Goal: Task Accomplishment & Management: Use online tool/utility

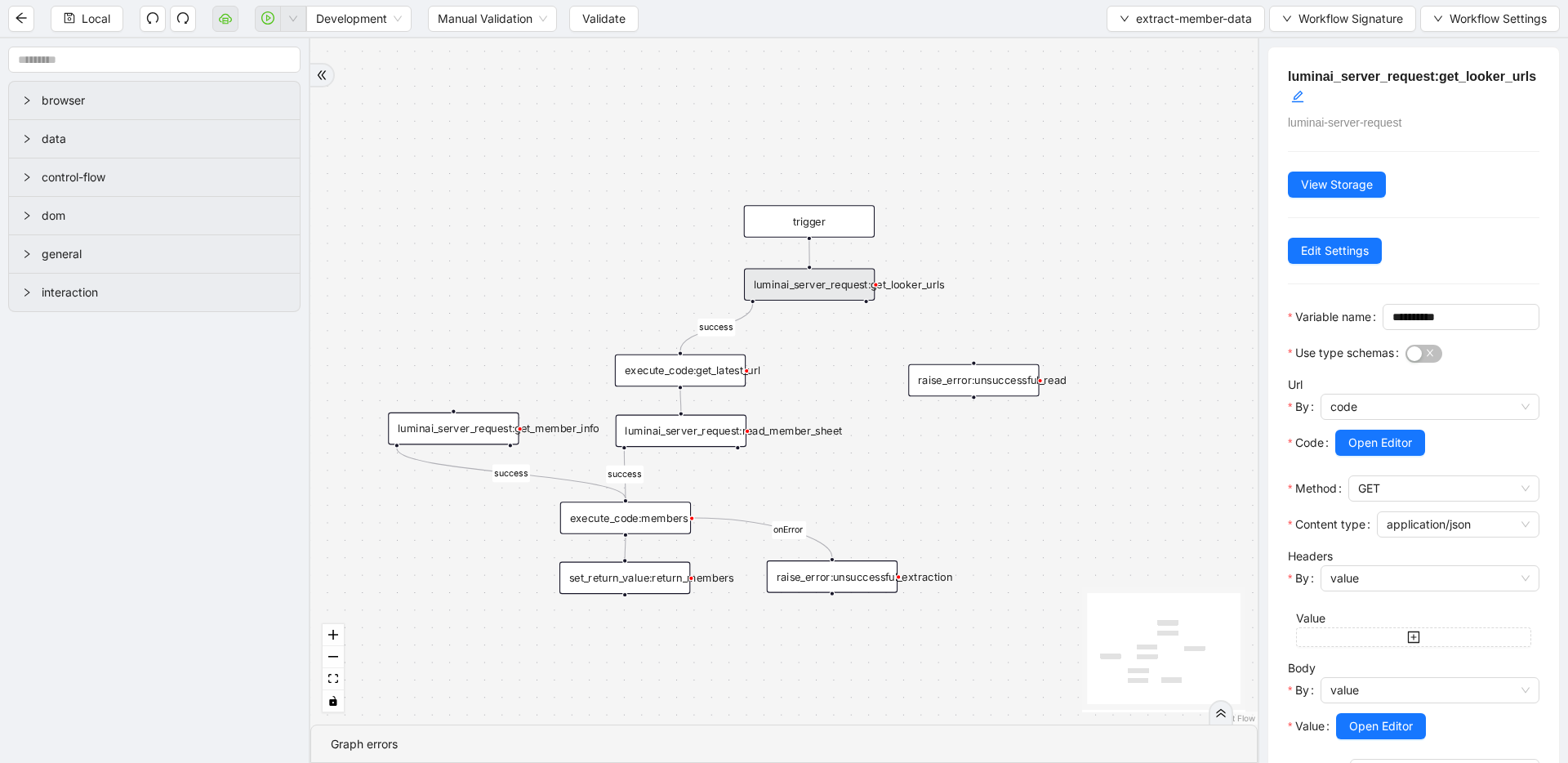
drag, startPoint x: 682, startPoint y: 130, endPoint x: 739, endPoint y: 118, distance: 58.2
click at [739, 118] on div "success success success onError trigger luminai_server_request:read_member_shee…" at bounding box center [784, 381] width 947 height 686
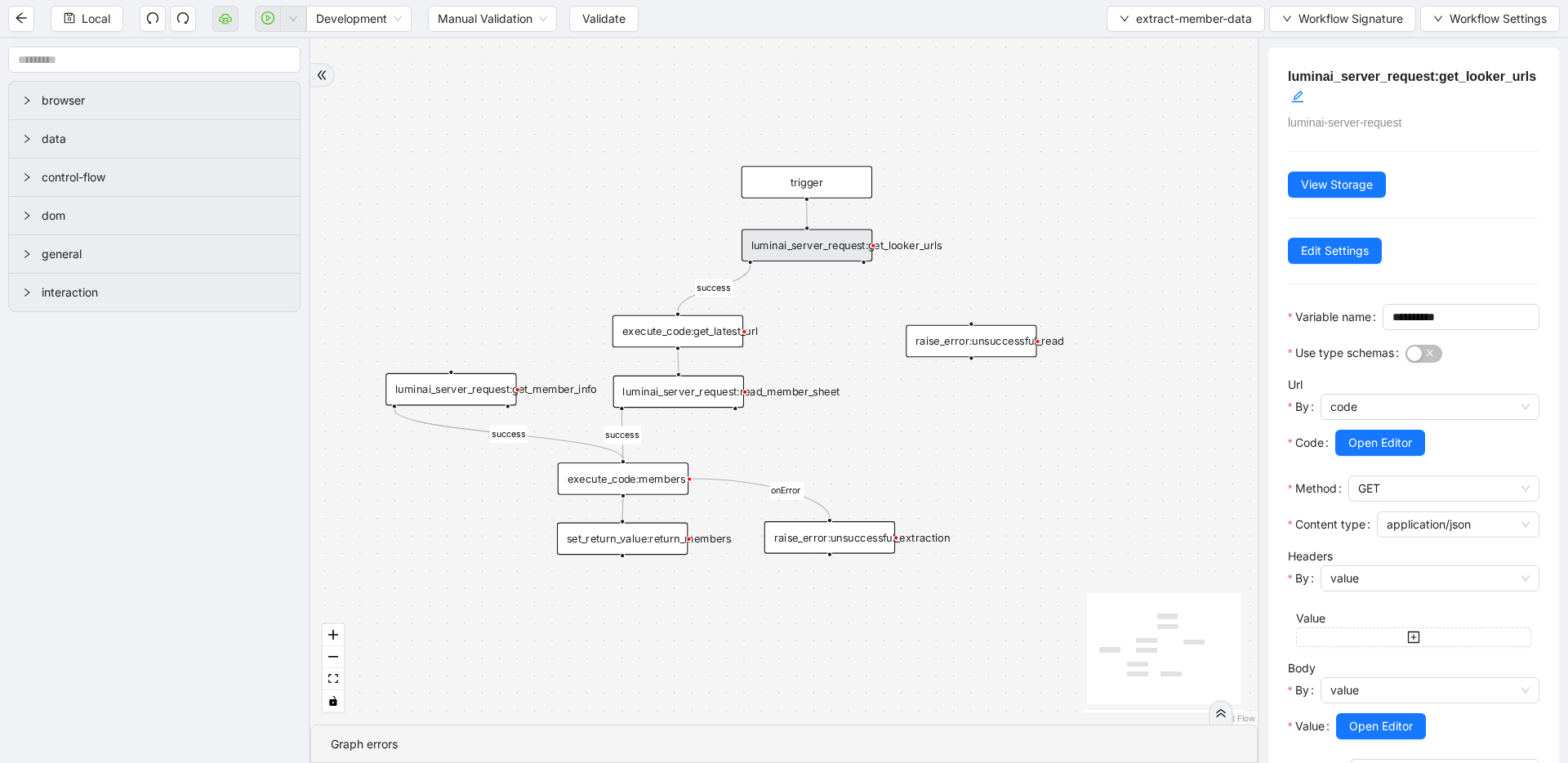
drag, startPoint x: 607, startPoint y: 271, endPoint x: 605, endPoint y: 233, distance: 38.1
click at [605, 233] on div "success success success onError trigger luminai_server_request:read_member_shee…" at bounding box center [784, 381] width 947 height 686
click at [1194, 16] on span "extract-member-data" at bounding box center [1194, 18] width 116 height 18
click at [1169, 46] on span "Select" at bounding box center [1181, 50] width 132 height 18
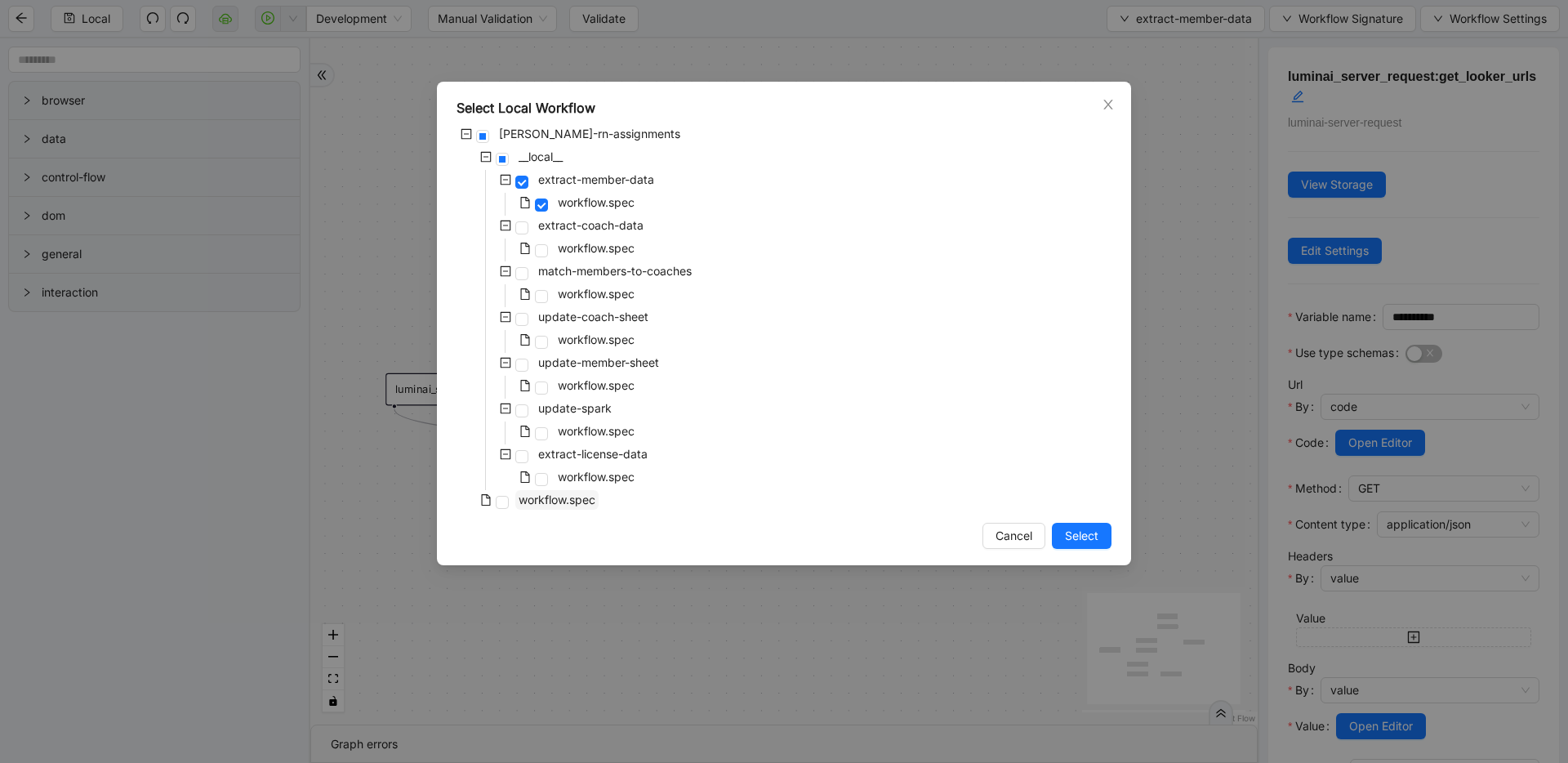
click at [523, 497] on span "workflow.spec" at bounding box center [557, 499] width 77 height 14
click at [1062, 534] on button "Select" at bounding box center [1082, 536] width 60 height 26
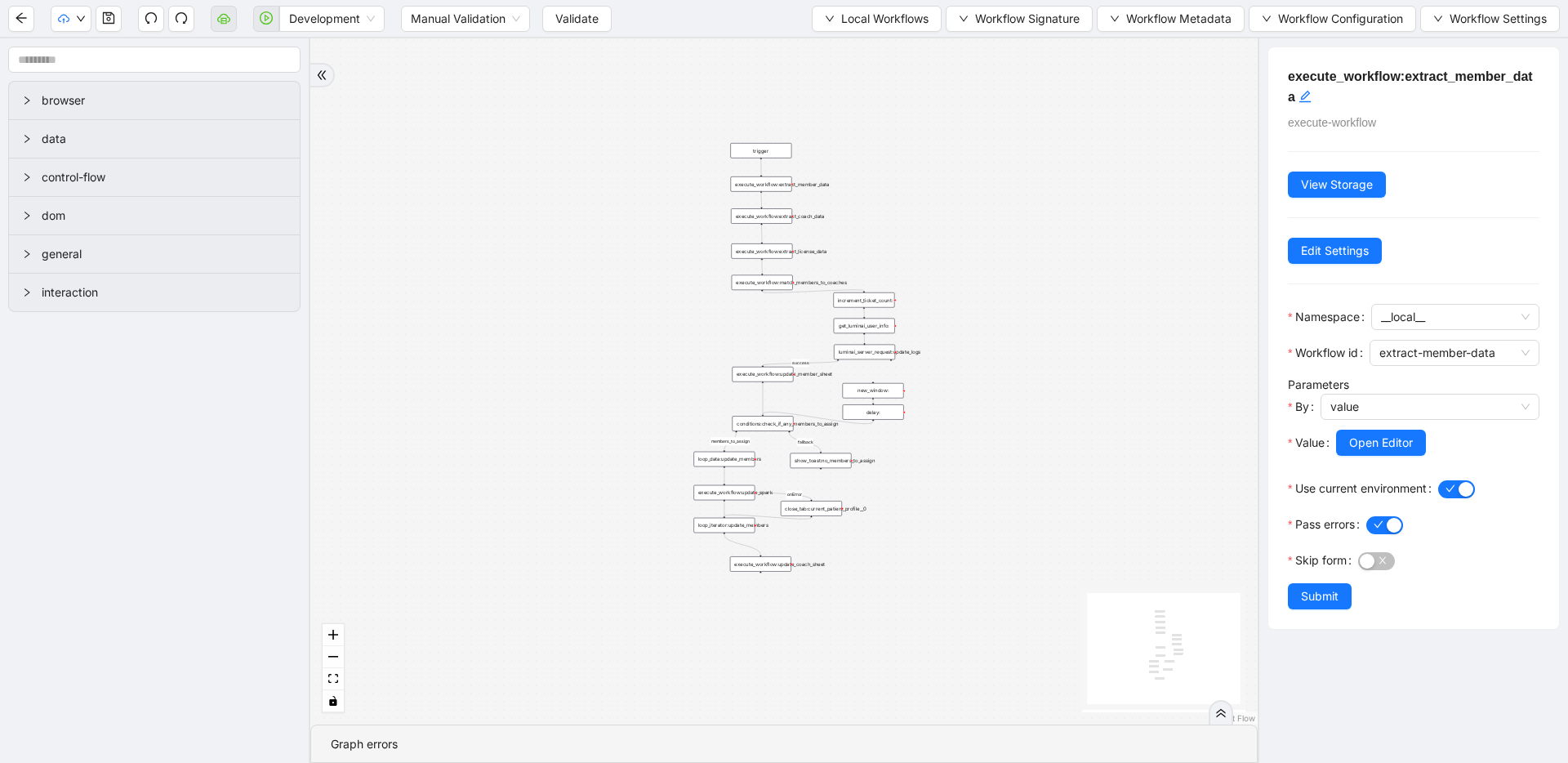
drag, startPoint x: 690, startPoint y: 474, endPoint x: 691, endPoint y: 151, distance: 323.0
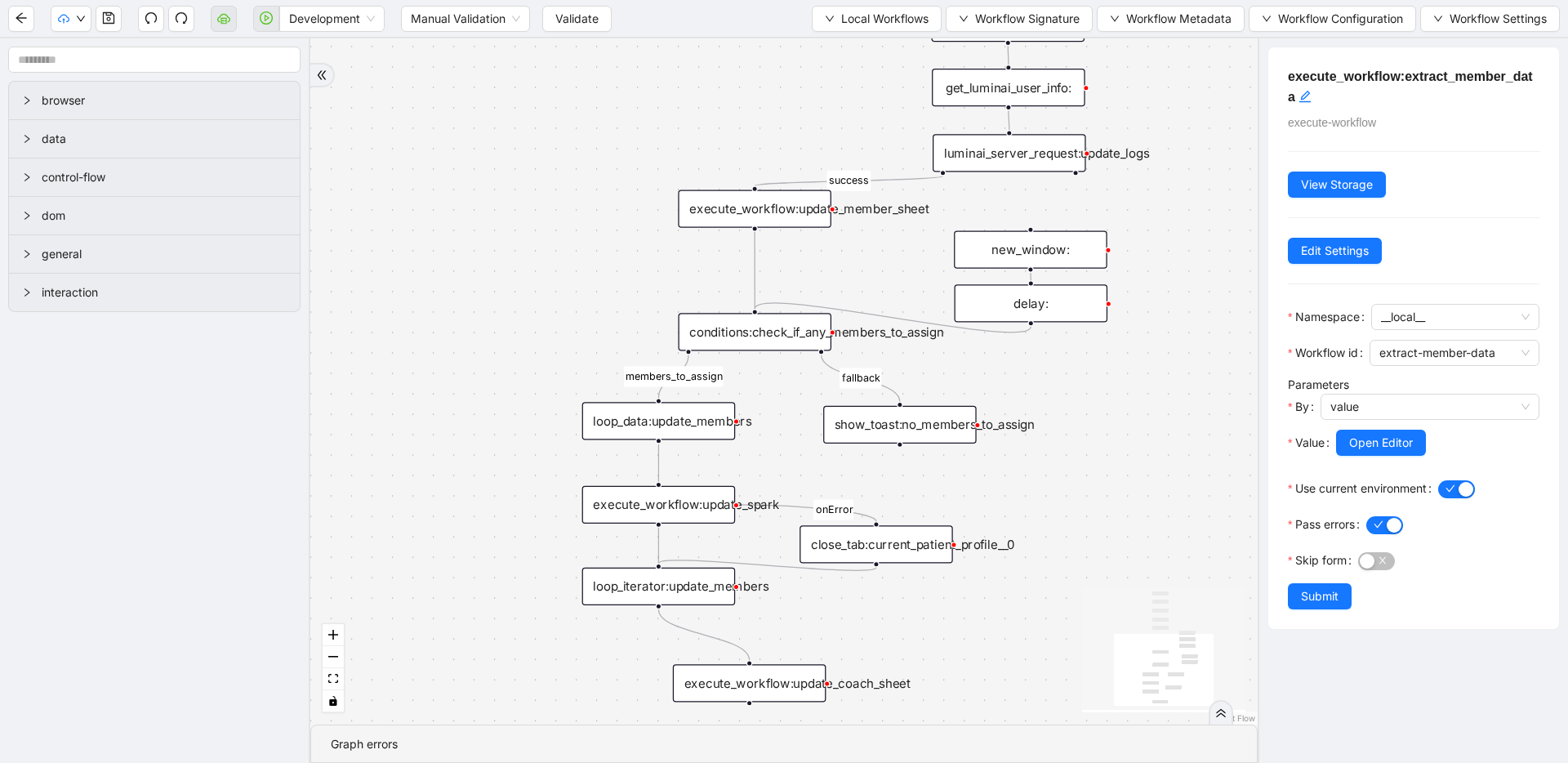
drag, startPoint x: 818, startPoint y: 513, endPoint x: 760, endPoint y: 691, distance: 187.2
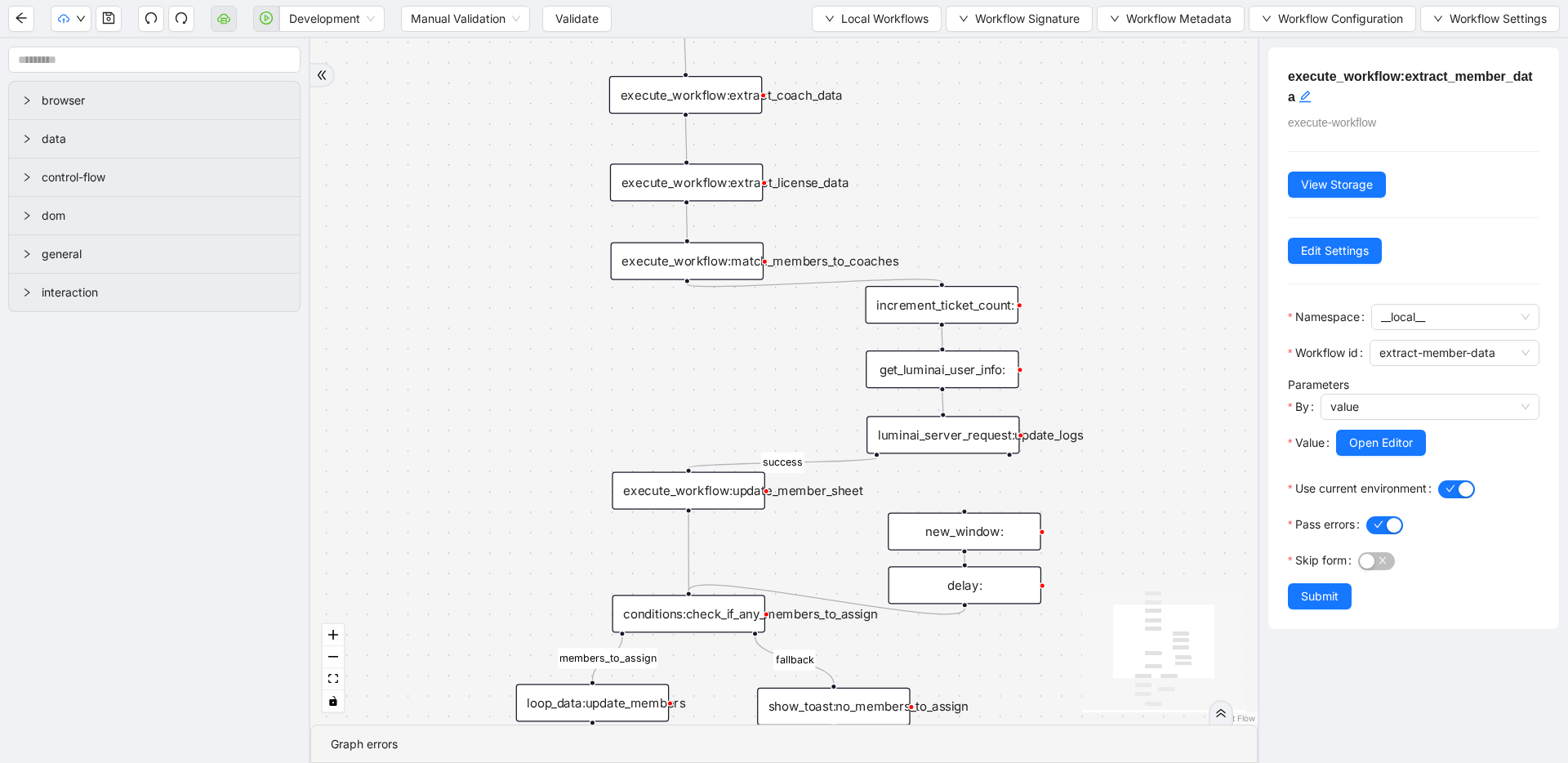
drag, startPoint x: 784, startPoint y: 522, endPoint x: 767, endPoint y: 600, distance: 79.8
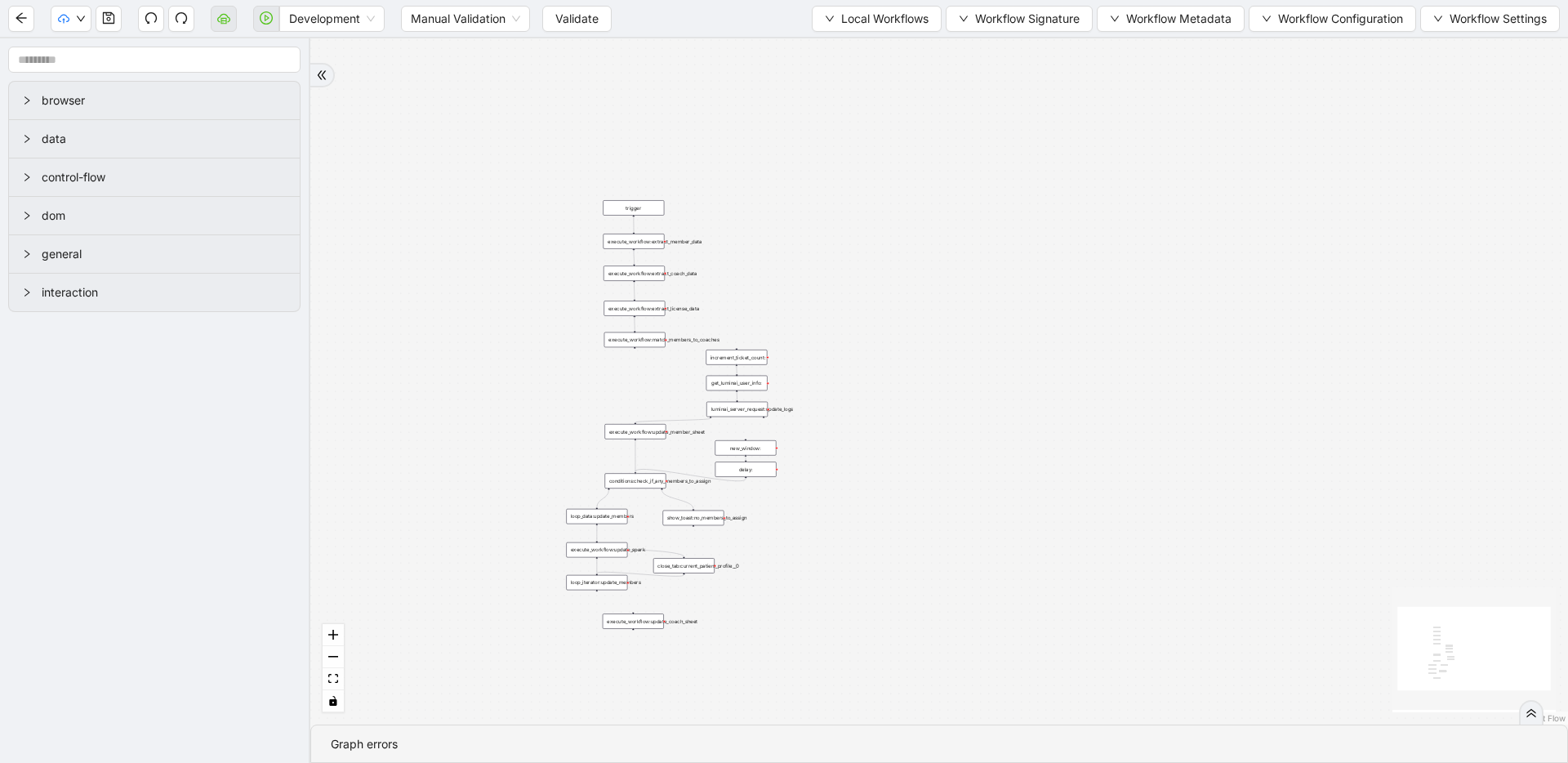
drag, startPoint x: 711, startPoint y: 403, endPoint x: 517, endPoint y: 485, distance: 210.6
click at [517, 485] on div "trigger execute_workflow:extract_member_data execute_workflow:extract_coach_dat…" at bounding box center [938, 381] width 1257 height 686
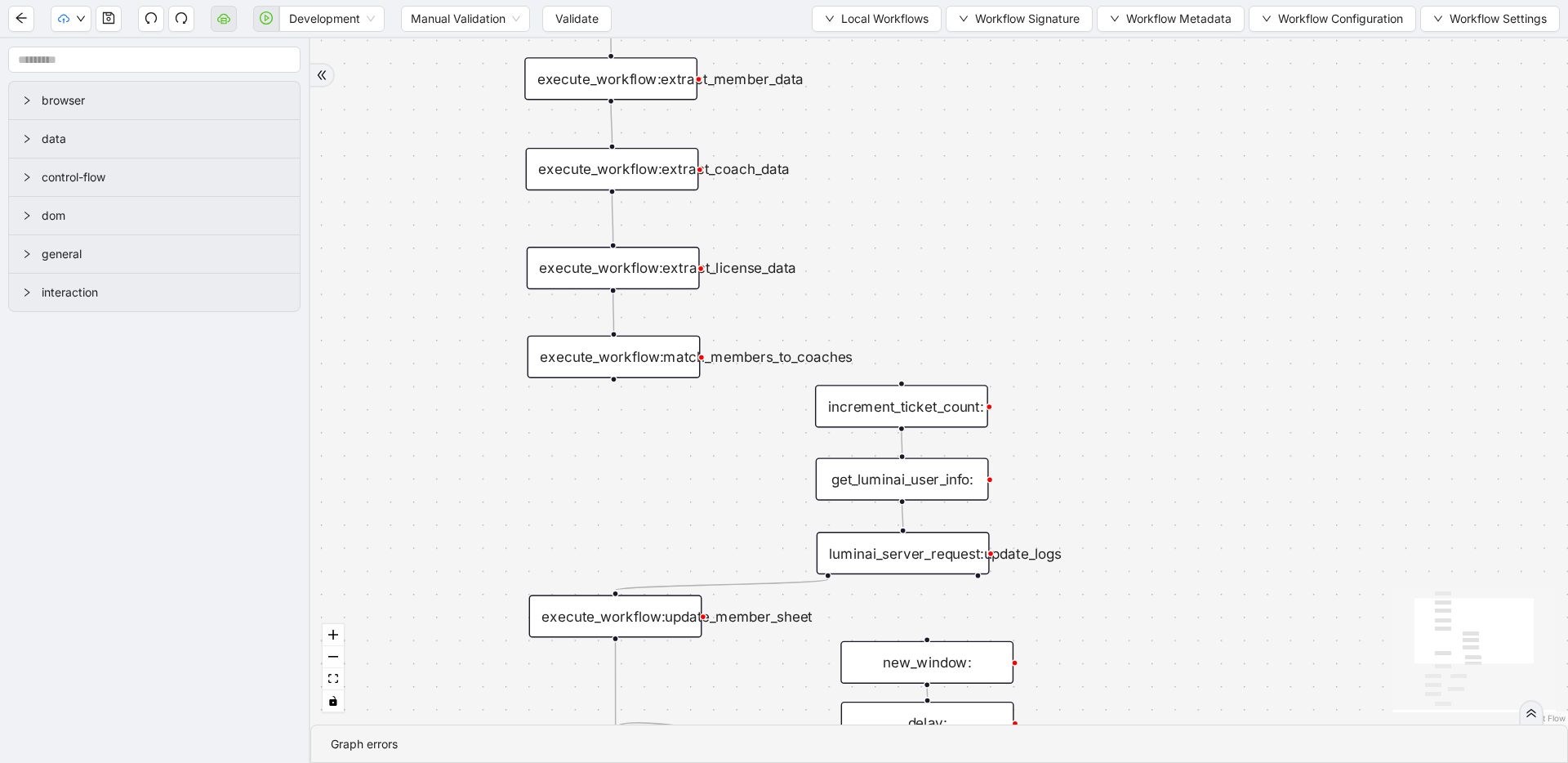
drag, startPoint x: 624, startPoint y: 391, endPoint x: 586, endPoint y: 502, distance: 117.3
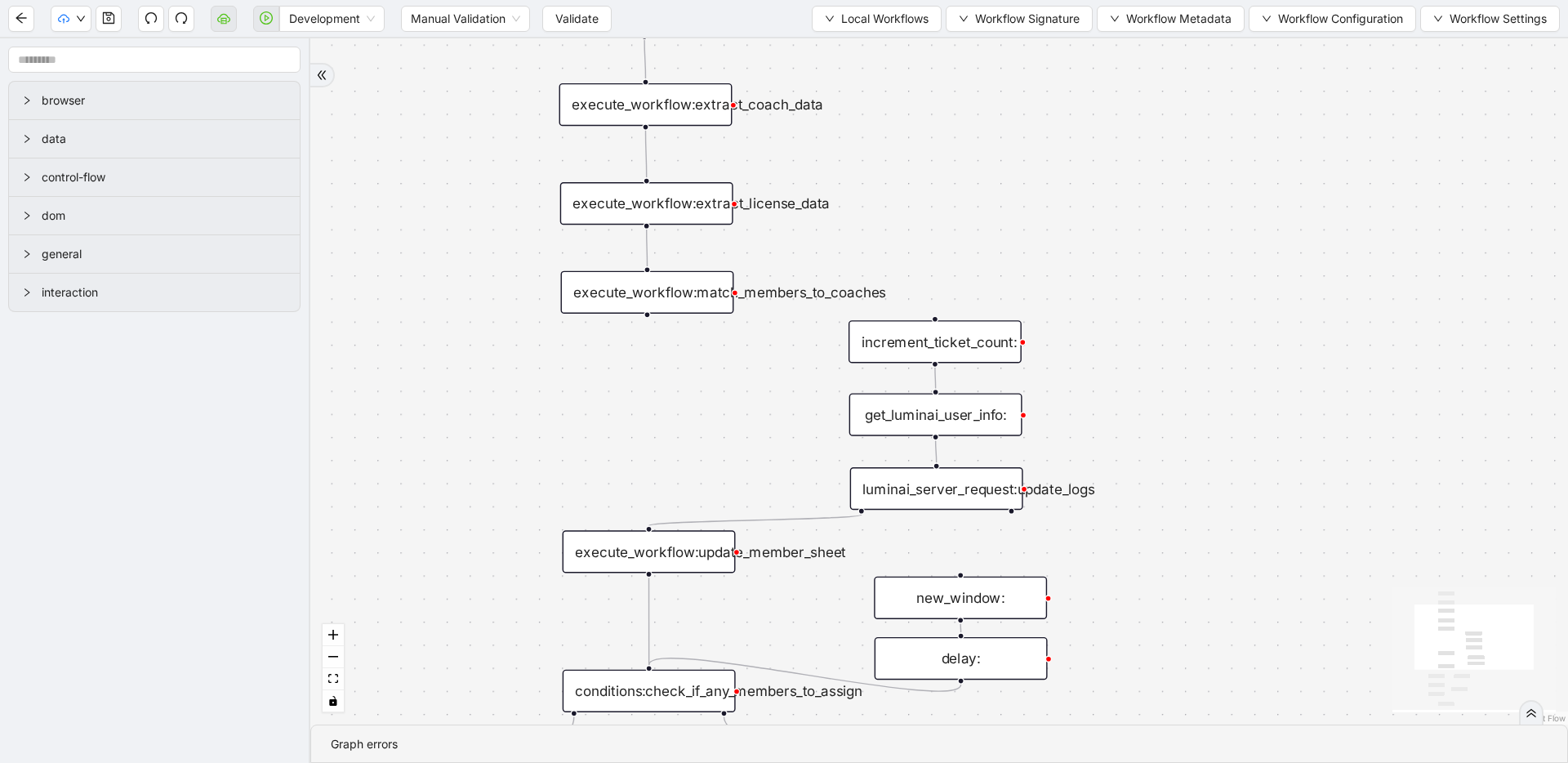
drag, startPoint x: 491, startPoint y: 348, endPoint x: 516, endPoint y: 310, distance: 45.5
click at [516, 310] on div "trigger execute_workflow:extract_member_data execute_workflow:extract_coach_dat…" at bounding box center [938, 381] width 1257 height 686
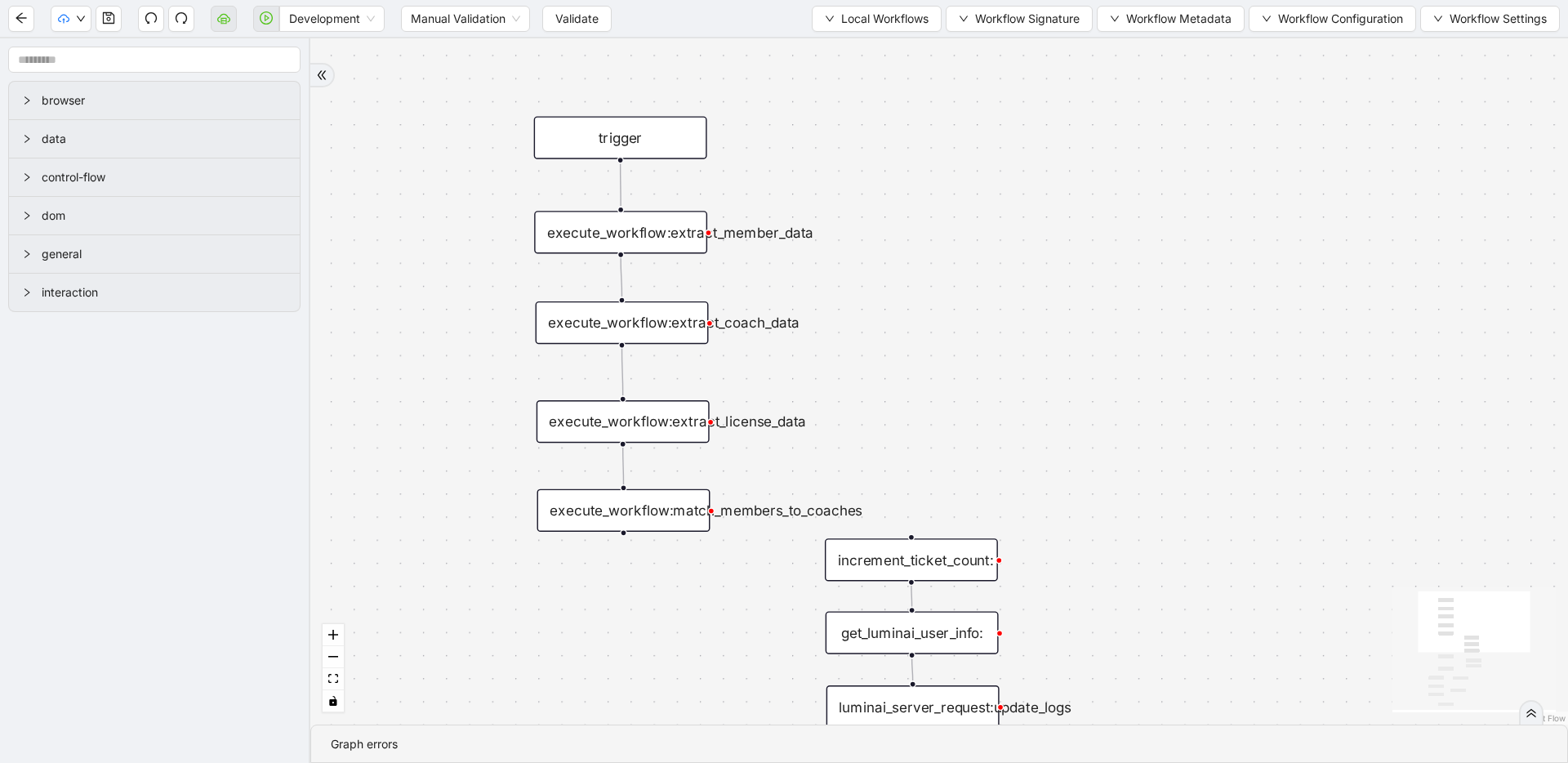
drag, startPoint x: 1035, startPoint y: 416, endPoint x: 1032, endPoint y: 441, distance: 25.2
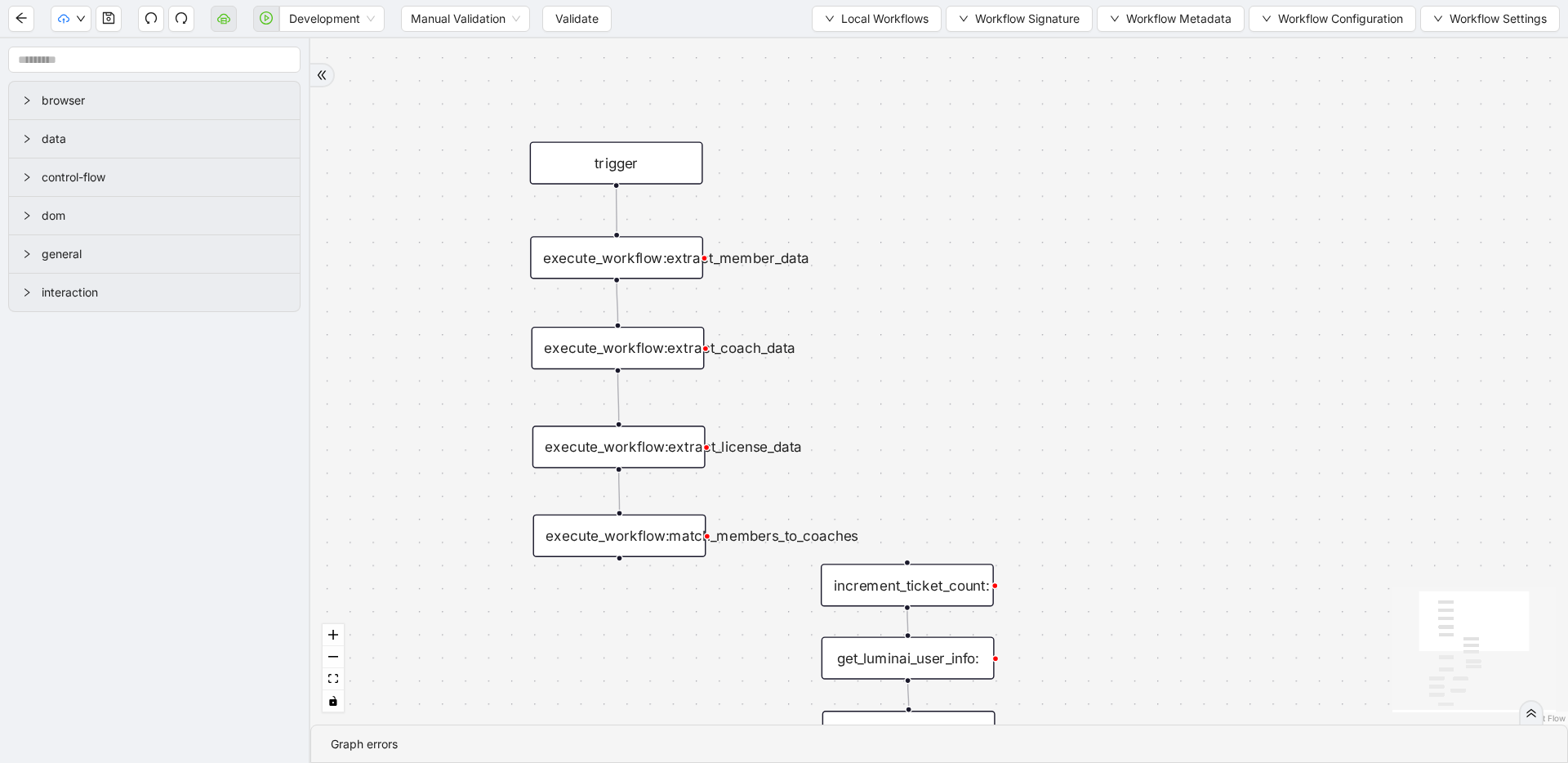
click at [640, 263] on div "execute_workflow:extract_member_data" at bounding box center [616, 257] width 173 height 42
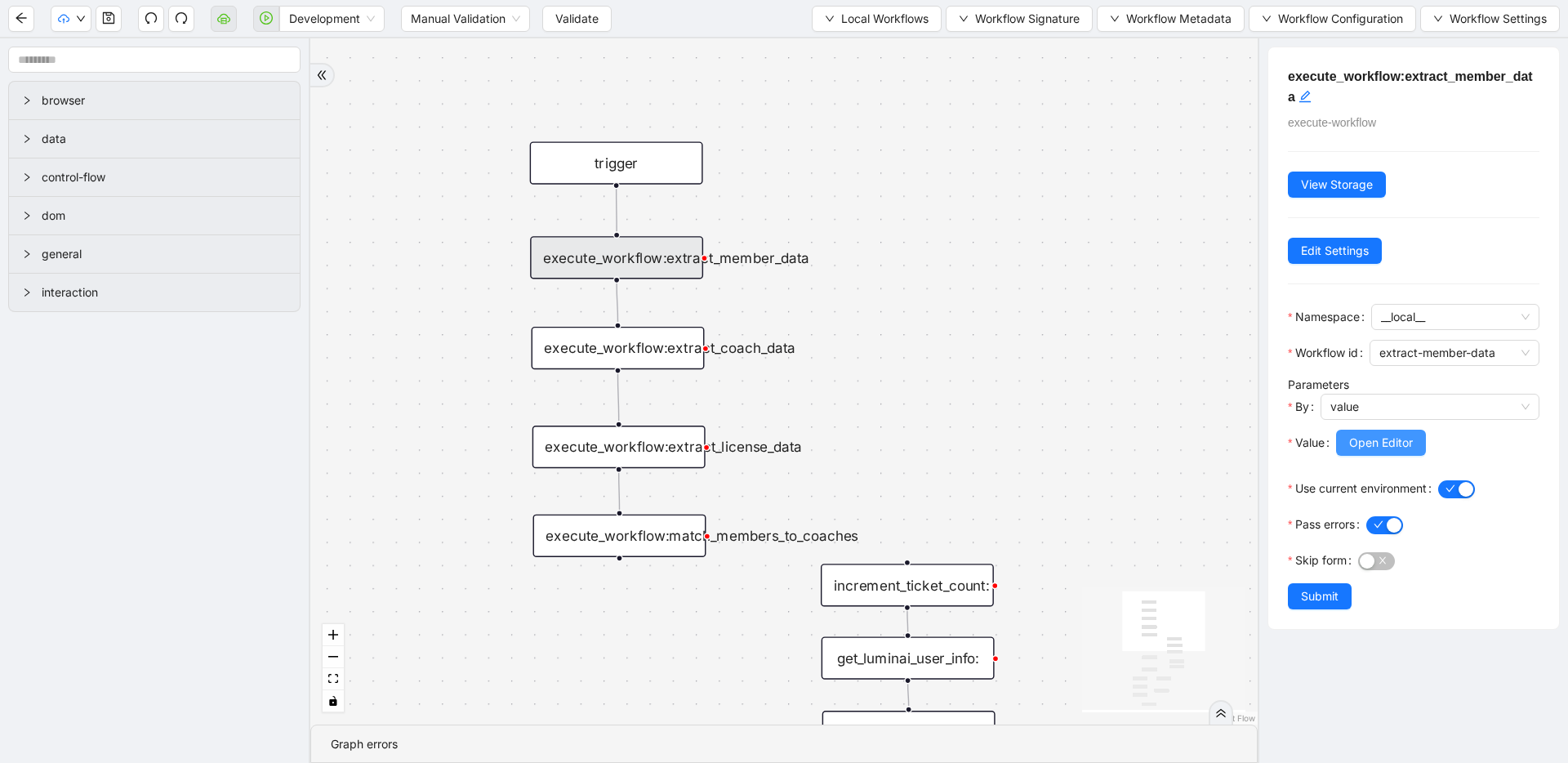
click at [1388, 433] on span "Open Editor" at bounding box center [1381, 442] width 64 height 18
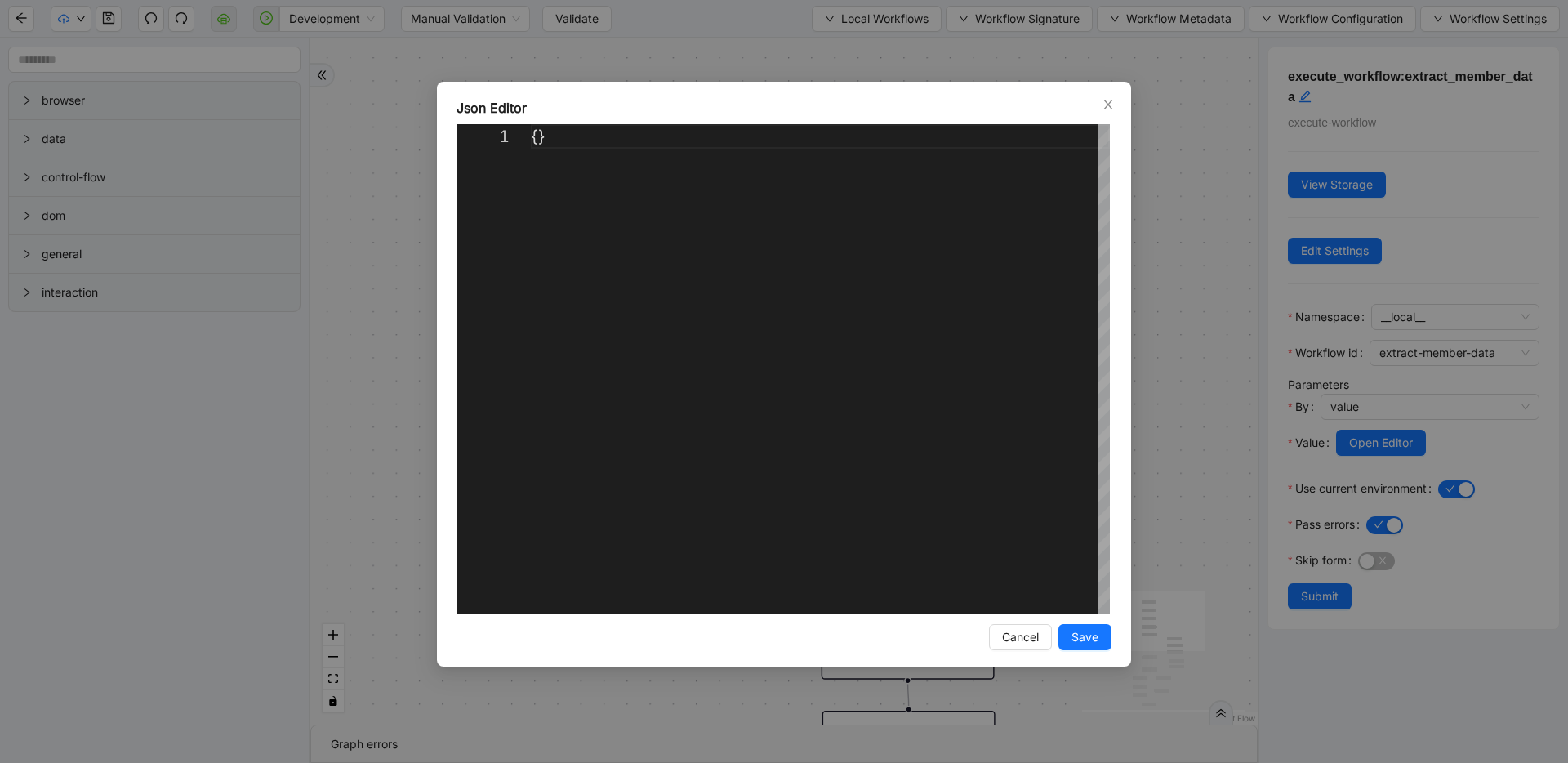
click at [1209, 217] on div "Json Editor 1 {} ** Enter to Rename, ⇧Enter to Preview Cancel Save" at bounding box center [784, 381] width 1568 height 763
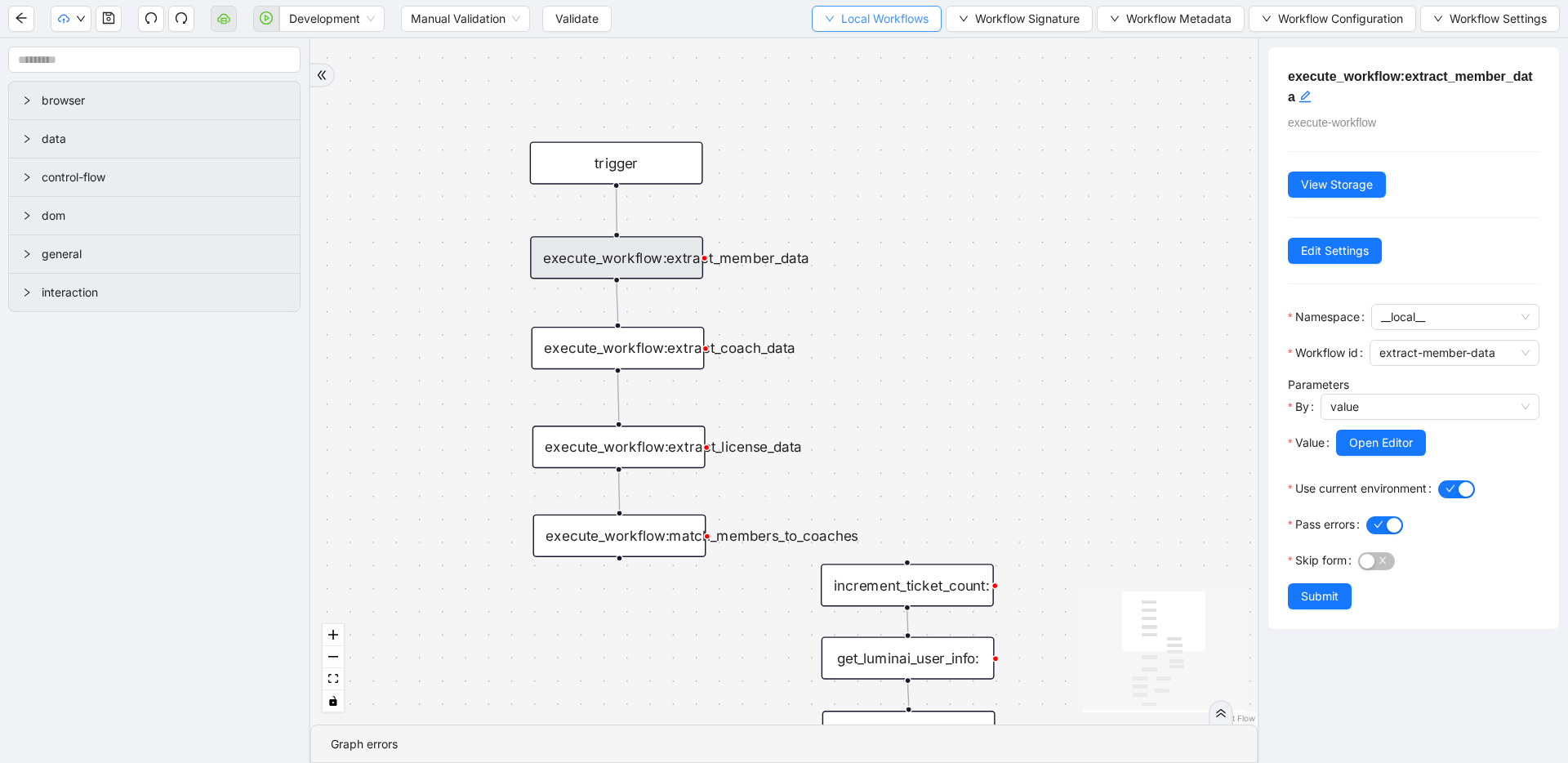
click at [860, 9] on span "Local Workflows" at bounding box center [884, 18] width 87 height 18
click at [862, 42] on span "Select" at bounding box center [868, 50] width 106 height 18
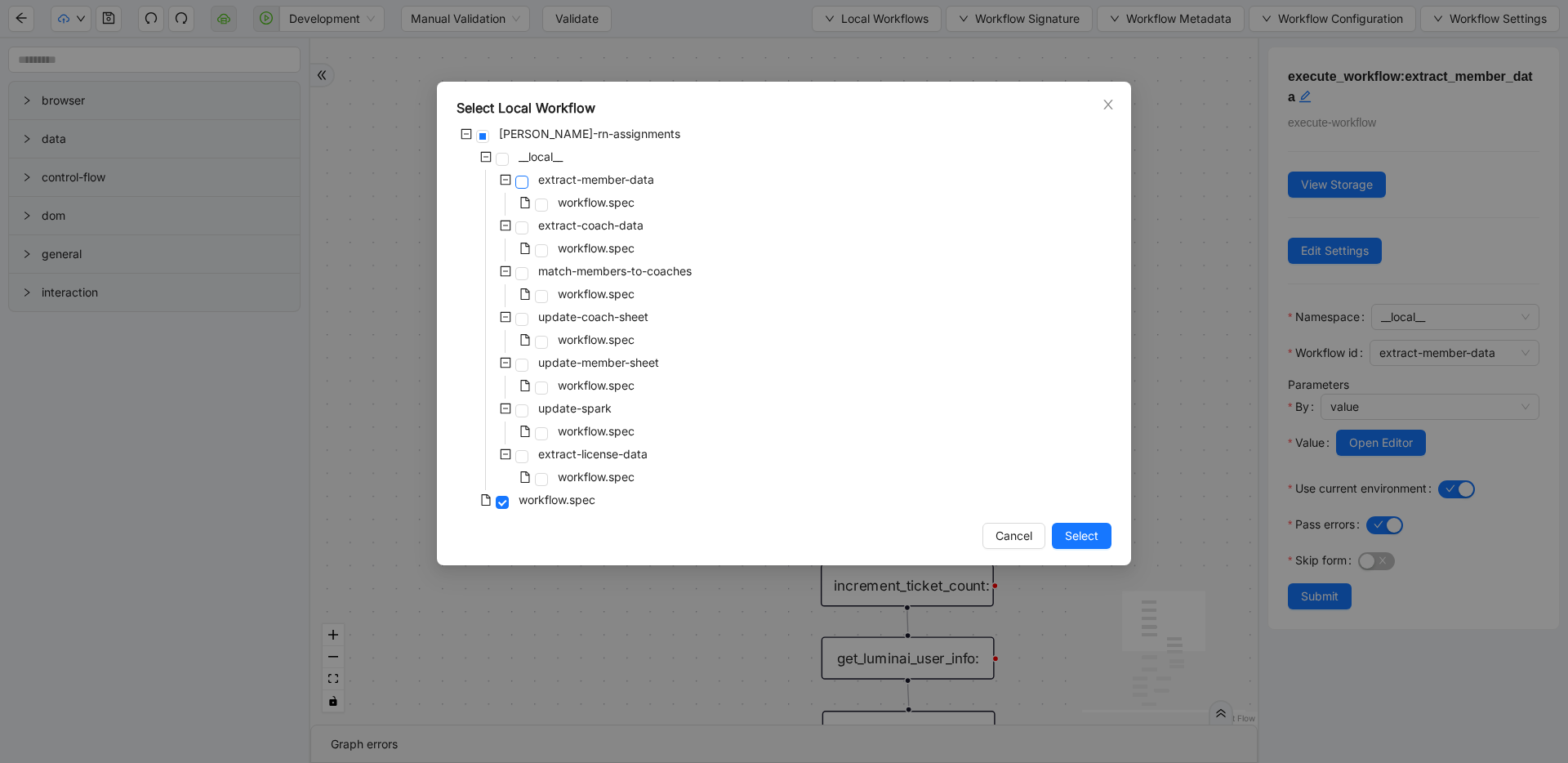
click at [525, 179] on span at bounding box center [521, 183] width 13 height 13
click at [1059, 528] on button "Select" at bounding box center [1082, 536] width 60 height 26
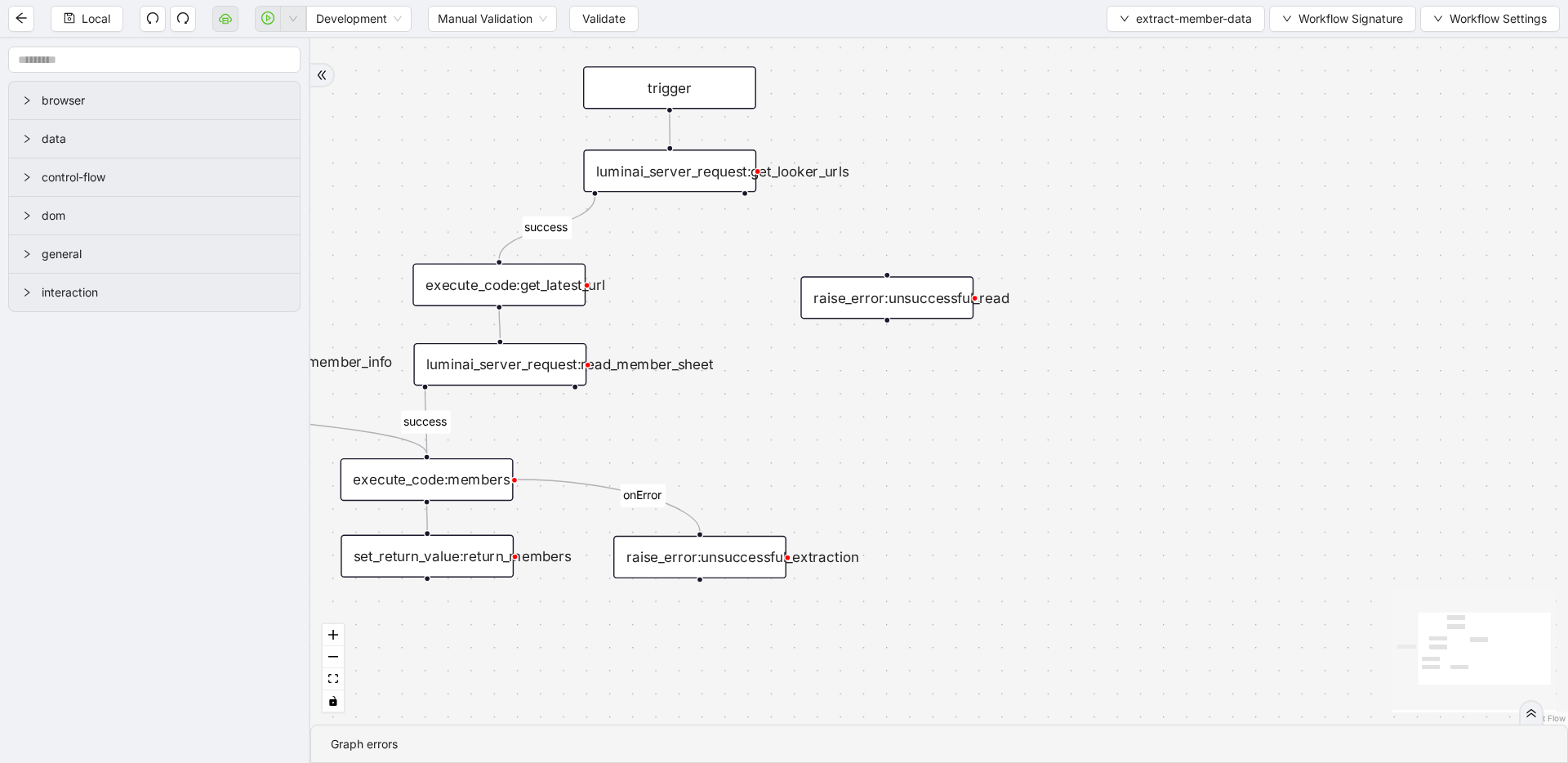
drag, startPoint x: 865, startPoint y: 313, endPoint x: 933, endPoint y: 547, distance: 243.7
click at [962, 625] on div "success success success onError trigger luminai_server_request:read_member_shee…" at bounding box center [938, 381] width 1257 height 686
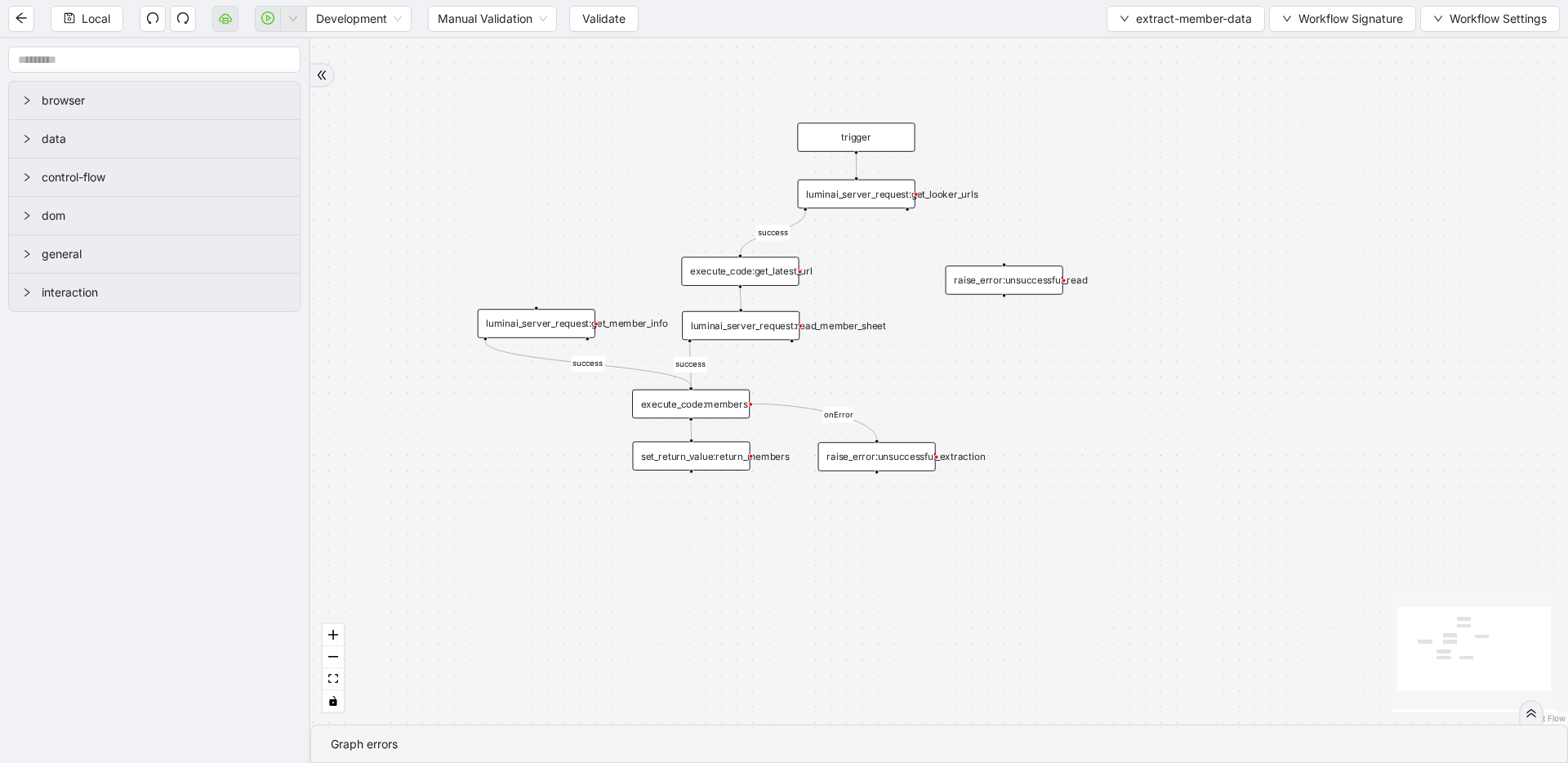
drag, startPoint x: 822, startPoint y: 355, endPoint x: 960, endPoint y: 319, distance: 142.6
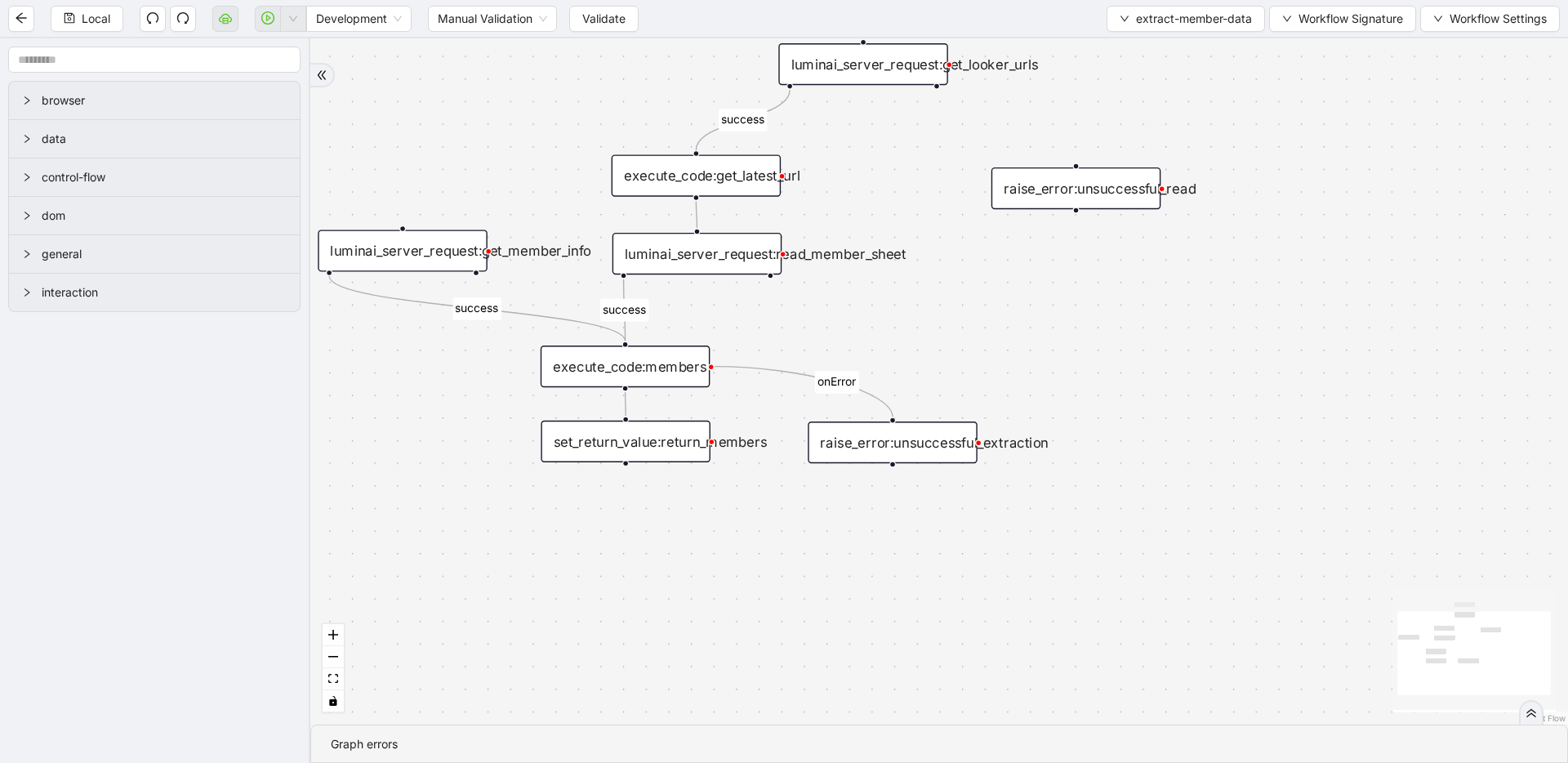
drag, startPoint x: 777, startPoint y: 275, endPoint x: 828, endPoint y: 182, distance: 106.1
click at [716, 179] on div "execute_code:get_latest_url" at bounding box center [696, 175] width 169 height 41
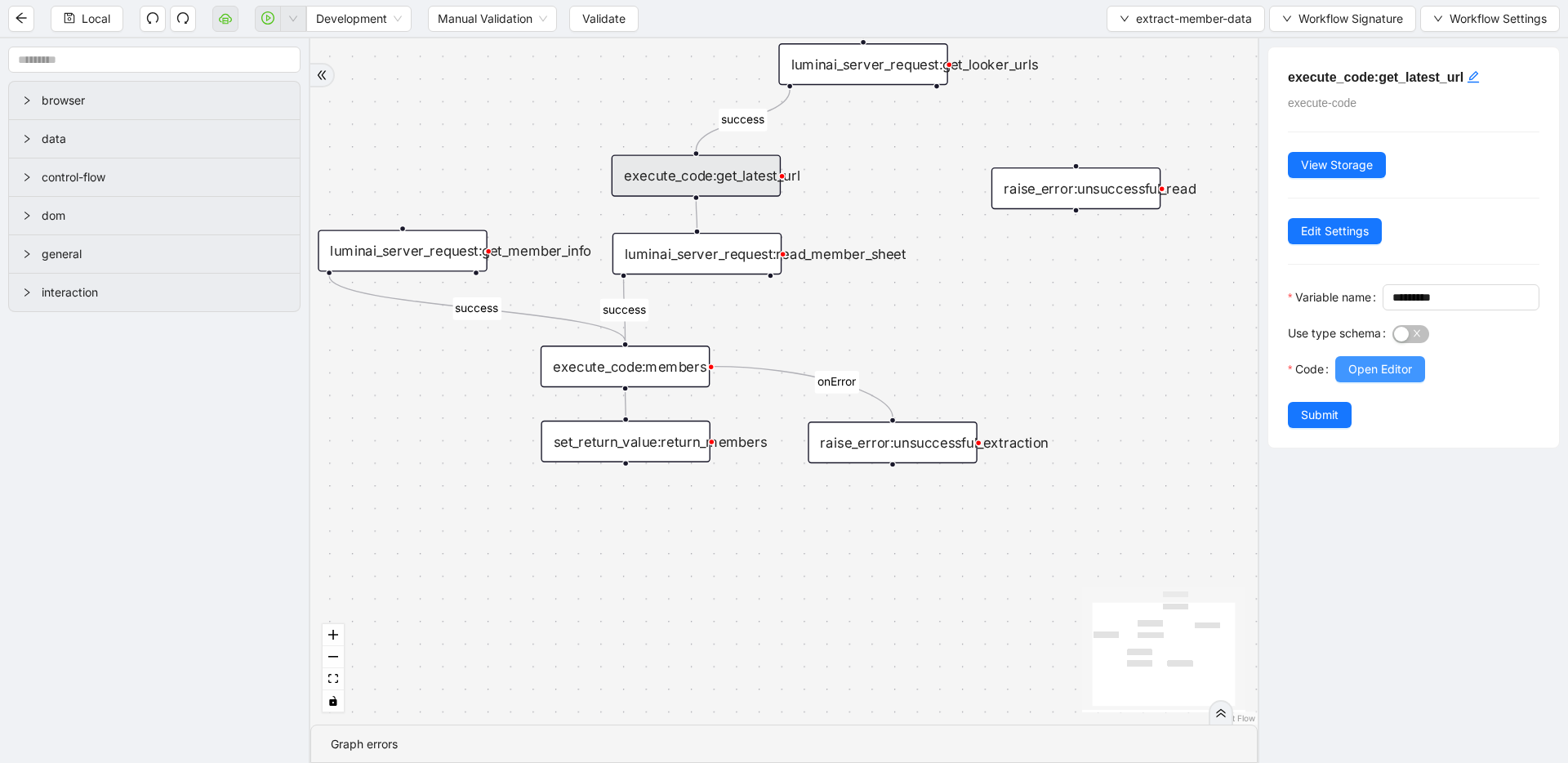
click at [1382, 382] on button "Open Editor" at bounding box center [1380, 369] width 90 height 26
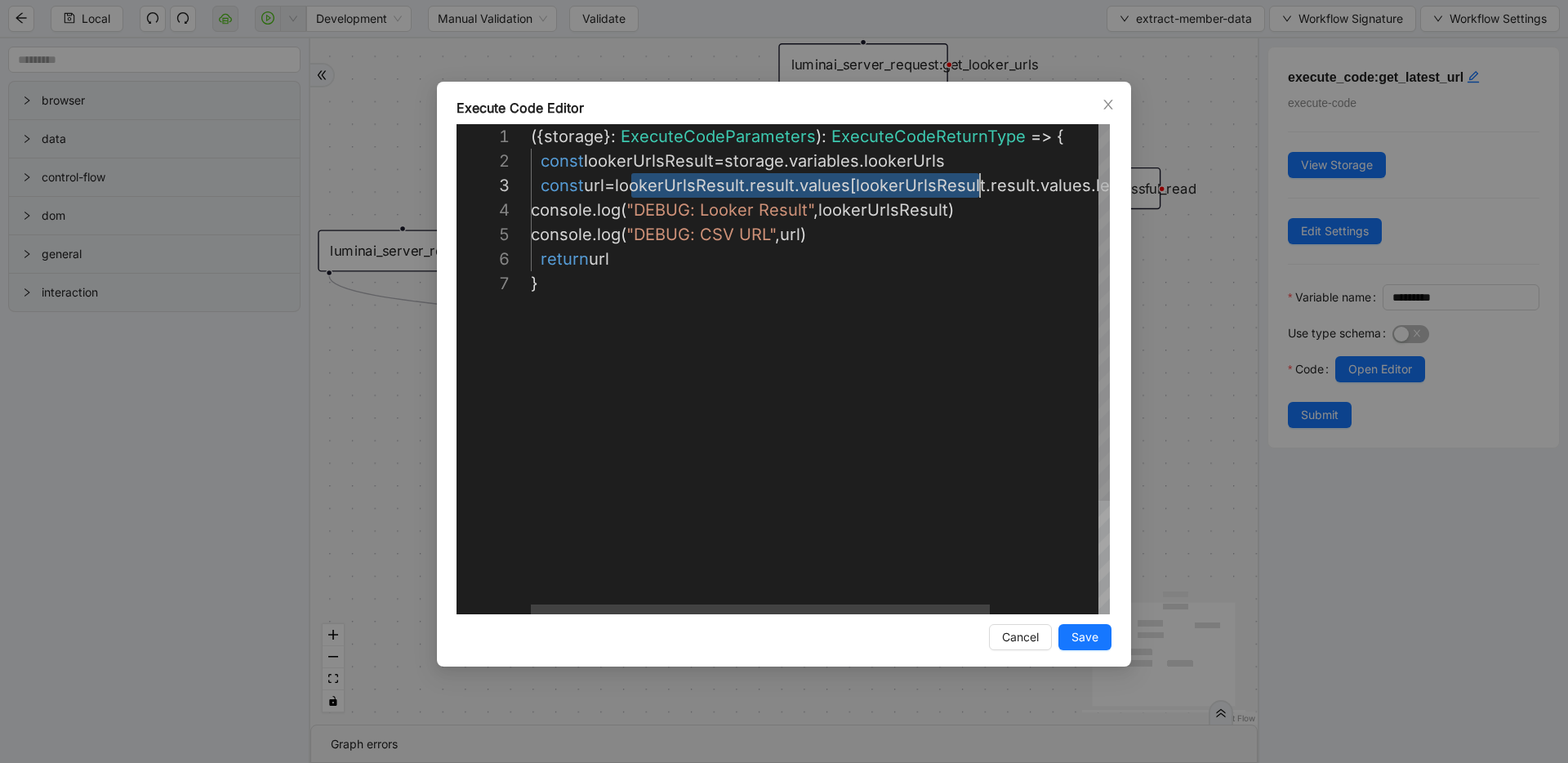
scroll to position [49, 666]
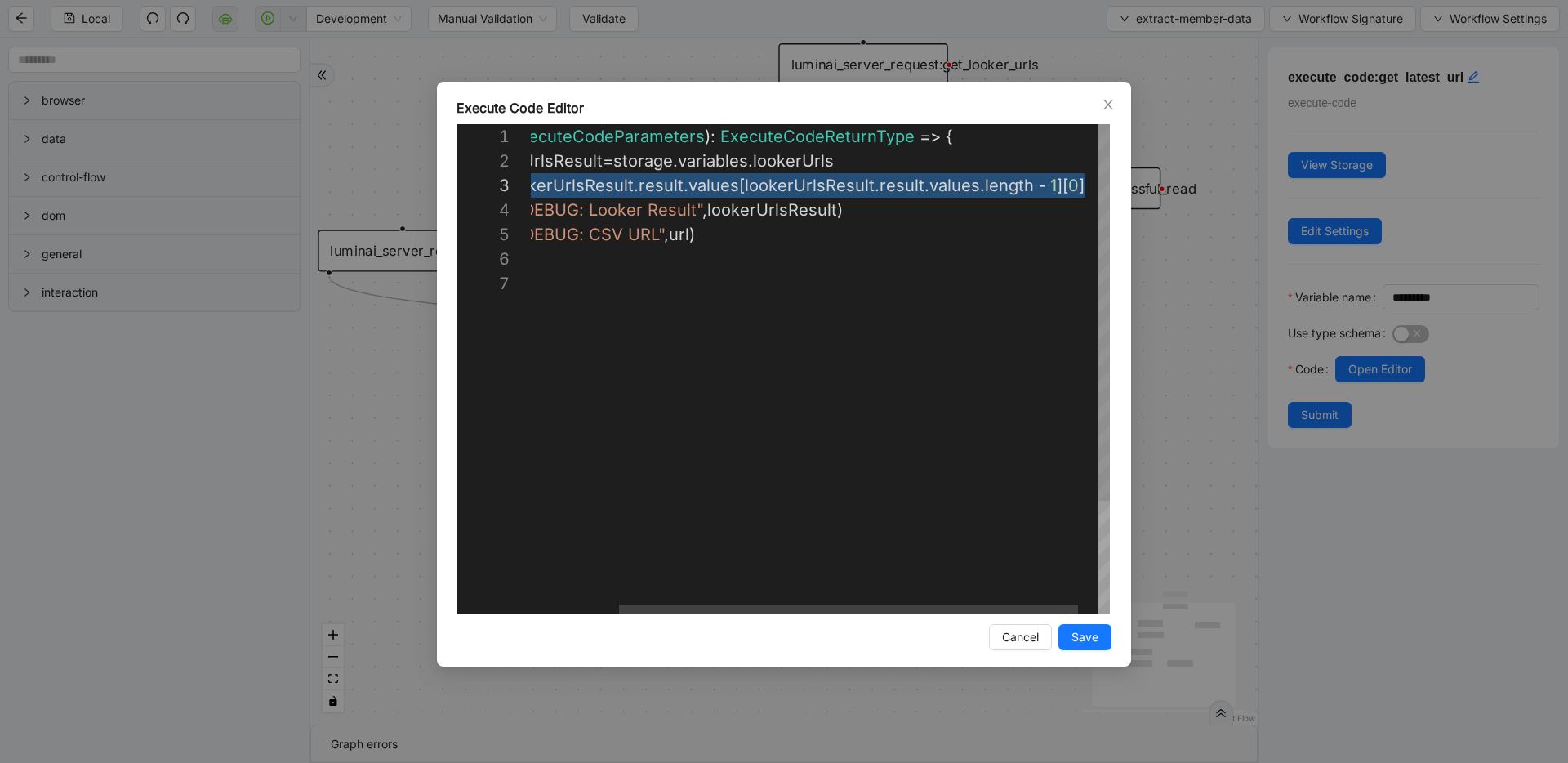
drag, startPoint x: 635, startPoint y: 180, endPoint x: 1142, endPoint y: 196, distance: 507.3
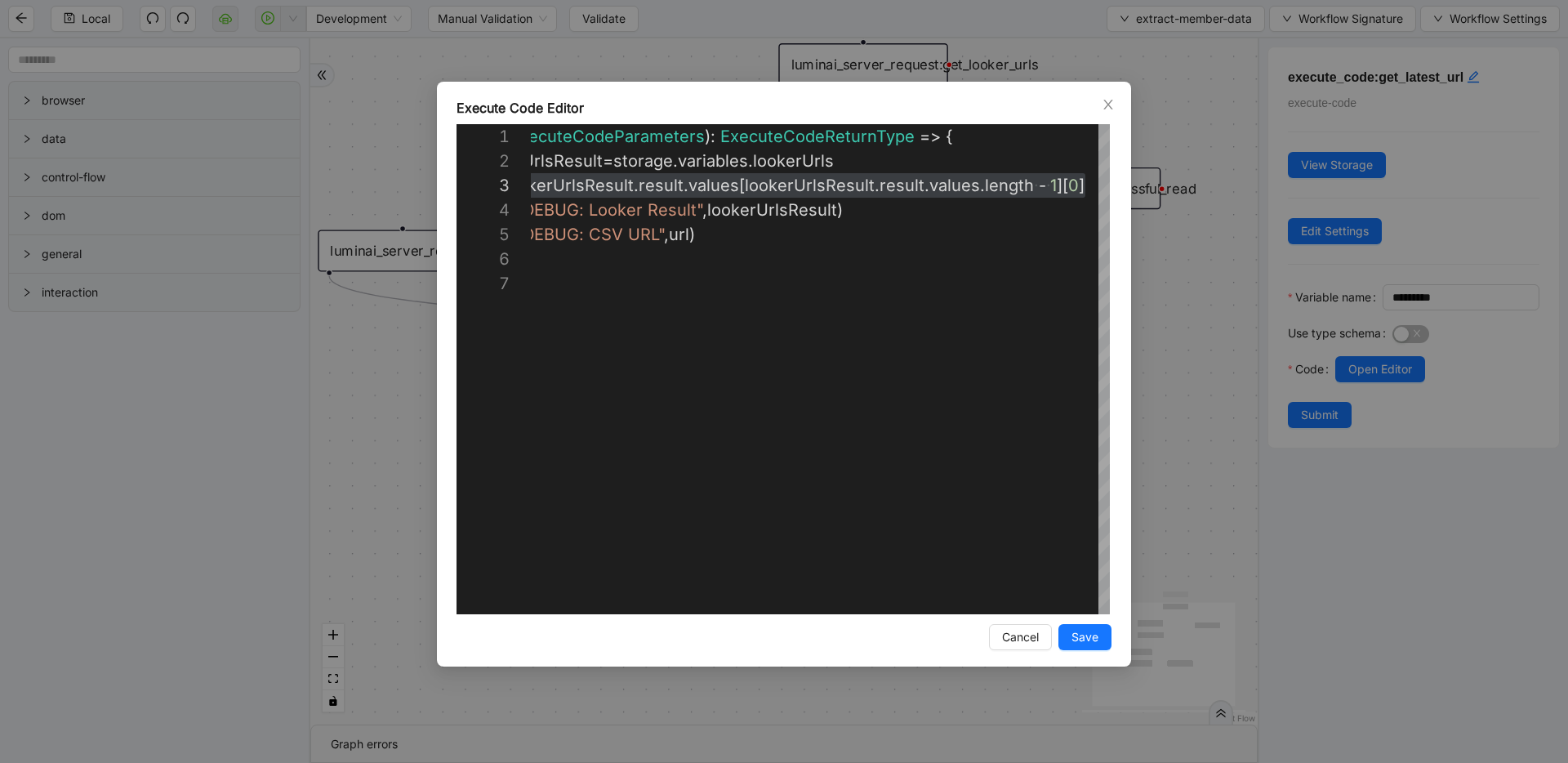
click at [1181, 199] on div "**********" at bounding box center [784, 381] width 1568 height 763
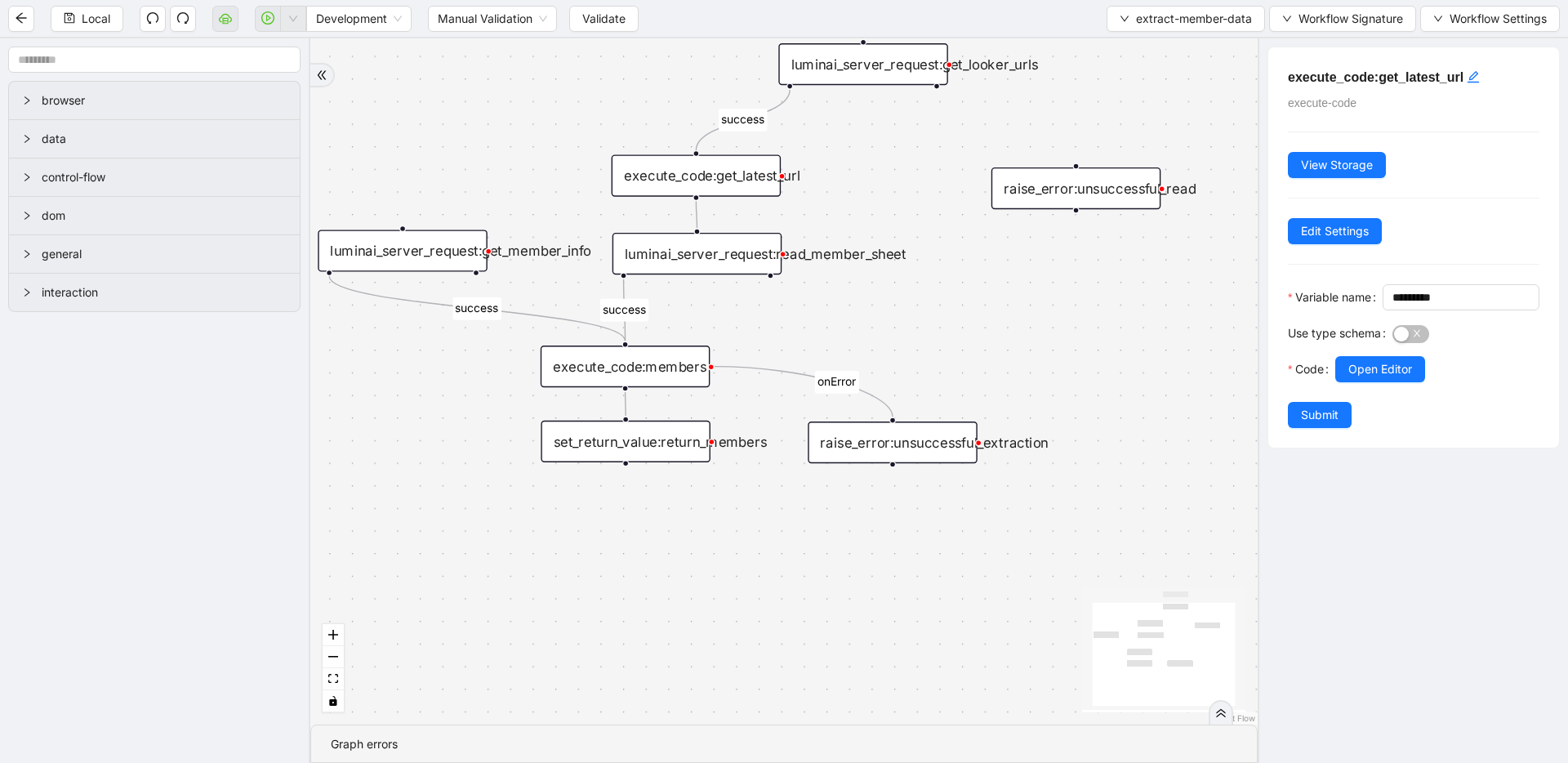
click at [682, 262] on div "luminai_server_request:read_member_sheet" at bounding box center [696, 254] width 169 height 41
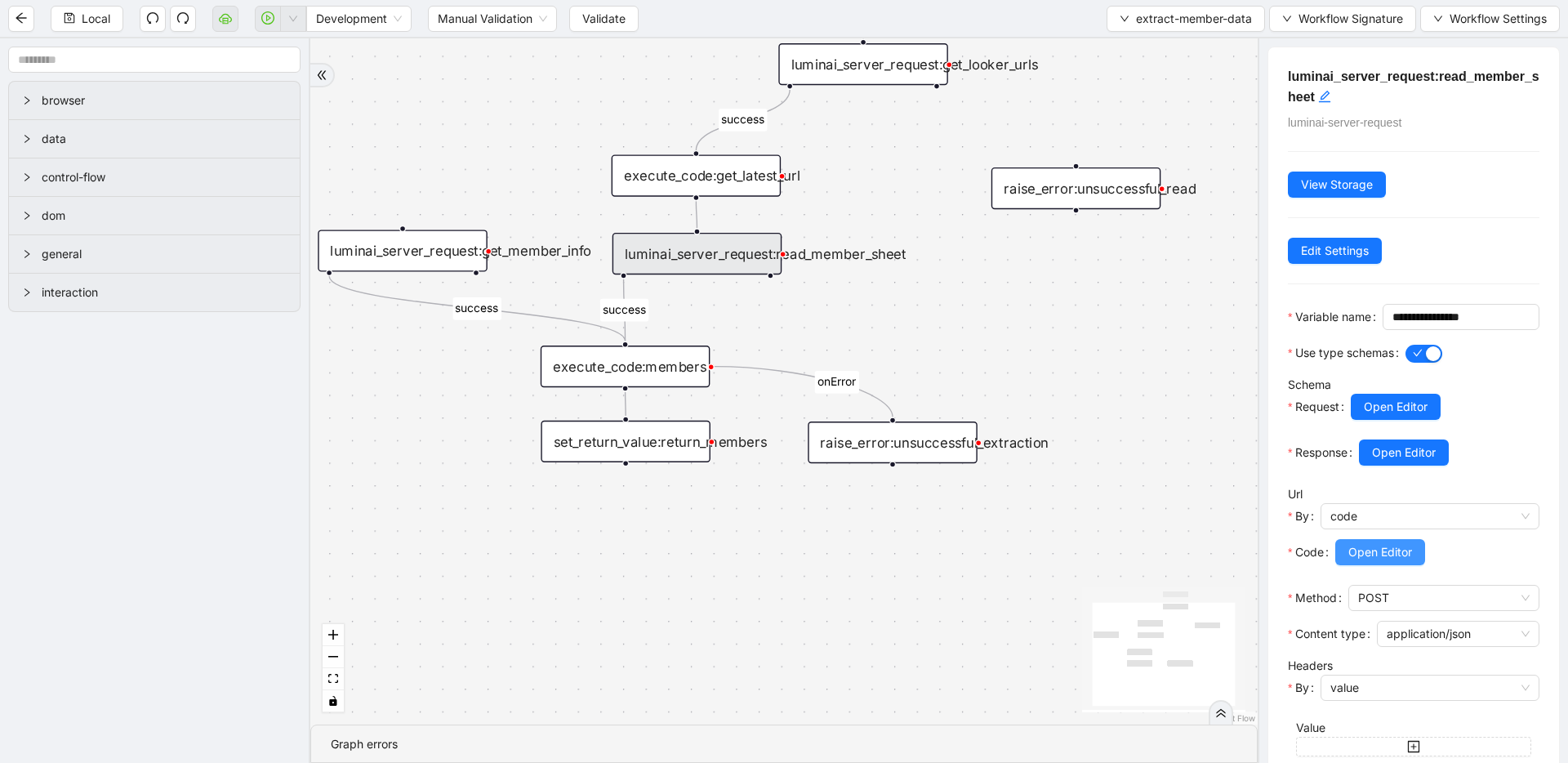
click at [1359, 561] on span "Open Editor" at bounding box center [1380, 551] width 64 height 18
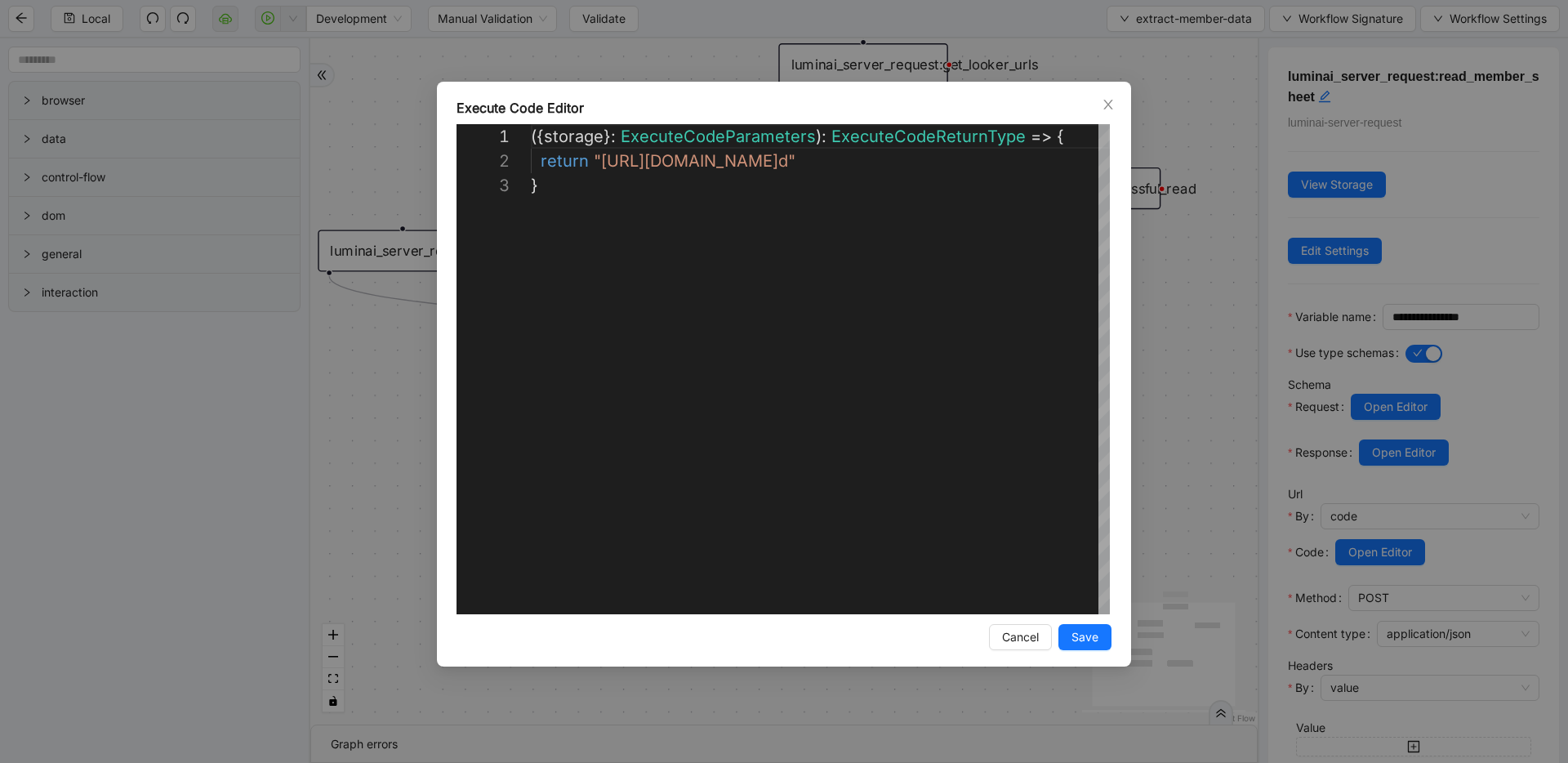
scroll to position [49, 0]
click at [1195, 201] on div "**********" at bounding box center [784, 381] width 1568 height 763
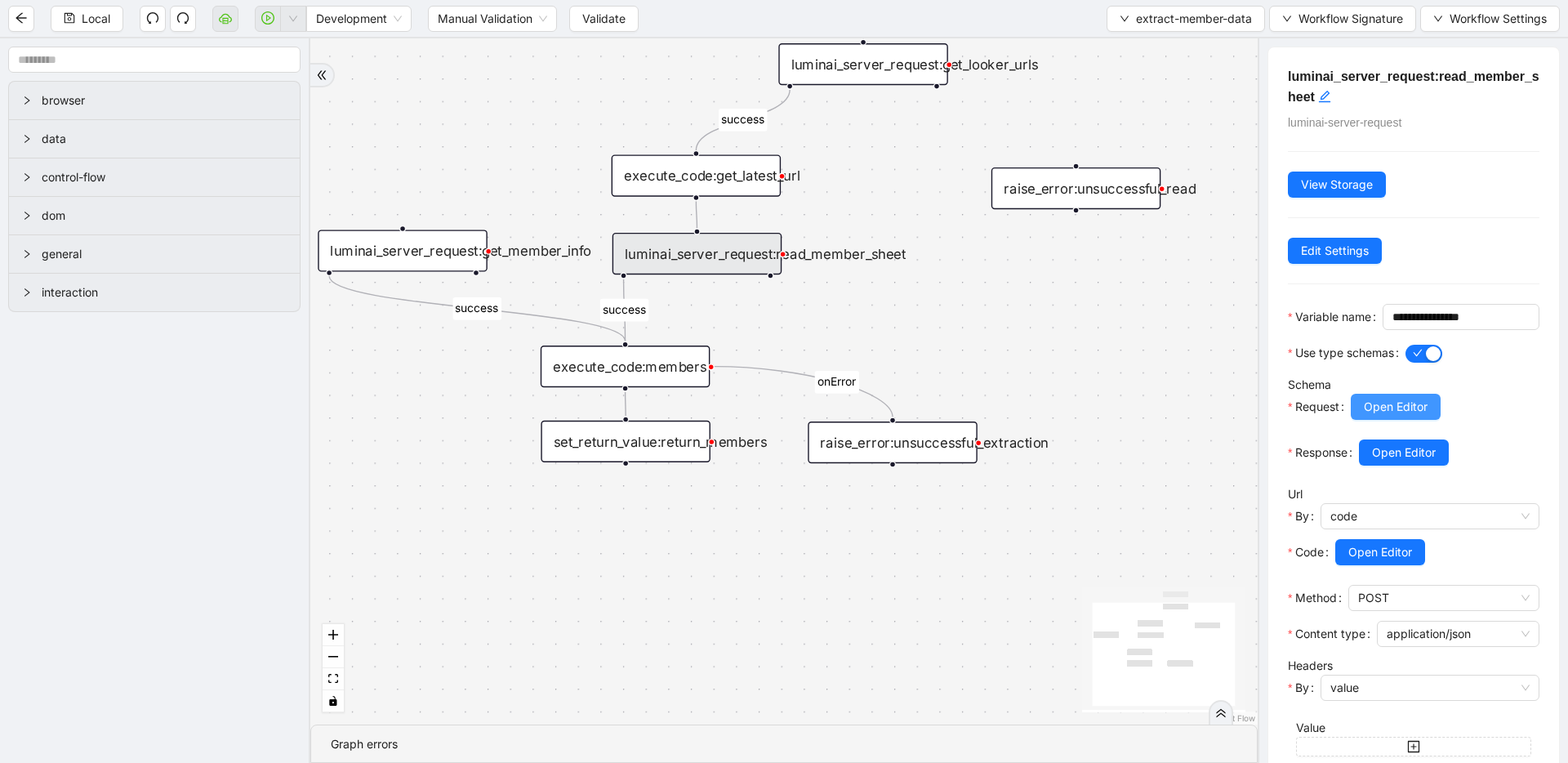
click at [1387, 416] on span "Open Editor" at bounding box center [1396, 406] width 64 height 18
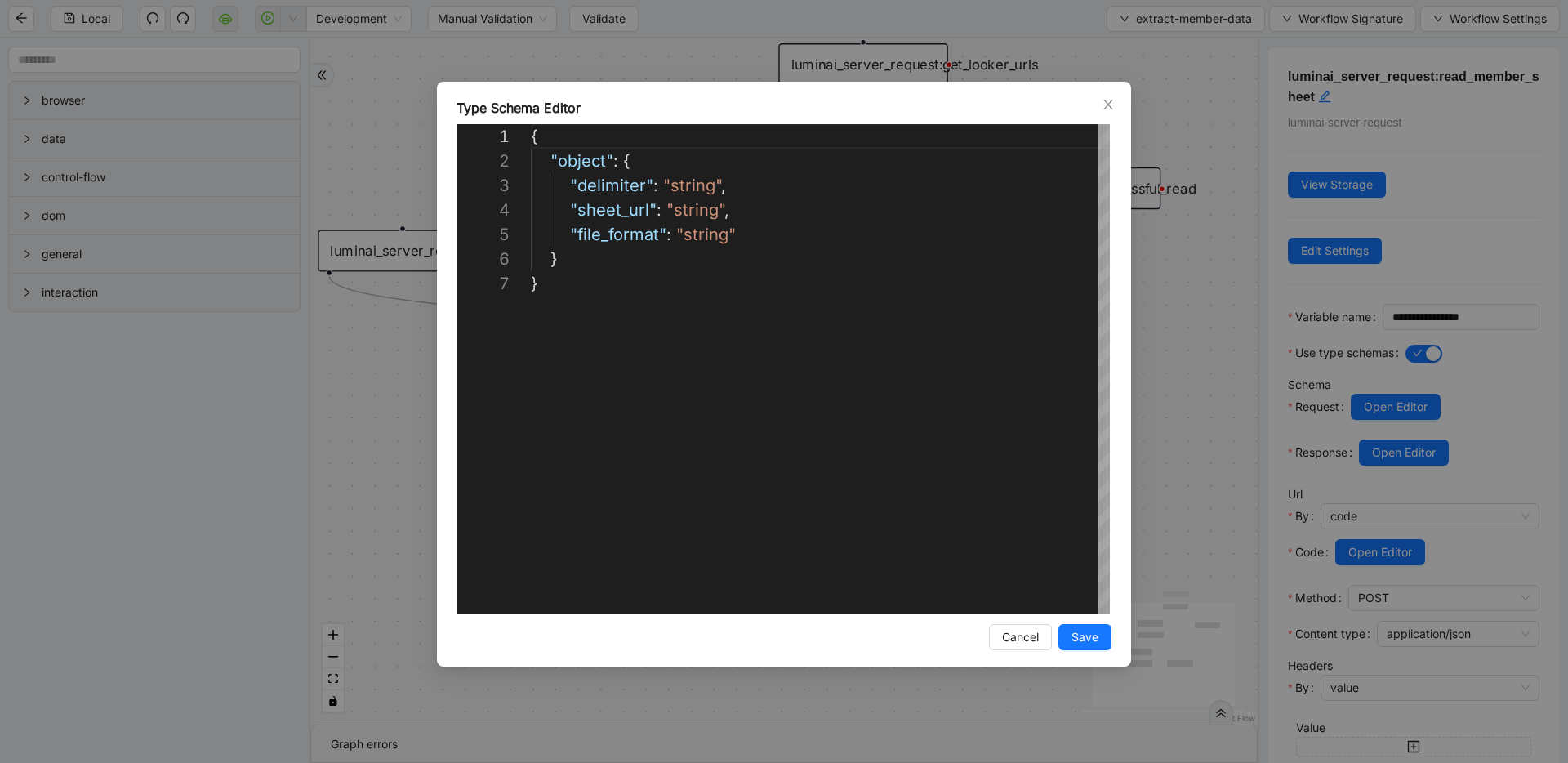
scroll to position [147, 0]
click at [1158, 355] on div "**********" at bounding box center [784, 381] width 1568 height 763
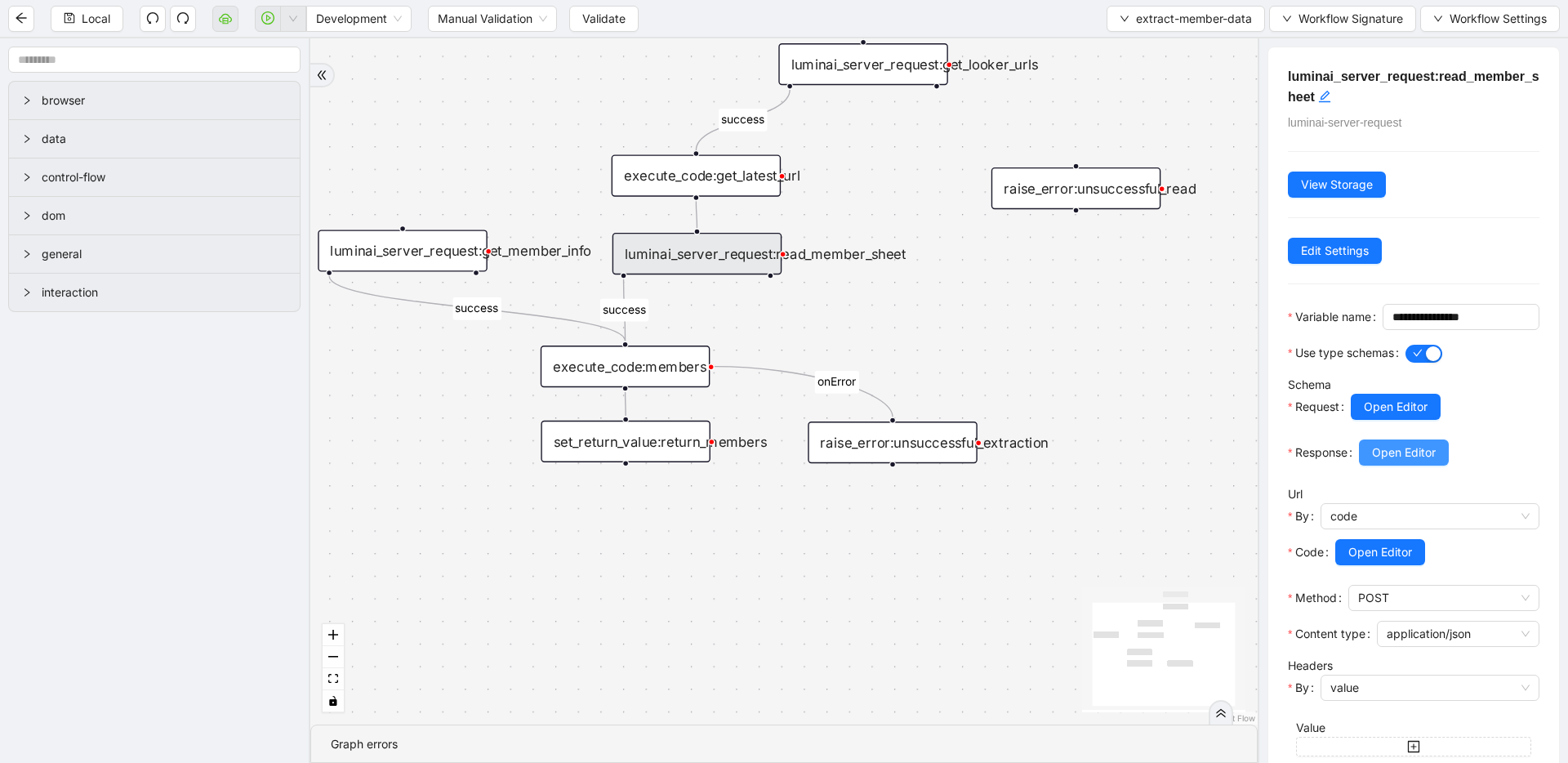
click at [1408, 465] on button "Open Editor" at bounding box center [1404, 452] width 90 height 26
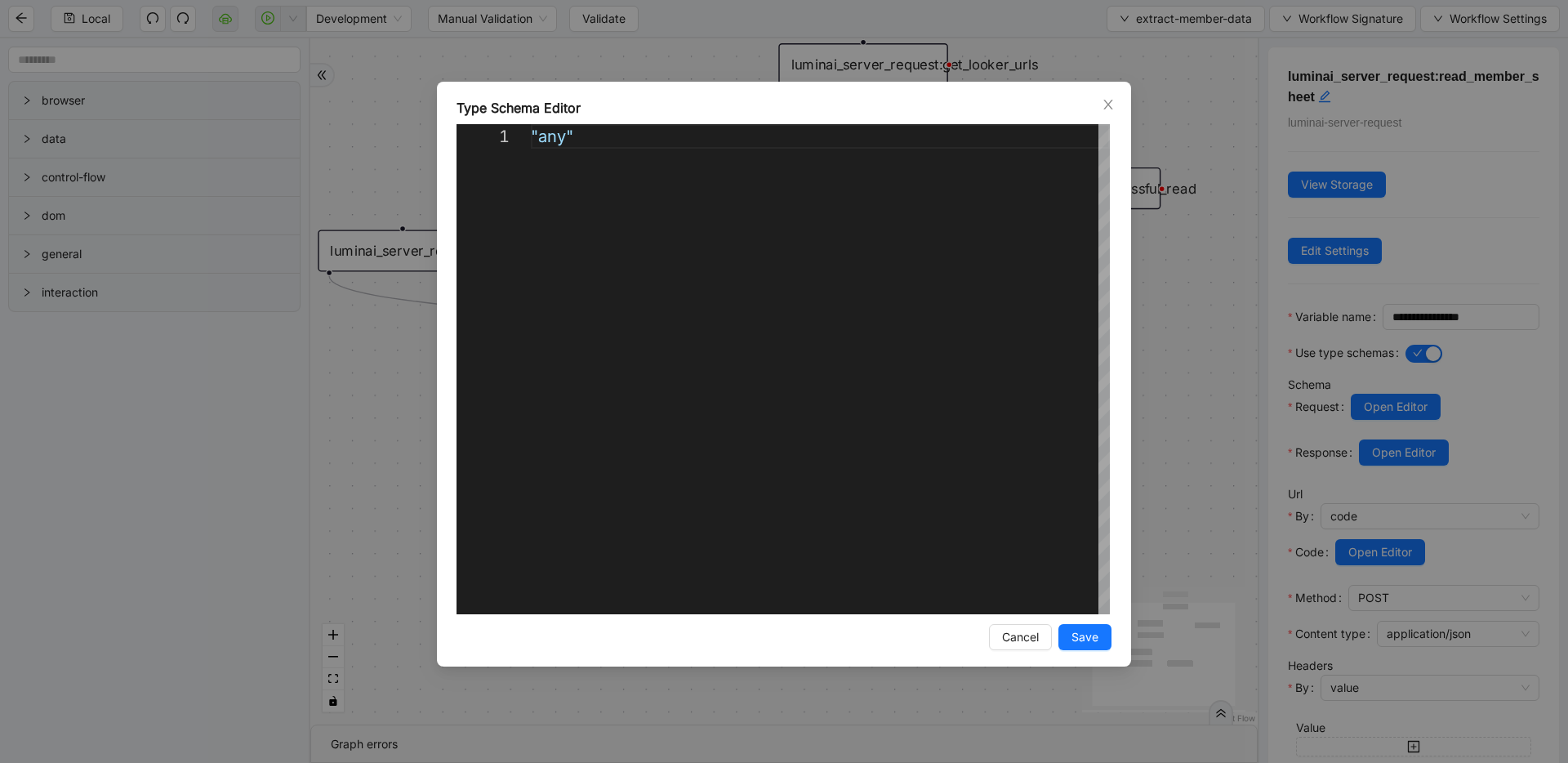
click at [1217, 330] on div "Type Schema Editor 1 "any" ***** Enter to Rename, ⇧Enter to Preview Cancel Save" at bounding box center [784, 381] width 1568 height 763
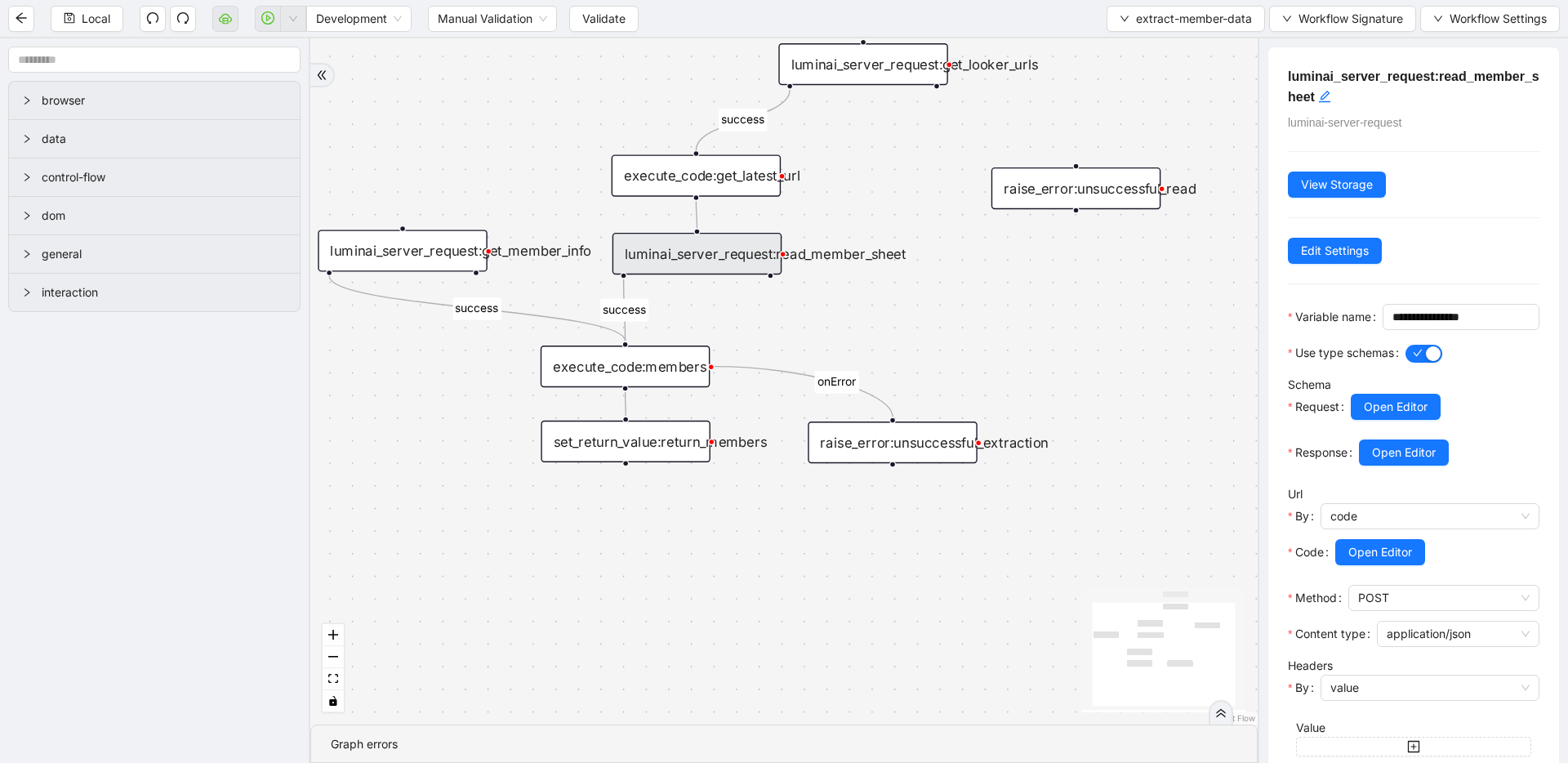
click at [579, 361] on div "execute_code:members" at bounding box center [624, 366] width 169 height 41
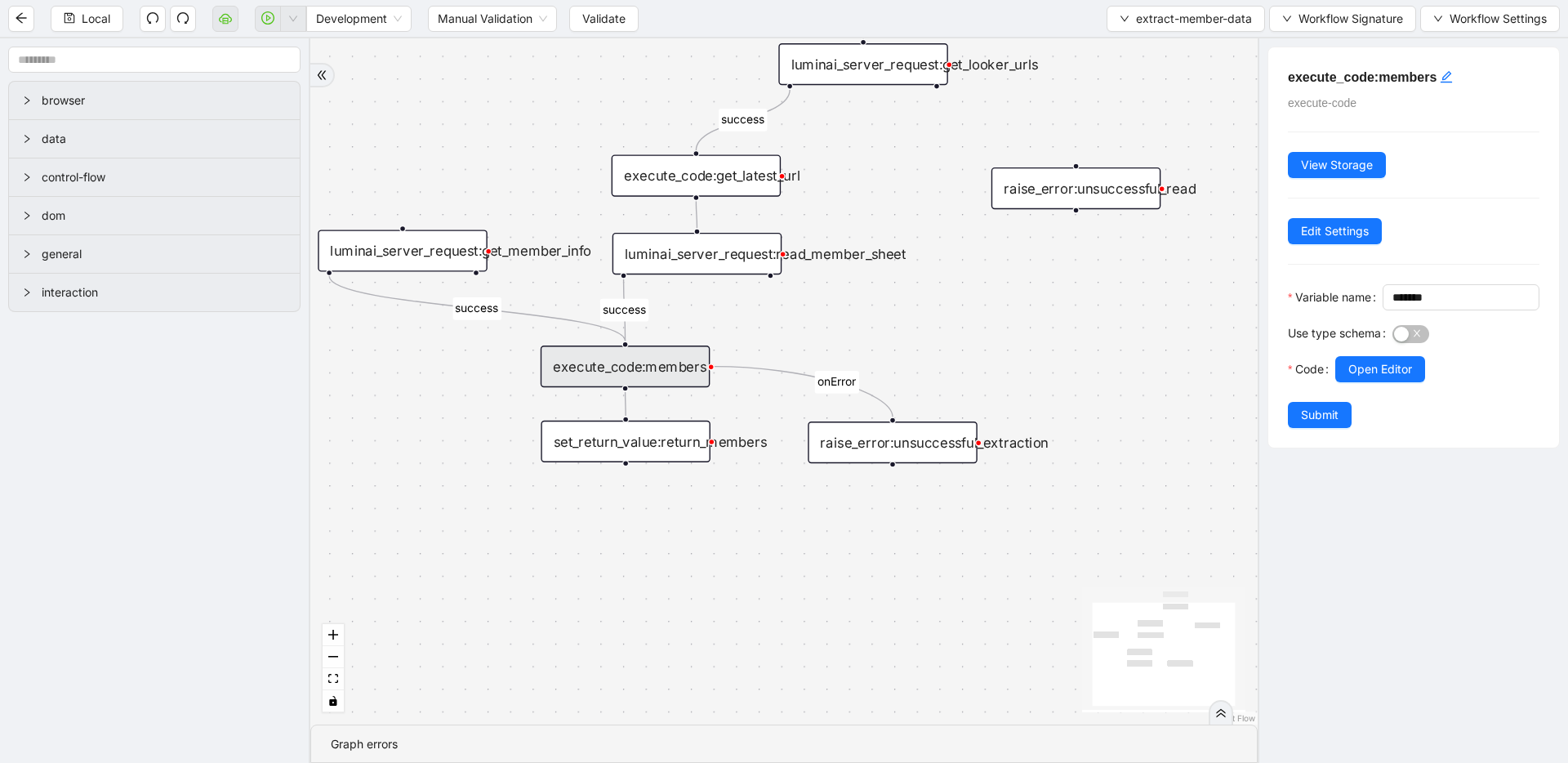
click at [596, 445] on div "set_return_value:return_members" at bounding box center [624, 441] width 169 height 41
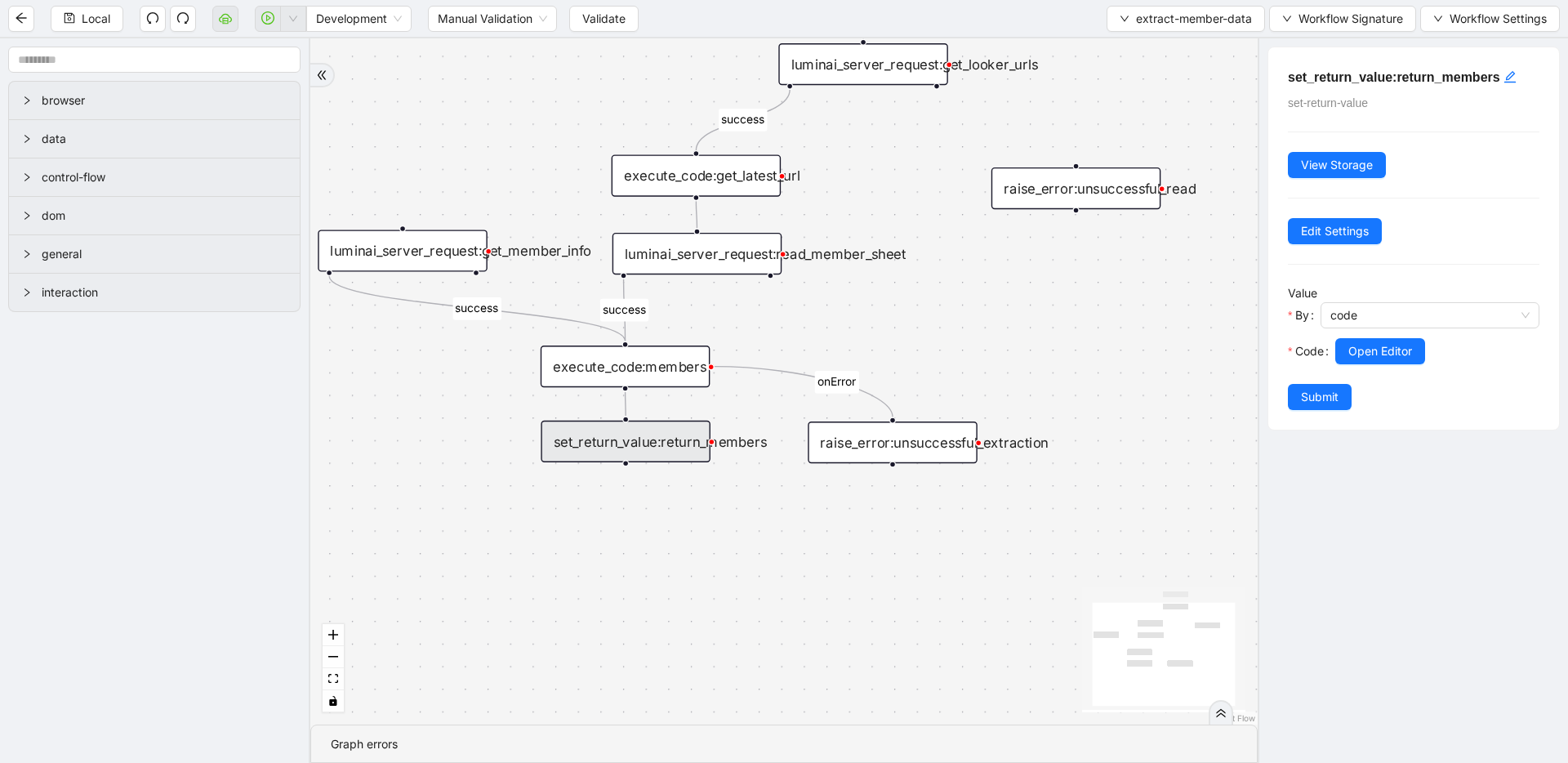
click at [657, 265] on div "luminai_server_request:read_member_sheet" at bounding box center [696, 254] width 169 height 41
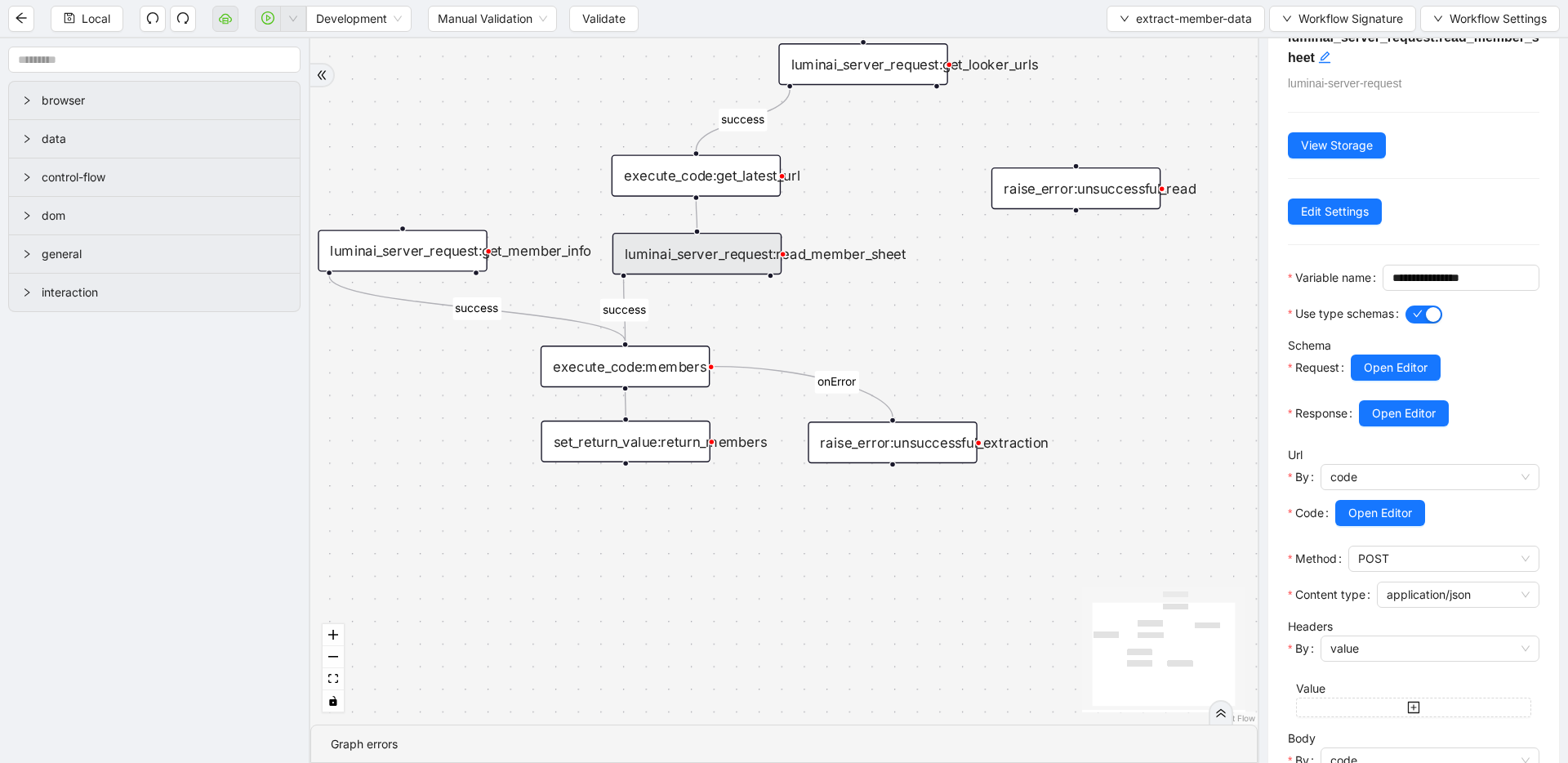
scroll to position [69, 0]
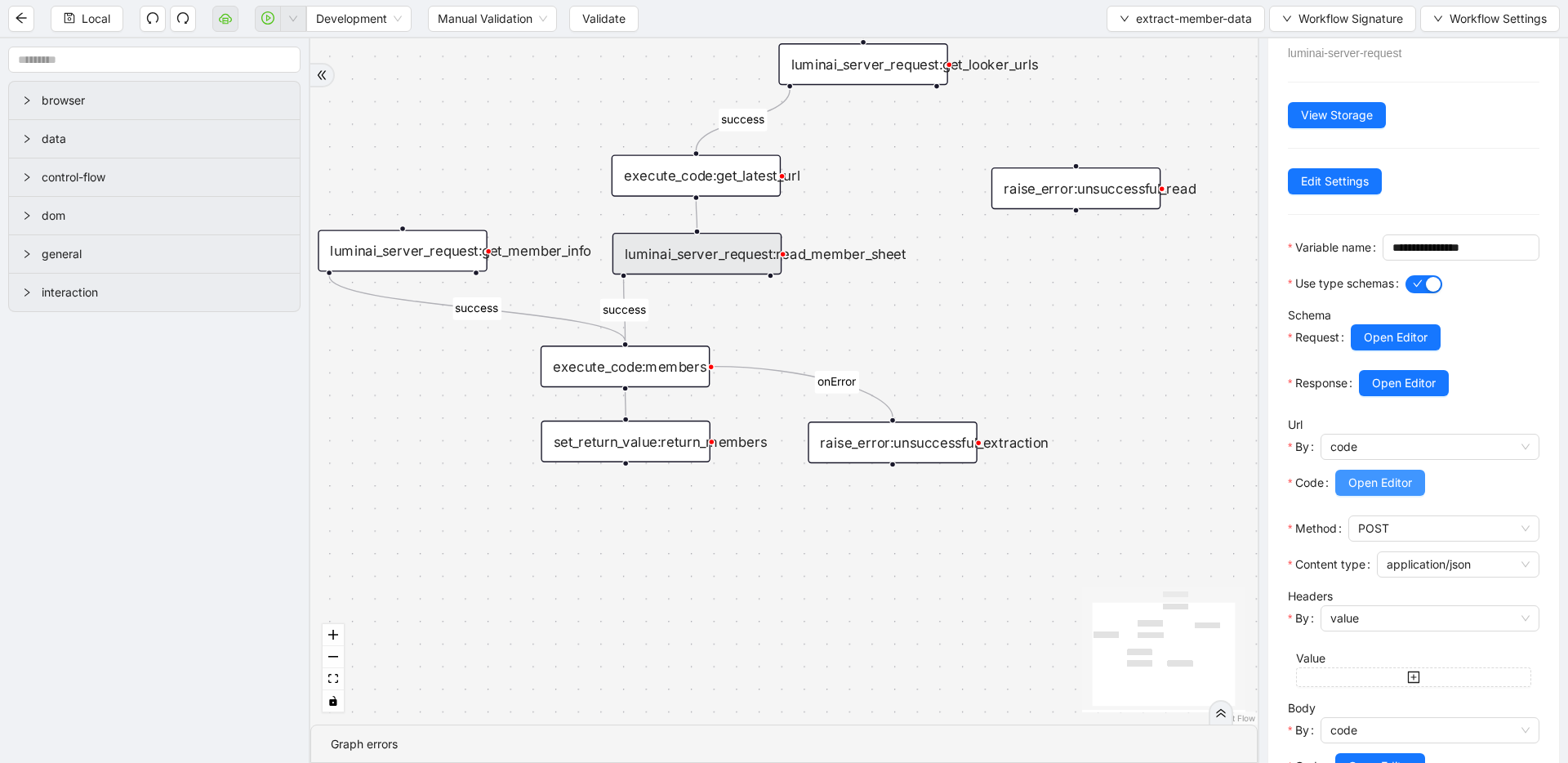
click at [1356, 492] on span "Open Editor" at bounding box center [1380, 482] width 64 height 18
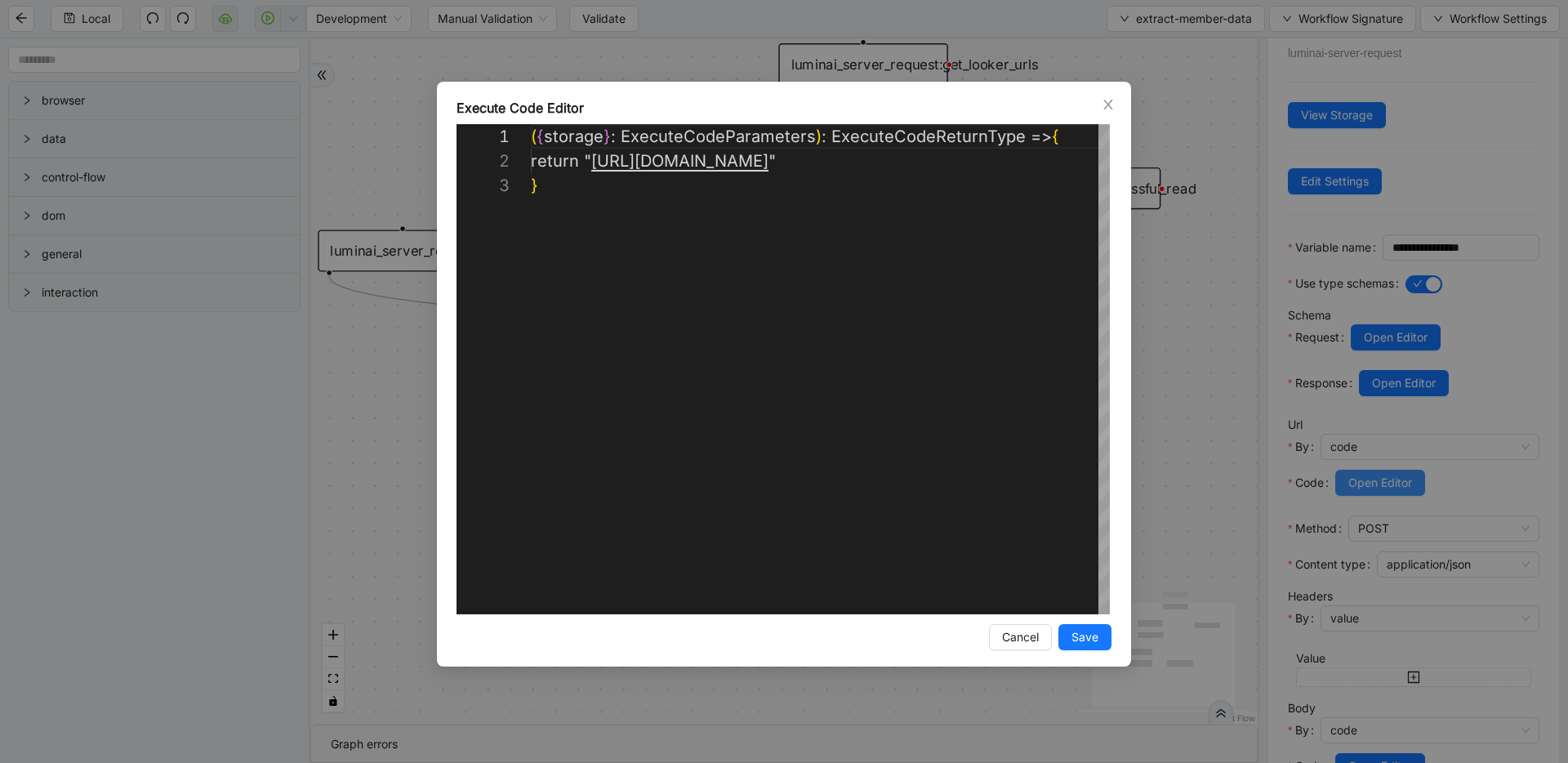
scroll to position [49, 0]
click at [1193, 276] on div "**********" at bounding box center [784, 381] width 1568 height 763
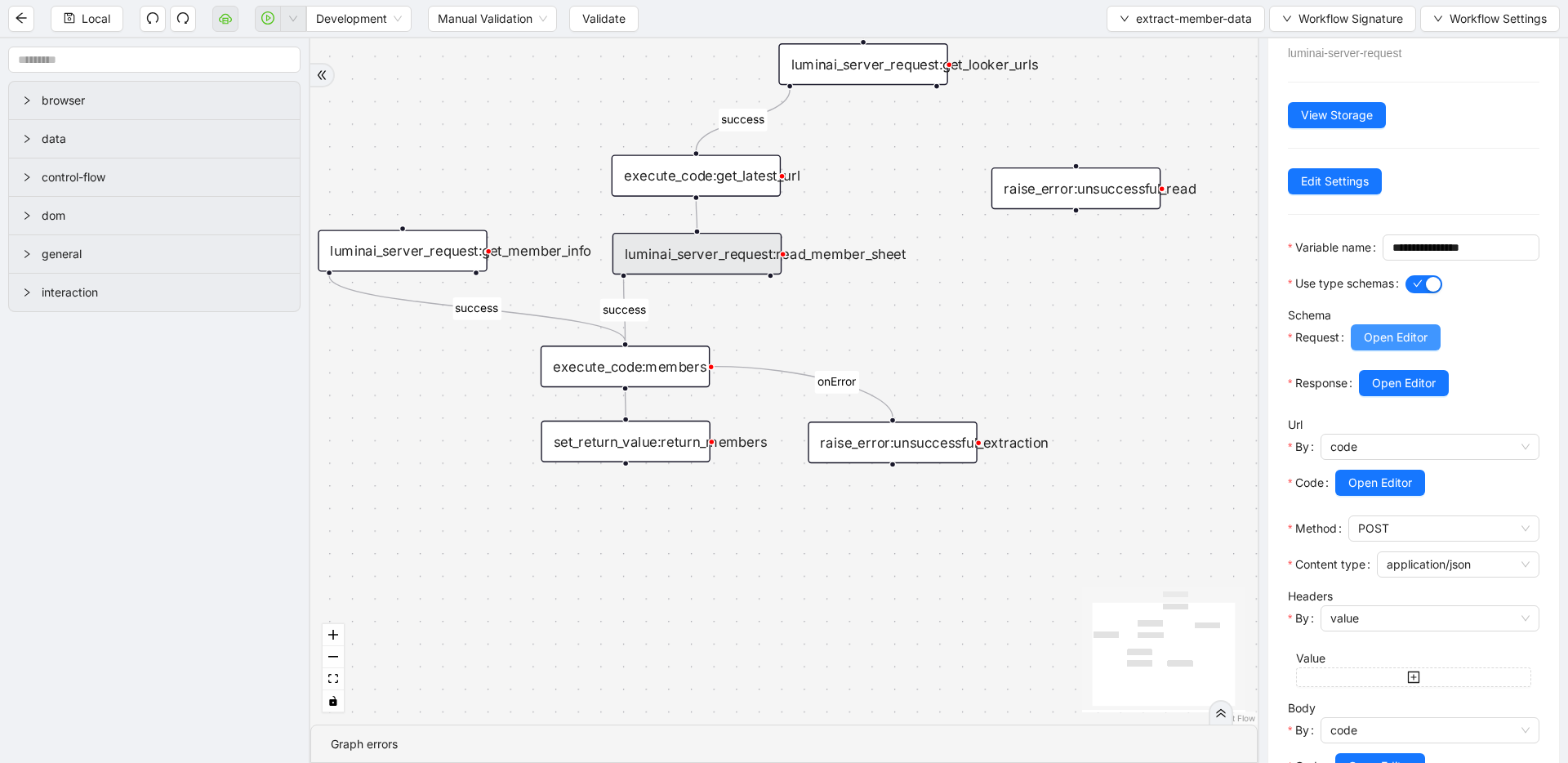
click at [1389, 346] on span "Open Editor" at bounding box center [1396, 337] width 64 height 18
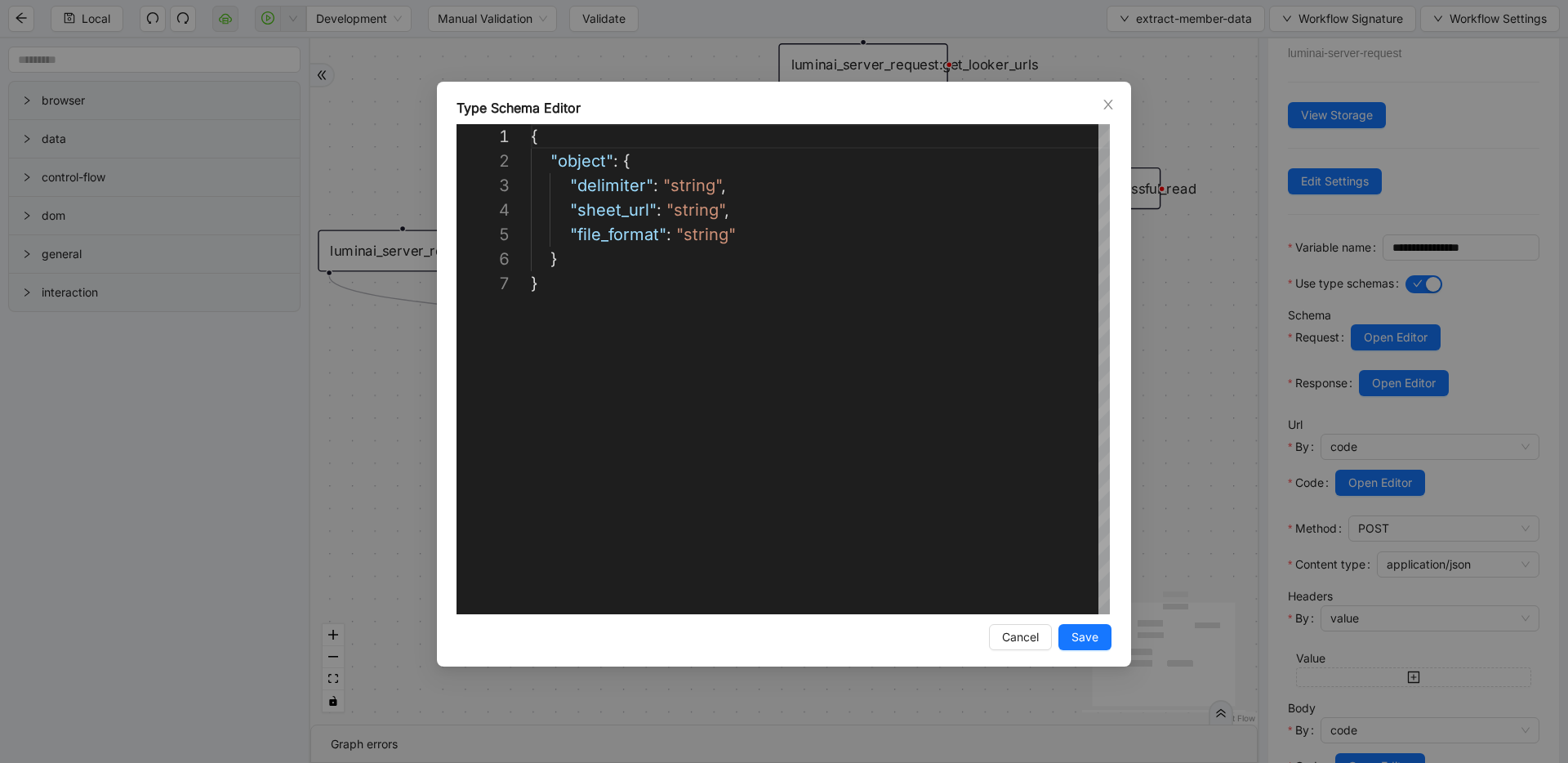
scroll to position [147, 0]
drag, startPoint x: 1164, startPoint y: 330, endPoint x: 1332, endPoint y: 398, distance: 181.2
click at [1164, 330] on div "**********" at bounding box center [784, 381] width 1568 height 763
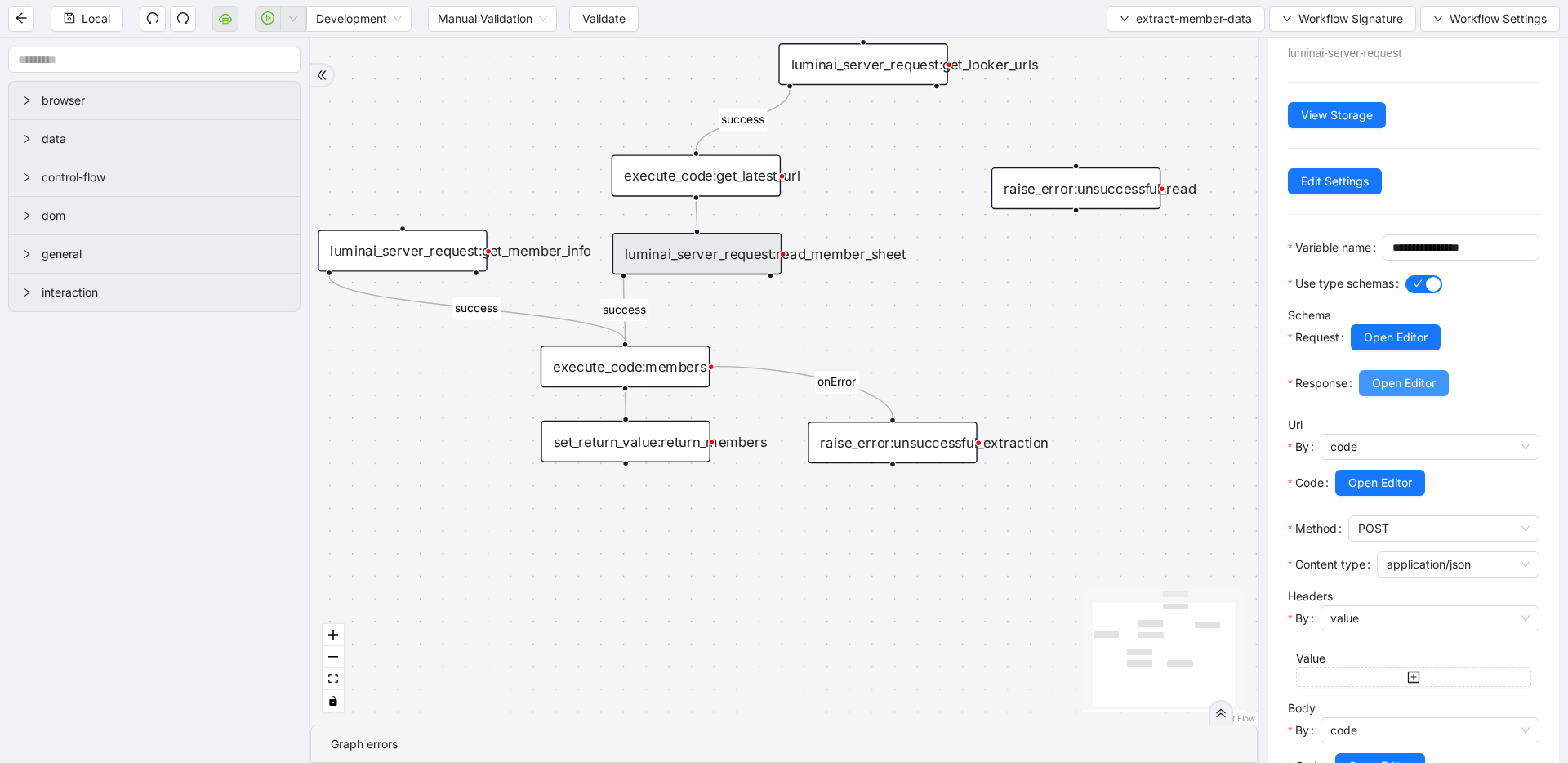
click at [1406, 392] on span "Open Editor" at bounding box center [1403, 383] width 64 height 18
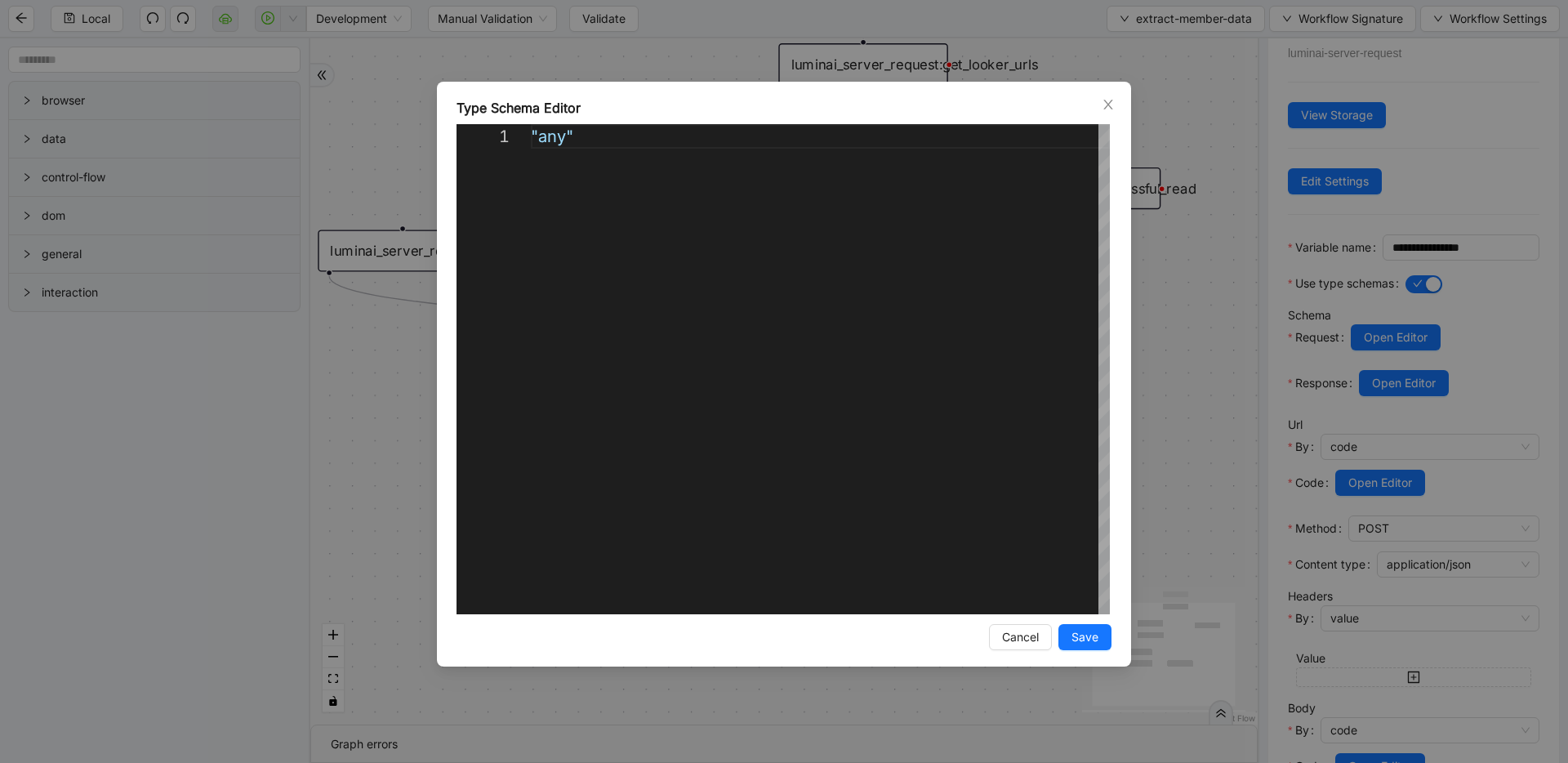
click at [1141, 307] on div "Type Schema Editor 1 "any" ***** Enter to Rename, ⇧Enter to Preview Cancel Save" at bounding box center [784, 381] width 1568 height 763
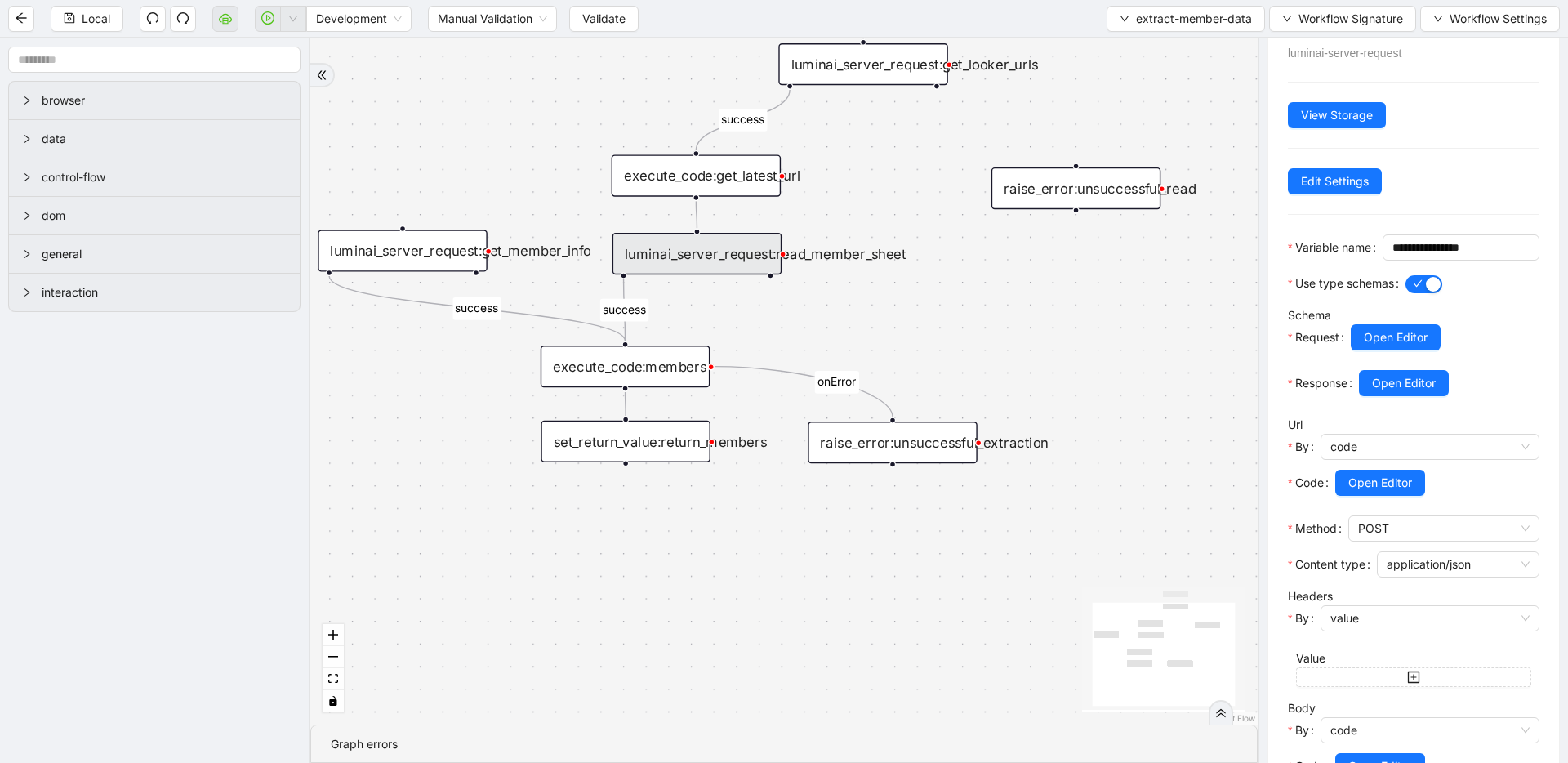
click at [709, 262] on div "luminai_server_request:read_member_sheet" at bounding box center [696, 254] width 169 height 41
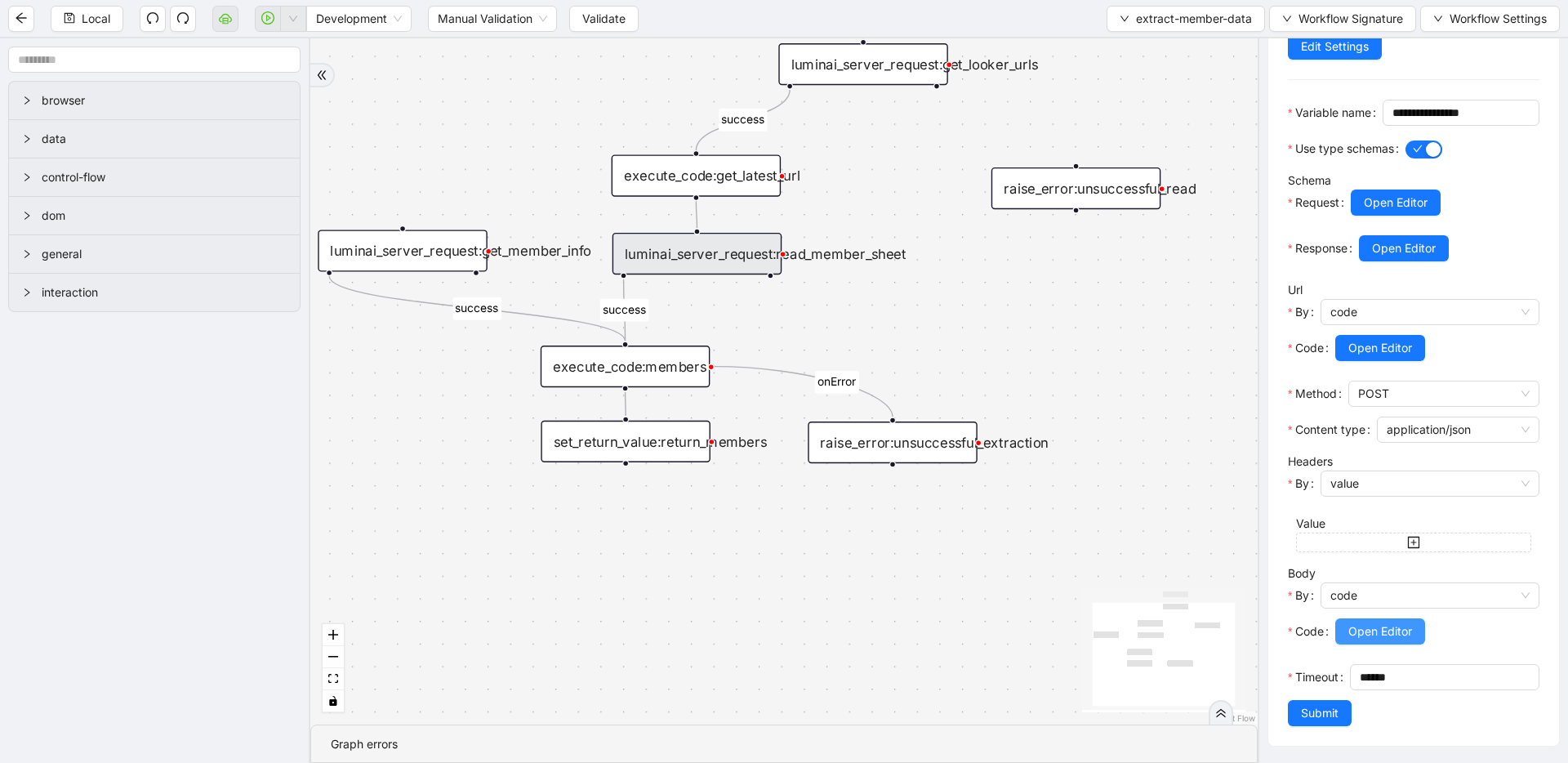
click at [1395, 625] on span "Open Editor" at bounding box center [1380, 631] width 64 height 18
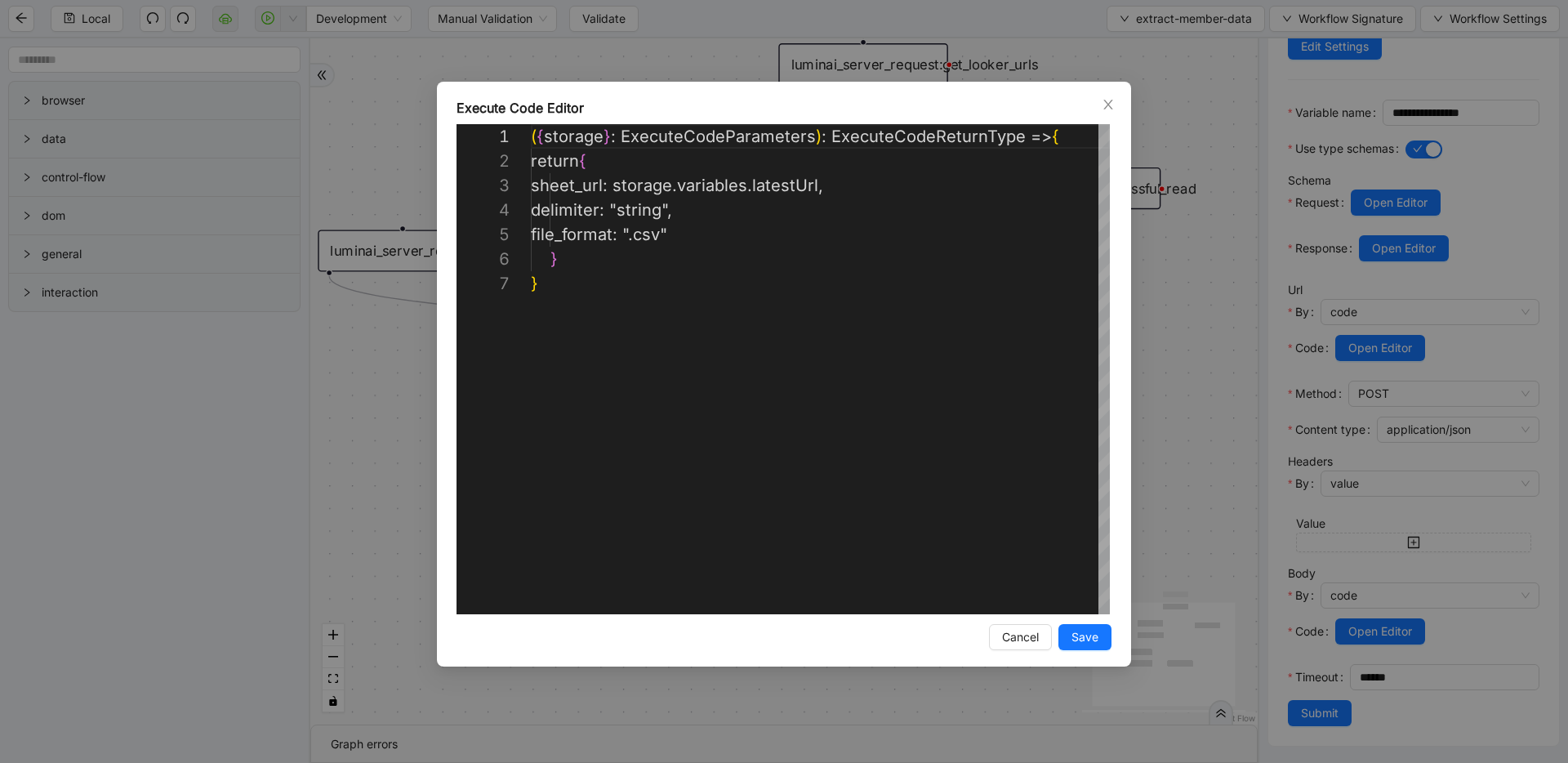
scroll to position [147, 0]
click at [1167, 320] on div "**********" at bounding box center [784, 381] width 1568 height 763
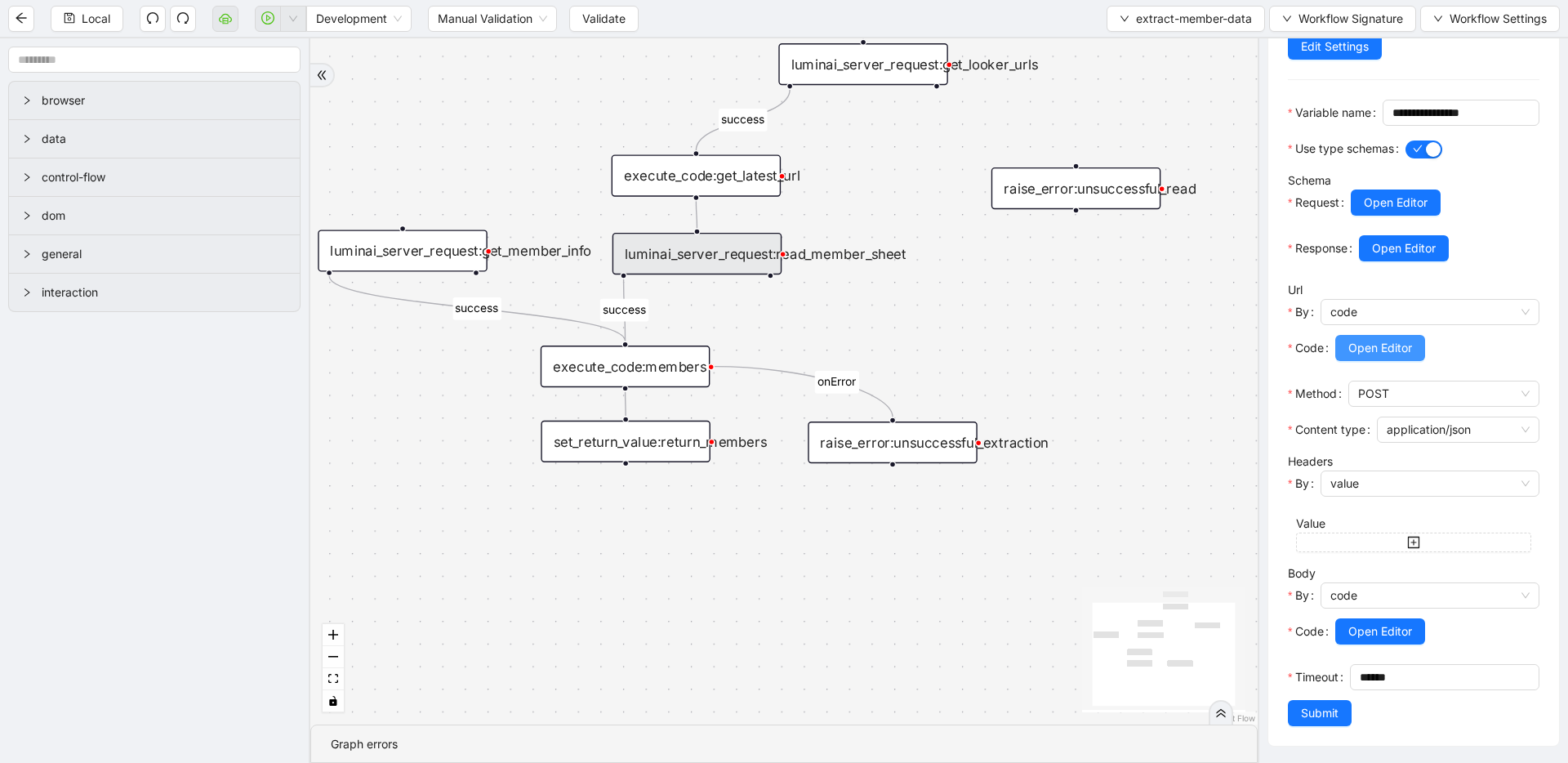
click at [1350, 360] on button "Open Editor" at bounding box center [1380, 348] width 90 height 26
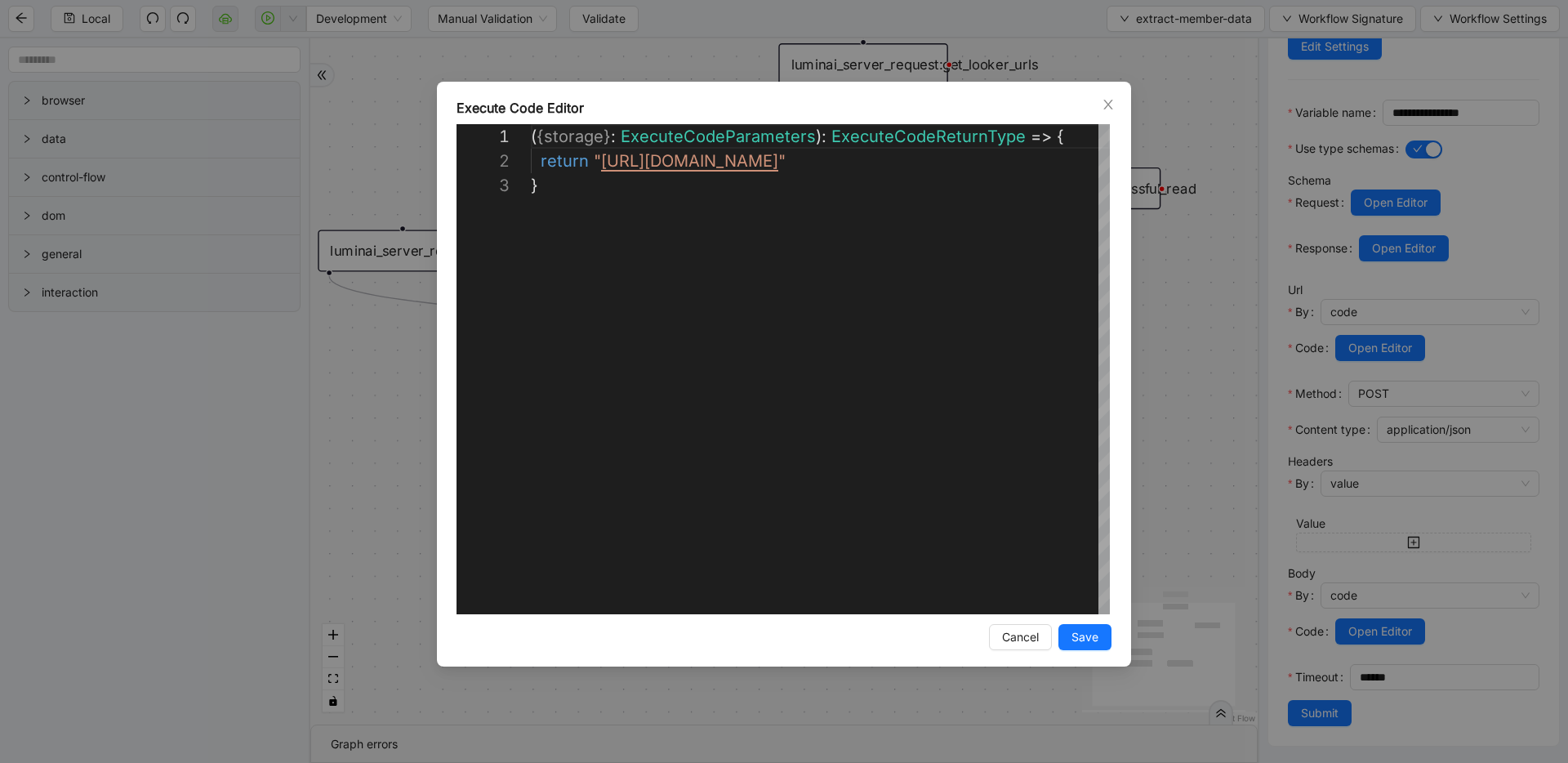
click at [1273, 285] on div "**********" at bounding box center [784, 381] width 1568 height 763
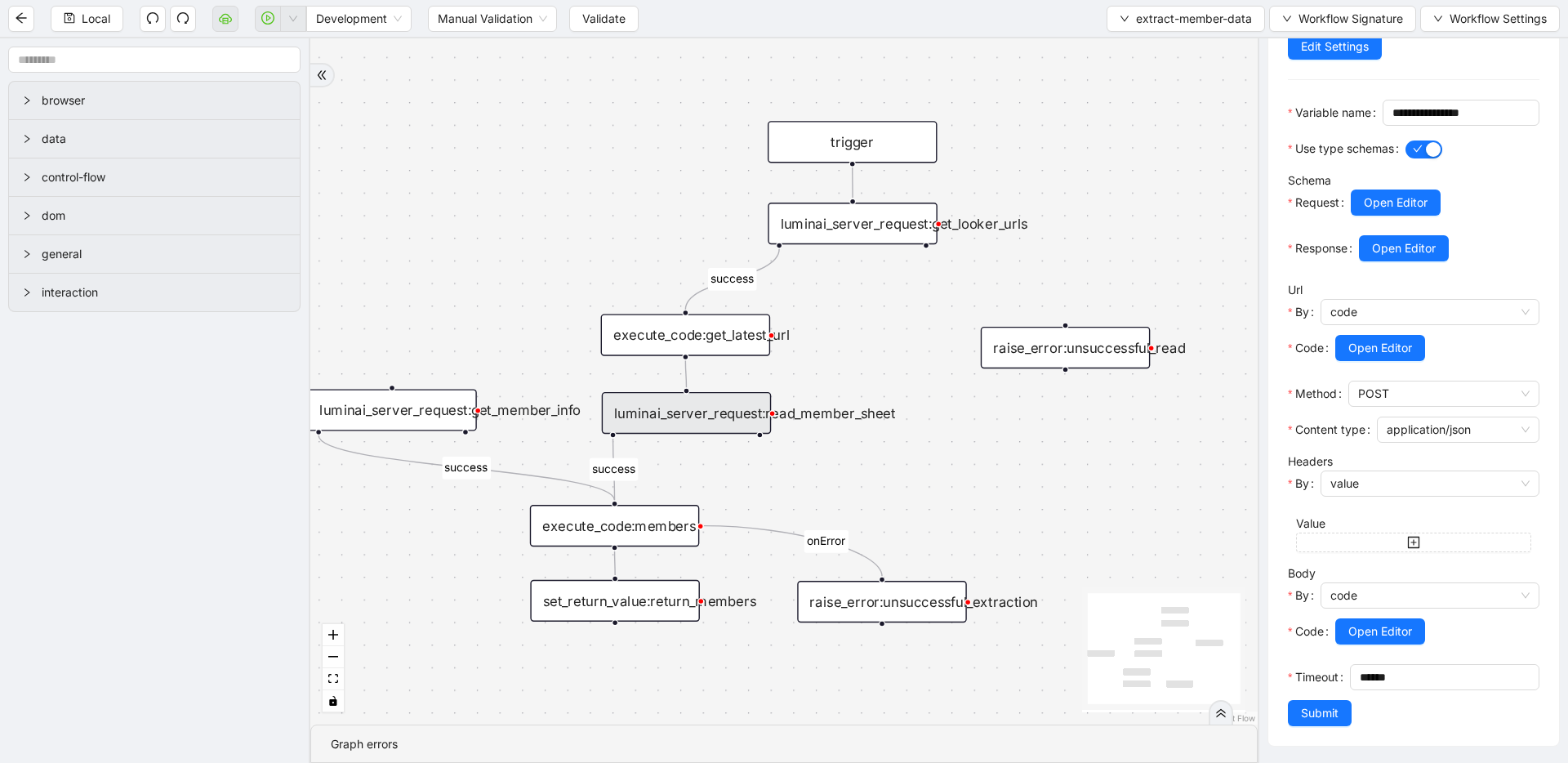
drag, startPoint x: 883, startPoint y: 316, endPoint x: 868, endPoint y: 301, distance: 21.2
click at [857, 222] on div "luminai_server_request:get_looker_urls" at bounding box center [852, 225] width 169 height 41
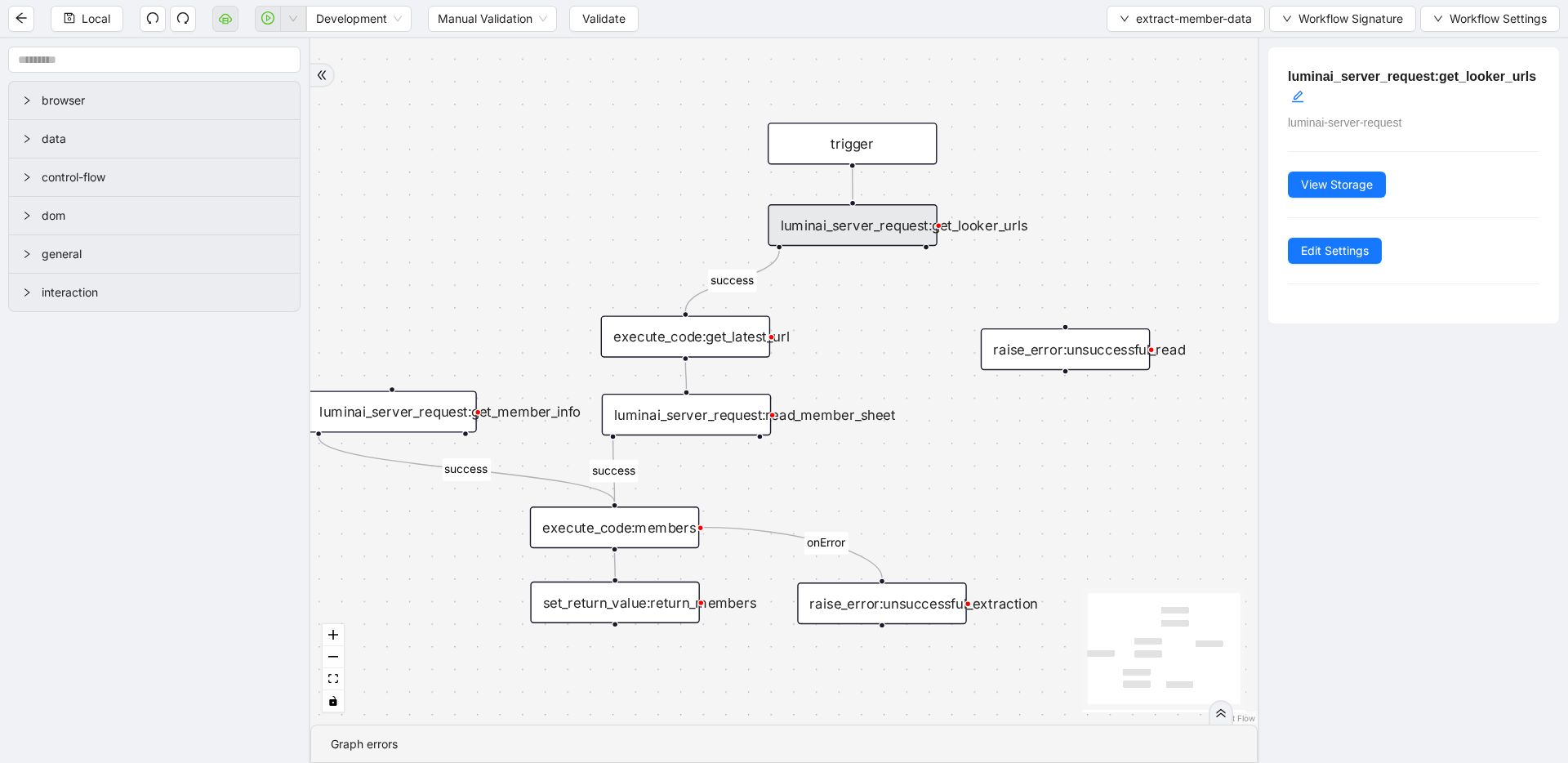
scroll to position [120, 0]
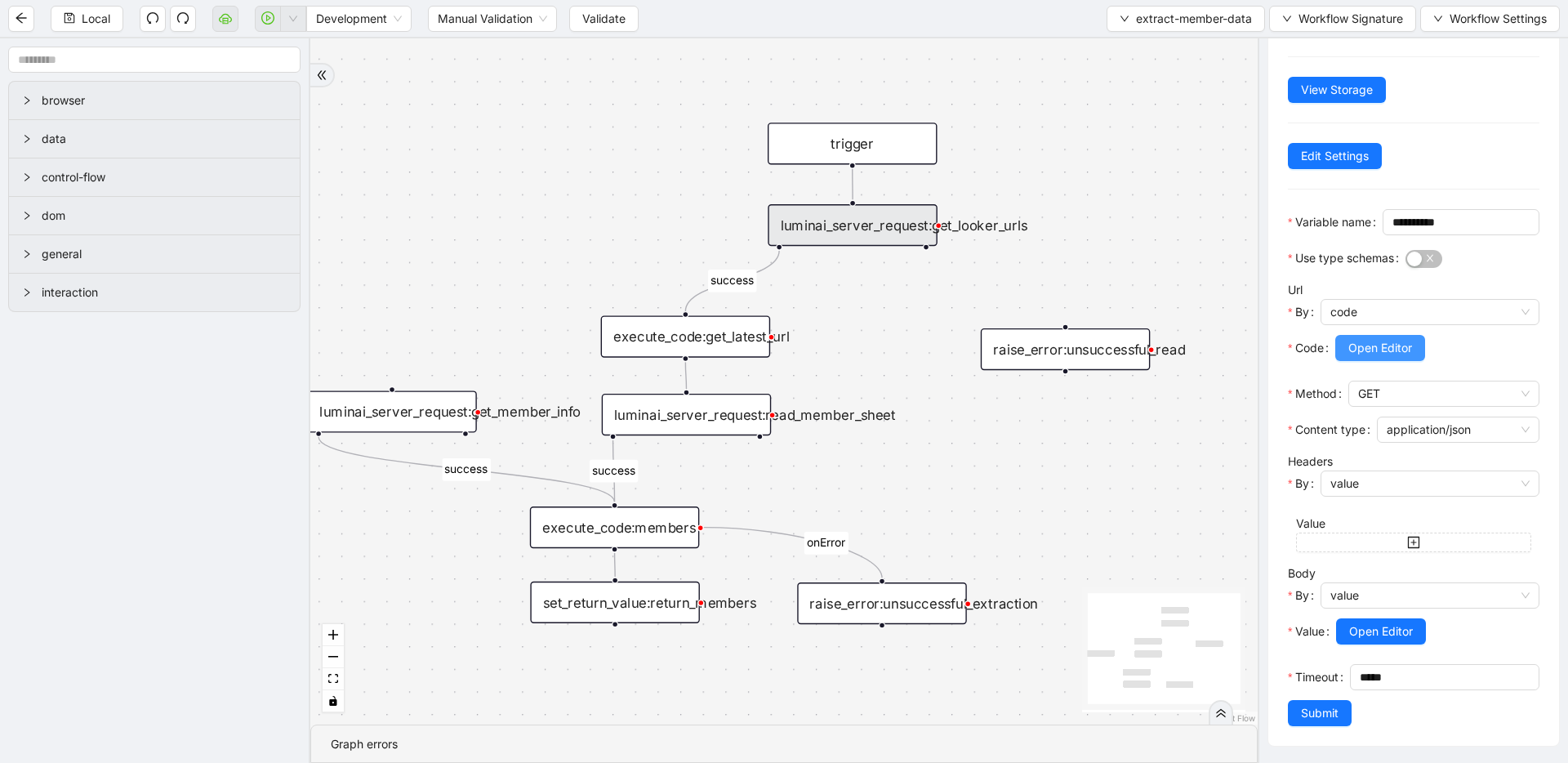
click at [1359, 348] on span "Open Editor" at bounding box center [1380, 347] width 64 height 18
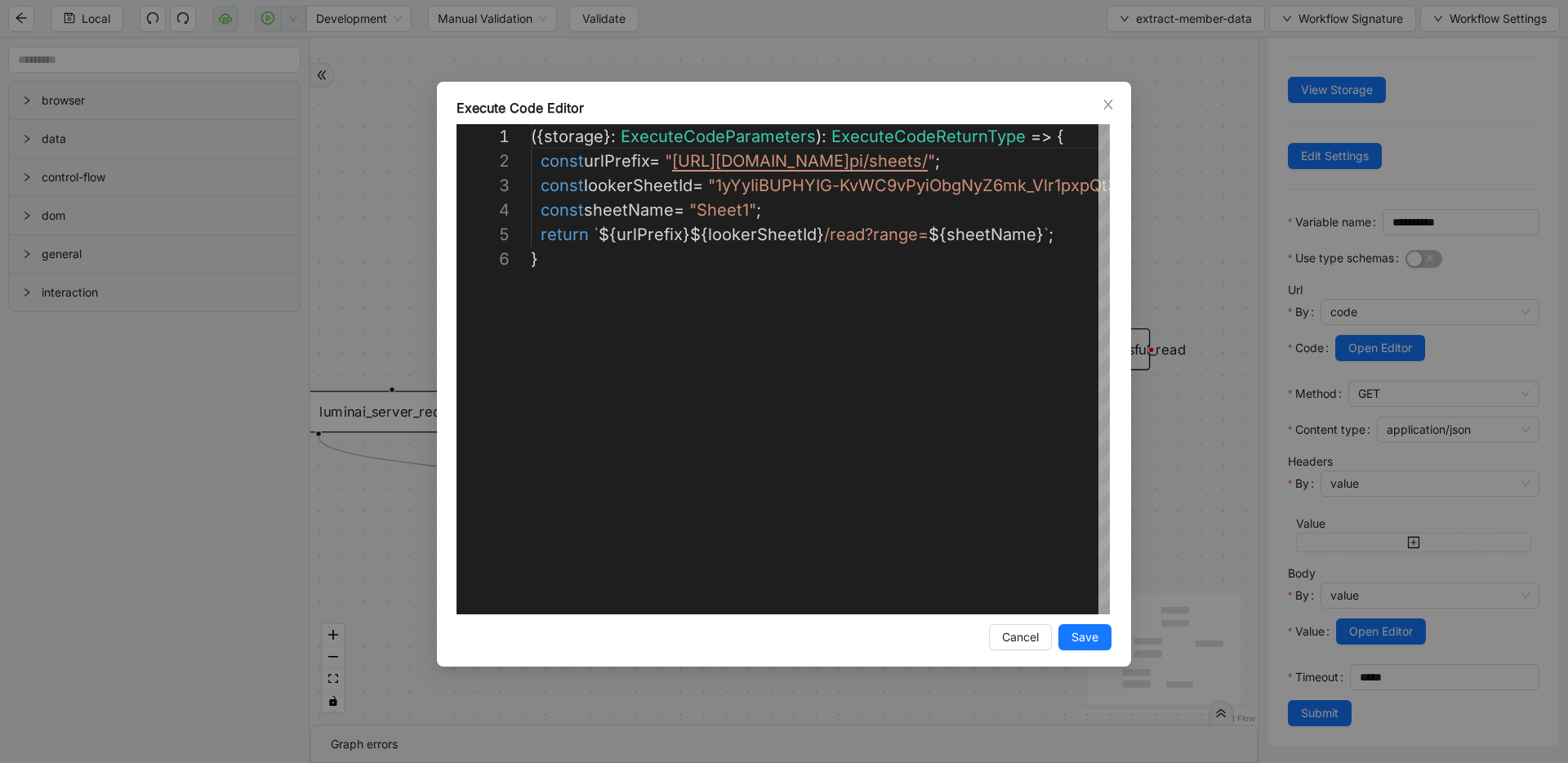
scroll to position [123, 0]
click at [1166, 262] on div "**********" at bounding box center [784, 381] width 1568 height 763
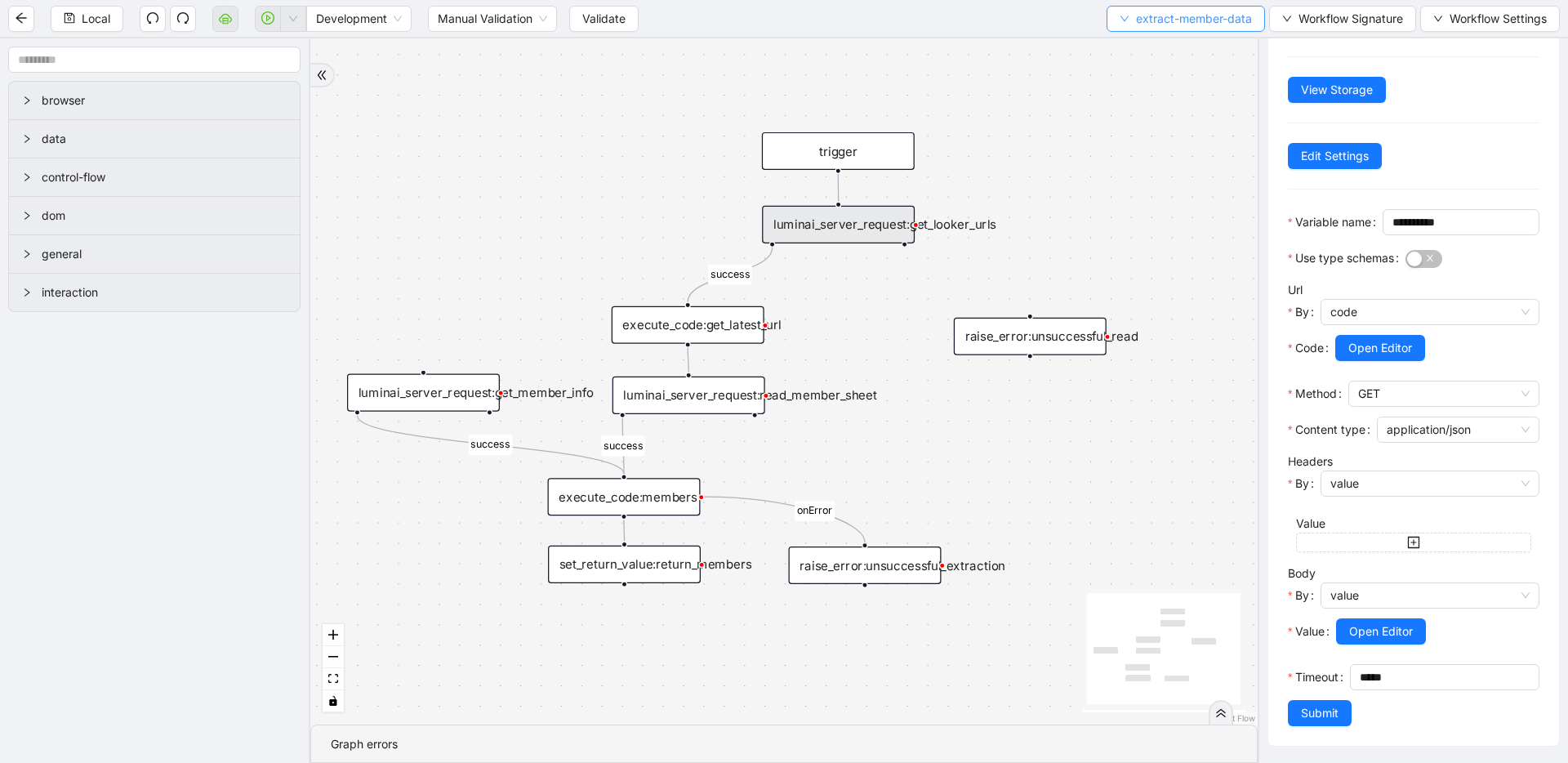
click at [1193, 12] on span "extract-member-data" at bounding box center [1194, 18] width 116 height 18
click at [1149, 62] on li "Select" at bounding box center [1182, 51] width 152 height 26
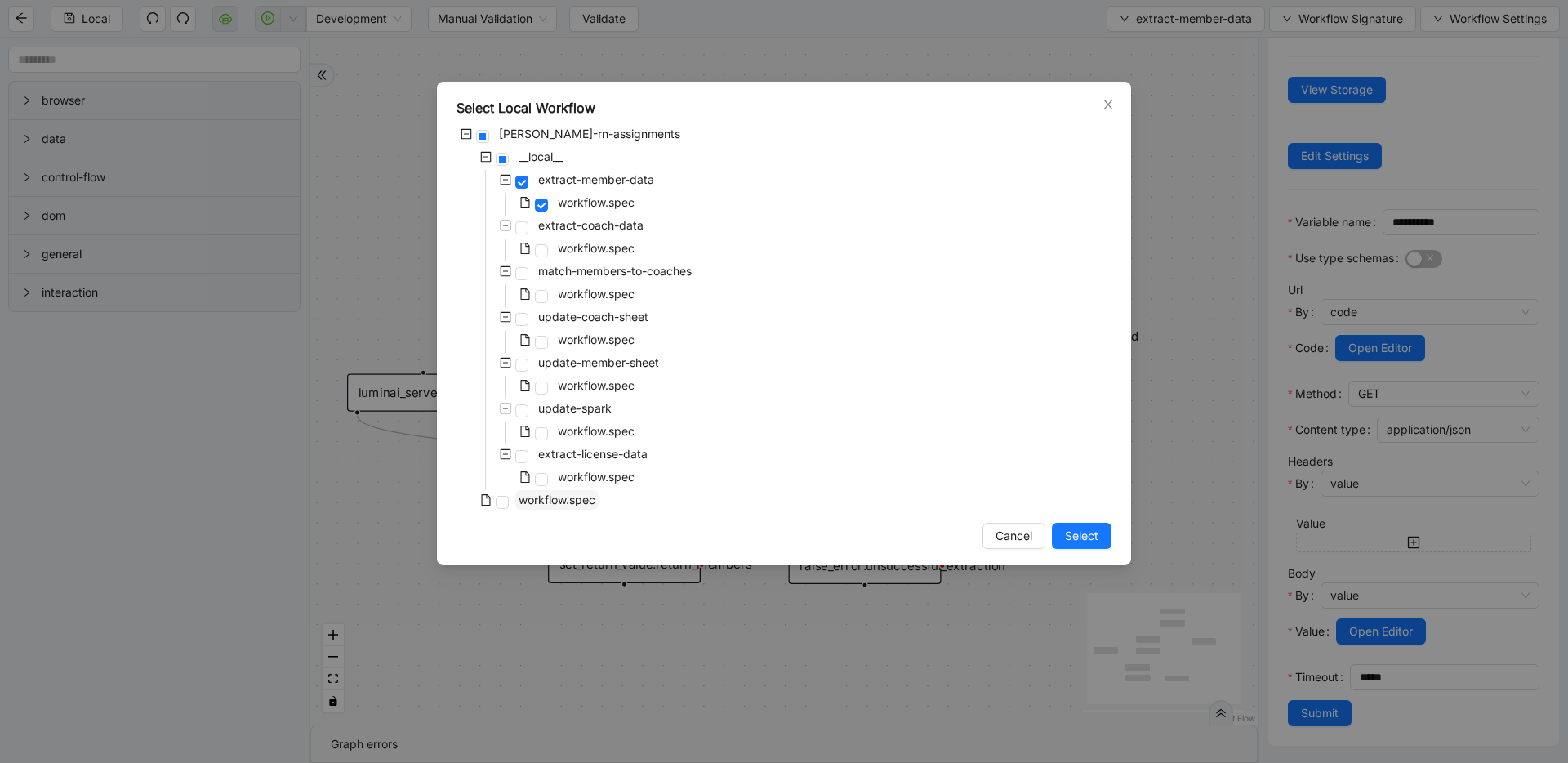
click at [533, 498] on span "workflow.spec" at bounding box center [557, 499] width 77 height 14
click at [1097, 536] on span "Select" at bounding box center [1081, 536] width 34 height 18
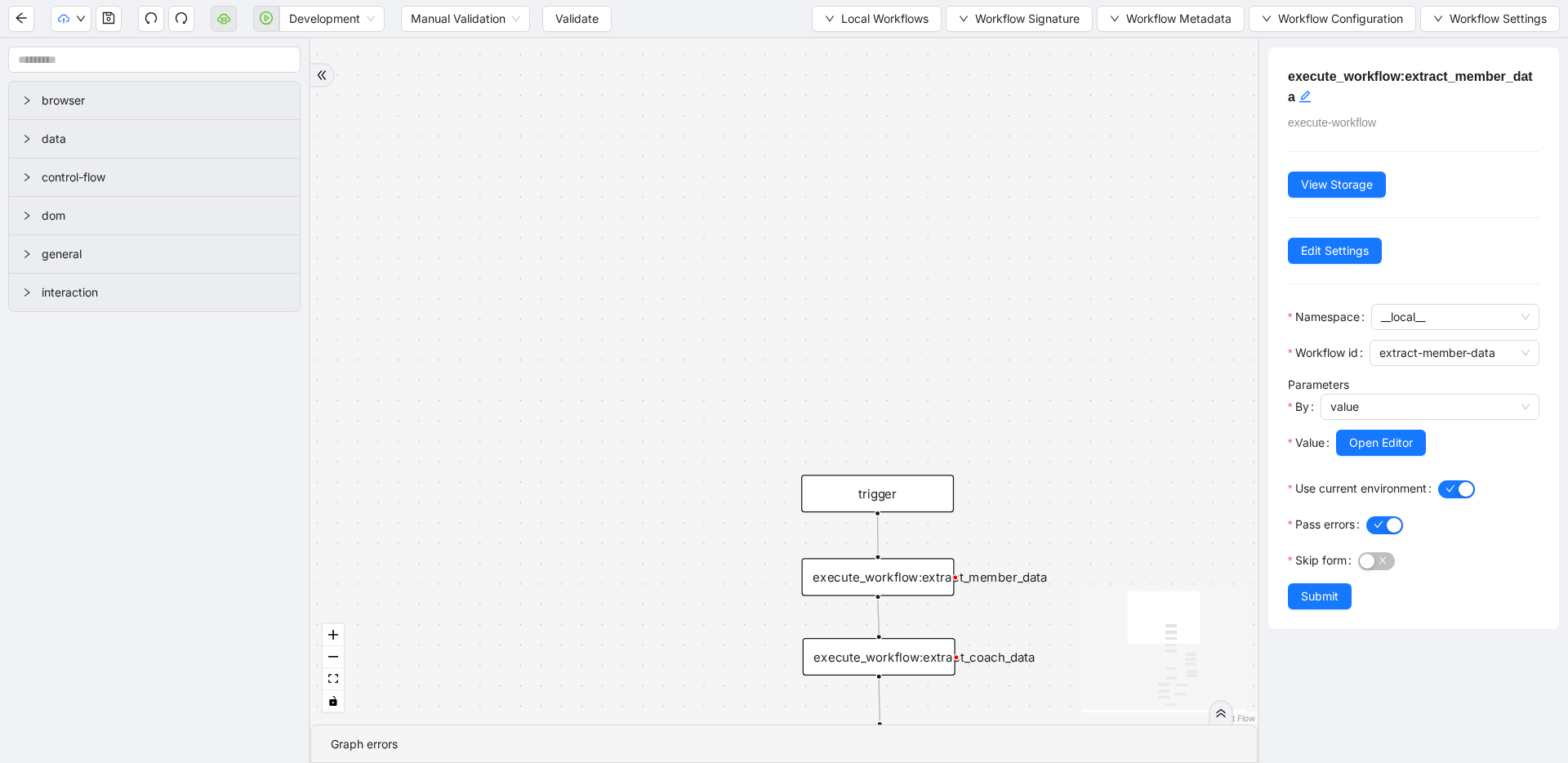
scroll to position [0, 0]
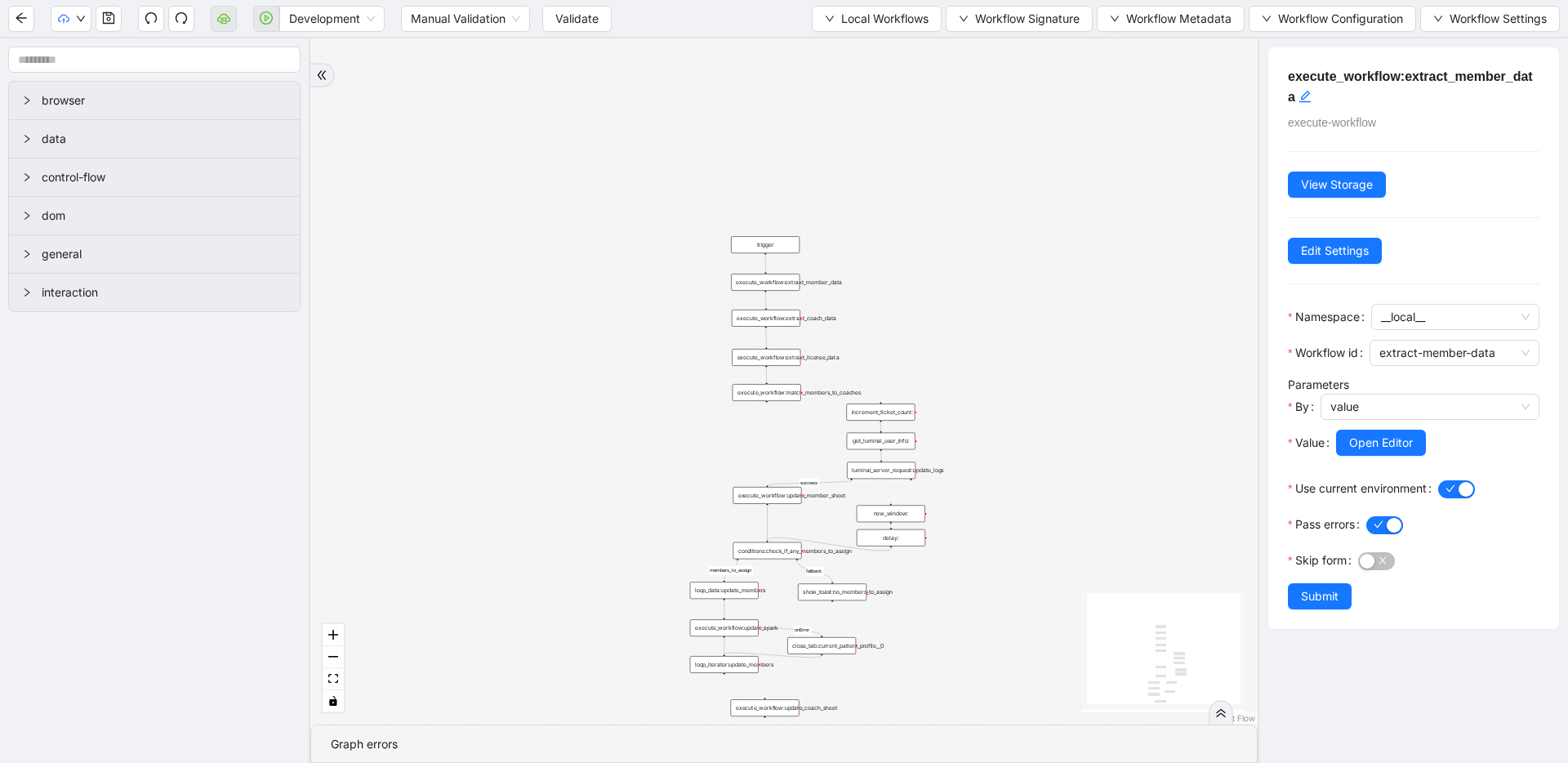
drag, startPoint x: 680, startPoint y: 258, endPoint x: 670, endPoint y: 106, distance: 152.3
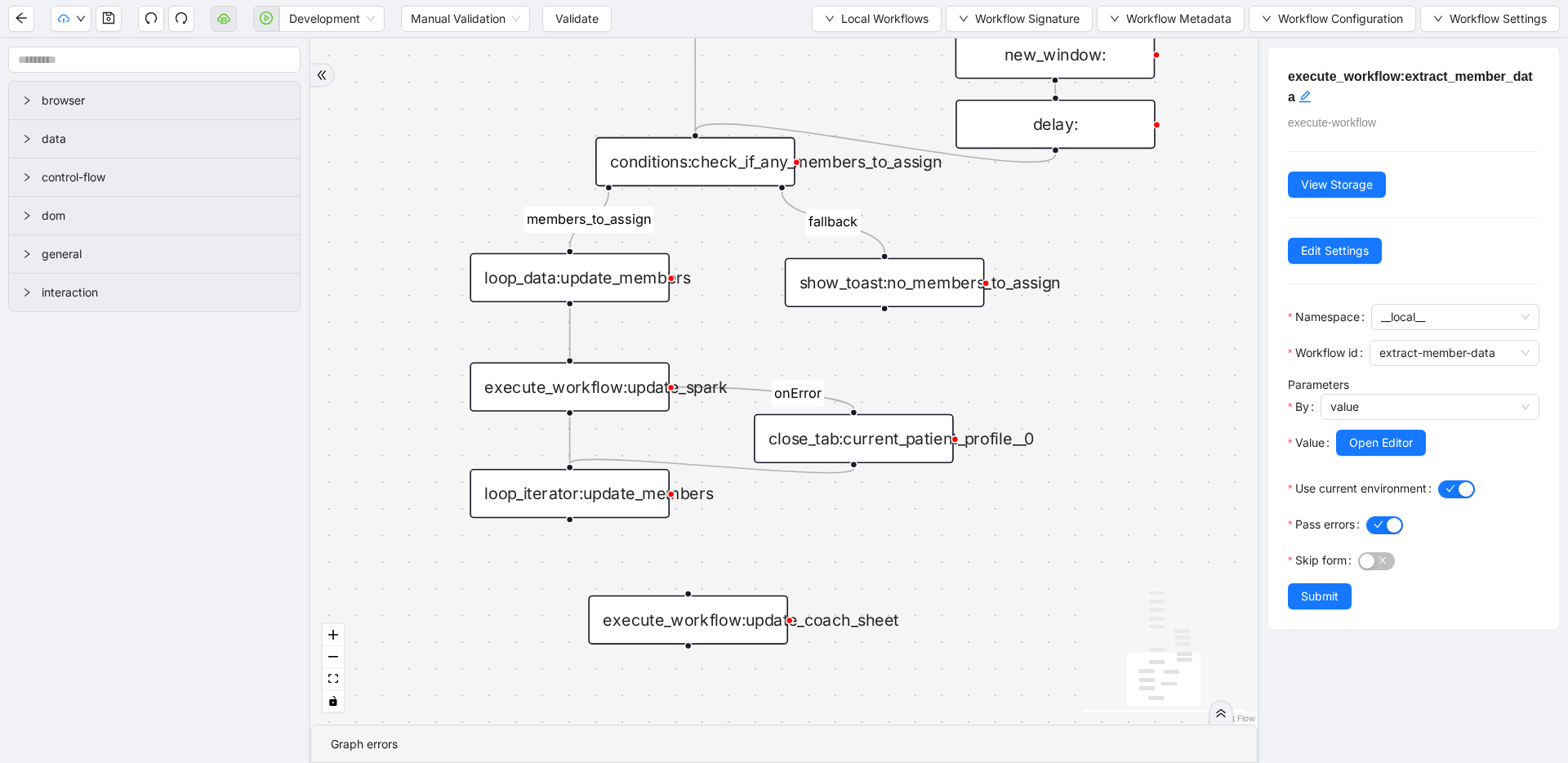
click at [702, 632] on div "execute_workflow:update_coach_sheet" at bounding box center [688, 620] width 200 height 49
click at [1359, 446] on span "Open Editor" at bounding box center [1380, 442] width 64 height 18
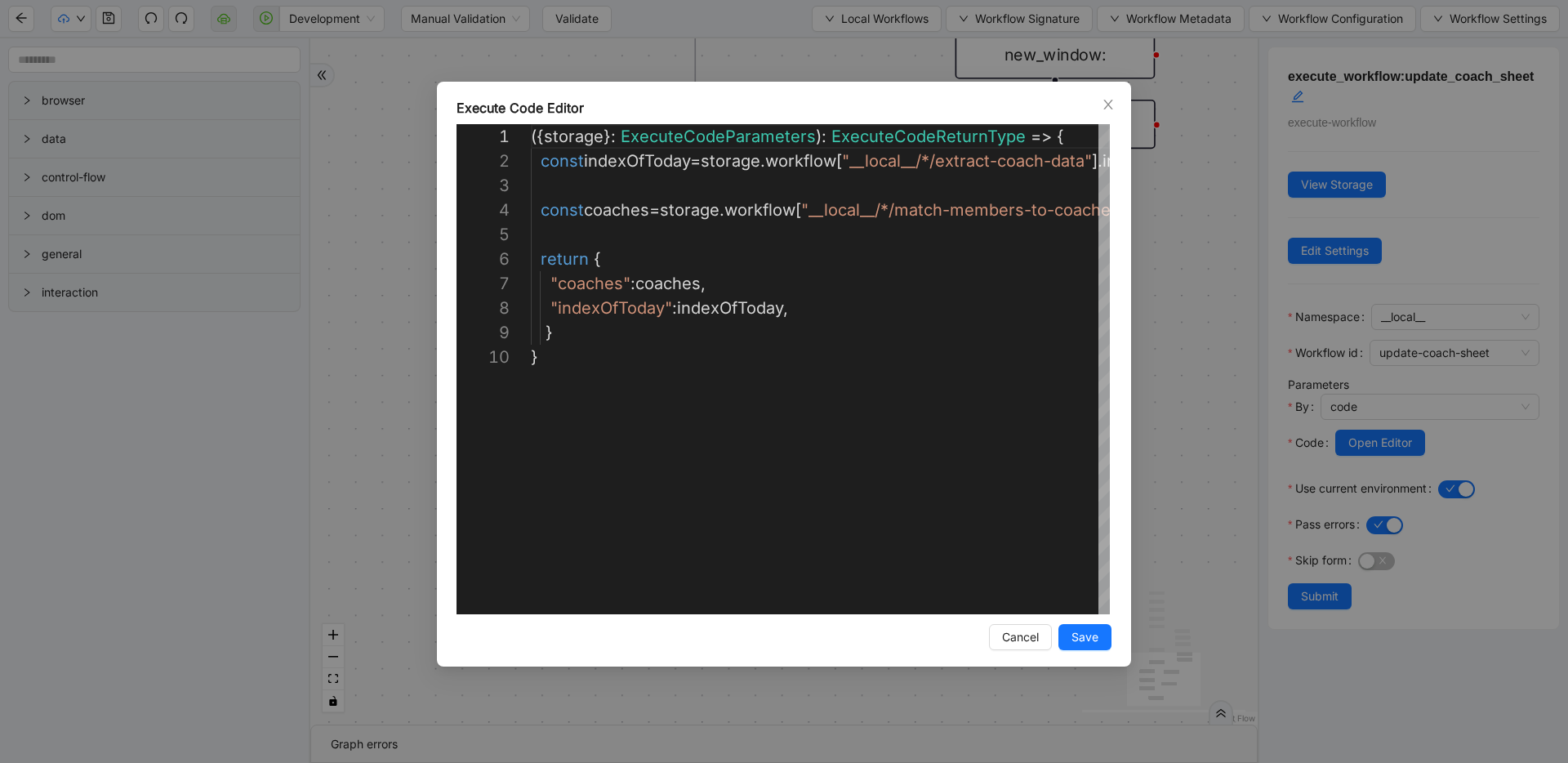
scroll to position [221, 0]
click at [1199, 297] on div "**********" at bounding box center [784, 381] width 1568 height 763
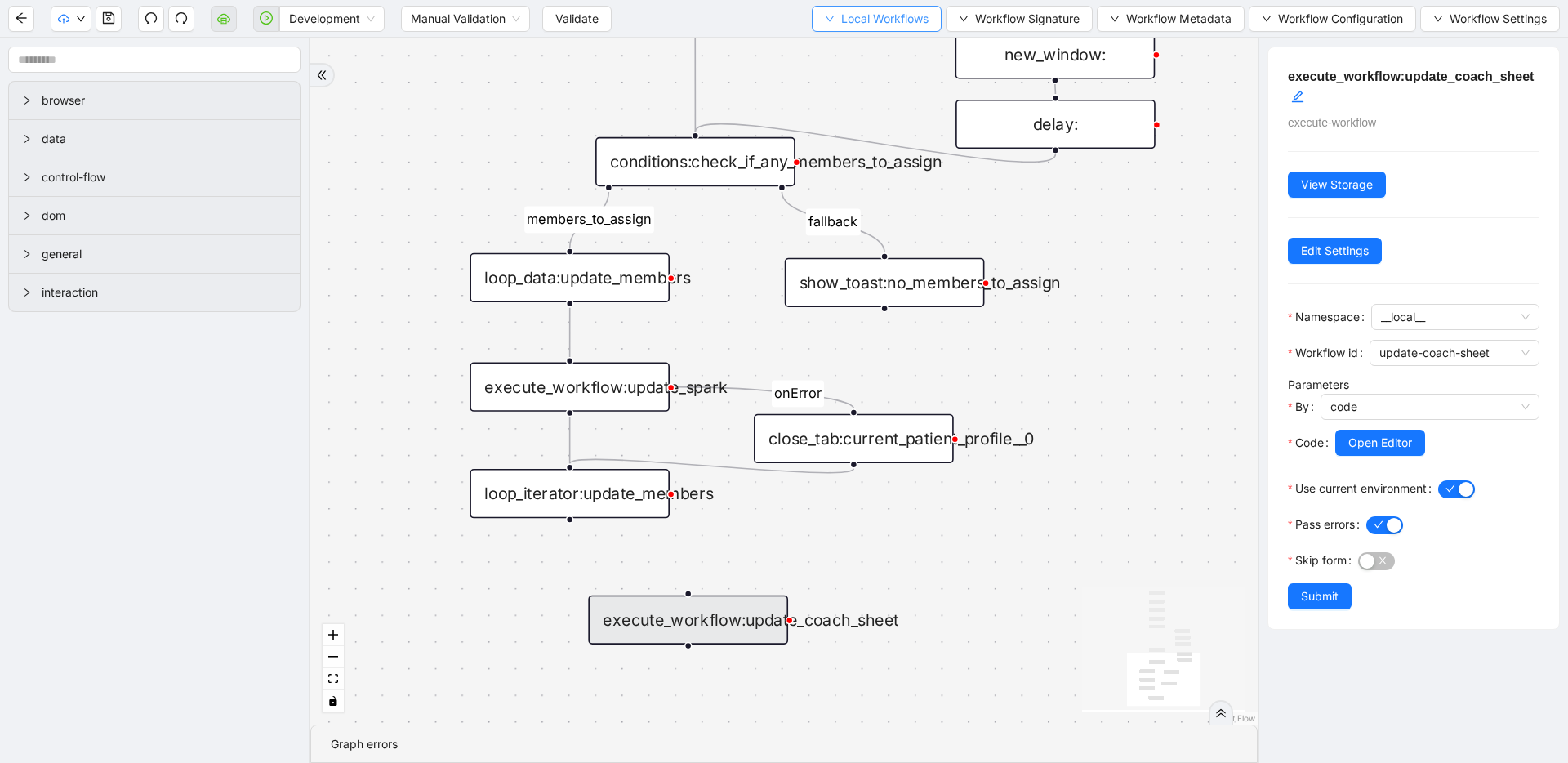
drag, startPoint x: 847, startPoint y: 11, endPoint x: 847, endPoint y: 27, distance: 16.0
click at [847, 11] on span "Local Workflows" at bounding box center [884, 18] width 87 height 18
click at [847, 35] on ul "Select Create Remove" at bounding box center [868, 77] width 132 height 85
click at [845, 43] on span "Select" at bounding box center [868, 50] width 106 height 18
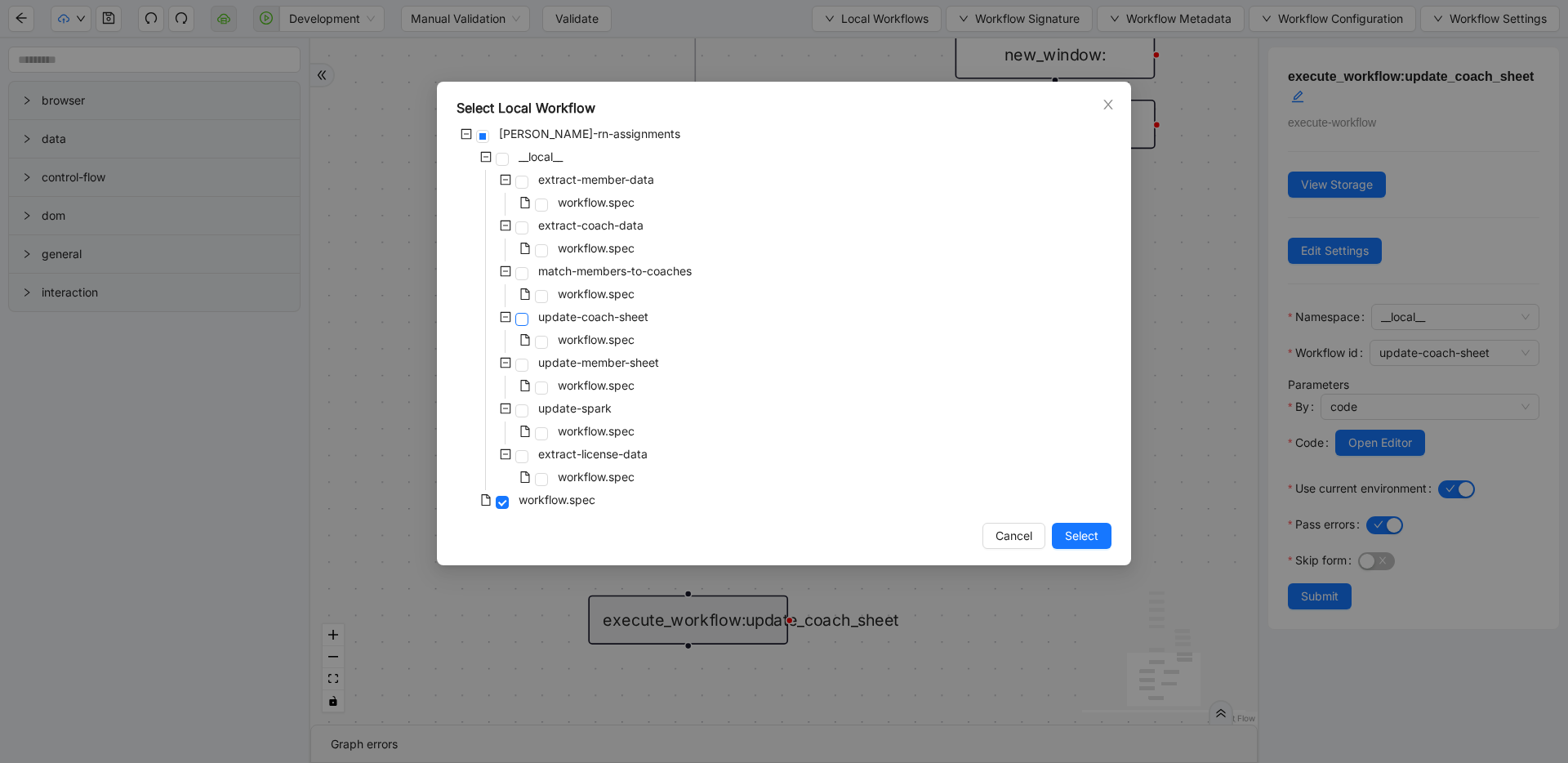
click at [522, 320] on span at bounding box center [521, 319] width 13 height 13
click at [1091, 536] on span "Select" at bounding box center [1081, 536] width 34 height 18
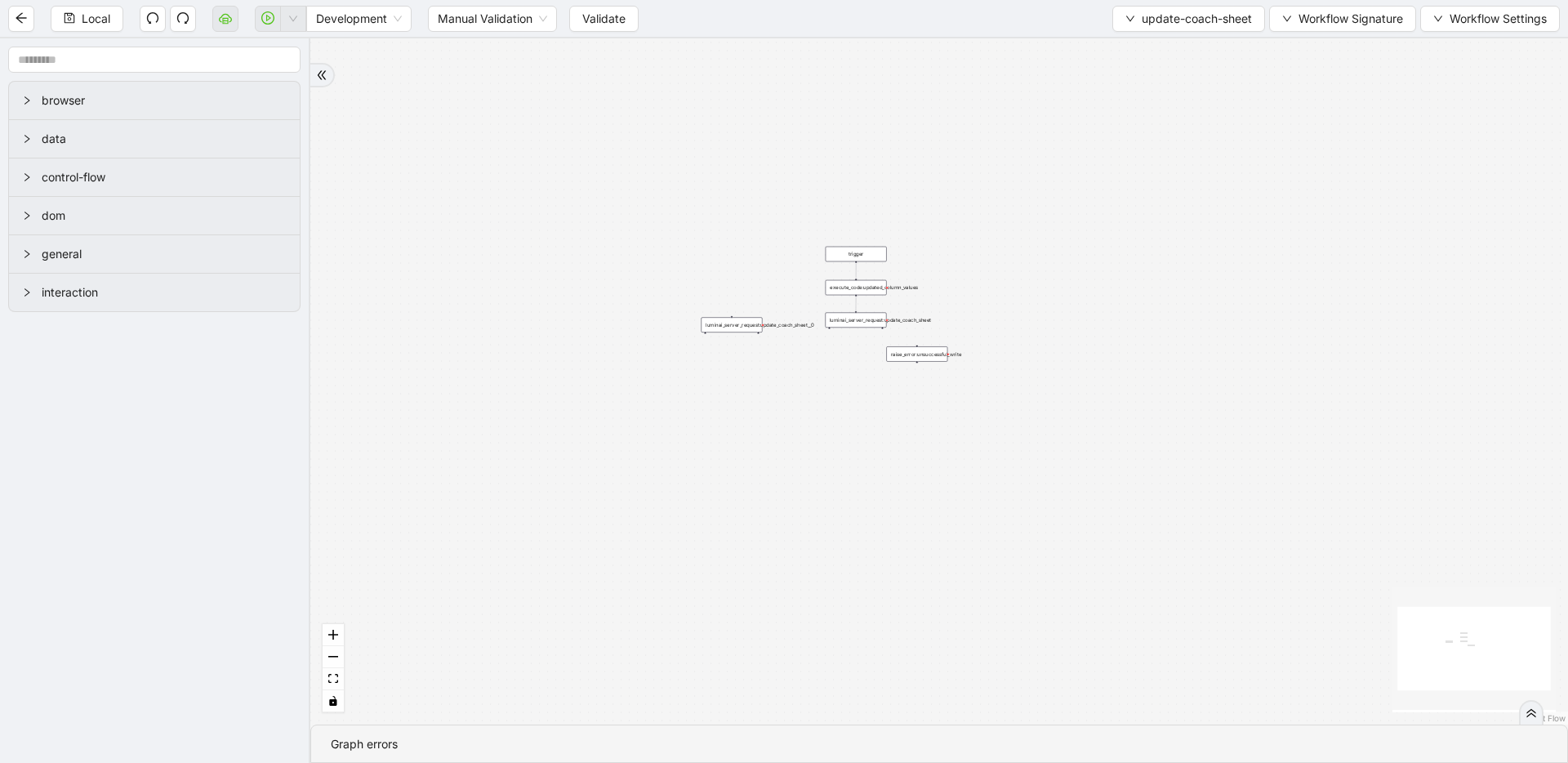
drag, startPoint x: 849, startPoint y: 387, endPoint x: 840, endPoint y: 433, distance: 46.9
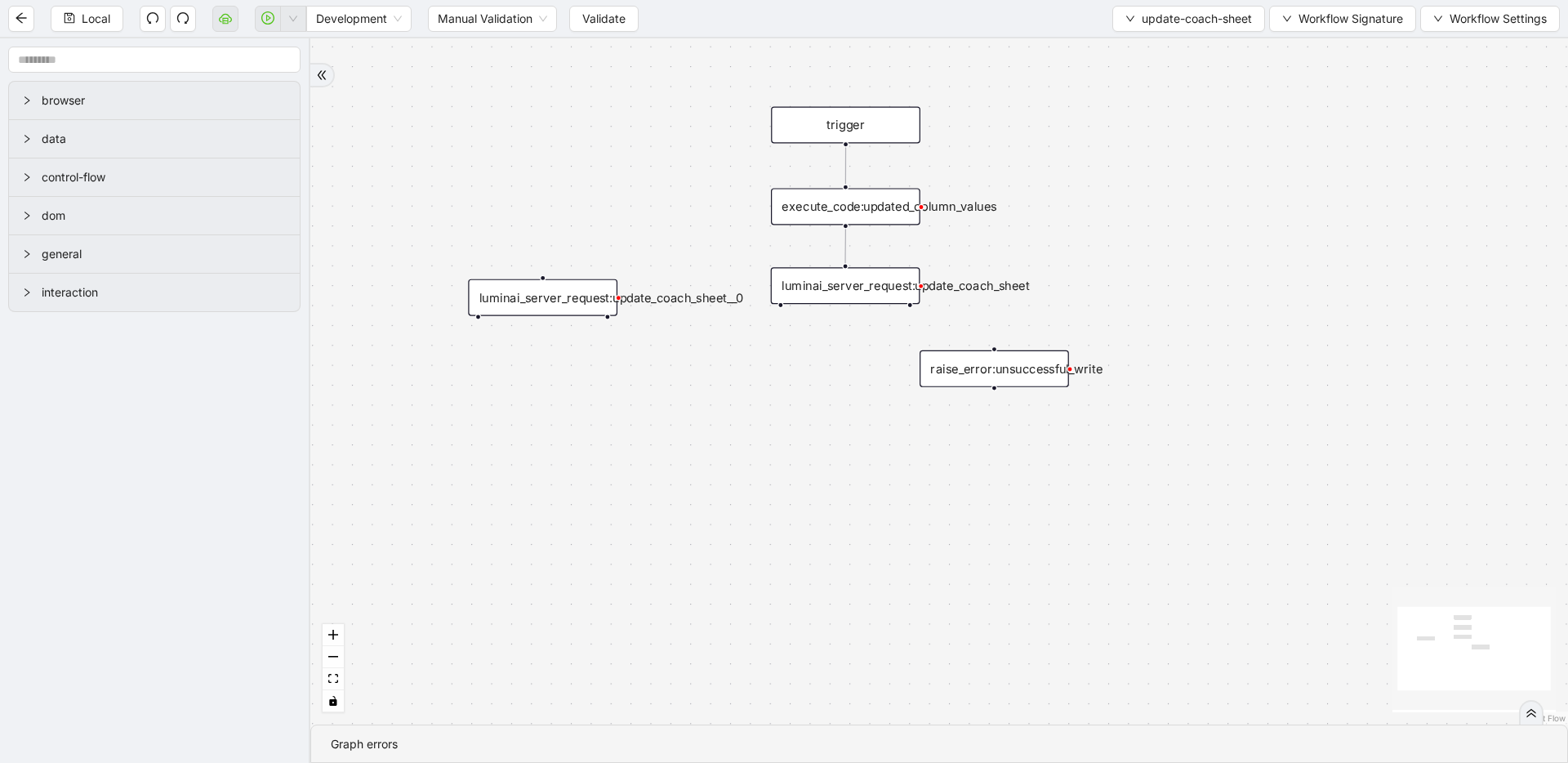
click at [855, 297] on div "luminai_server_request:update_coach_sheet" at bounding box center [845, 285] width 150 height 37
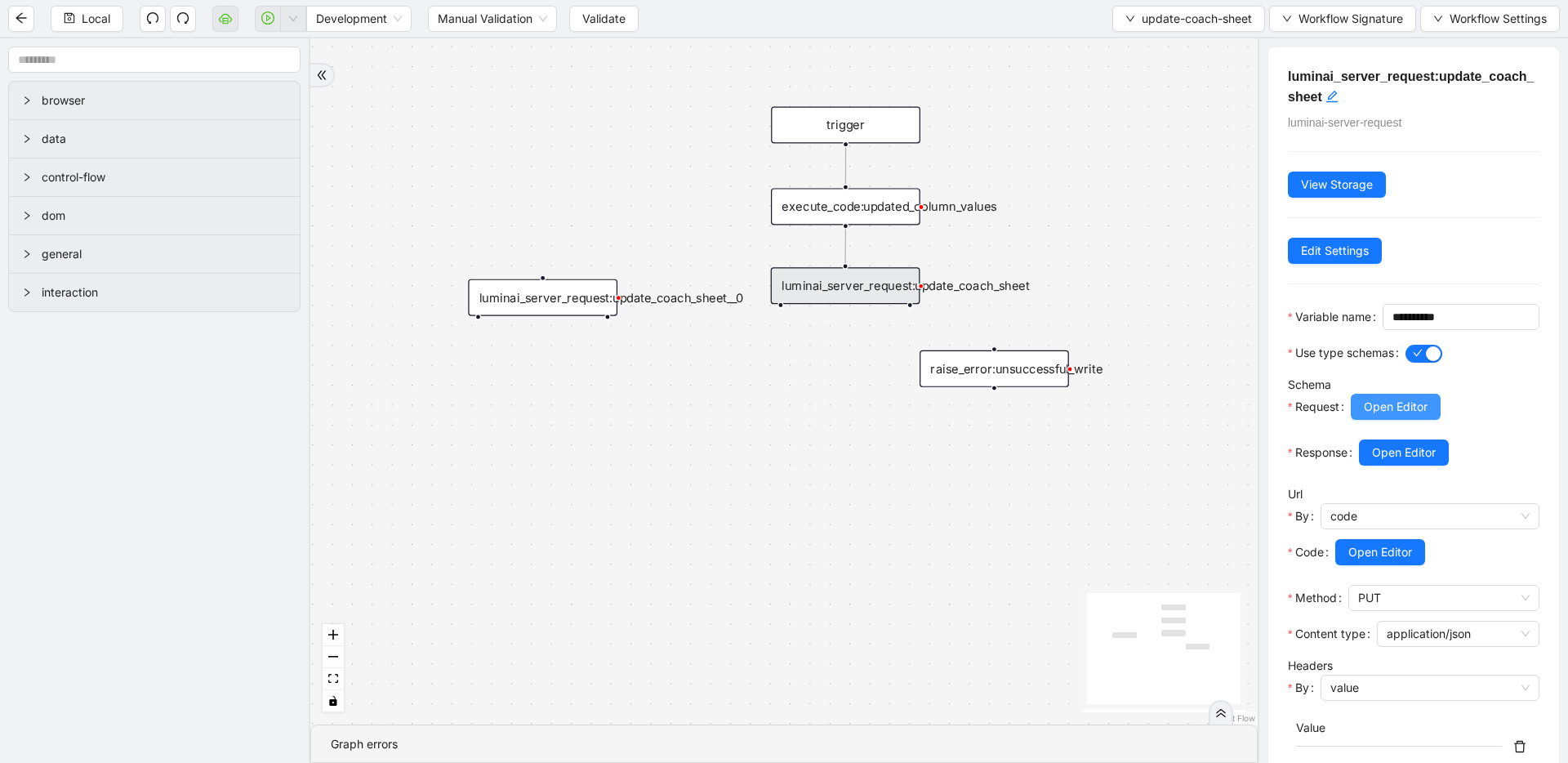
click at [1379, 419] on button "Open Editor" at bounding box center [1396, 406] width 90 height 26
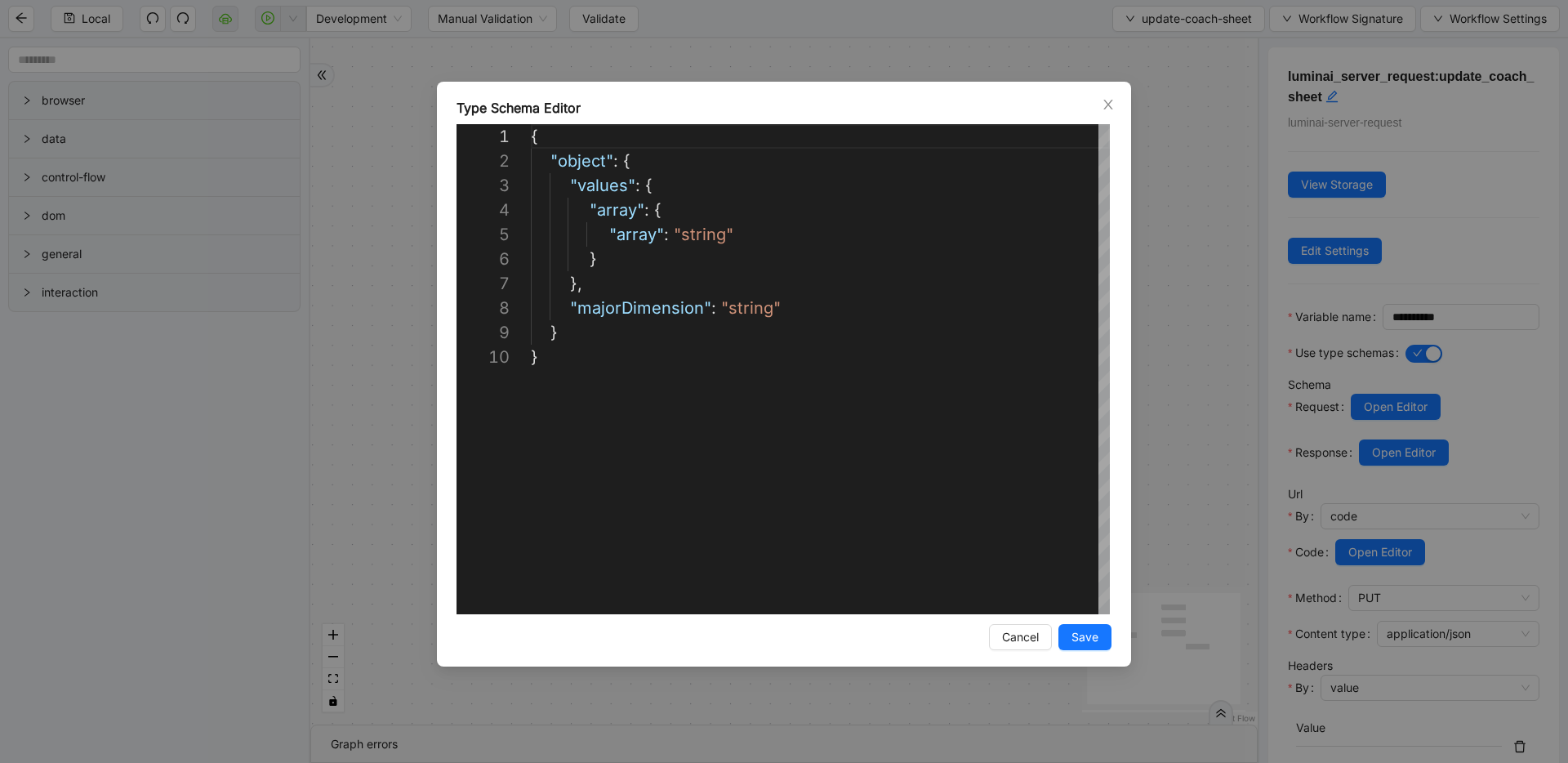
click at [1180, 357] on div "**********" at bounding box center [784, 381] width 1568 height 763
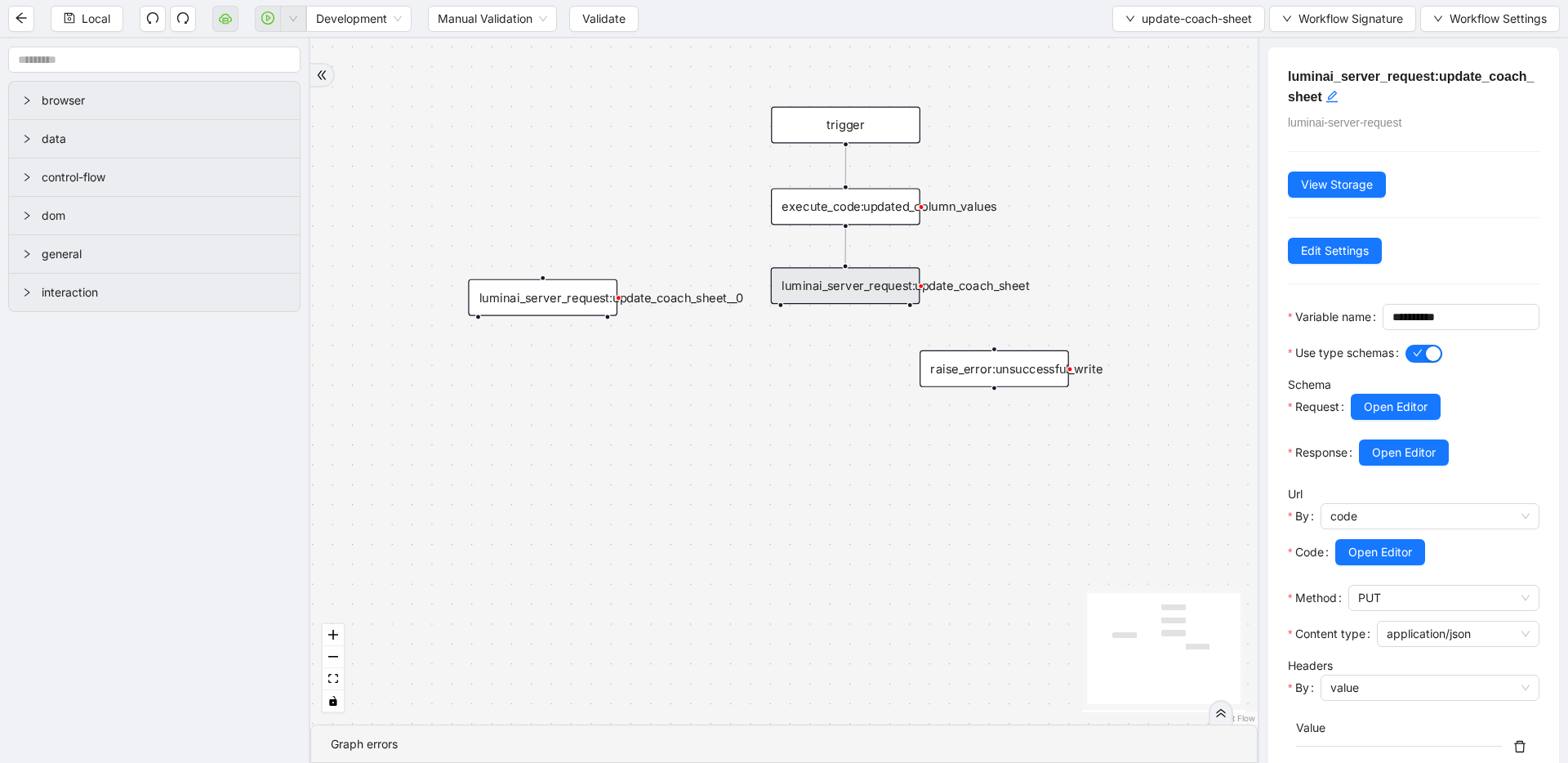
scroll to position [432, 0]
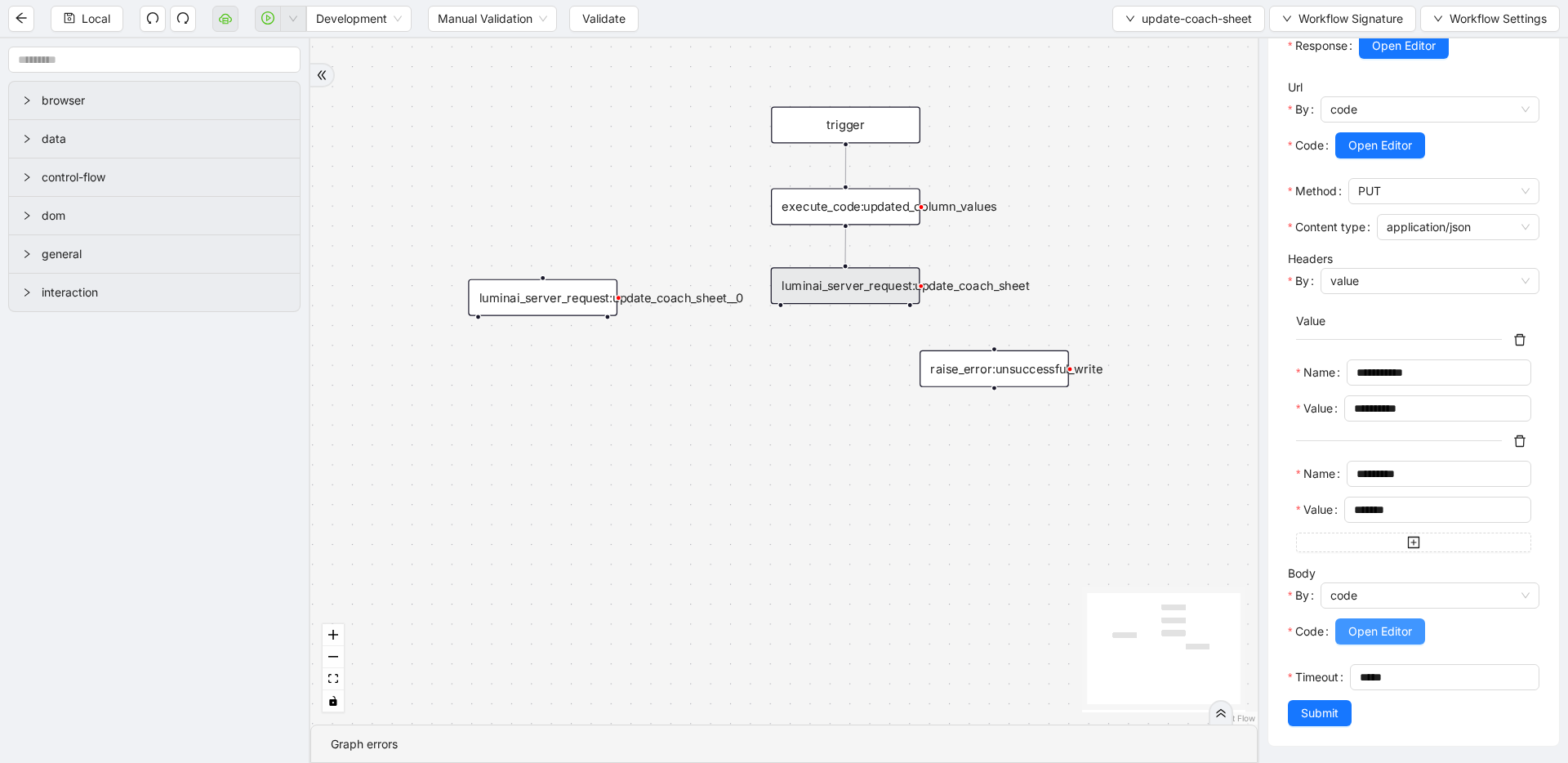
click at [1378, 624] on span "Open Editor" at bounding box center [1380, 631] width 64 height 18
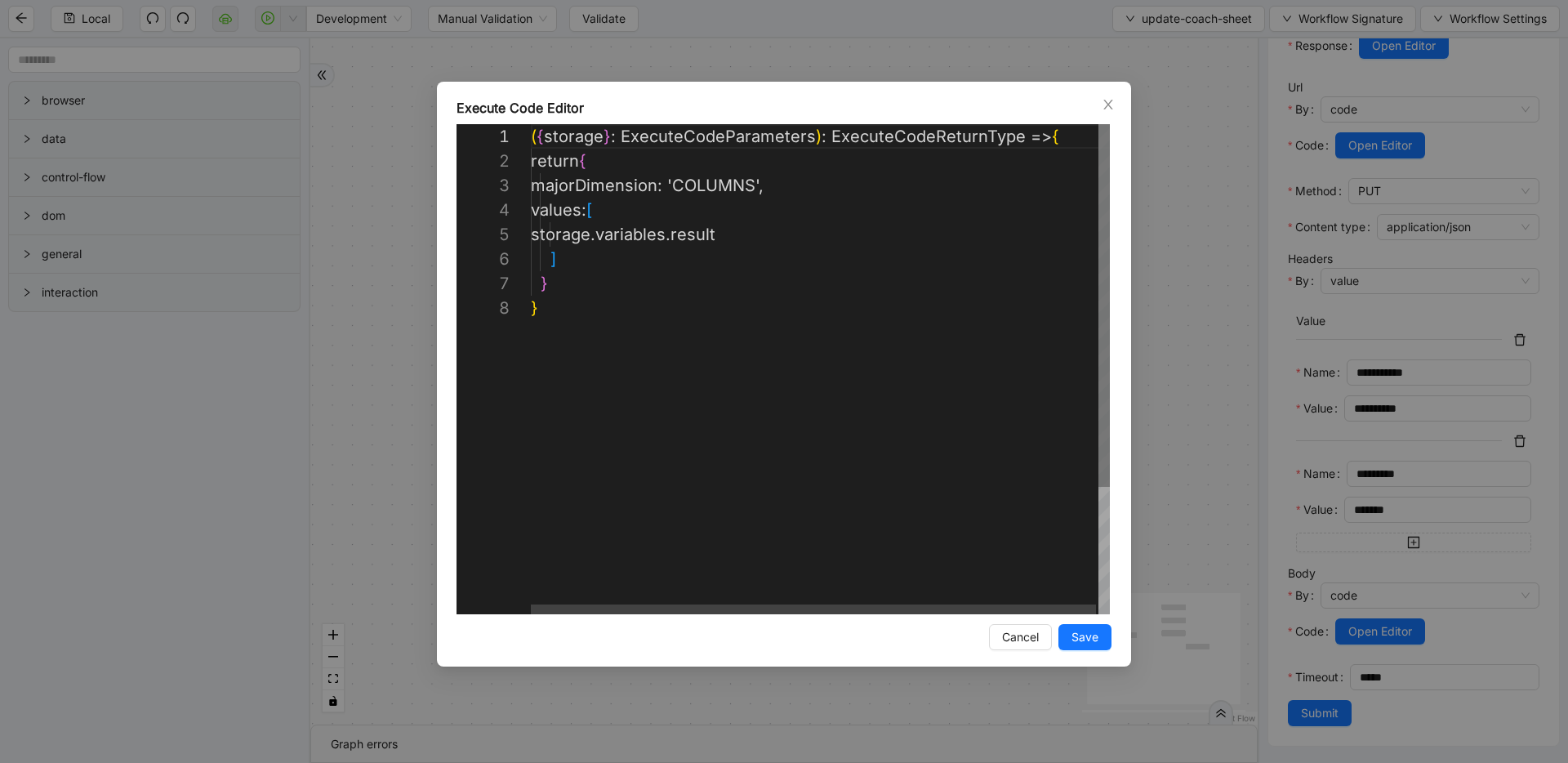
scroll to position [171, 0]
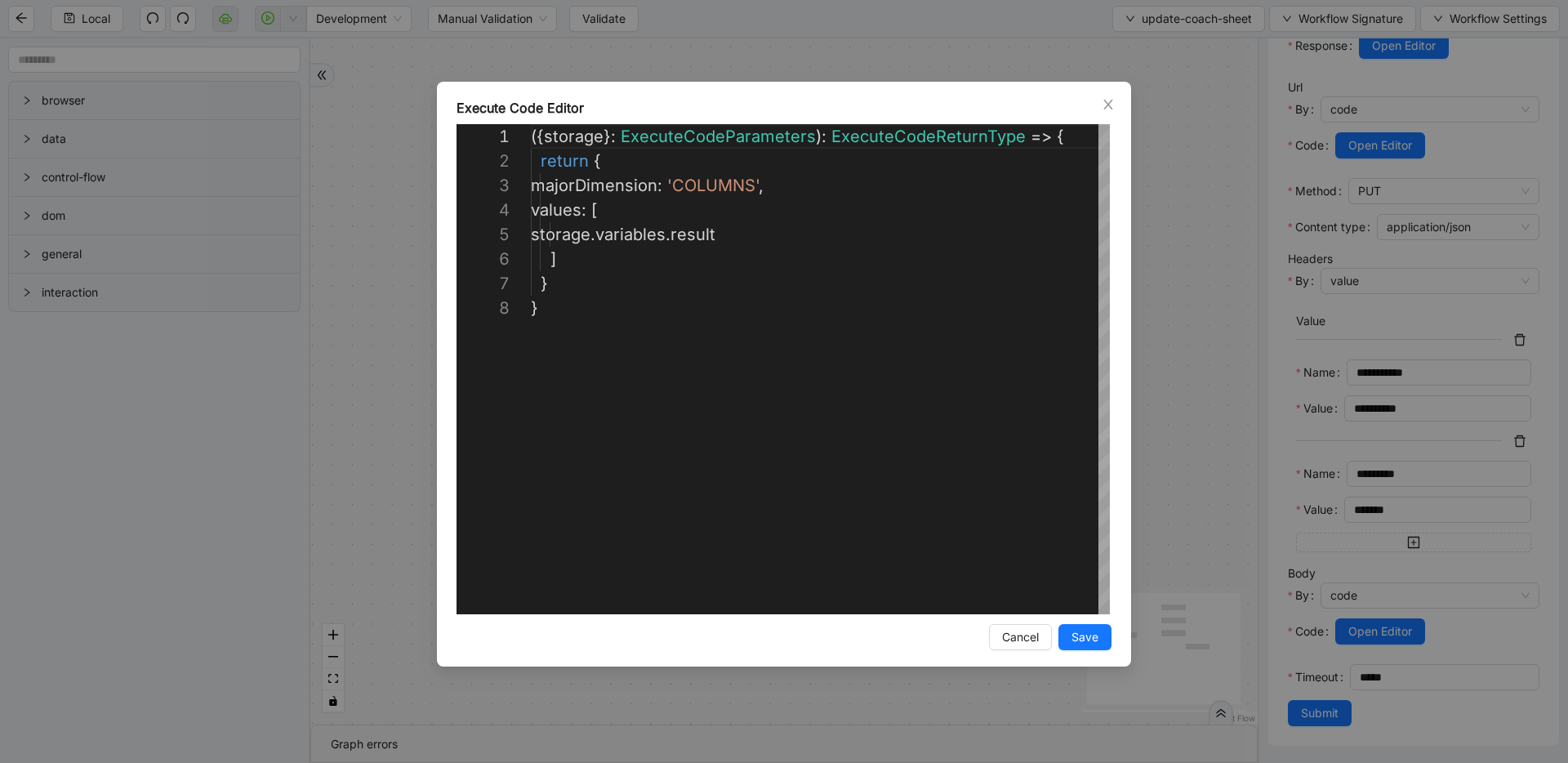
click at [1179, 349] on div "**********" at bounding box center [784, 381] width 1568 height 763
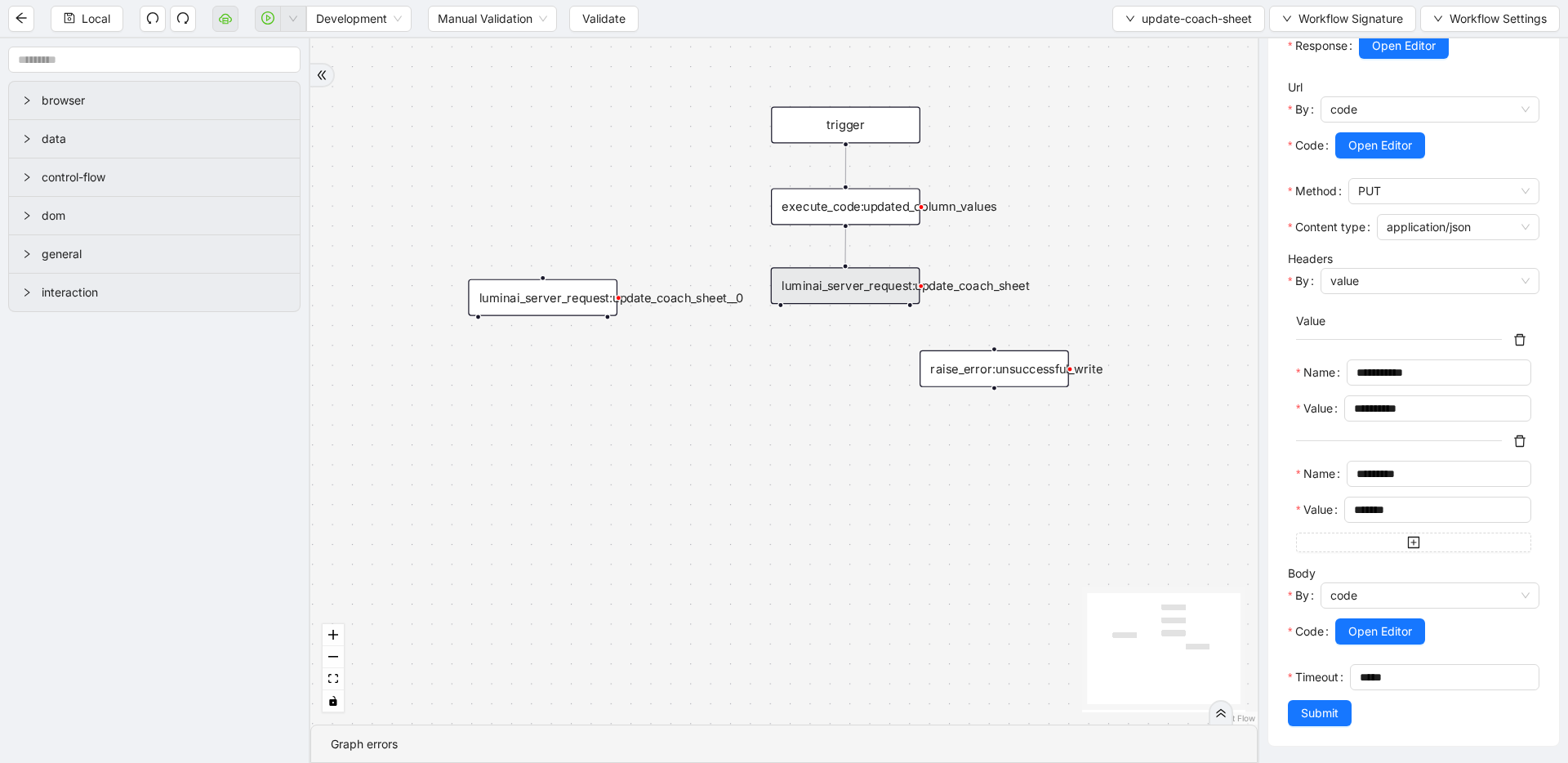
click at [852, 217] on div "execute_code:updated_column_values" at bounding box center [845, 206] width 150 height 37
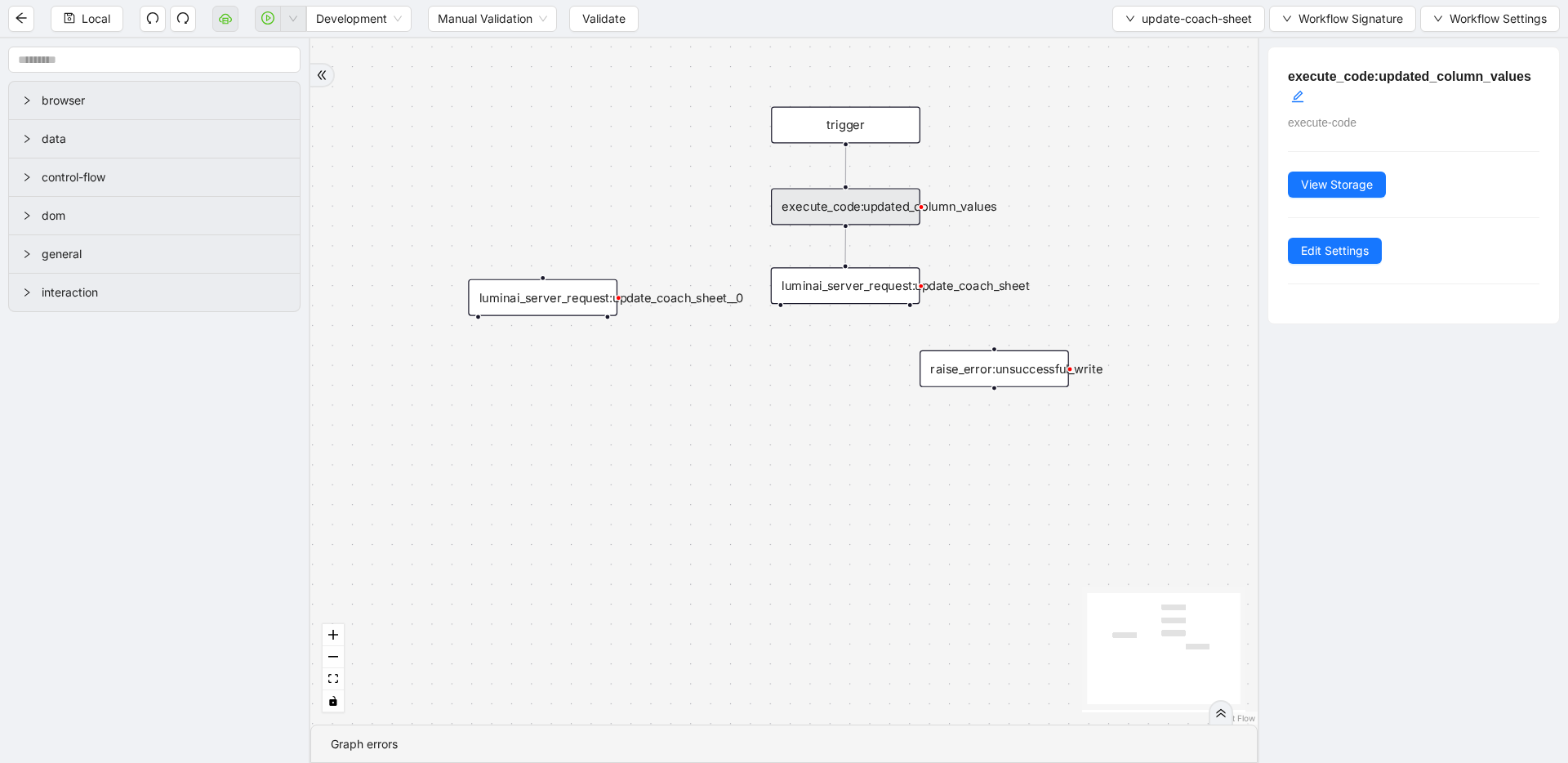
scroll to position [0, 0]
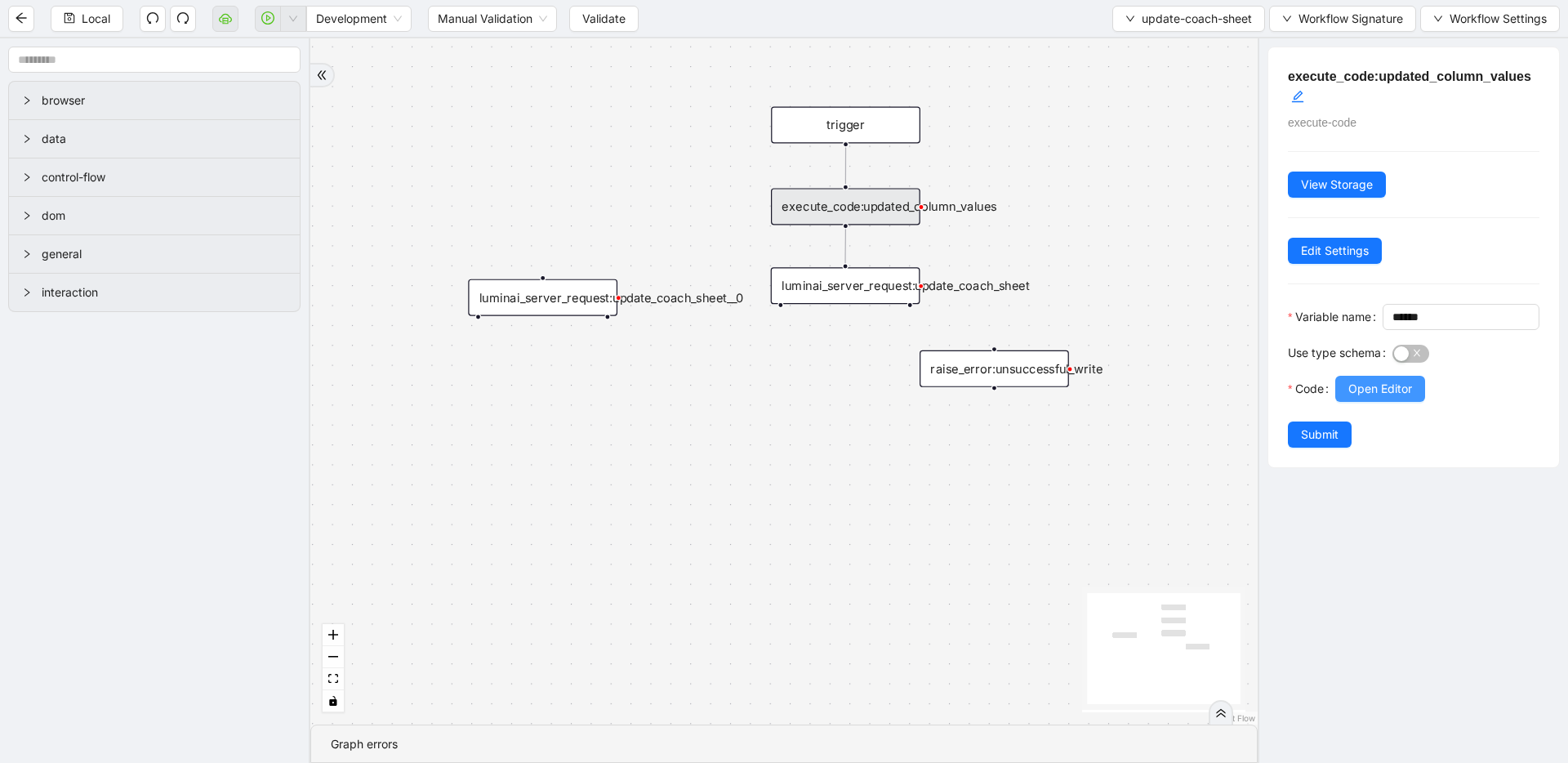
click at [1374, 398] on span "Open Editor" at bounding box center [1380, 389] width 64 height 18
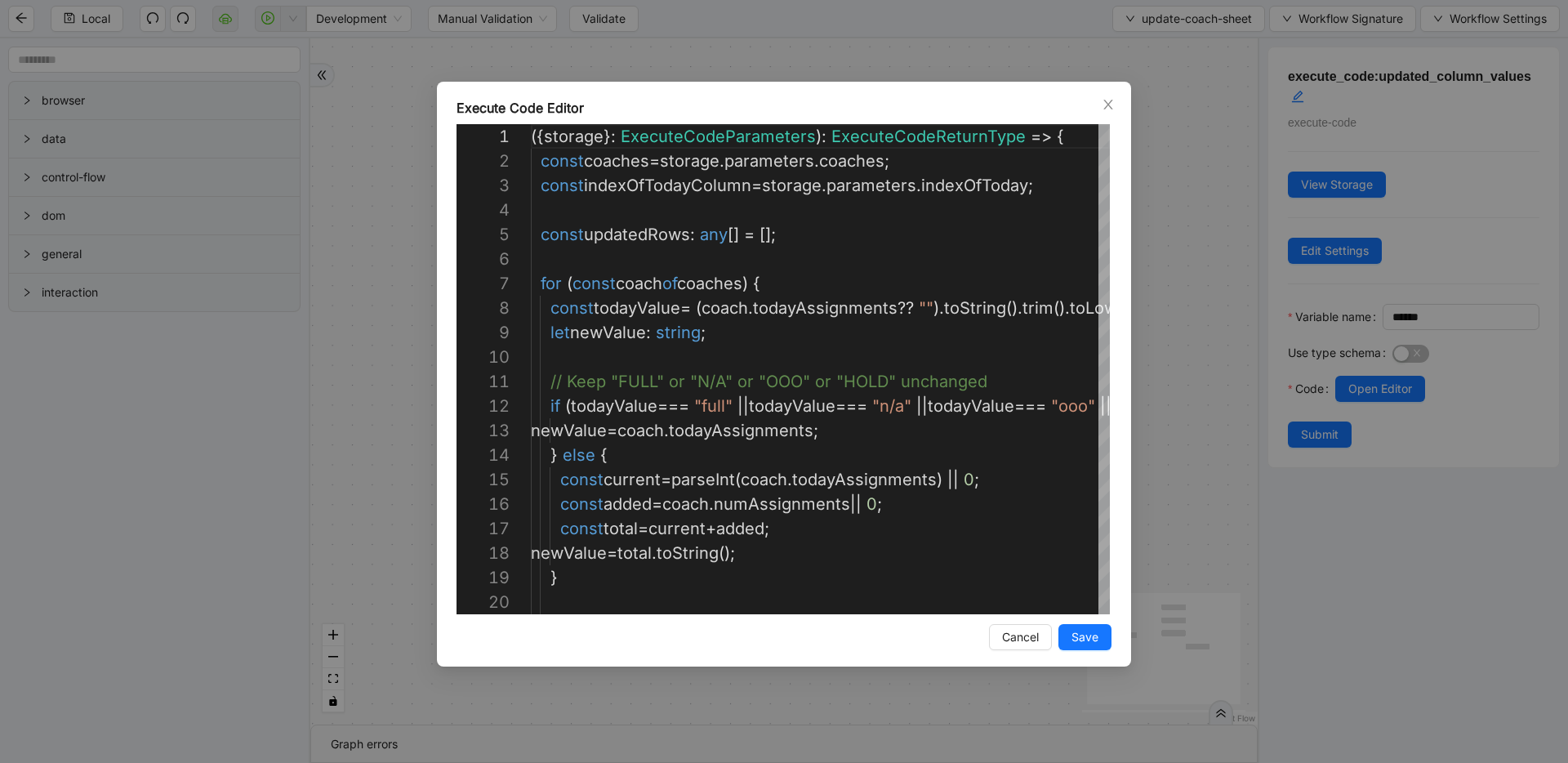
scroll to position [245, 0]
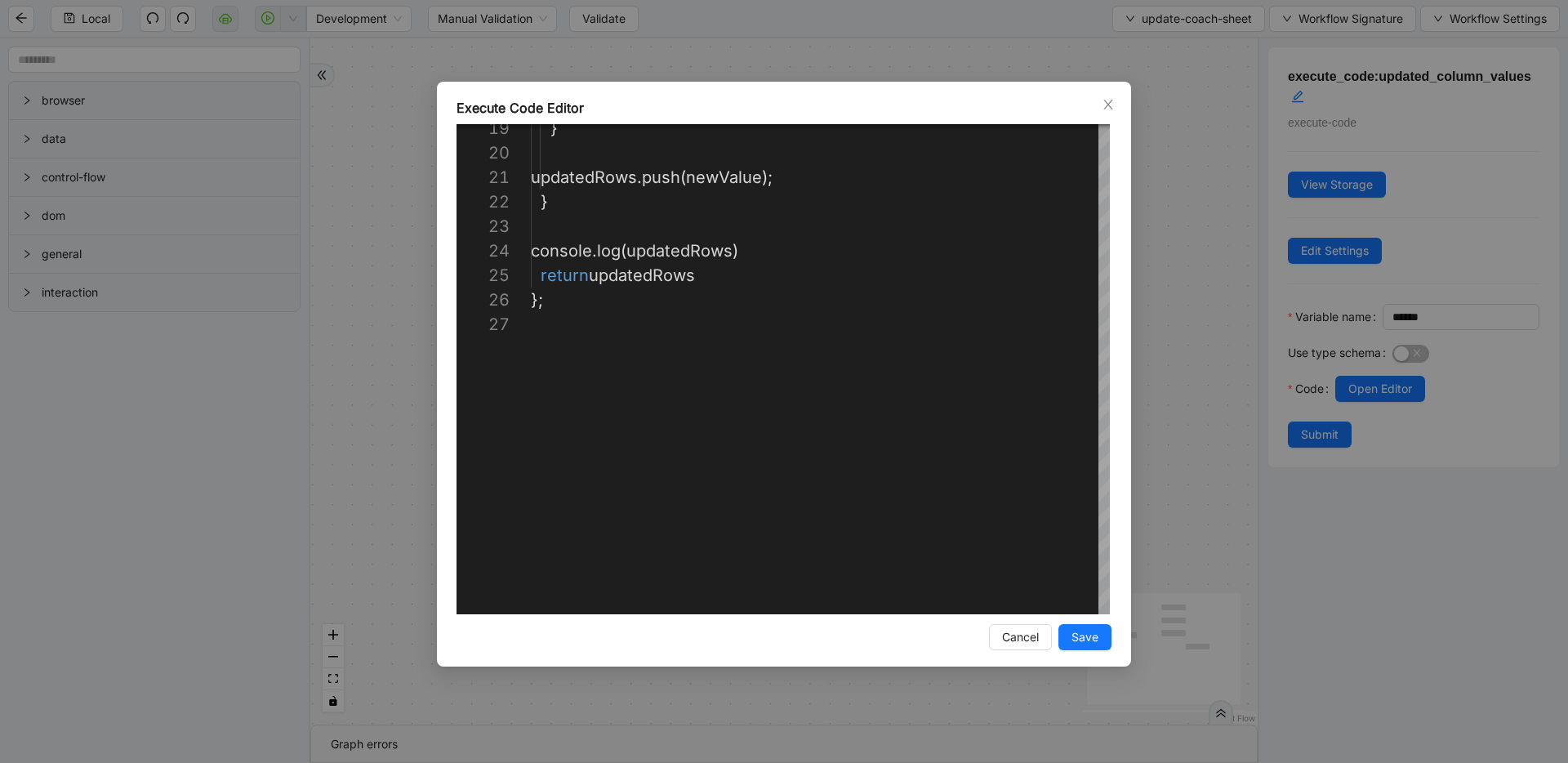
drag, startPoint x: 1198, startPoint y: 173, endPoint x: 1180, endPoint y: 123, distance: 53.1
click at [1198, 173] on div "**********" at bounding box center [784, 381] width 1568 height 763
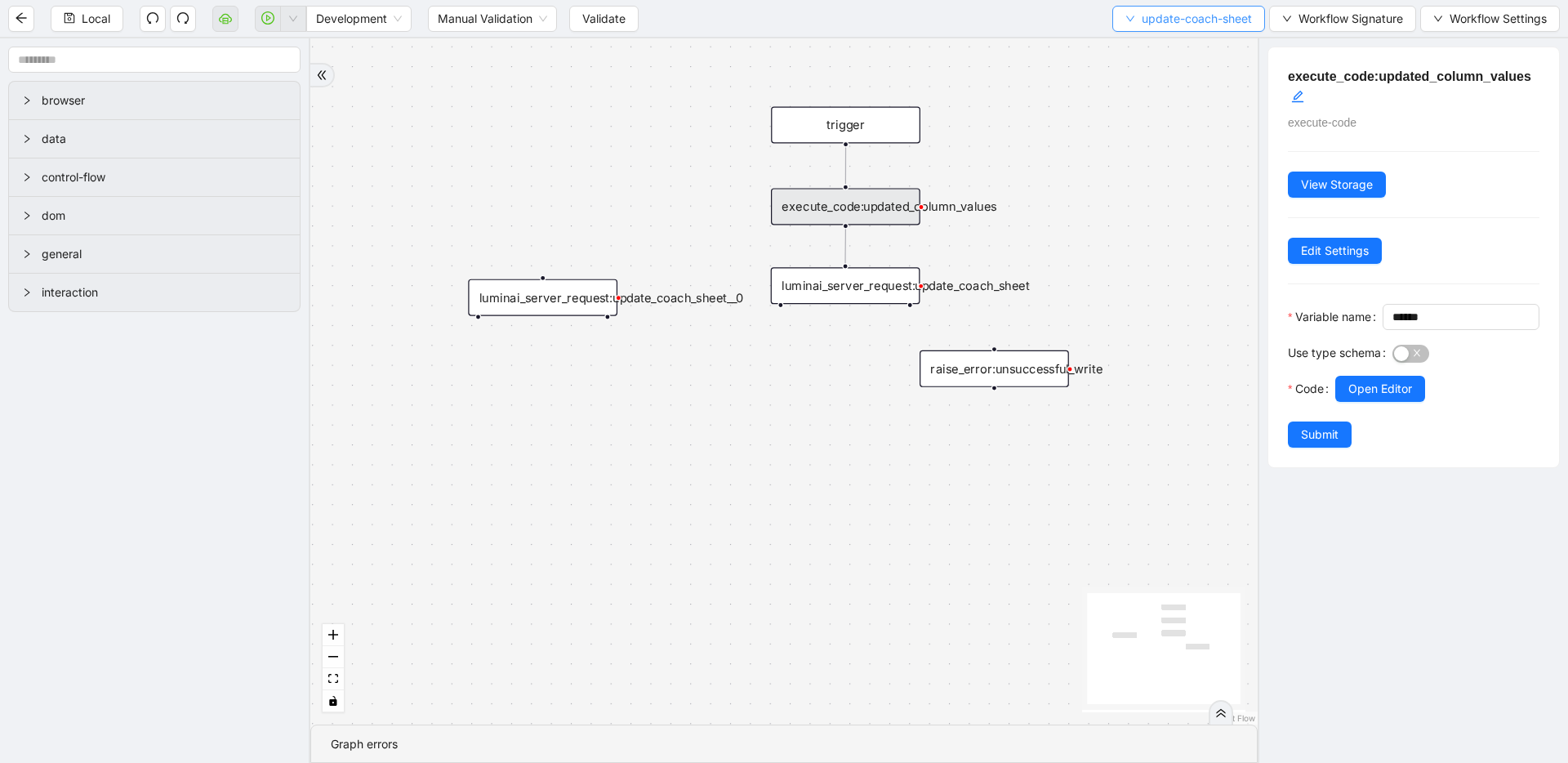
click at [1141, 16] on span "update-coach-sheet" at bounding box center [1196, 18] width 110 height 18
click at [1167, 41] on span "Select" at bounding box center [1185, 50] width 127 height 18
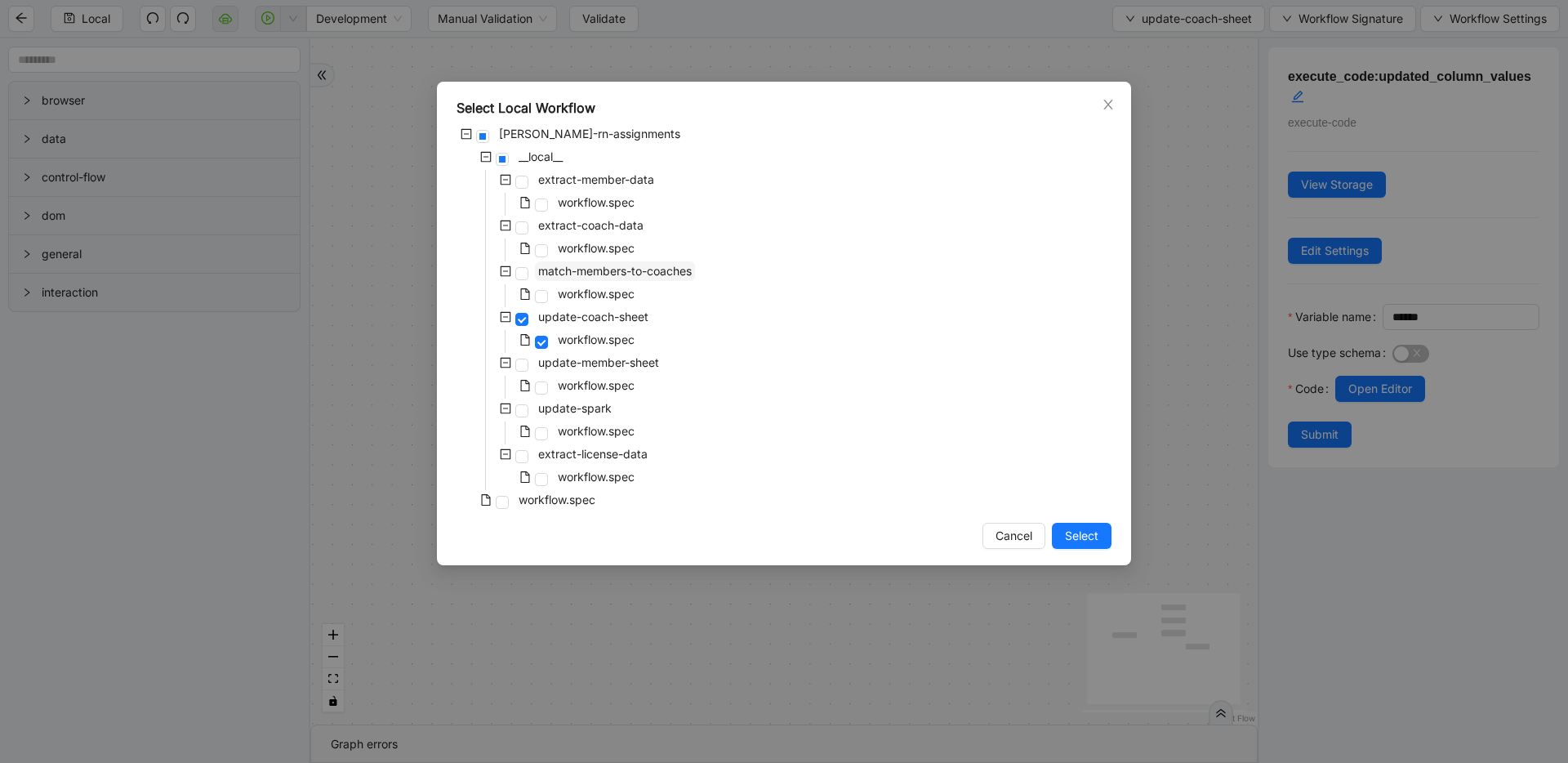
click at [569, 271] on span "match-members-to-coaches" at bounding box center [615, 271] width 154 height 14
click at [1063, 541] on button "Select" at bounding box center [1082, 536] width 60 height 26
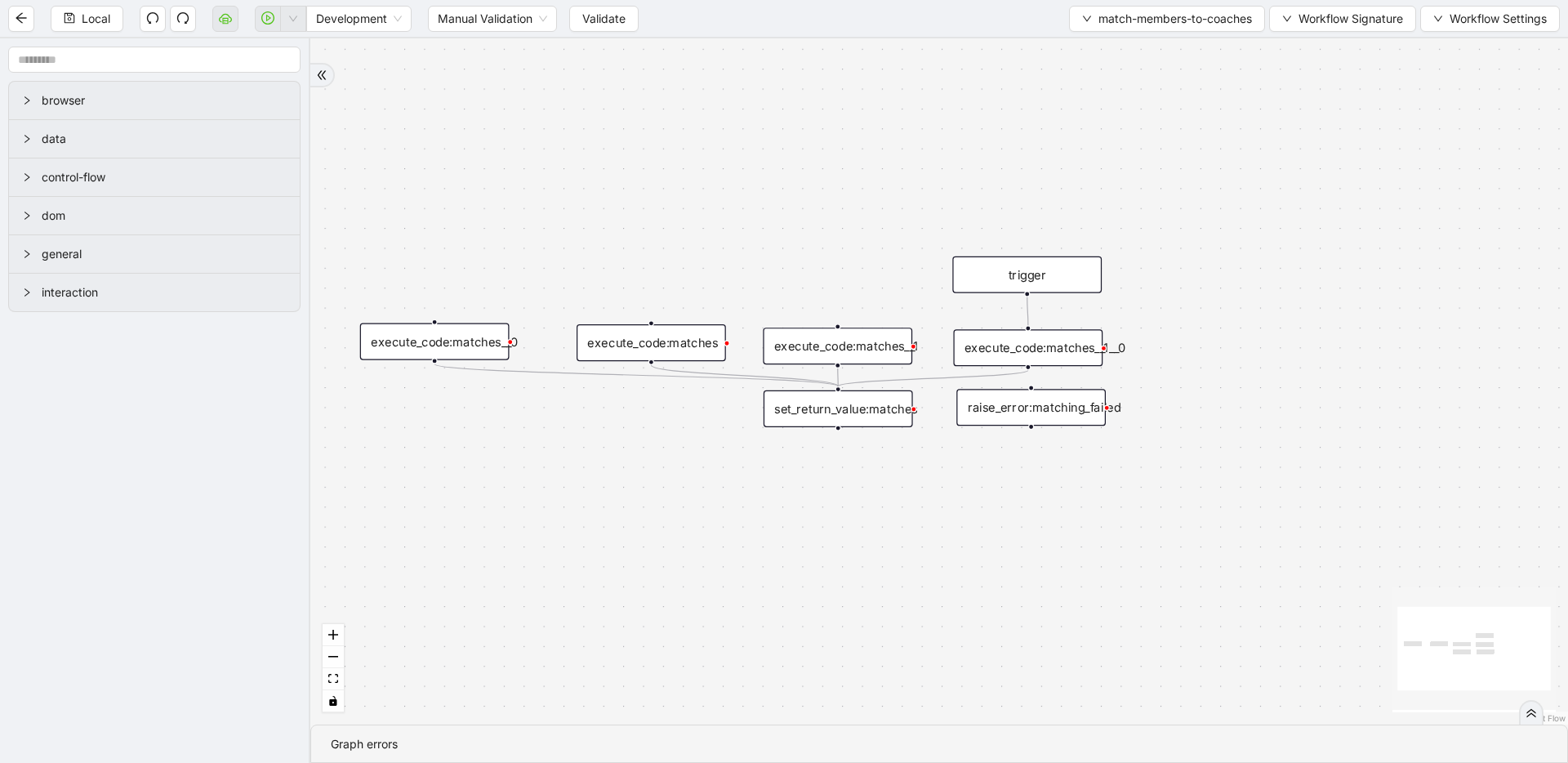
drag, startPoint x: 843, startPoint y: 424, endPoint x: 837, endPoint y: 564, distance: 140.1
click at [1133, 22] on span "match-members-to-coaches" at bounding box center [1175, 18] width 154 height 18
click at [1127, 43] on span "Select" at bounding box center [1163, 50] width 172 height 18
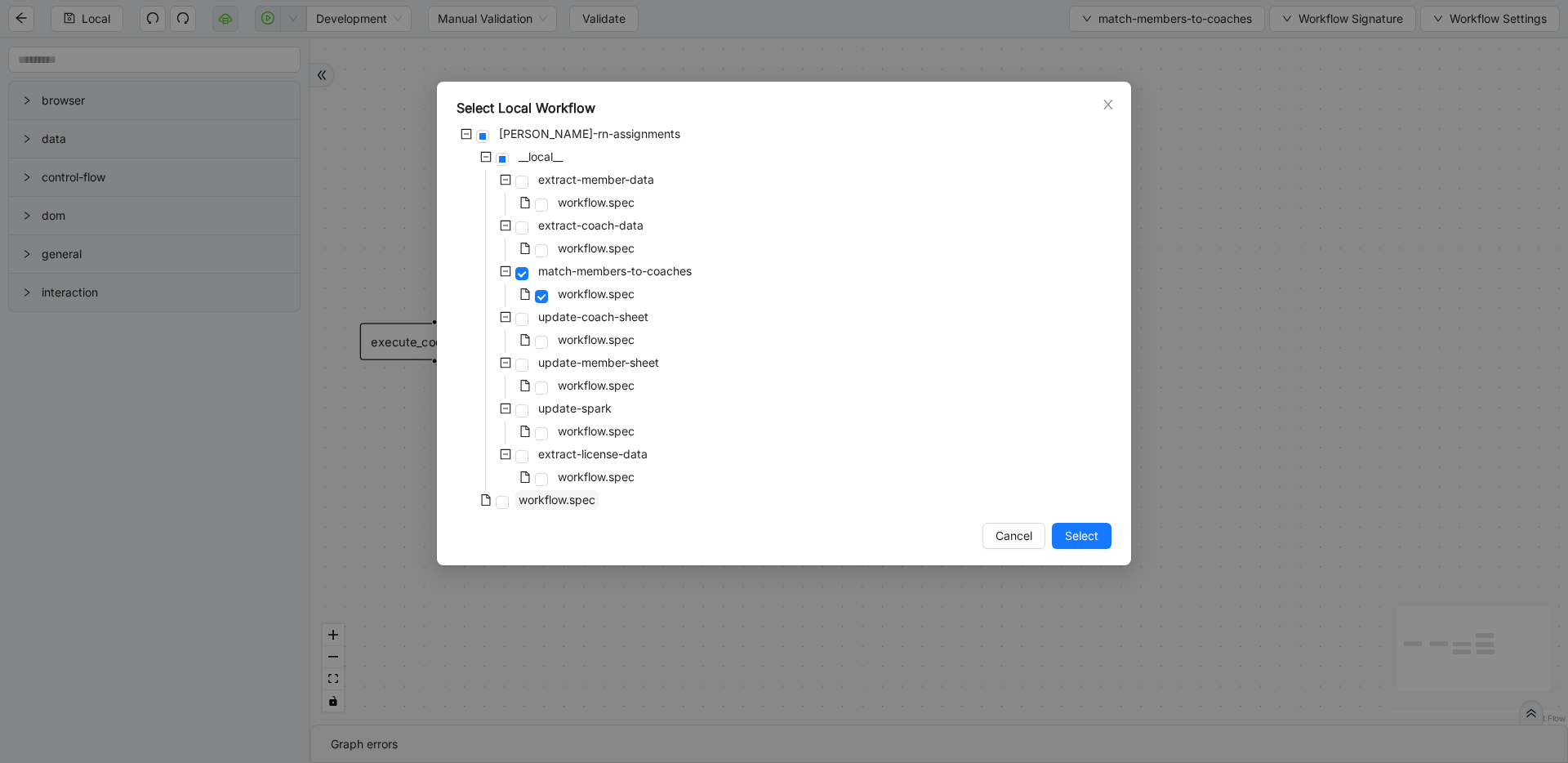
click at [576, 495] on span "workflow.spec" at bounding box center [557, 499] width 77 height 14
click at [1062, 538] on button "Select" at bounding box center [1082, 536] width 60 height 26
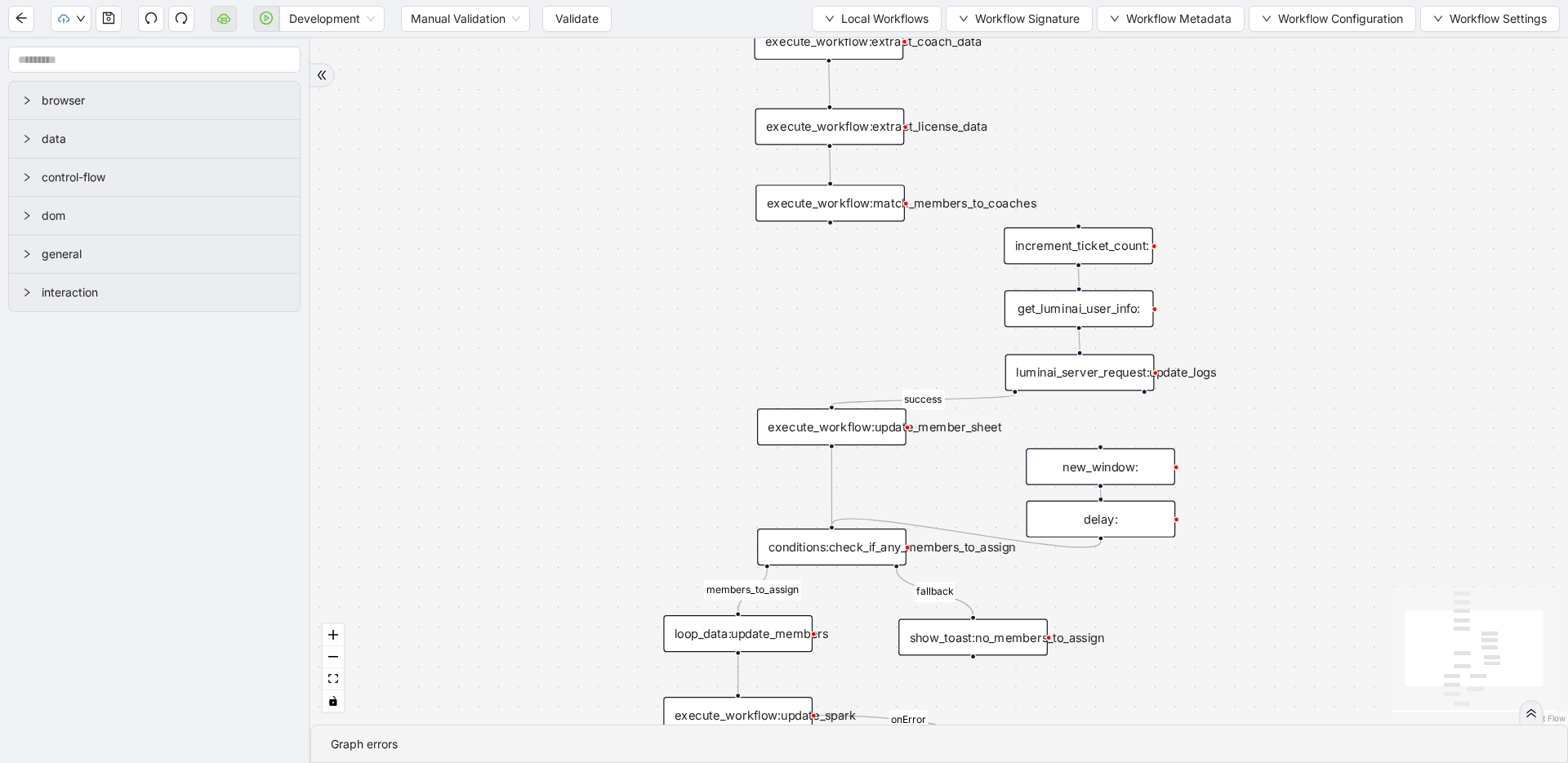
drag, startPoint x: 929, startPoint y: 563, endPoint x: 923, endPoint y: 275, distance: 288.1
click at [923, 275] on div "members_to_assign fallback success onError trigger execute_workflow:extract_mem…" at bounding box center [938, 381] width 1257 height 686
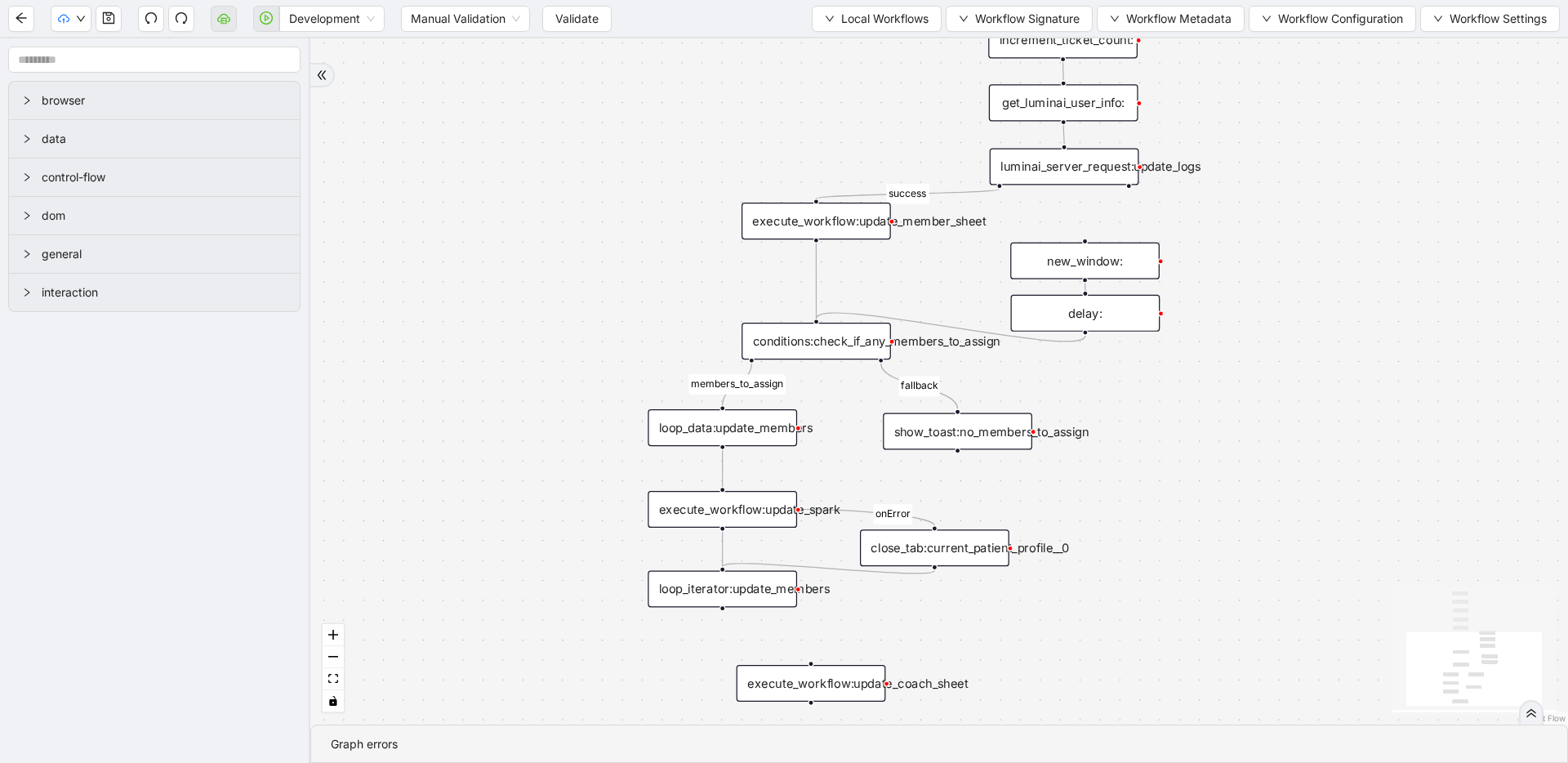
drag, startPoint x: 1170, startPoint y: 584, endPoint x: 1154, endPoint y: 381, distance: 203.6
click at [1154, 381] on div "members_to_assign fallback success onError trigger execute_workflow:extract_mem…" at bounding box center [938, 381] width 1257 height 686
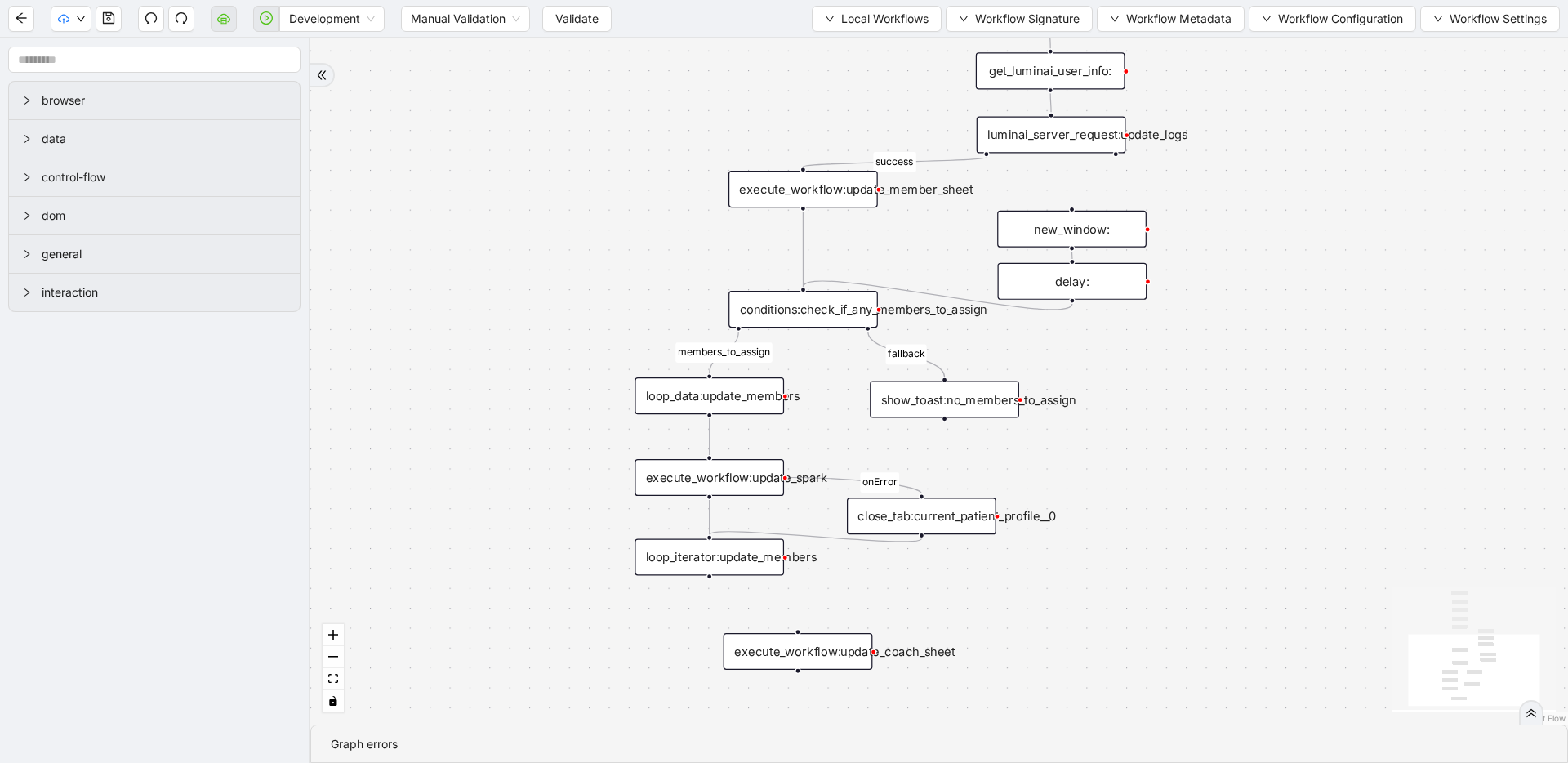
drag, startPoint x: 1134, startPoint y: 485, endPoint x: 1121, endPoint y: 465, distance: 23.9
click at [1120, 478] on div "members_to_assign fallback success onError trigger execute_workflow:extract_mem…" at bounding box center [938, 381] width 1257 height 686
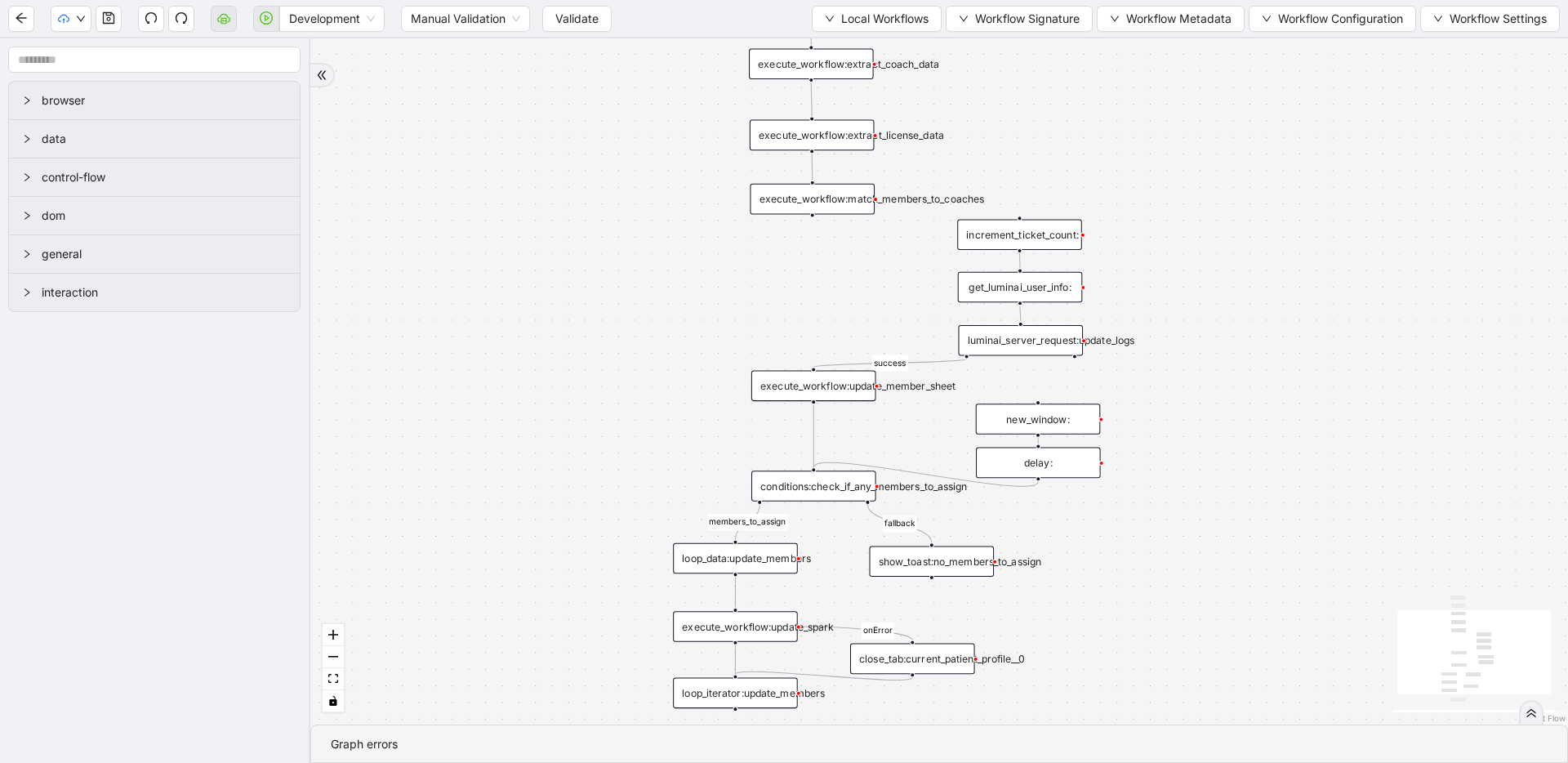
drag, startPoint x: 1122, startPoint y: 462, endPoint x: 1083, endPoint y: 614, distance: 156.9
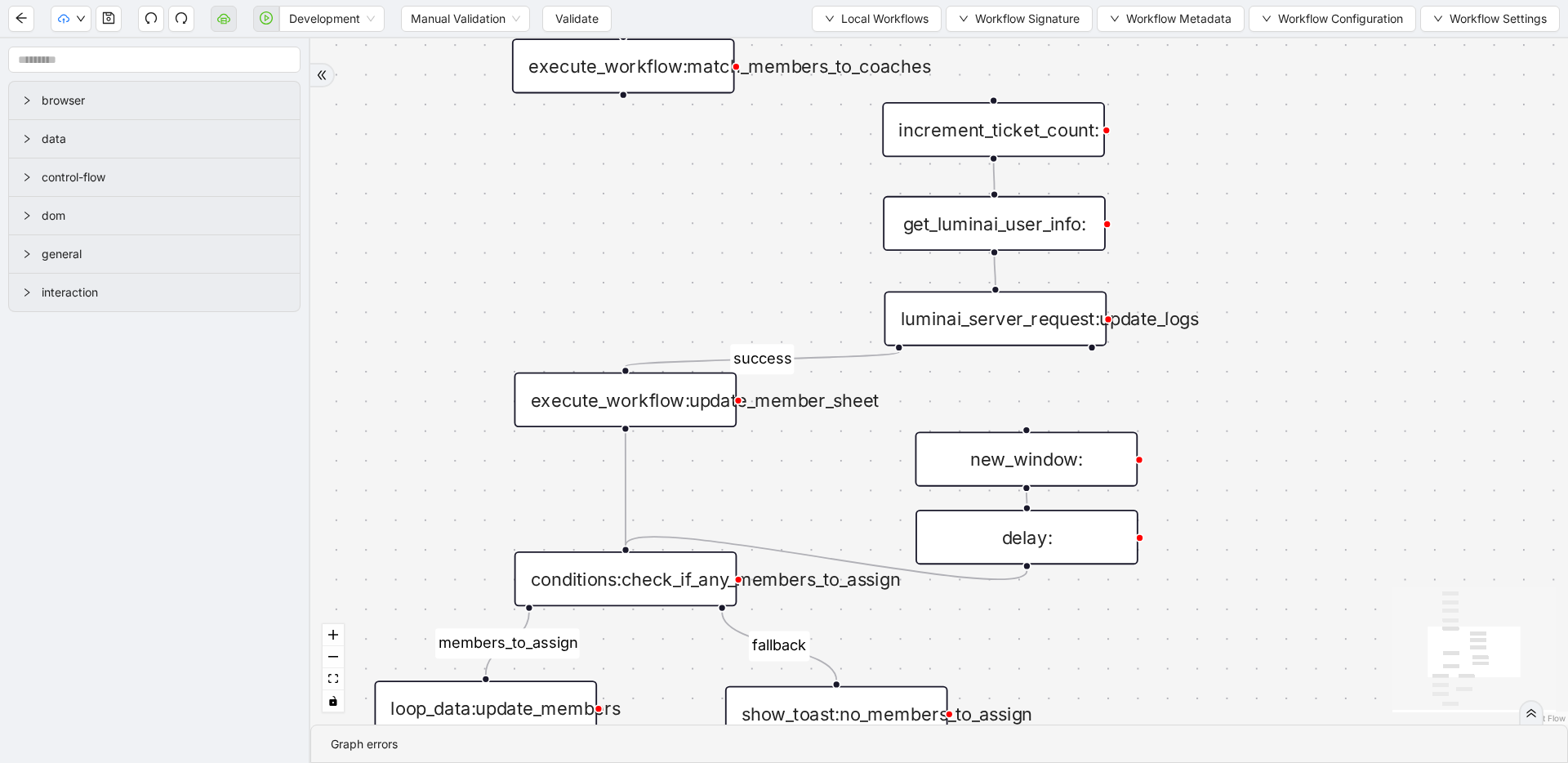
click at [1039, 333] on div "luminai_server_request:update_logs" at bounding box center [996, 318] width 223 height 54
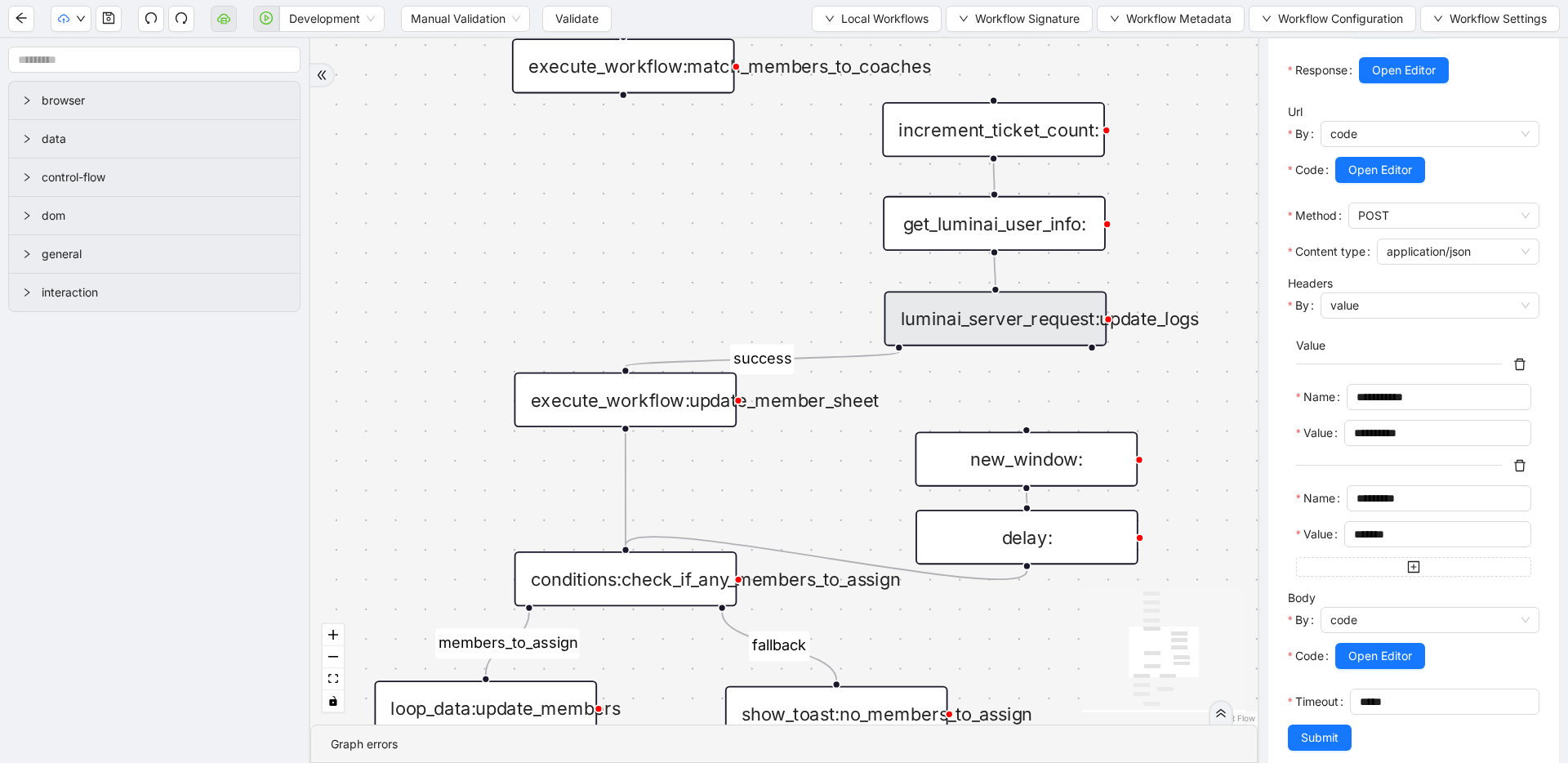
scroll to position [432, 0]
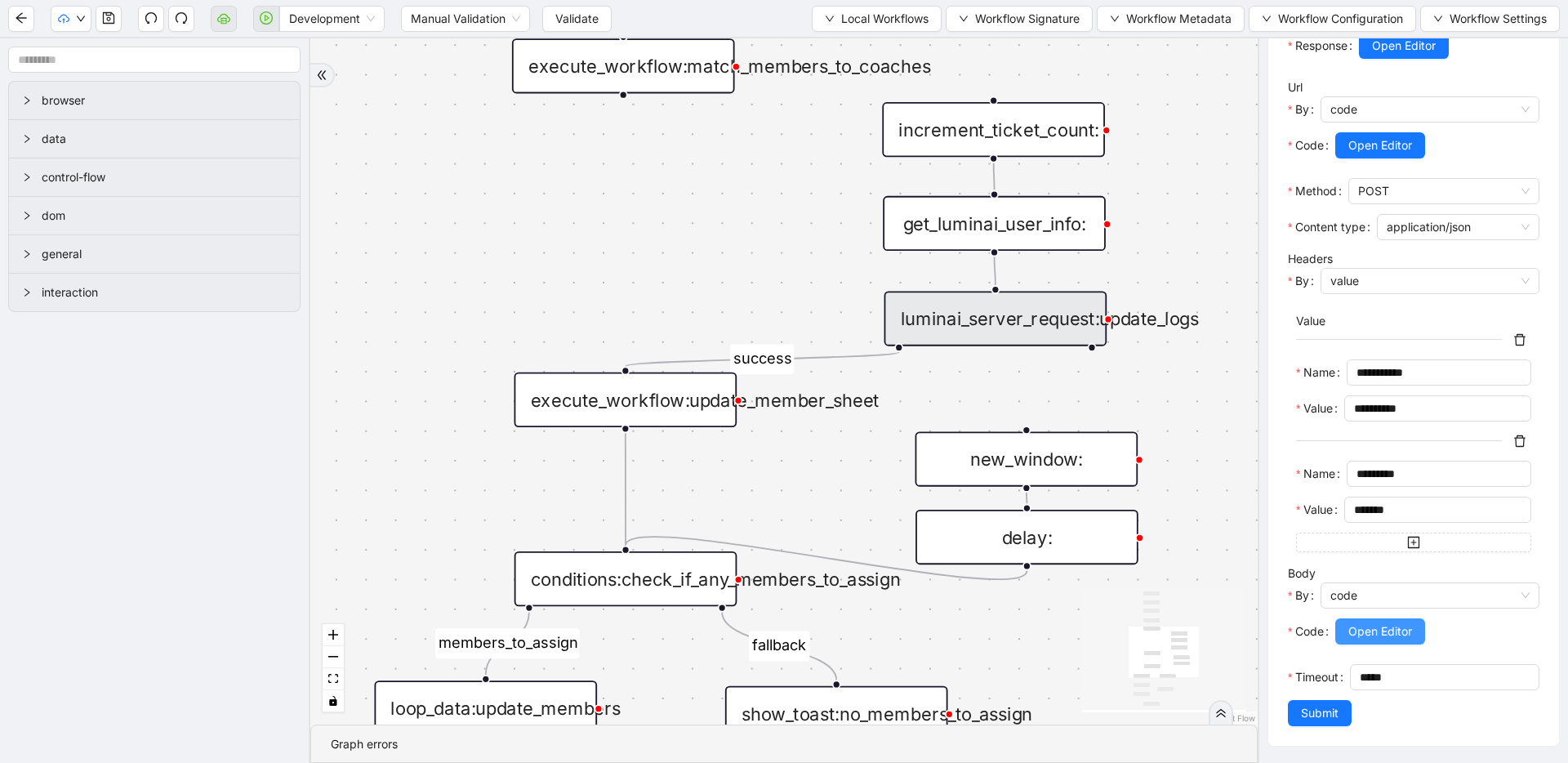
click at [1351, 635] on span "Open Editor" at bounding box center [1380, 631] width 64 height 18
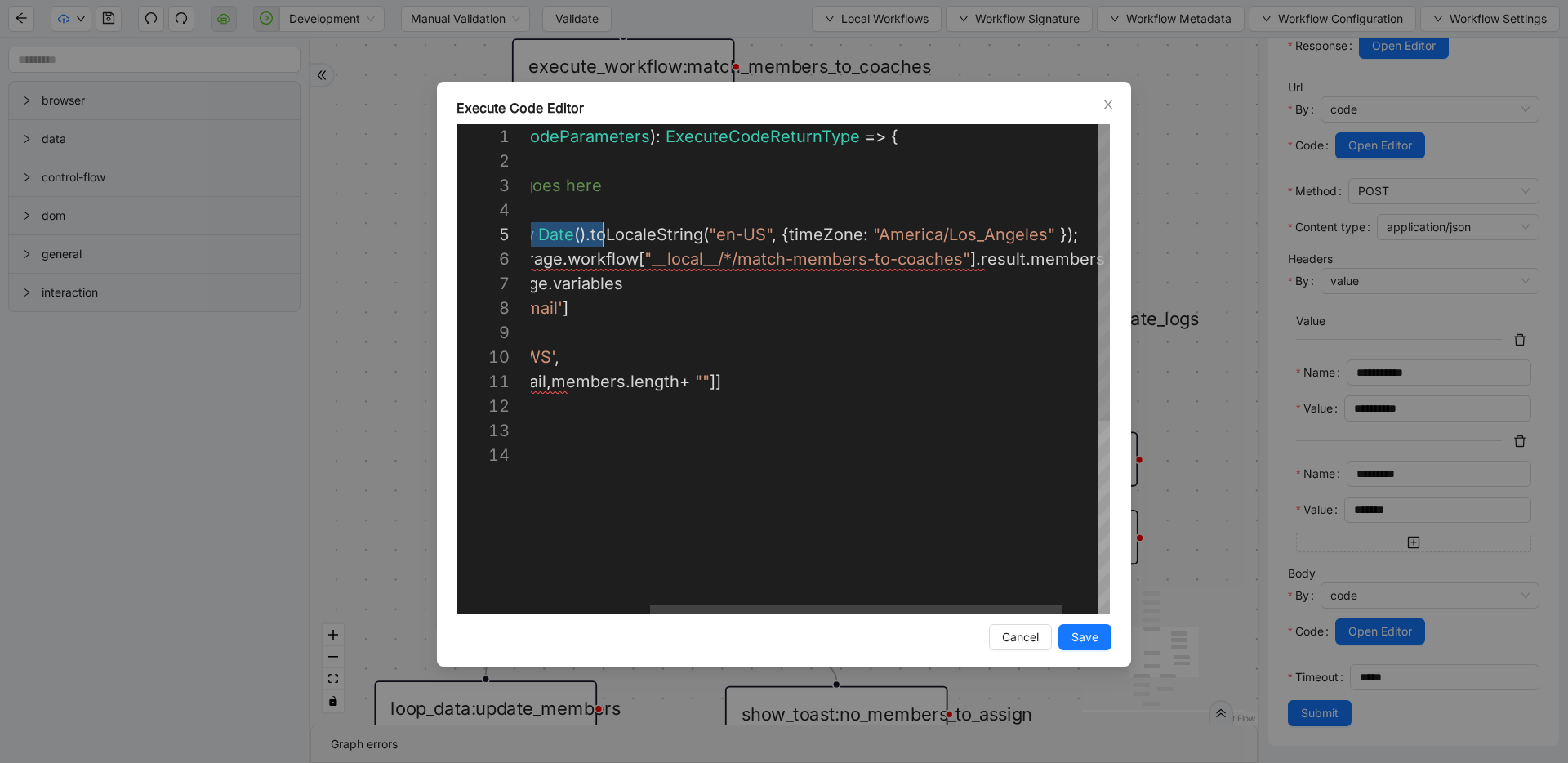
scroll to position [98, 0]
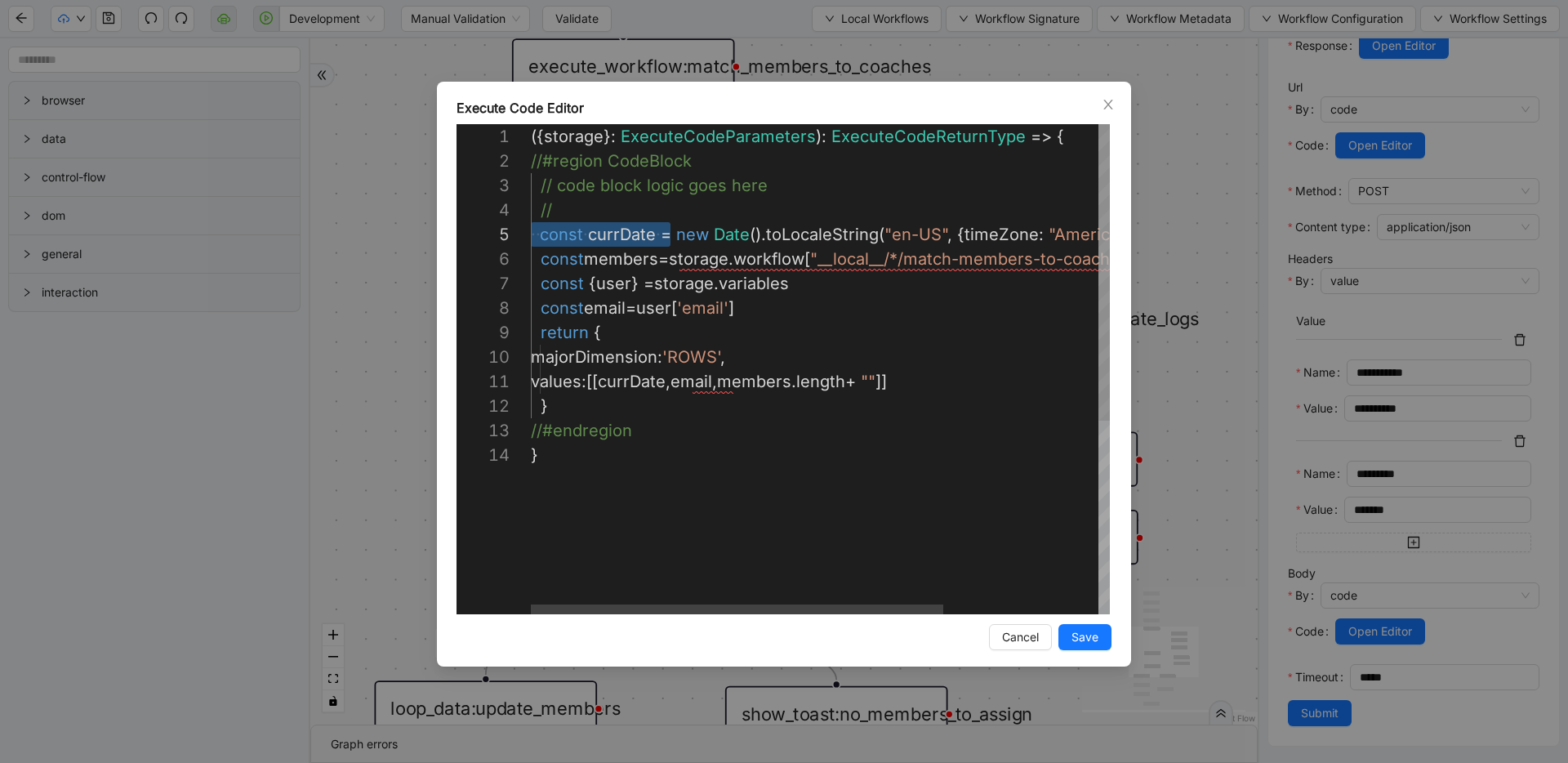
drag, startPoint x: 693, startPoint y: 233, endPoint x: 508, endPoint y: 226, distance: 185.1
click at [346, 122] on div "Execute Code Editor 1 2 3 4 5 6 7 8 9 10 11 12 13 14 ({ storage }: ExecuteCodeP…" at bounding box center [784, 381] width 1568 height 763
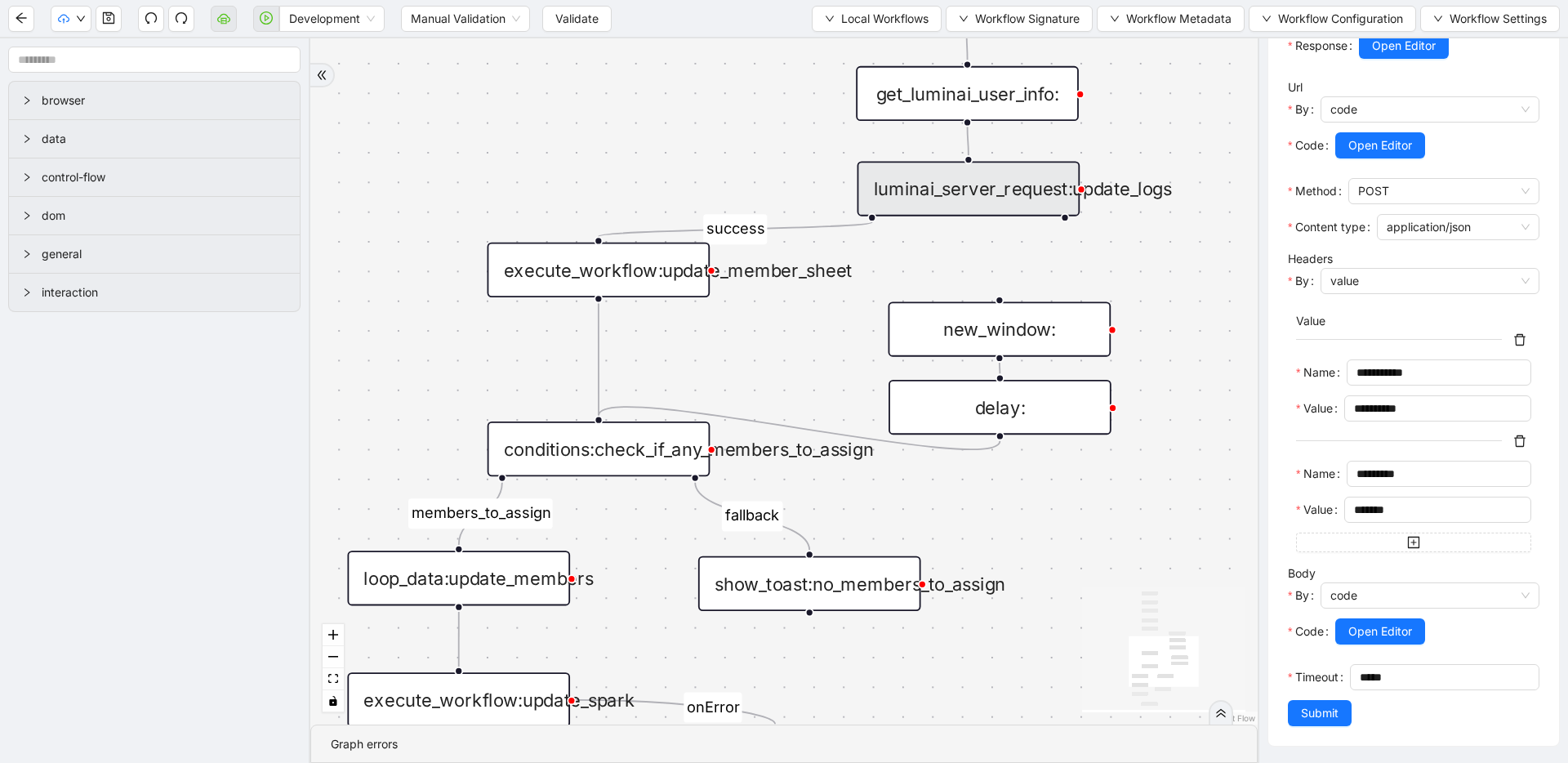
drag, startPoint x: 716, startPoint y: 208, endPoint x: 690, endPoint y: 78, distance: 132.6
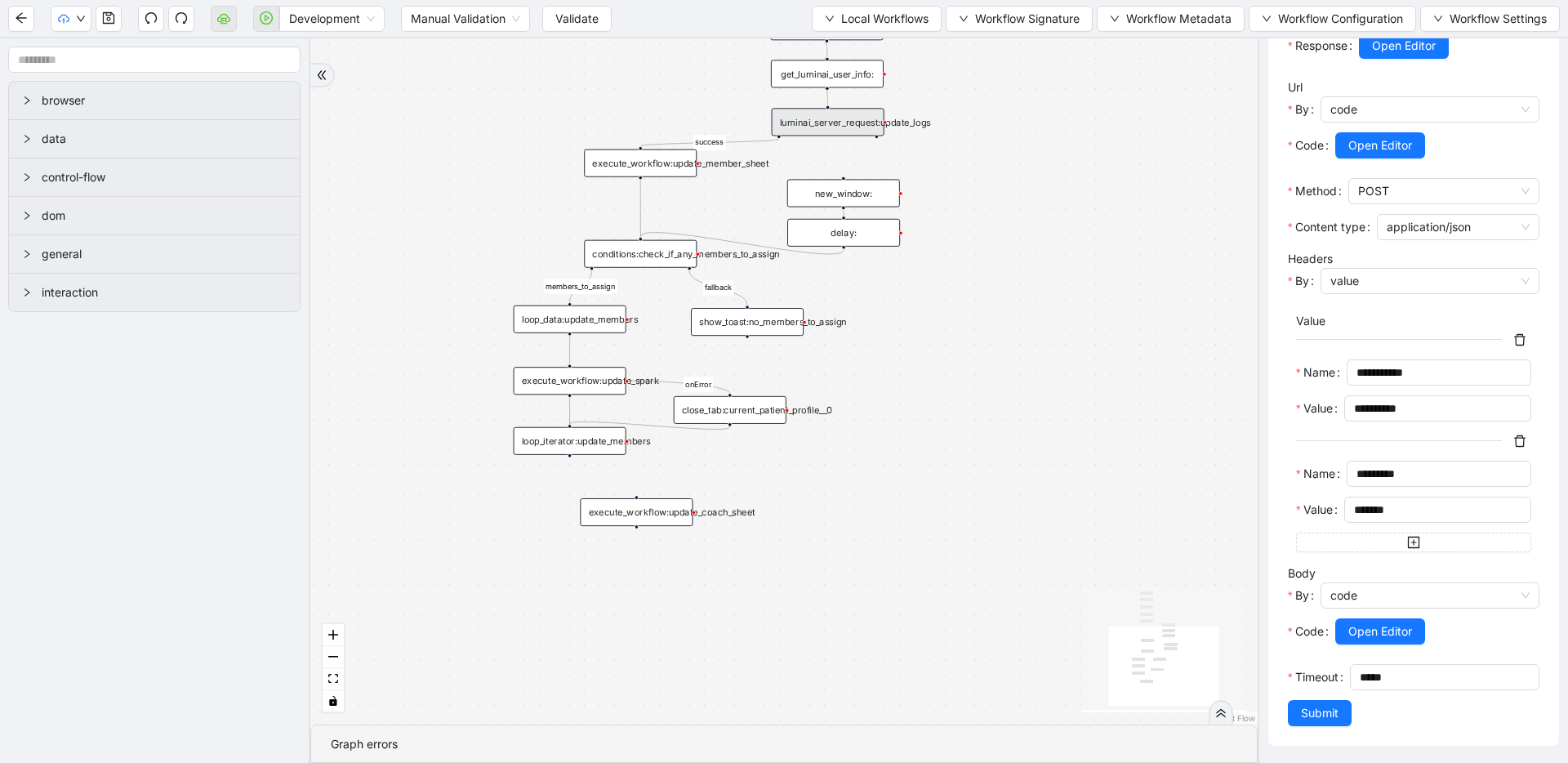
drag, startPoint x: 686, startPoint y: 364, endPoint x: 728, endPoint y: 270, distance: 103.0
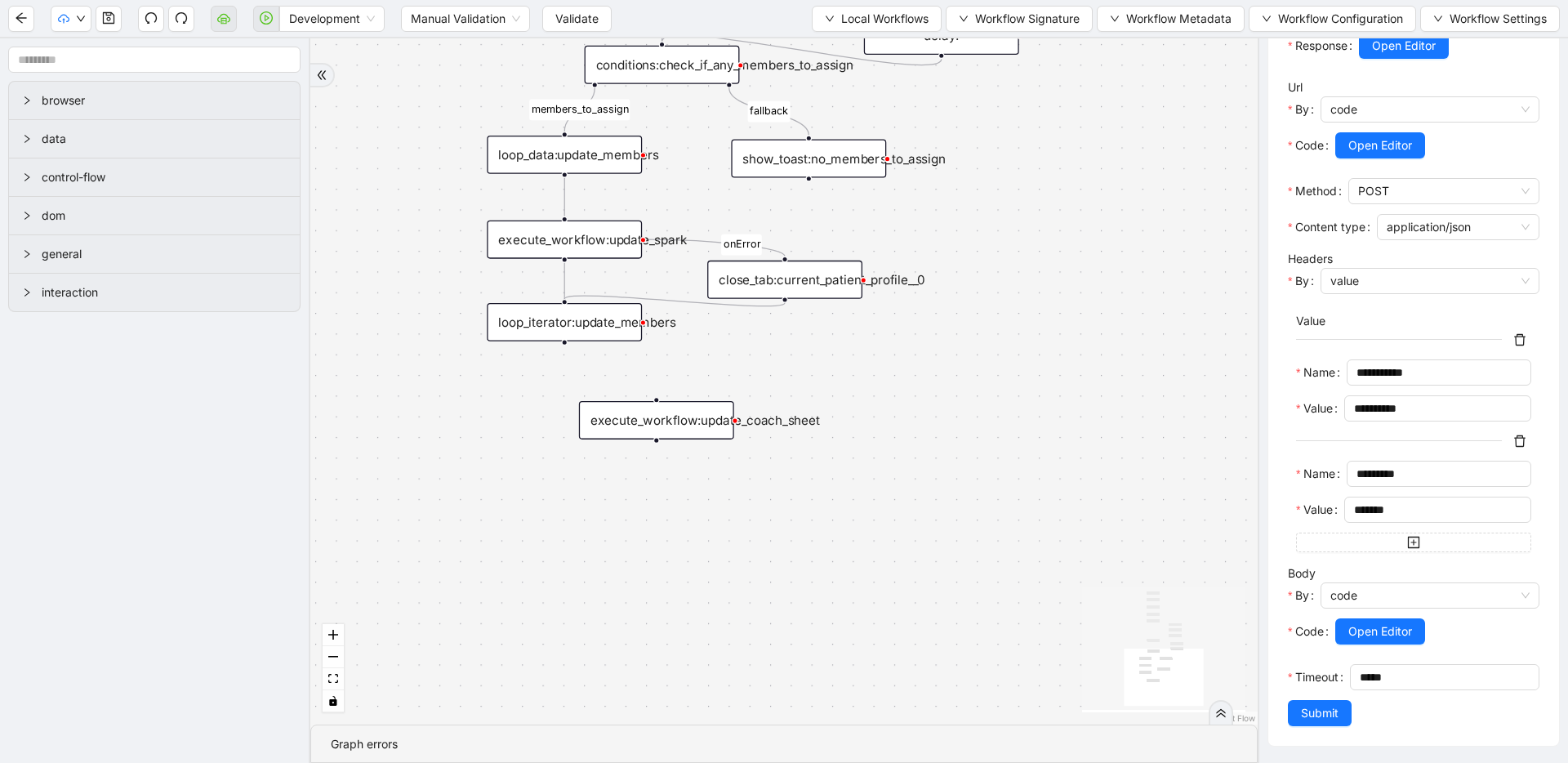
click at [691, 424] on div "execute_workflow:update_coach_sheet" at bounding box center [656, 419] width 155 height 38
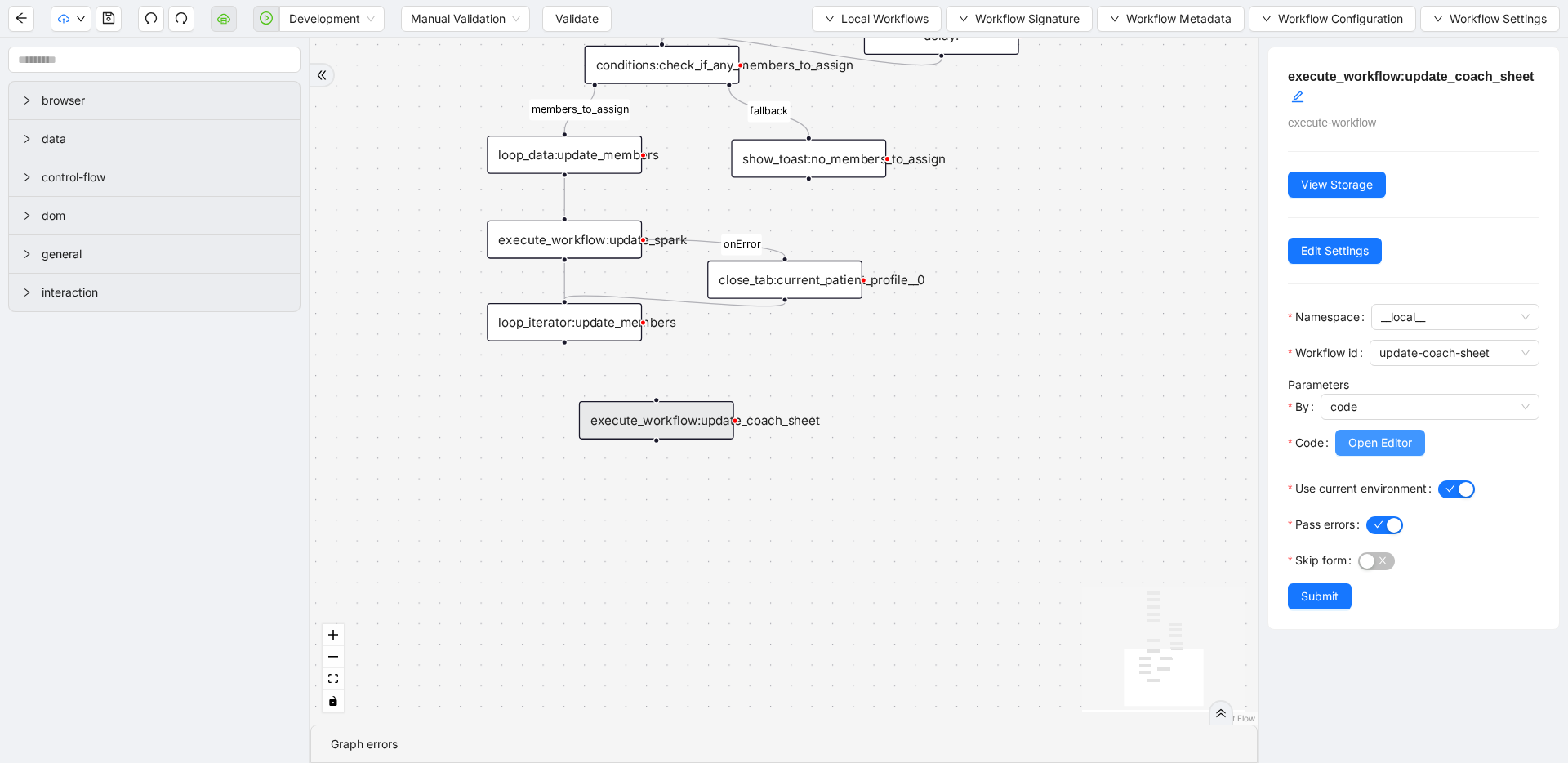
click at [1382, 444] on span "Open Editor" at bounding box center [1380, 442] width 64 height 18
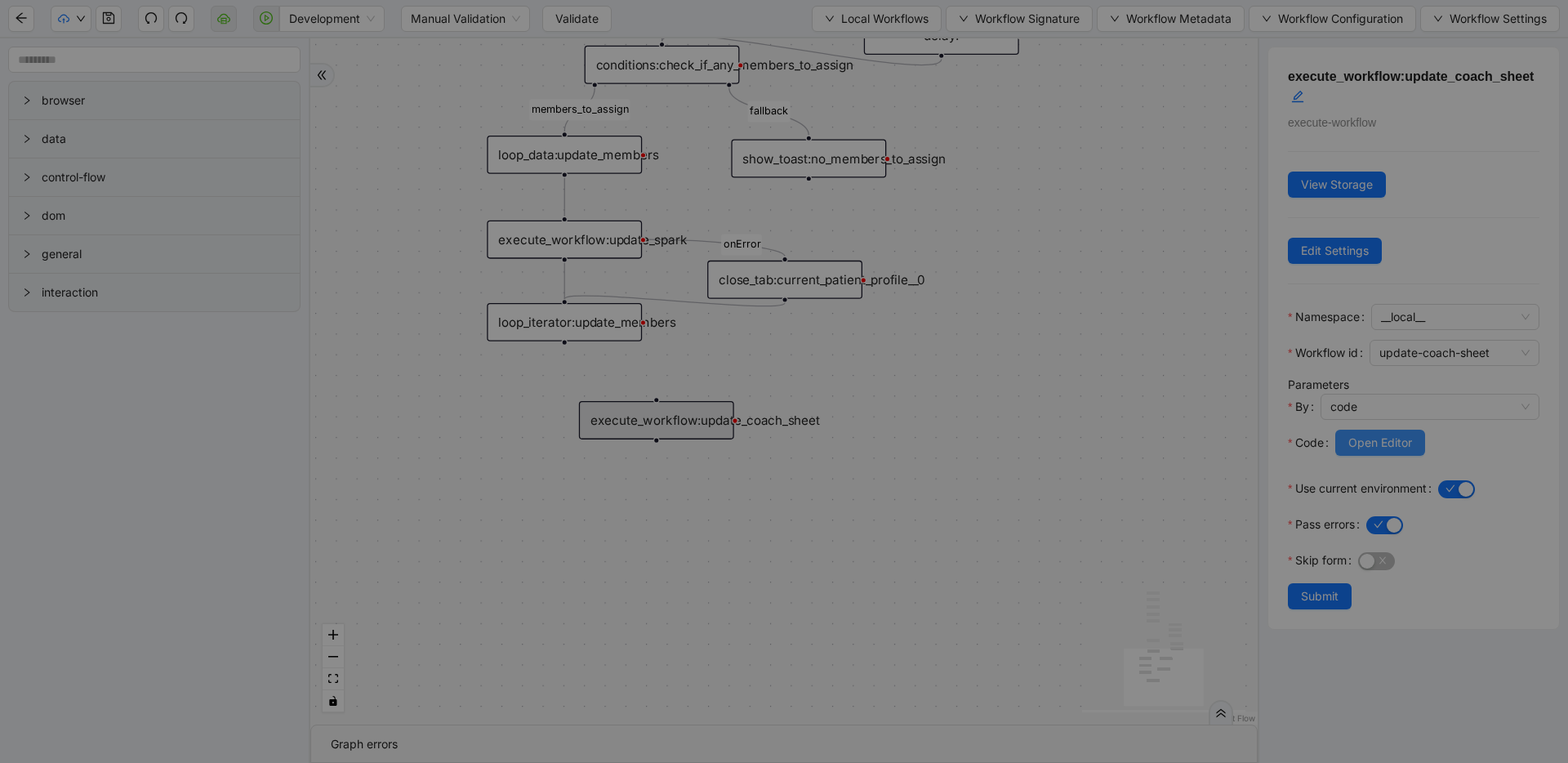
scroll to position [221, 0]
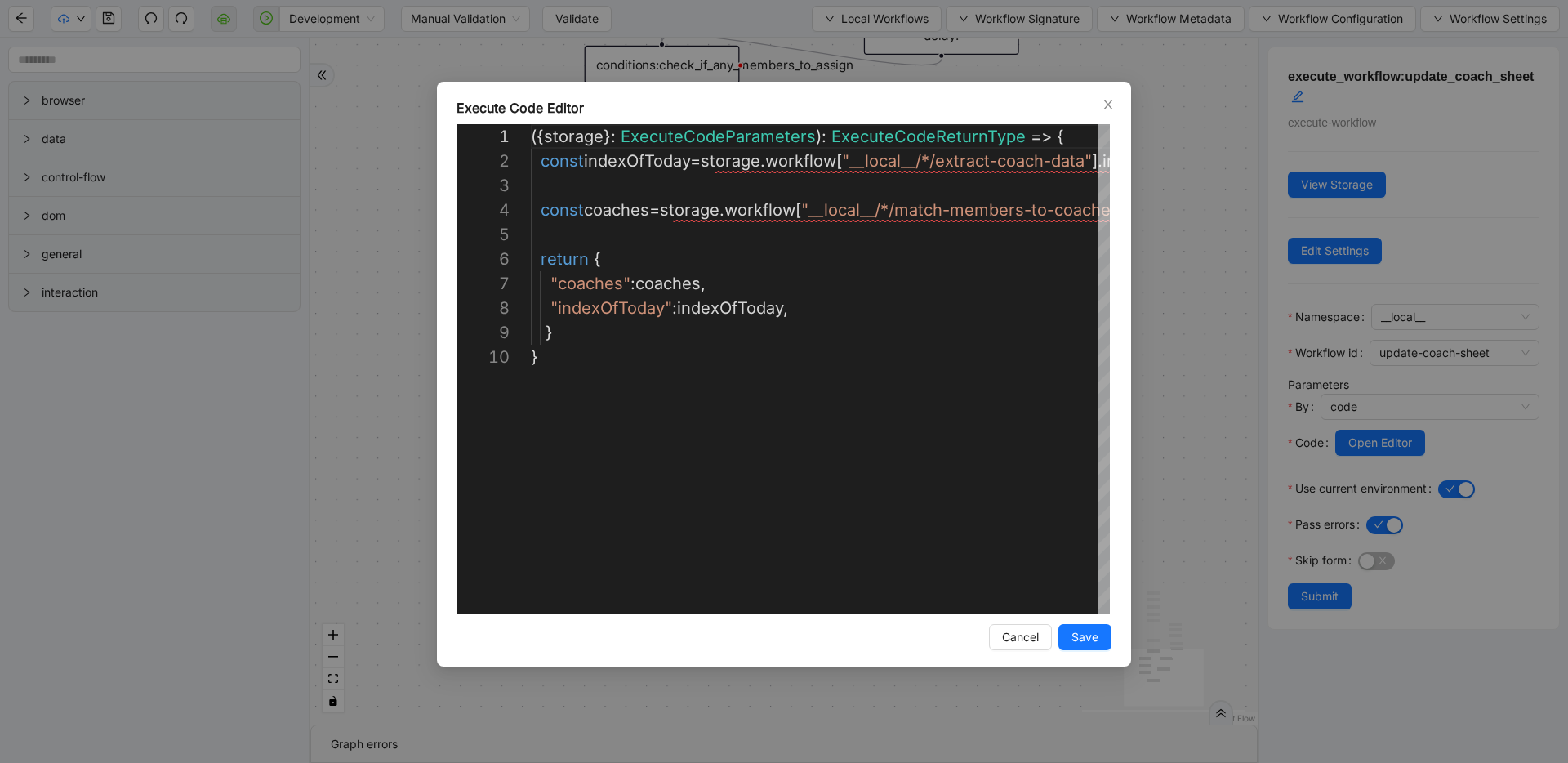
click at [1169, 269] on div "**********" at bounding box center [784, 381] width 1568 height 763
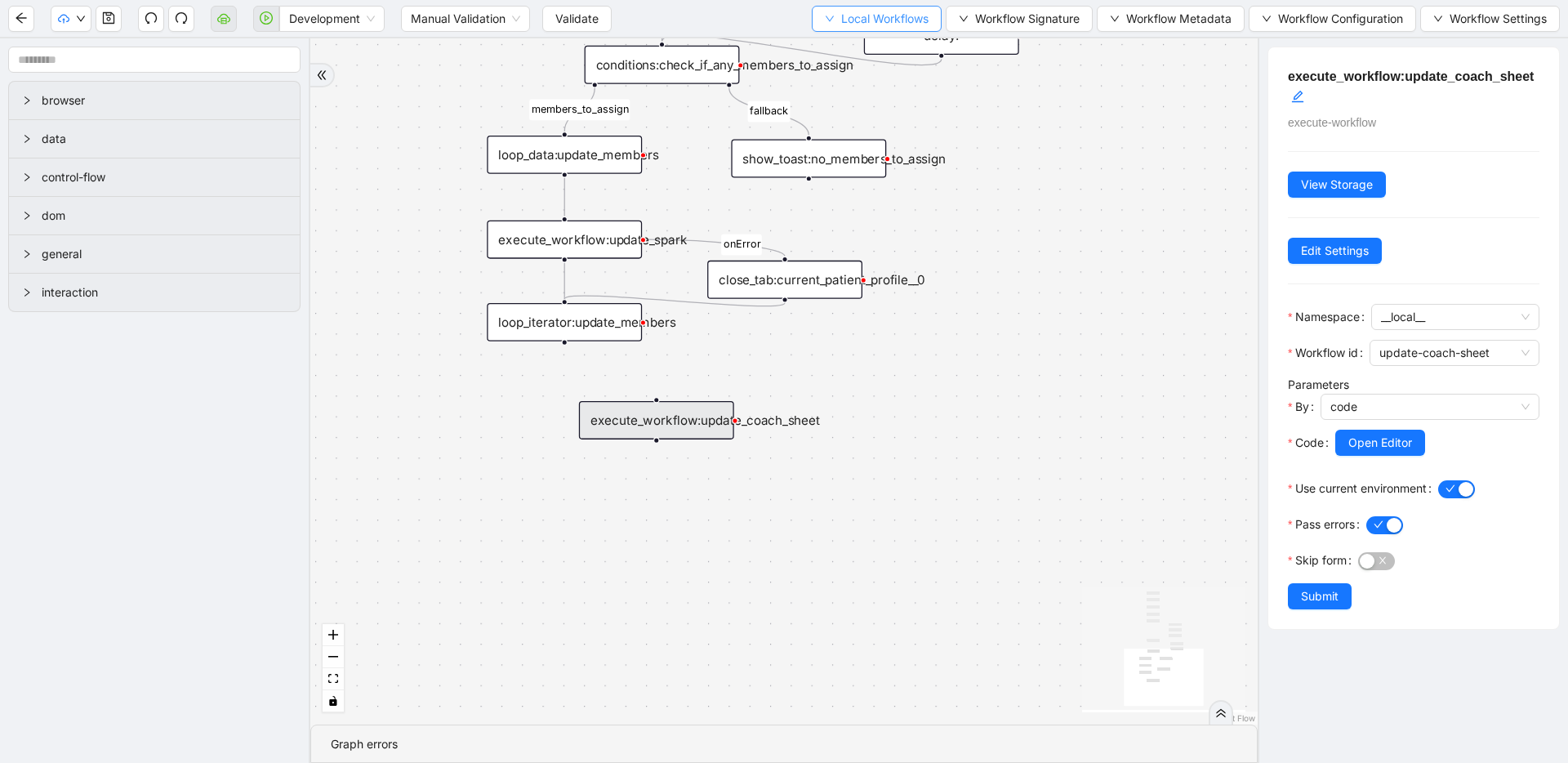
click at [841, 17] on span "Local Workflows" at bounding box center [884, 18] width 87 height 18
click at [840, 46] on span "Select" at bounding box center [868, 50] width 106 height 18
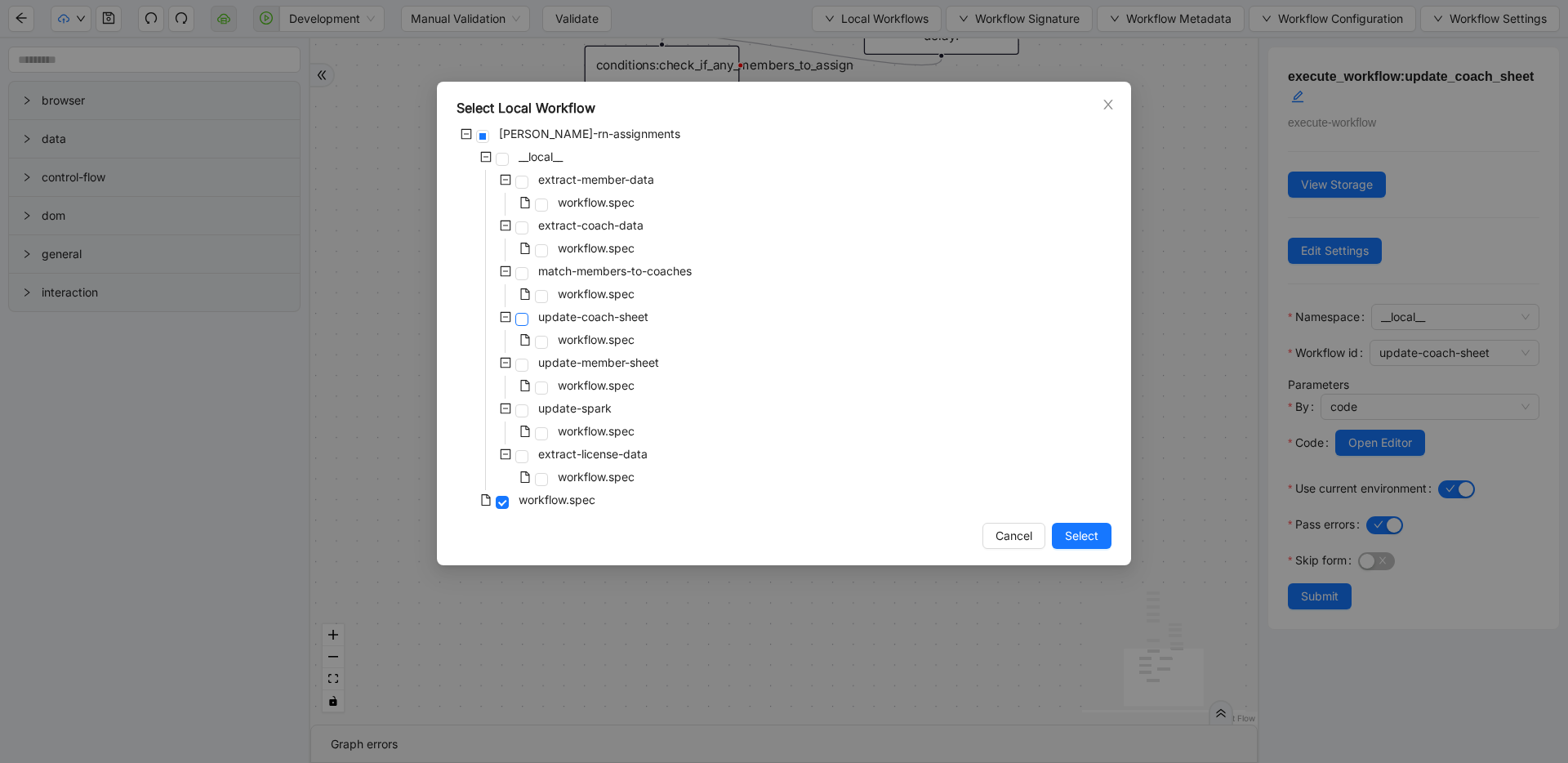
click at [526, 316] on span at bounding box center [521, 319] width 13 height 13
click at [1092, 527] on span "Select" at bounding box center [1081, 536] width 34 height 18
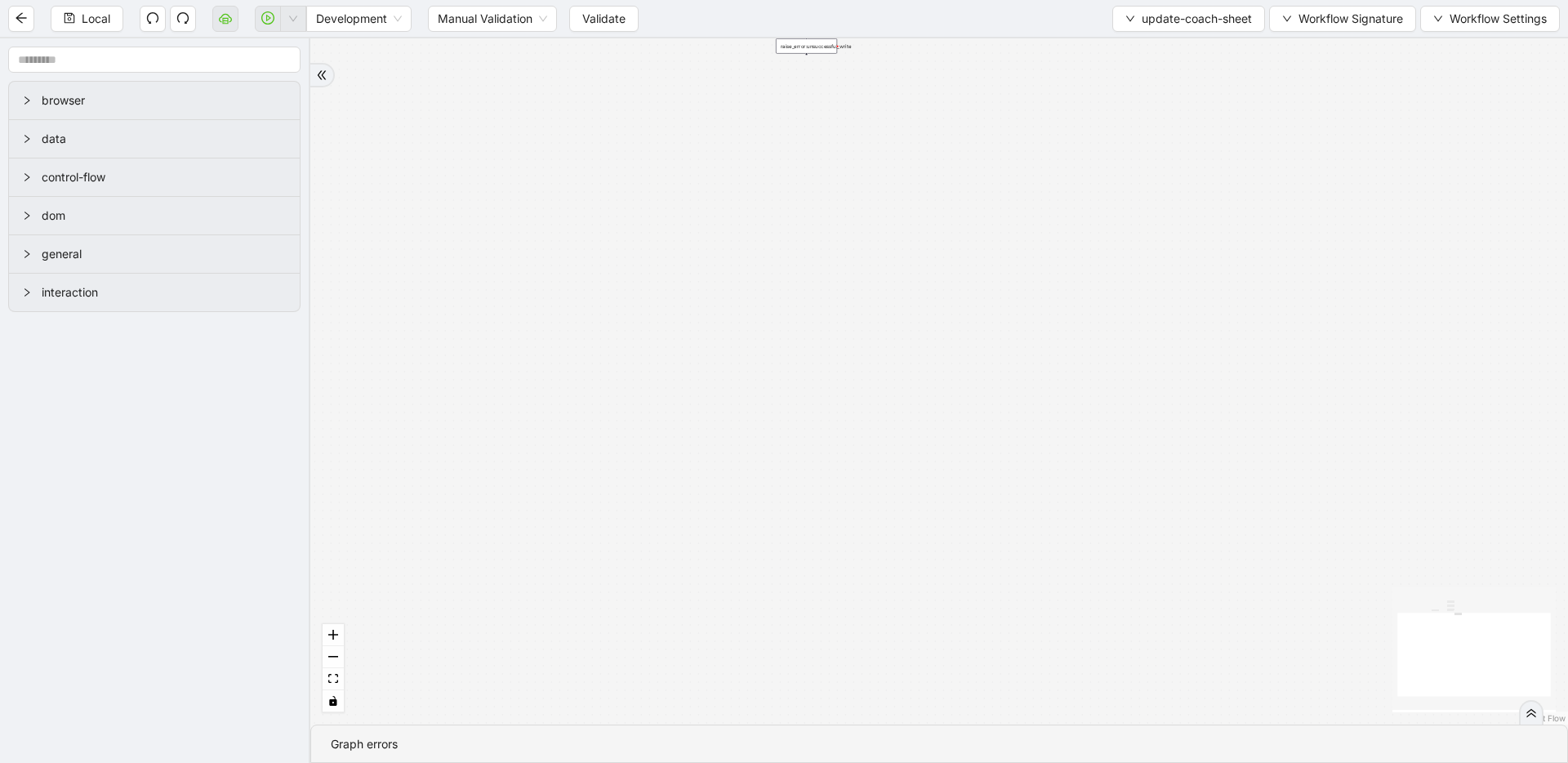
drag, startPoint x: 824, startPoint y: 255, endPoint x: 923, endPoint y: 681, distance: 437.4
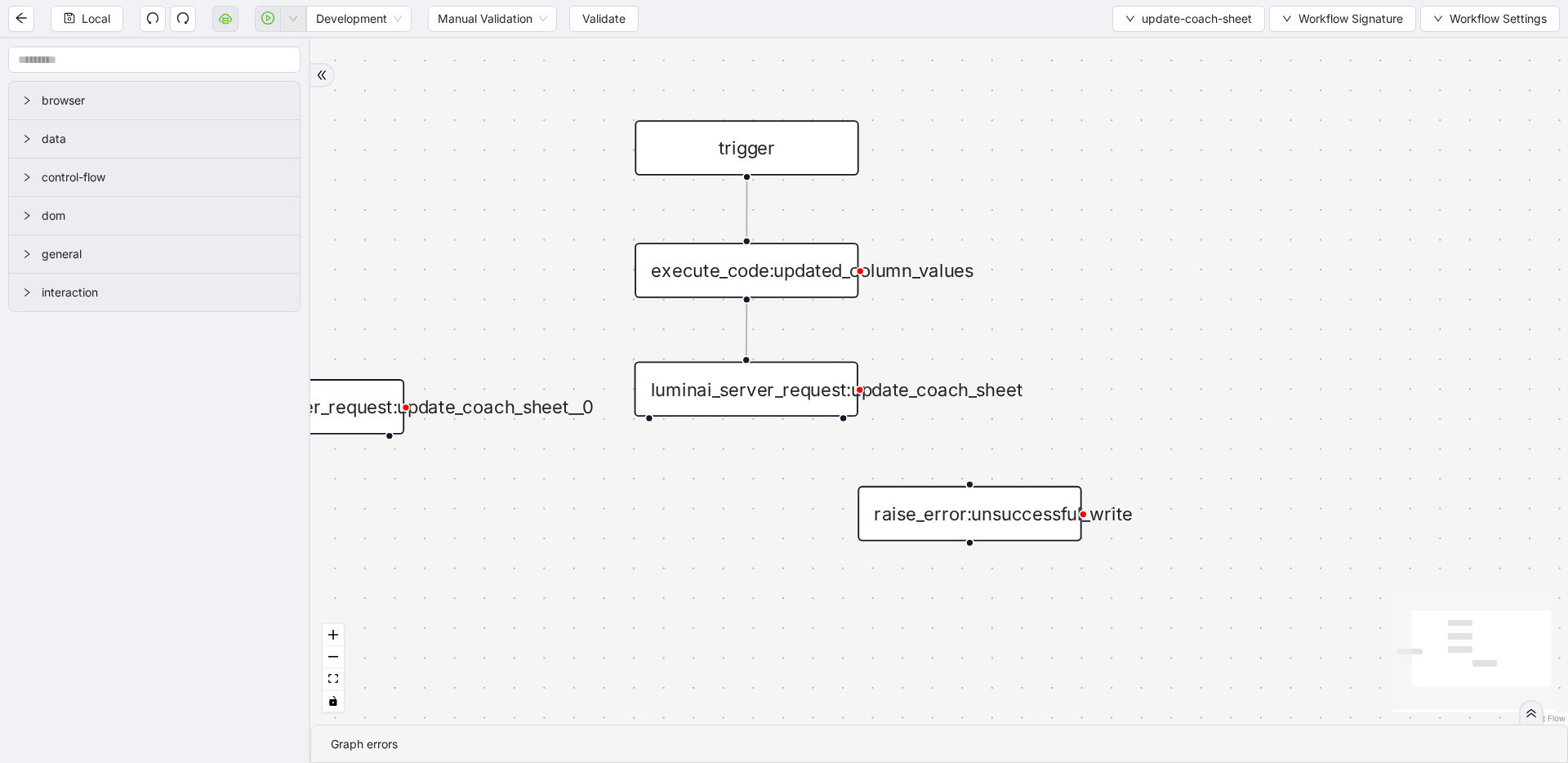
click at [755, 385] on div "luminai_server_request:update_coach_sheet" at bounding box center [746, 389] width 224 height 55
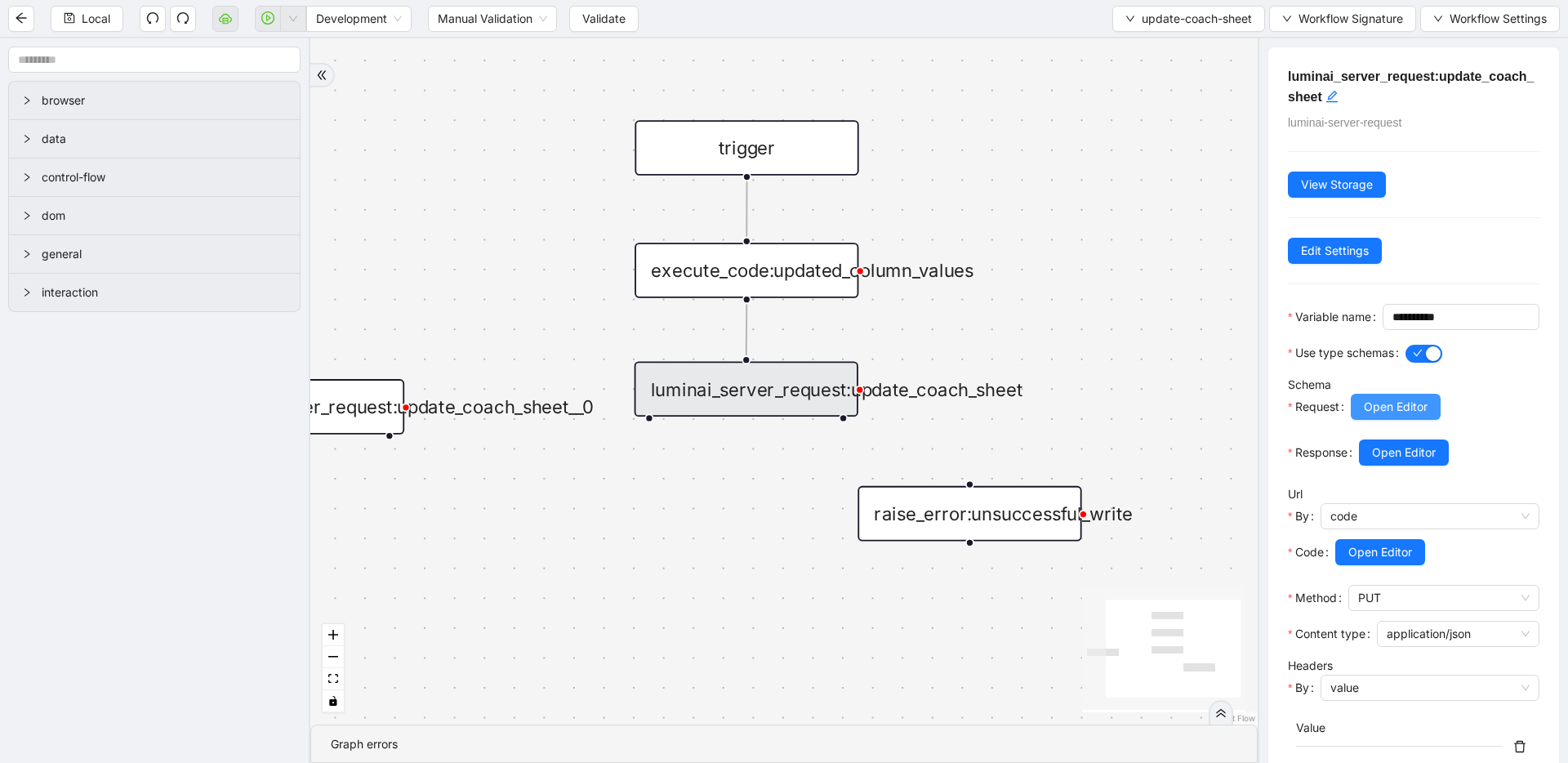
click at [1378, 416] on span "Open Editor" at bounding box center [1396, 406] width 64 height 18
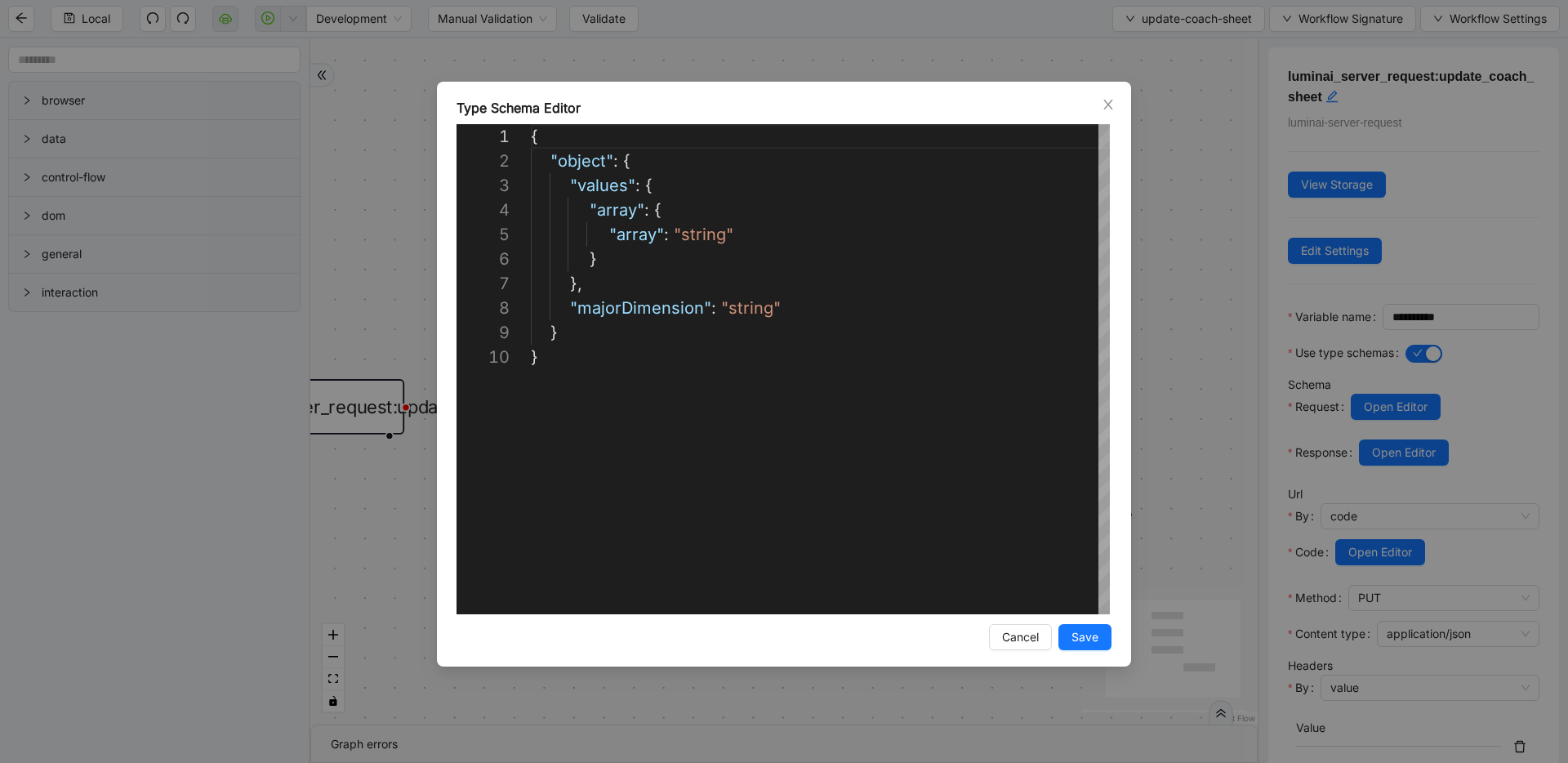
click at [1203, 368] on div "**********" at bounding box center [784, 381] width 1568 height 763
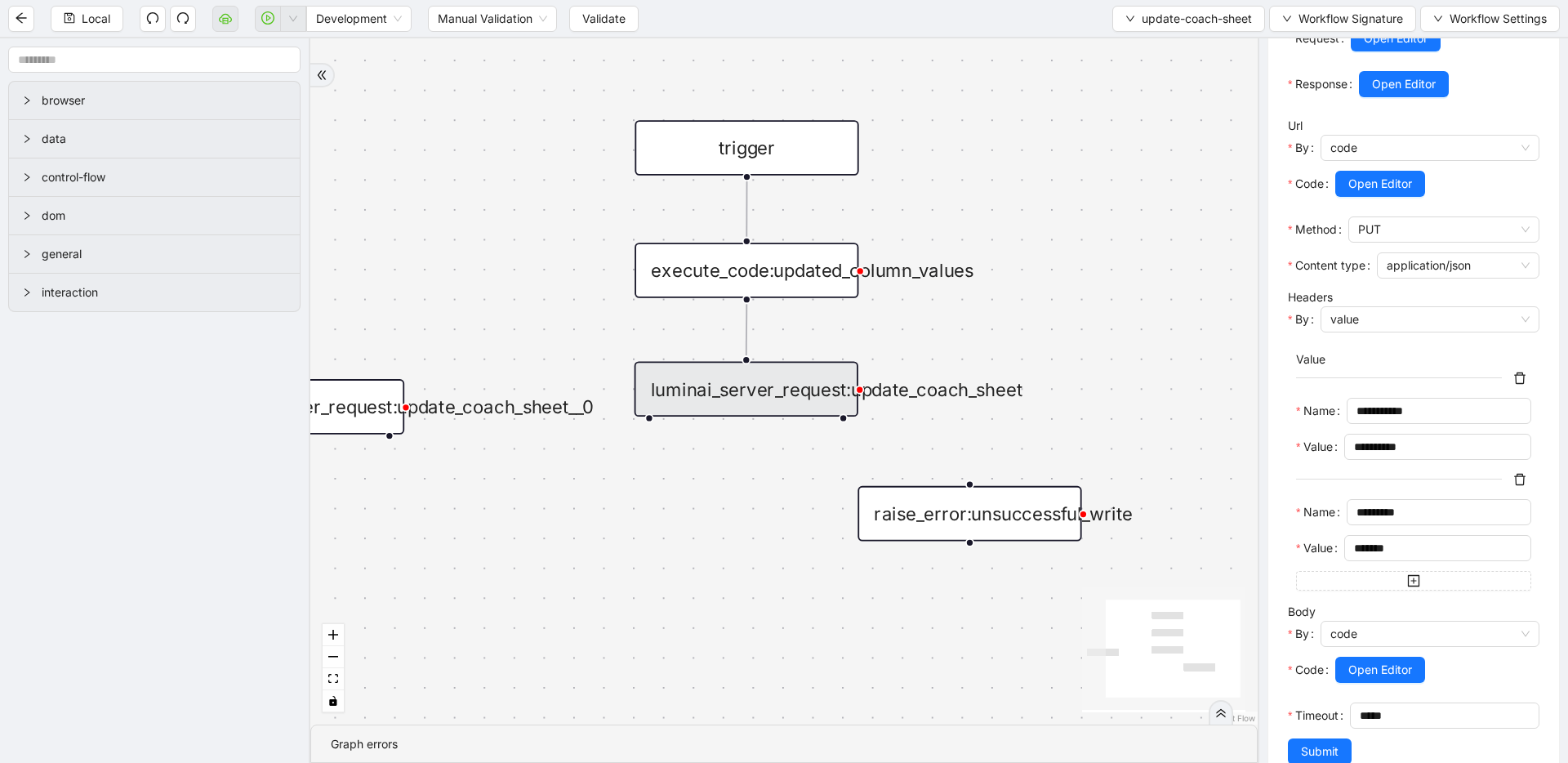
scroll to position [432, 0]
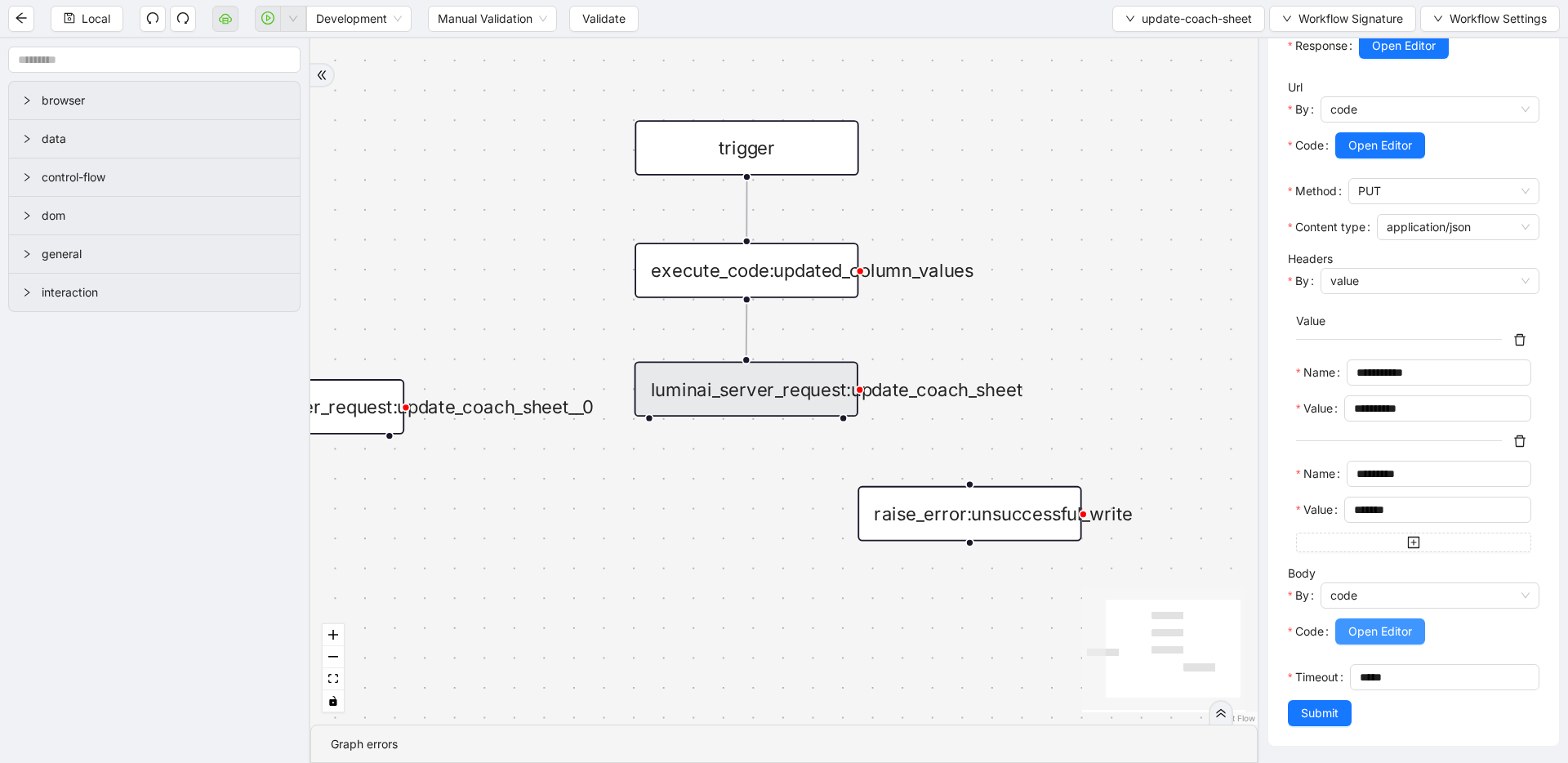
click at [1359, 637] on span "Open Editor" at bounding box center [1380, 631] width 64 height 18
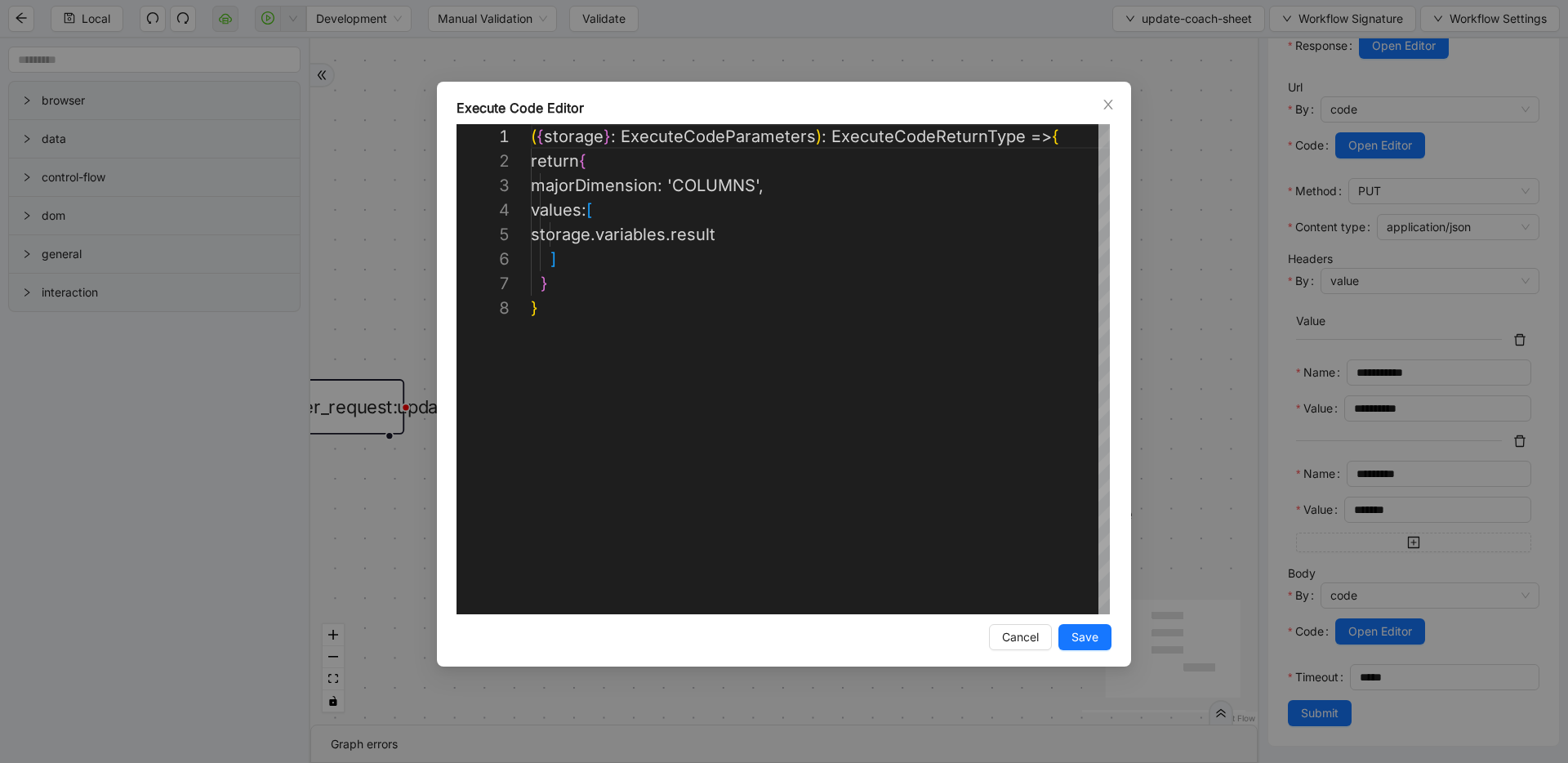
scroll to position [171, 0]
click at [1230, 330] on div "**********" at bounding box center [784, 381] width 1568 height 763
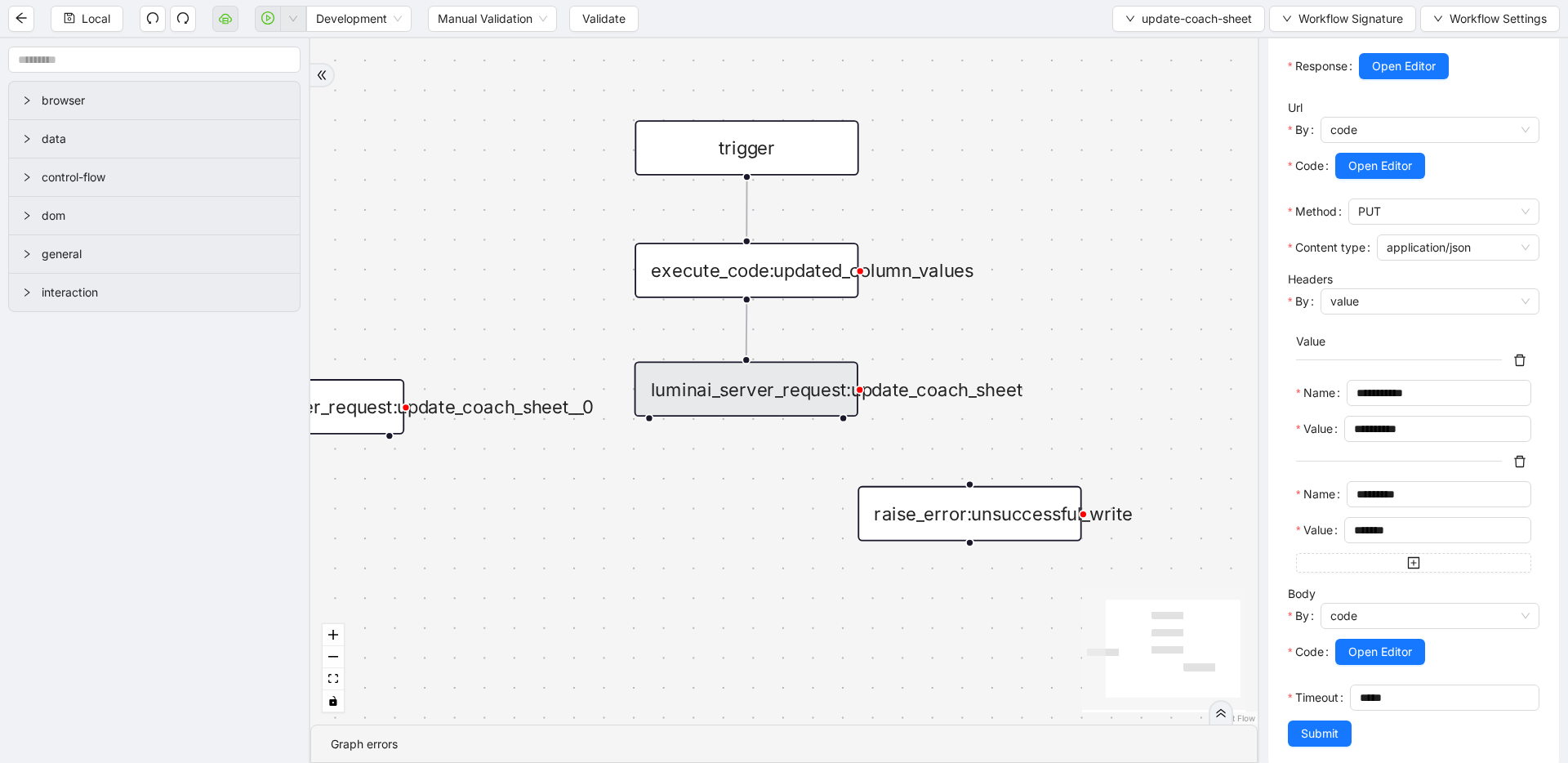
scroll to position [291, 0]
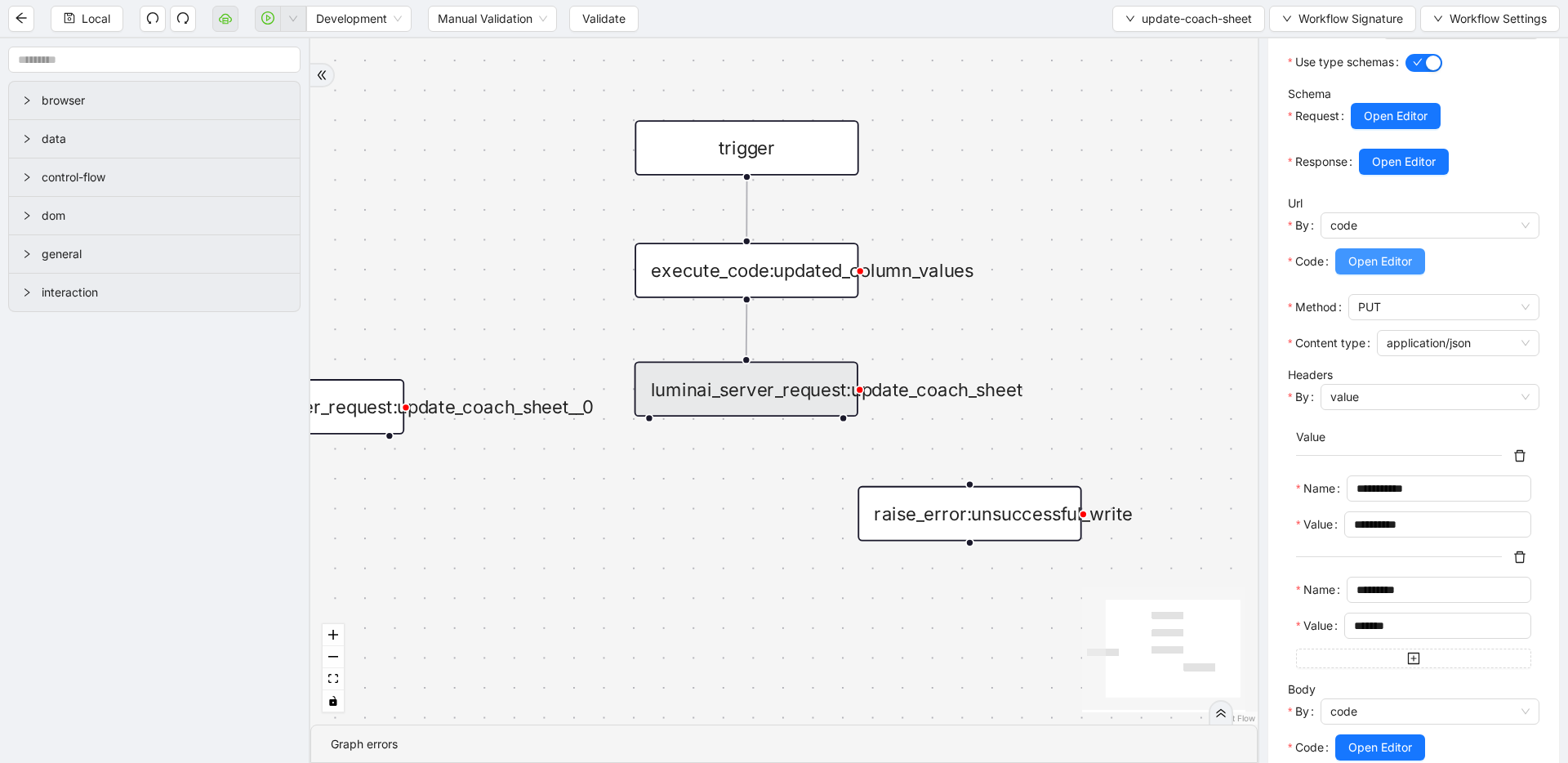
click at [1353, 271] on span "Open Editor" at bounding box center [1380, 261] width 64 height 18
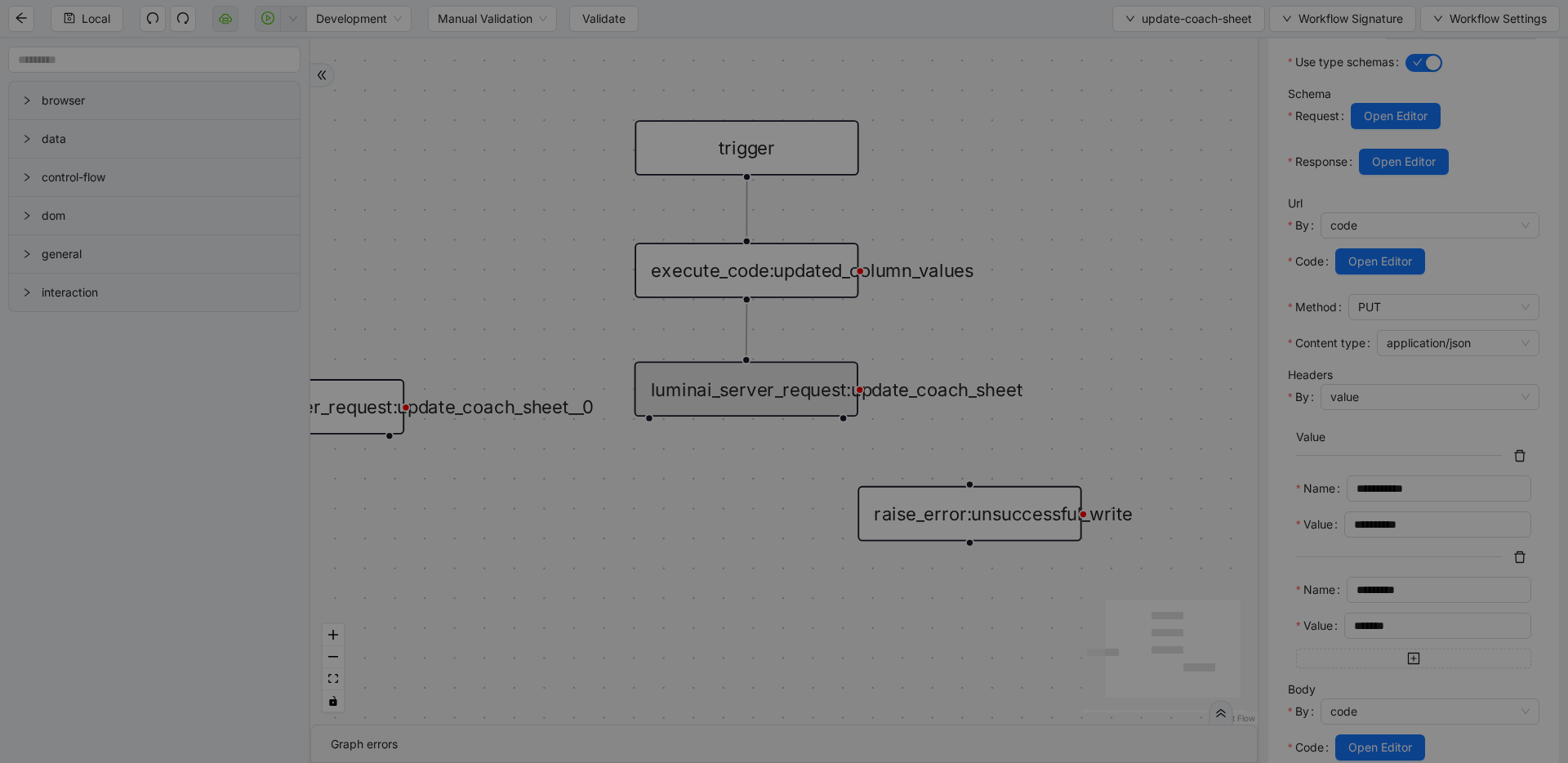
scroll to position [245, 0]
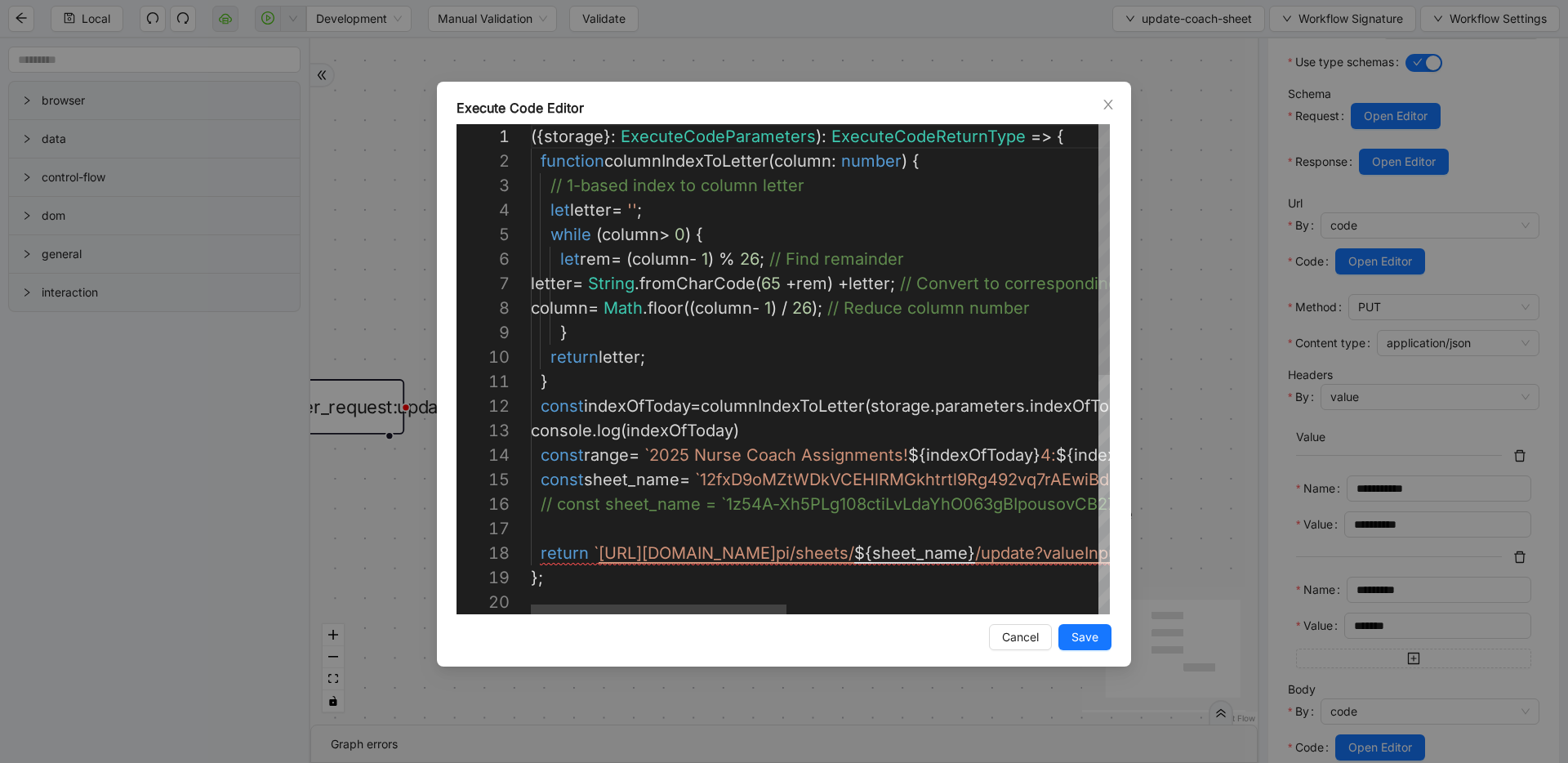
type textarea "**********"
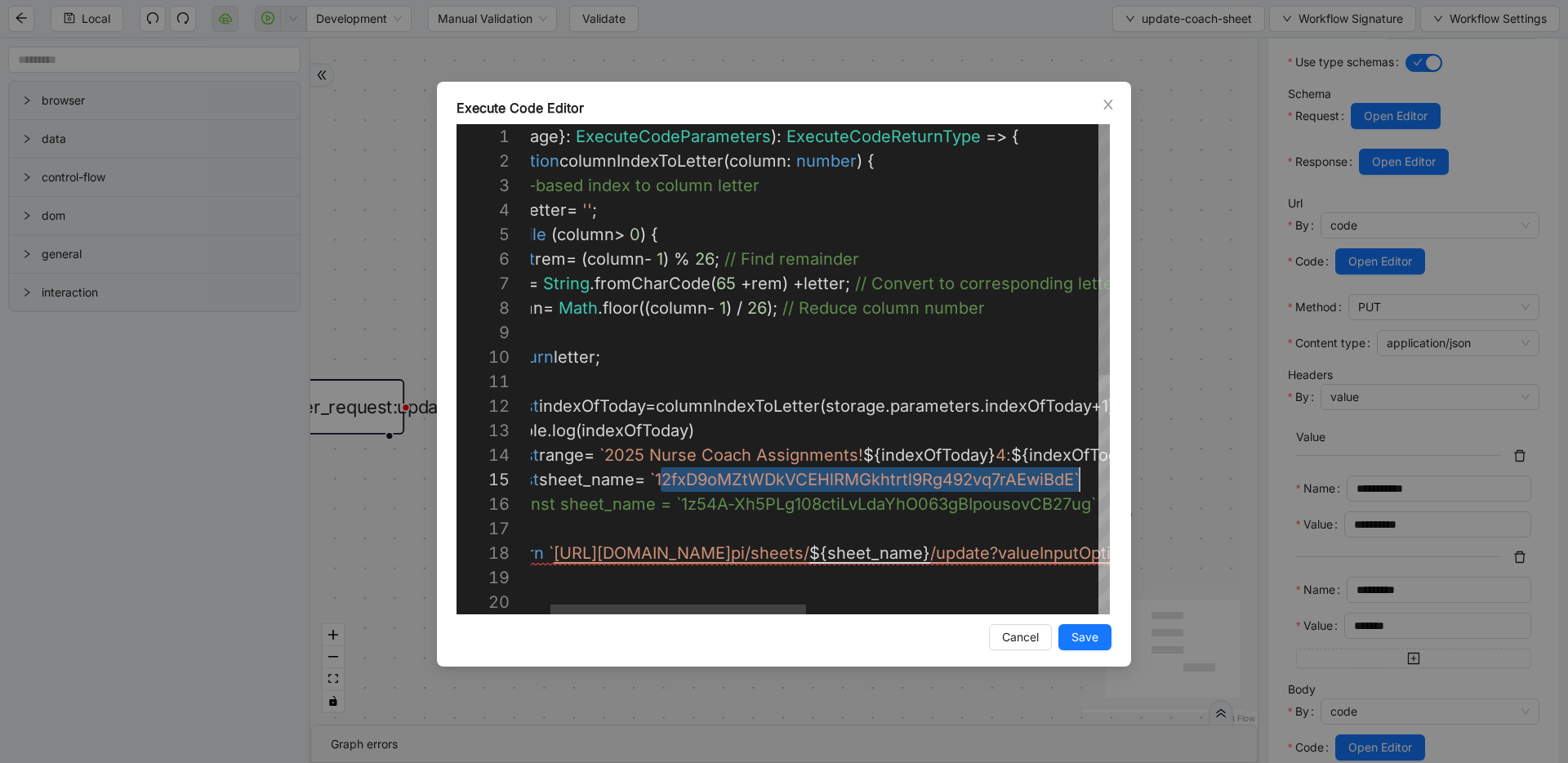
scroll to position [98, 593]
drag, startPoint x: 706, startPoint y: 477, endPoint x: 1080, endPoint y: 483, distance: 374.0
click at [1199, 198] on div "Execute Code Editor 1 2 3 4 5 6 7 8 9 10 11 12 13 14 15 16 17 18 19 20 ({ stora…" at bounding box center [784, 381] width 1568 height 763
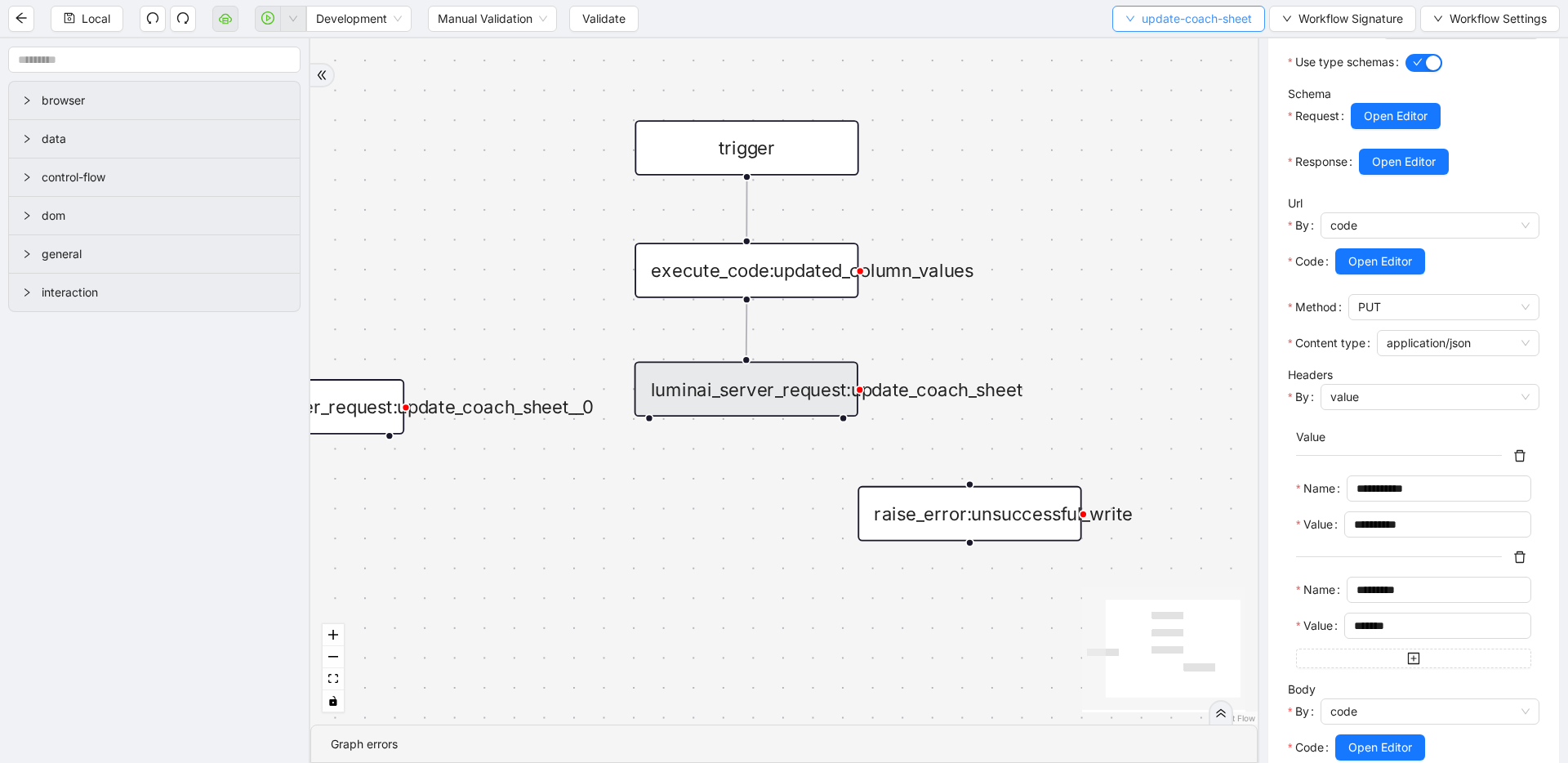
click at [1130, 20] on icon "down" at bounding box center [1130, 19] width 9 height 9
click at [1141, 46] on span "Select" at bounding box center [1185, 50] width 127 height 18
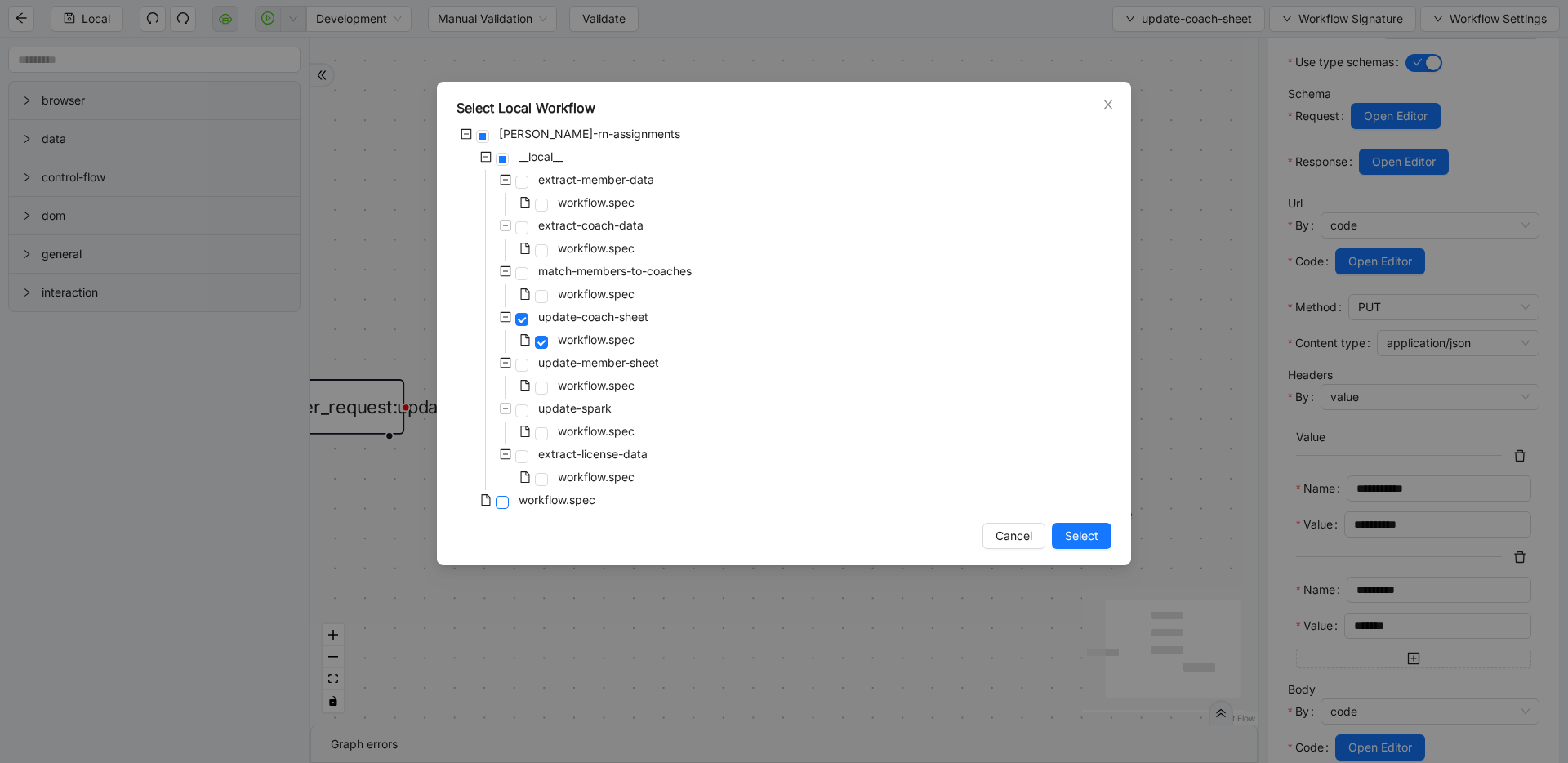
click at [500, 507] on span at bounding box center [502, 502] width 13 height 13
click at [1084, 534] on span "Select" at bounding box center [1081, 536] width 34 height 18
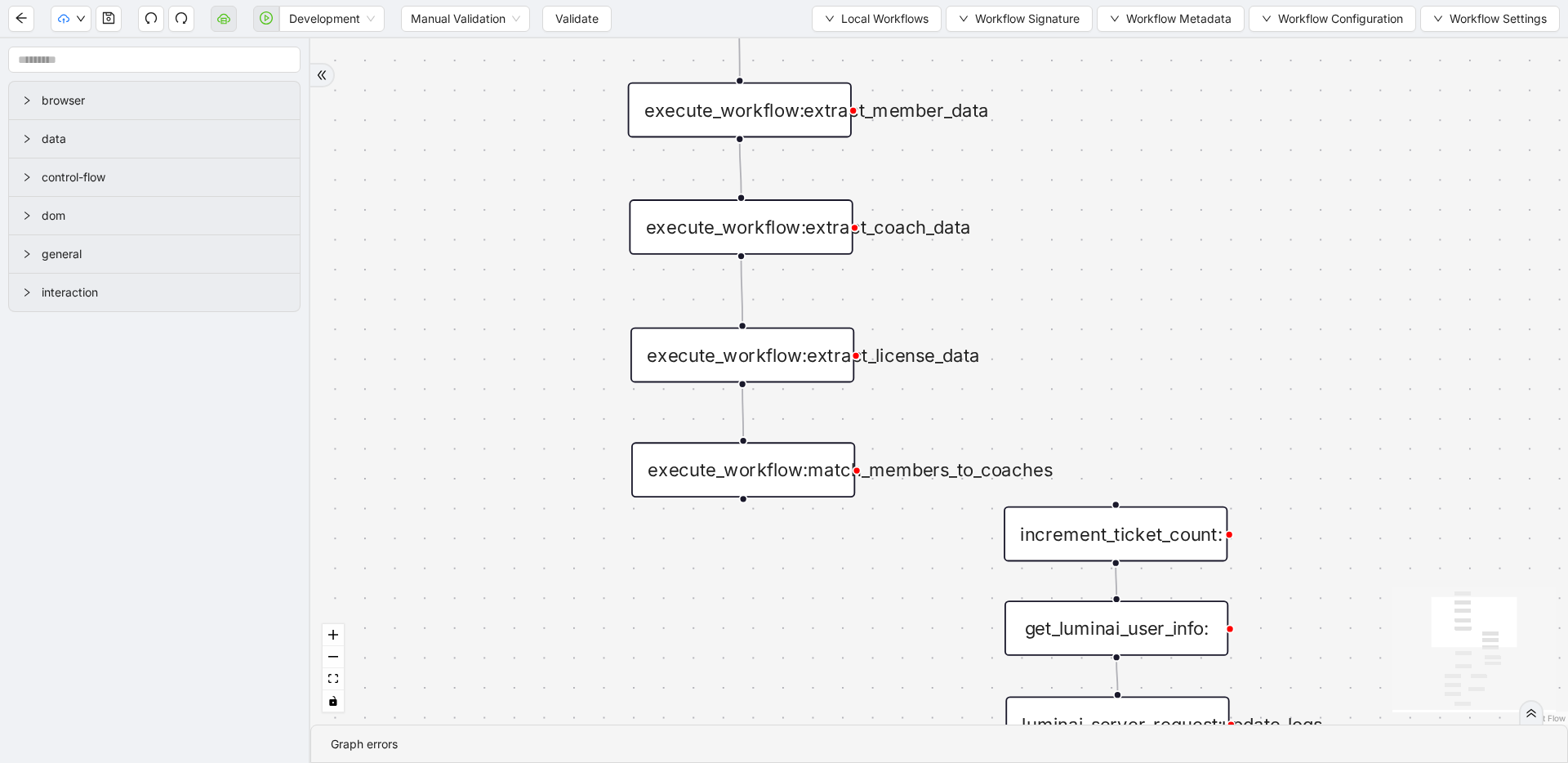
scroll to position [0, 0]
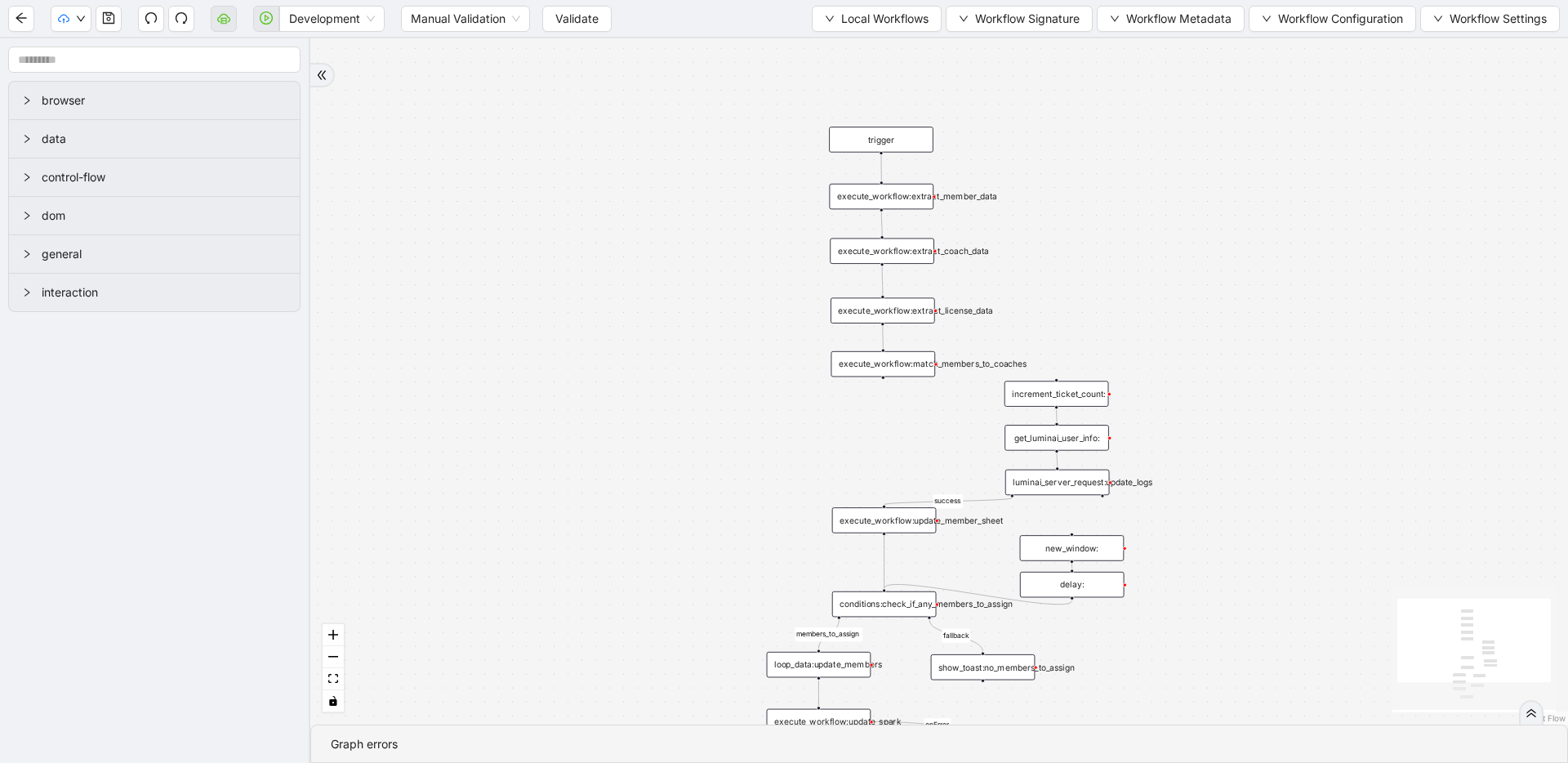
drag, startPoint x: 1116, startPoint y: 394, endPoint x: 1062, endPoint y: 253, distance: 151.0
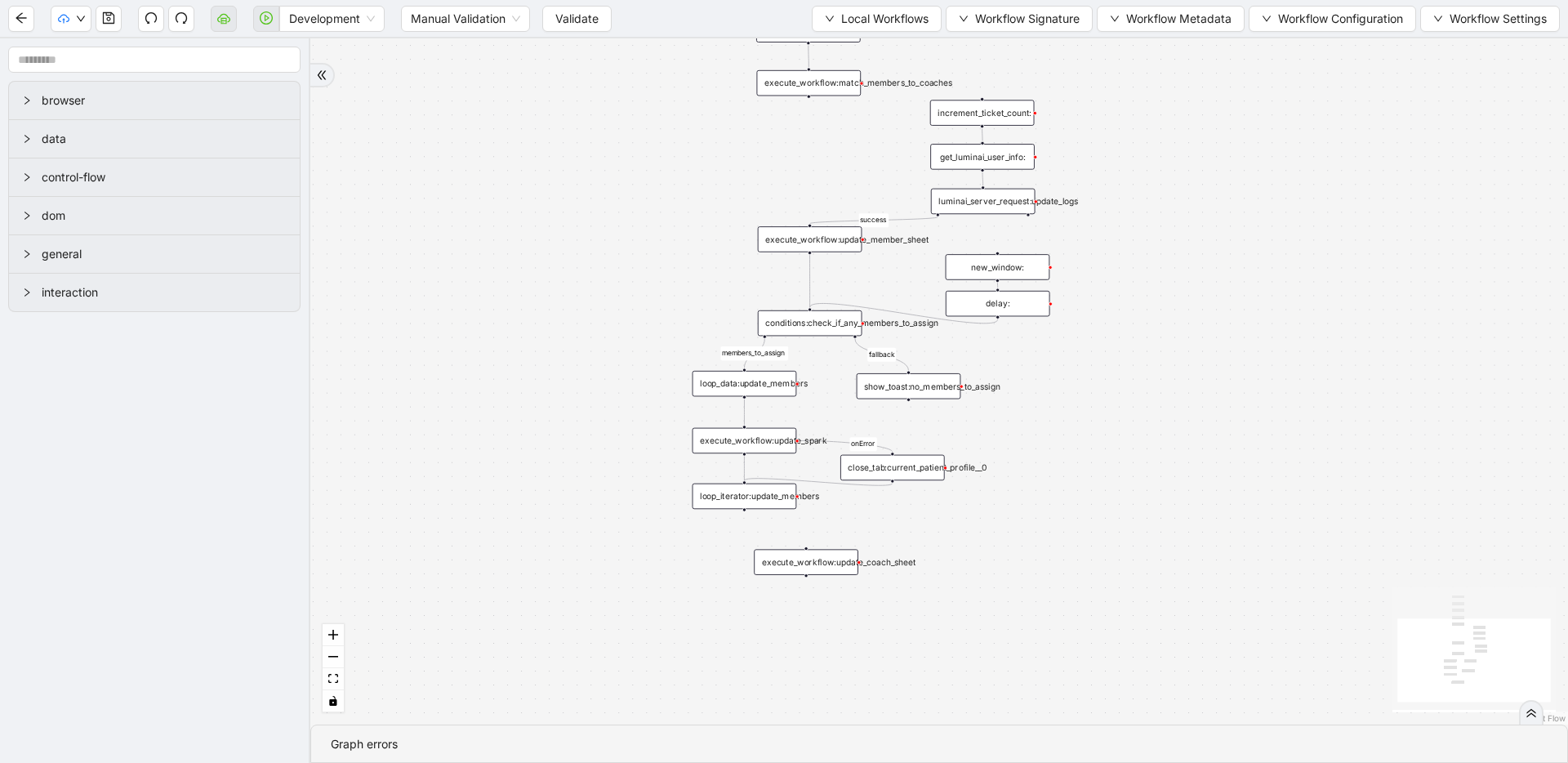
drag, startPoint x: 1226, startPoint y: 558, endPoint x: 1180, endPoint y: 380, distance: 183.8
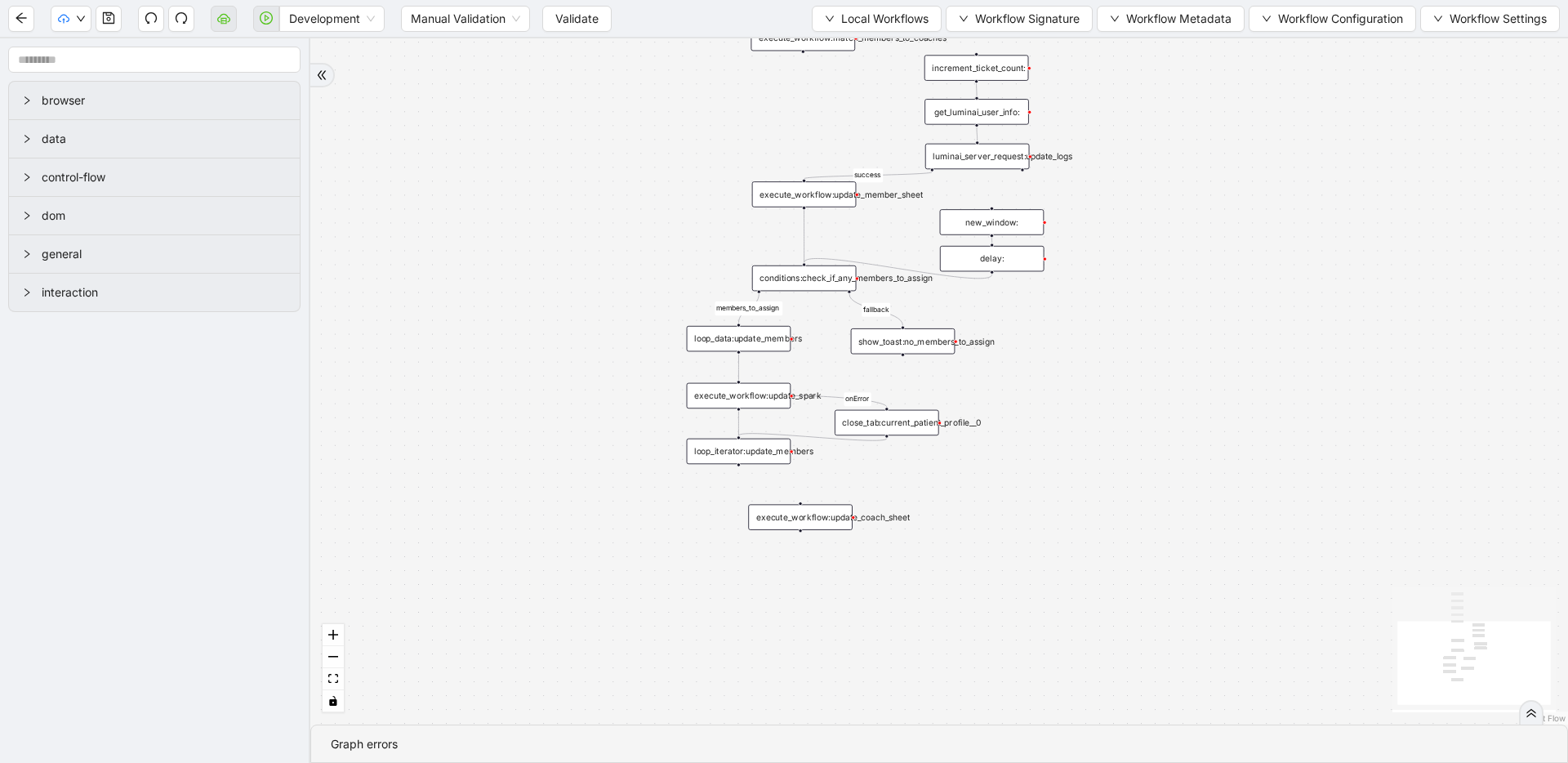
drag, startPoint x: 1175, startPoint y: 500, endPoint x: 1169, endPoint y: 462, distance: 38.5
click at [1169, 462] on div "members_to_assign fallback success onError trigger execute_workflow:extract_mem…" at bounding box center [938, 381] width 1257 height 686
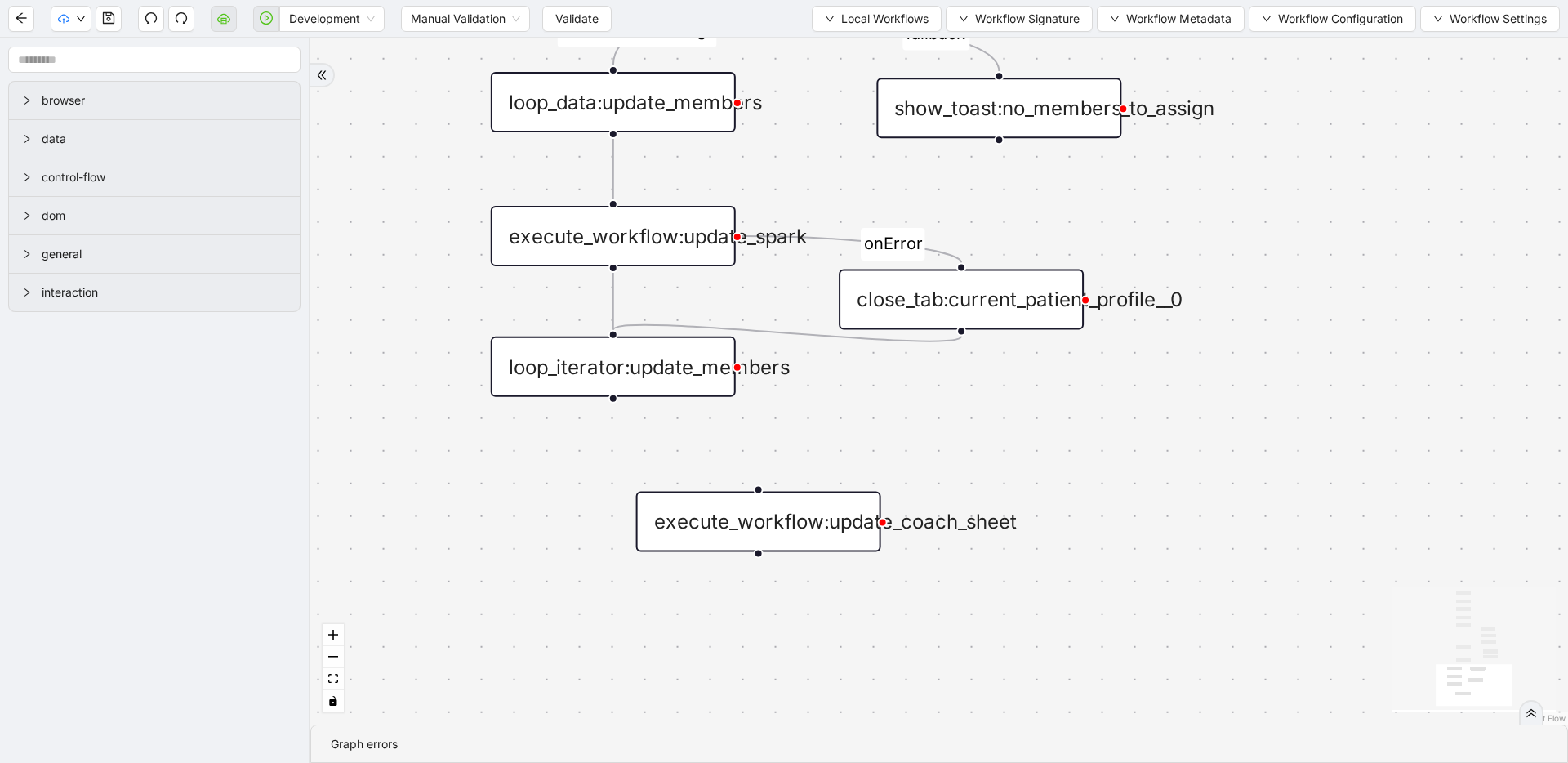
click at [824, 528] on div "execute_workflow:update_coach_sheet" at bounding box center [759, 521] width 245 height 61
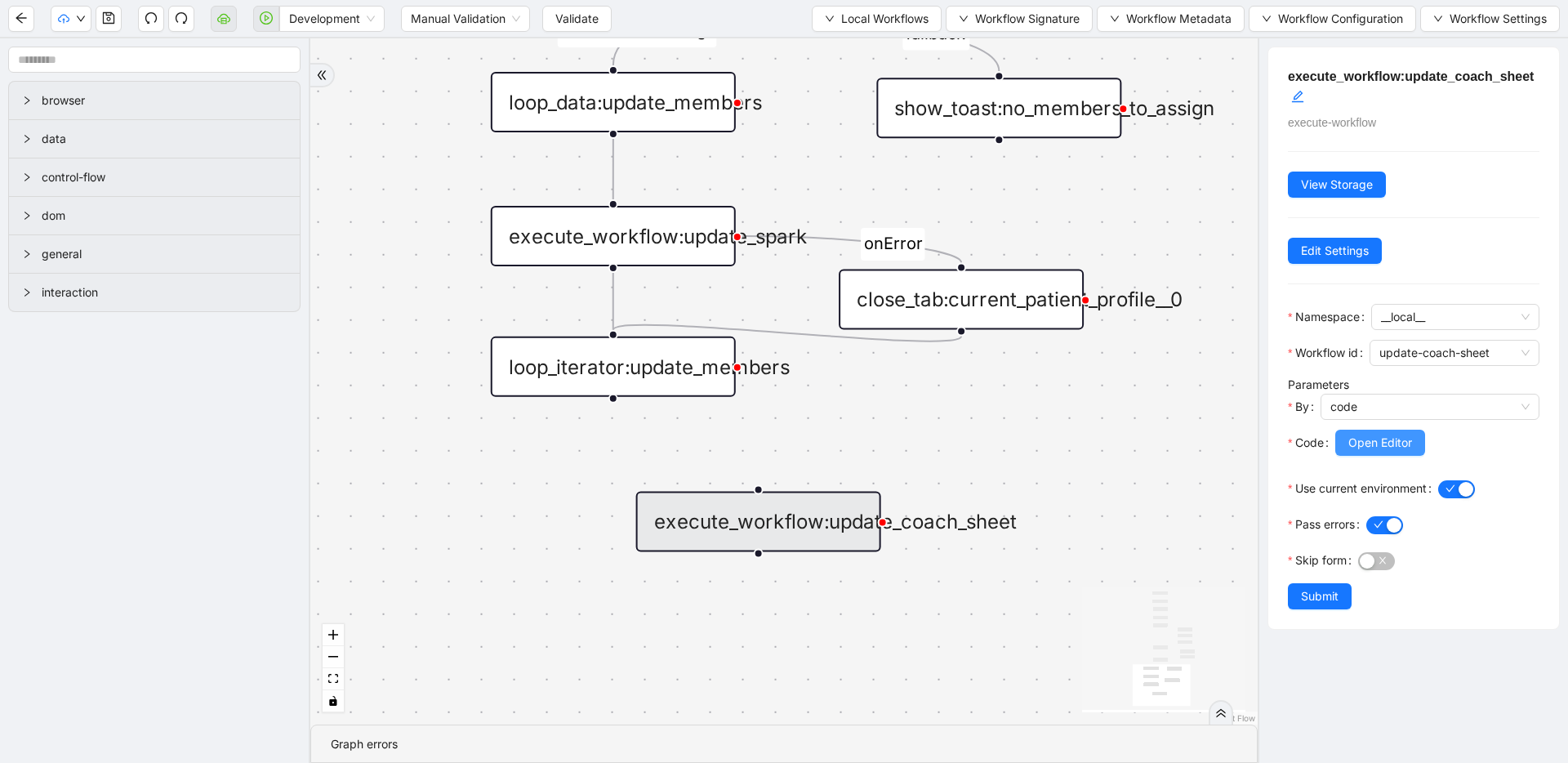
click at [1370, 430] on button "Open Editor" at bounding box center [1380, 443] width 90 height 26
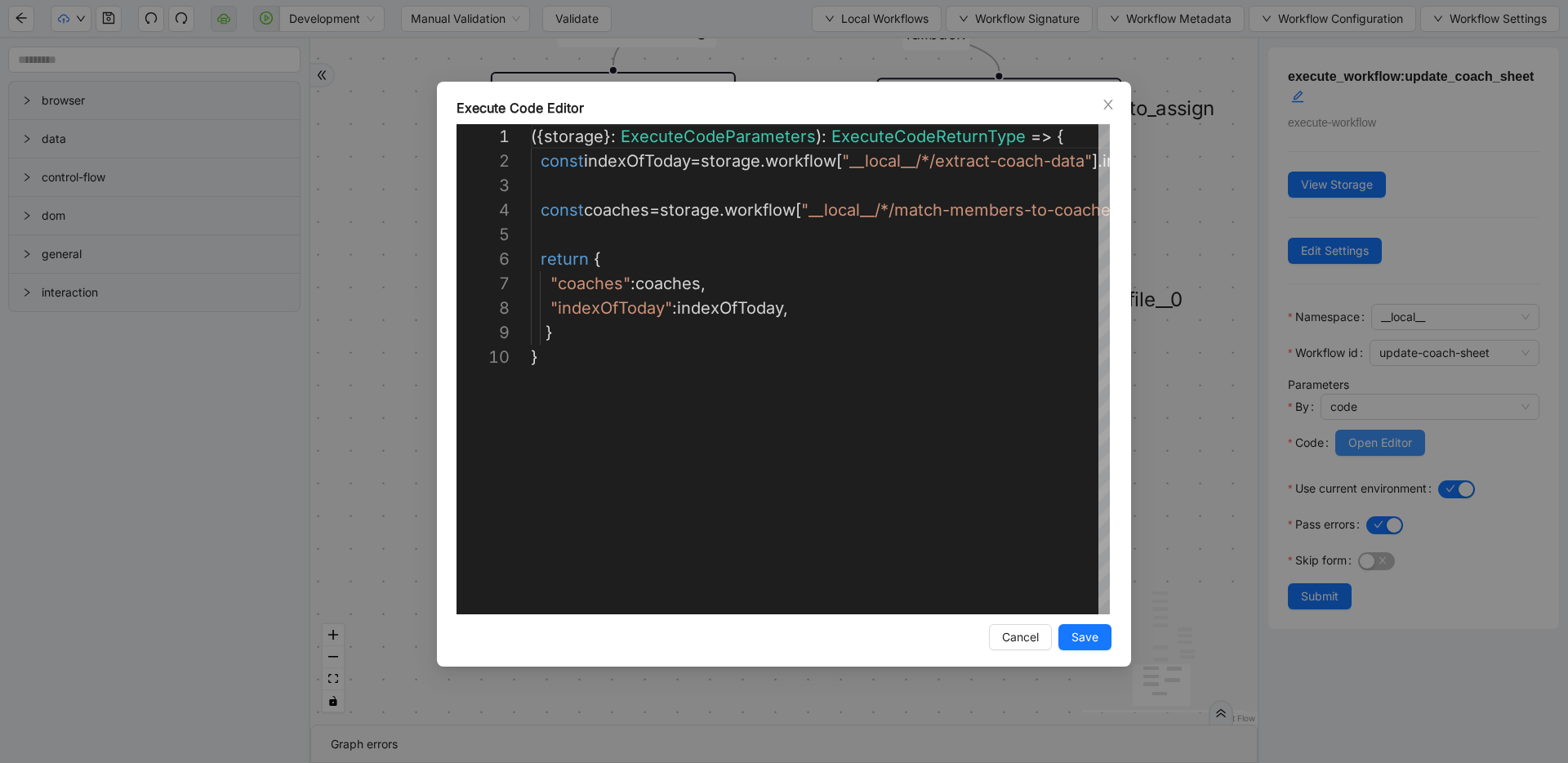
scroll to position [221, 0]
click at [1152, 403] on div "**********" at bounding box center [784, 381] width 1568 height 763
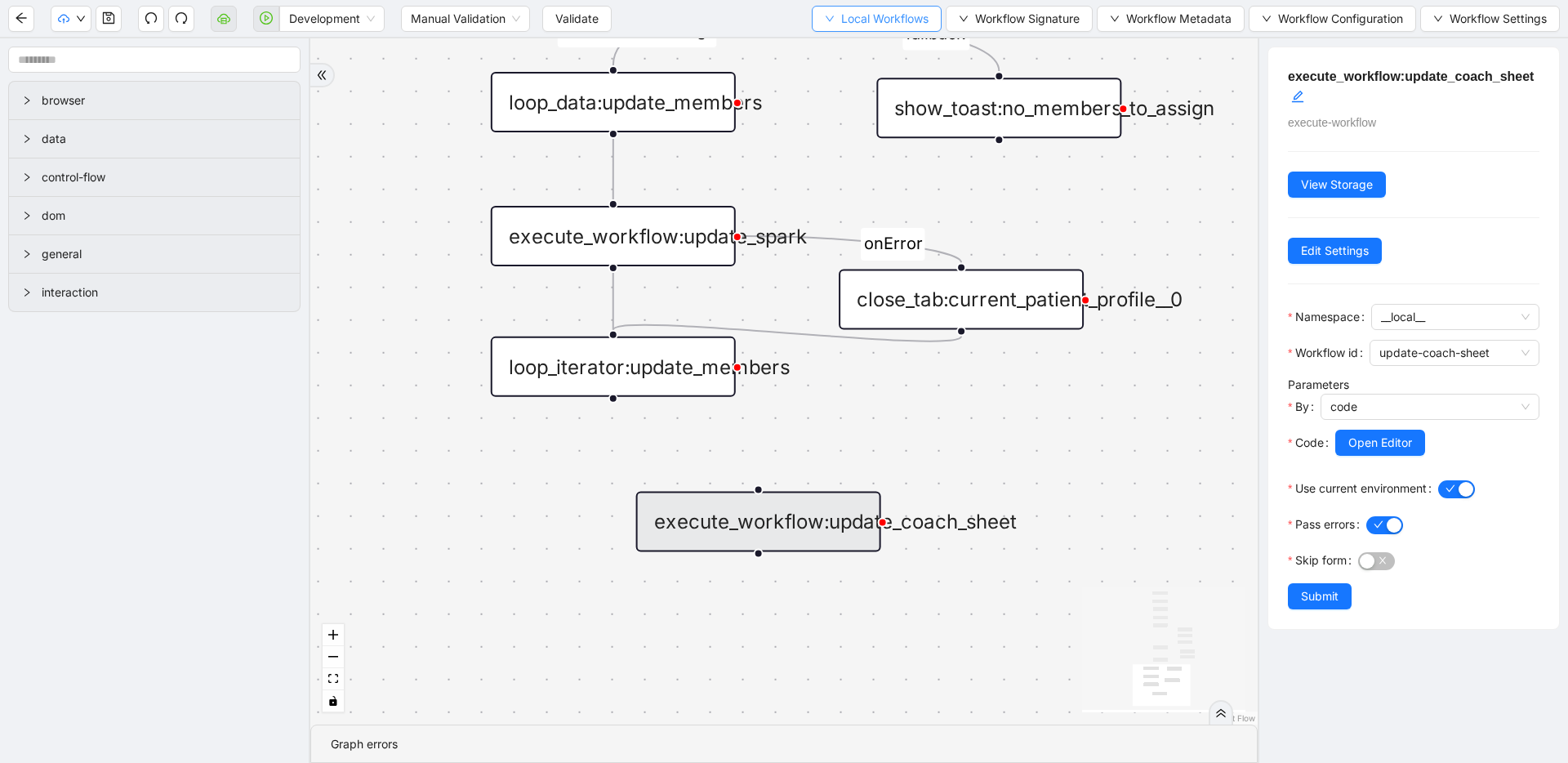
click at [865, 25] on span "Local Workflows" at bounding box center [884, 18] width 87 height 18
click at [850, 50] on span "Select" at bounding box center [868, 50] width 106 height 18
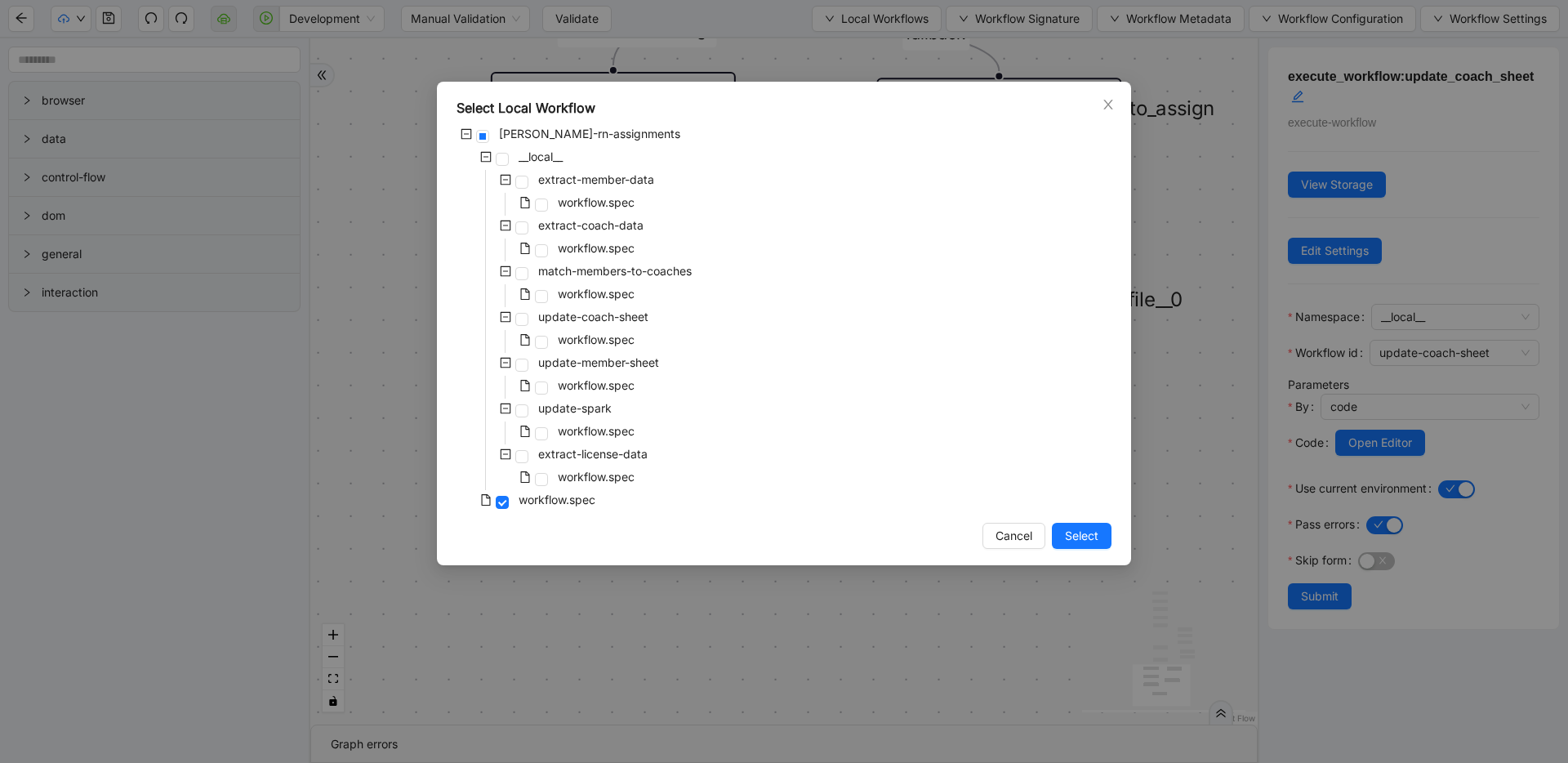
click at [1145, 266] on div "Select Local Workflow virta-rn-assignments __local__ extract-member-data workfl…" at bounding box center [784, 381] width 1568 height 763
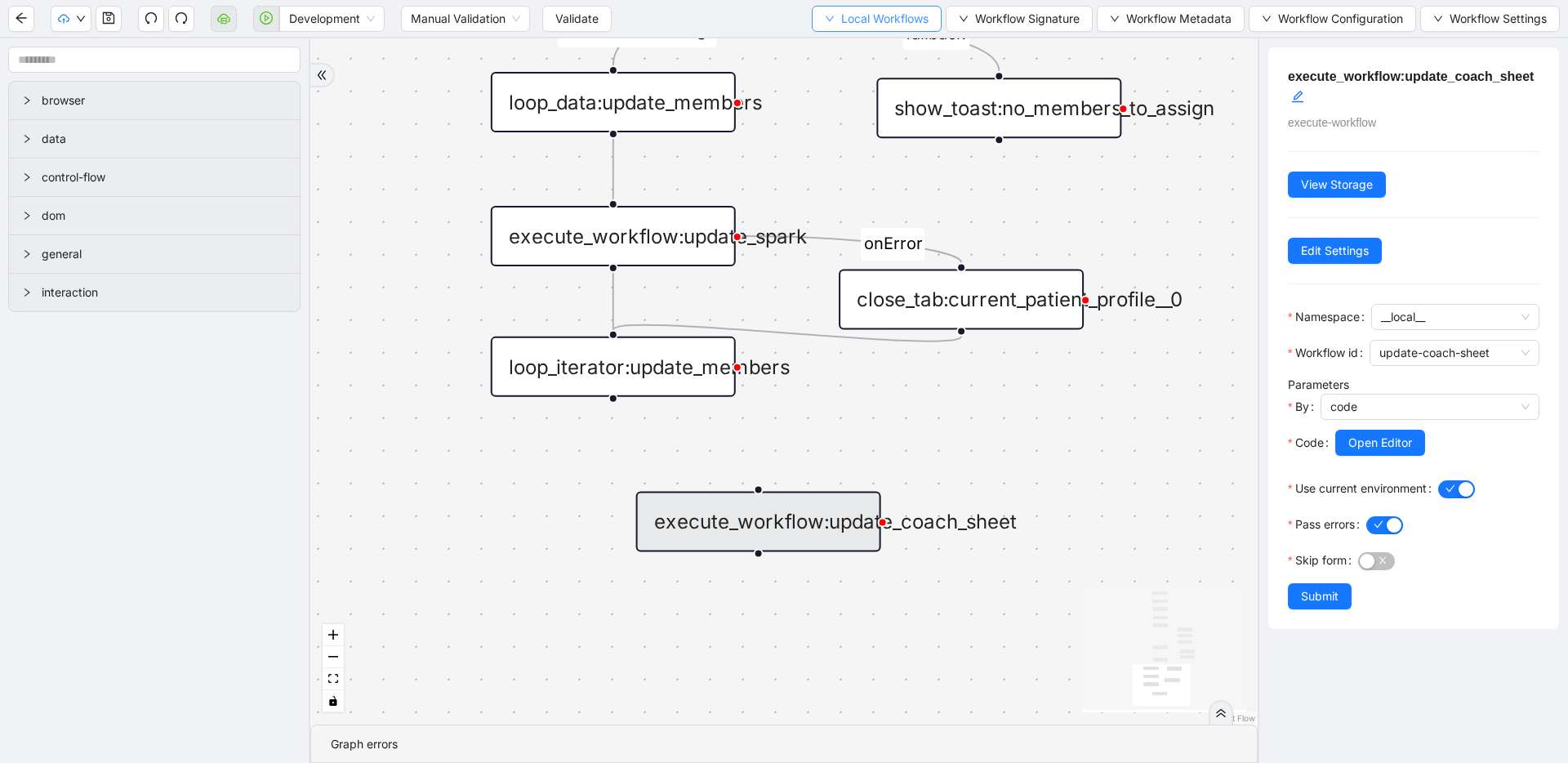
click at [828, 22] on button "Local Workflows" at bounding box center [876, 19] width 130 height 26
click at [829, 46] on span "Select" at bounding box center [868, 50] width 106 height 18
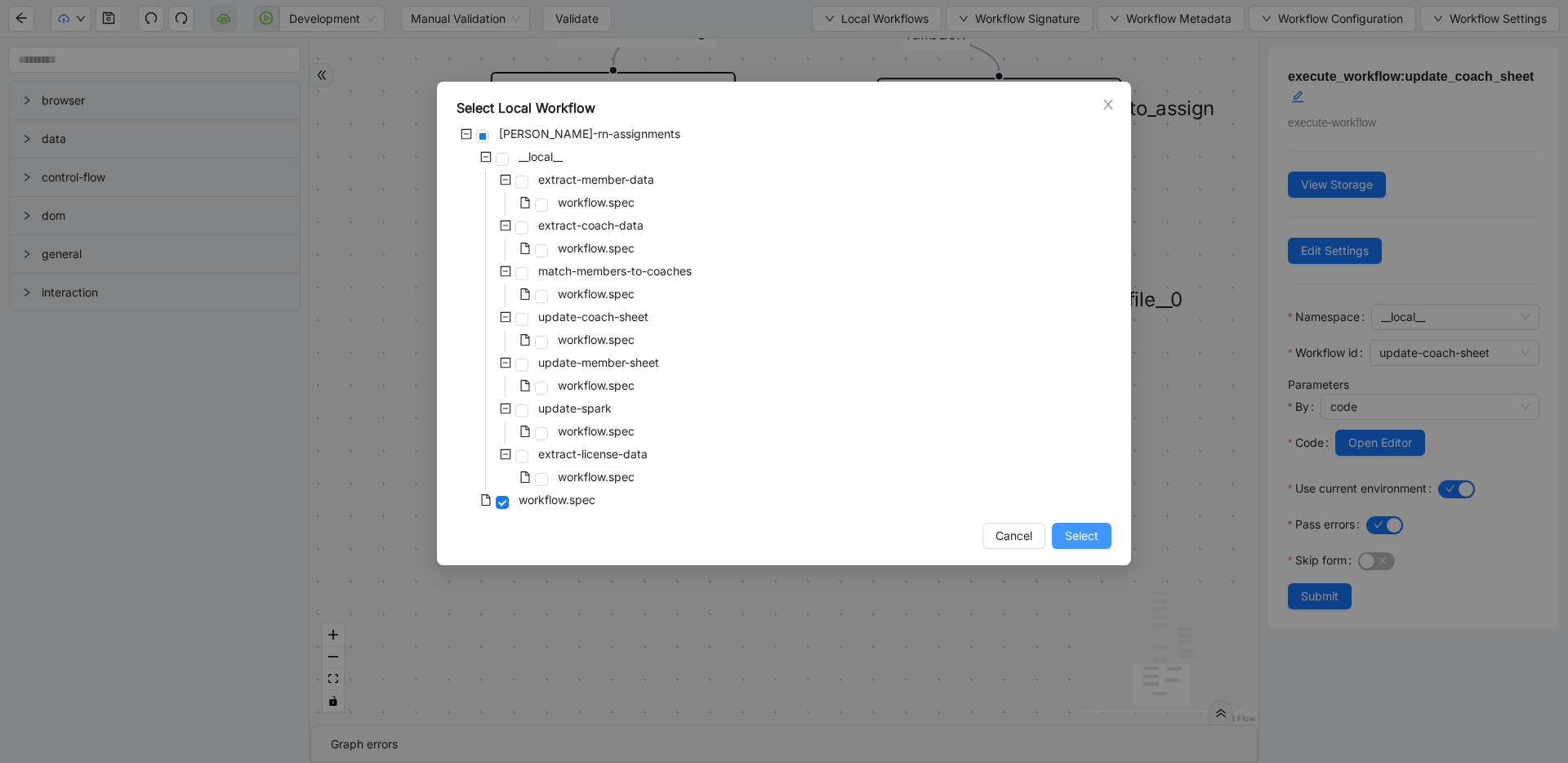
click at [1094, 536] on span "Select" at bounding box center [1081, 536] width 34 height 18
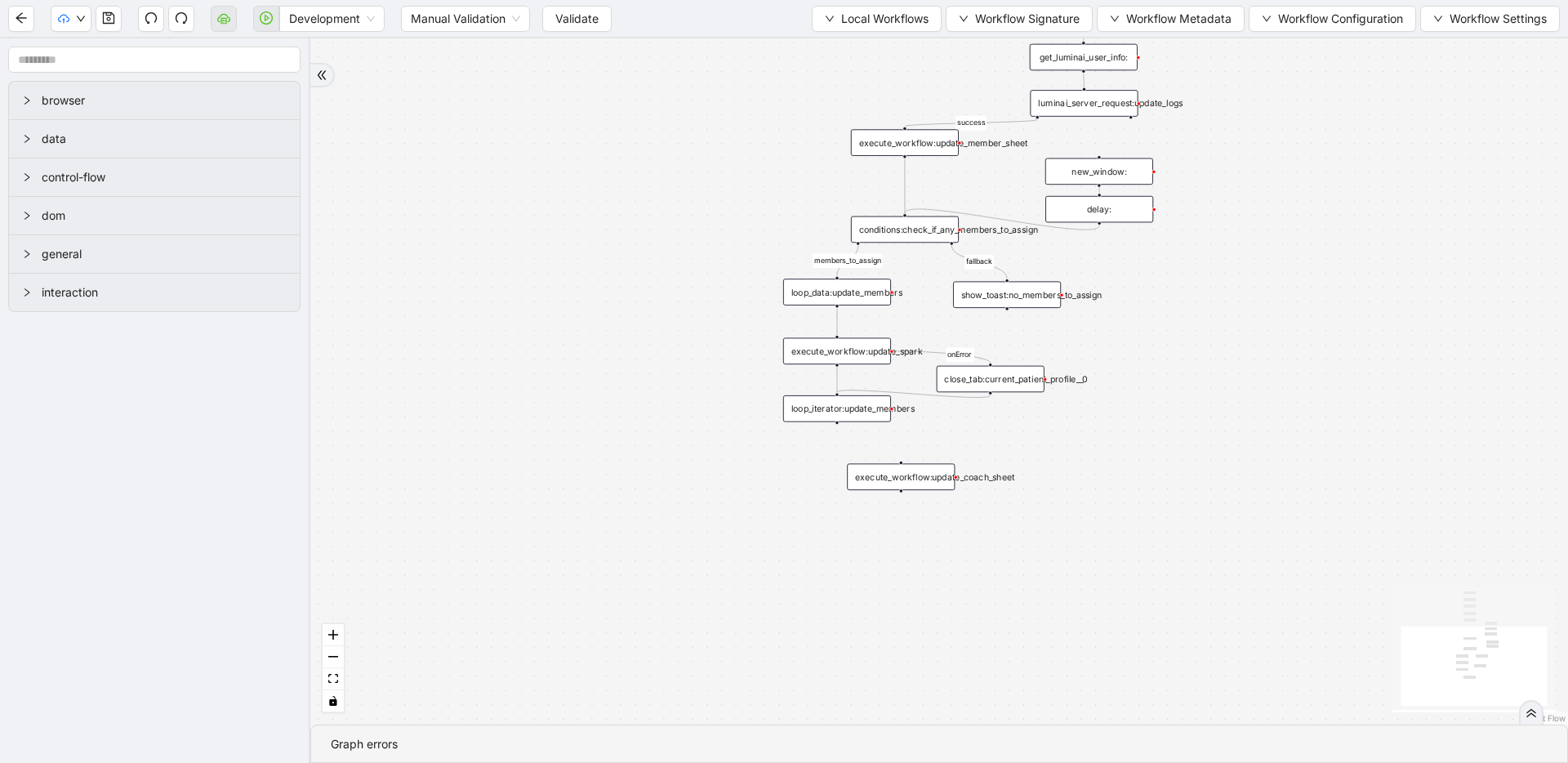
drag, startPoint x: 1029, startPoint y: 357, endPoint x: 999, endPoint y: 564, distance: 209.2
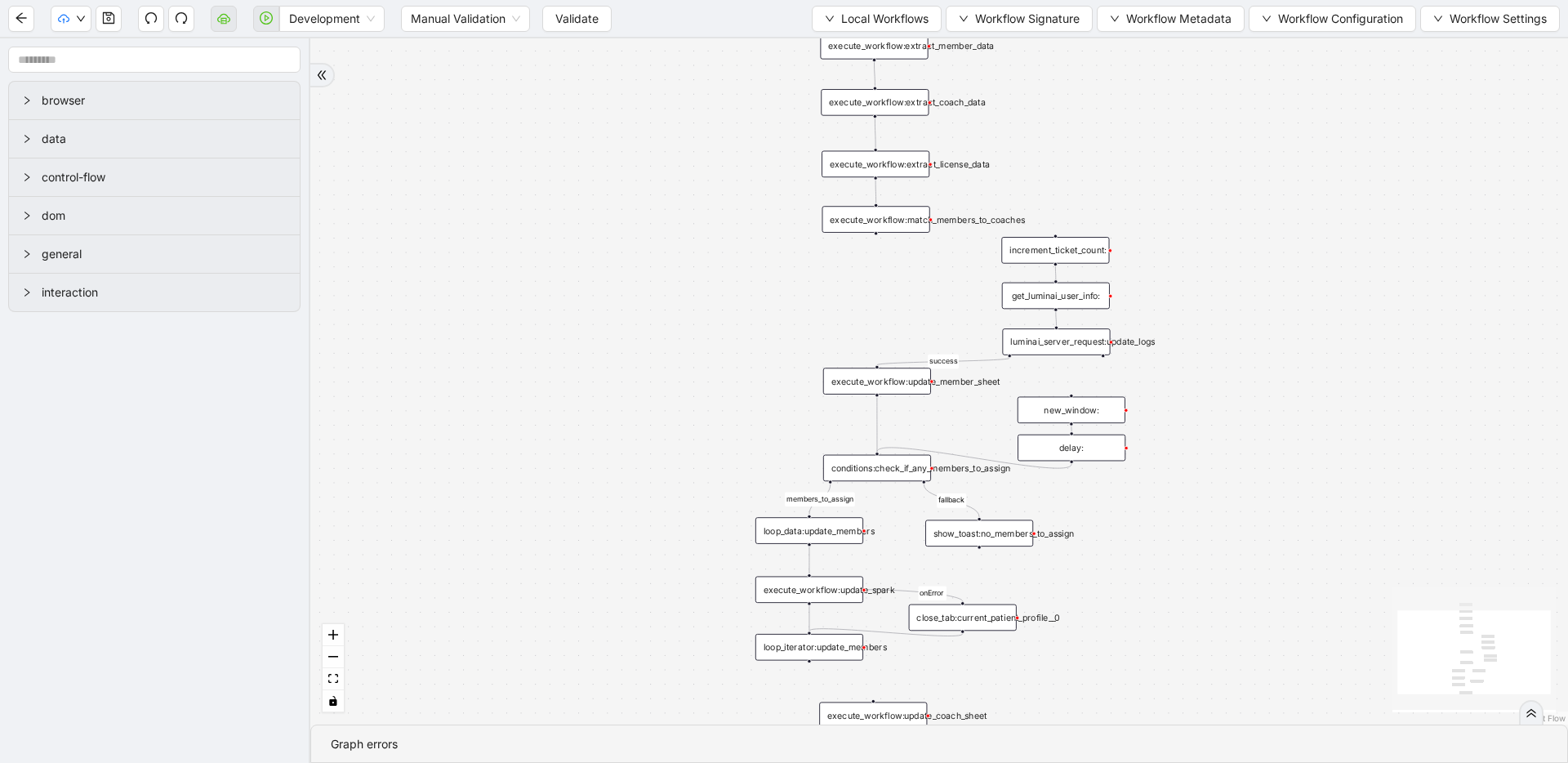
drag, startPoint x: 1007, startPoint y: 418, endPoint x: 989, endPoint y: 513, distance: 96.7
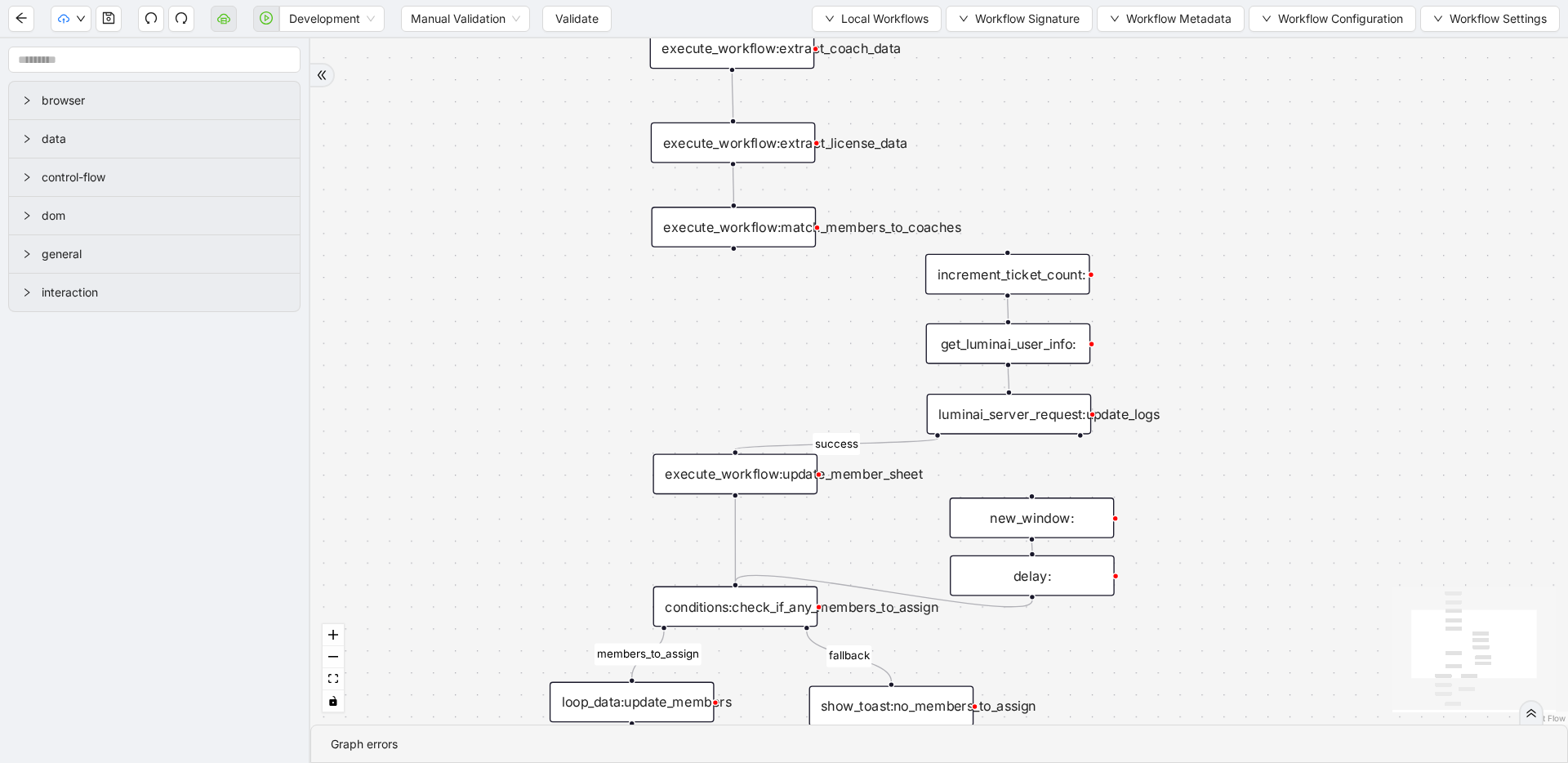
click at [1008, 420] on div "luminai_server_request:update_logs" at bounding box center [1009, 414] width 165 height 41
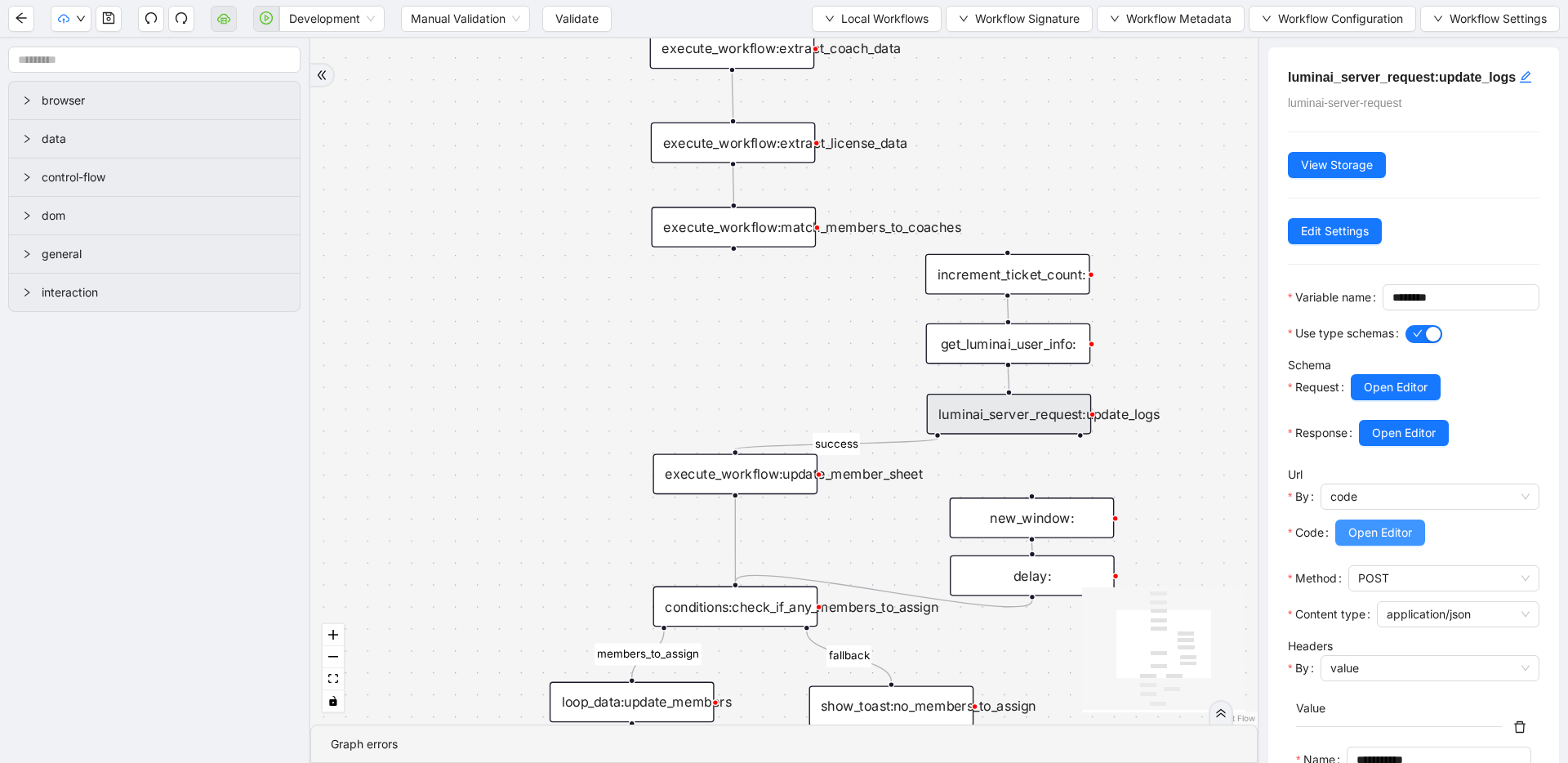
click at [1407, 541] on span "Open Editor" at bounding box center [1380, 532] width 64 height 18
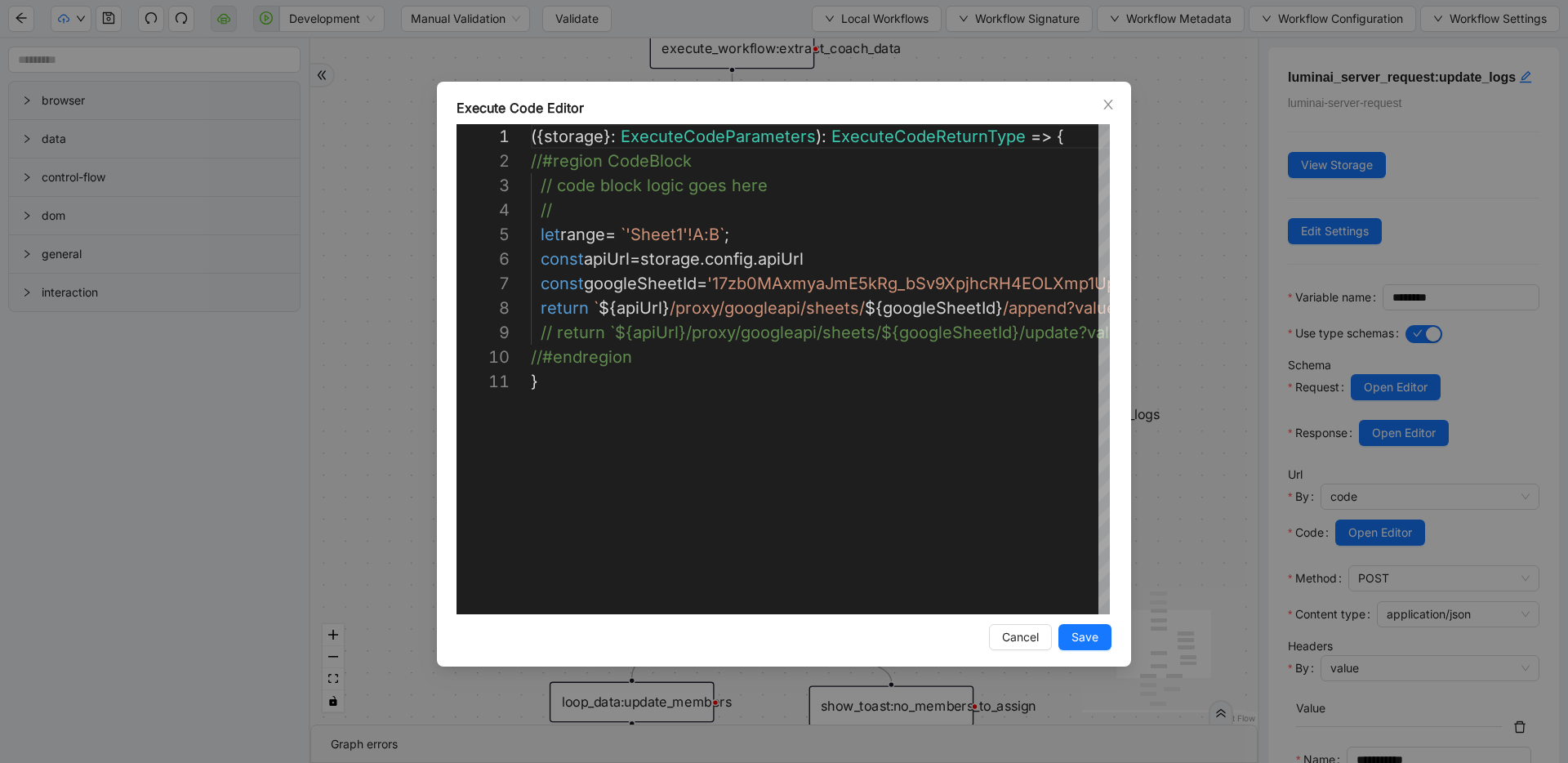
click at [1157, 316] on div "Execute Code Editor 1 2 3 4 5 6 7 8 9 10 11 ({ storage }: ExecuteCodeParameters…" at bounding box center [784, 381] width 1568 height 763
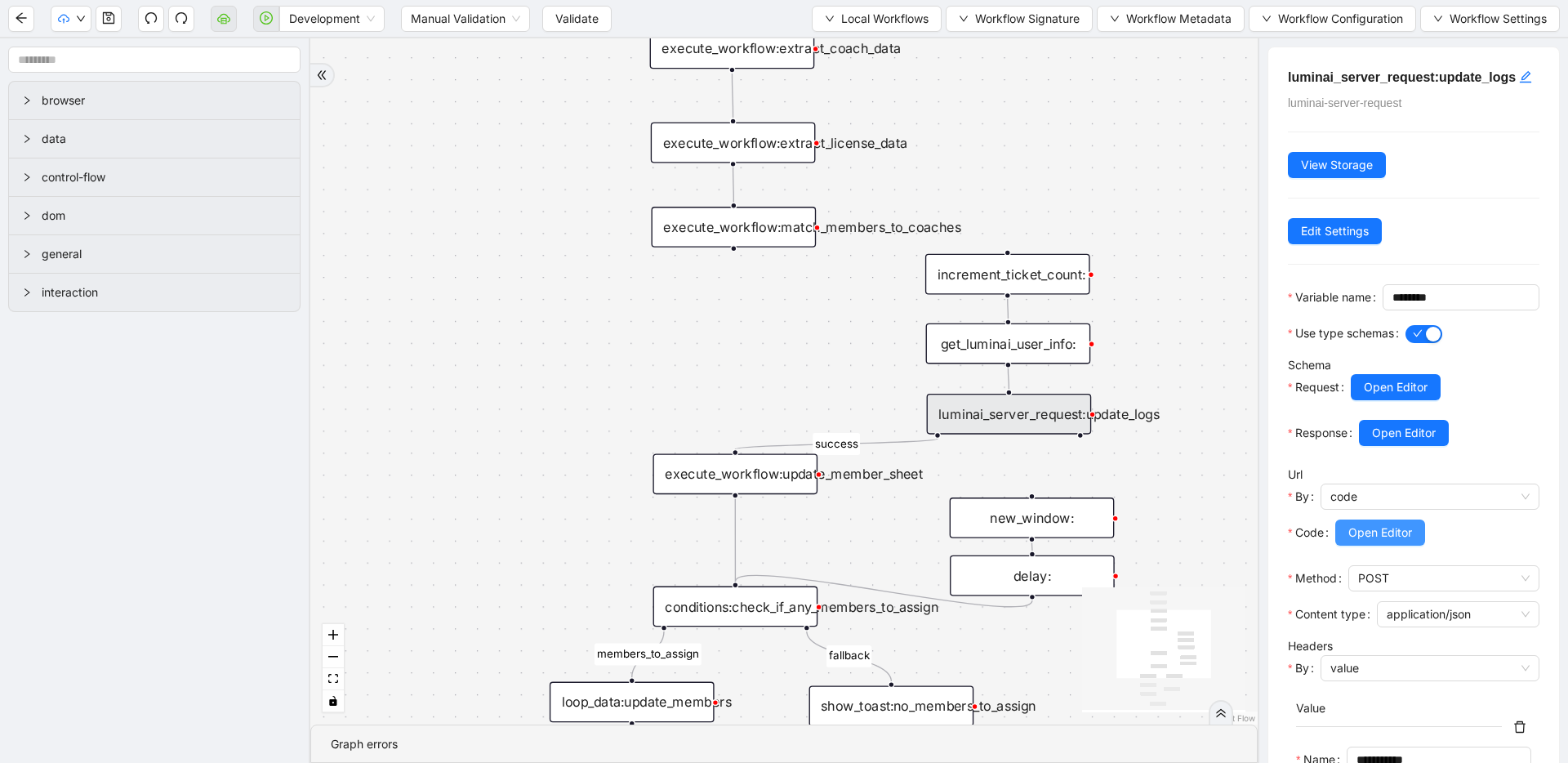
click at [1387, 541] on span "Open Editor" at bounding box center [1380, 532] width 64 height 18
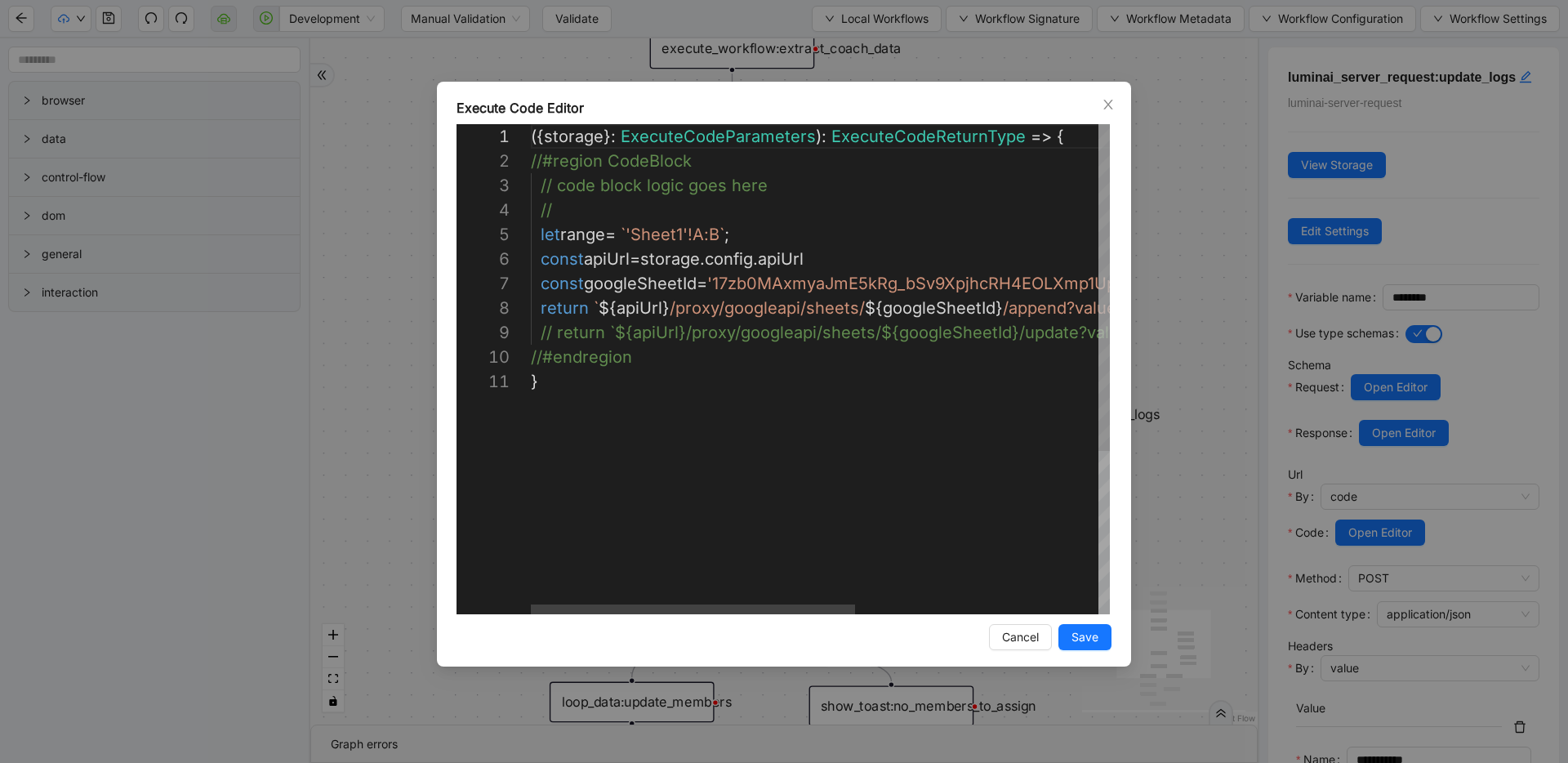
type textarea "**********"
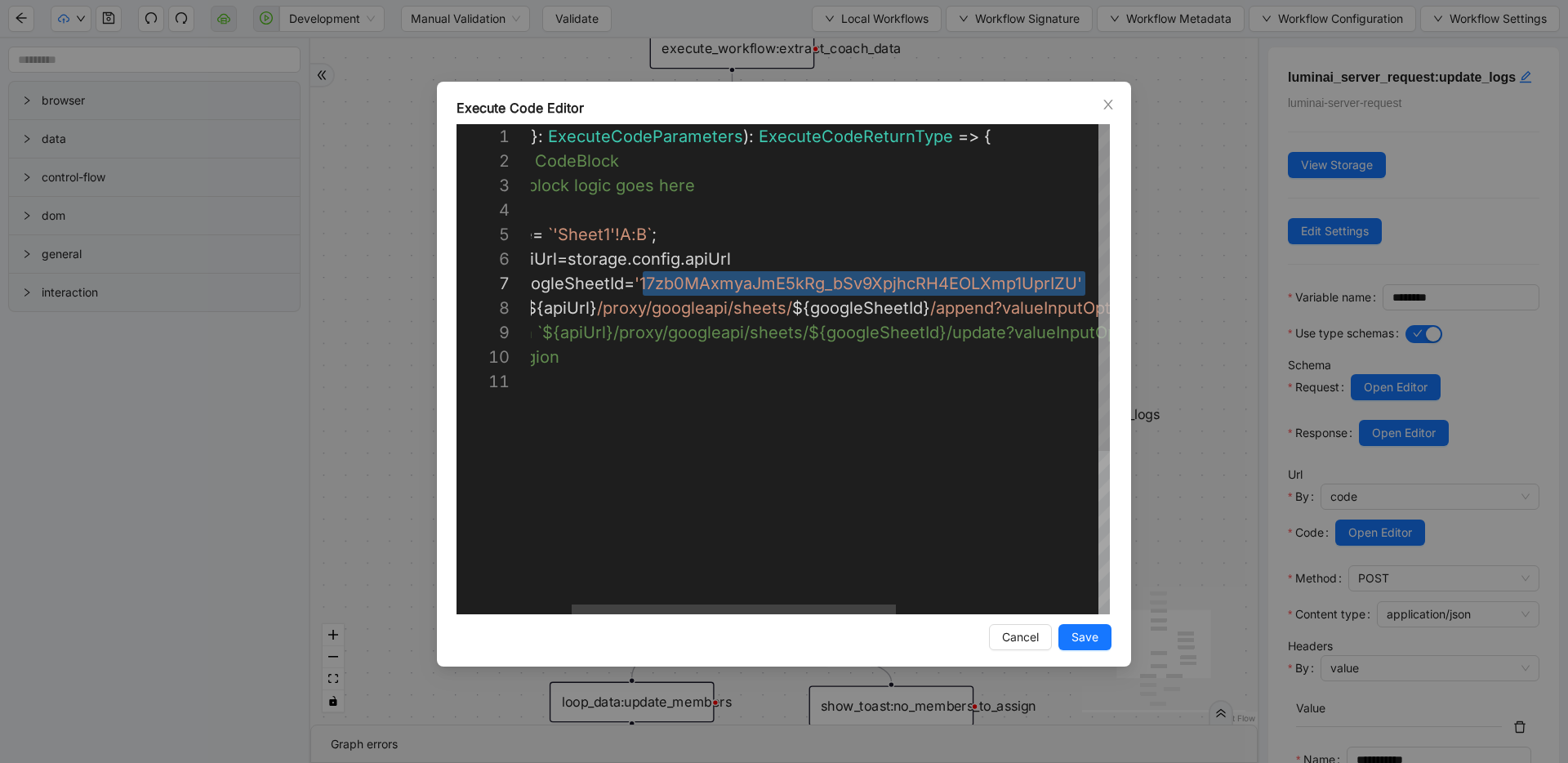
scroll to position [147, 623]
drag, startPoint x: 714, startPoint y: 282, endPoint x: 1079, endPoint y: 280, distance: 365.0
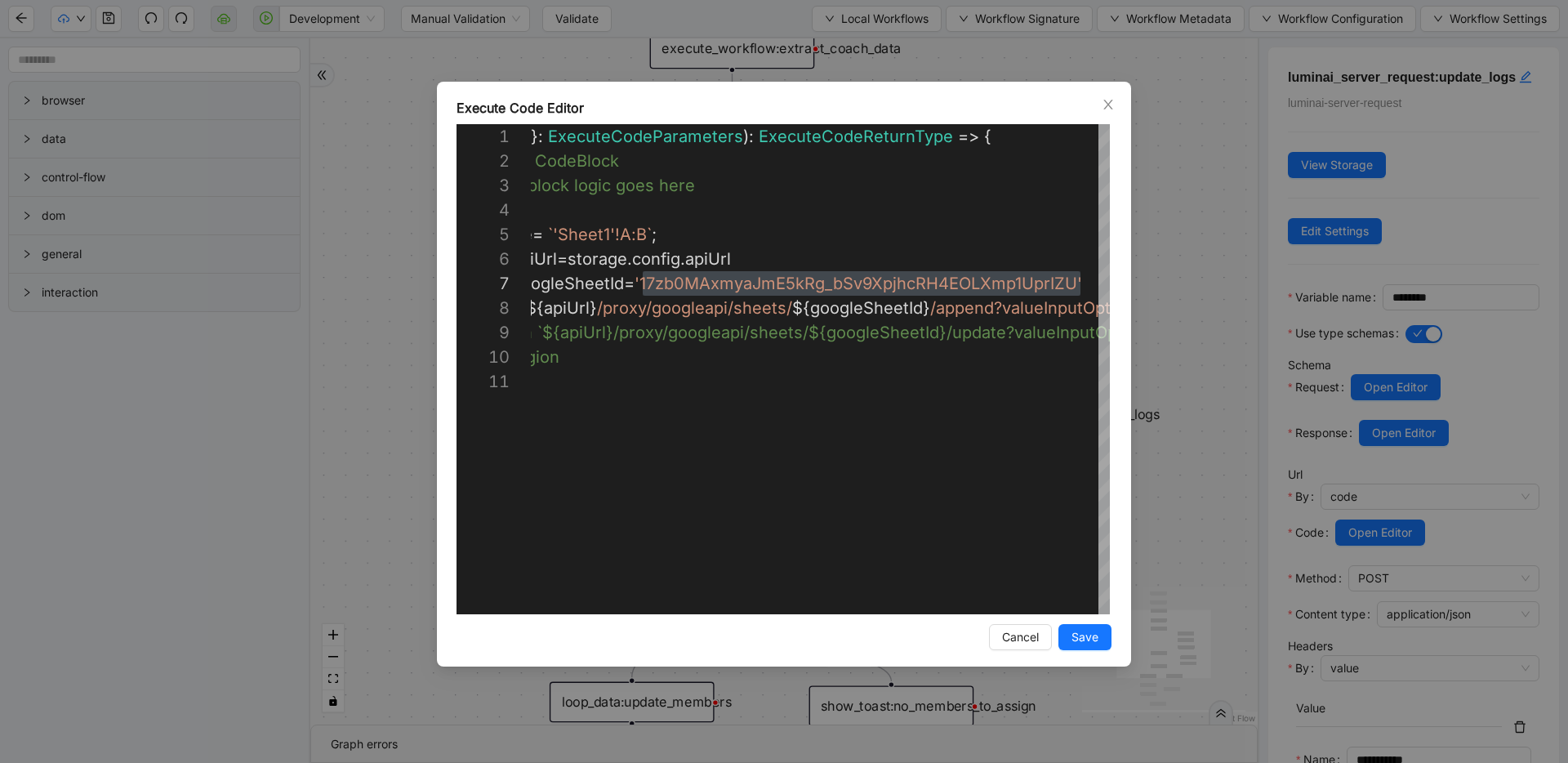
click at [1157, 271] on div "Execute Code Editor 1 2 3 4 5 6 7 8 9 10 11 ({ storage }: ExecuteCodeParameters…" at bounding box center [784, 381] width 1568 height 763
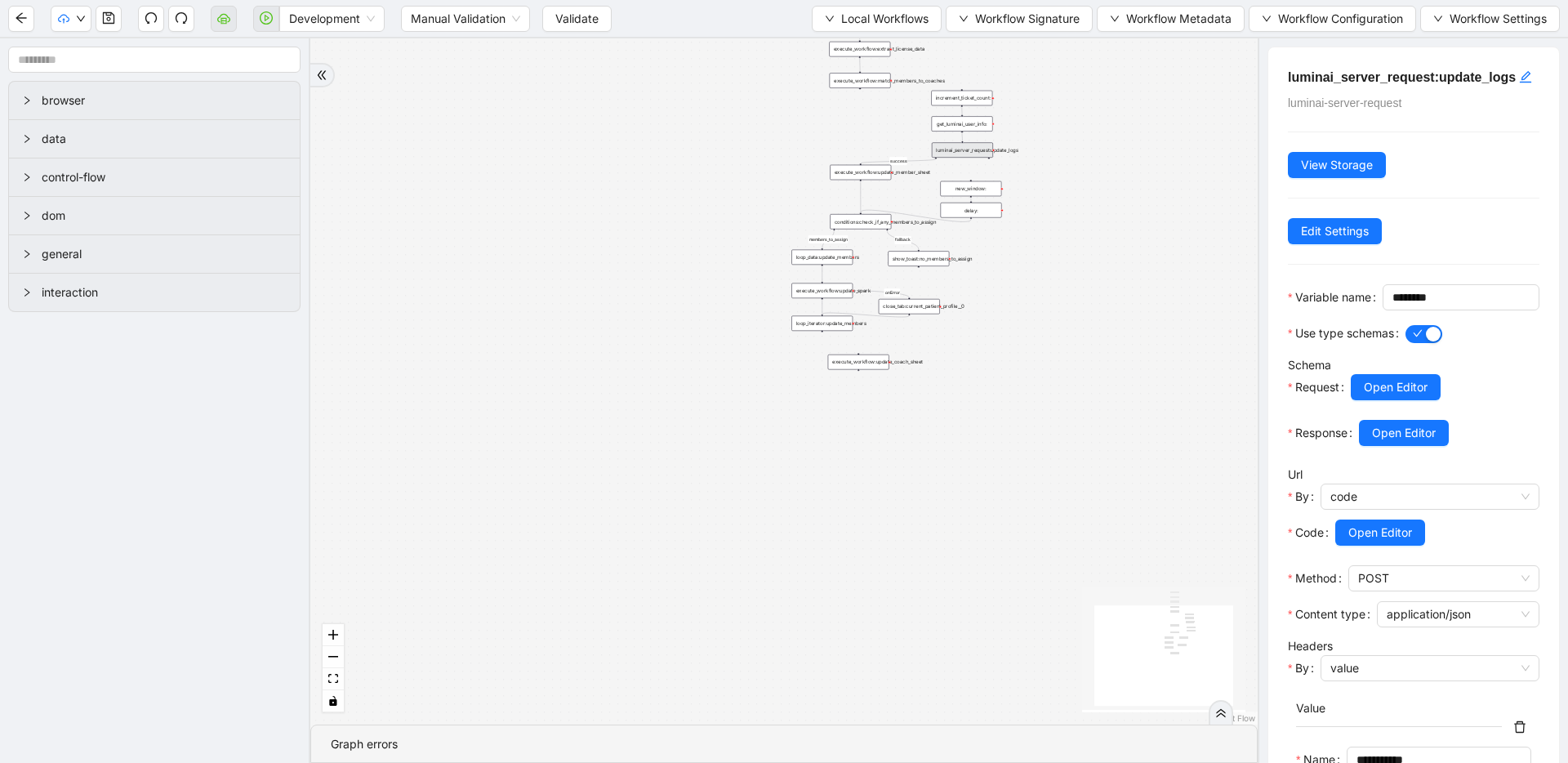
drag, startPoint x: 977, startPoint y: 368, endPoint x: 909, endPoint y: 303, distance: 94.1
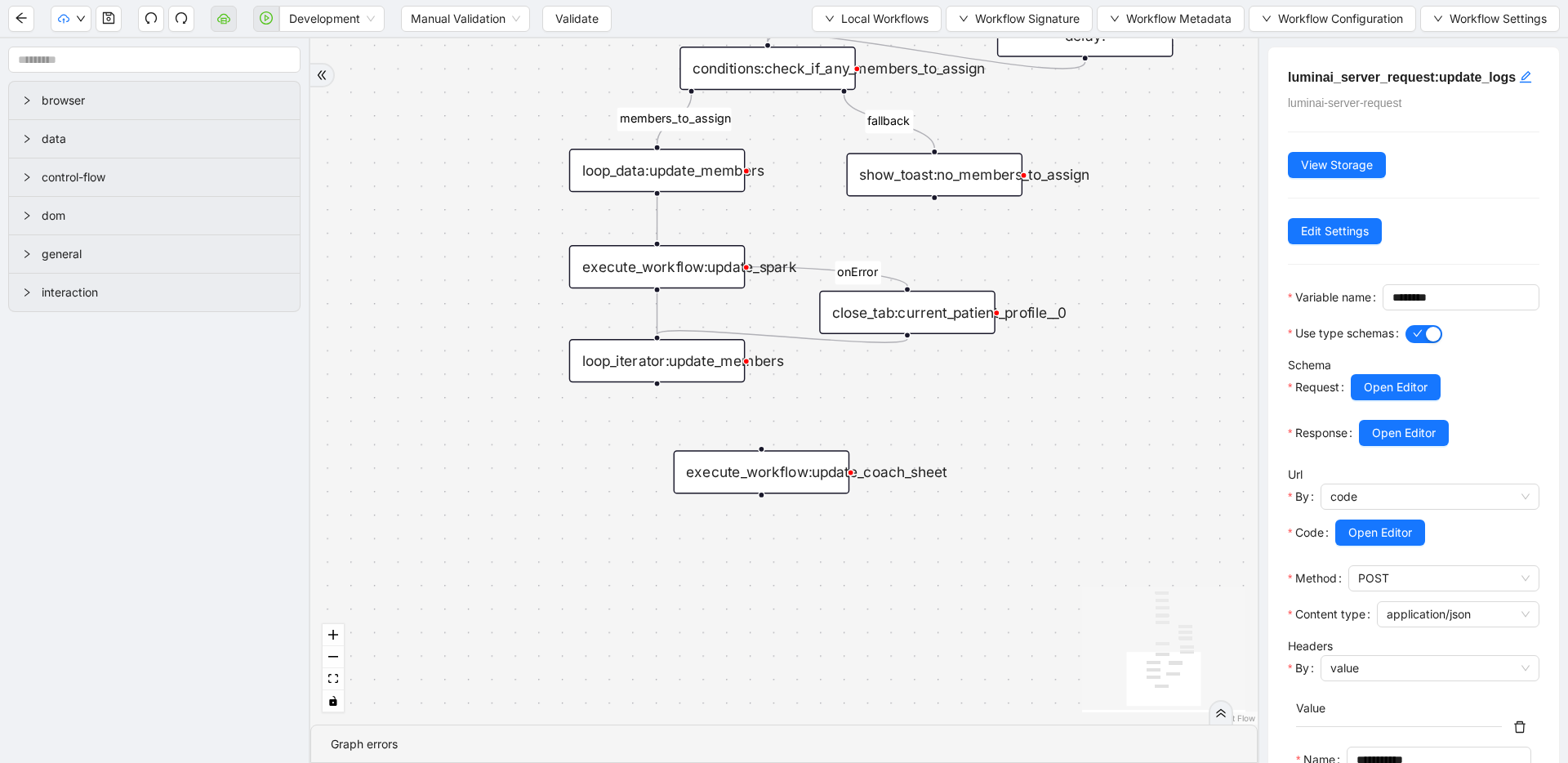
click at [713, 470] on div "execute_workflow:update_coach_sheet" at bounding box center [762, 472] width 176 height 43
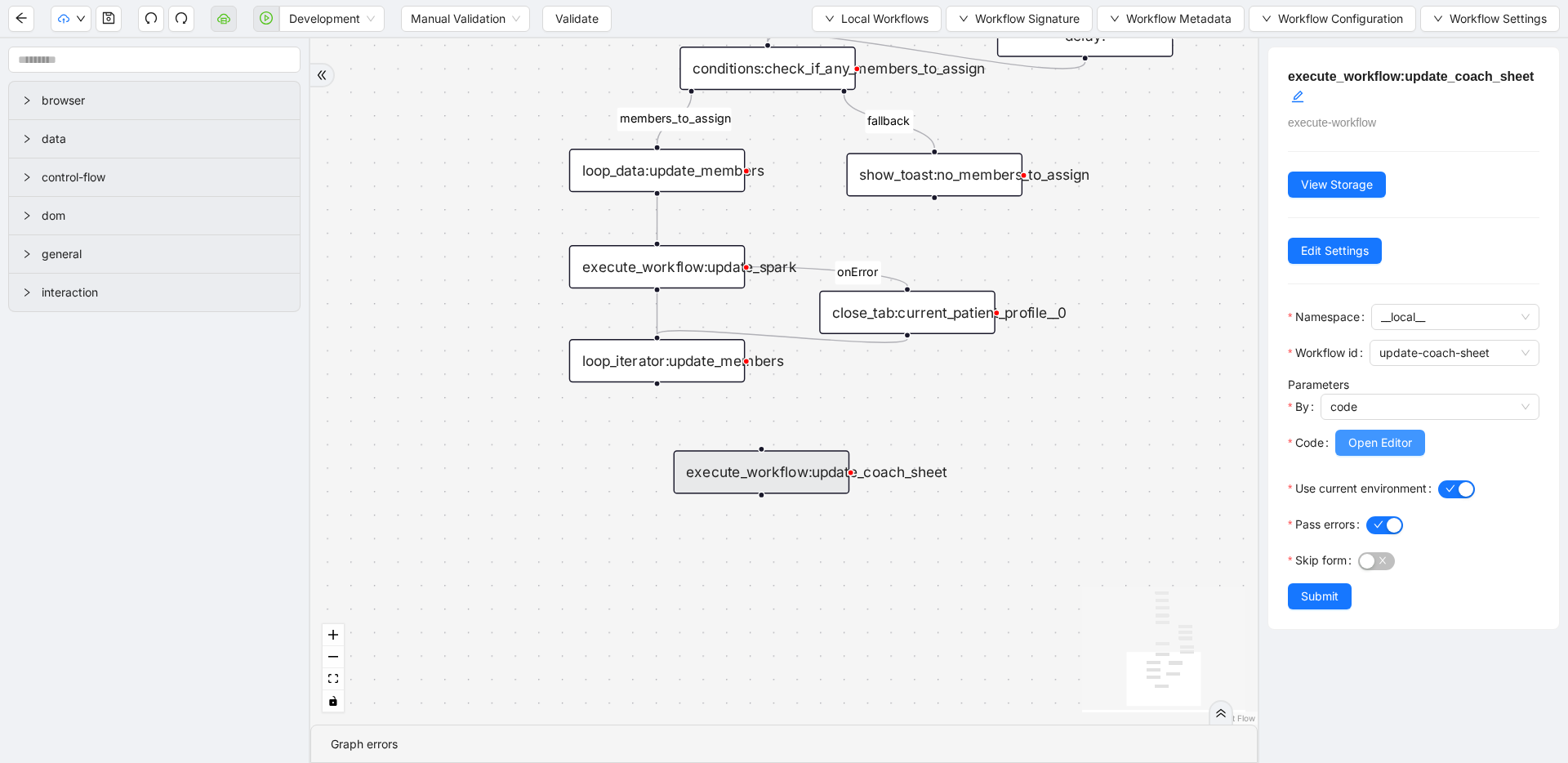
click at [1403, 451] on button "Open Editor" at bounding box center [1380, 443] width 90 height 26
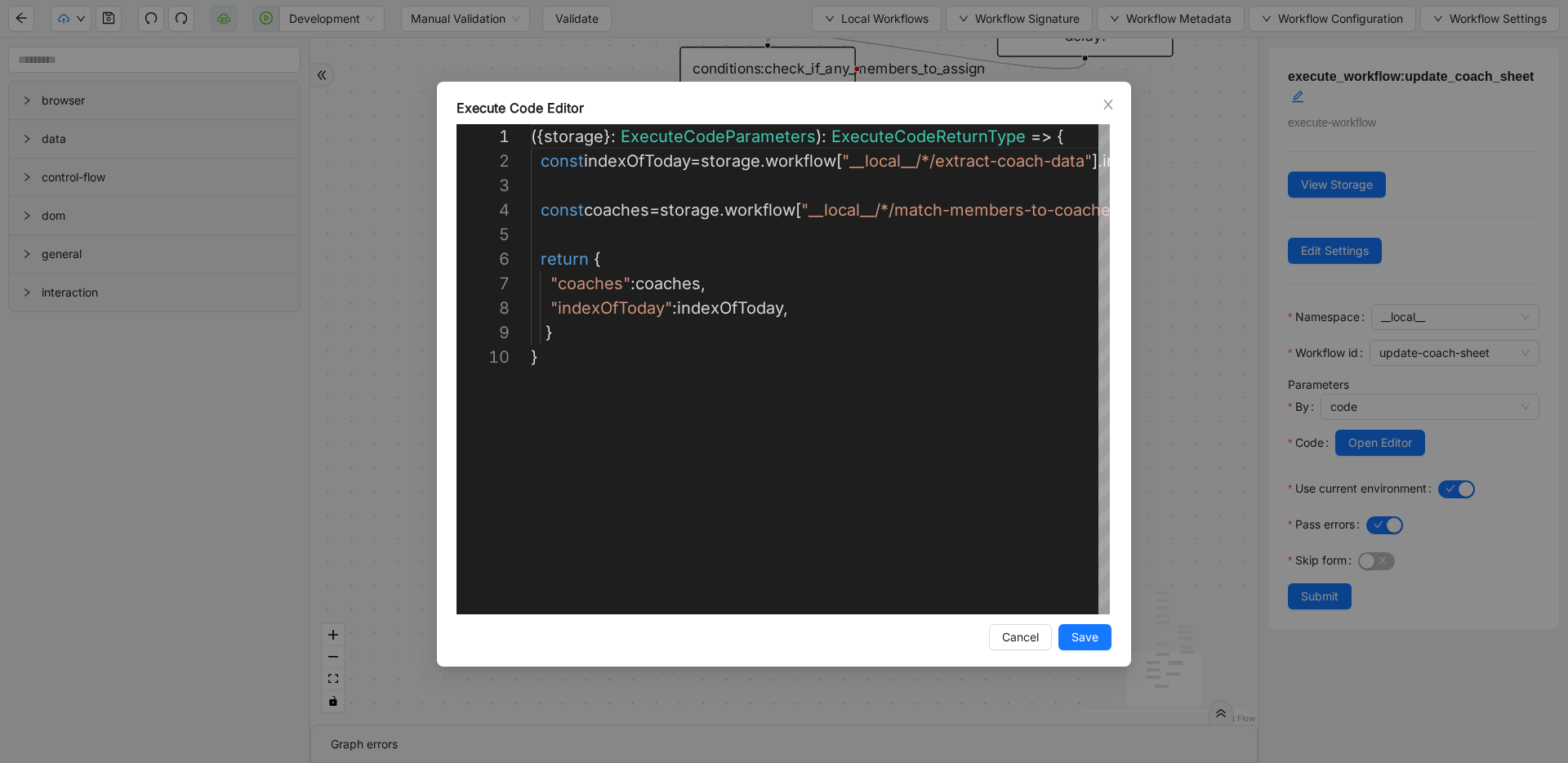
scroll to position [221, 0]
click at [1183, 248] on div "**********" at bounding box center [784, 381] width 1568 height 763
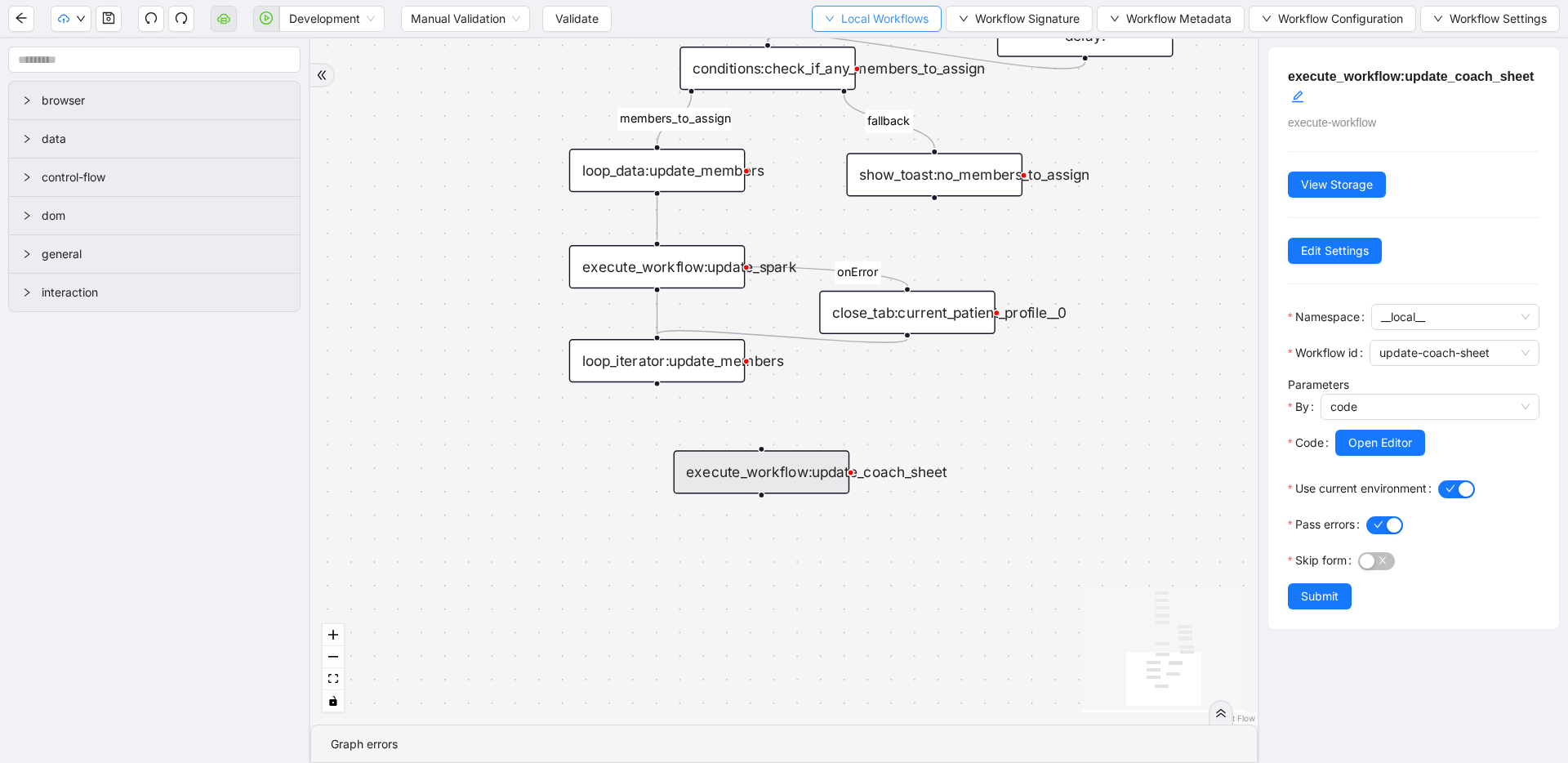
click at [841, 10] on span "Local Workflows" at bounding box center [884, 18] width 87 height 18
click at [842, 45] on span "Select" at bounding box center [868, 50] width 106 height 18
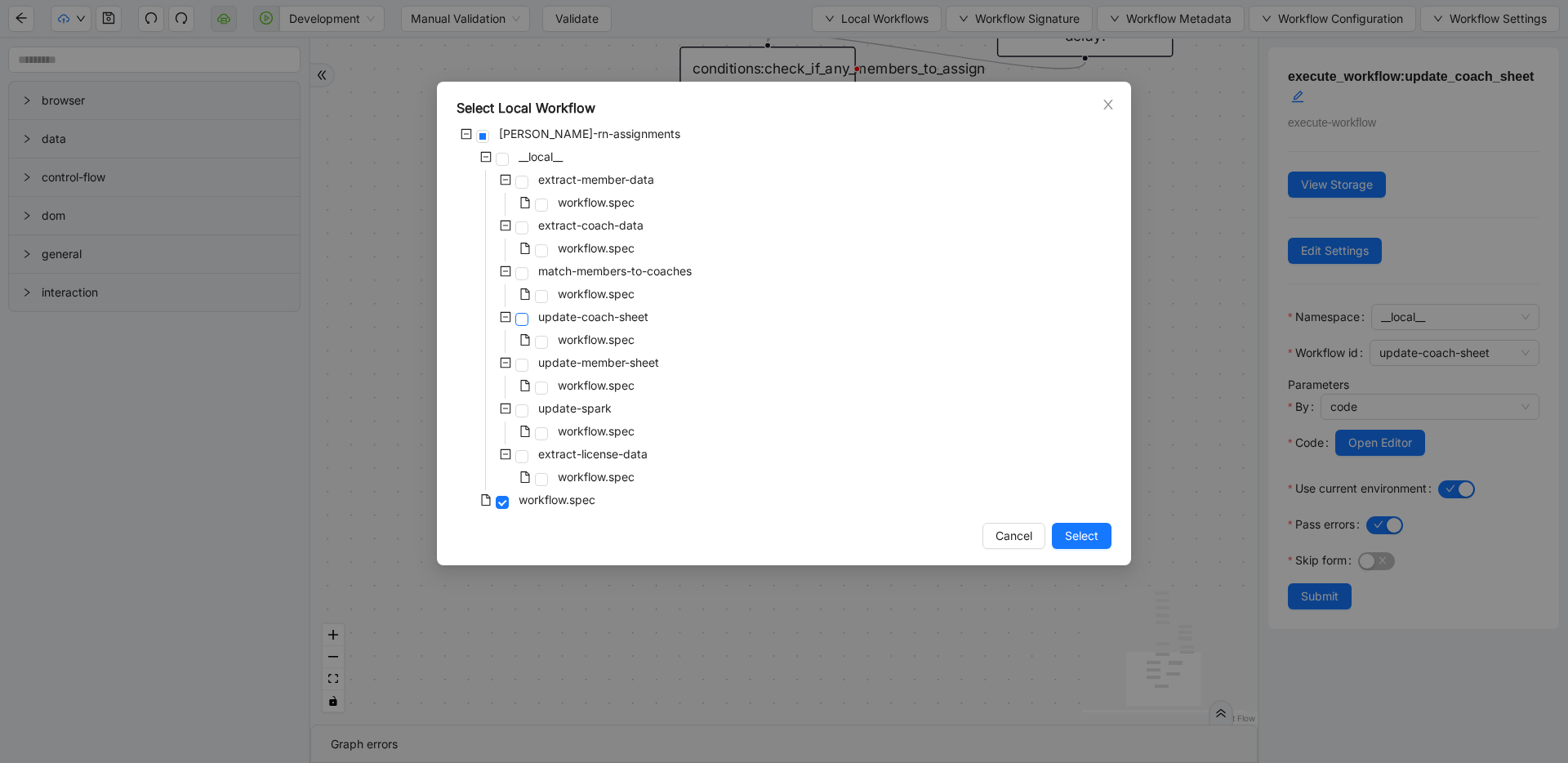
click at [518, 318] on span at bounding box center [521, 319] width 13 height 13
click at [1064, 534] on span "Select" at bounding box center [1081, 536] width 34 height 18
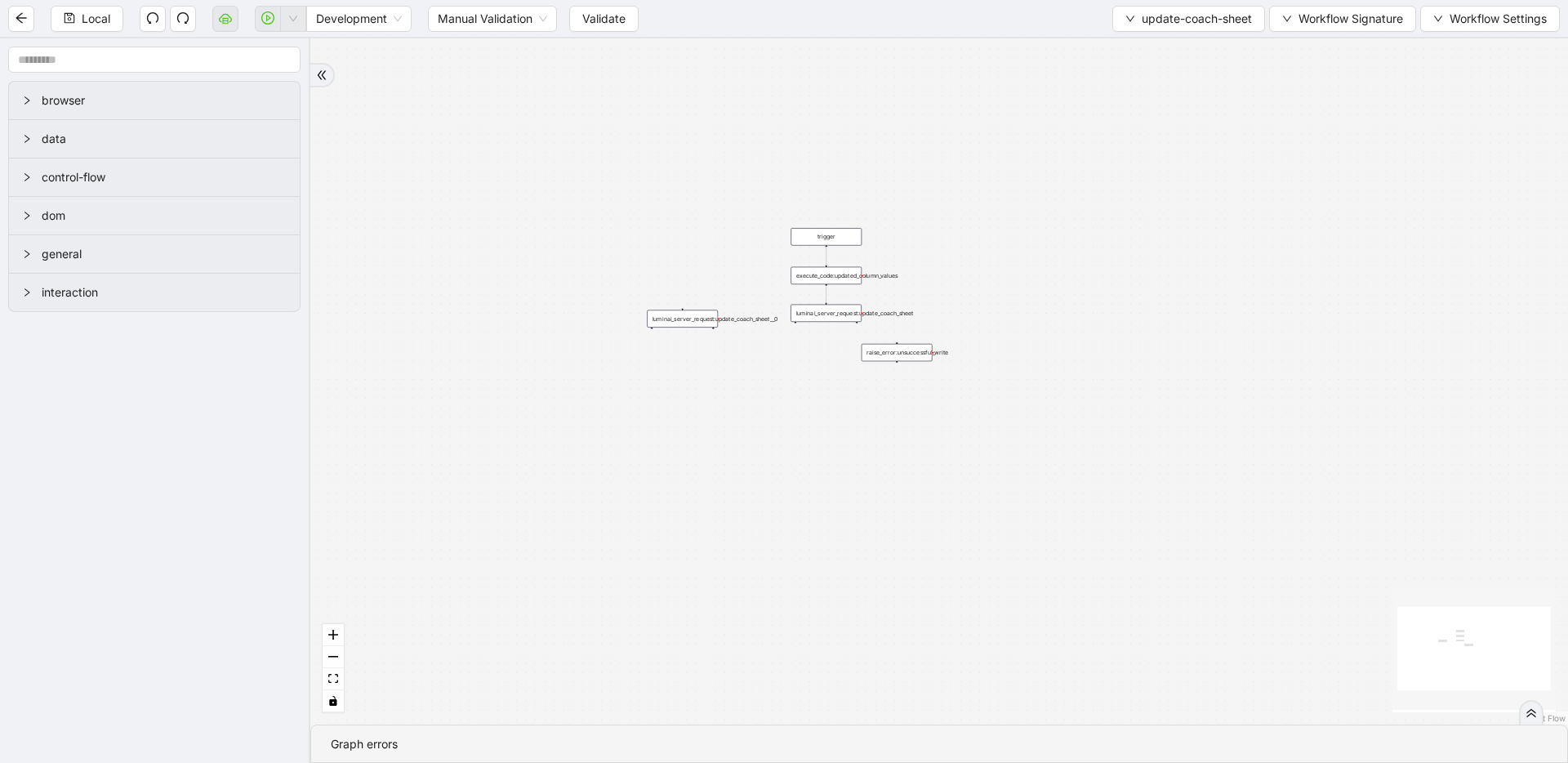
drag, startPoint x: 740, startPoint y: 377, endPoint x: 818, endPoint y: 529, distance: 170.8
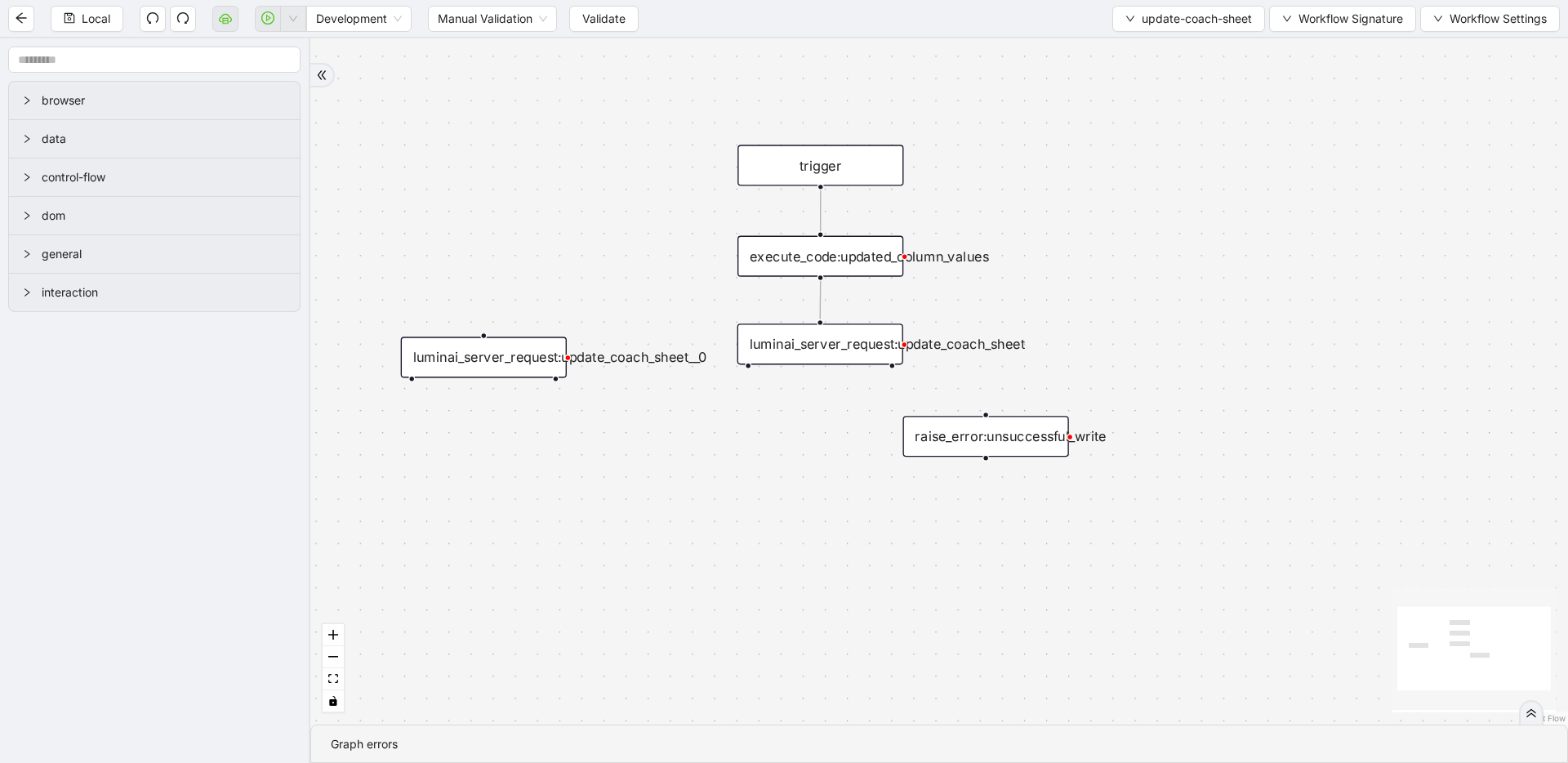
click at [830, 339] on div "luminai_server_request:update_coach_sheet" at bounding box center [820, 344] width 166 height 41
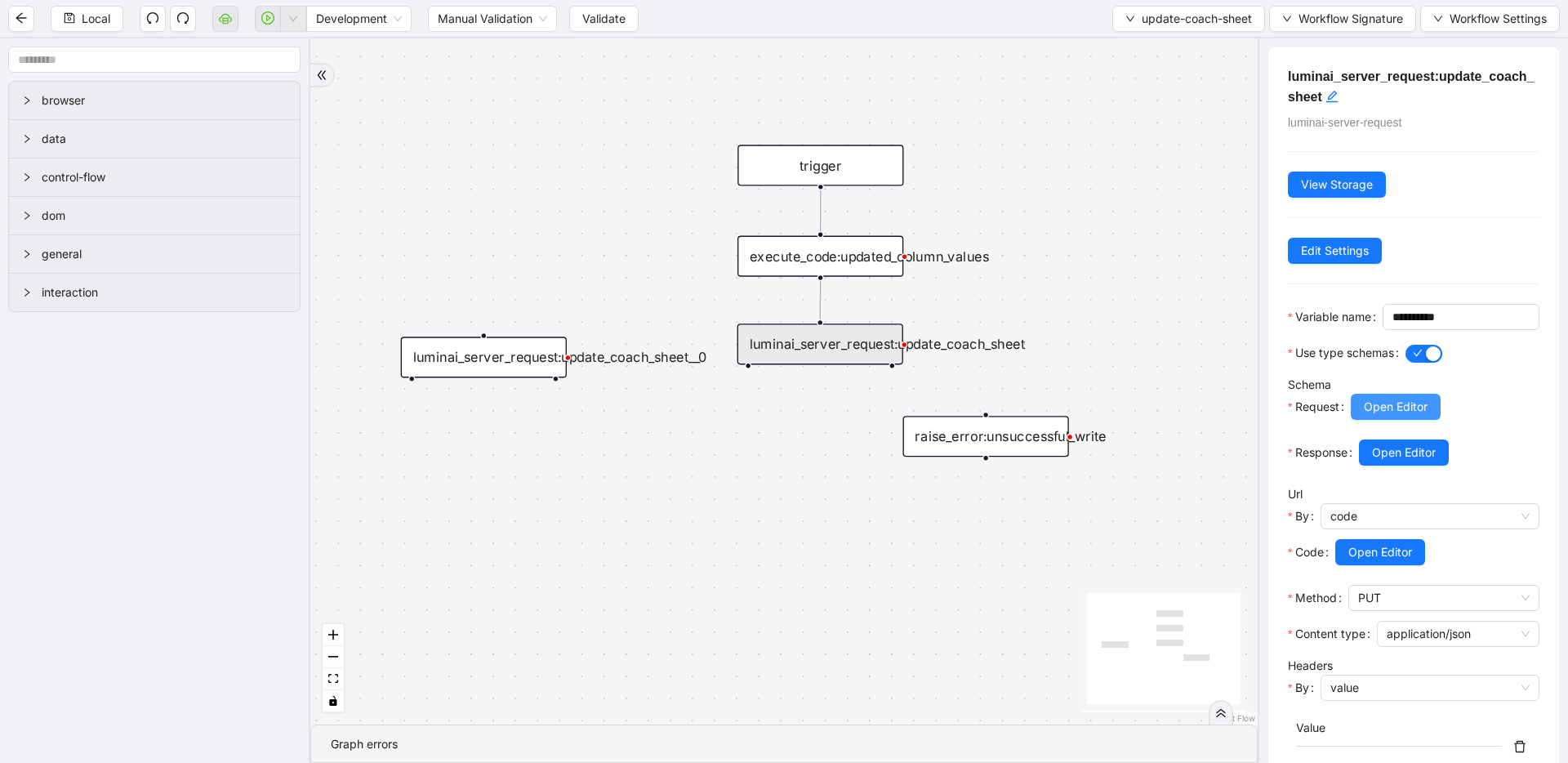
click at [1385, 416] on span "Open Editor" at bounding box center [1396, 406] width 64 height 18
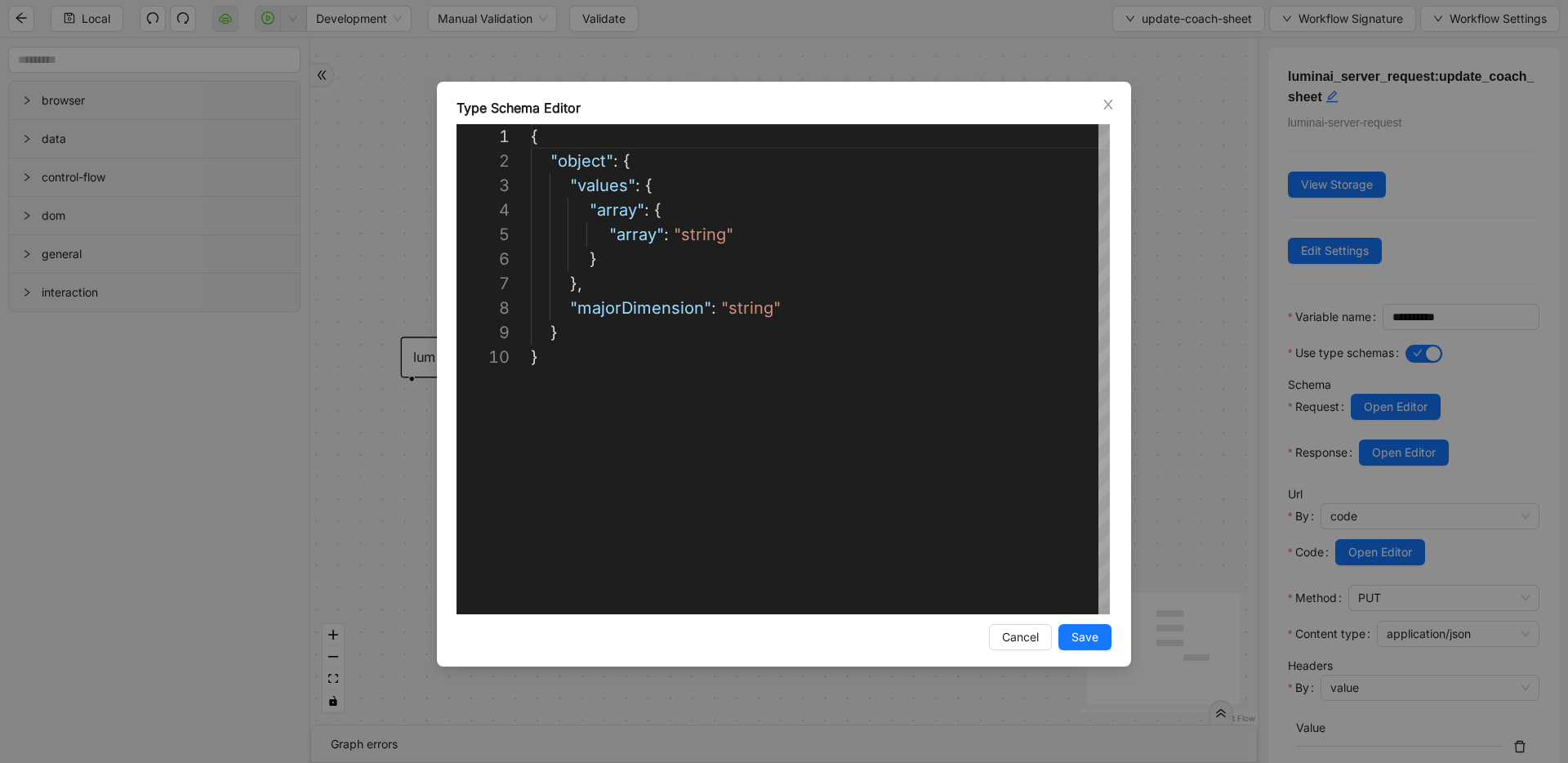
click at [1167, 352] on div "**********" at bounding box center [784, 381] width 1568 height 763
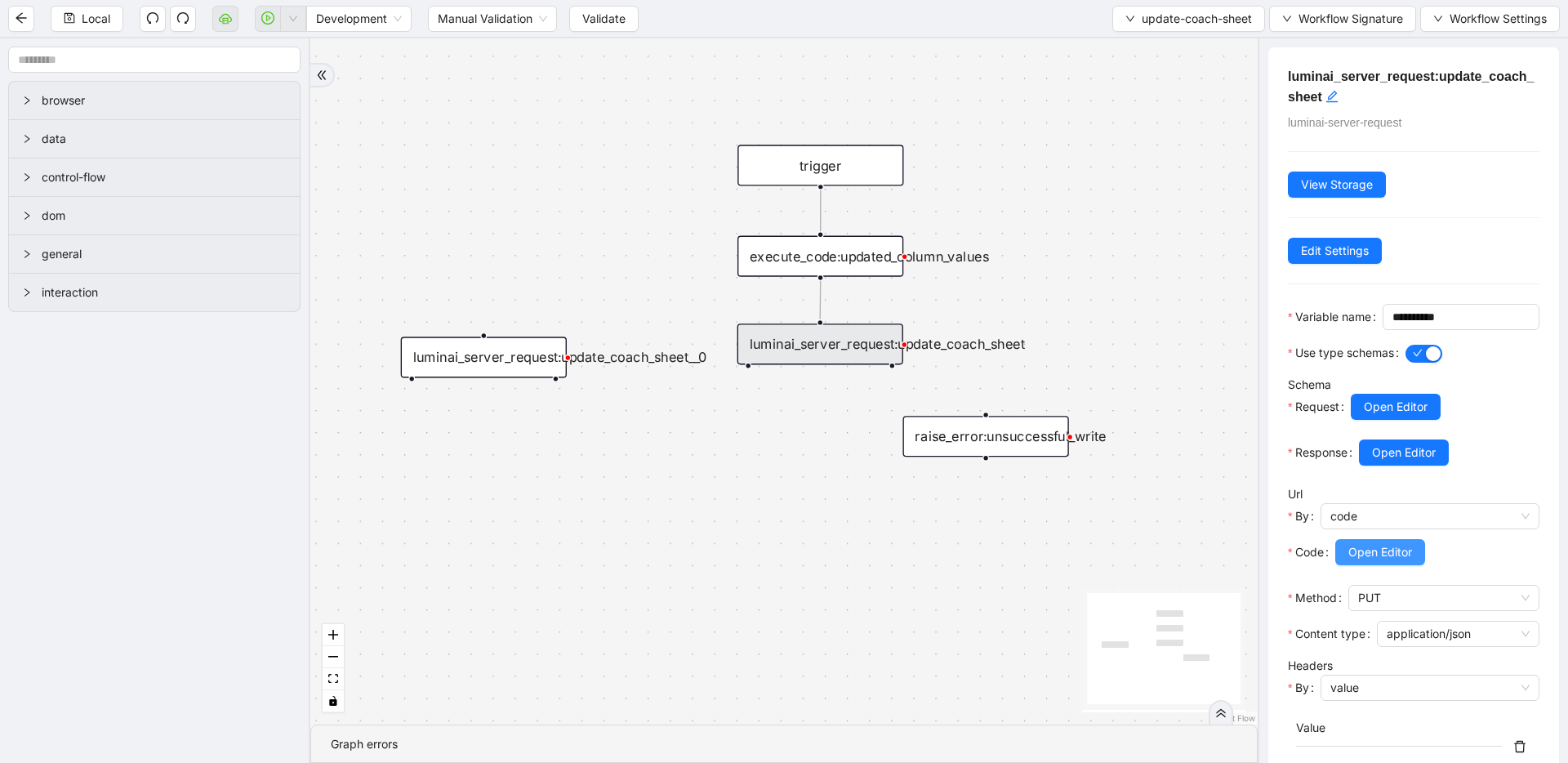
click at [1386, 561] on span "Open Editor" at bounding box center [1380, 551] width 64 height 18
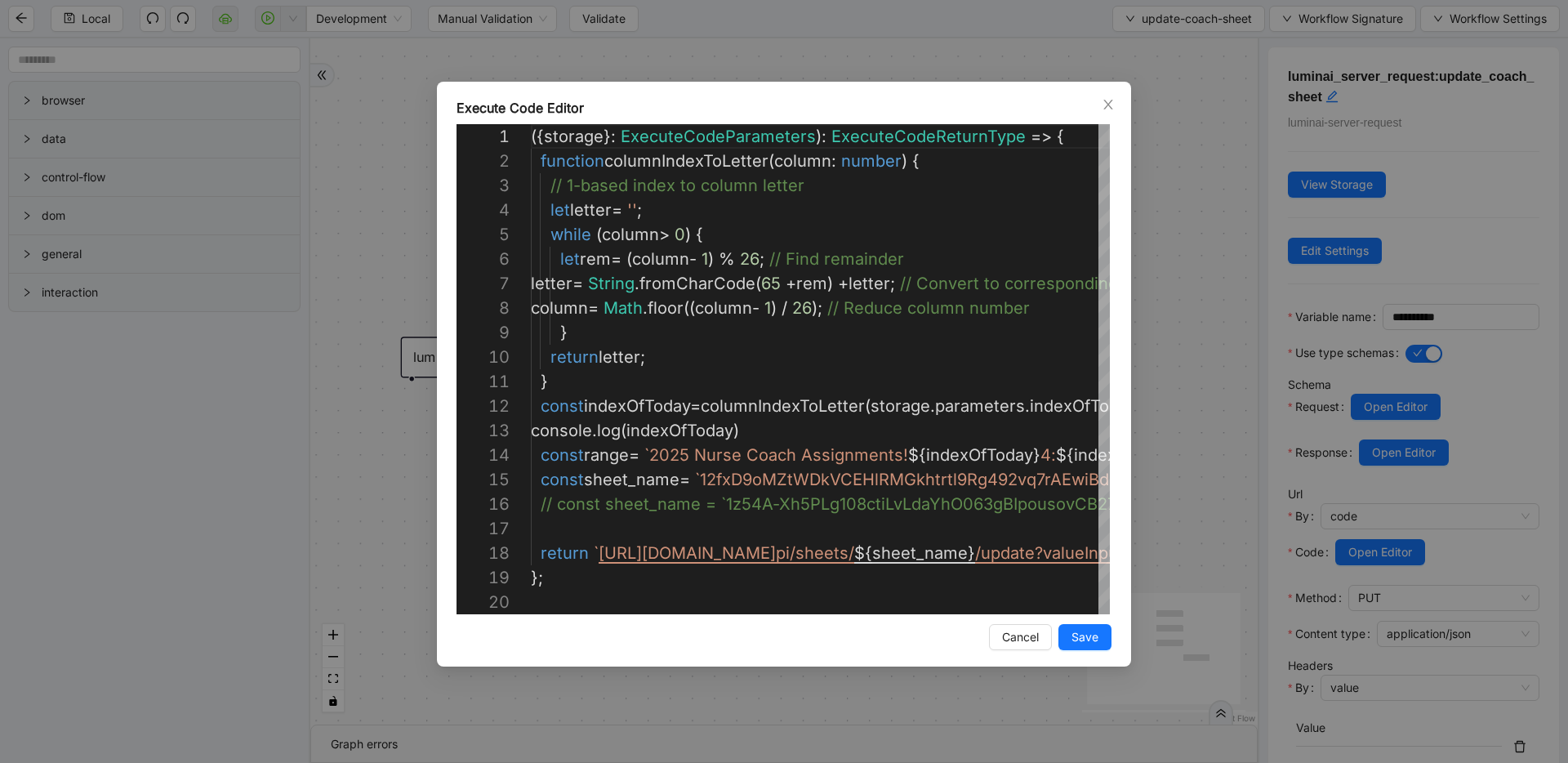
scroll to position [245, 0]
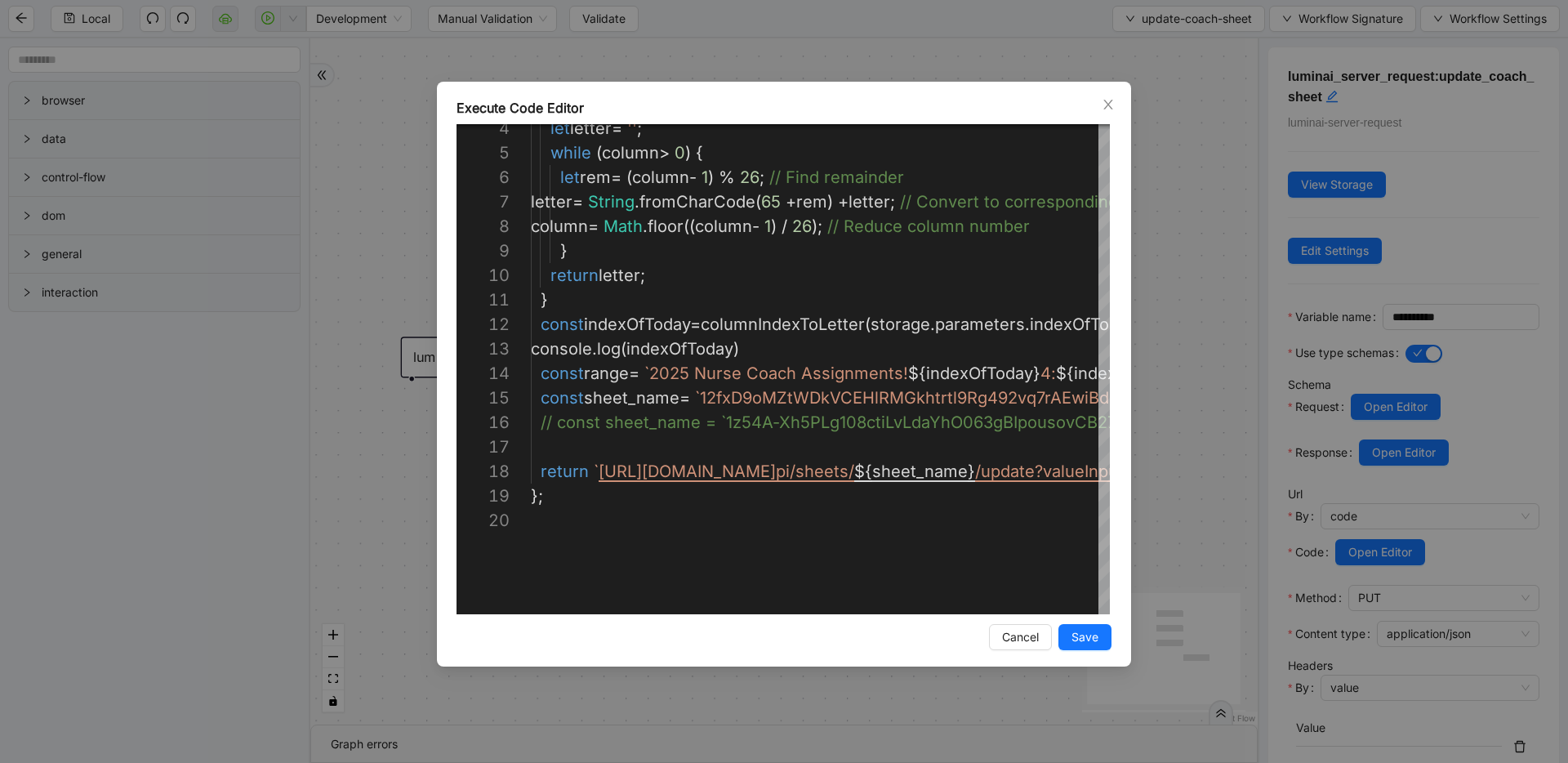
click at [1196, 229] on div "Execute Code Editor 4 5 6 7 8 9 10 11 12 13 14 15 16 17 18 19 20 let letter = '…" at bounding box center [784, 381] width 1568 height 763
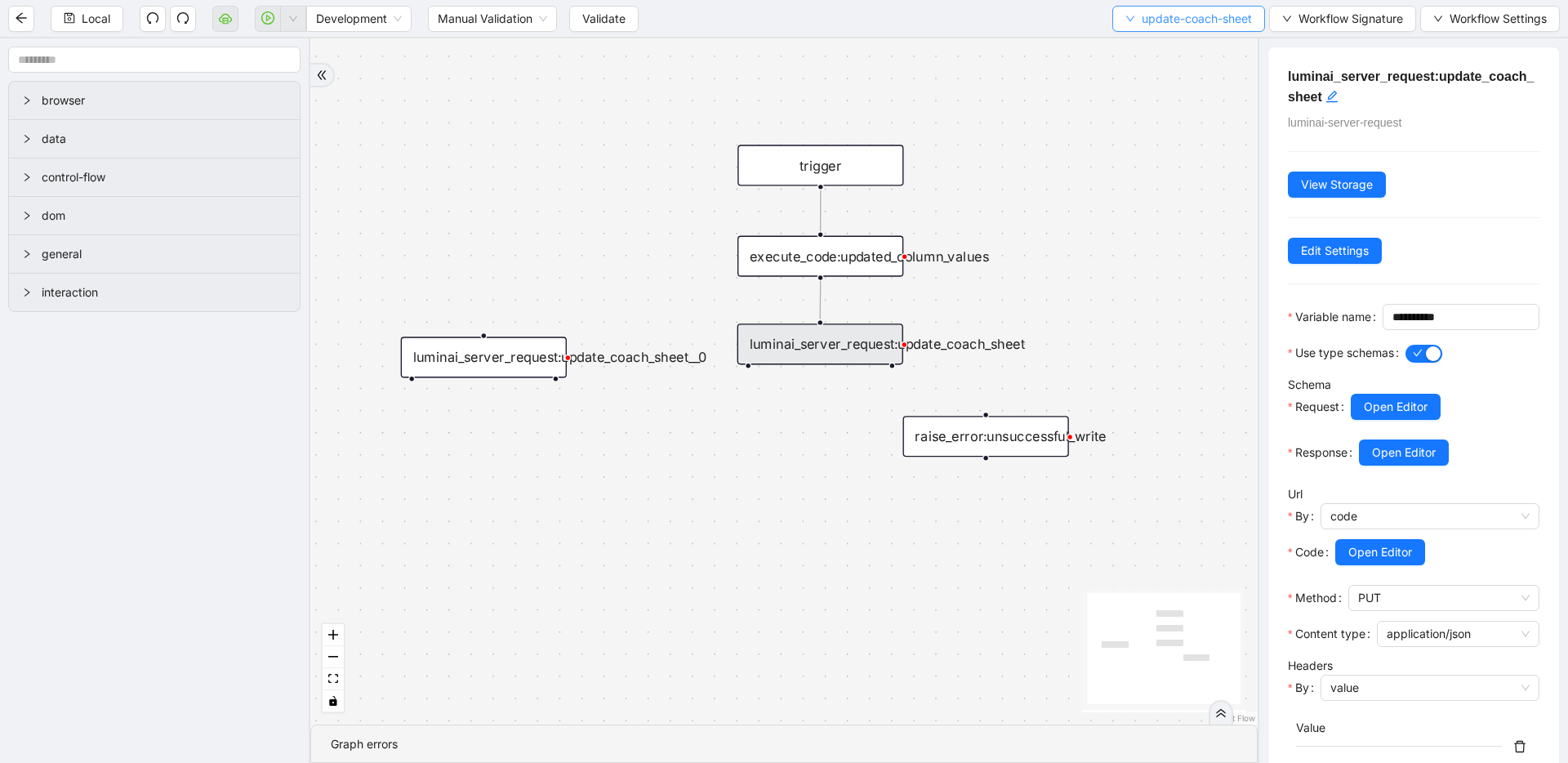
click at [1148, 15] on span "update-coach-sheet" at bounding box center [1196, 18] width 110 height 18
click at [1129, 61] on li "Select" at bounding box center [1184, 51] width 147 height 26
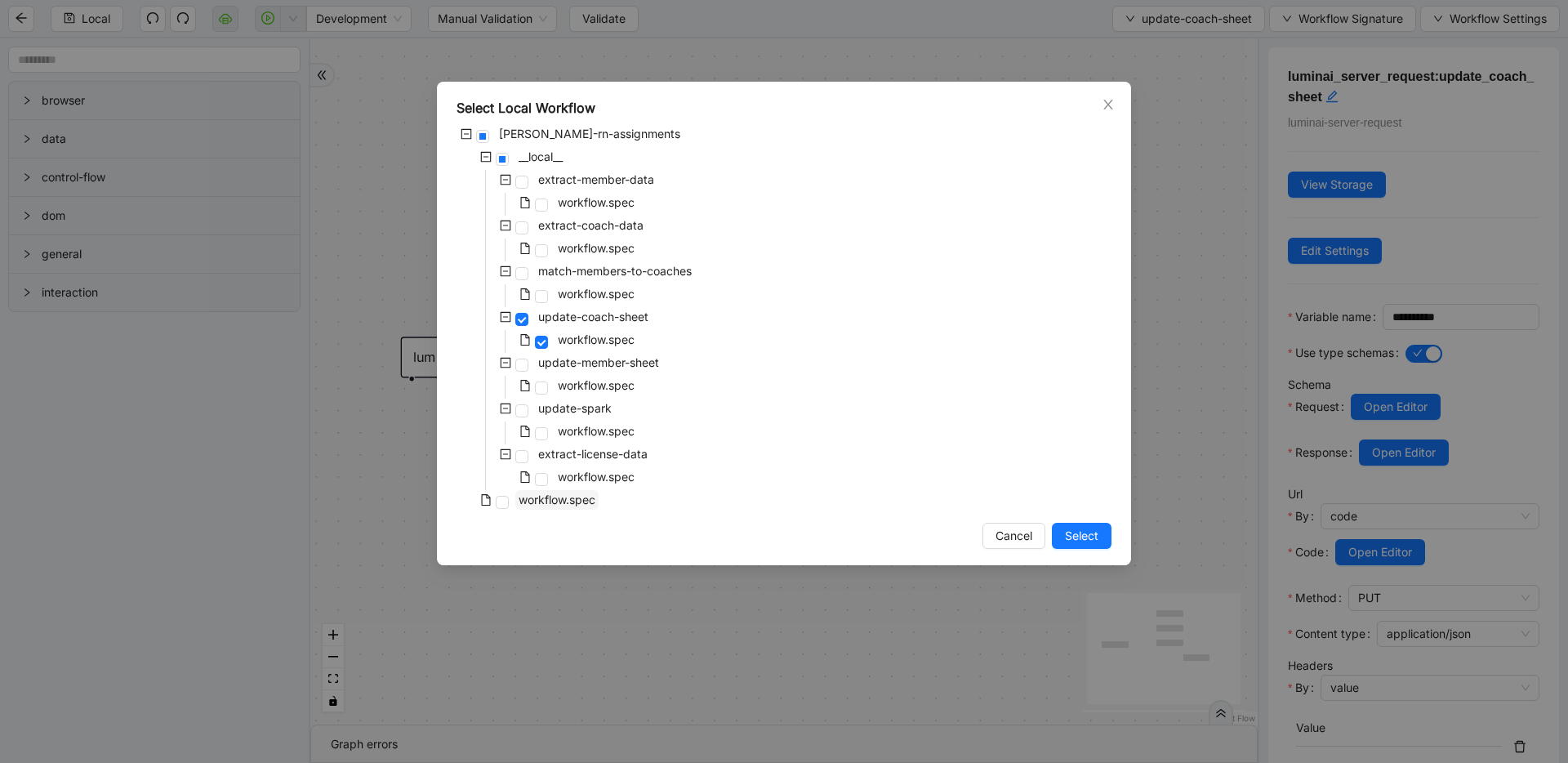
click at [571, 504] on span "workflow.spec" at bounding box center [557, 499] width 77 height 14
click at [1064, 534] on span "Select" at bounding box center [1081, 536] width 34 height 18
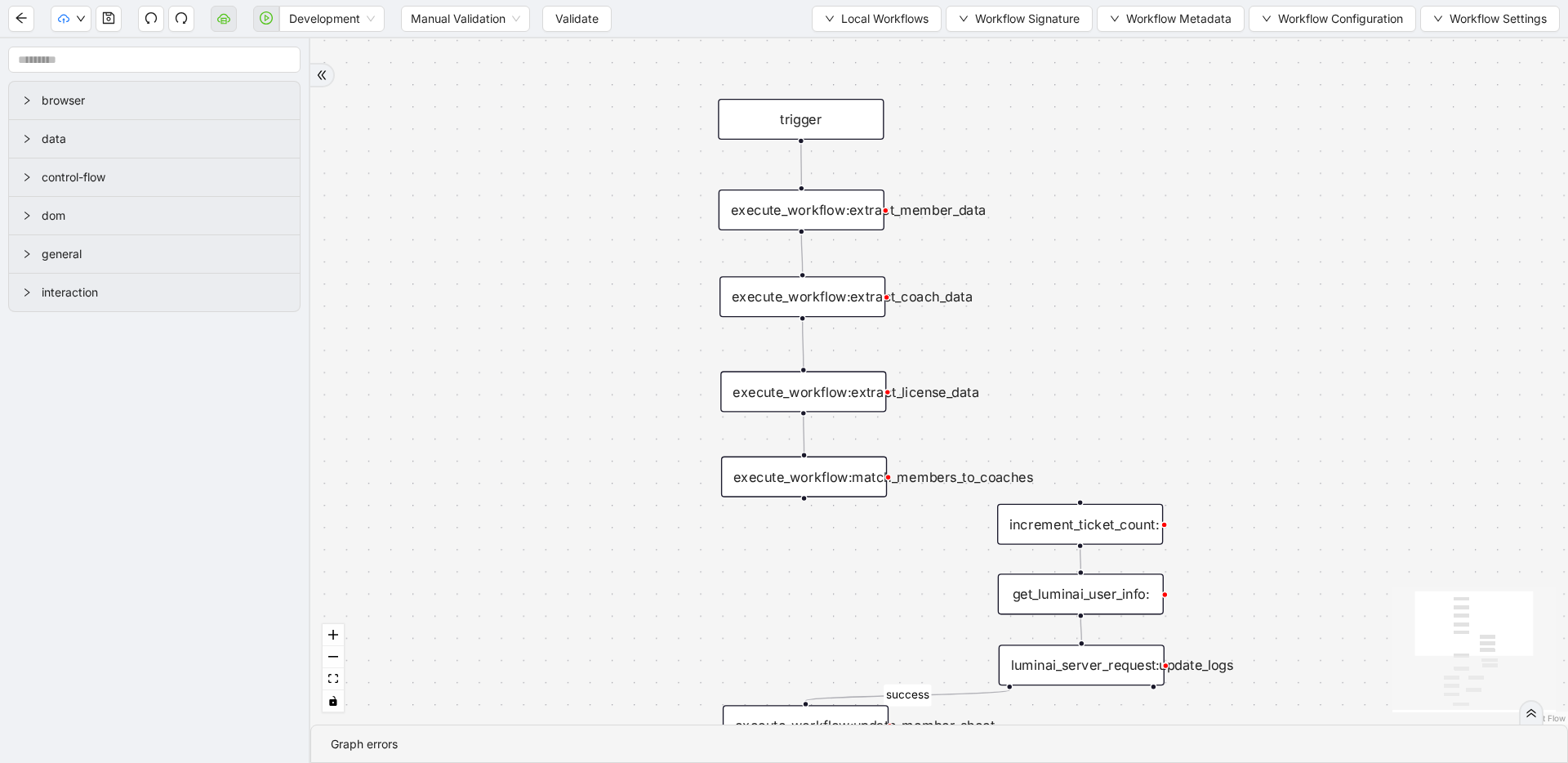
drag, startPoint x: 946, startPoint y: 256, endPoint x: 932, endPoint y: 329, distance: 74.3
click at [932, 329] on div "members_to_assign fallback success onError trigger execute_workflow:extract_mem…" at bounding box center [938, 381] width 1257 height 686
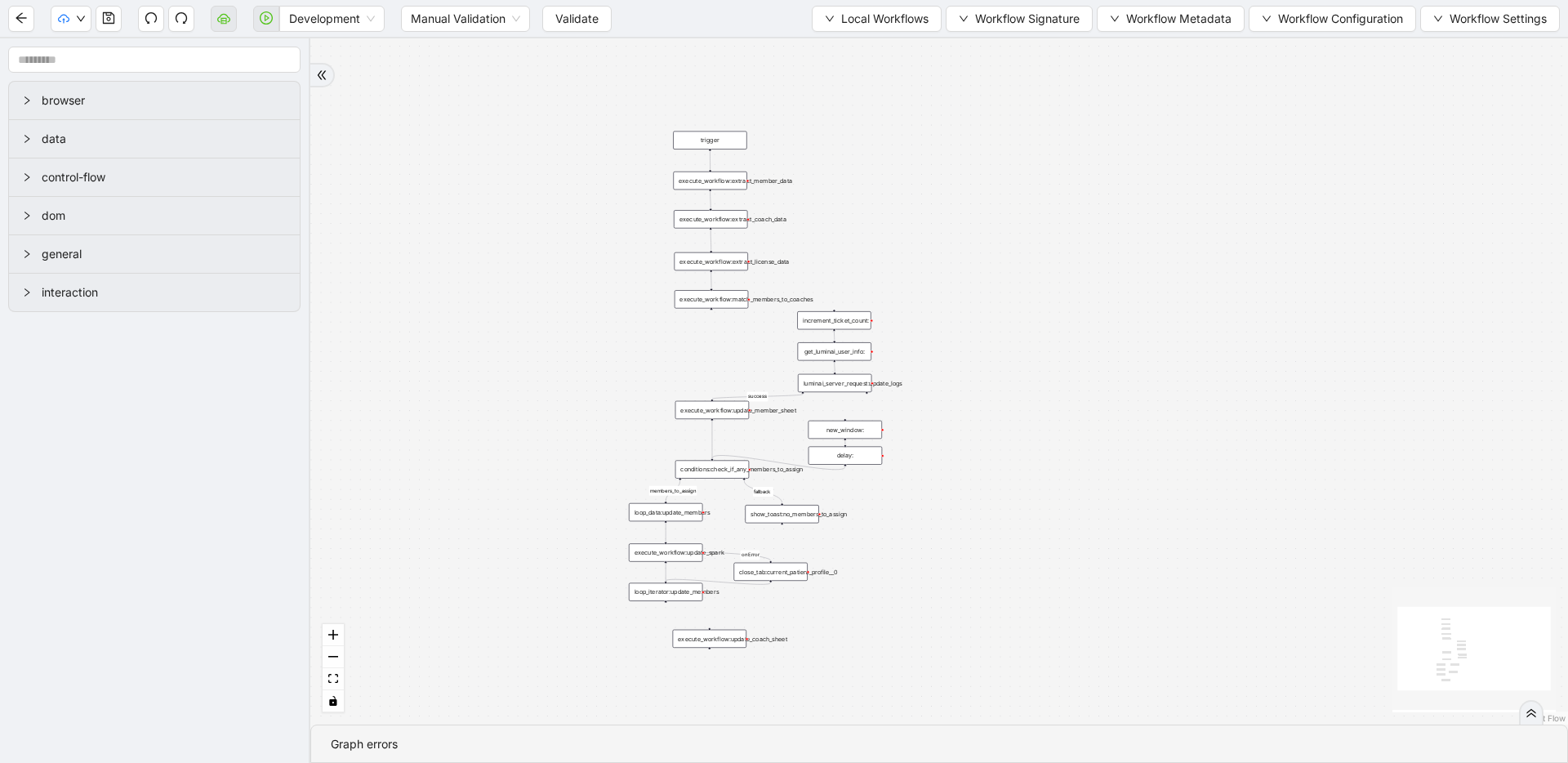
drag, startPoint x: 689, startPoint y: 291, endPoint x: 649, endPoint y: 224, distance: 78.0
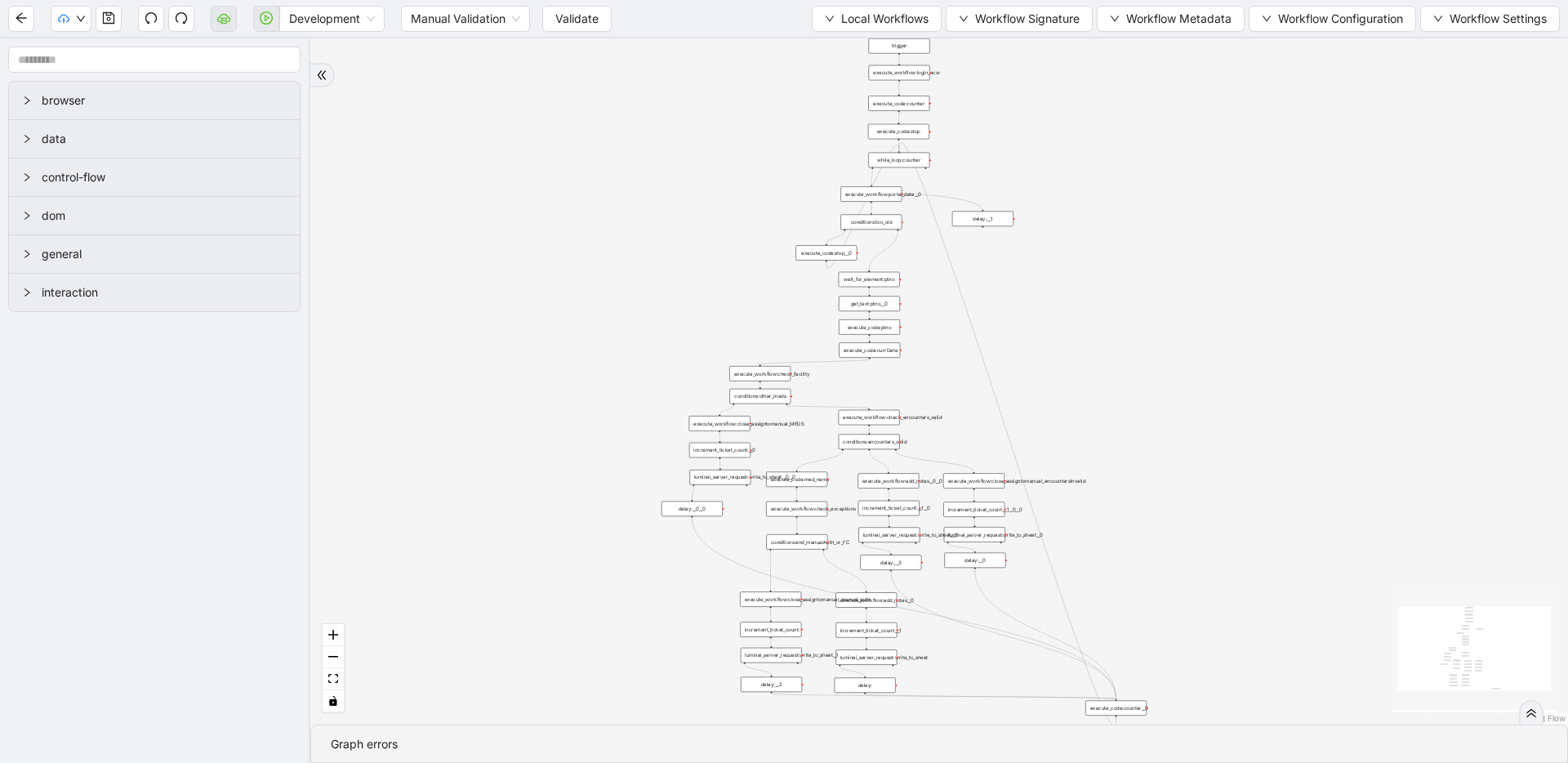
drag, startPoint x: 764, startPoint y: 218, endPoint x: 574, endPoint y: 383, distance: 251.6
click at [574, 383] on div "trigger execute_workflow:check_exceptions execute_workflow:add_notes__0 luminai…" at bounding box center [938, 381] width 1257 height 686
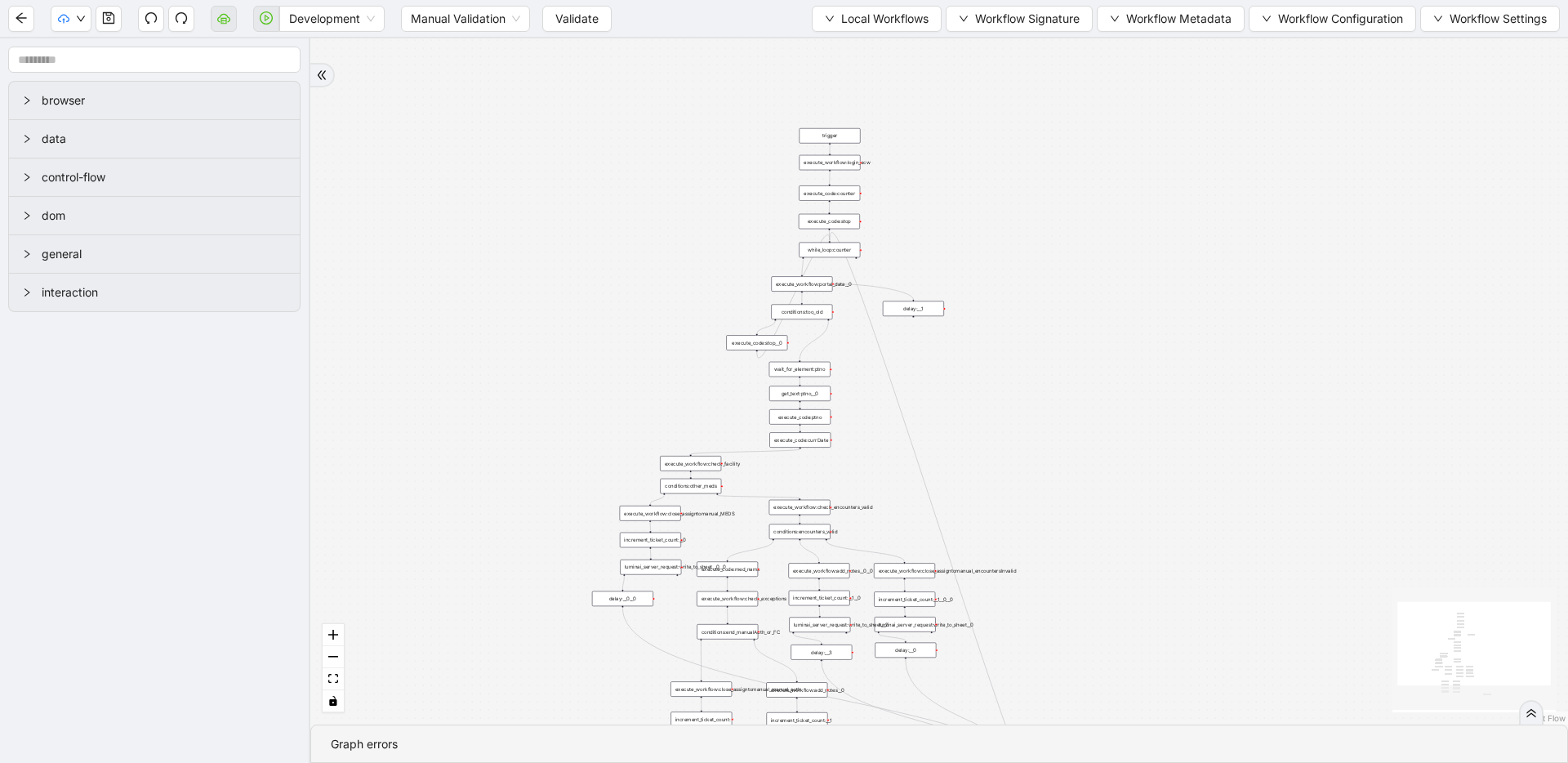
drag, startPoint x: 907, startPoint y: 255, endPoint x: 839, endPoint y: 345, distance: 112.8
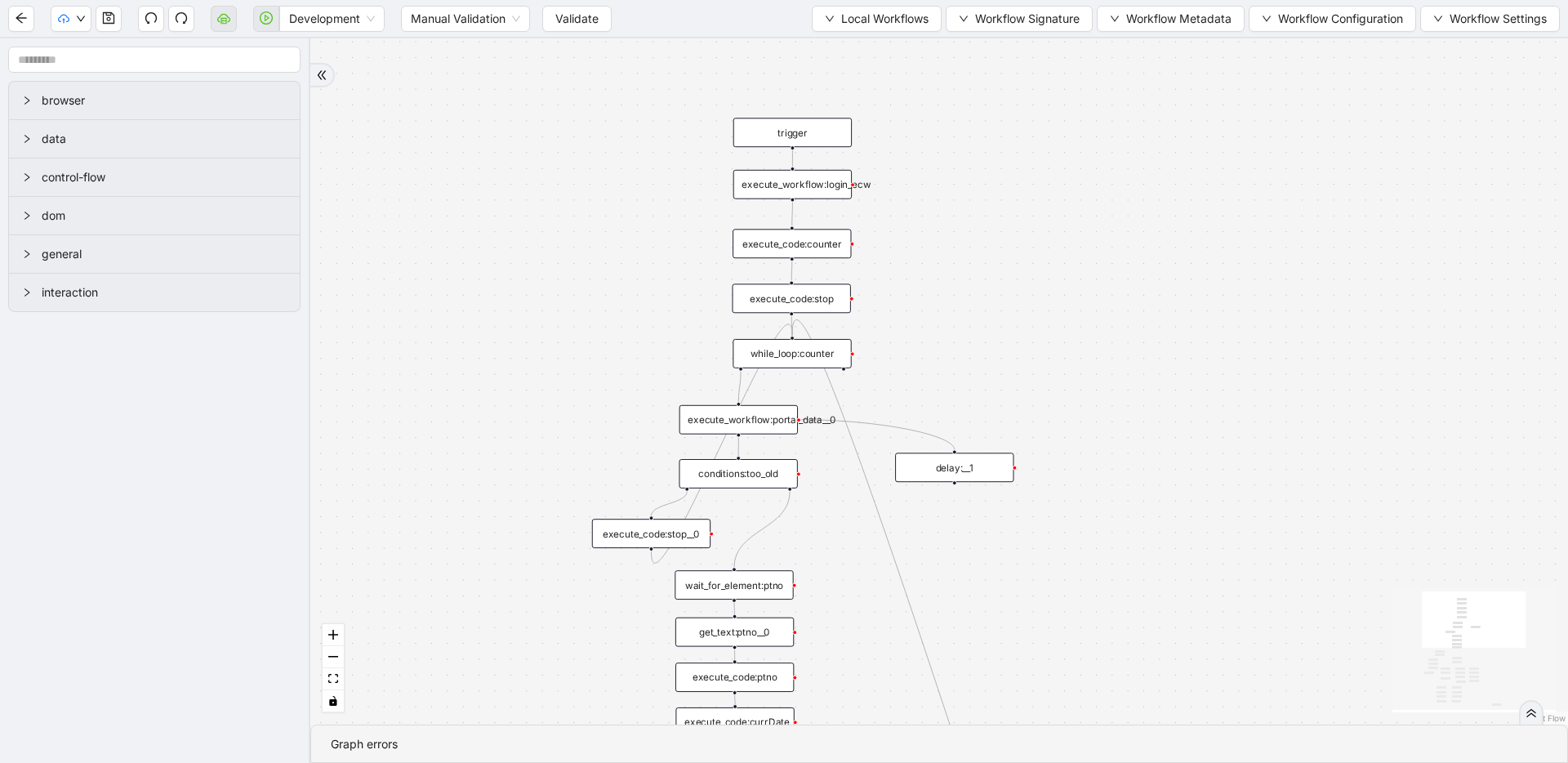
drag, startPoint x: 913, startPoint y: 267, endPoint x: 883, endPoint y: 368, distance: 105.4
click at [841, 19] on span "Local Workflows" at bounding box center [884, 18] width 87 height 18
click at [851, 48] on span "Select" at bounding box center [868, 50] width 106 height 18
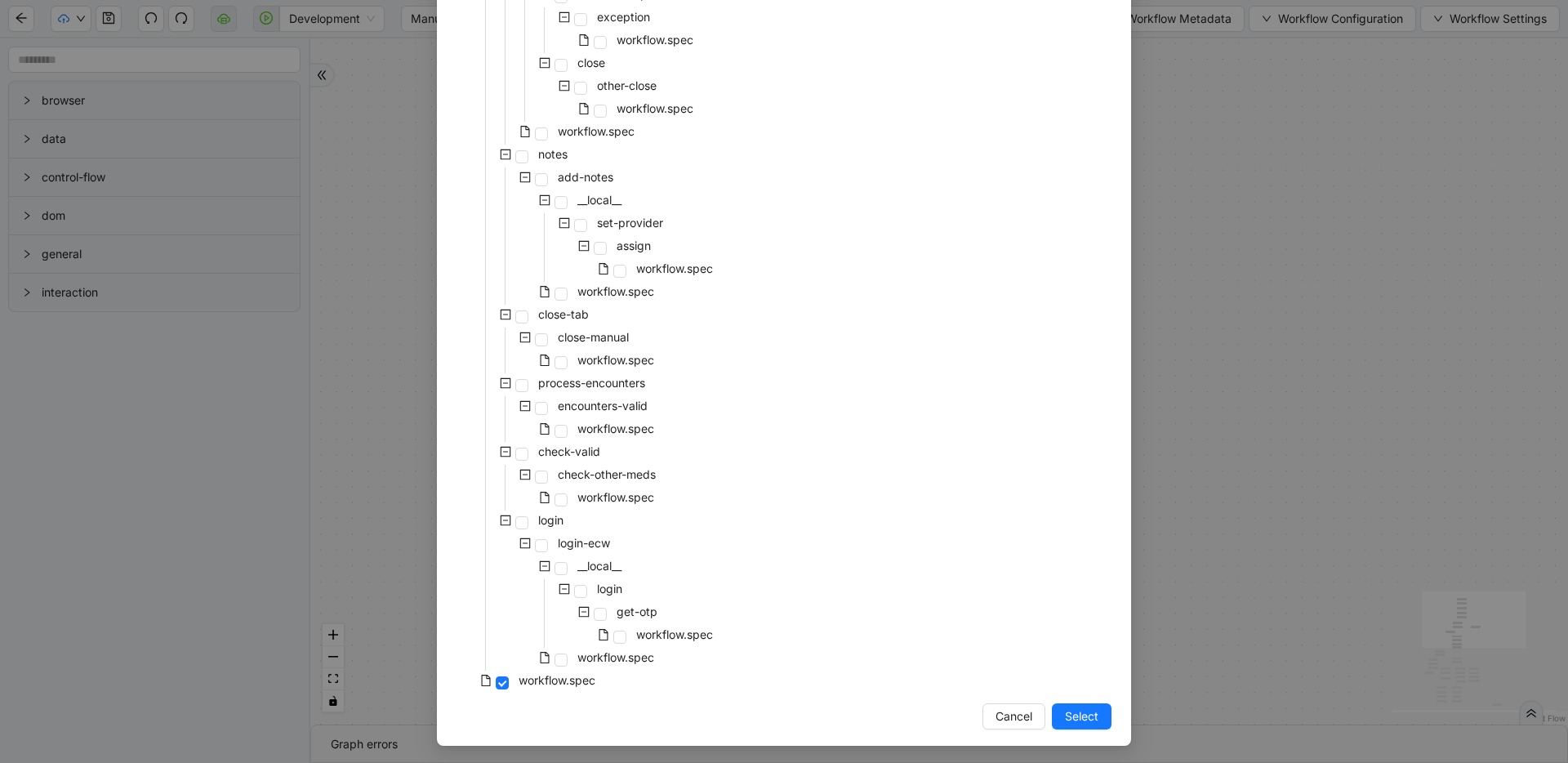
scroll to position [302, 0]
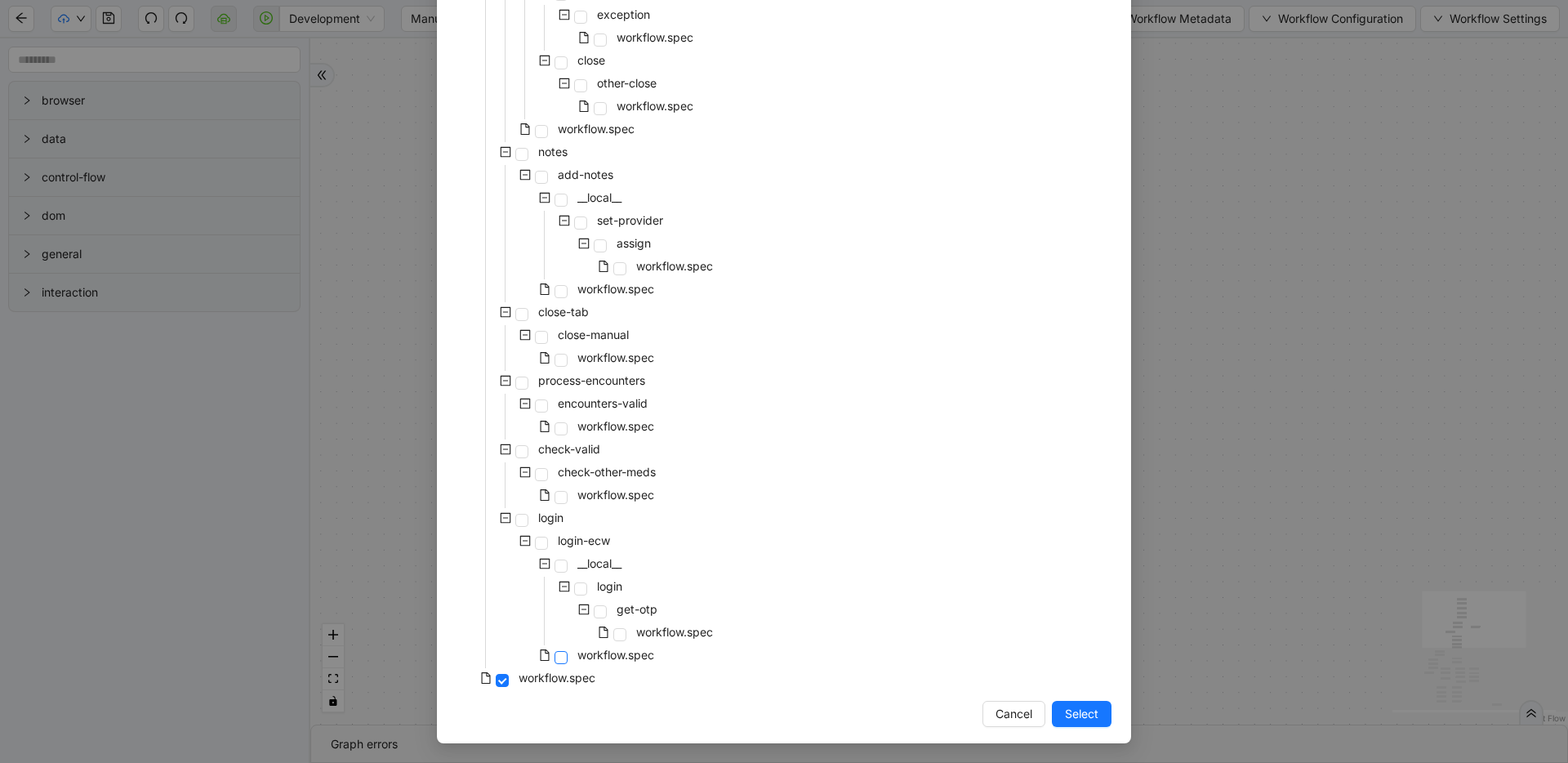
click at [557, 656] on span at bounding box center [561, 657] width 13 height 13
click at [1066, 721] on span "Select" at bounding box center [1081, 713] width 34 height 18
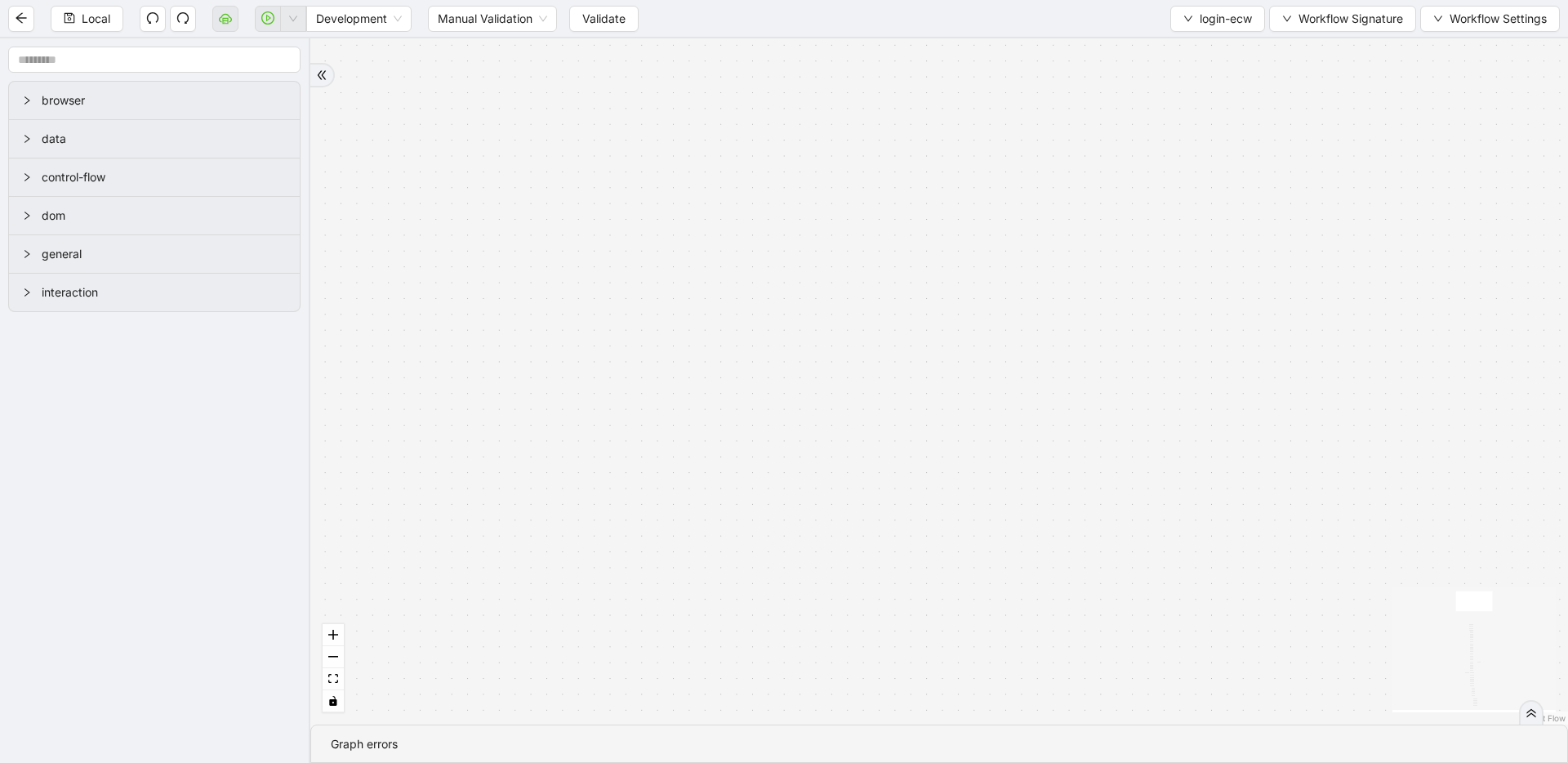
drag, startPoint x: 764, startPoint y: 338, endPoint x: 698, endPoint y: 554, distance: 225.9
drag, startPoint x: 851, startPoint y: 234, endPoint x: 791, endPoint y: 96, distance: 150.5
drag, startPoint x: 573, startPoint y: 507, endPoint x: 686, endPoint y: 163, distance: 362.1
drag, startPoint x: 610, startPoint y: 486, endPoint x: 668, endPoint y: 139, distance: 351.8
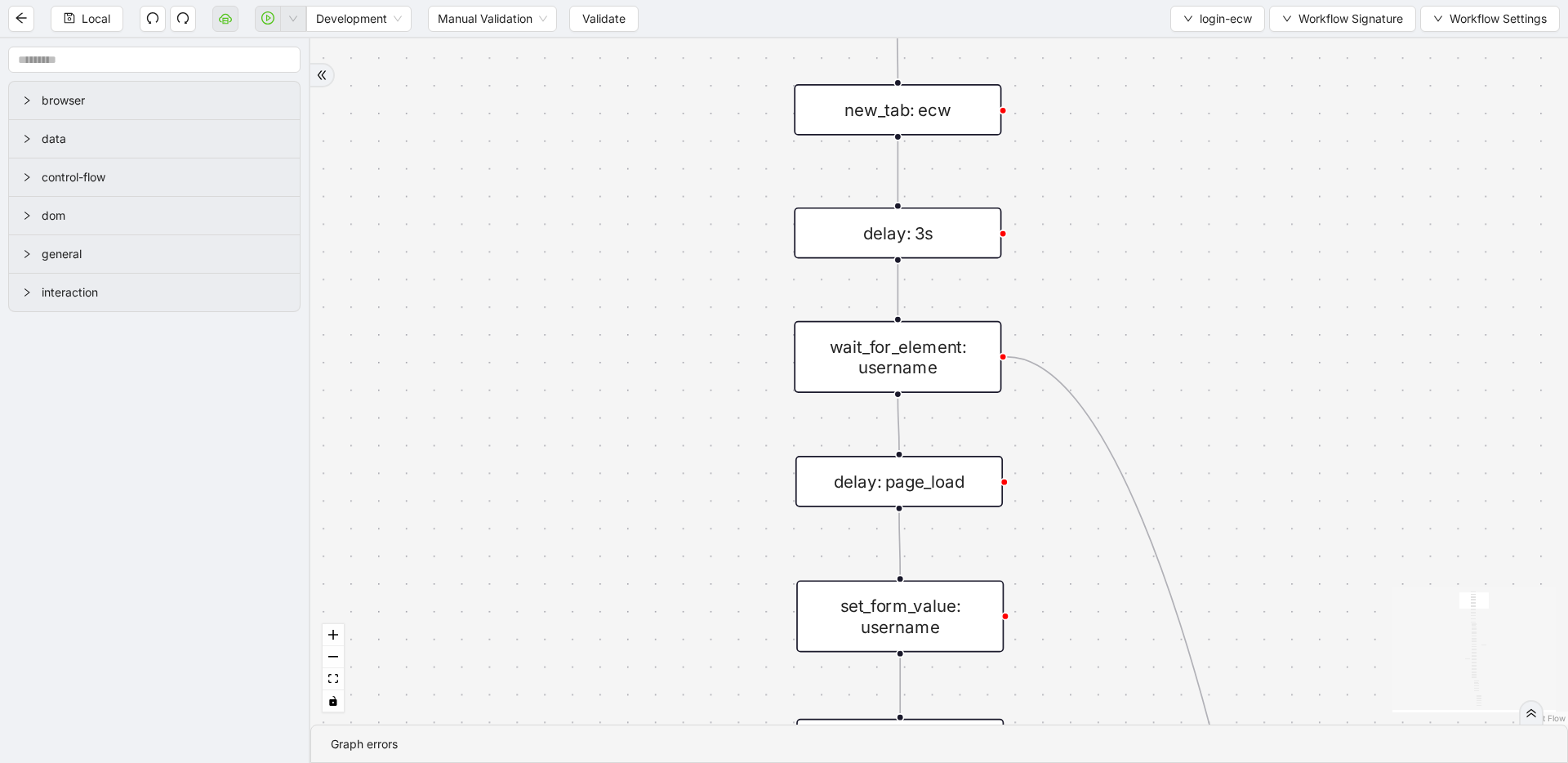
drag, startPoint x: 747, startPoint y: 263, endPoint x: 738, endPoint y: 200, distance: 63.6
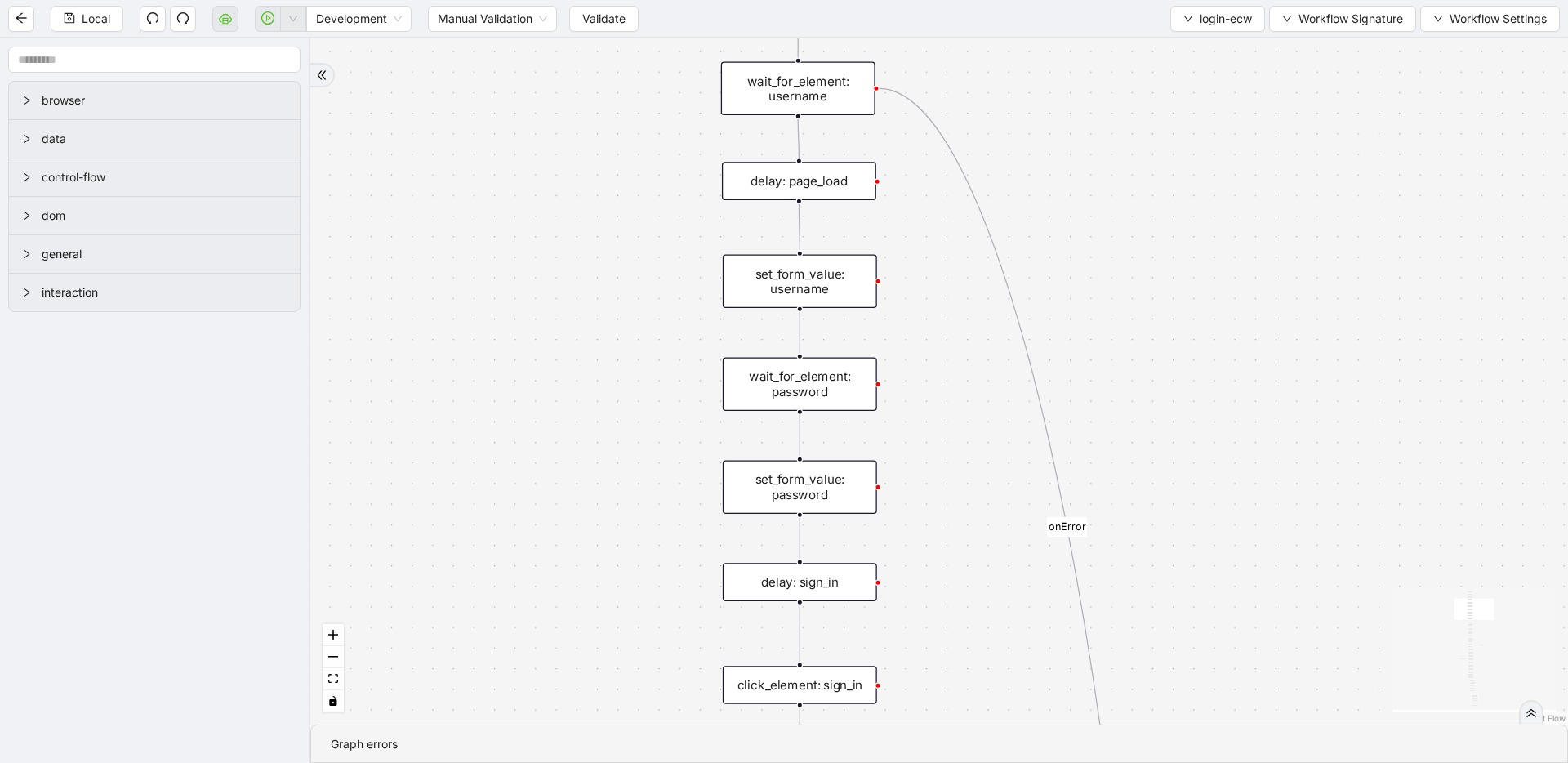
drag, startPoint x: 762, startPoint y: 412, endPoint x: 707, endPoint y: 173, distance: 245.2
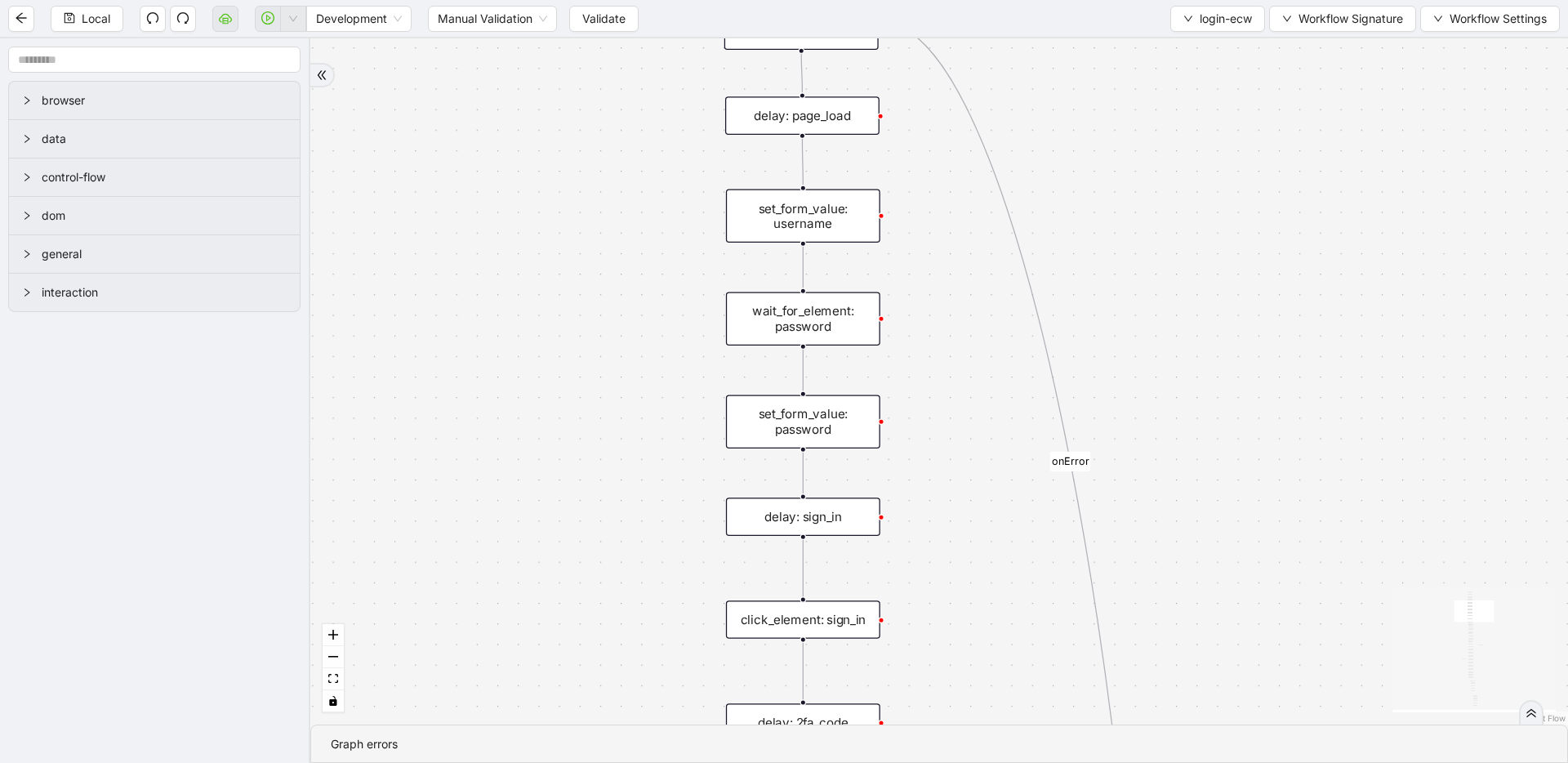
drag, startPoint x: 659, startPoint y: 359, endPoint x: 691, endPoint y: 336, distance: 39.4
click at [659, 336] on div "fallback success onError onError onError onError trigger wait_for_element: user…" at bounding box center [938, 381] width 1257 height 686
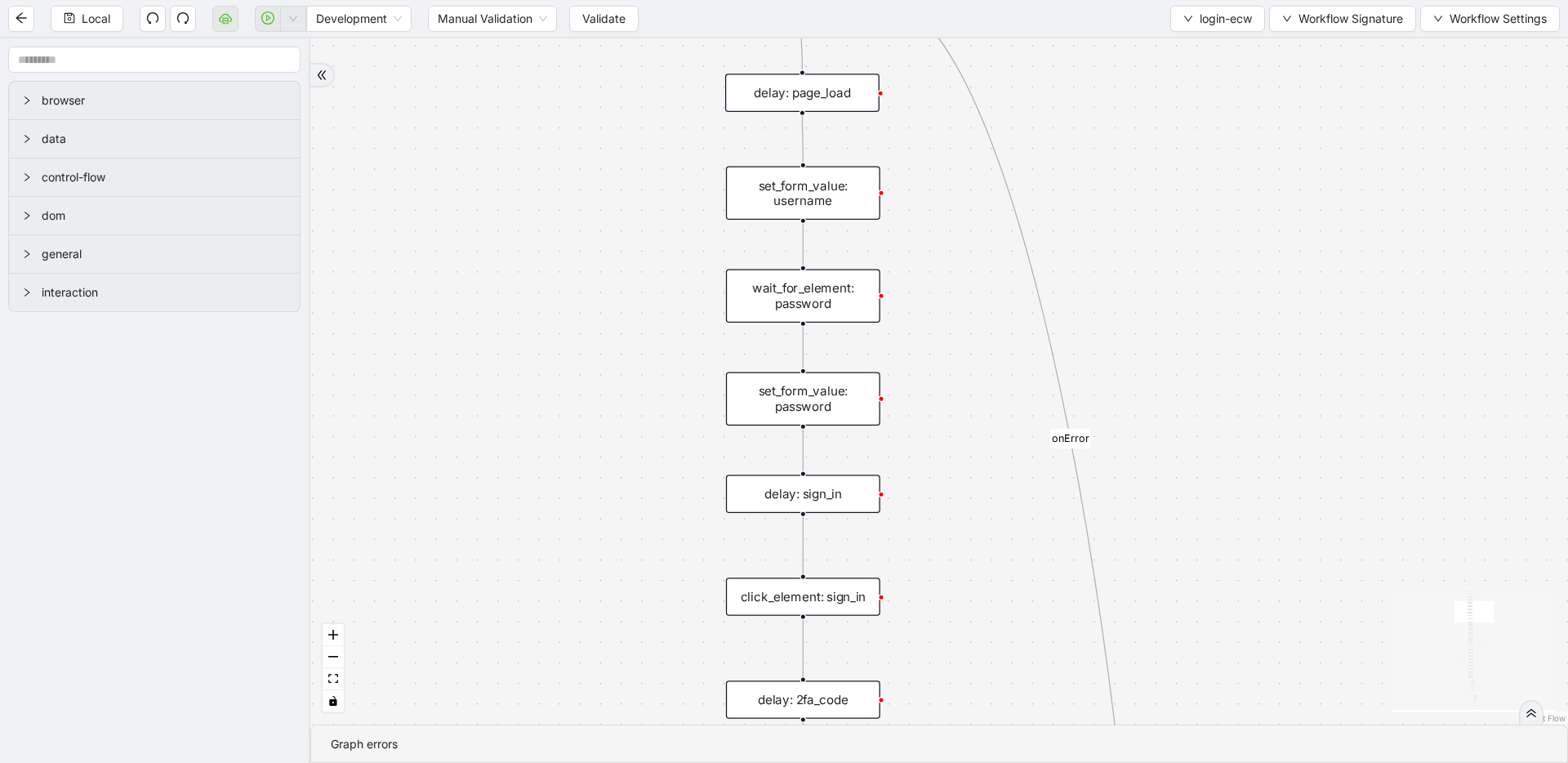
click at [830, 296] on div "wait_for_element: password" at bounding box center [802, 296] width 154 height 53
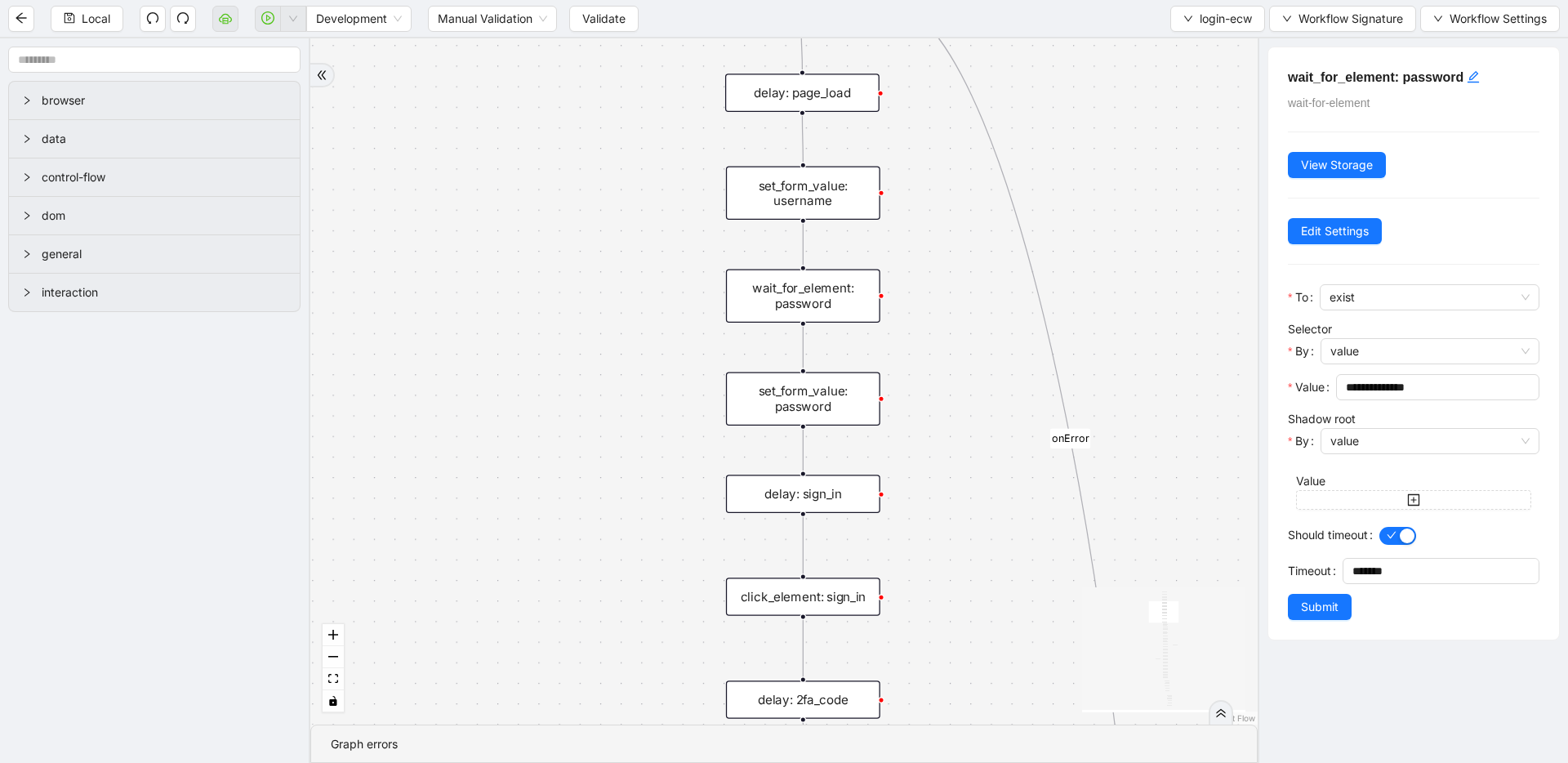
click at [841, 413] on div "set_form_value: password" at bounding box center [802, 398] width 154 height 53
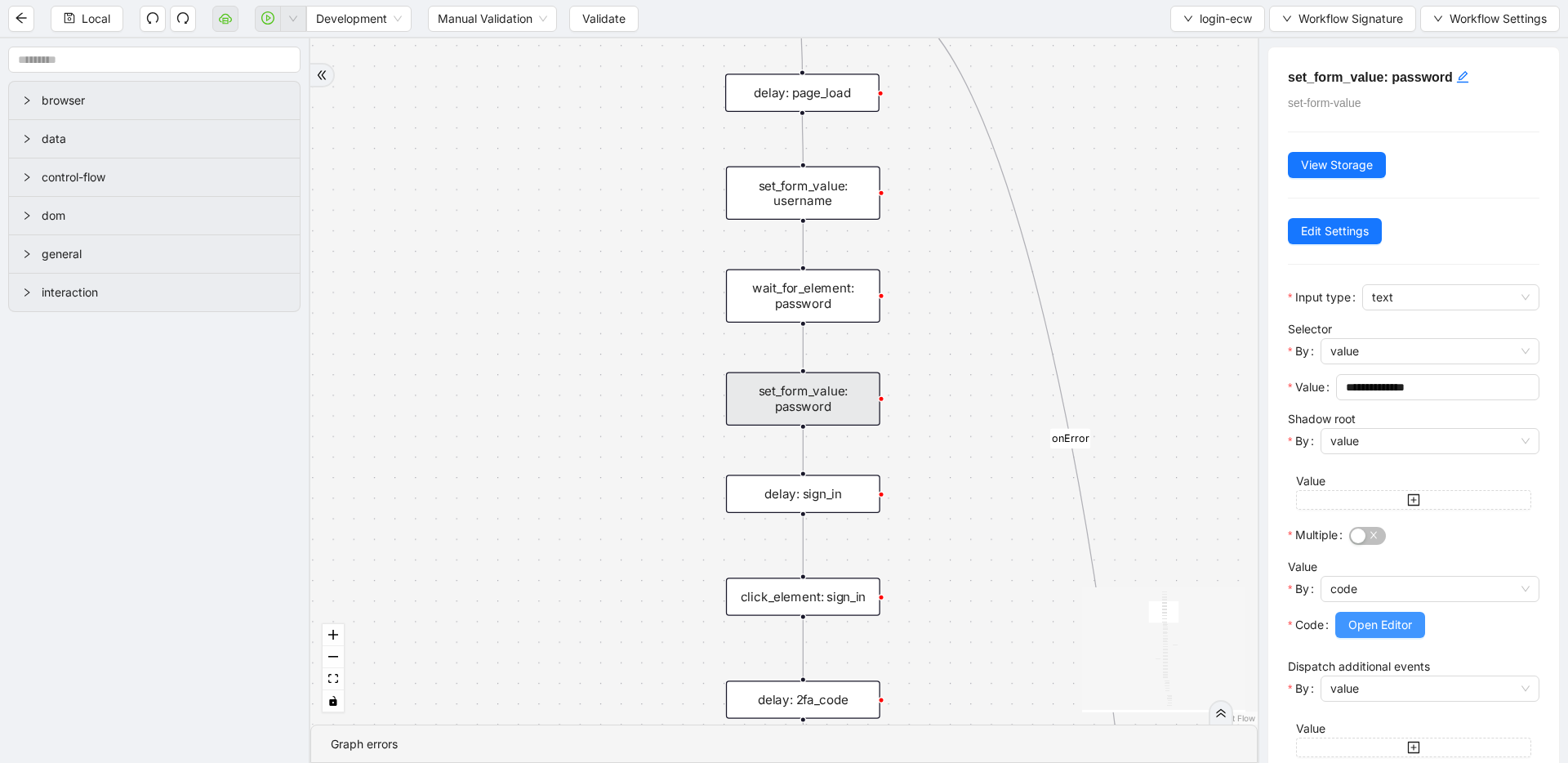
click at [1378, 622] on span "Open Editor" at bounding box center [1380, 624] width 64 height 18
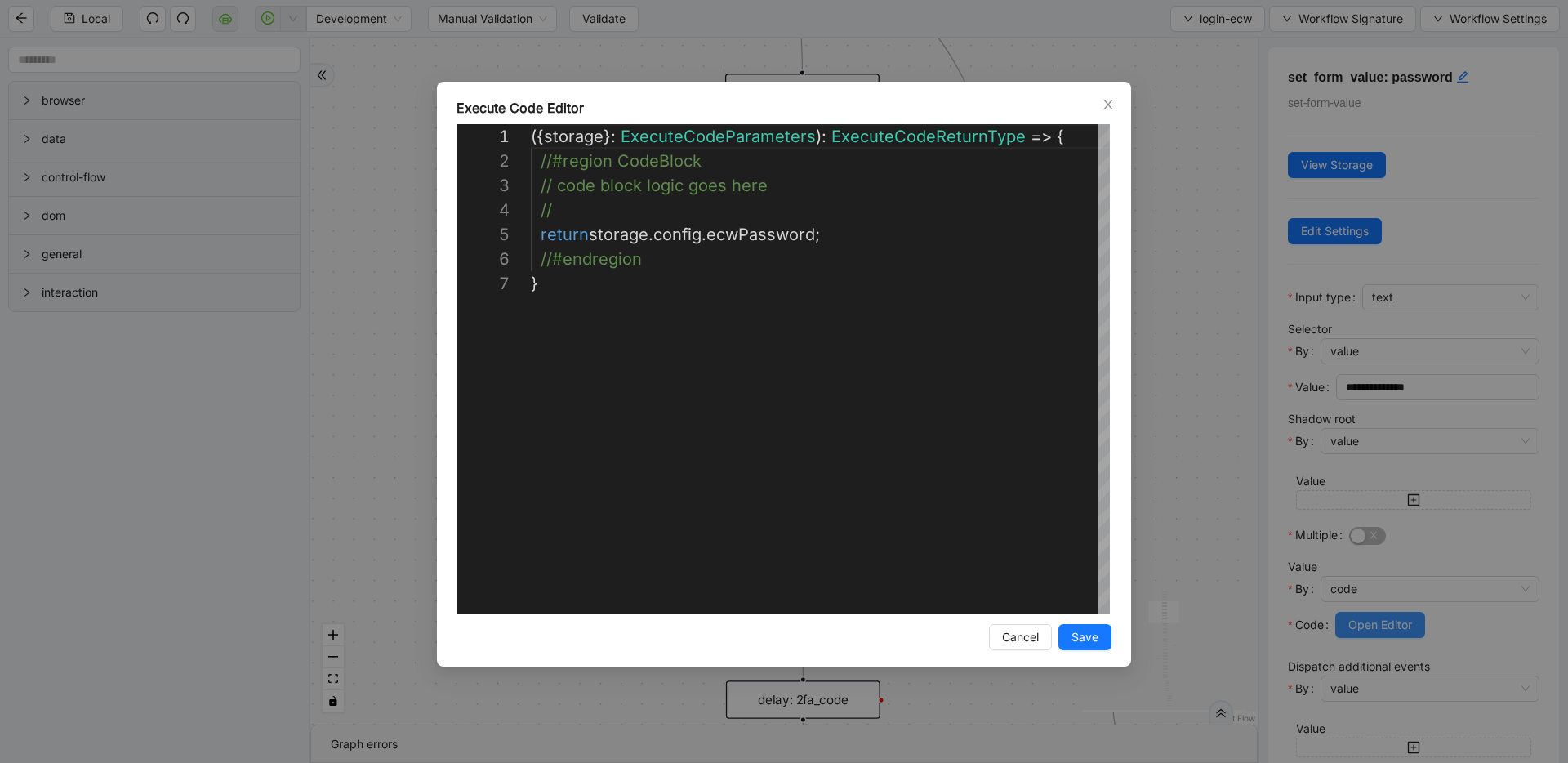
scroll to position [147, 0]
click at [1197, 324] on div "**********" at bounding box center [784, 381] width 1568 height 763
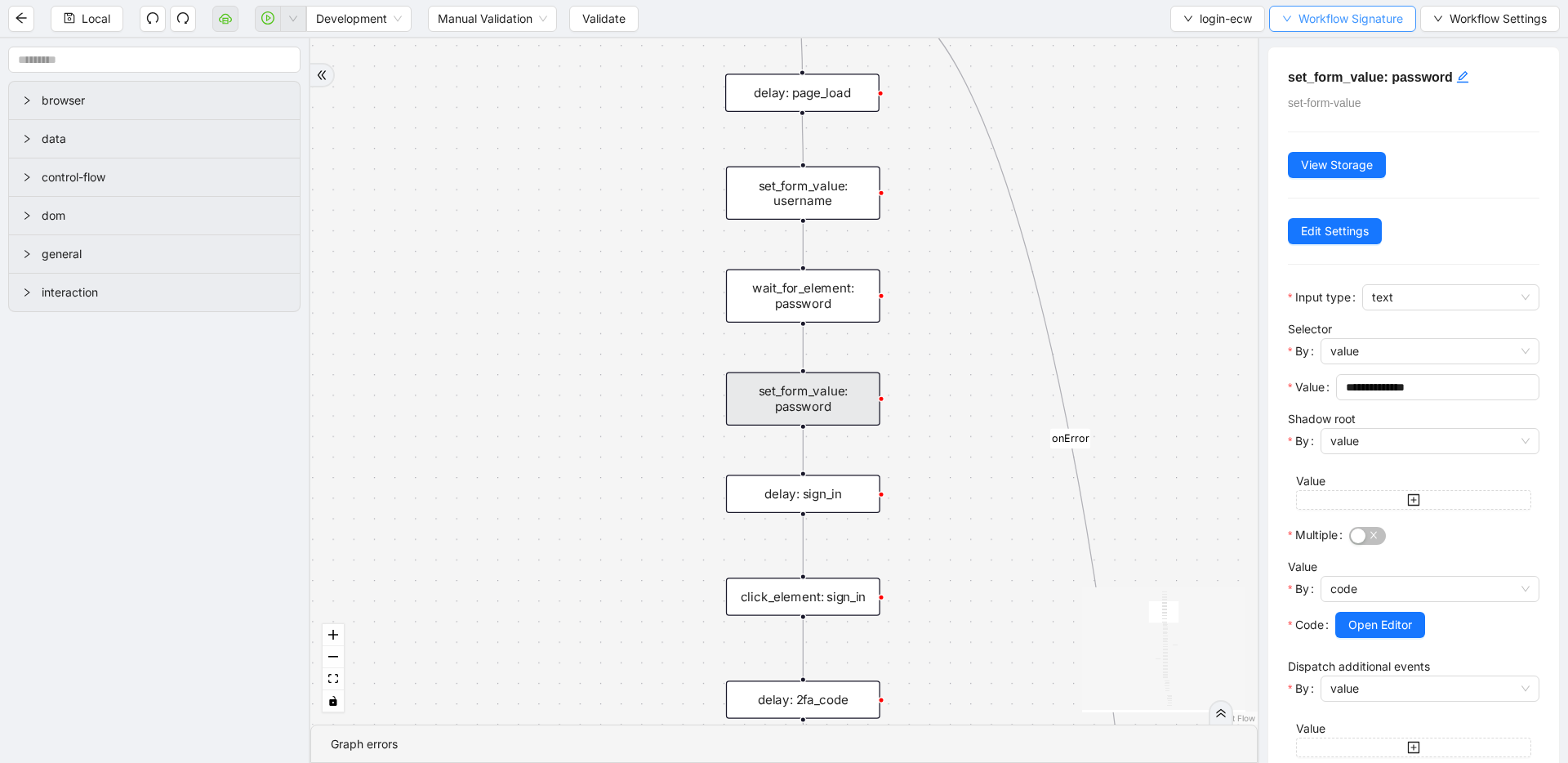
click at [1298, 15] on span "Workflow Signature" at bounding box center [1351, 18] width 105 height 18
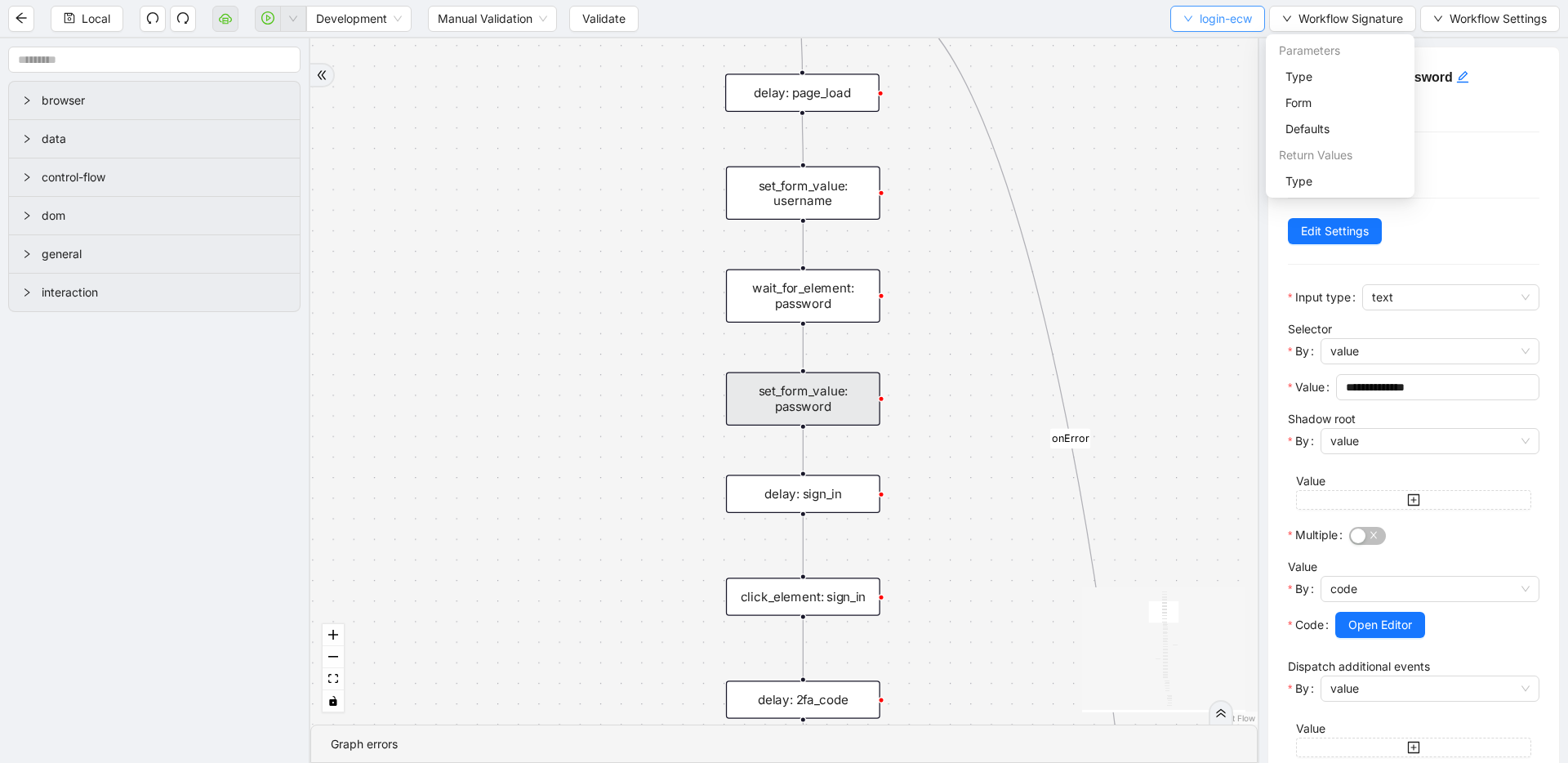
click at [1194, 8] on button "login-ecw" at bounding box center [1217, 19] width 95 height 26
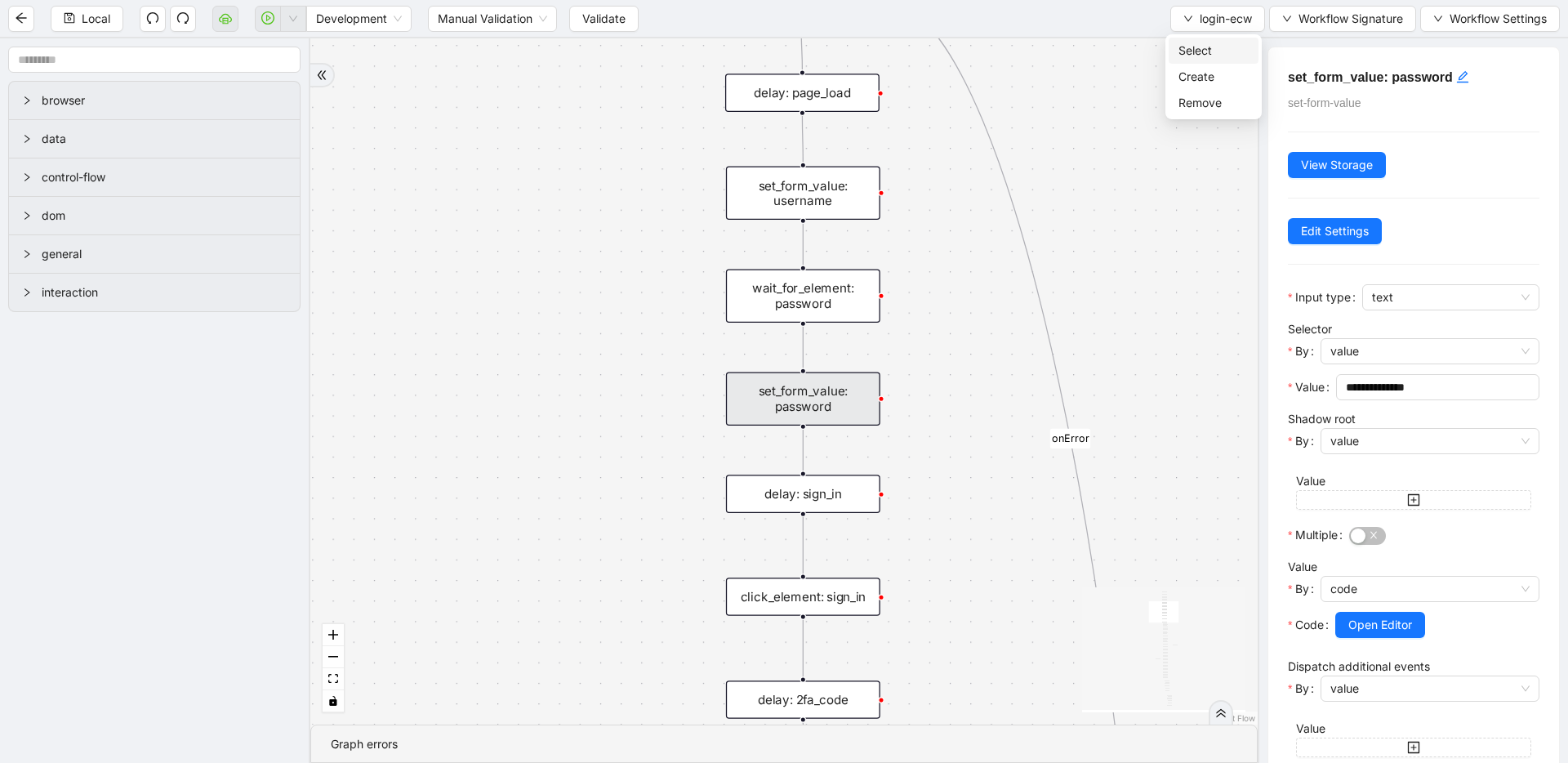
click at [1203, 48] on span "Select" at bounding box center [1213, 50] width 70 height 18
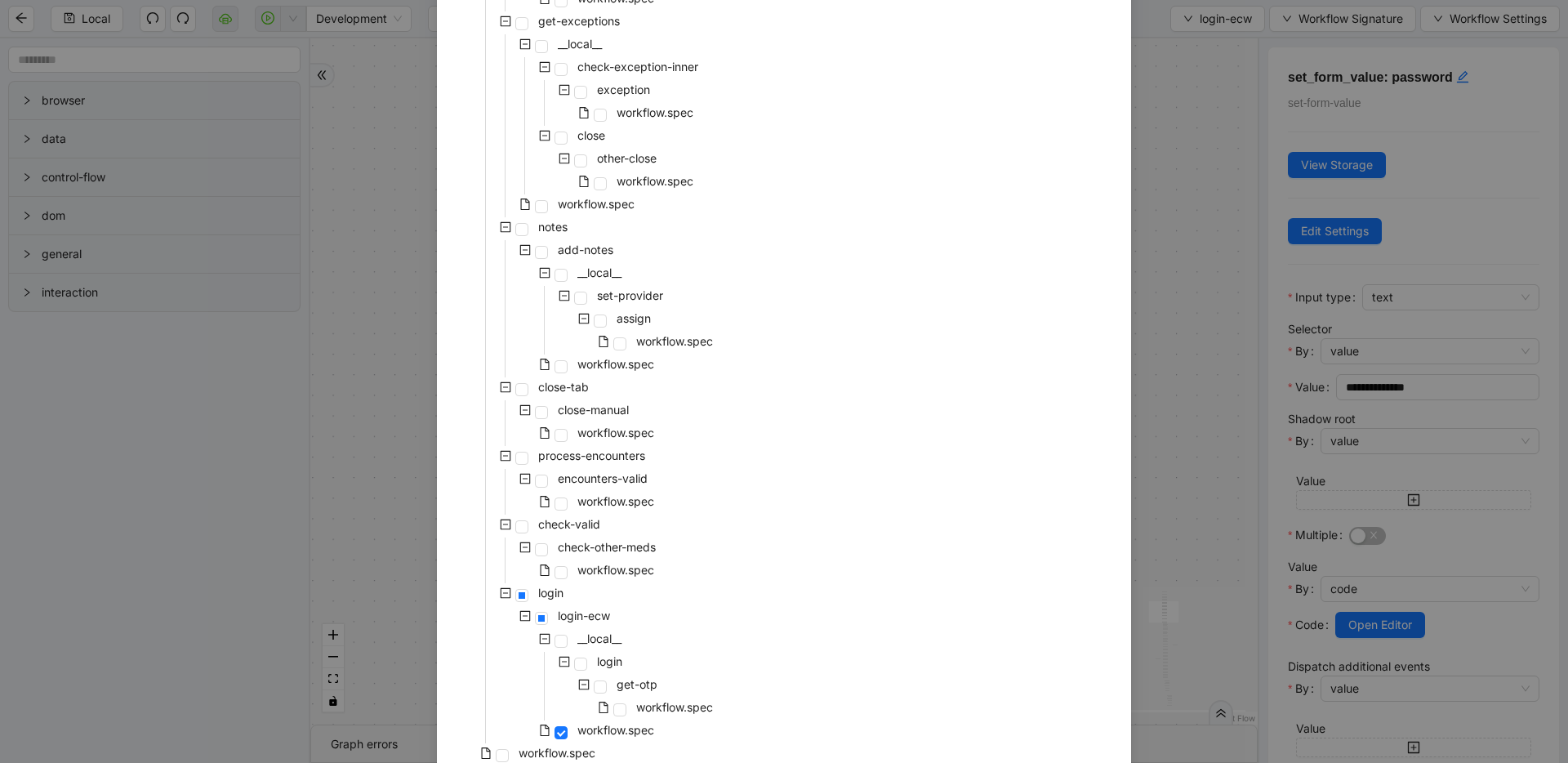
scroll to position [302, 0]
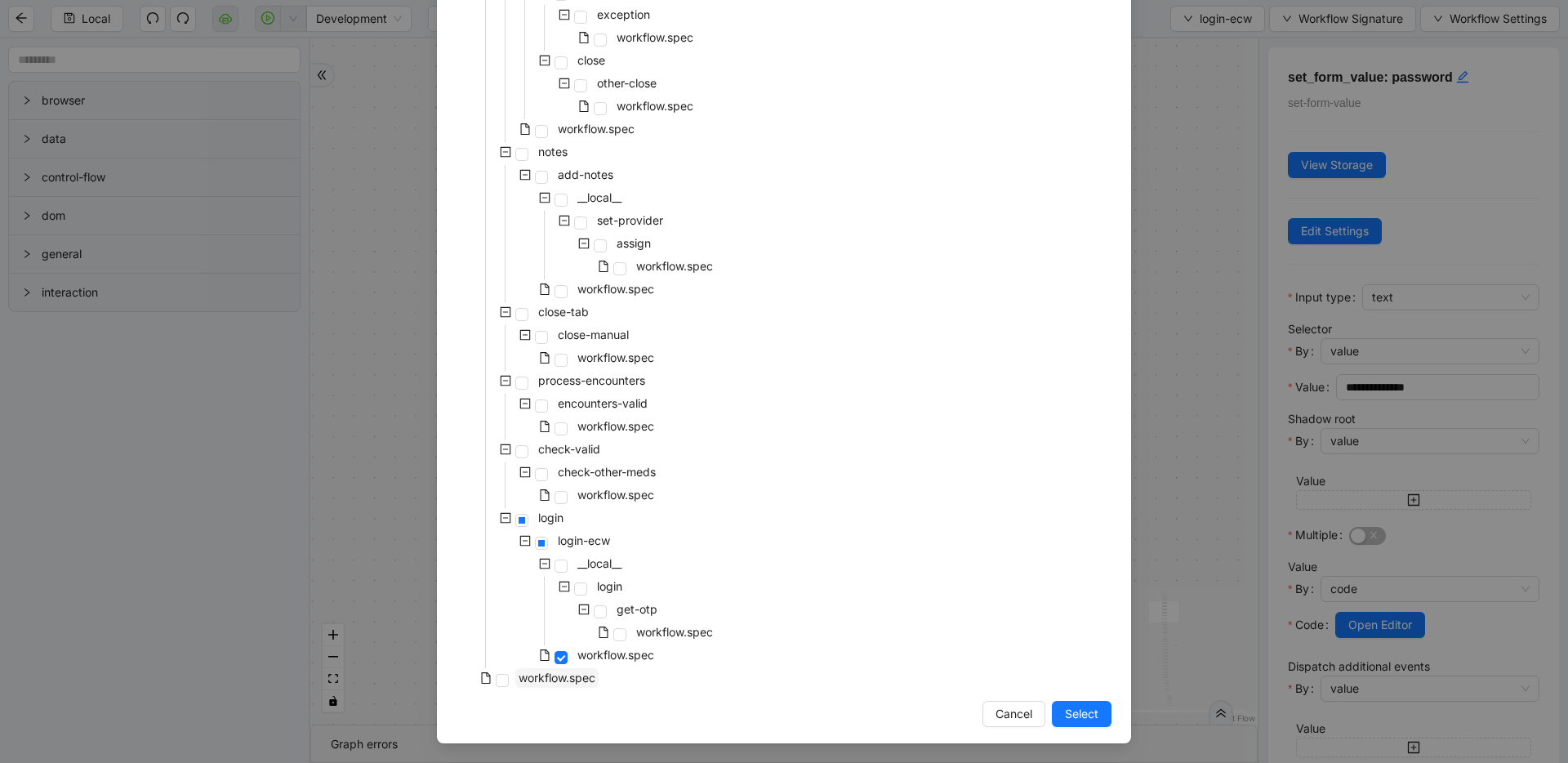
click at [519, 682] on span "workflow.spec" at bounding box center [557, 677] width 77 height 14
click at [1088, 718] on span "Select" at bounding box center [1081, 713] width 34 height 18
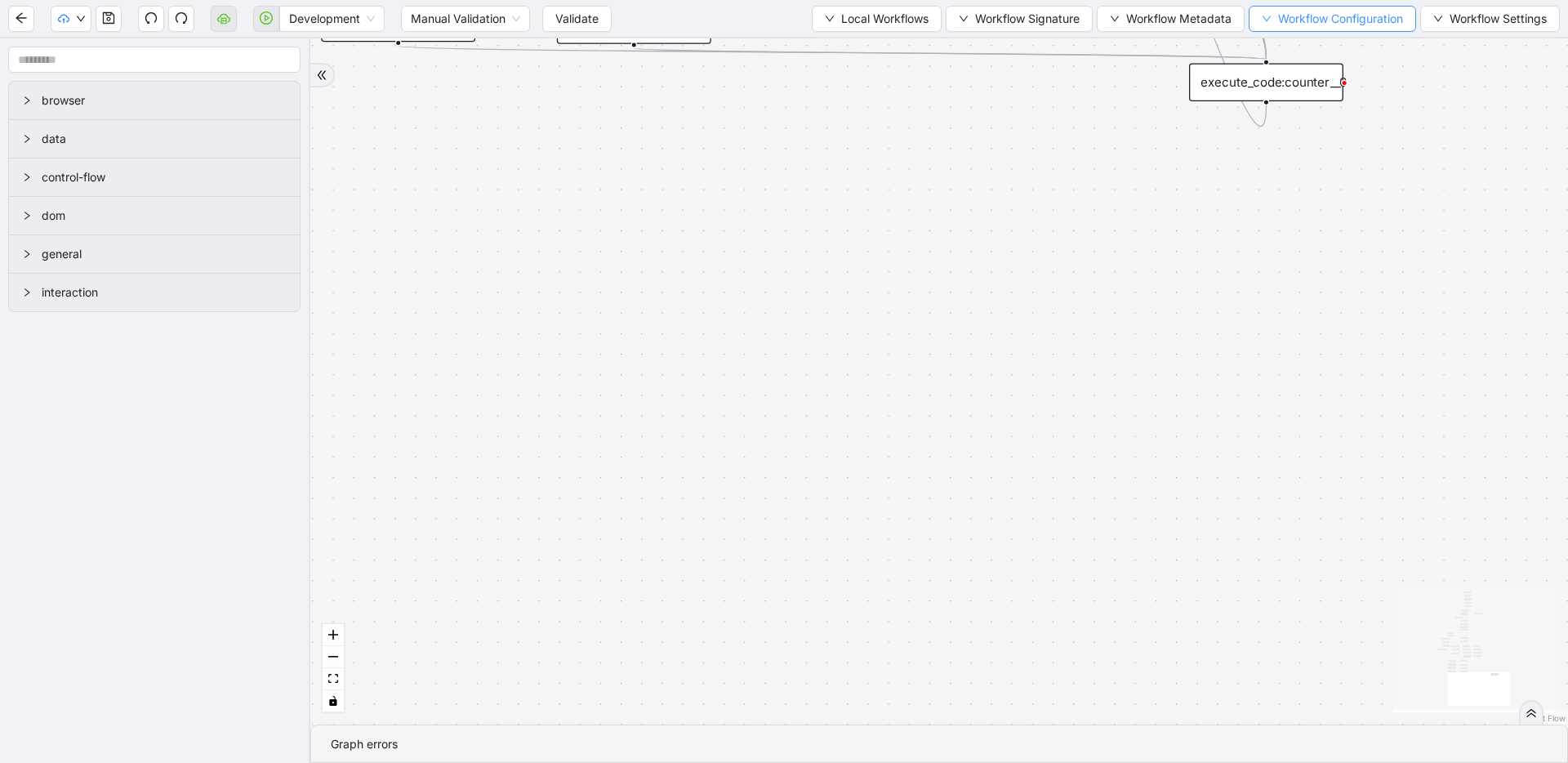
click at [1301, 16] on span "Workflow Configuration" at bounding box center [1340, 18] width 125 height 18
click at [1297, 68] on span "Value" at bounding box center [1328, 76] width 144 height 18
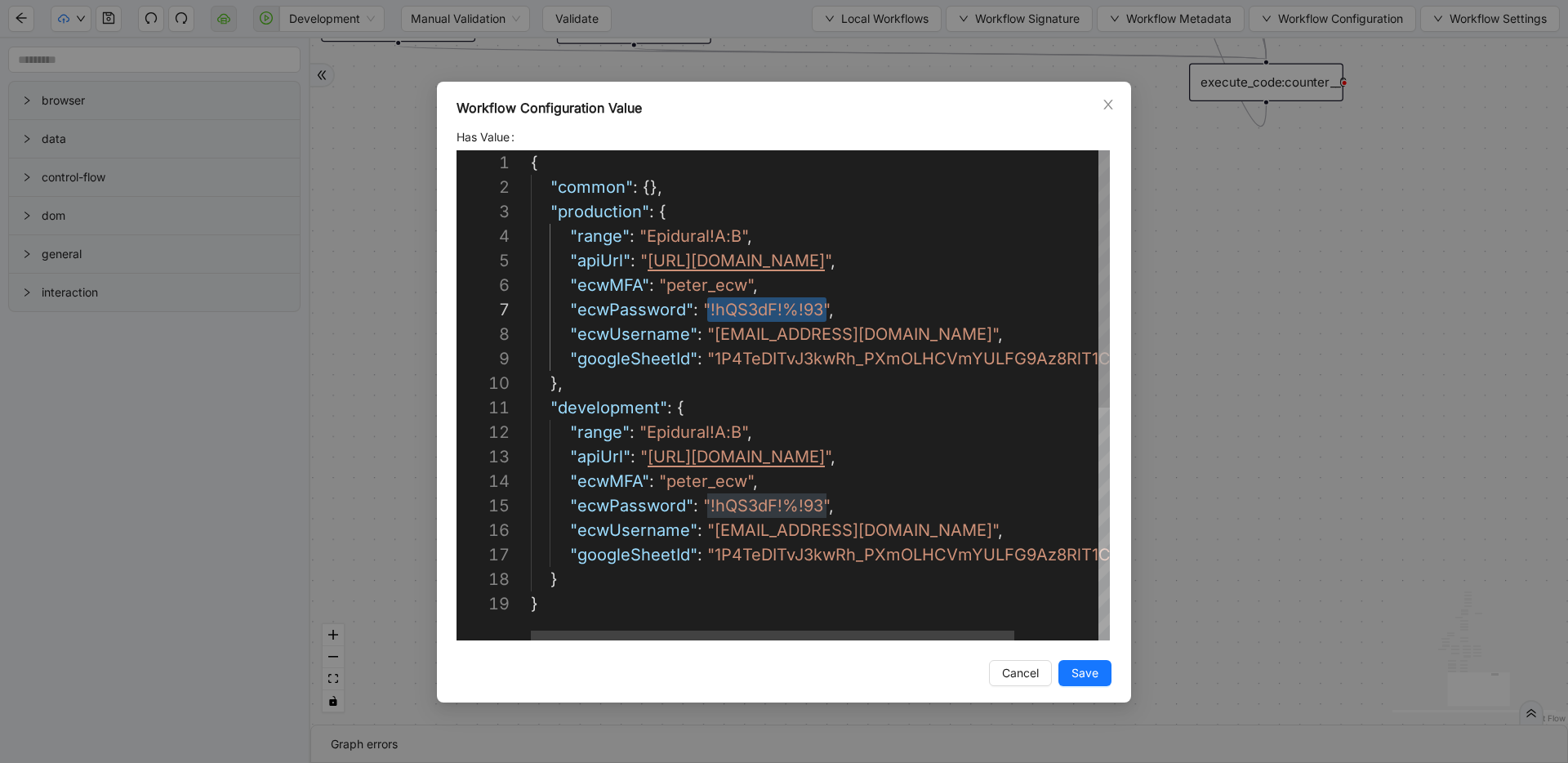
scroll to position [147, 289]
drag, startPoint x: 705, startPoint y: 308, endPoint x: 822, endPoint y: 312, distance: 117.1
click at [1083, 675] on span "Save" at bounding box center [1084, 672] width 27 height 18
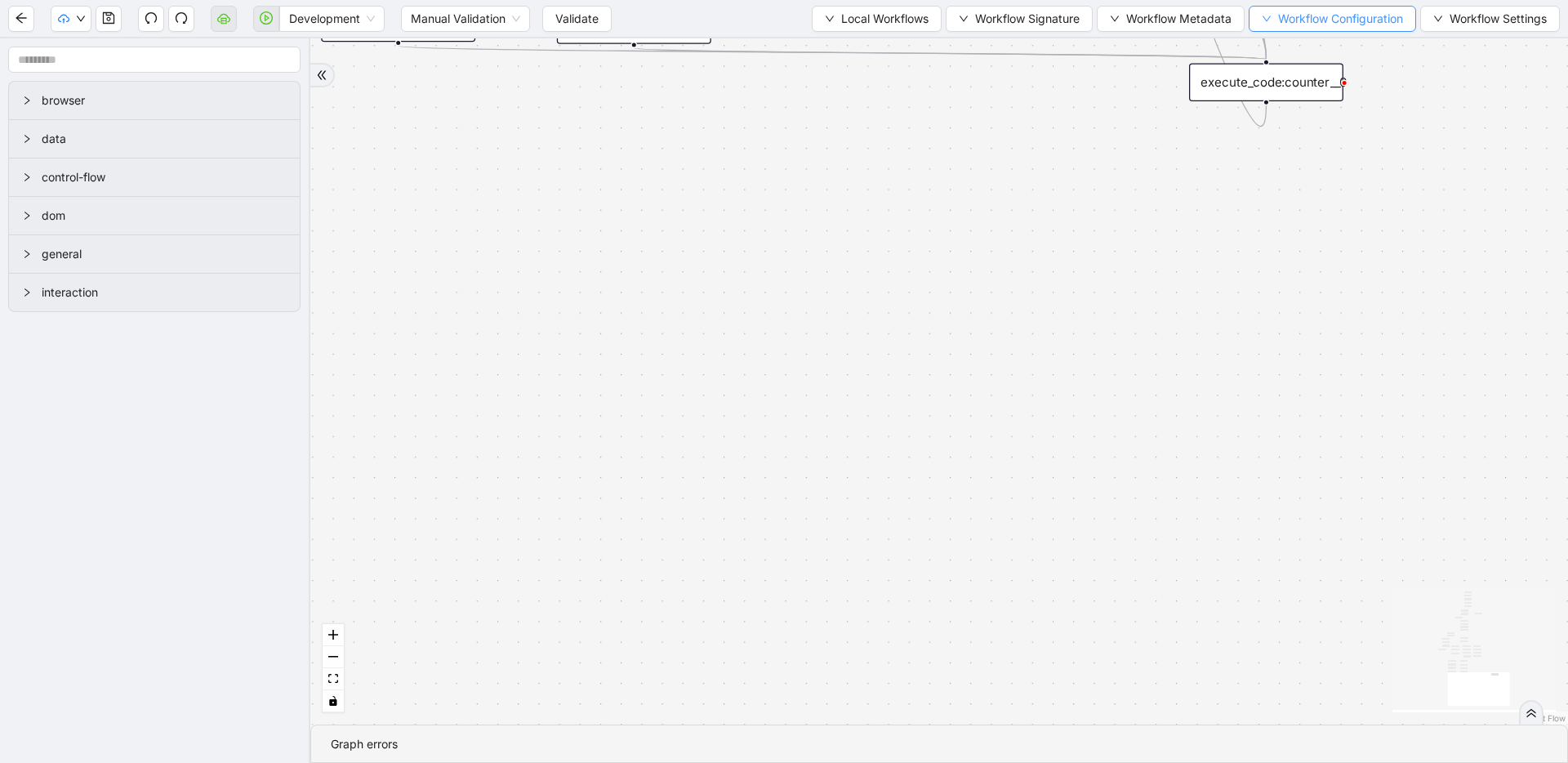
click at [1266, 17] on icon "down" at bounding box center [1267, 19] width 9 height 9
click at [1270, 72] on span "Value" at bounding box center [1328, 76] width 144 height 18
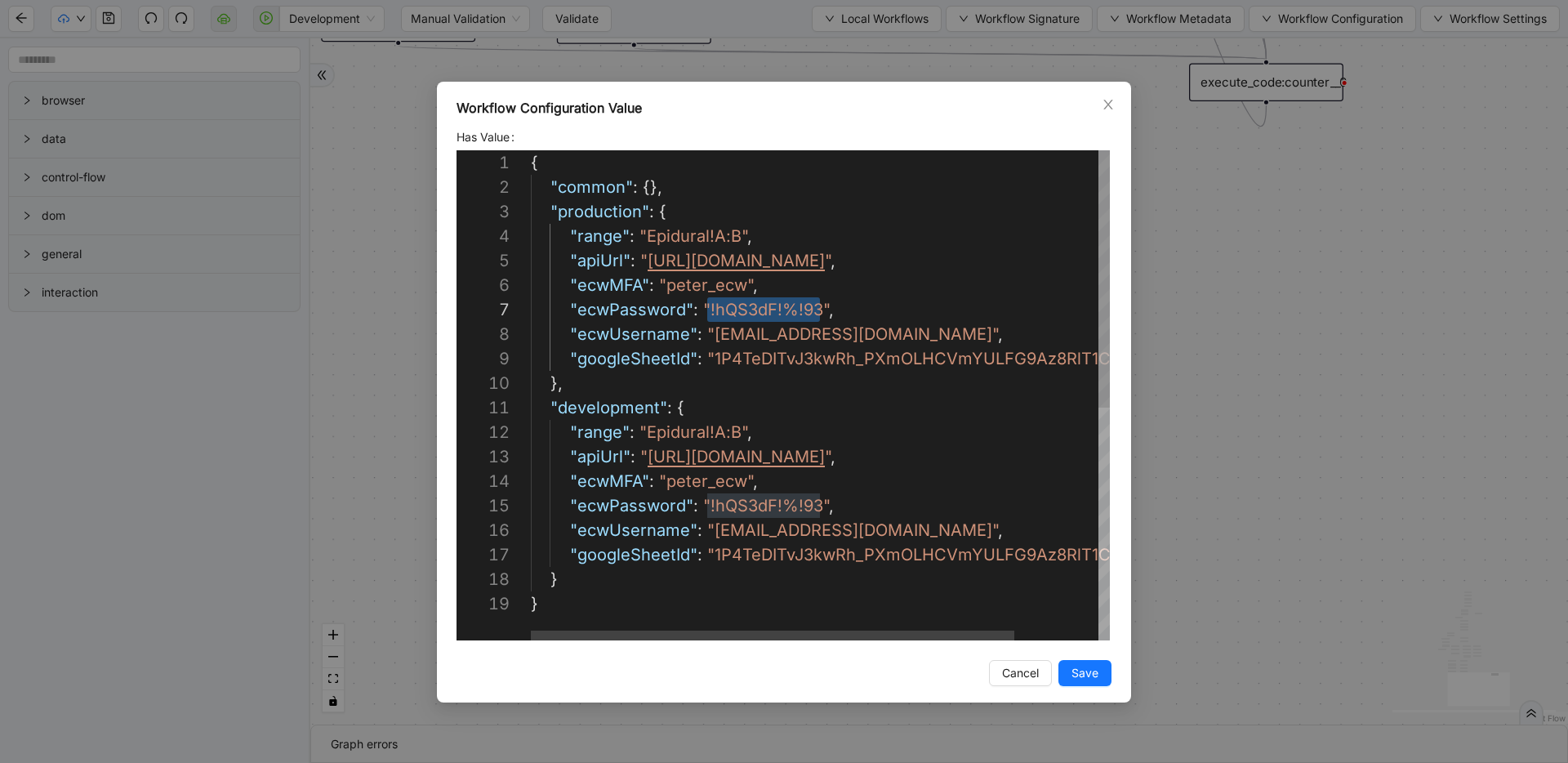
drag, startPoint x: 707, startPoint y: 313, endPoint x: 817, endPoint y: 312, distance: 110.0
paste textarea "********"
type textarea "**********"
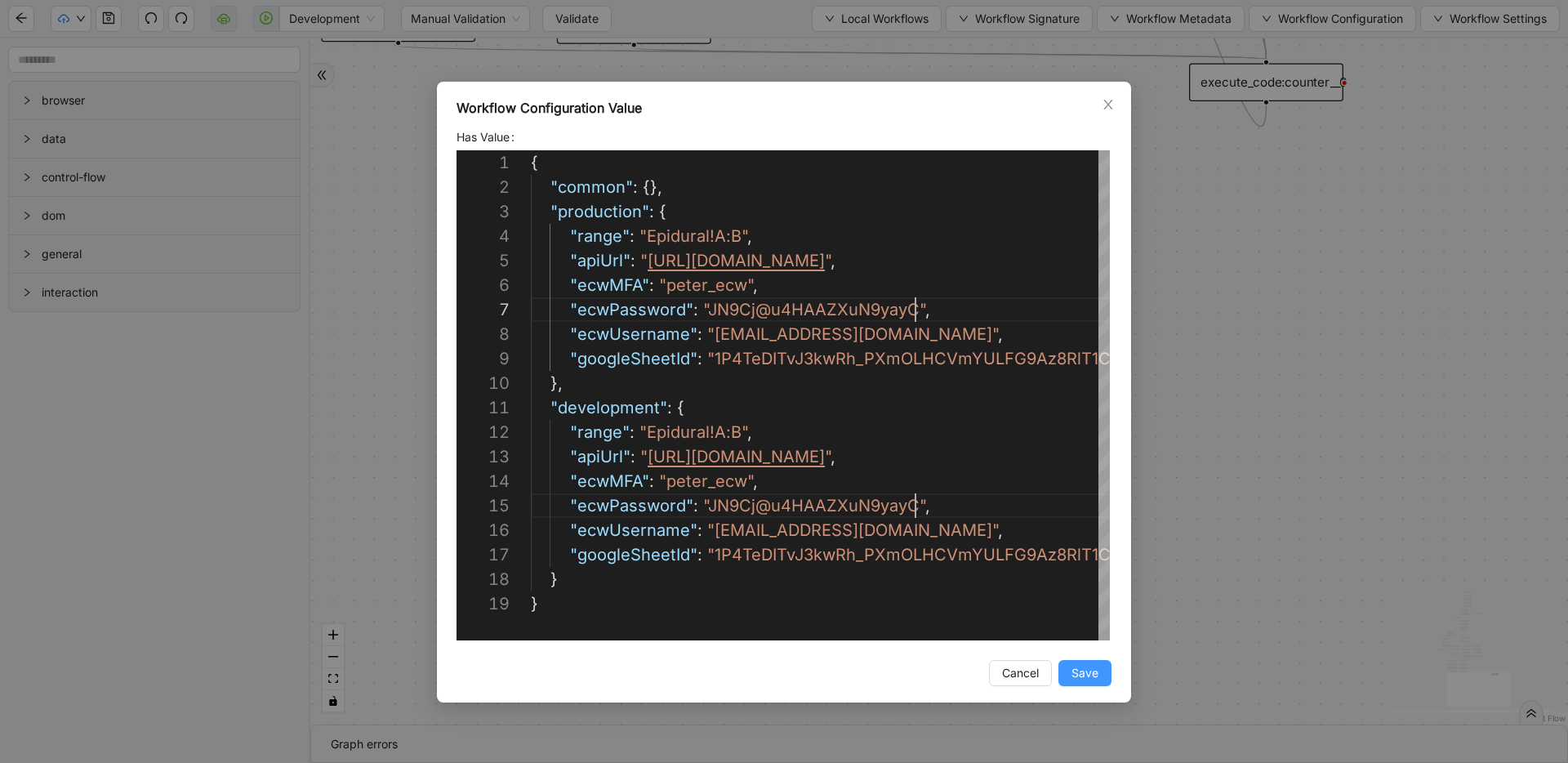
click at [1076, 675] on span "Save" at bounding box center [1084, 672] width 27 height 18
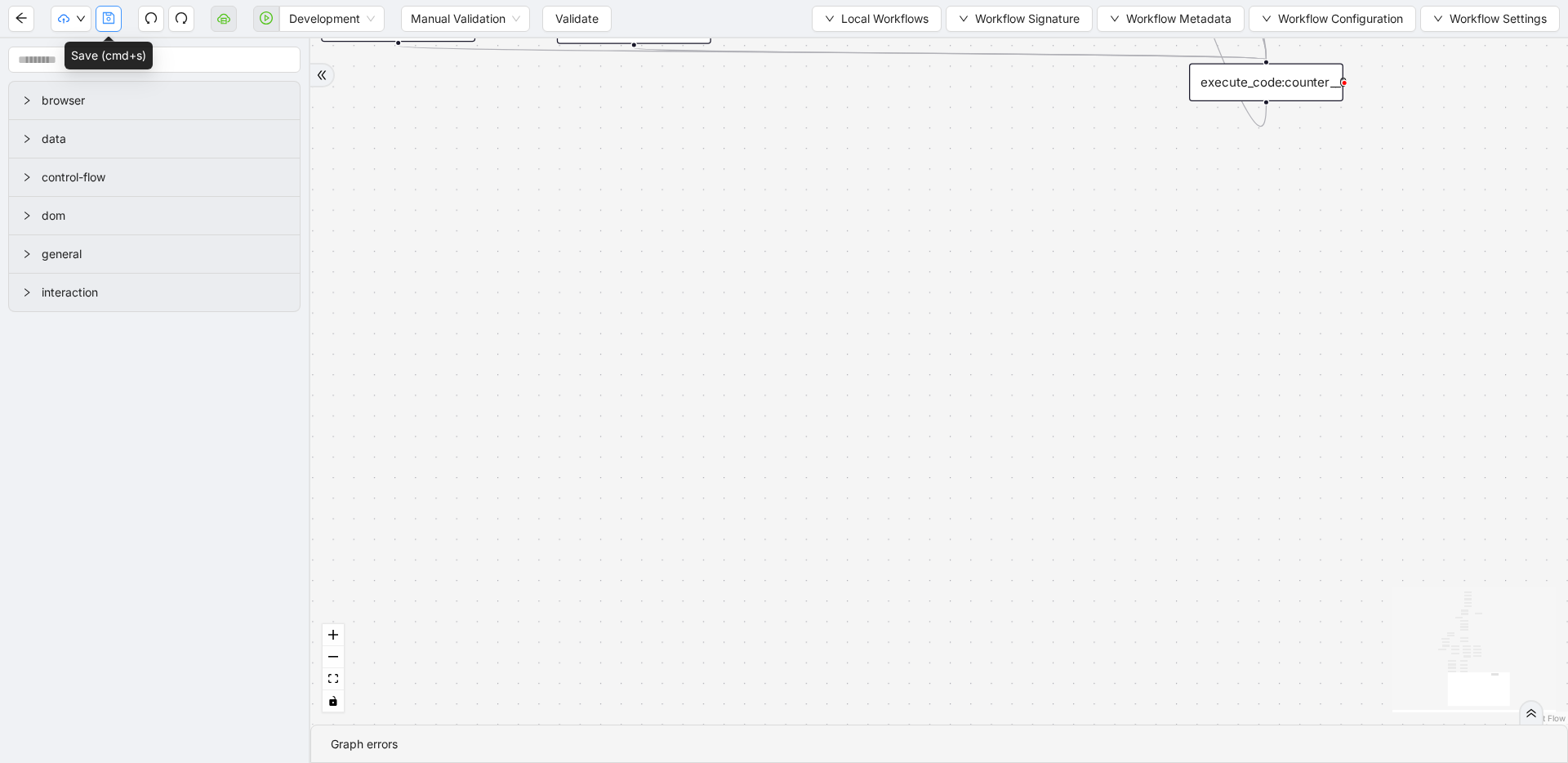
click at [113, 21] on icon "save" at bounding box center [109, 18] width 11 height 11
click at [593, 19] on span "Validate" at bounding box center [577, 18] width 43 height 18
click at [71, 81] on span "Prod: Update Needed" at bounding box center [123, 76] width 118 height 18
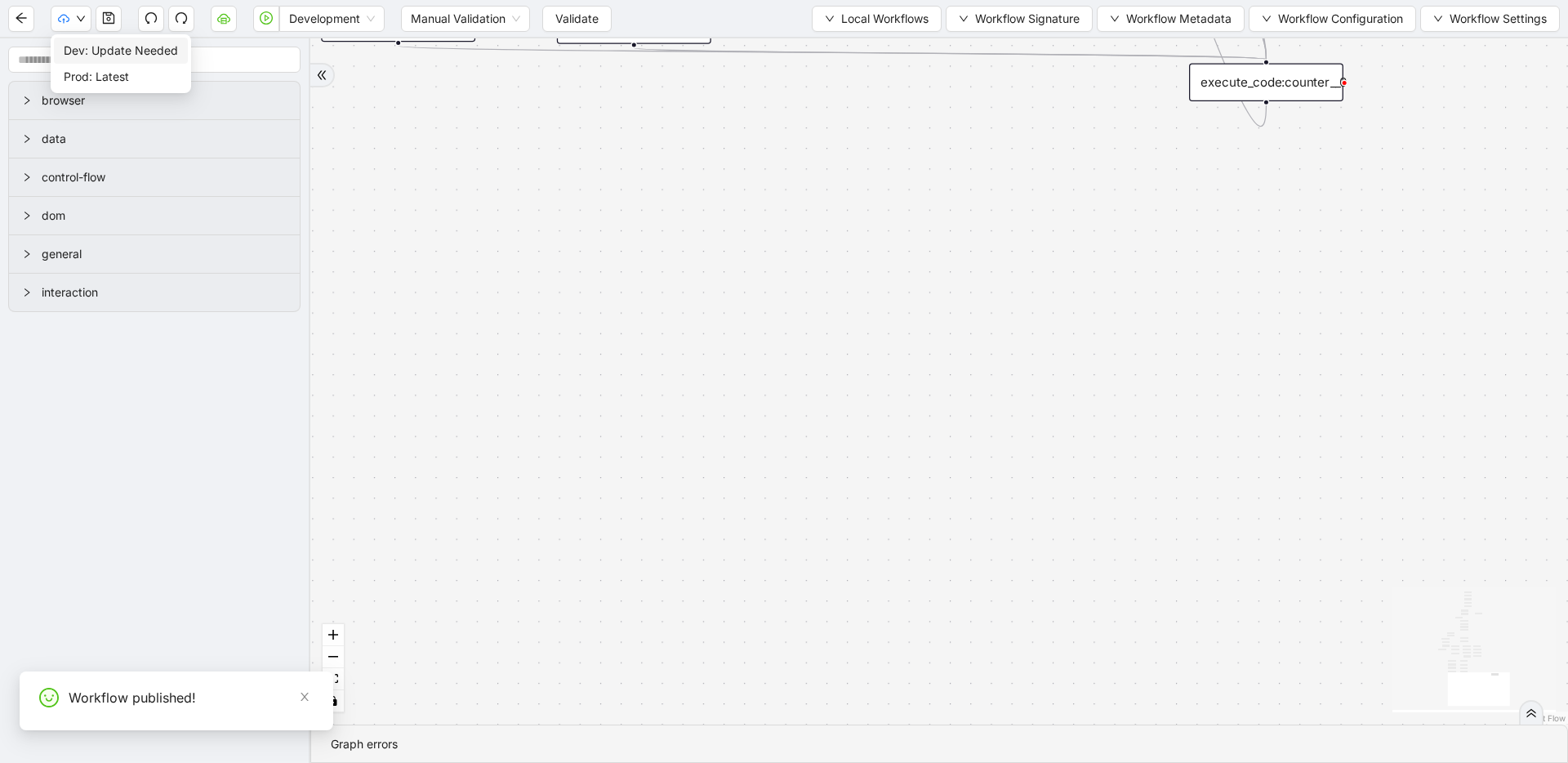
click at [69, 44] on span "Dev: Update Needed" at bounding box center [121, 50] width 114 height 18
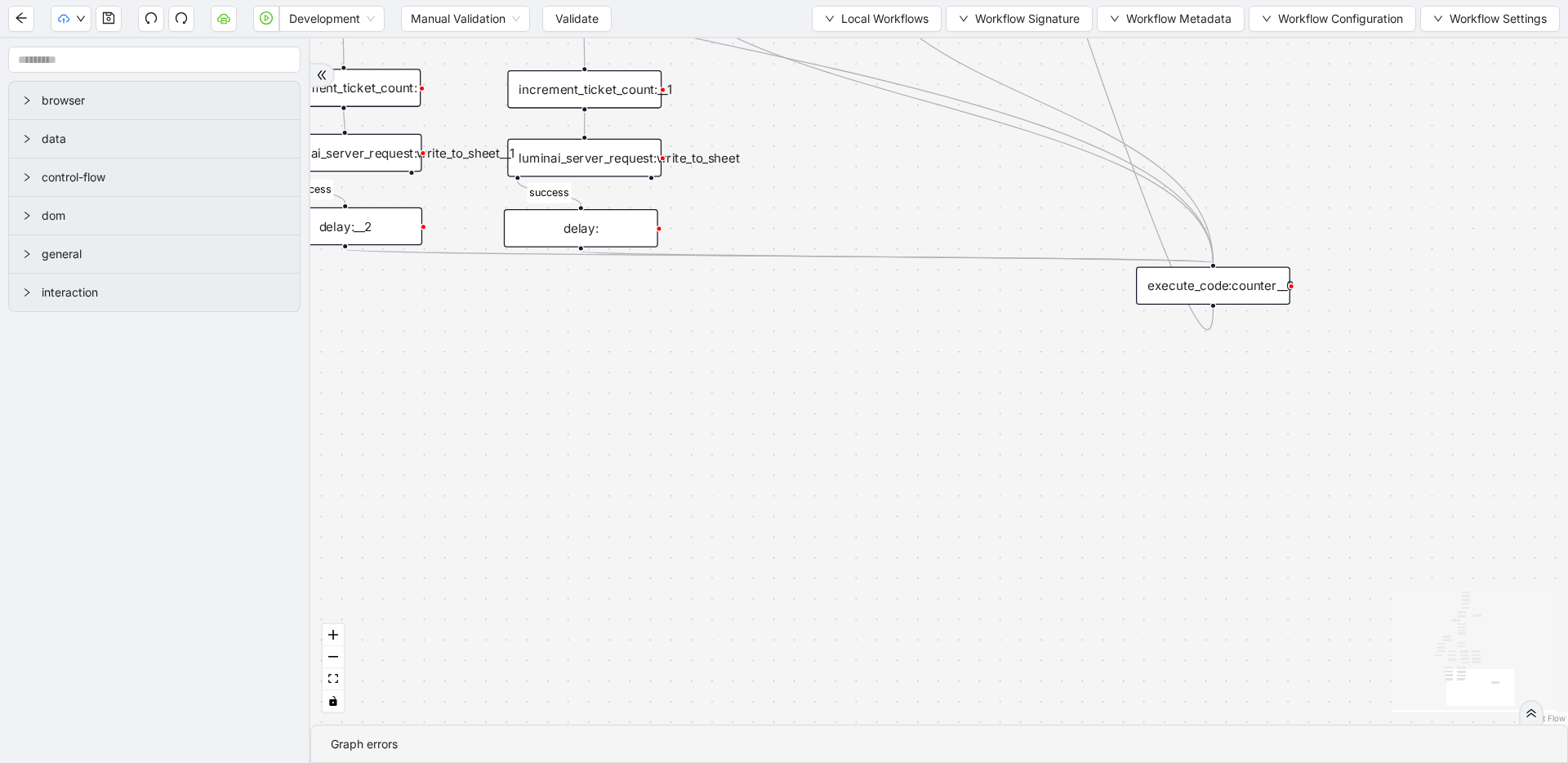
drag, startPoint x: 1050, startPoint y: 312, endPoint x: 1029, endPoint y: 407, distance: 97.3
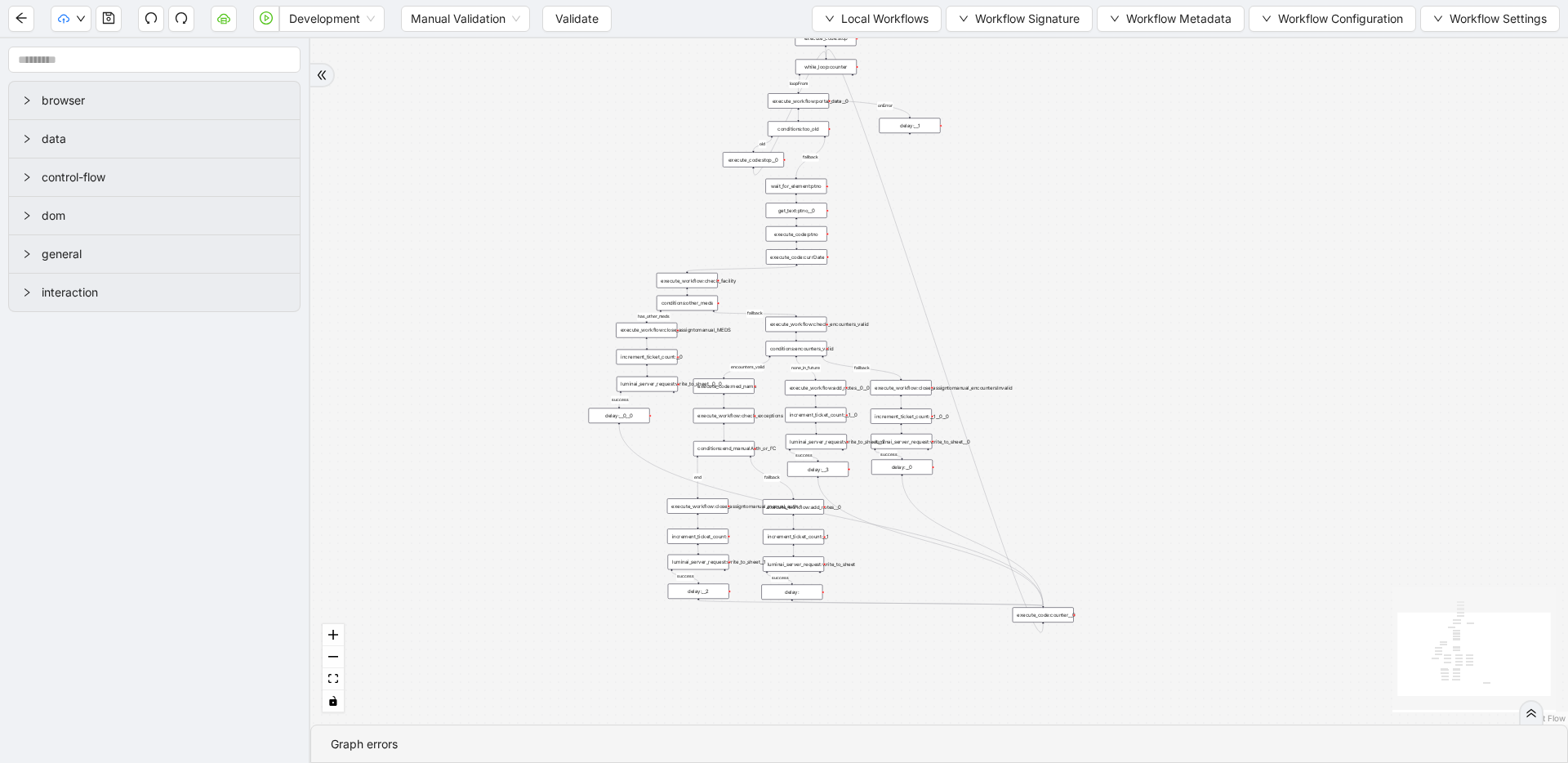
drag, startPoint x: 921, startPoint y: 488, endPoint x: 918, endPoint y: 552, distance: 64.1
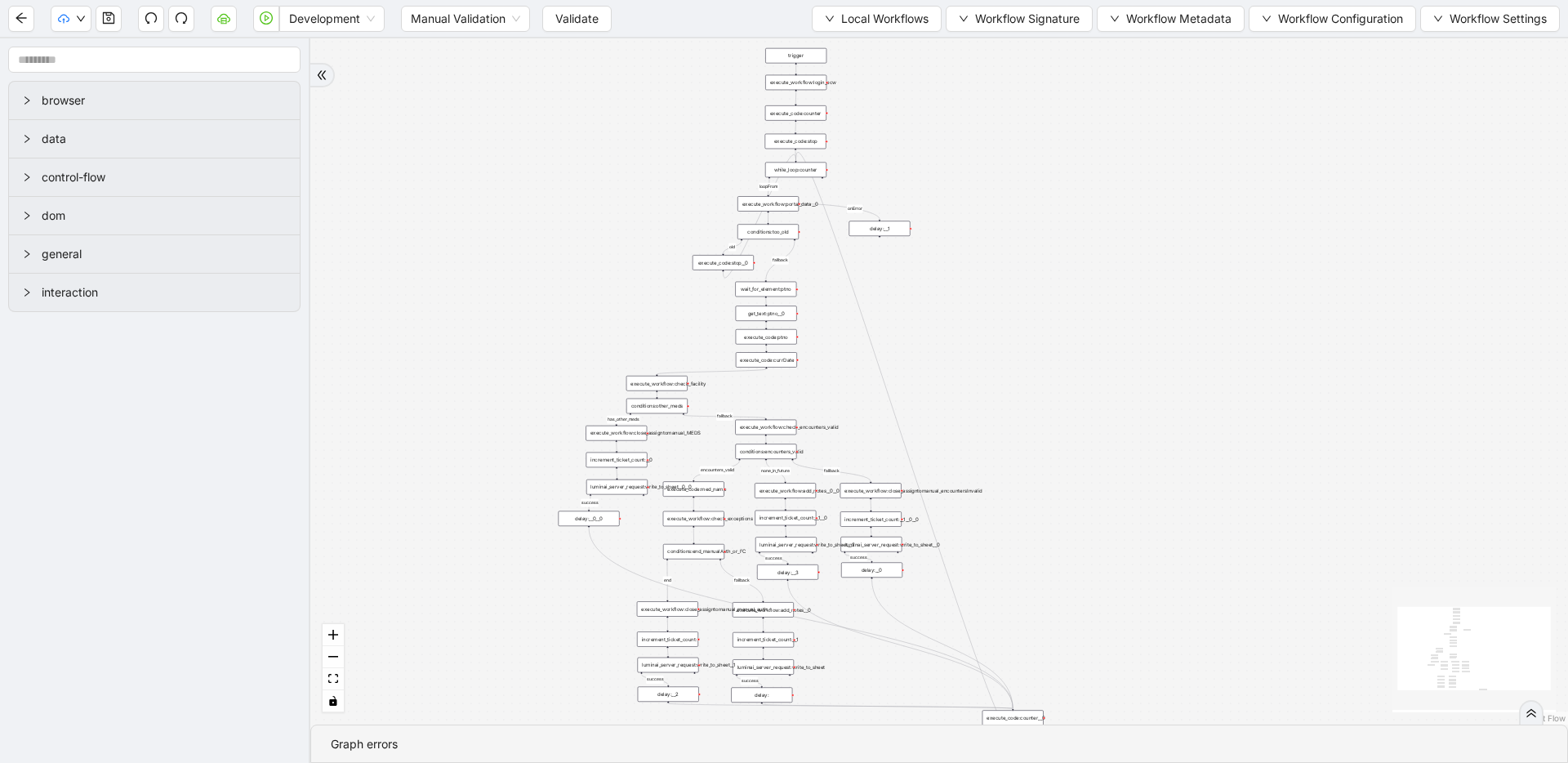
drag, startPoint x: 850, startPoint y: 415, endPoint x: 851, endPoint y: 393, distance: 22.0
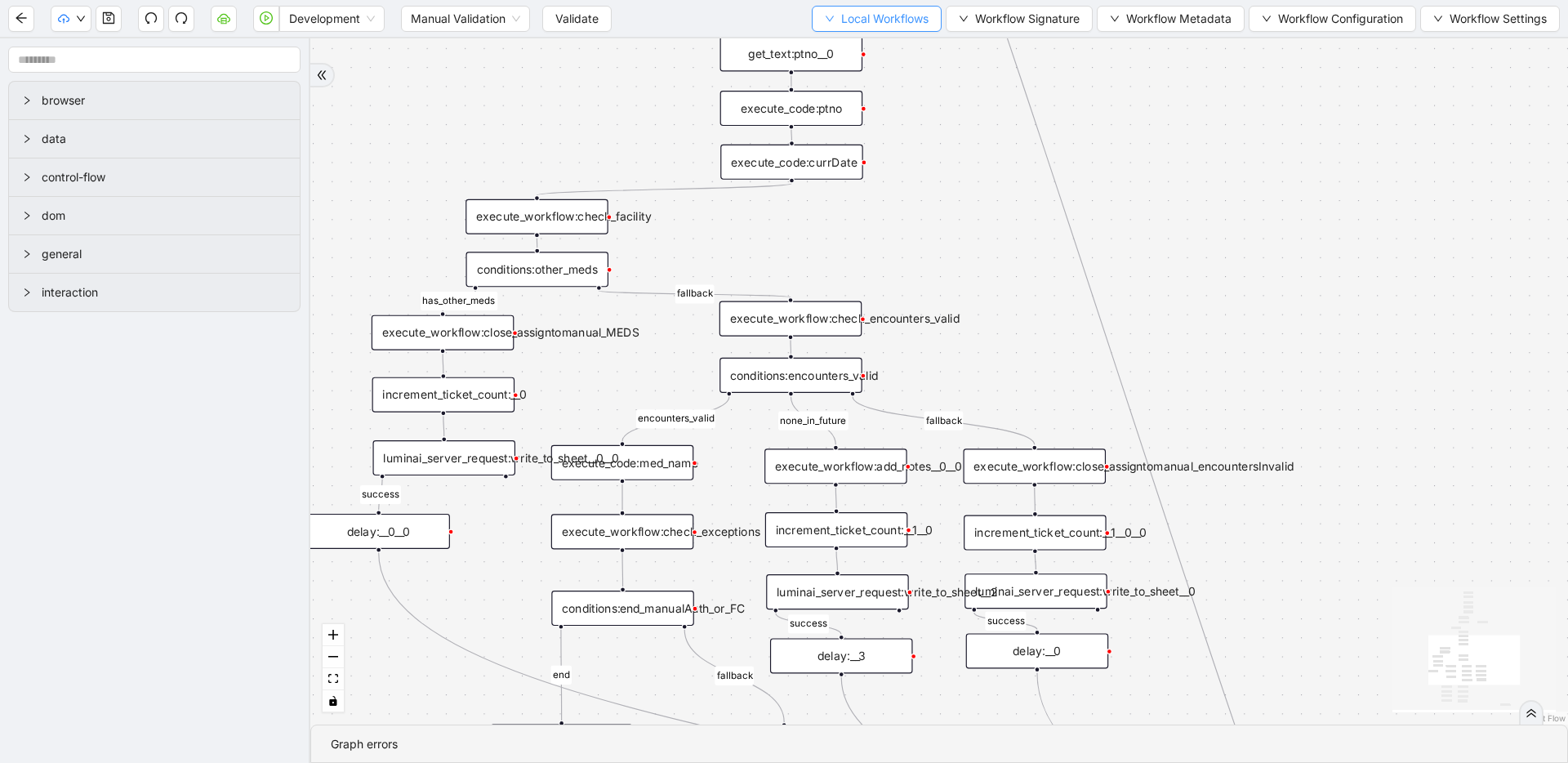
click at [830, 23] on button "Local Workflows" at bounding box center [876, 19] width 130 height 26
click at [830, 42] on span "Select" at bounding box center [868, 50] width 106 height 18
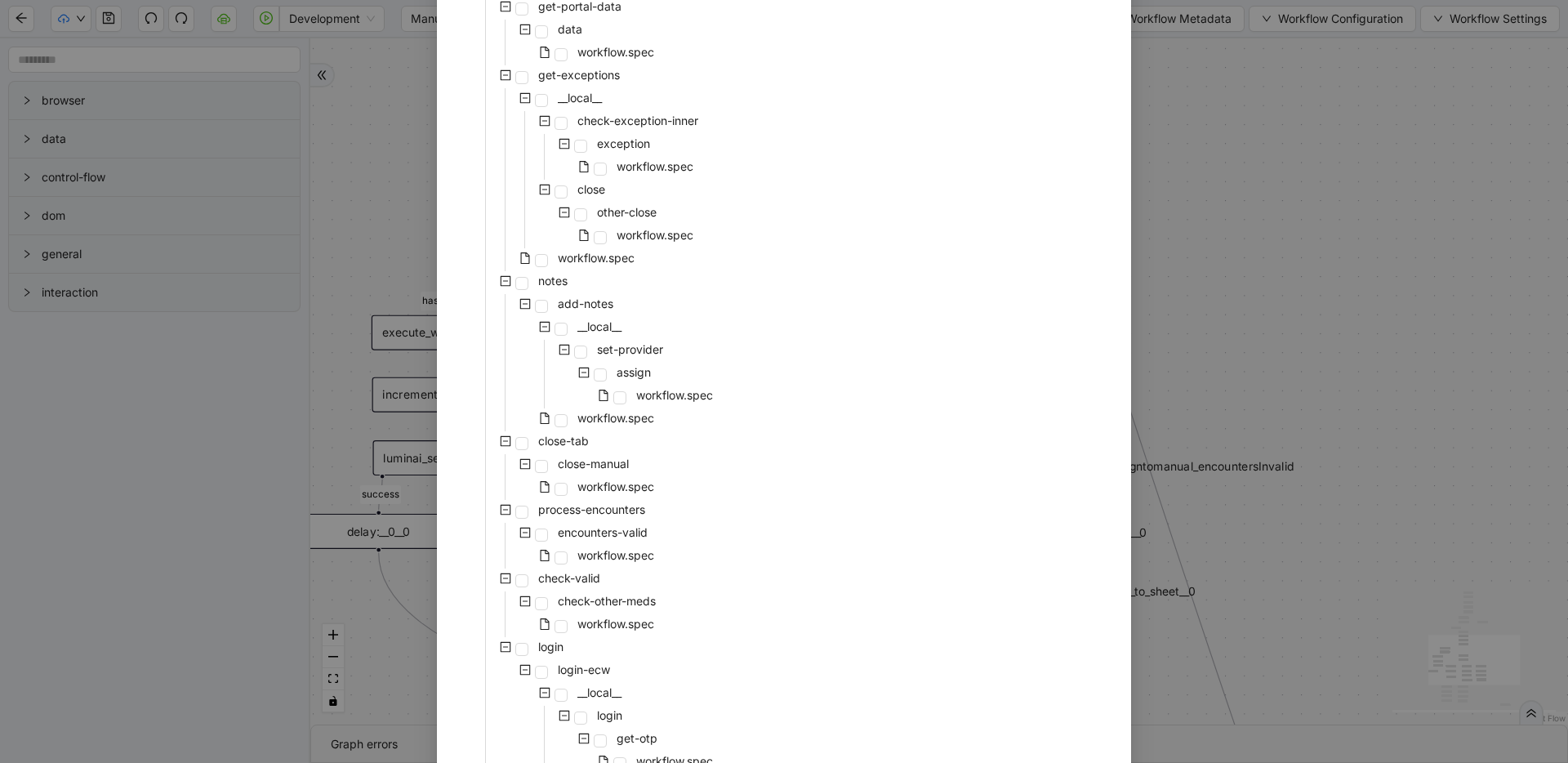
scroll to position [158, 0]
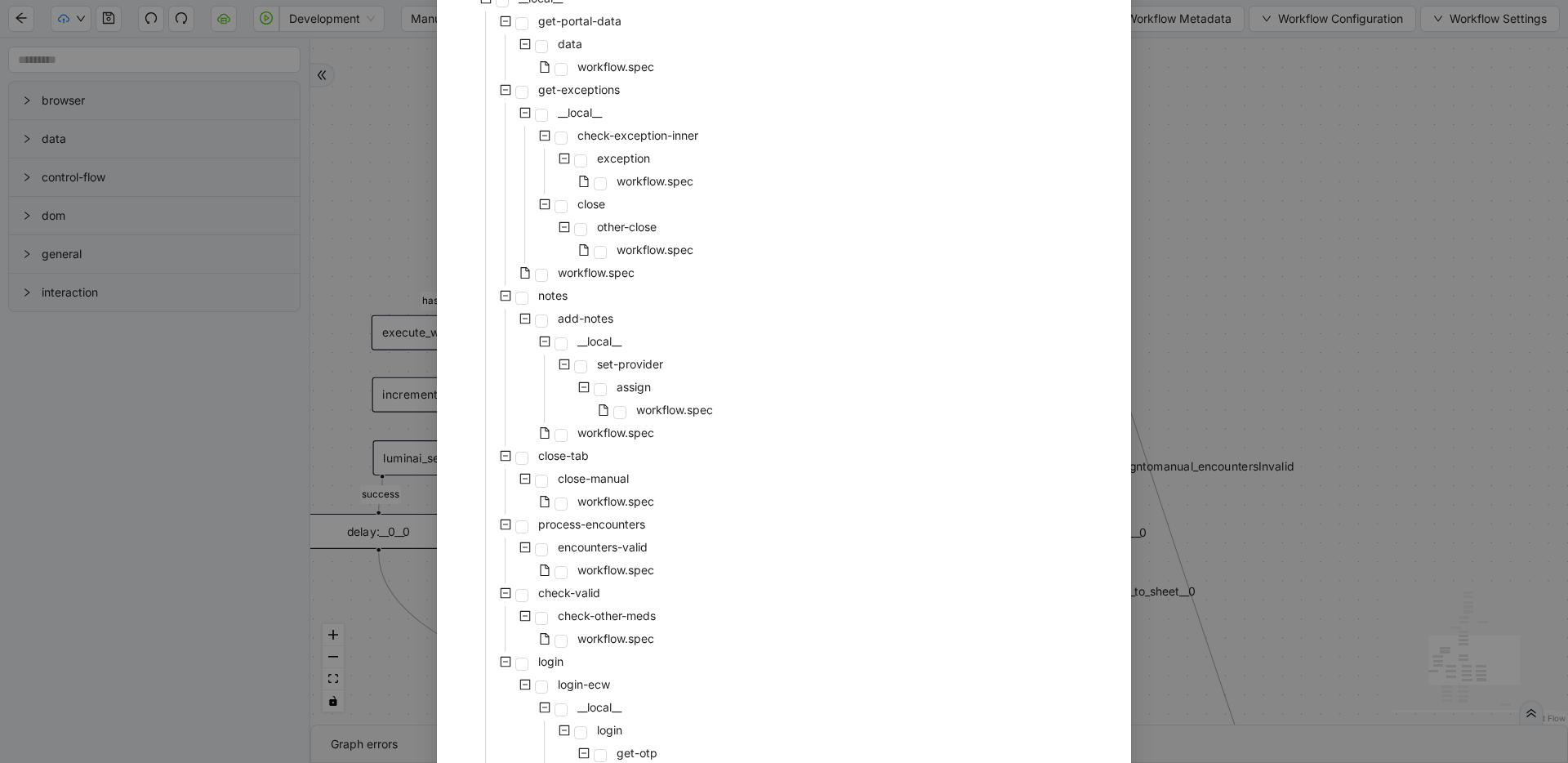
click at [872, 540] on div "rothman-precert-epidural-one __local__ get-portal-data data workflow.spec get-e…" at bounding box center [784, 400] width 655 height 869
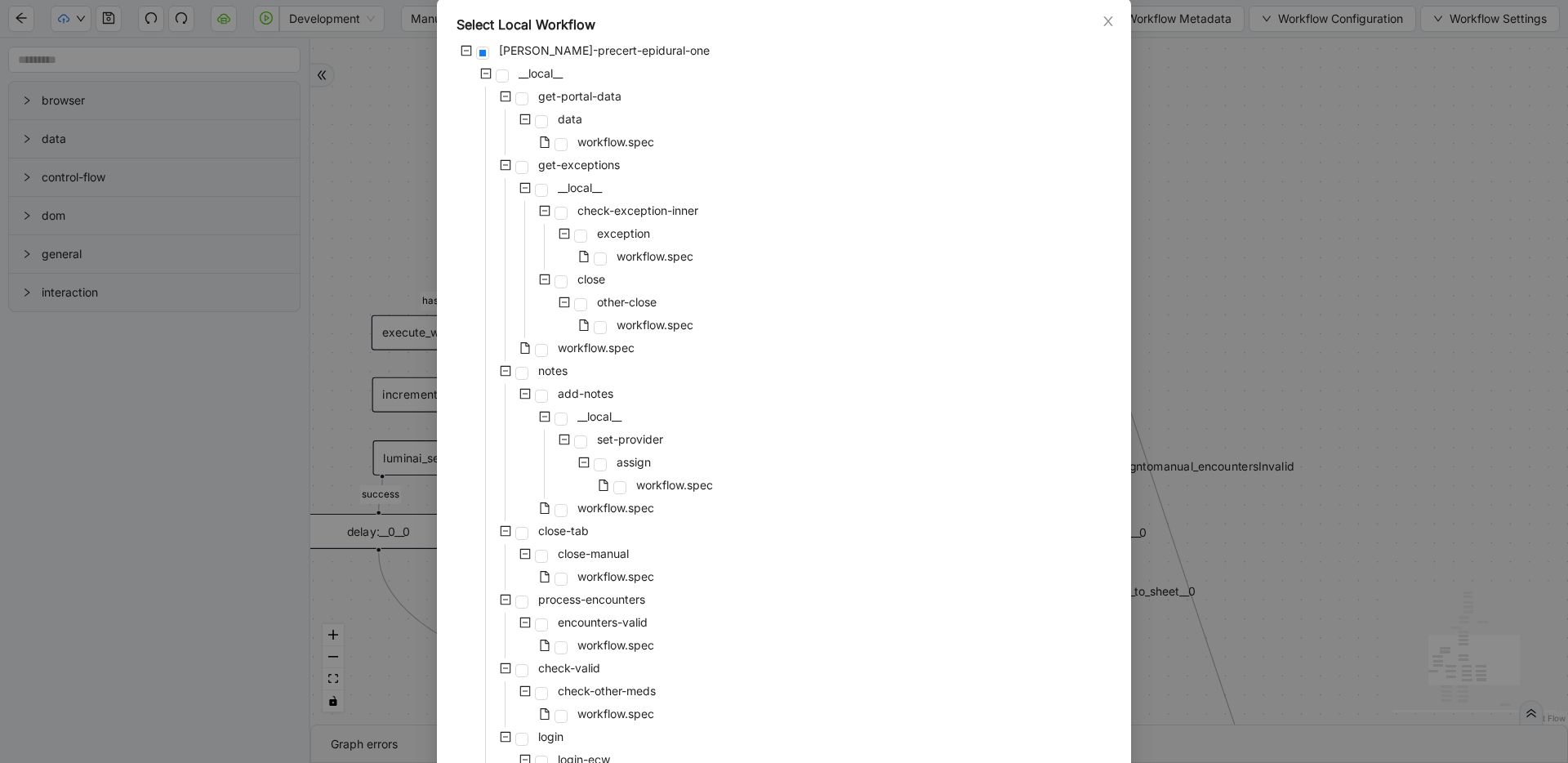
scroll to position [76, 0]
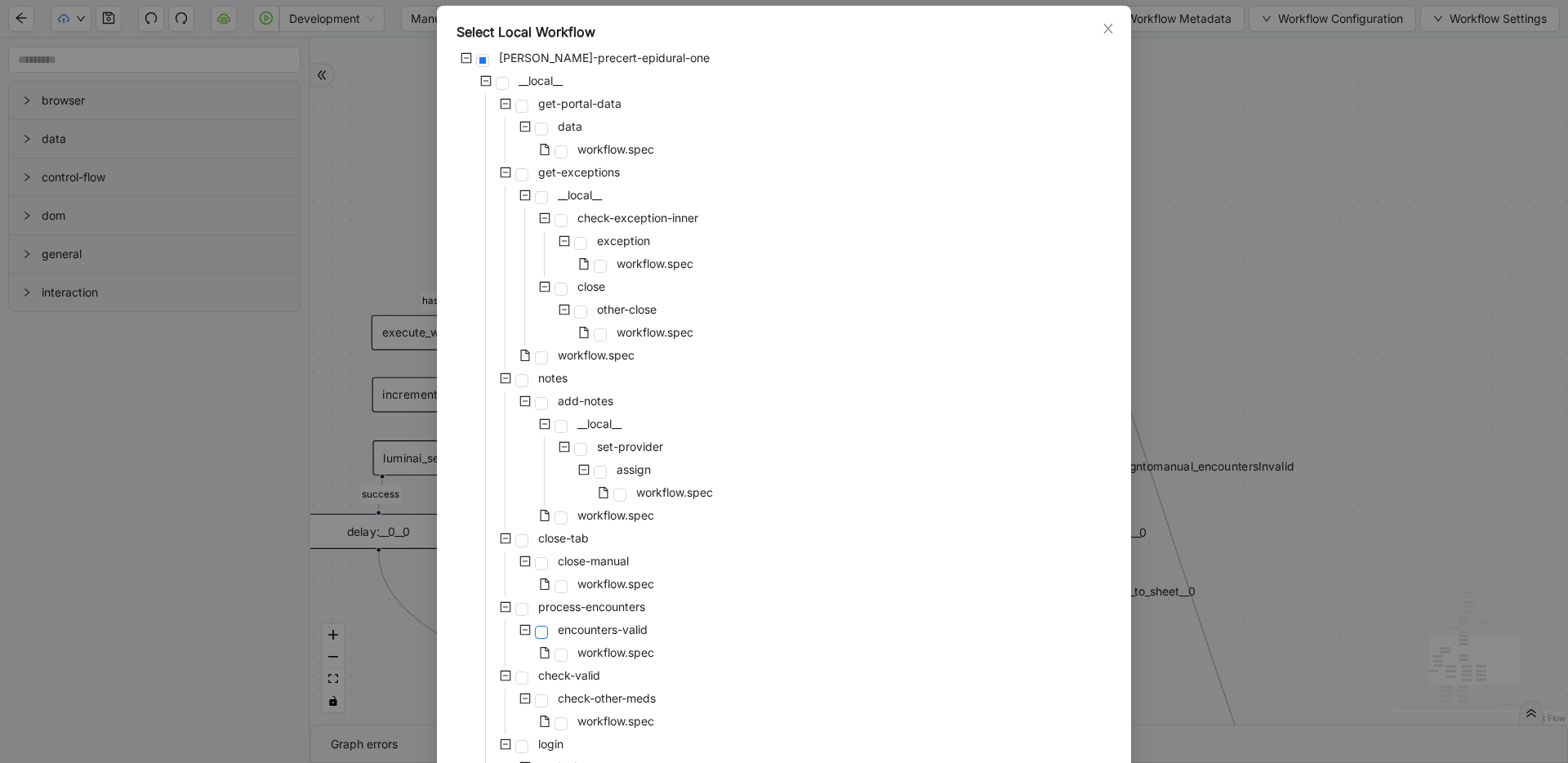
click at [535, 630] on span at bounding box center [541, 632] width 13 height 13
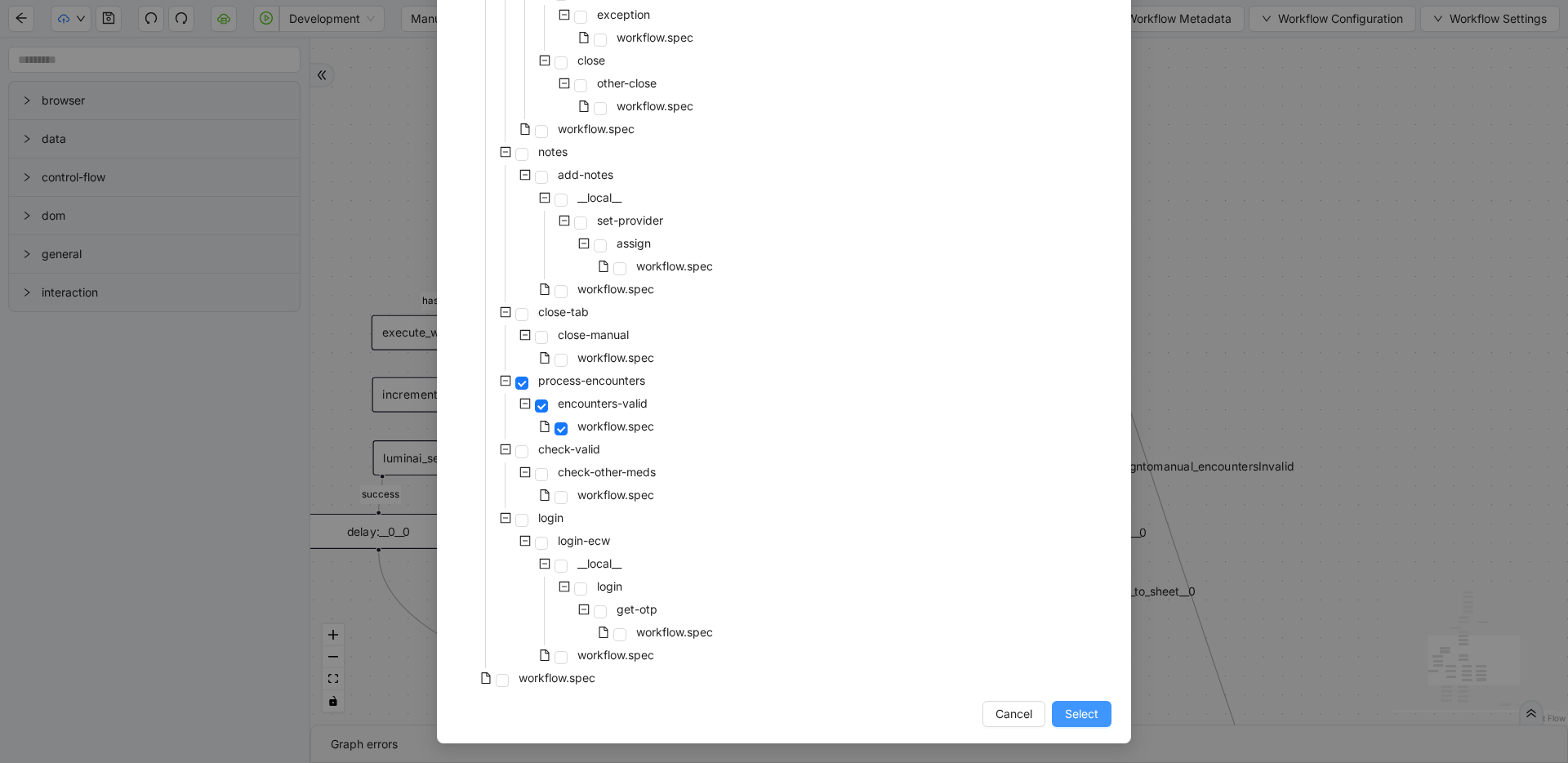
click at [1088, 714] on span "Select" at bounding box center [1081, 713] width 34 height 18
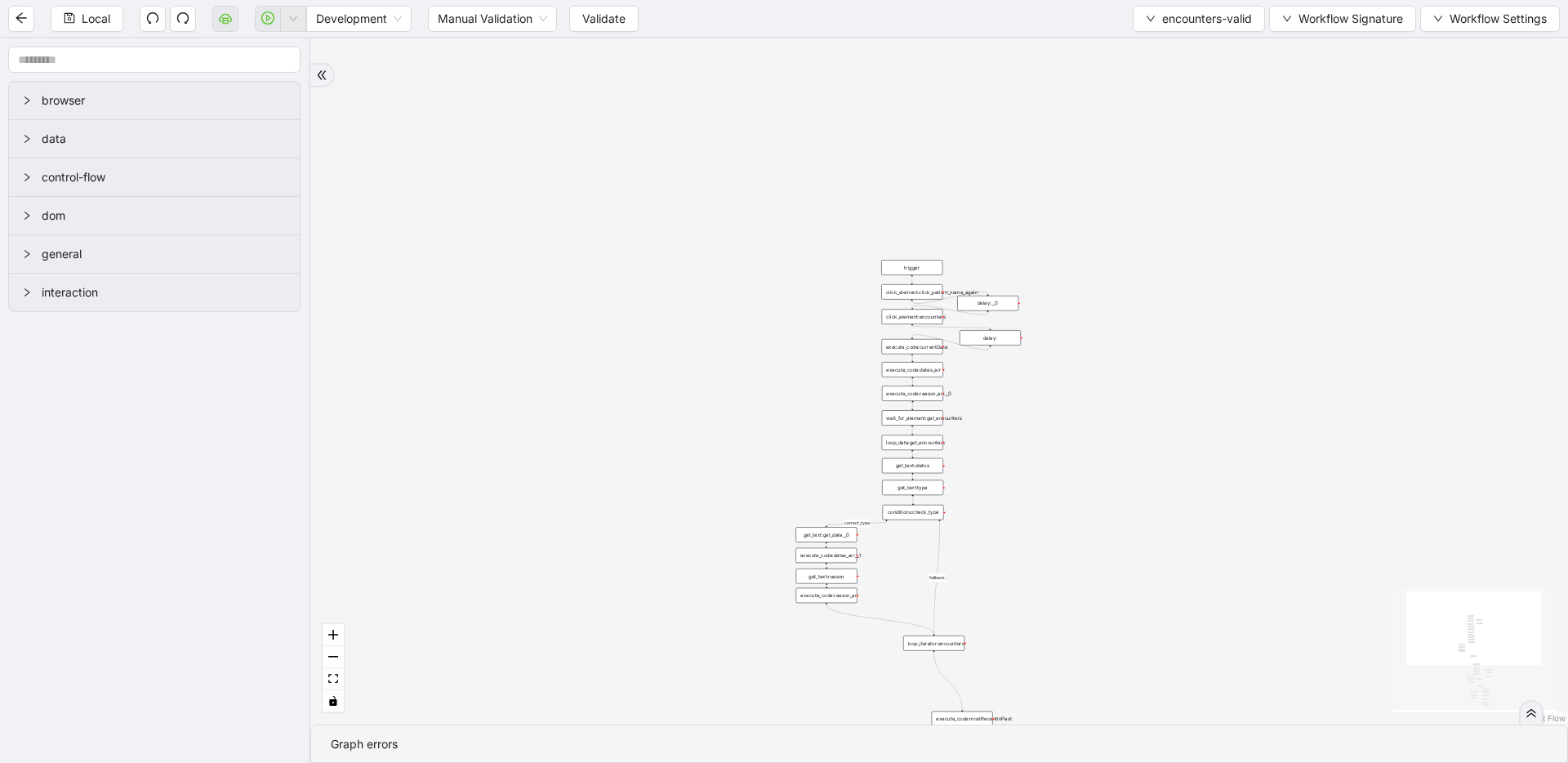
drag, startPoint x: 1043, startPoint y: 541, endPoint x: 988, endPoint y: 233, distance: 312.9
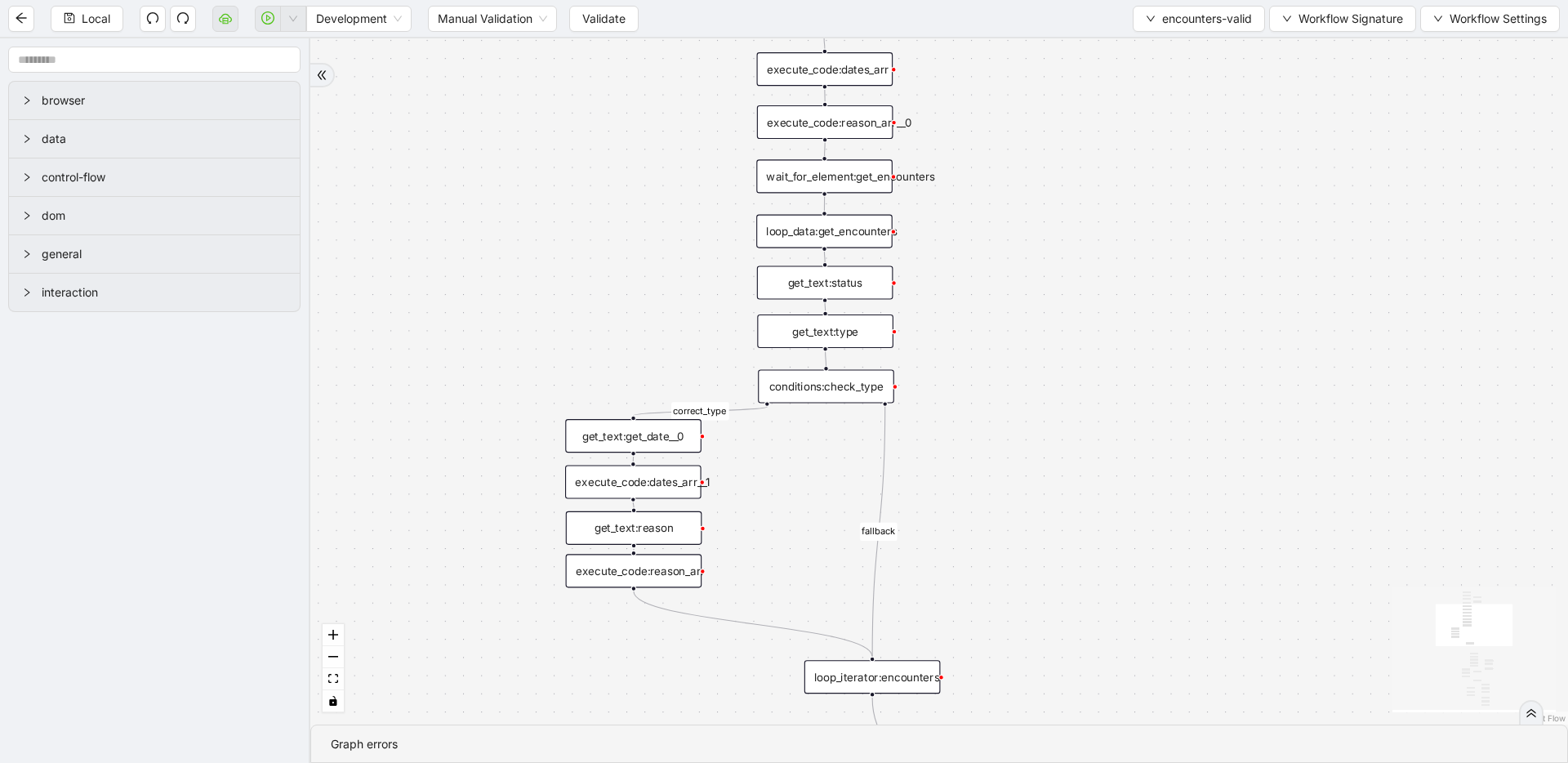
drag, startPoint x: 974, startPoint y: 481, endPoint x: 975, endPoint y: 259, distance: 222.0
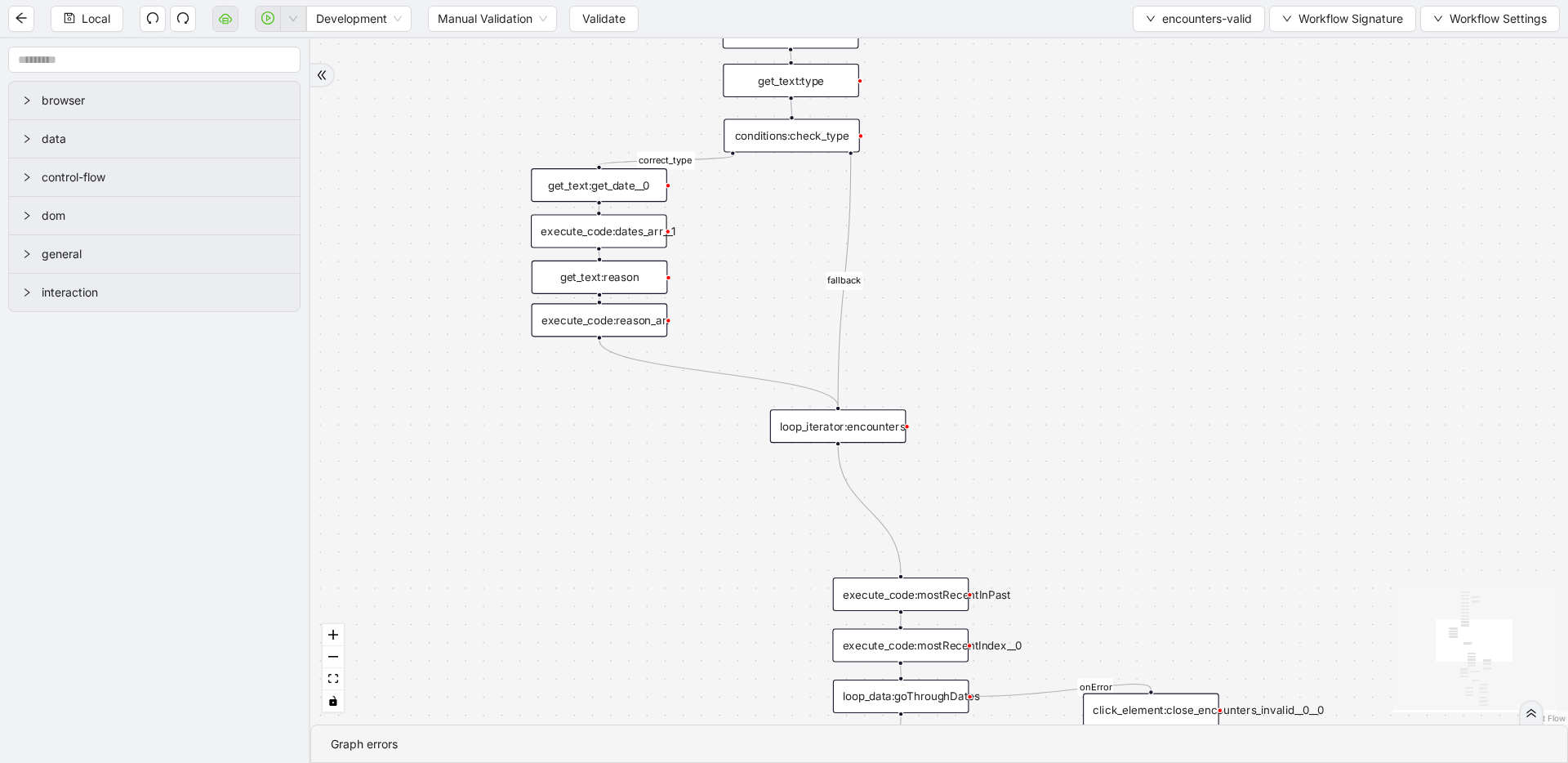
drag, startPoint x: 1024, startPoint y: 485, endPoint x: 989, endPoint y: 245, distance: 242.5
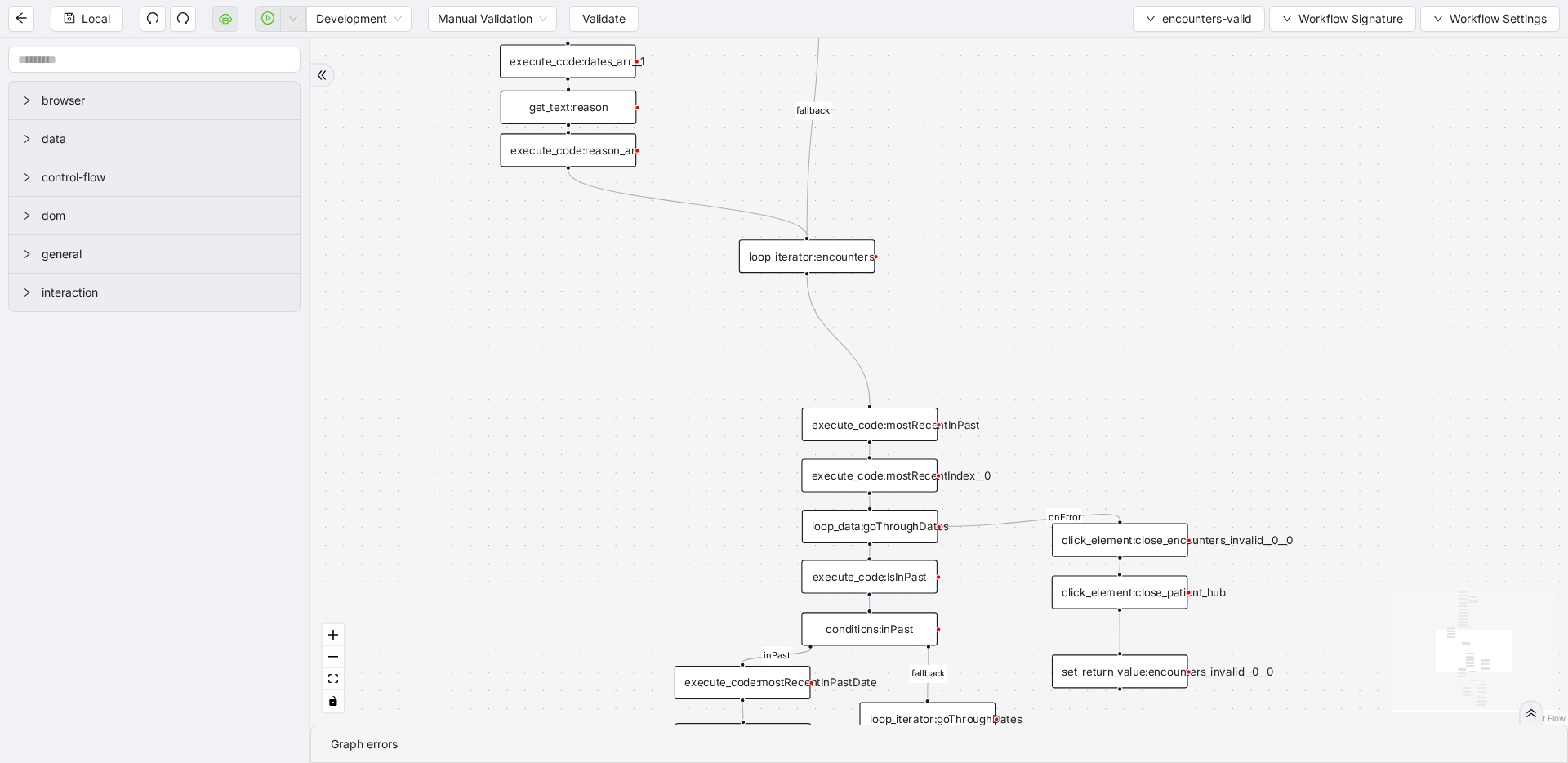
drag, startPoint x: 1059, startPoint y: 439, endPoint x: 968, endPoint y: 152, distance: 301.1
click at [969, 151] on div "correct_type fallback fallback inPast inNewYear fallback onError trigger get_te…" at bounding box center [938, 381] width 1257 height 686
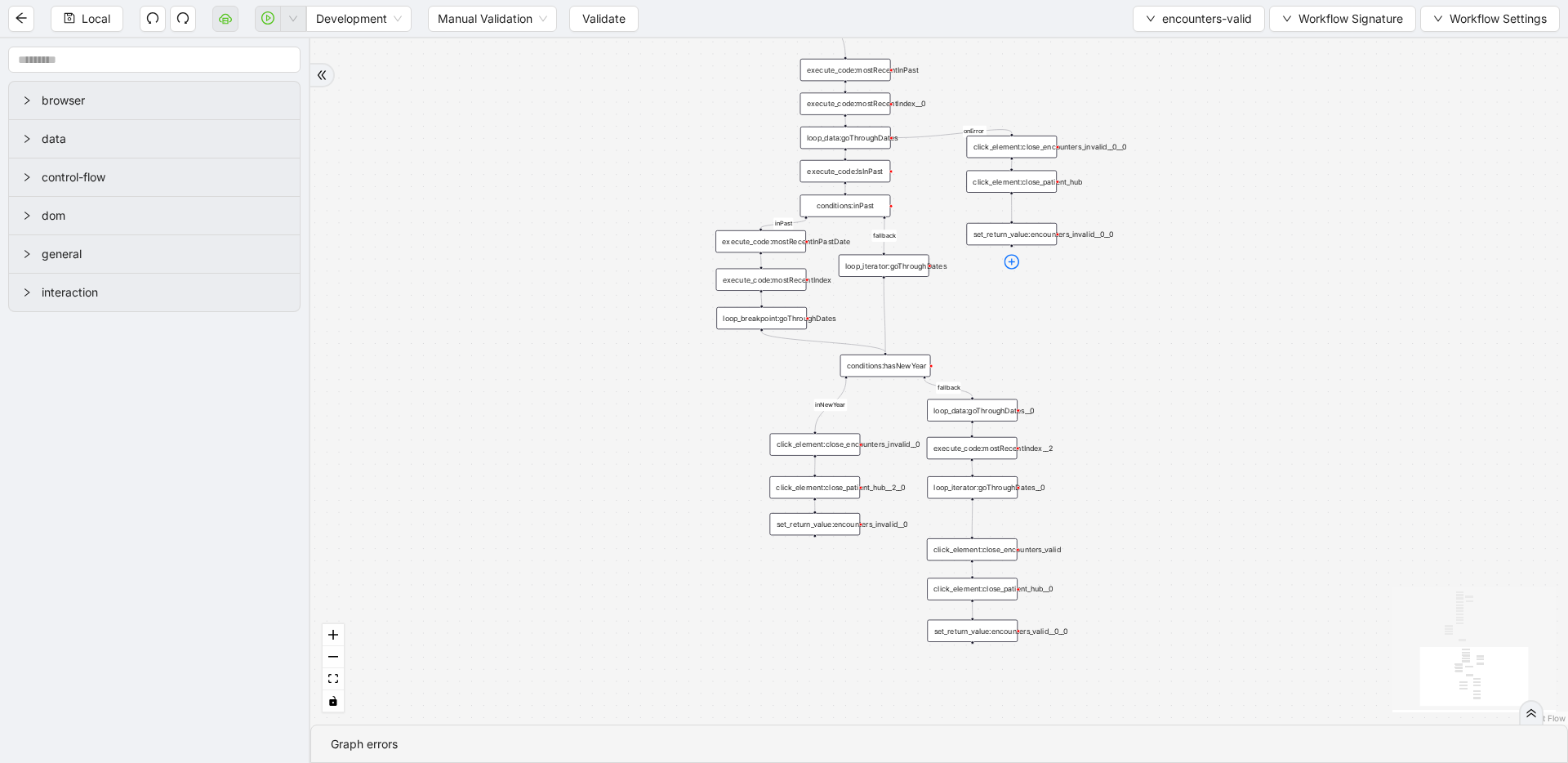
drag, startPoint x: 1022, startPoint y: 375, endPoint x: 1014, endPoint y: 255, distance: 120.3
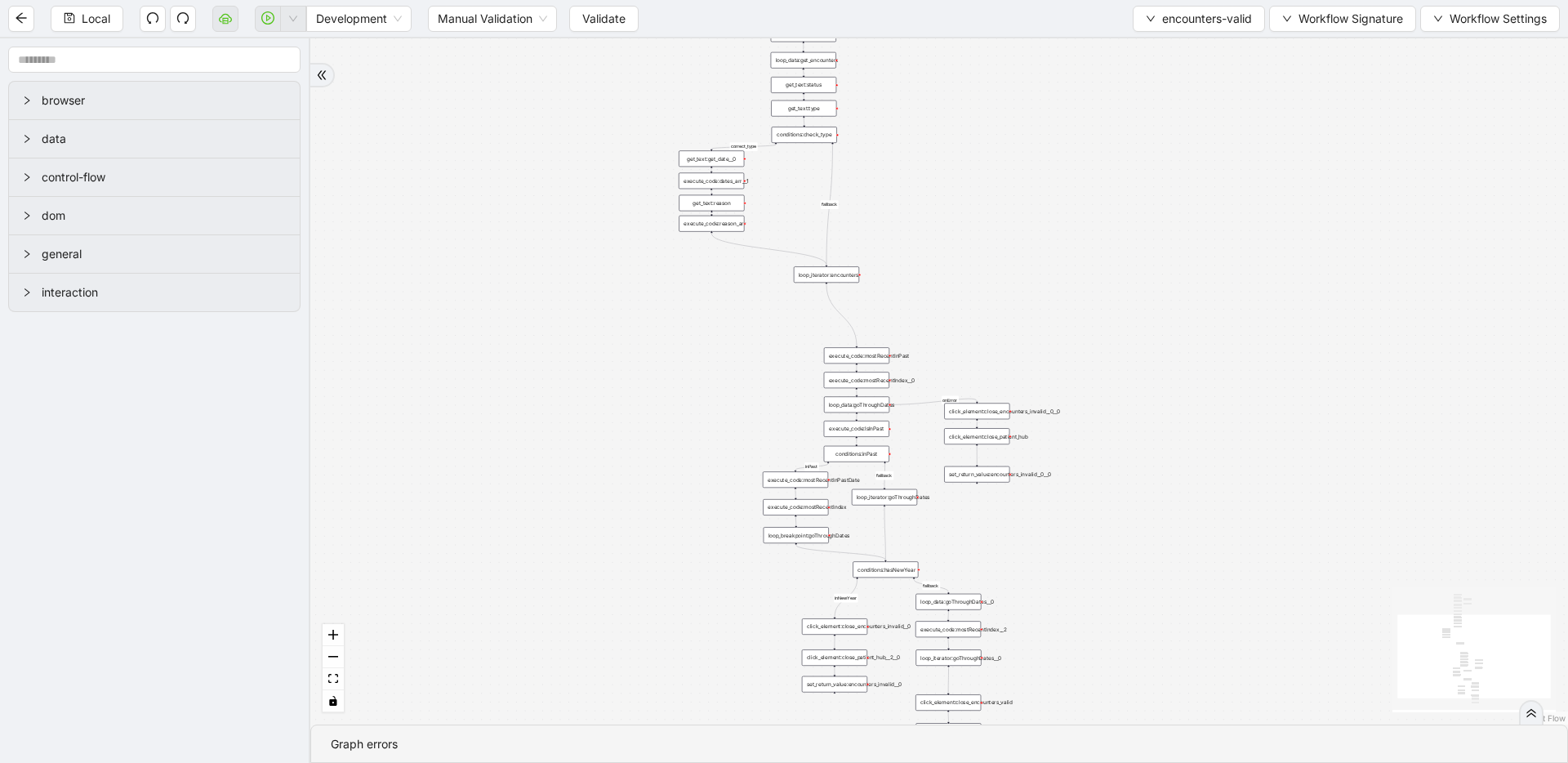
drag, startPoint x: 1009, startPoint y: 273, endPoint x: 975, endPoint y: 503, distance: 232.5
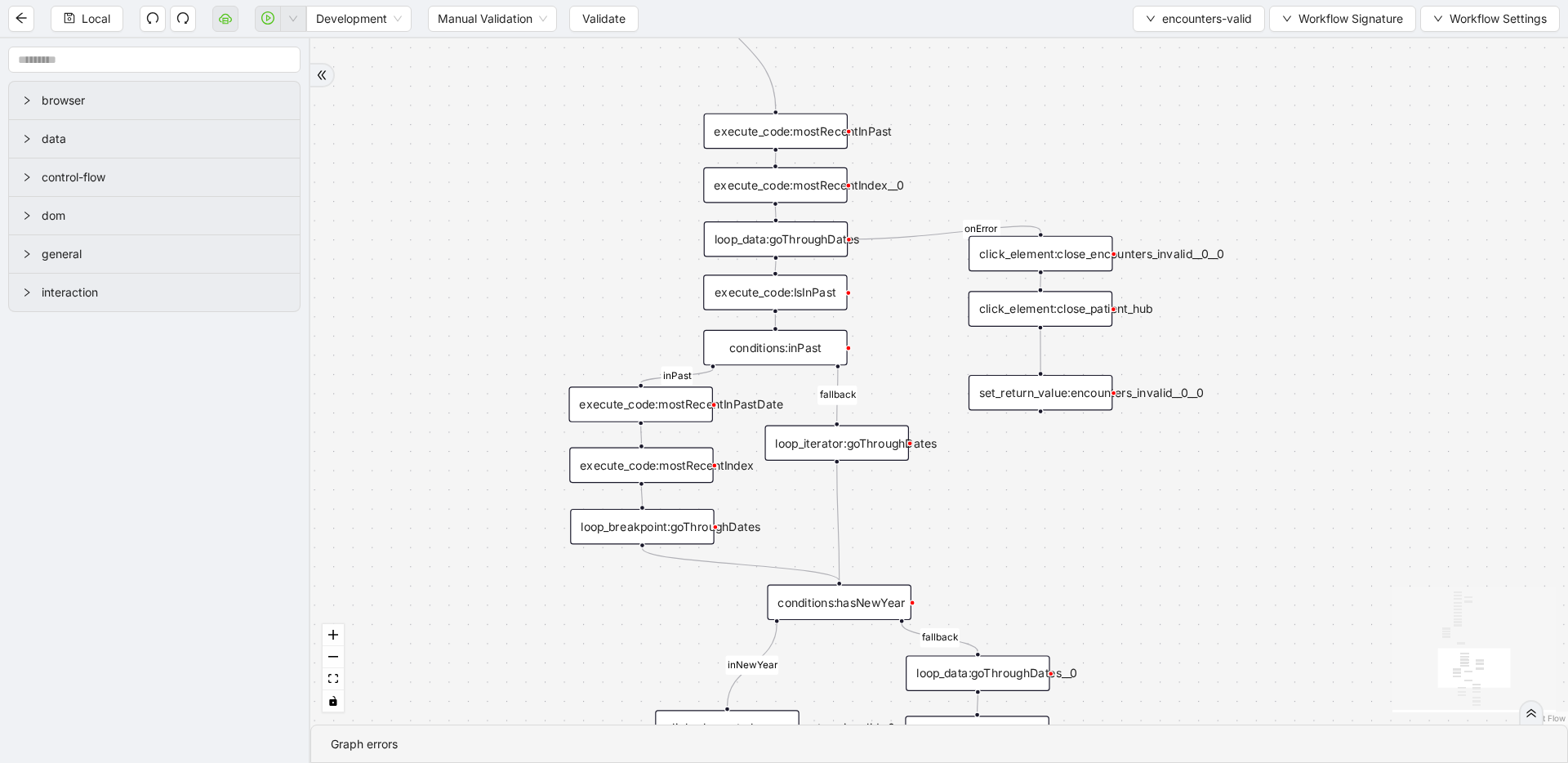
drag, startPoint x: 886, startPoint y: 507, endPoint x: 879, endPoint y: 327, distance: 180.1
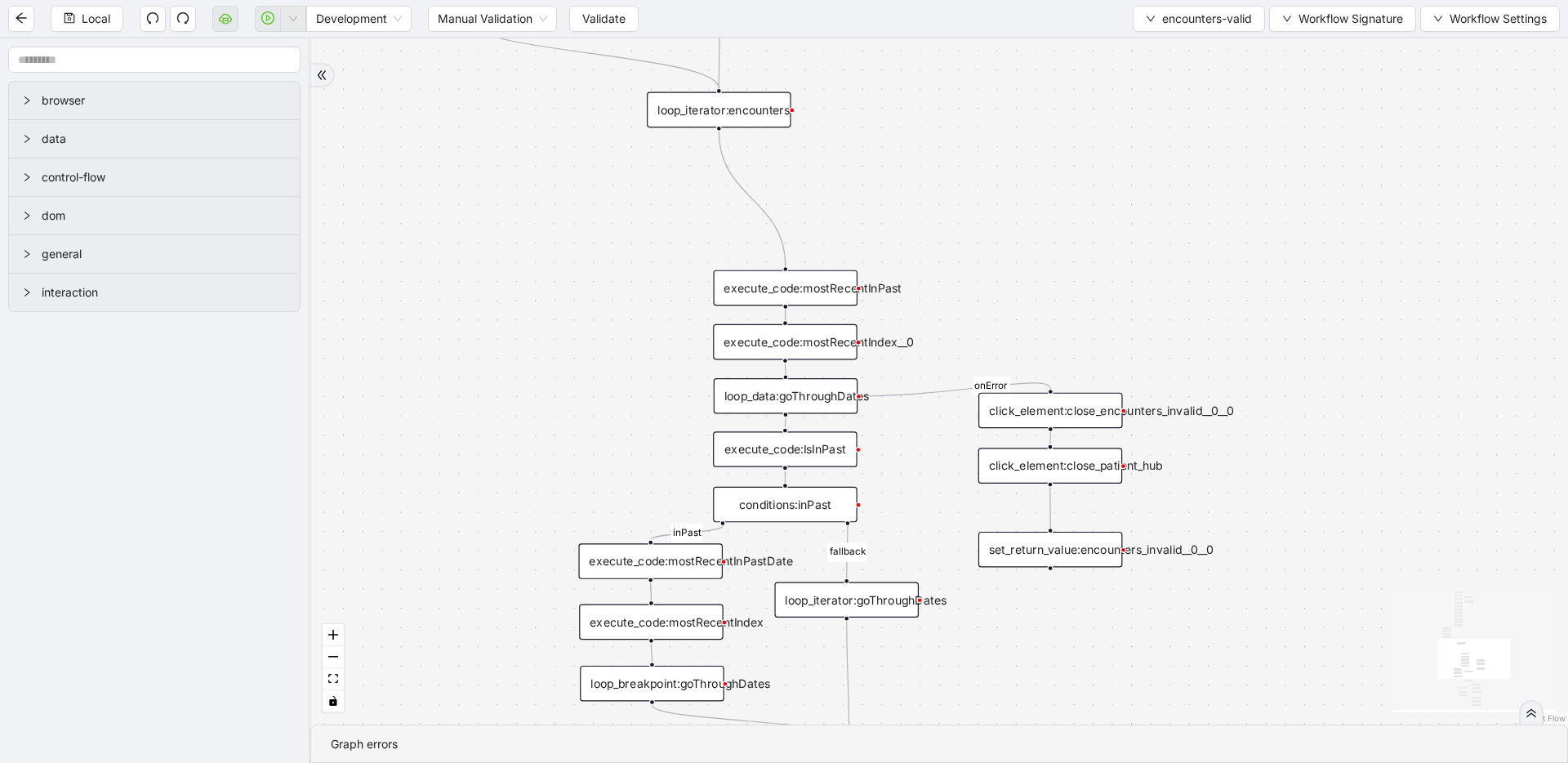
drag, startPoint x: 520, startPoint y: 131, endPoint x: 530, endPoint y: 287, distance: 156.3
click at [530, 287] on div "correct_type fallback fallback inPast inNewYear fallback onError trigger get_te…" at bounding box center [938, 381] width 1257 height 686
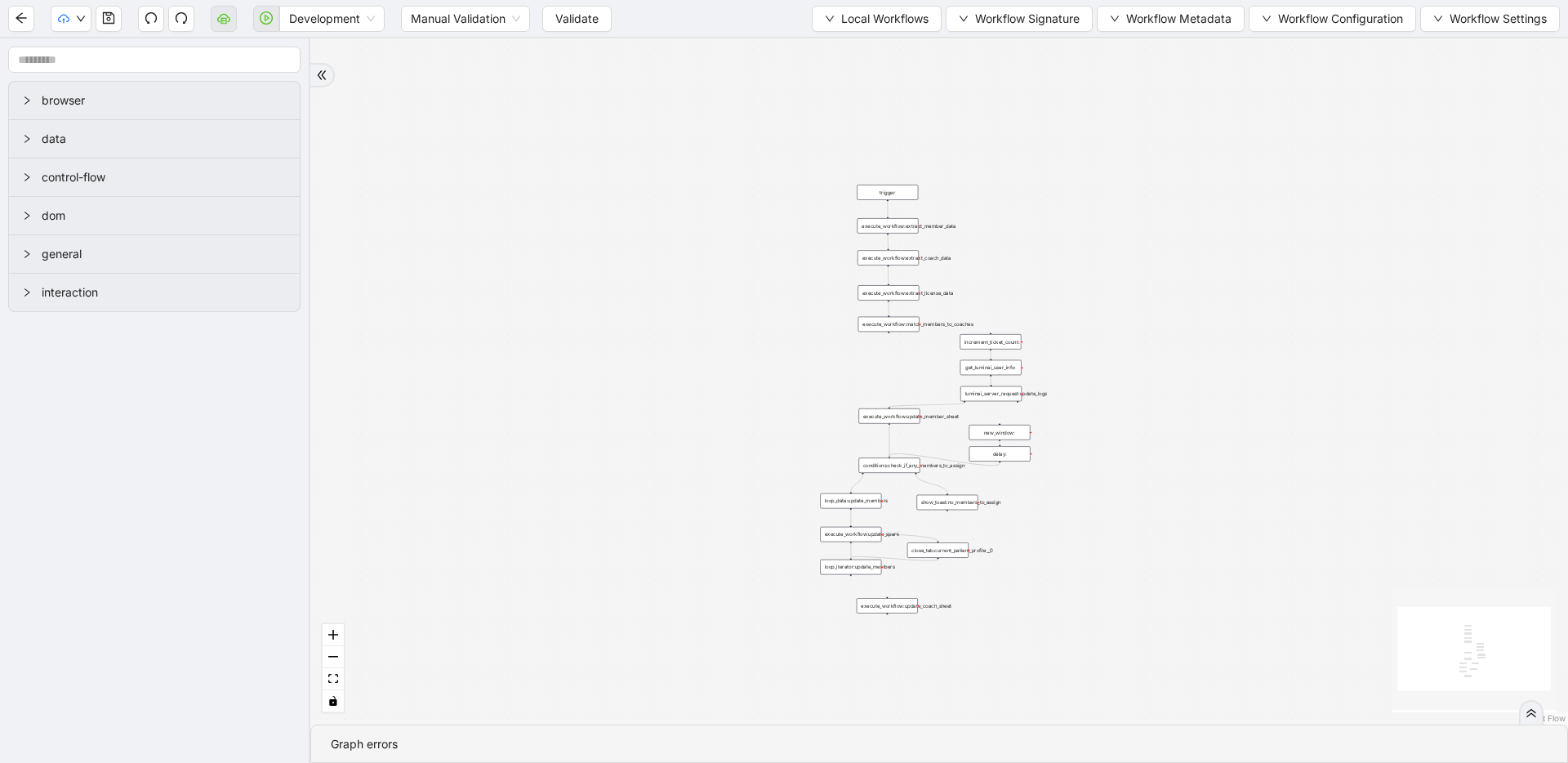
drag, startPoint x: 855, startPoint y: 175, endPoint x: 686, endPoint y: 361, distance: 251.3
click at [686, 361] on div "trigger execute_workflow:extract_member_data execute_workflow:extract_coach_dat…" at bounding box center [938, 381] width 1257 height 686
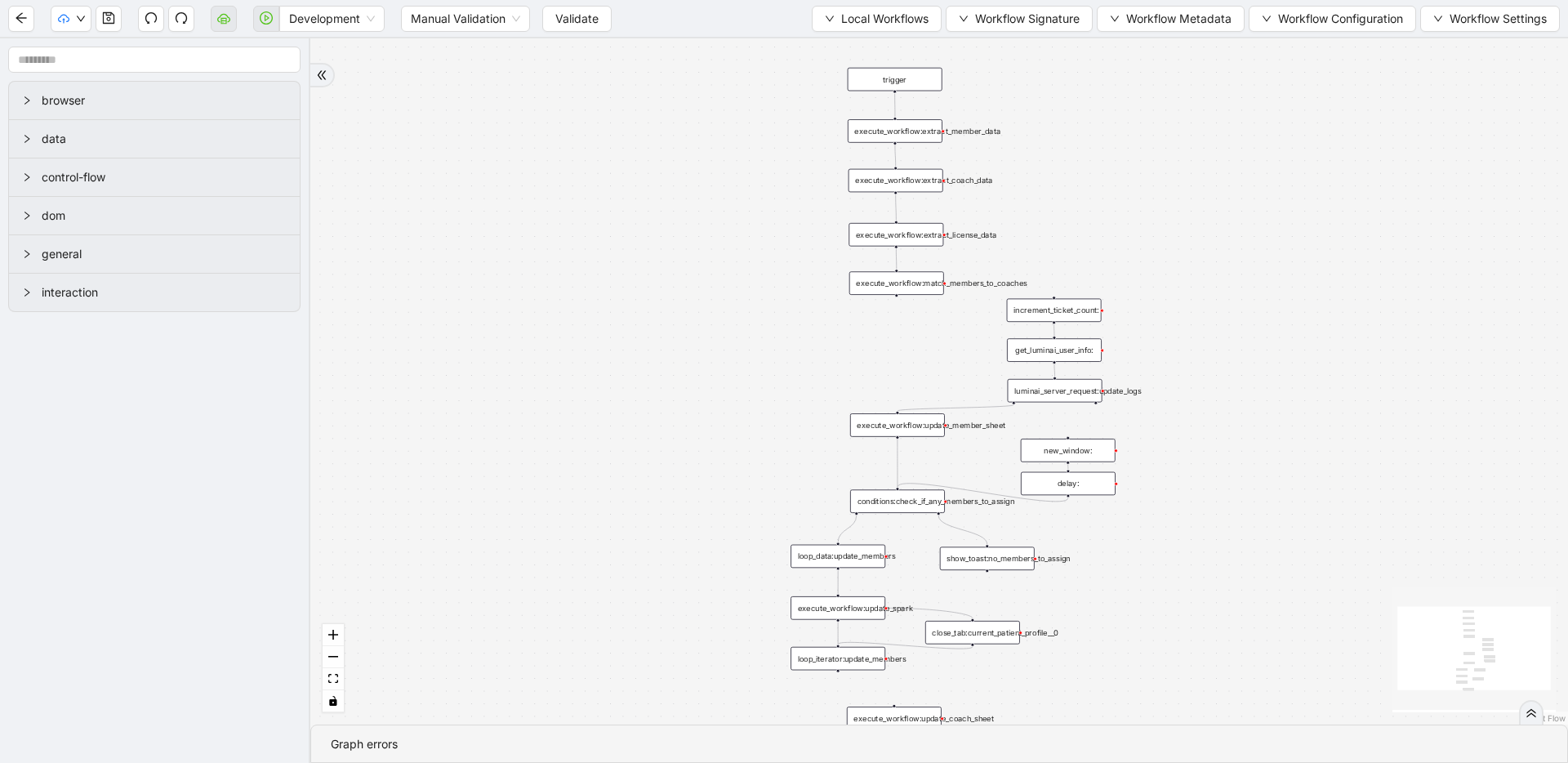
drag, startPoint x: 708, startPoint y: 517, endPoint x: 704, endPoint y: 404, distance: 113.1
click at [703, 404] on div "trigger execute_workflow:extract_member_data execute_workflow:extract_coach_dat…" at bounding box center [938, 381] width 1257 height 686
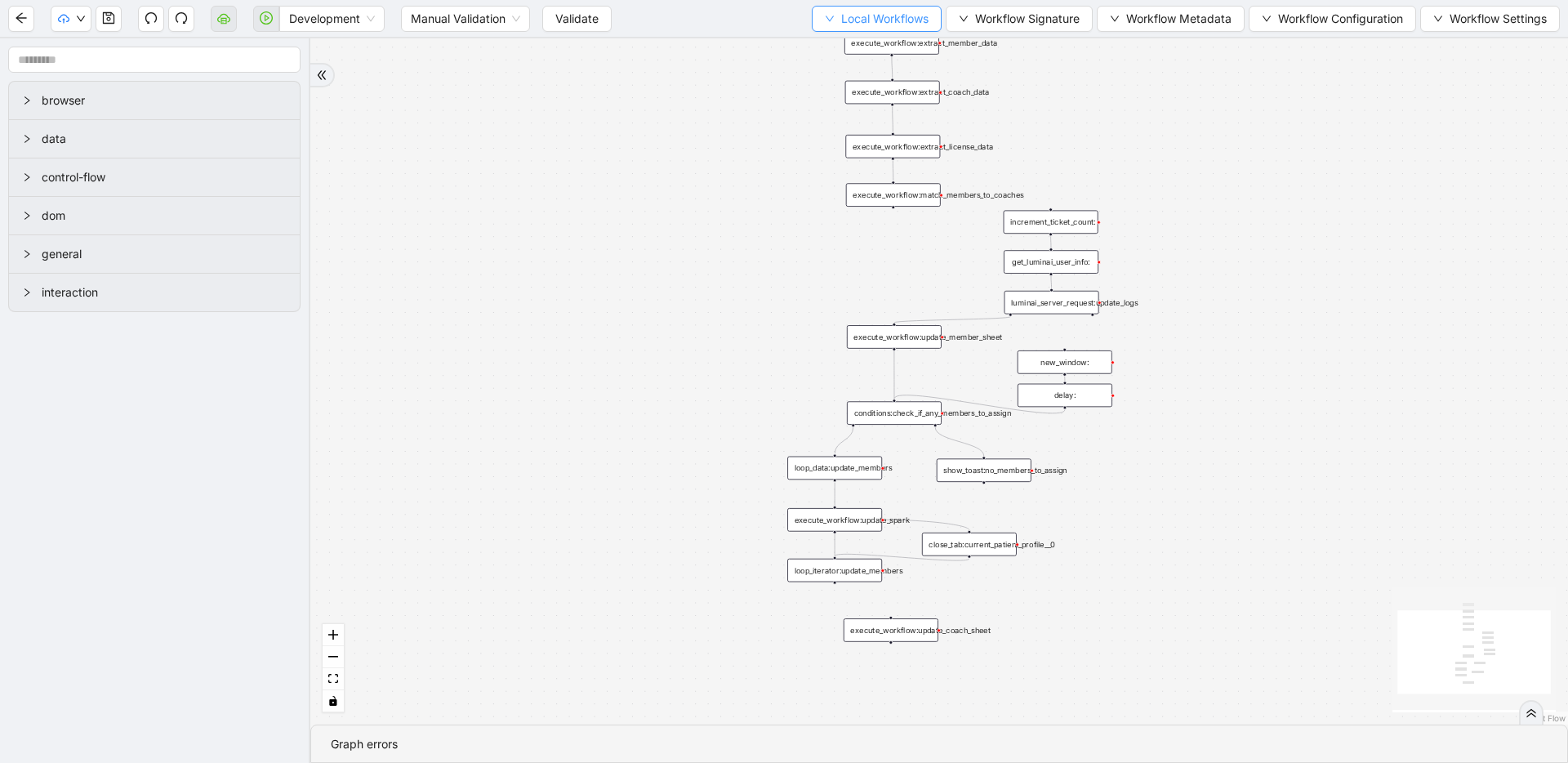
click at [812, 18] on button "Local Workflows" at bounding box center [876, 19] width 130 height 26
click at [831, 48] on span "Select" at bounding box center [868, 50] width 106 height 18
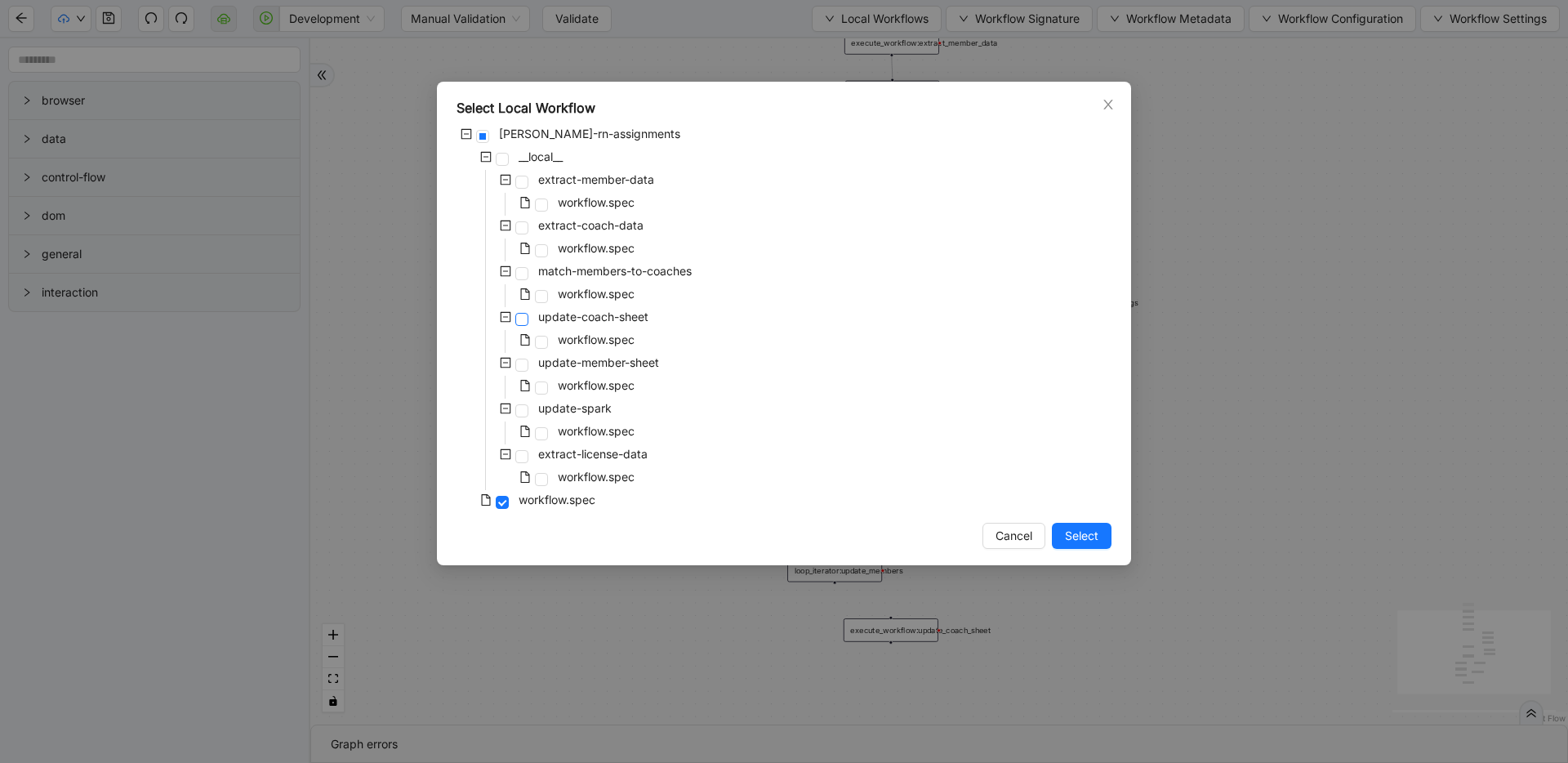
click at [523, 314] on span at bounding box center [521, 319] width 13 height 13
click at [1079, 548] on button "Select" at bounding box center [1082, 536] width 60 height 26
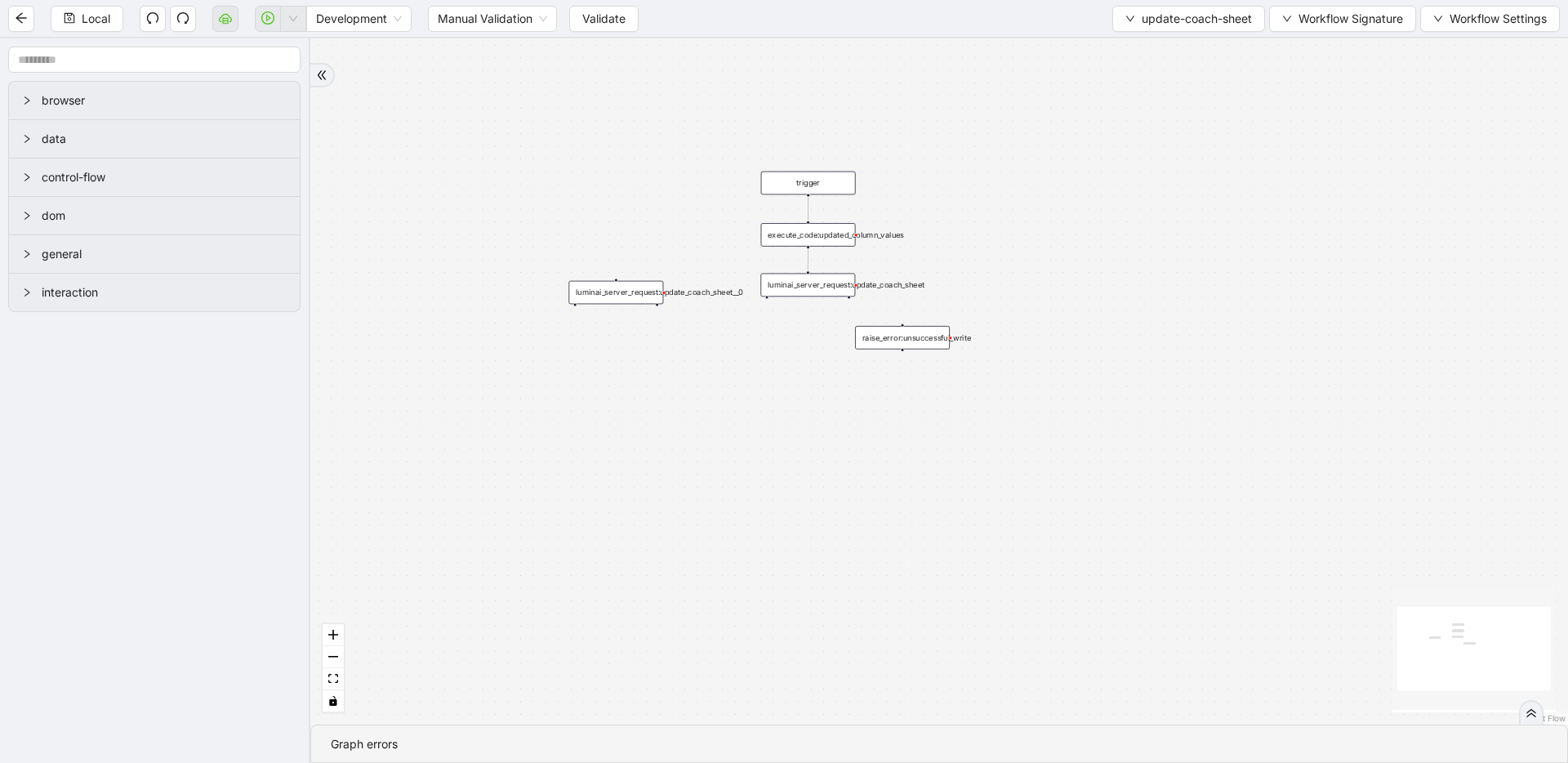
drag, startPoint x: 951, startPoint y: 342, endPoint x: 823, endPoint y: 565, distance: 257.1
click at [823, 565] on div "trigger luminai_server_request:update_coach_sheet execute_code:updated_column_v…" at bounding box center [938, 381] width 1257 height 686
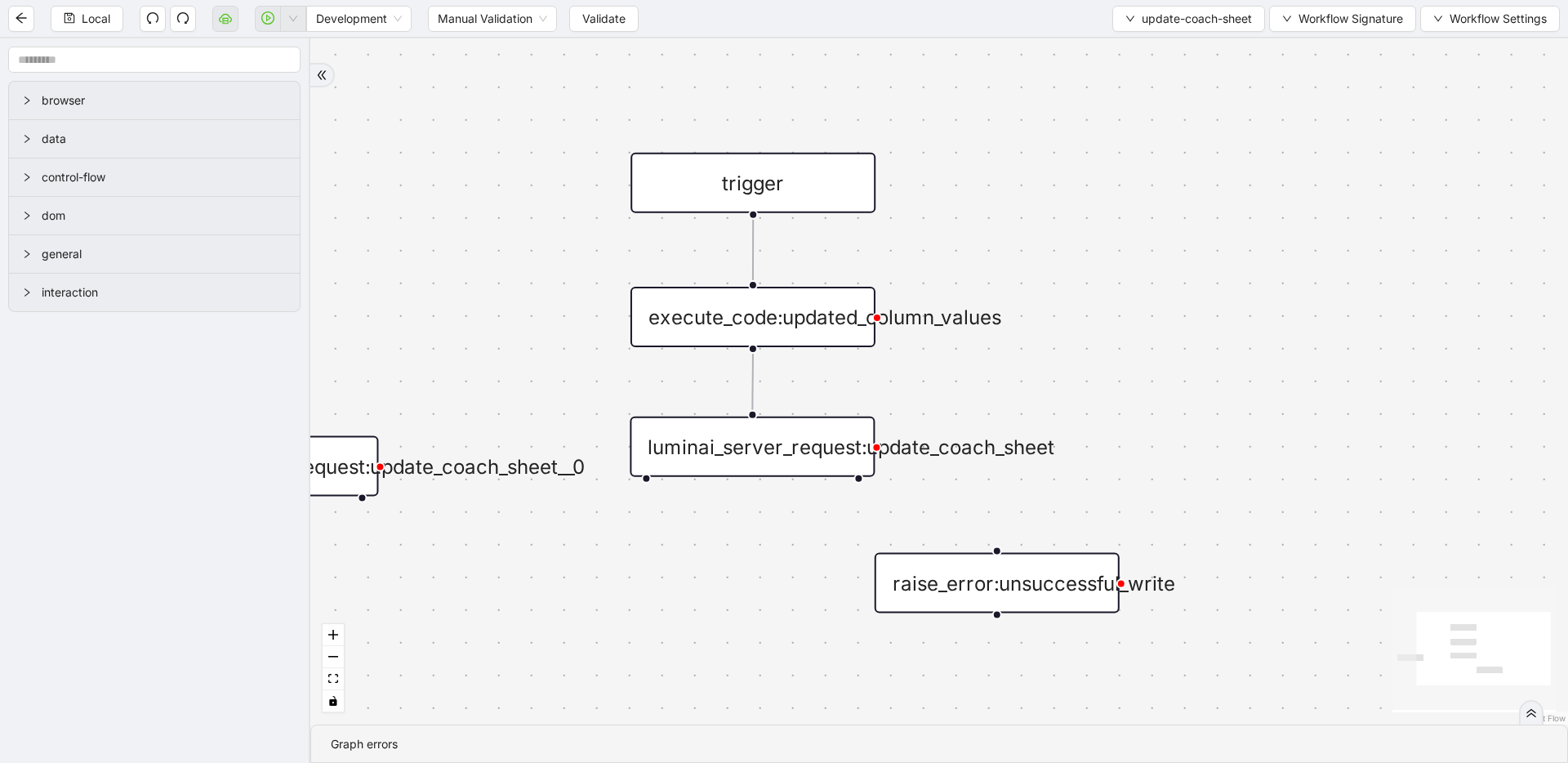
click at [777, 439] on div "luminai_server_request:update_coach_sheet" at bounding box center [753, 447] width 245 height 61
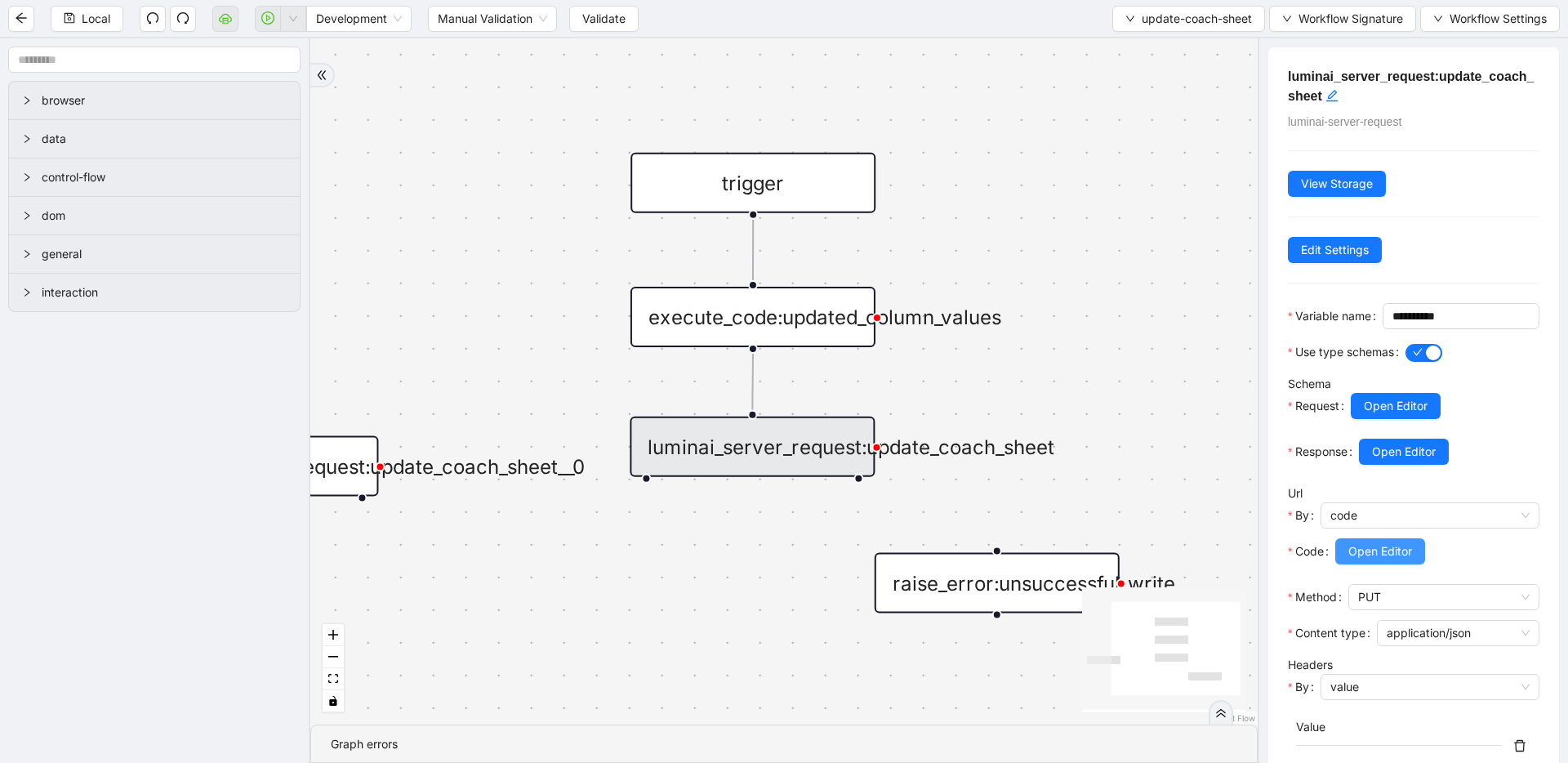
click at [1399, 560] on span "Open Editor" at bounding box center [1380, 550] width 64 height 18
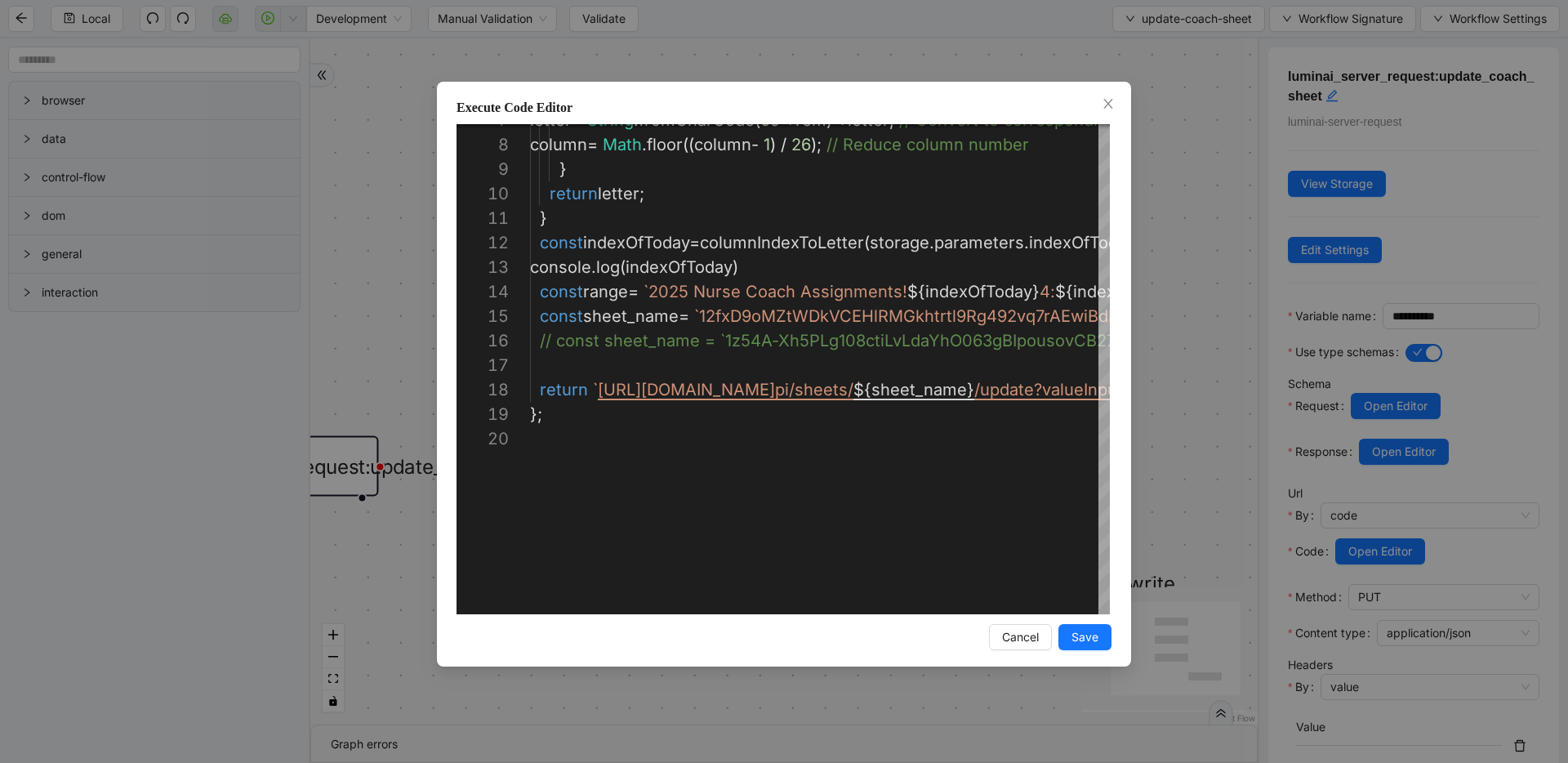
click at [1211, 431] on div "Execute Code Editor 7 8 9 10 11 12 13 14 15 16 17 18 19 20 letter = String . fr…" at bounding box center [784, 381] width 1568 height 763
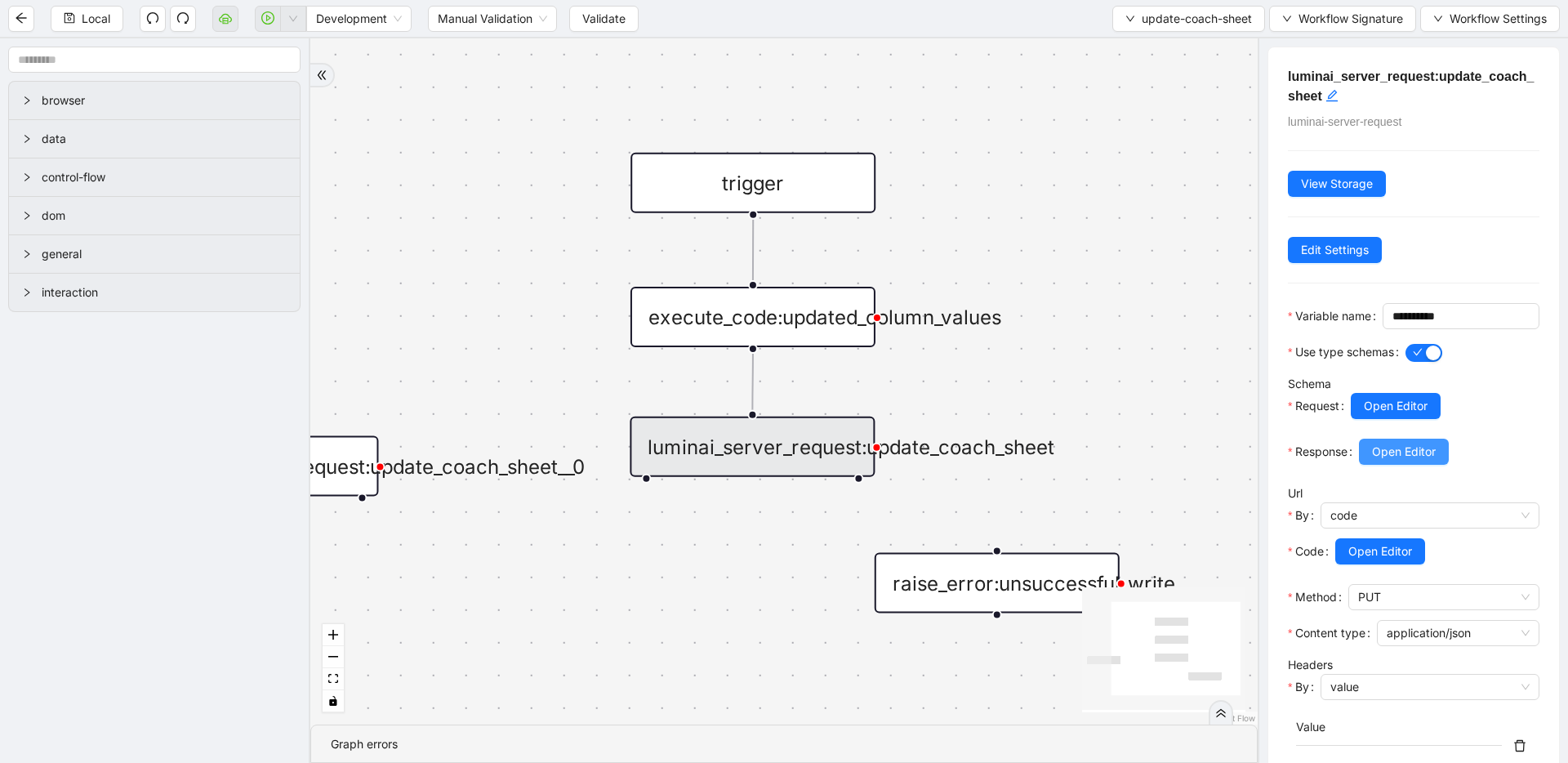
click at [1385, 461] on span "Open Editor" at bounding box center [1403, 451] width 64 height 18
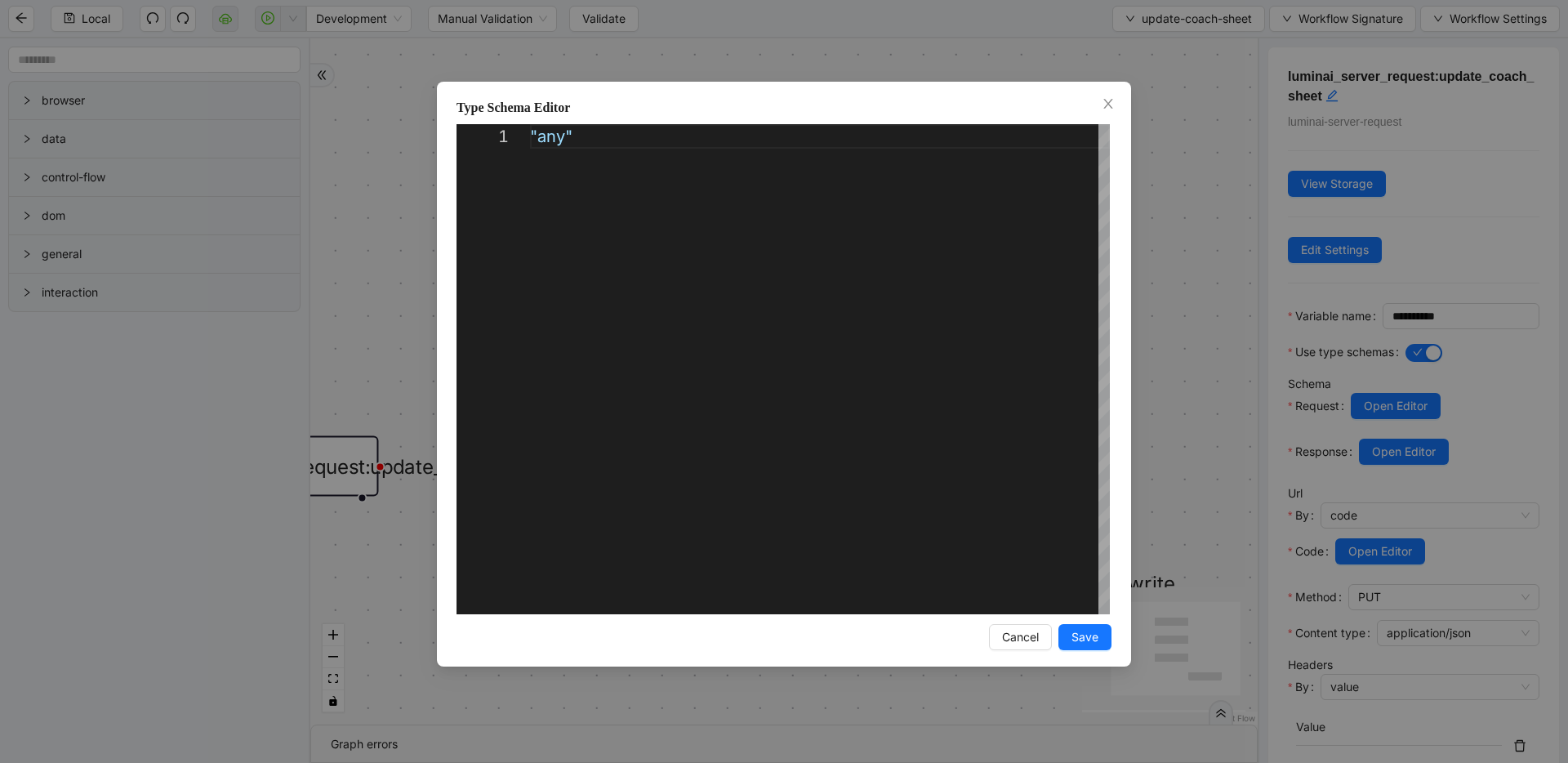
drag, startPoint x: 1175, startPoint y: 284, endPoint x: 1225, endPoint y: 334, distance: 70.7
click at [1176, 284] on div "Type Schema Editor 1 "any" ***** Enter to Rename, ⇧Enter to Preview Cancel Save" at bounding box center [784, 381] width 1568 height 763
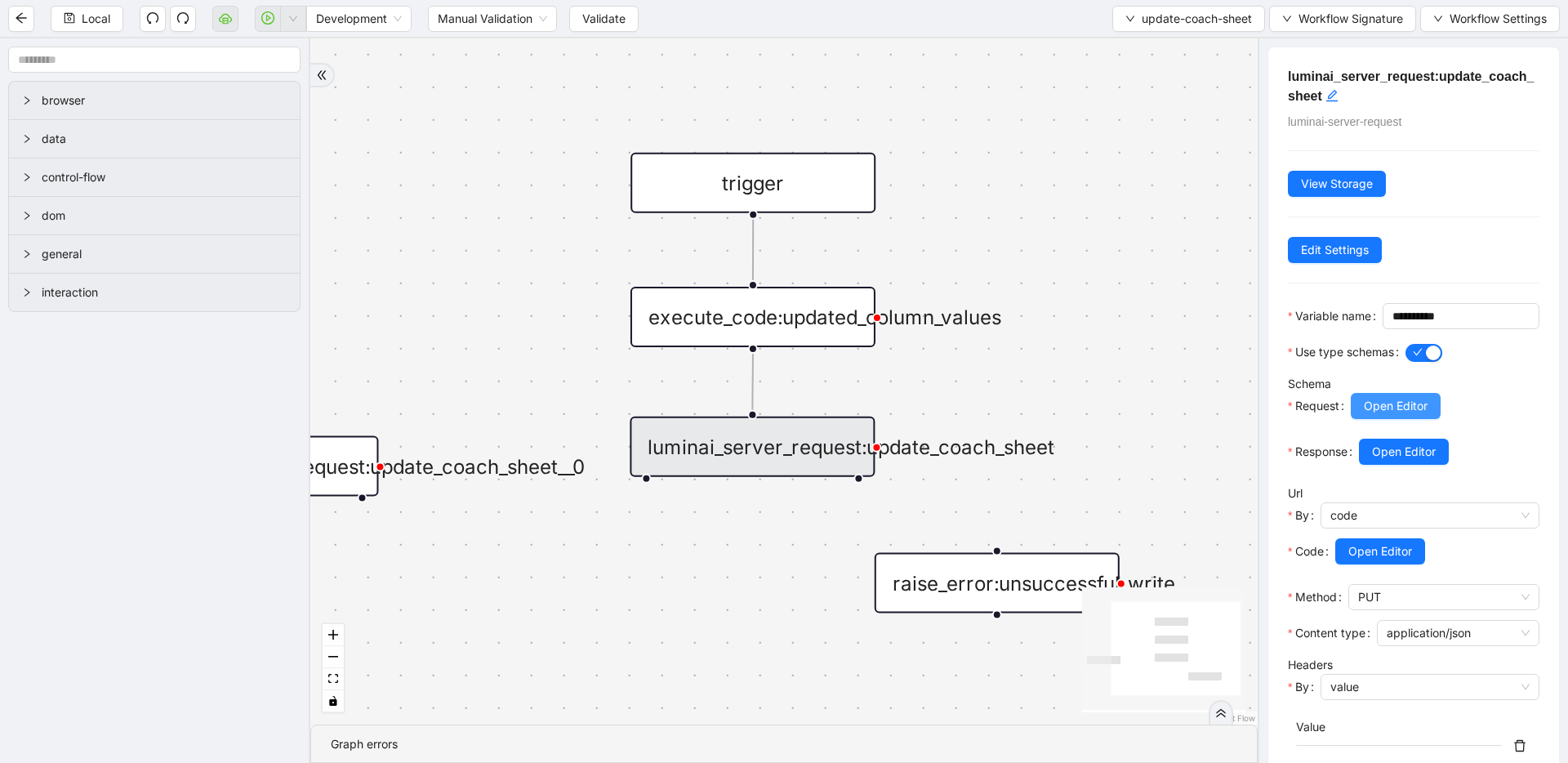
click at [1412, 415] on span "Open Editor" at bounding box center [1396, 405] width 64 height 18
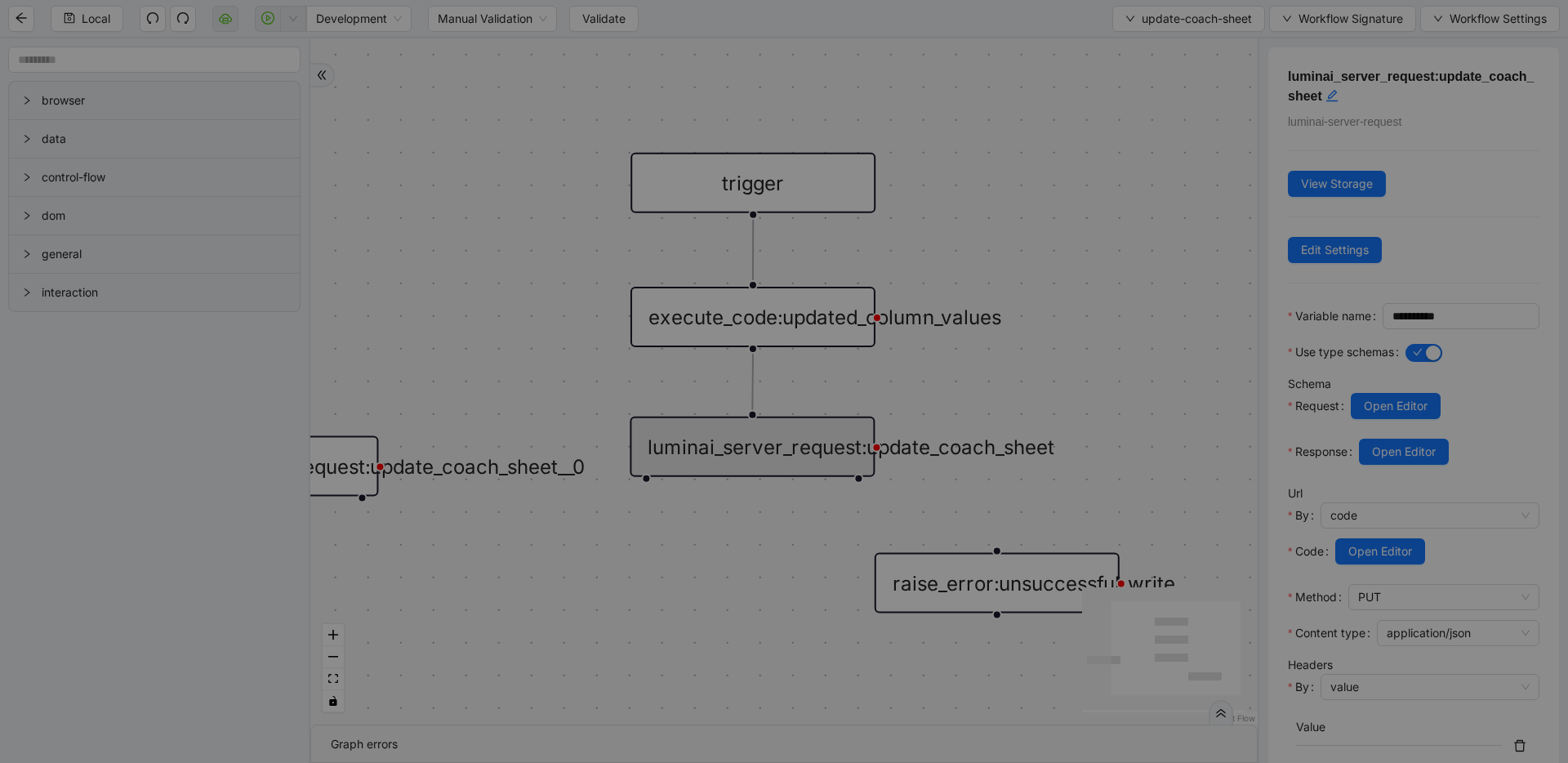
scroll to position [221, 0]
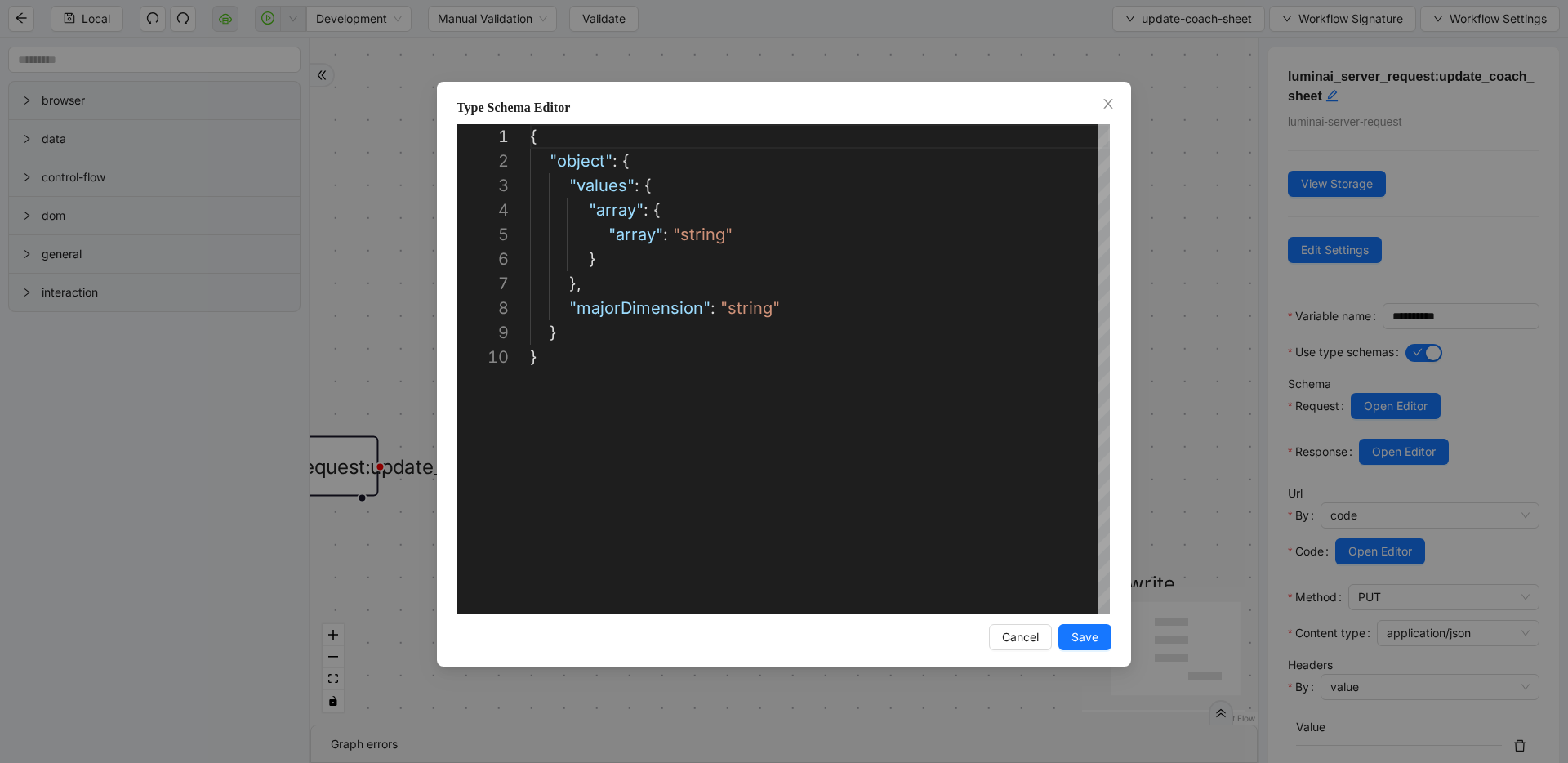
click at [1194, 377] on div "**********" at bounding box center [784, 381] width 1568 height 763
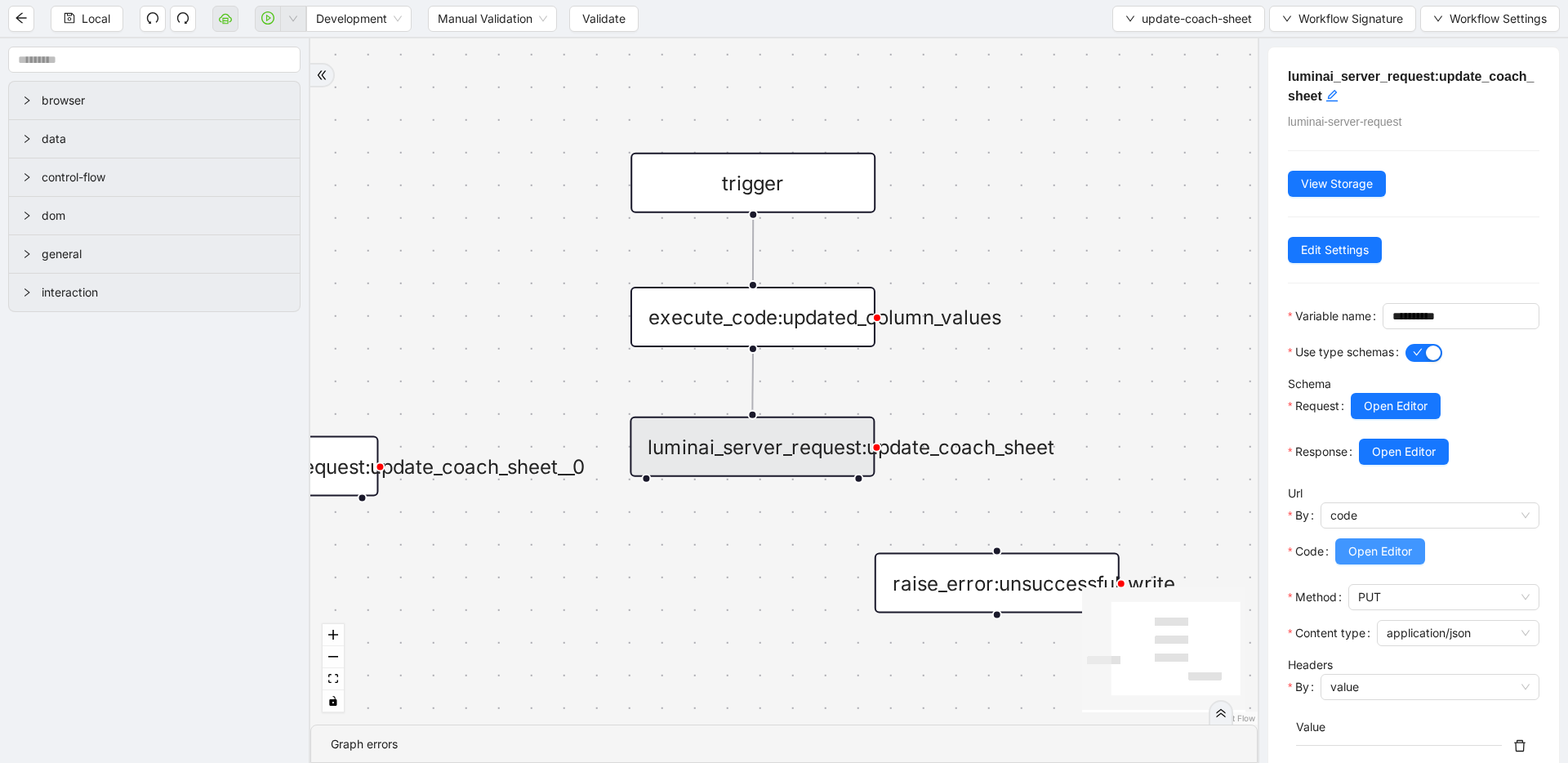
click at [1379, 560] on span "Open Editor" at bounding box center [1380, 550] width 64 height 18
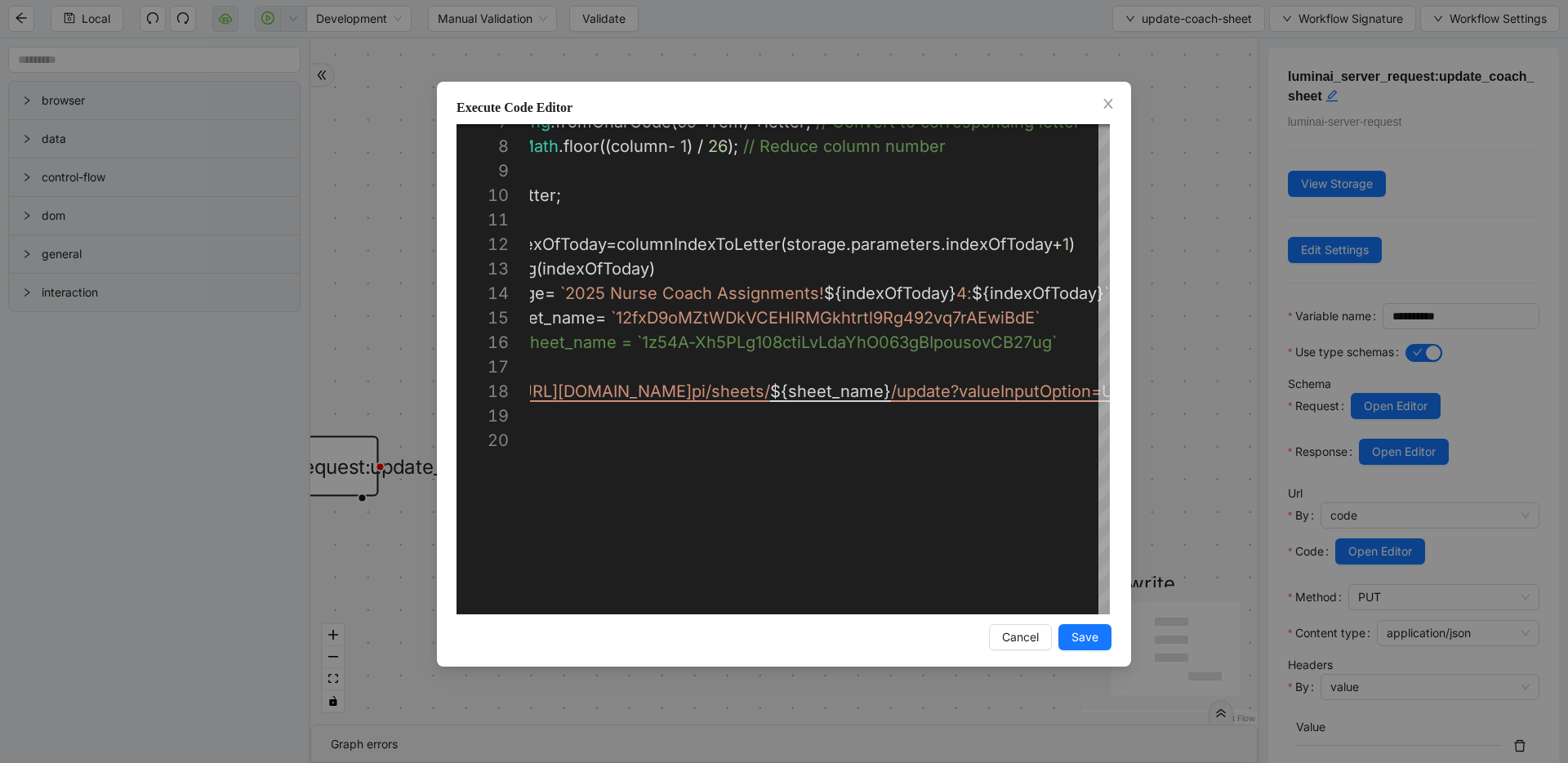
click at [1174, 293] on div "Execute Code Editor 7 8 9 10 11 12 13 14 15 16 17 18 19 20 letter = String . fr…" at bounding box center [784, 381] width 1568 height 763
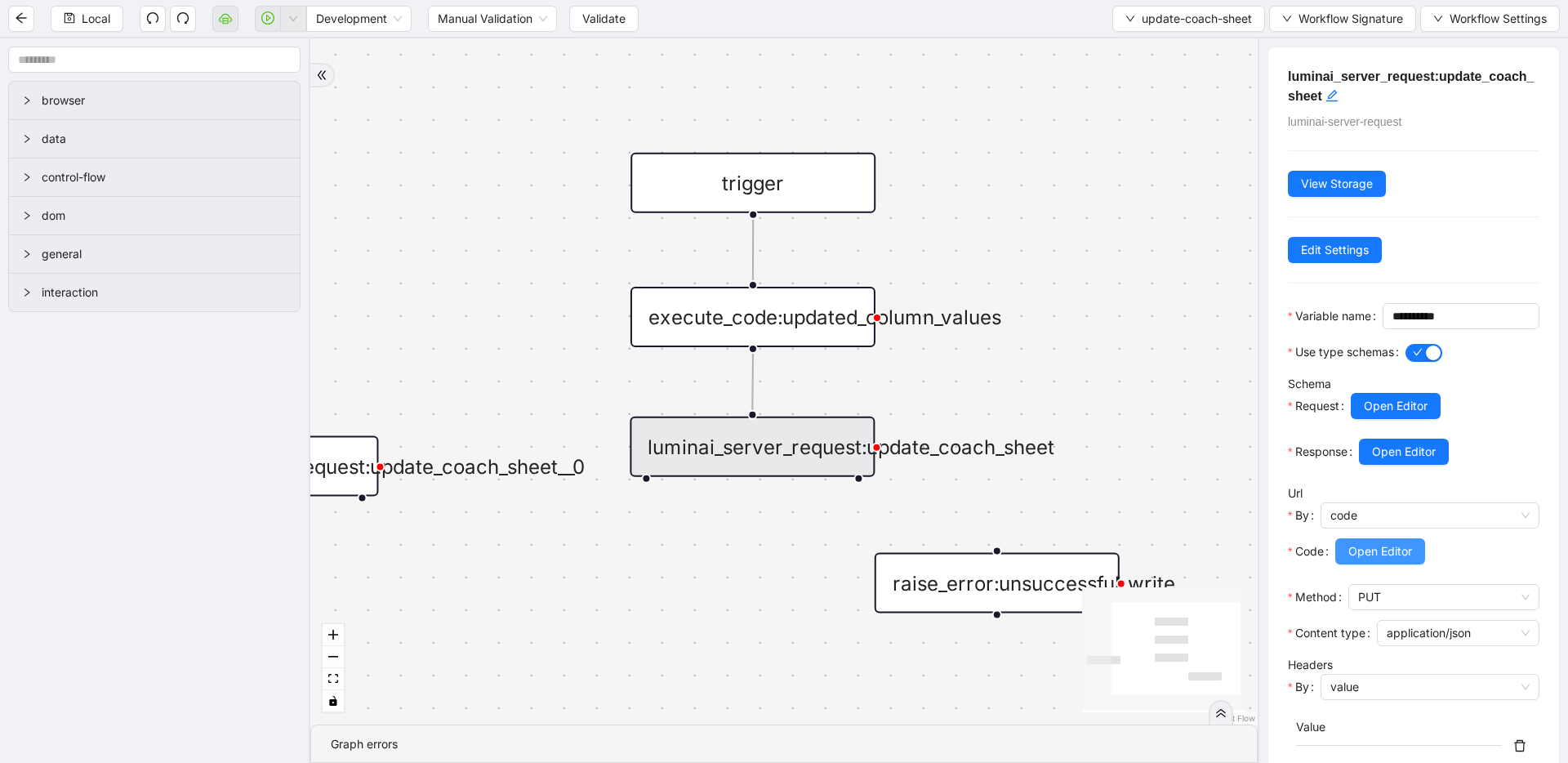
click at [1410, 560] on span "Open Editor" at bounding box center [1380, 550] width 64 height 18
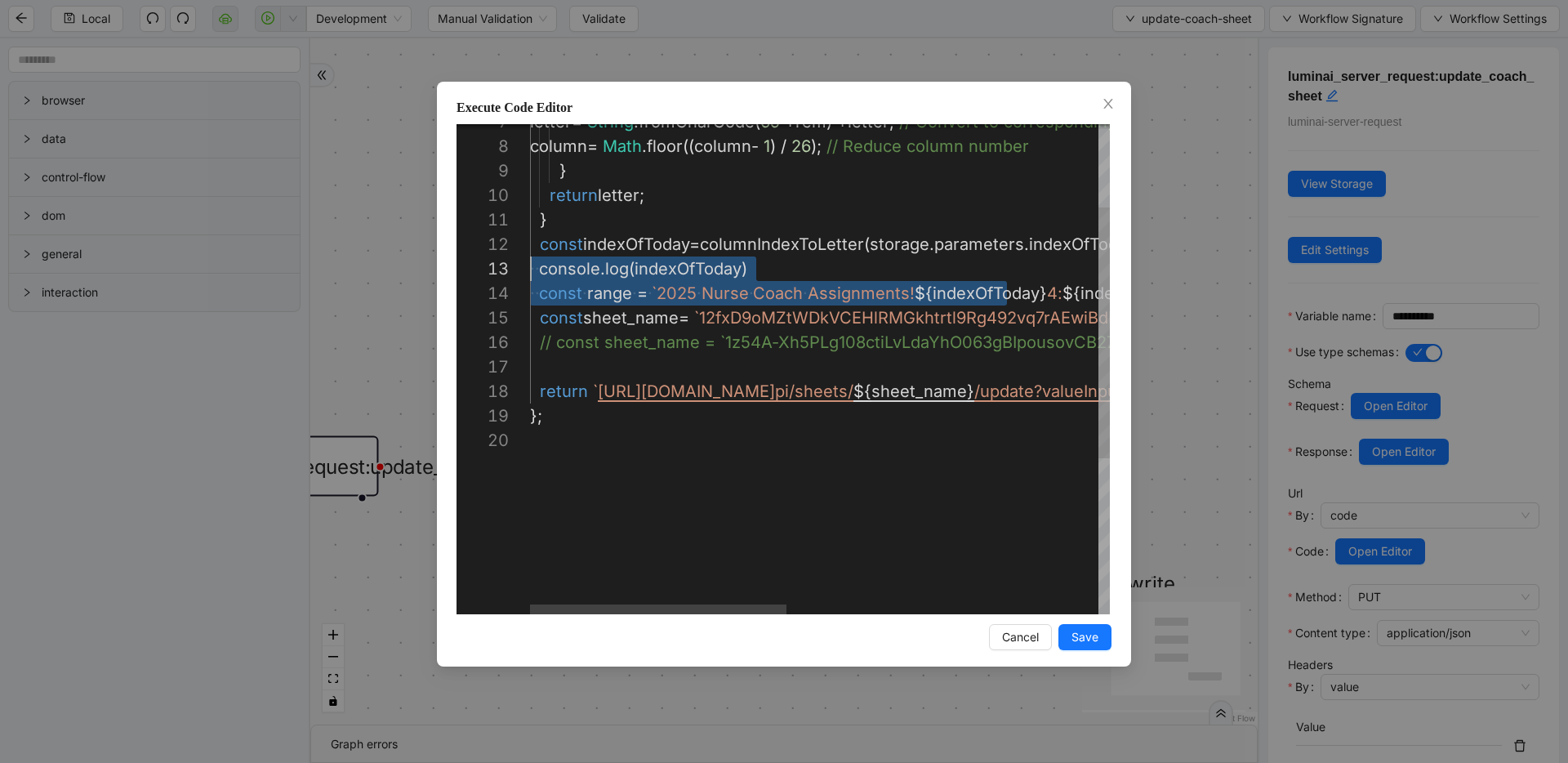
scroll to position [0, 0]
type textarea "**********"
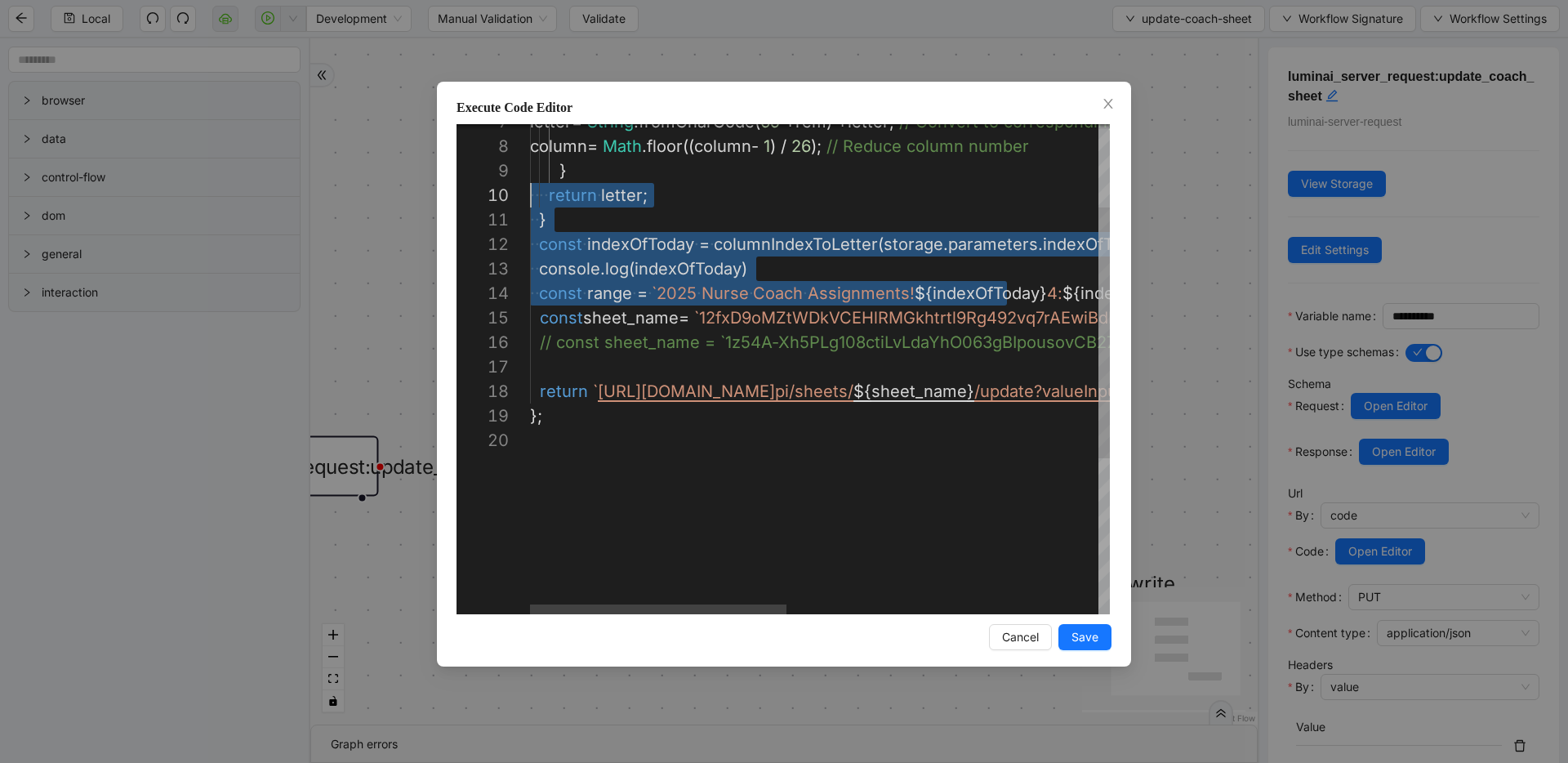
scroll to position [196, 0]
drag, startPoint x: 921, startPoint y: 293, endPoint x: 442, endPoint y: 175, distance: 493.3
click at [1238, 371] on div "Execute Code Editor 7 8 9 10 11 12 13 14 15 16 17 18 19 20 letter = String . fr…" at bounding box center [784, 381] width 1568 height 763
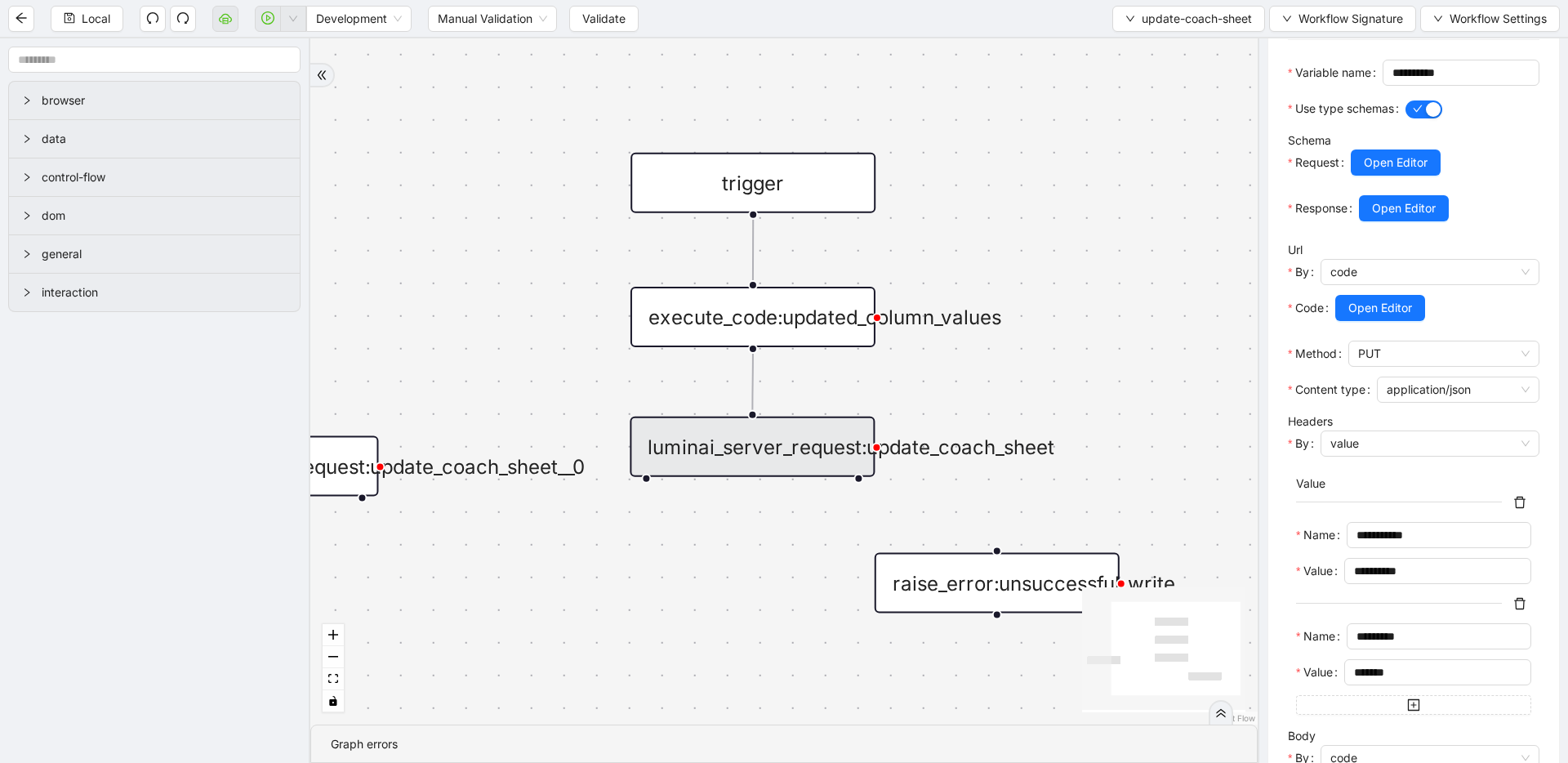
scroll to position [432, 0]
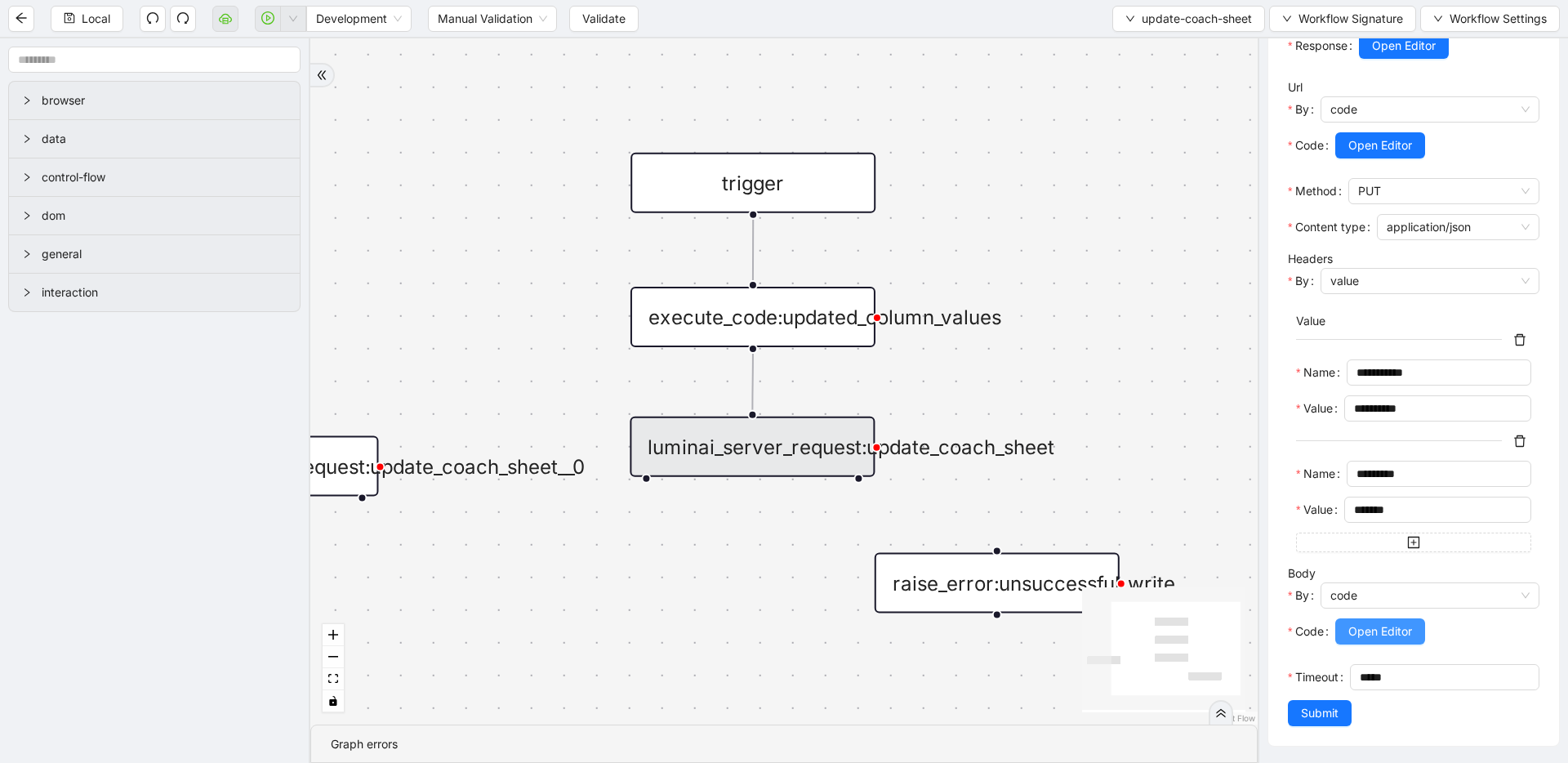
click at [1358, 634] on span "Open Editor" at bounding box center [1380, 631] width 64 height 18
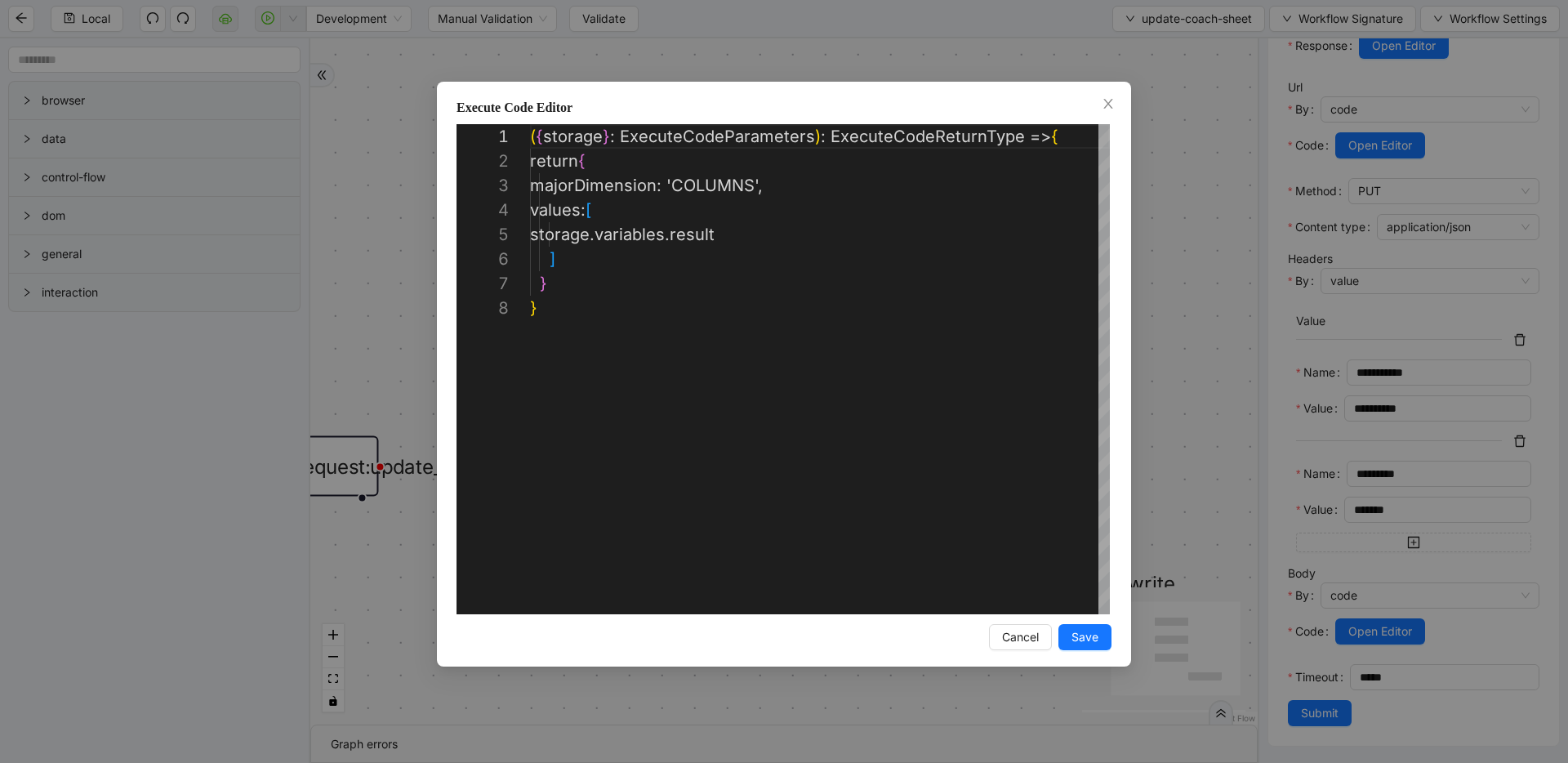
scroll to position [171, 0]
click at [1180, 260] on div "**********" at bounding box center [784, 381] width 1568 height 763
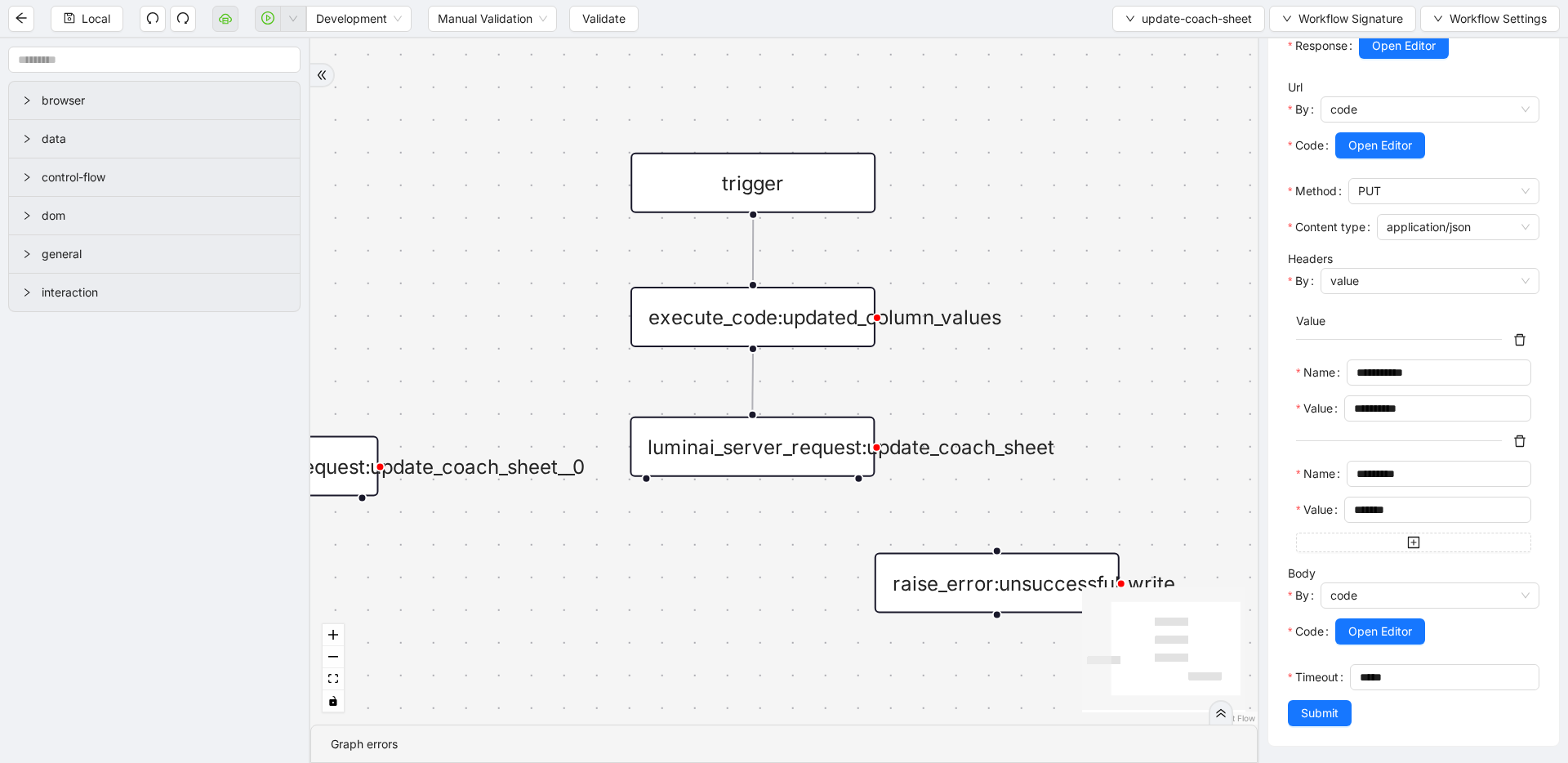
click at [787, 307] on div "execute_code:updated_column_values" at bounding box center [753, 316] width 245 height 61
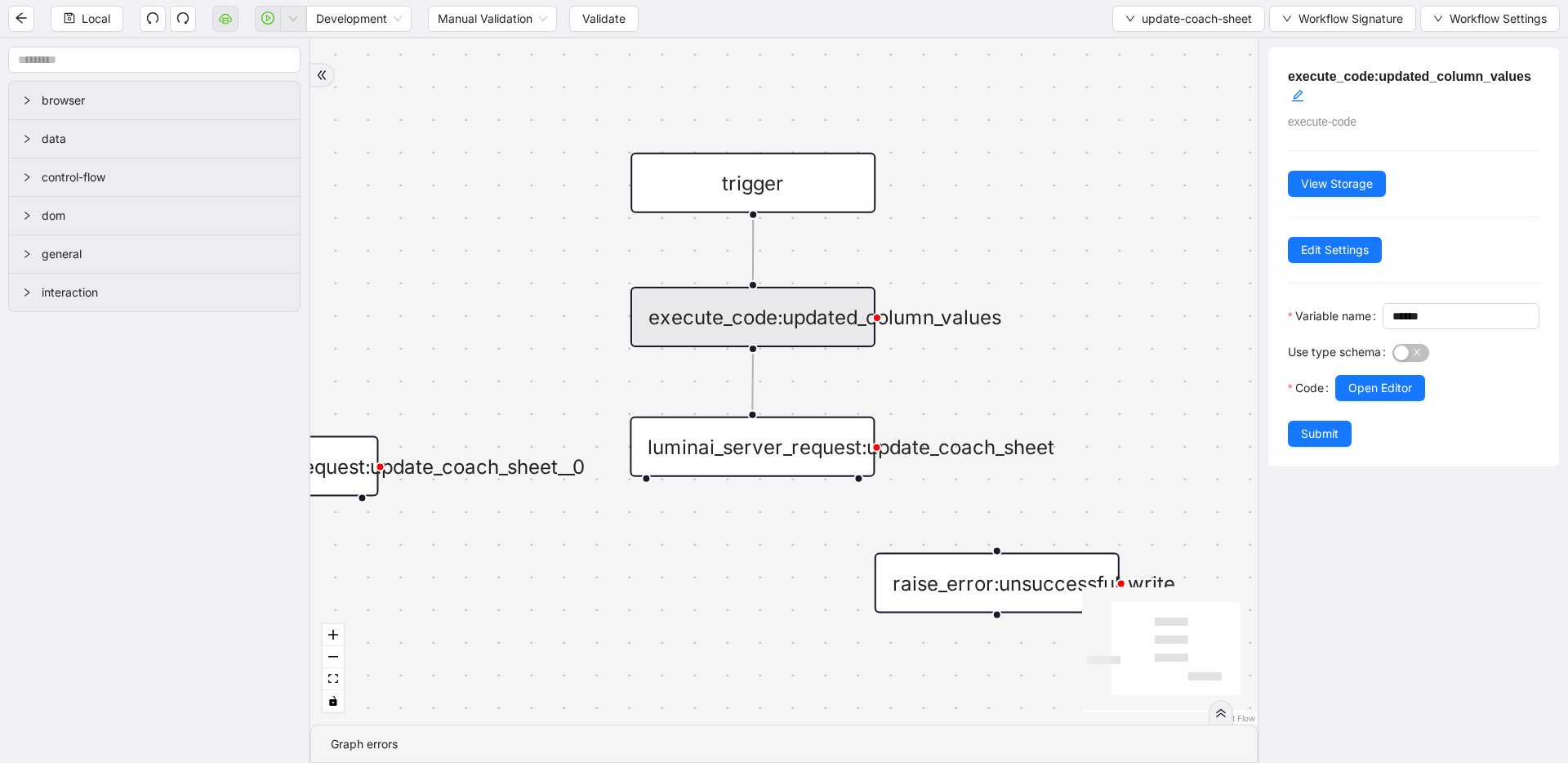
click at [1429, 420] on div at bounding box center [1437, 410] width 204 height 20
click at [1398, 397] on span "Open Editor" at bounding box center [1380, 388] width 64 height 18
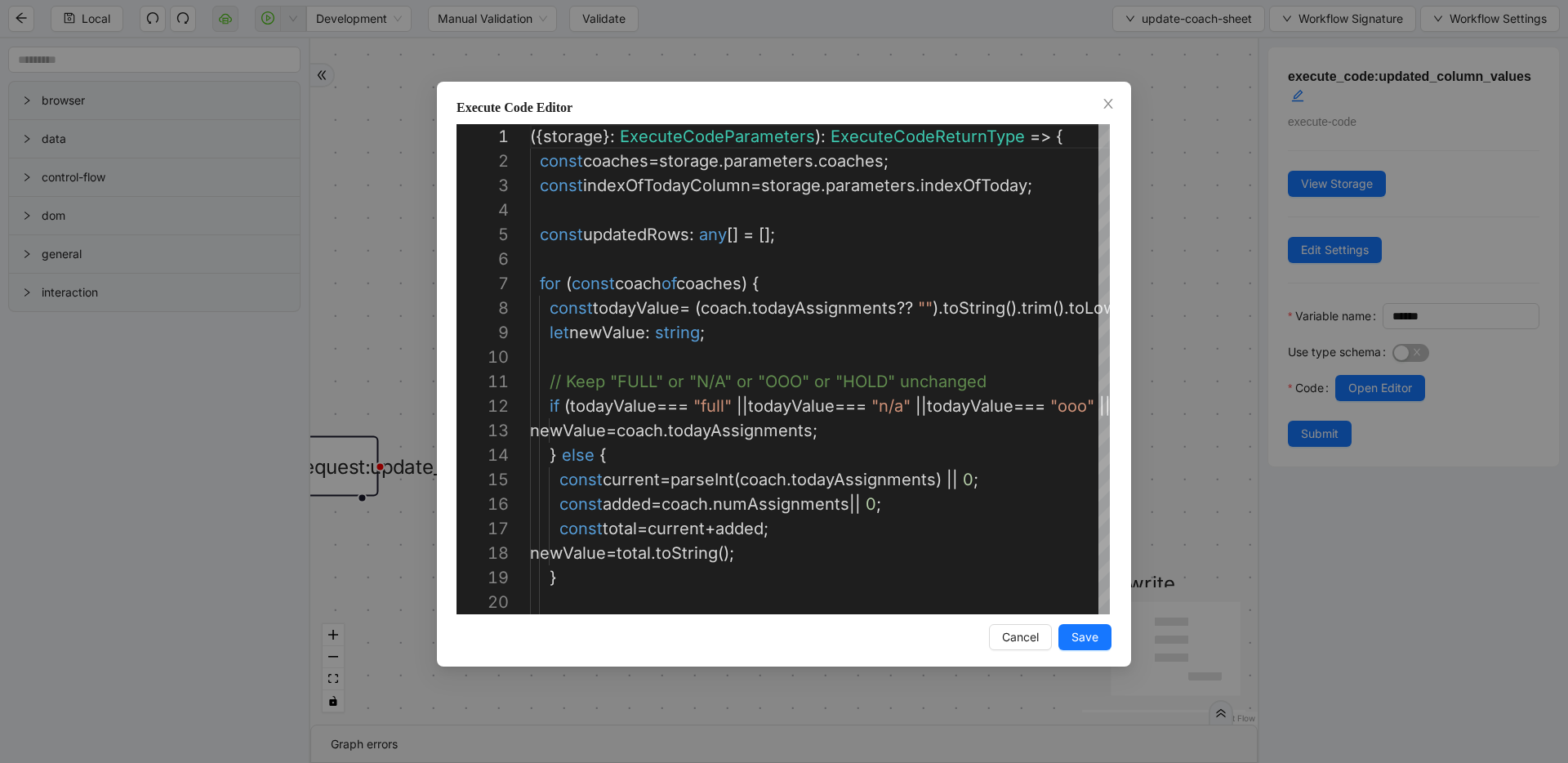
scroll to position [245, 0]
click at [1150, 174] on div "Execute Code Editor 9 10 11 12 13 14 15 16 17 18 19 20 7 8 6 4 5 1 2 3 let newV…" at bounding box center [784, 381] width 1568 height 763
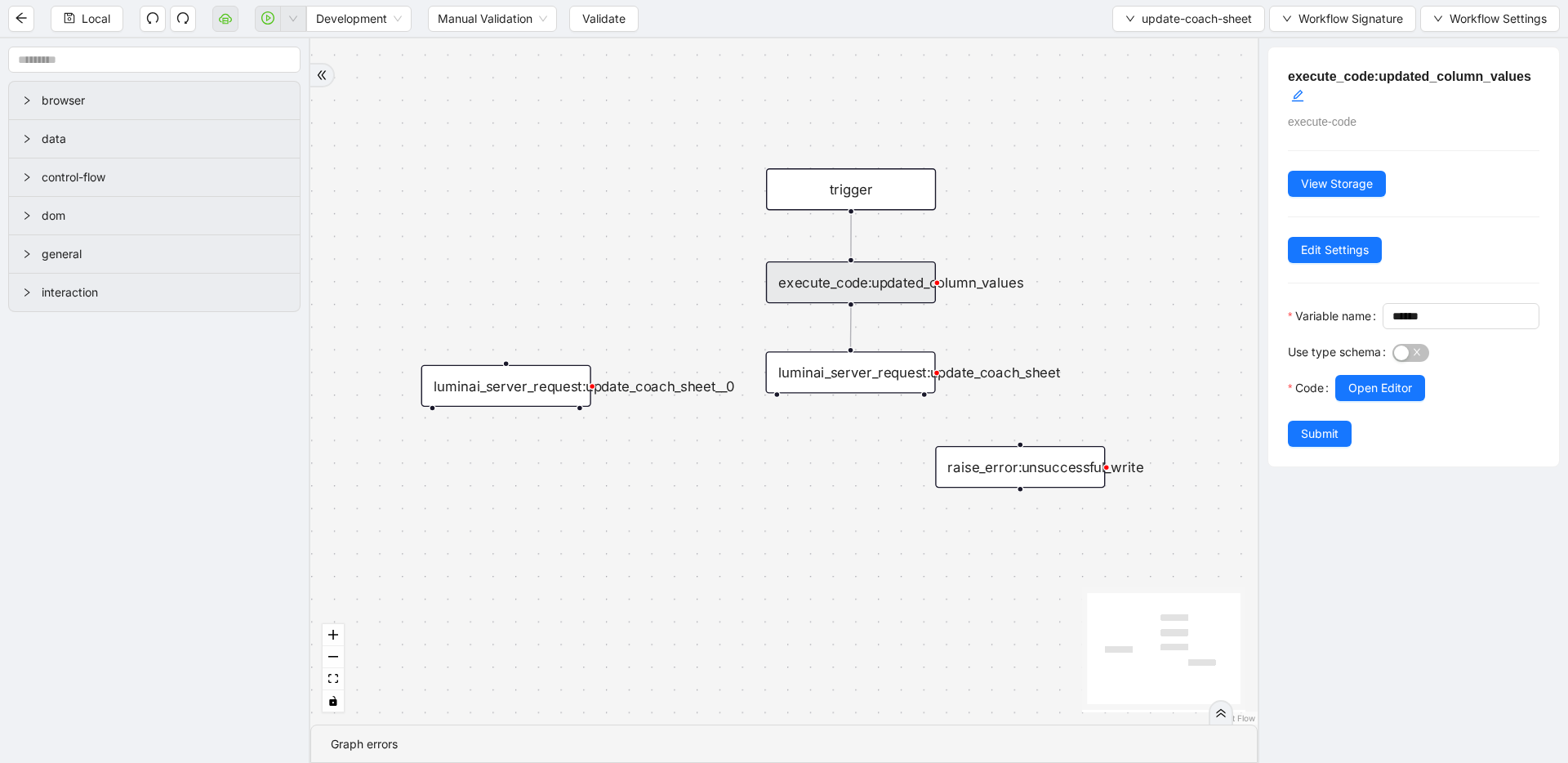
drag, startPoint x: 1083, startPoint y: 167, endPoint x: 1080, endPoint y: 178, distance: 11.4
click at [1141, 24] on span "update-coach-sheet" at bounding box center [1196, 18] width 110 height 18
click at [1135, 45] on span "Select" at bounding box center [1186, 50] width 127 height 18
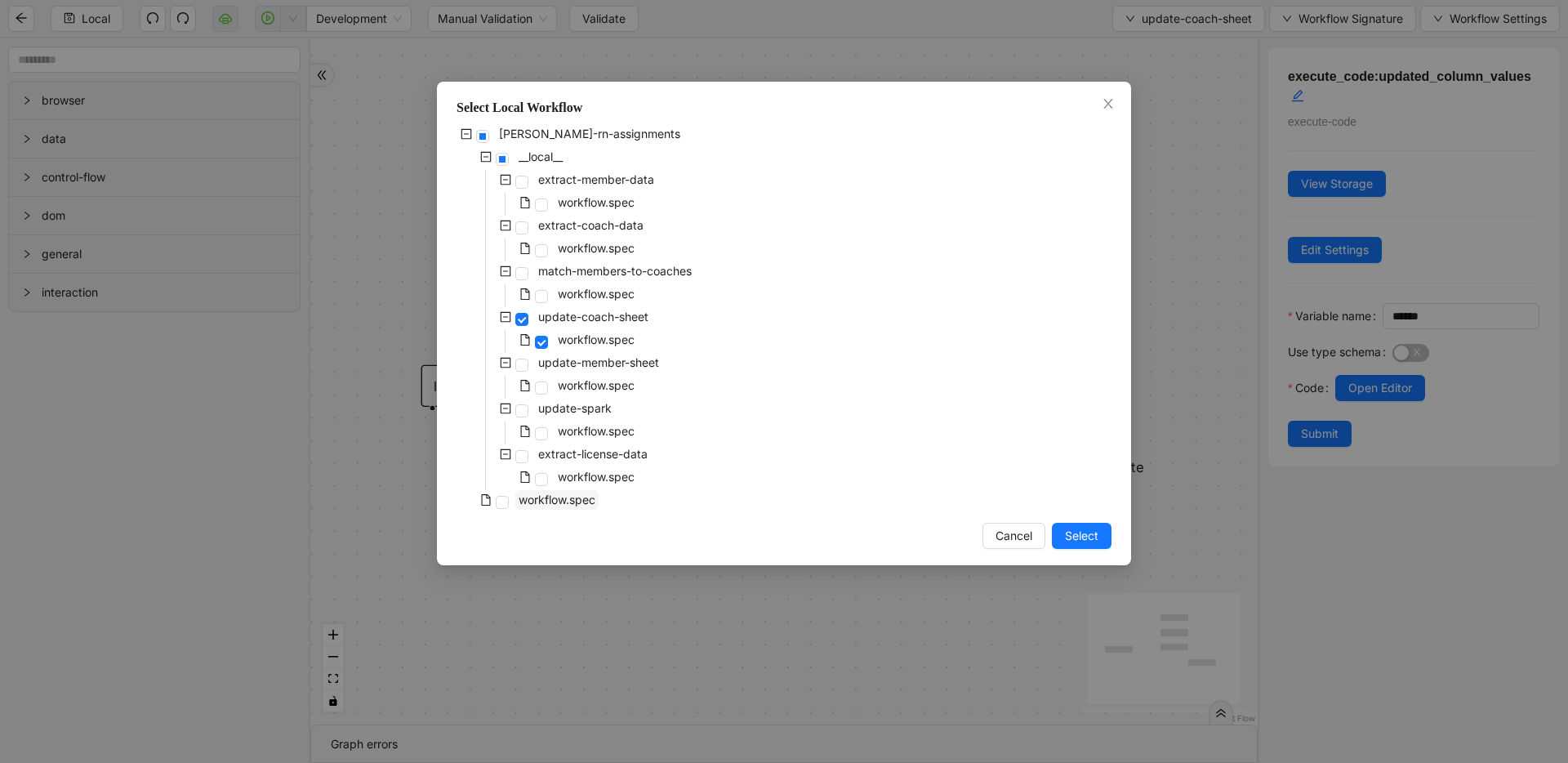
click at [527, 492] on span "workflow.spec" at bounding box center [557, 499] width 77 height 14
click at [1060, 529] on button "Select" at bounding box center [1082, 536] width 60 height 26
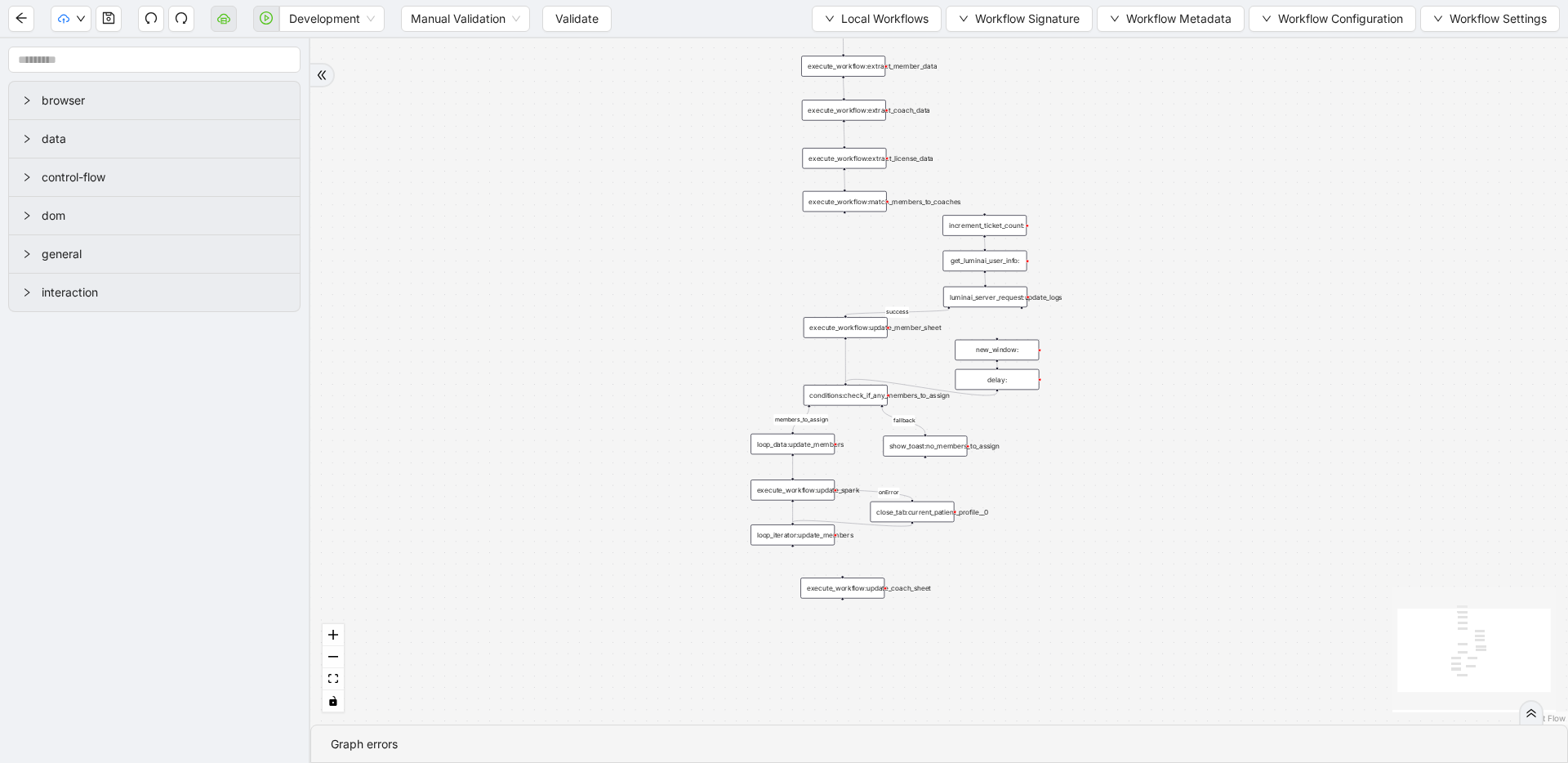
drag, startPoint x: 892, startPoint y: 536, endPoint x: 865, endPoint y: 355, distance: 183.0
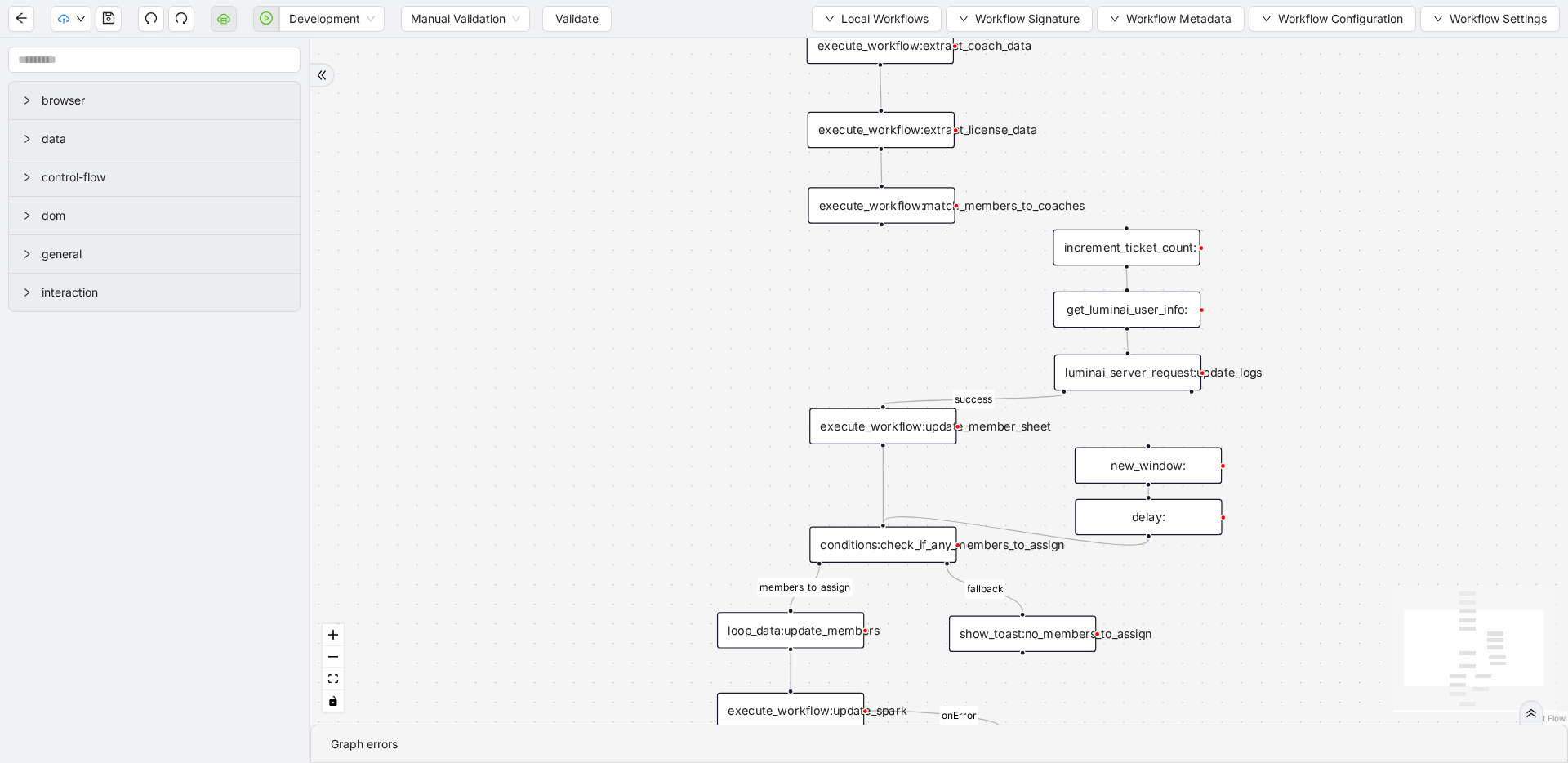
click at [1095, 370] on div "luminai_server_request:update_logs" at bounding box center [1127, 373] width 147 height 36
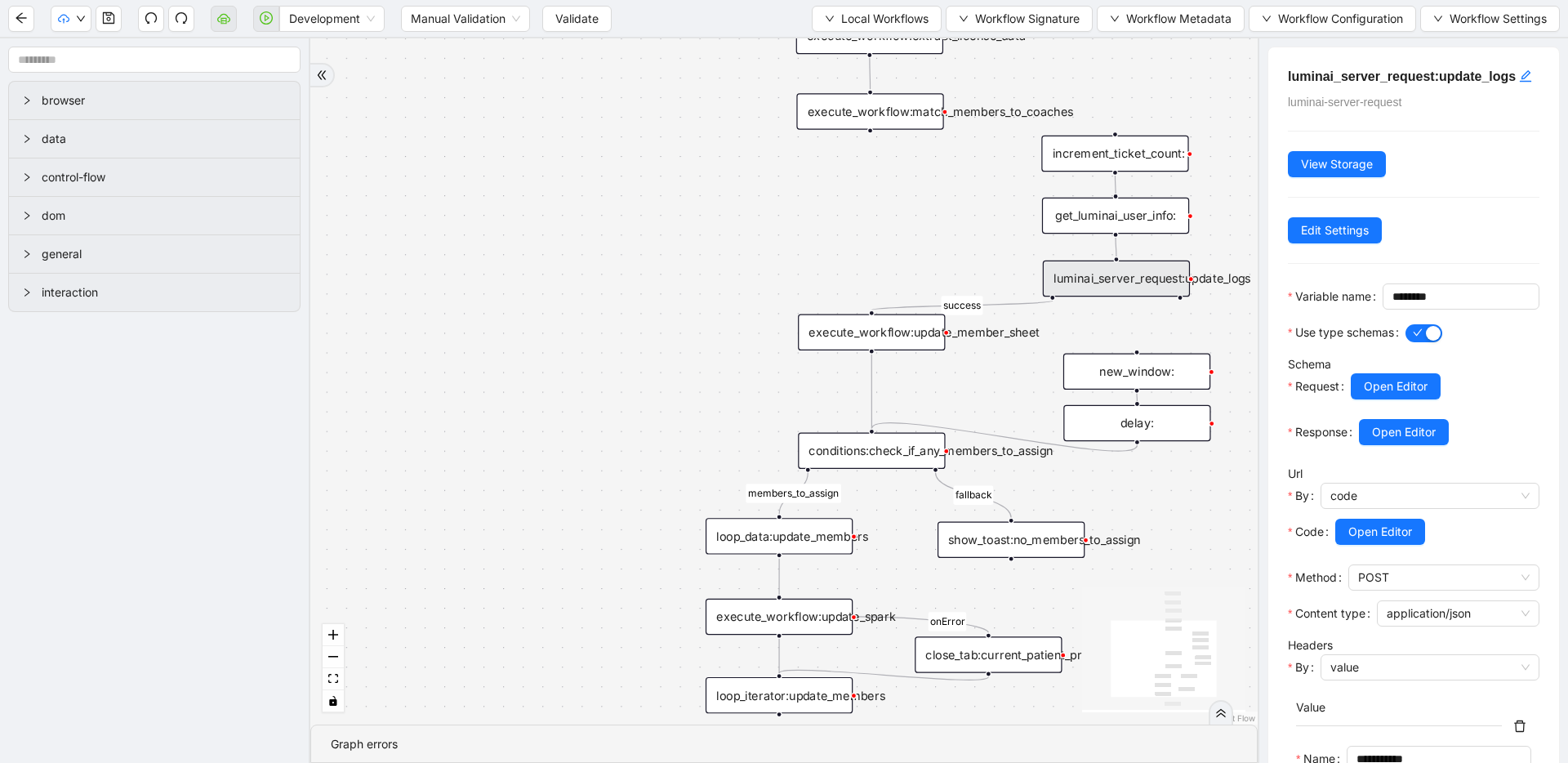
drag, startPoint x: 861, startPoint y: 295, endPoint x: 859, endPoint y: 269, distance: 26.1
click at [859, 269] on div "members_to_assign fallback success onError trigger execute_workflow:extract_mem…" at bounding box center [784, 381] width 947 height 686
click at [859, 333] on div "execute_workflow:update_member_sheet" at bounding box center [871, 332] width 147 height 36
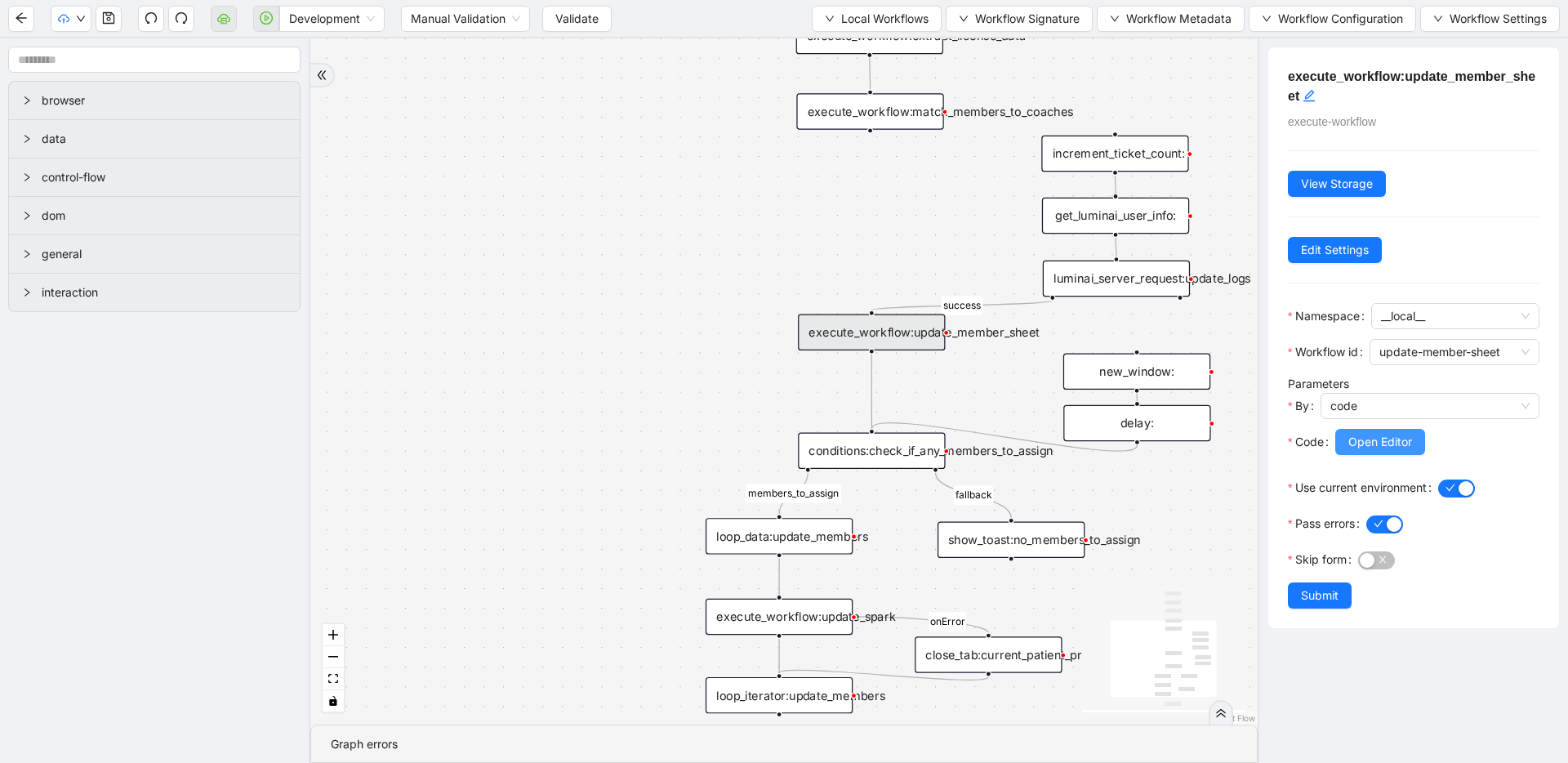
click at [1343, 432] on button "Open Editor" at bounding box center [1380, 442] width 90 height 26
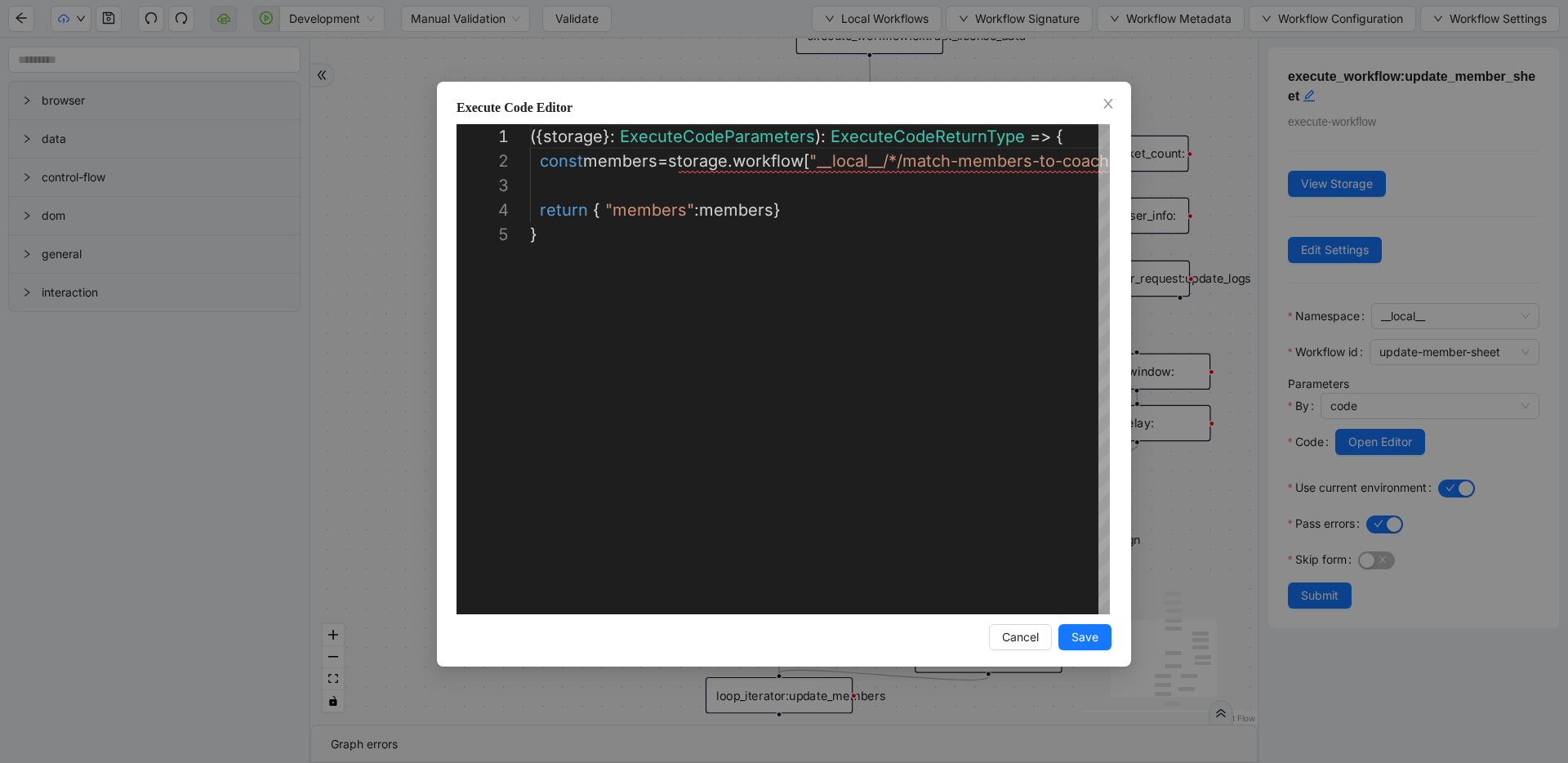
click at [1160, 205] on div "**********" at bounding box center [784, 381] width 1568 height 763
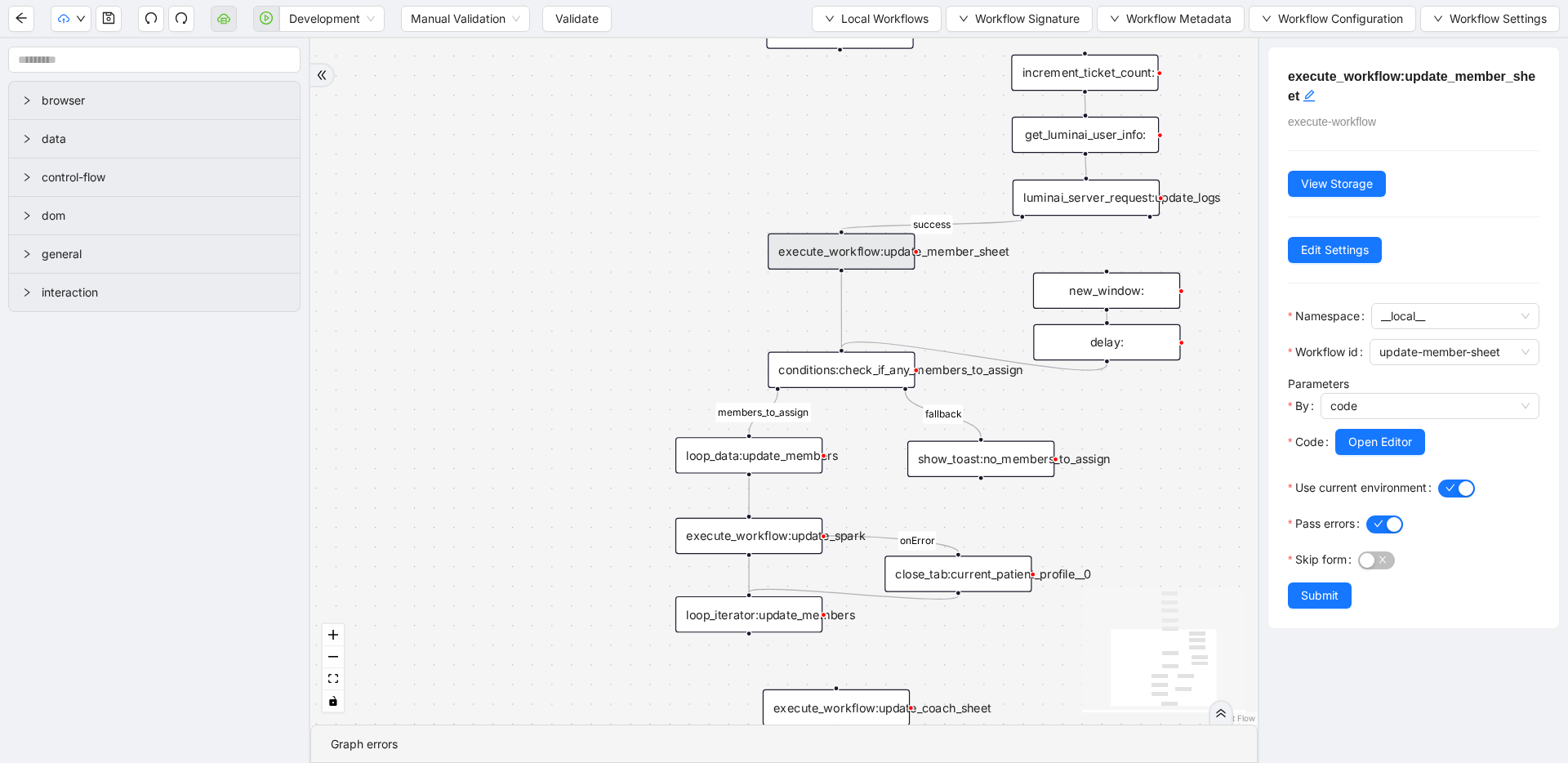
drag, startPoint x: 698, startPoint y: 367, endPoint x: 686, endPoint y: 281, distance: 86.8
click at [668, 286] on div "members_to_assign fallback success onError trigger execute_workflow:extract_mem…" at bounding box center [784, 381] width 947 height 686
click at [813, 253] on div "execute_workflow:update_member_sheet" at bounding box center [841, 251] width 147 height 36
click at [1341, 431] on button "Open Editor" at bounding box center [1380, 442] width 90 height 26
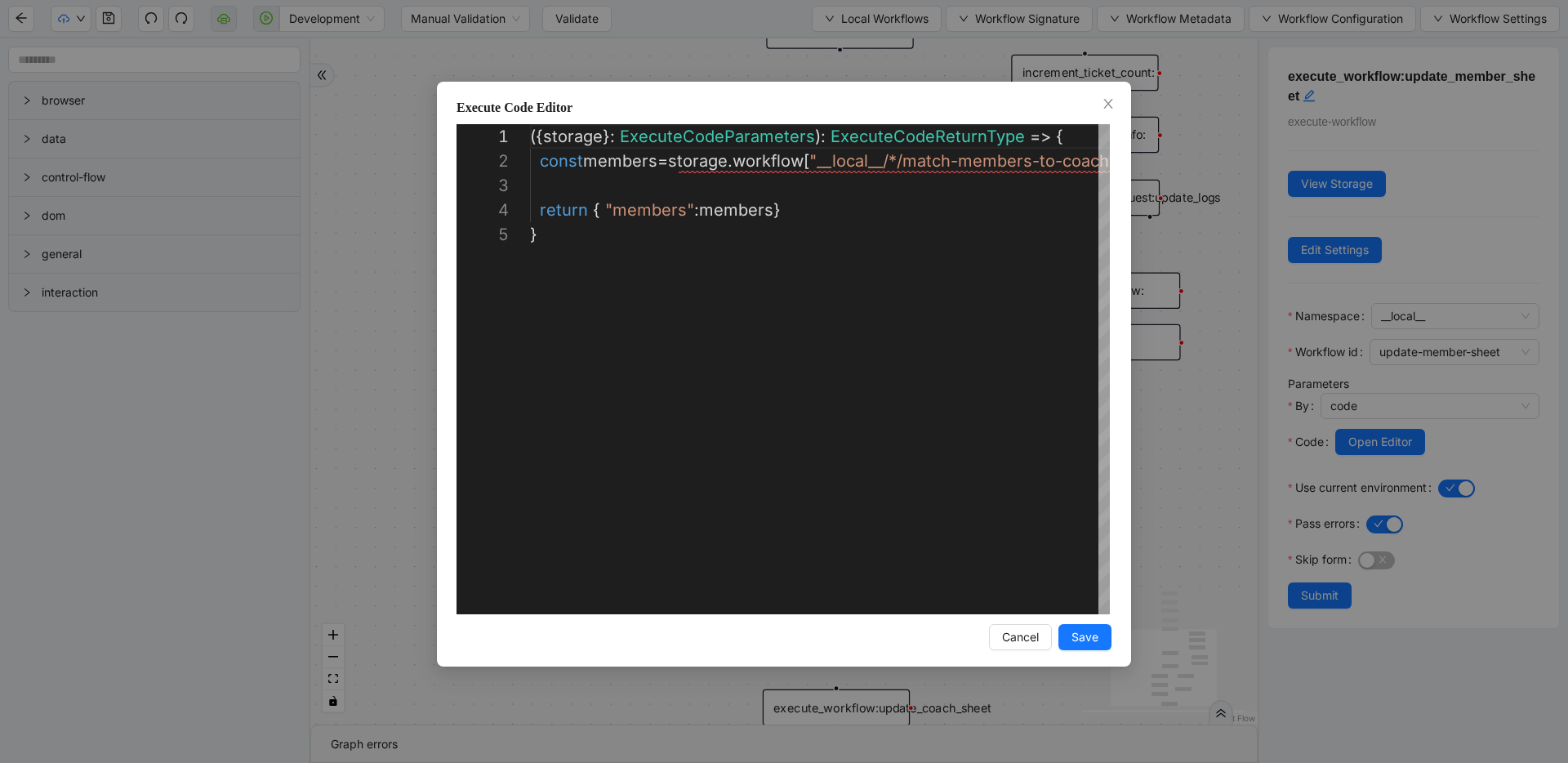
click at [1188, 225] on div "**********" at bounding box center [784, 381] width 1568 height 763
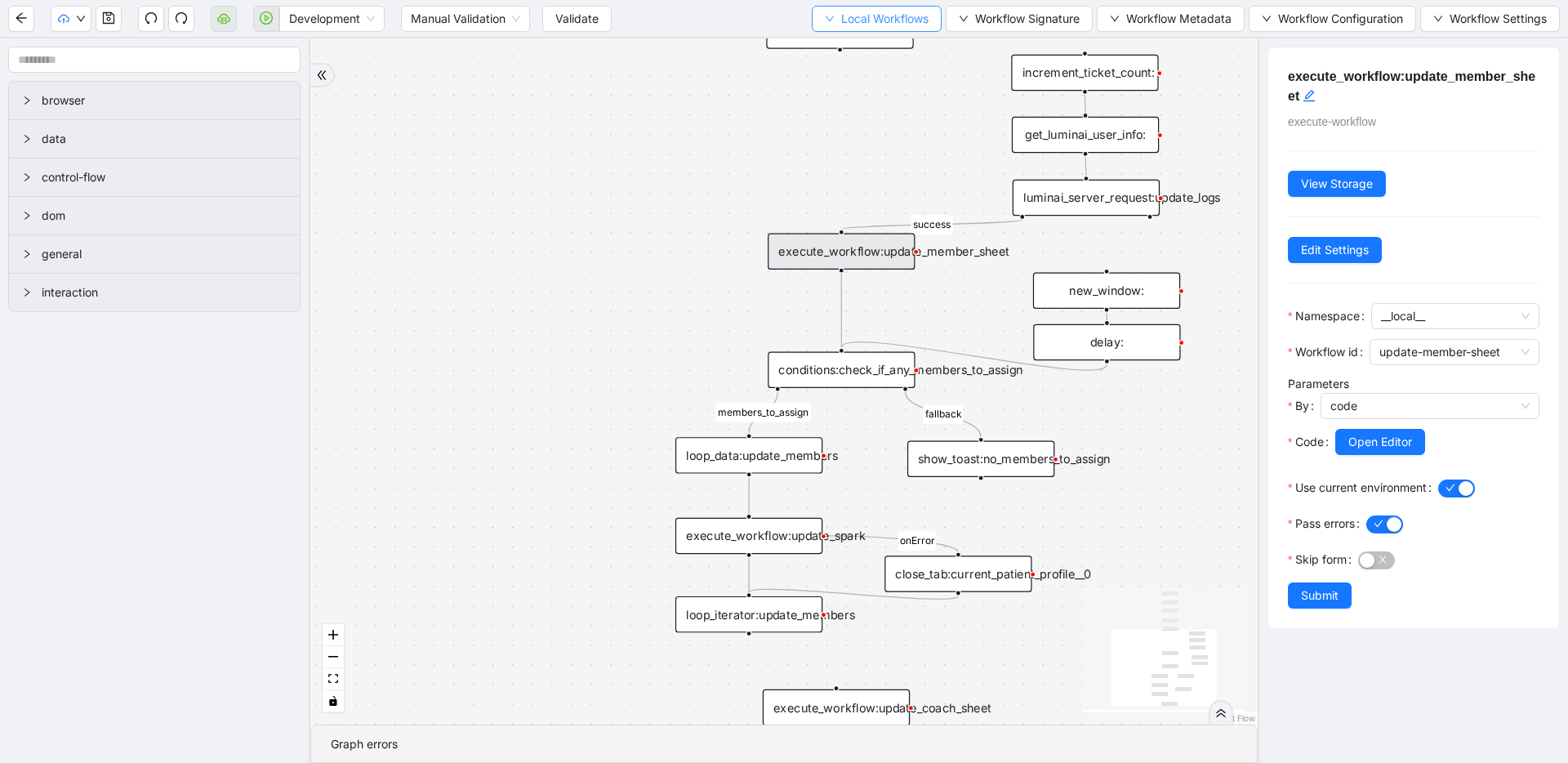
click at [863, 22] on span "Local Workflows" at bounding box center [884, 18] width 87 height 18
click at [862, 46] on span "Select" at bounding box center [872, 50] width 105 height 18
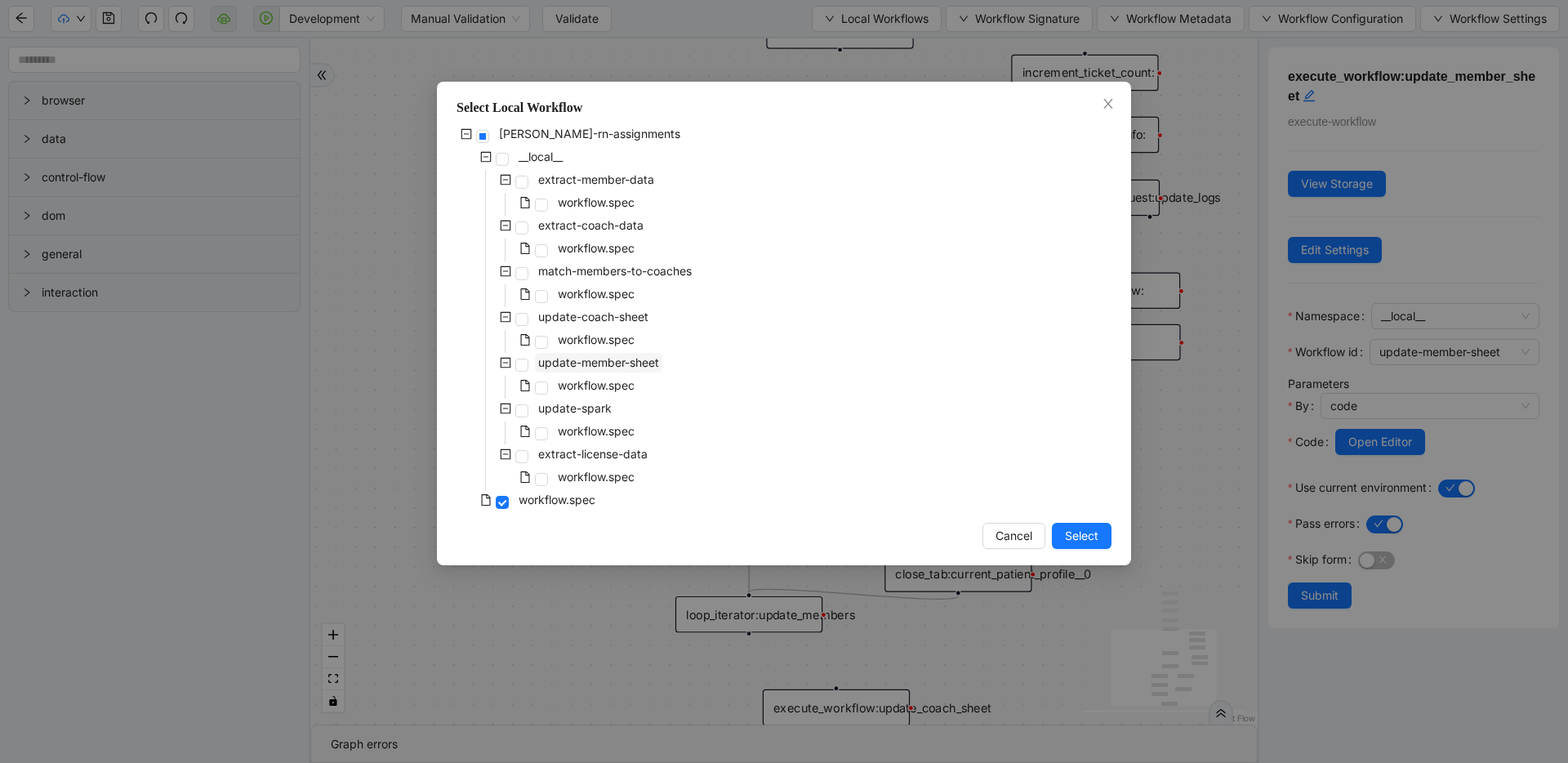
click at [606, 359] on span "update-member-sheet" at bounding box center [598, 361] width 121 height 14
click at [1071, 529] on span "Select" at bounding box center [1081, 536] width 34 height 18
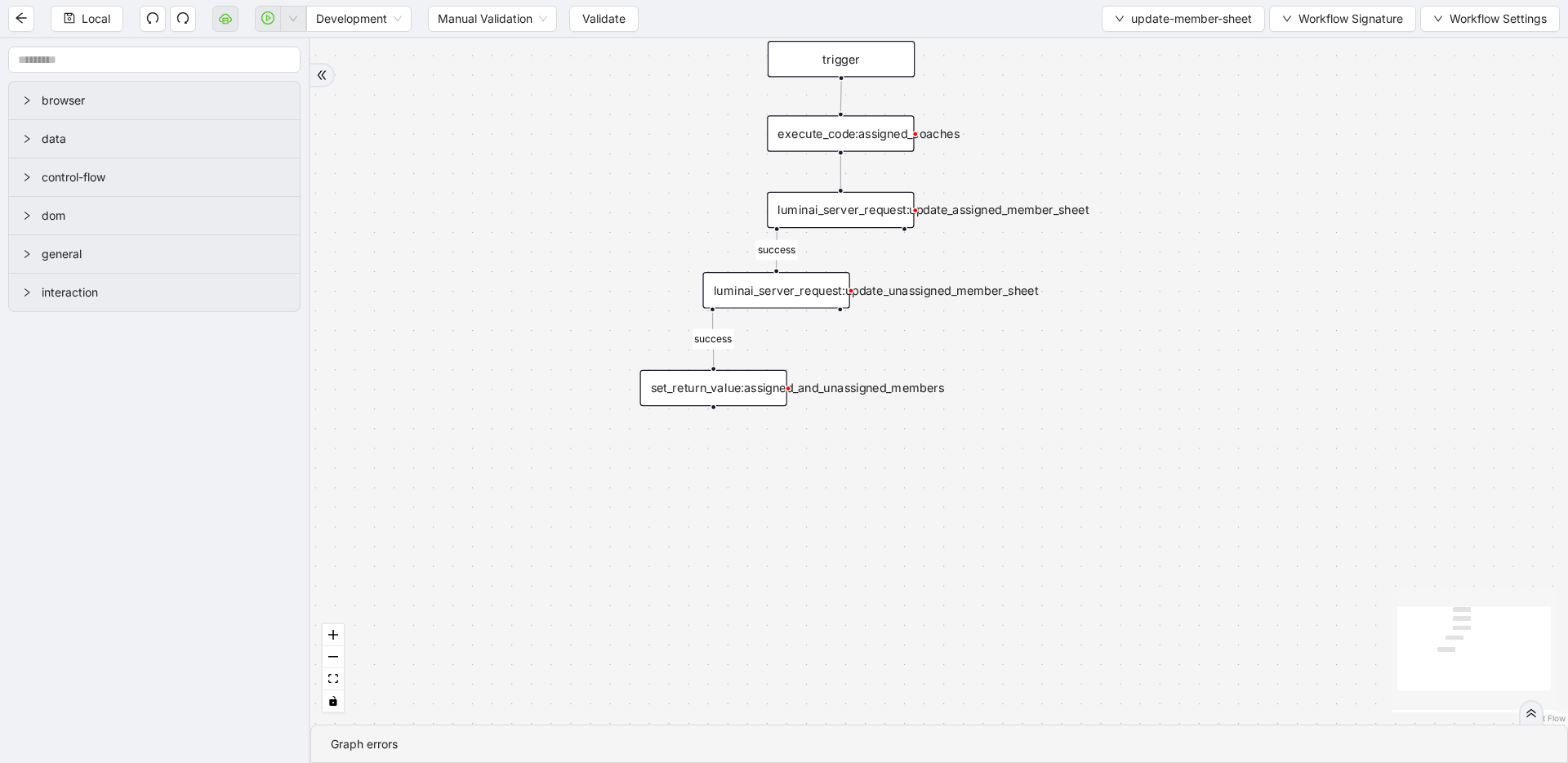
drag, startPoint x: 837, startPoint y: 274, endPoint x: 836, endPoint y: 510, distance: 236.0
click at [836, 510] on div "success success trigger execute_code:assigned_coaches luminai_server_request:up…" at bounding box center [938, 381] width 1257 height 686
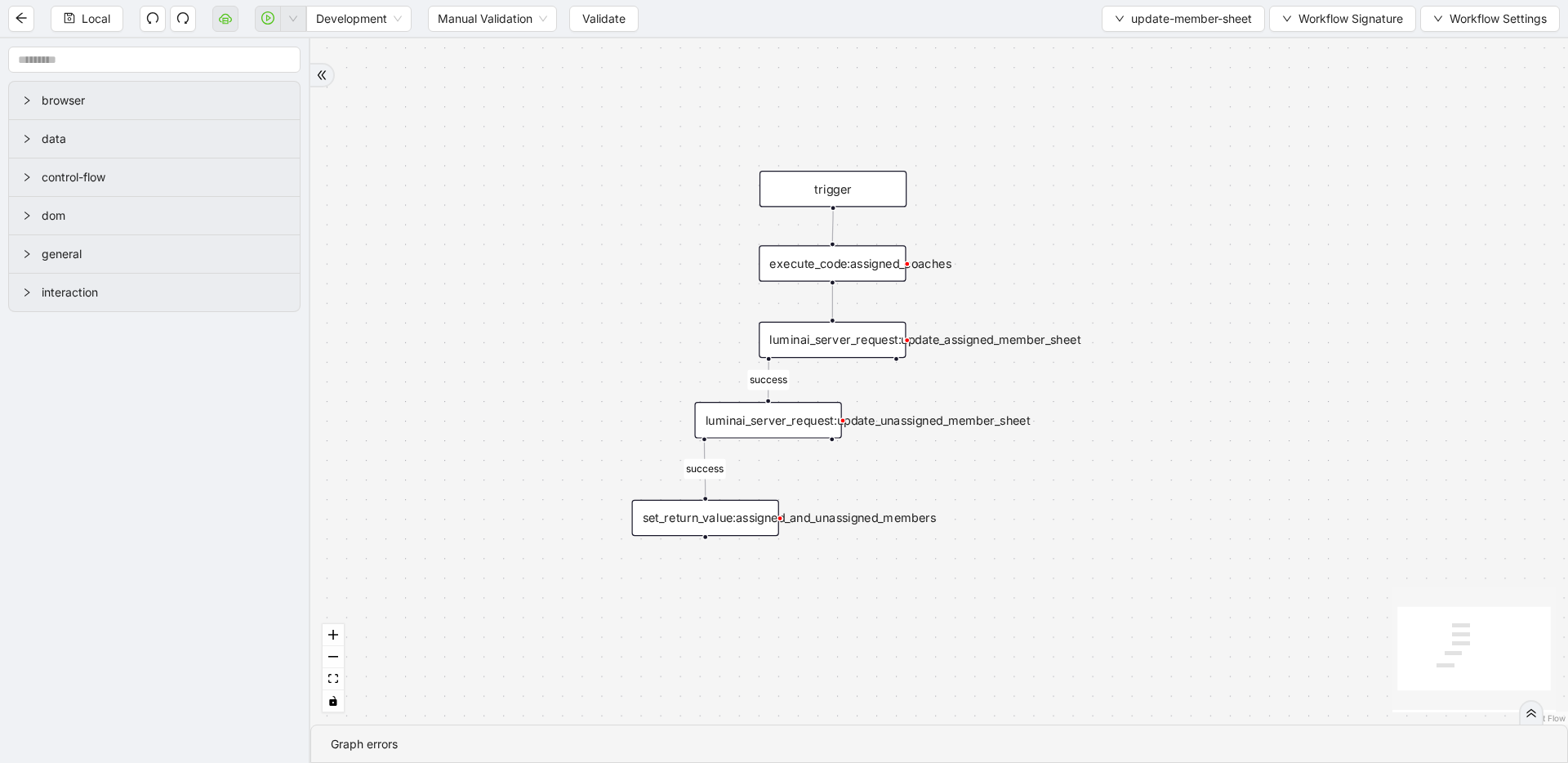
drag, startPoint x: 987, startPoint y: 385, endPoint x: 978, endPoint y: 510, distance: 125.3
click at [978, 510] on div "success success trigger execute_code:assigned_coaches luminai_server_request:up…" at bounding box center [938, 381] width 1257 height 686
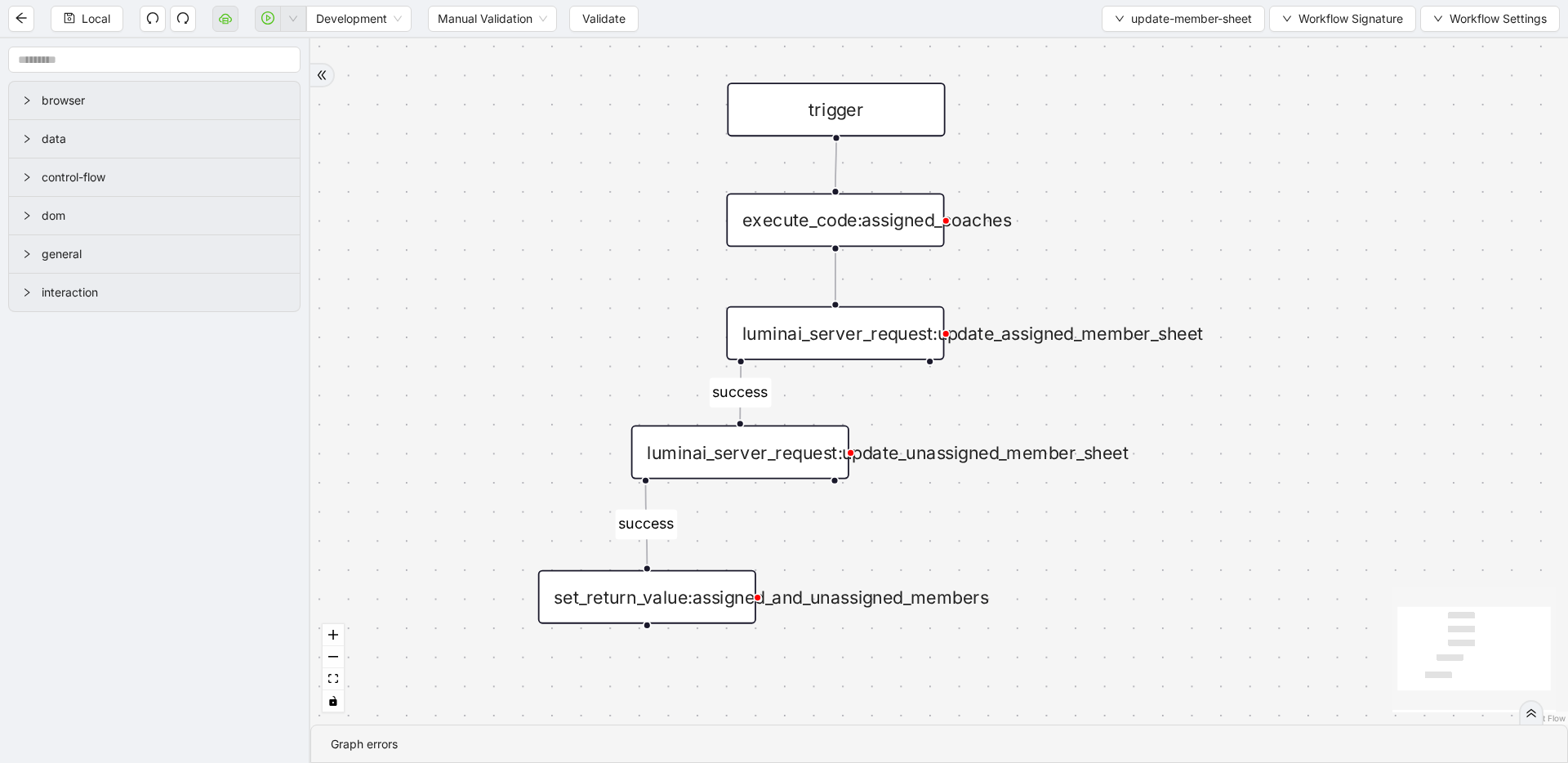
click at [852, 338] on div "luminai_server_request:update_assigned_member_sheet" at bounding box center [834, 333] width 218 height 54
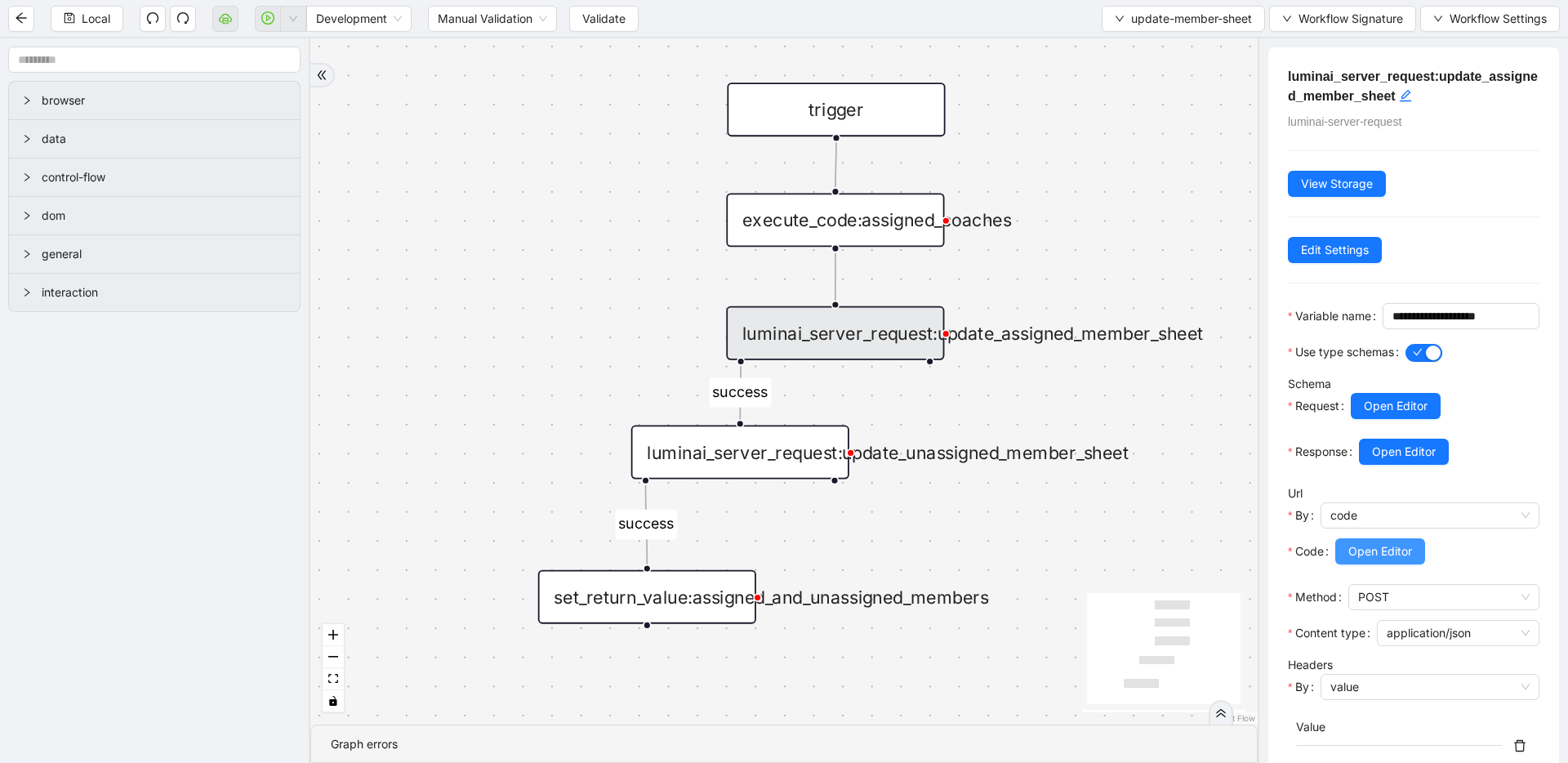
click at [1351, 560] on span "Open Editor" at bounding box center [1380, 550] width 64 height 18
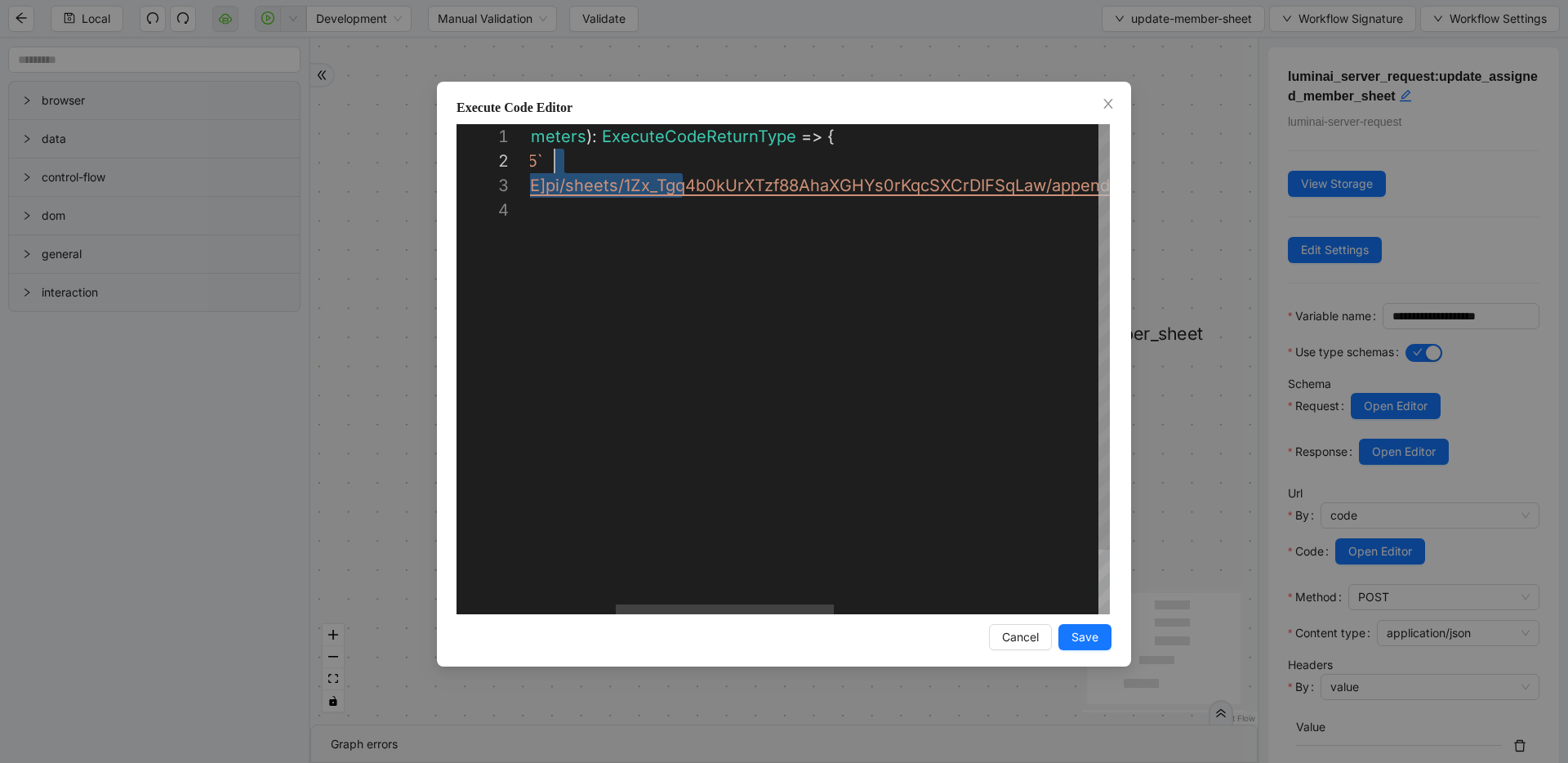
scroll to position [49, 0]
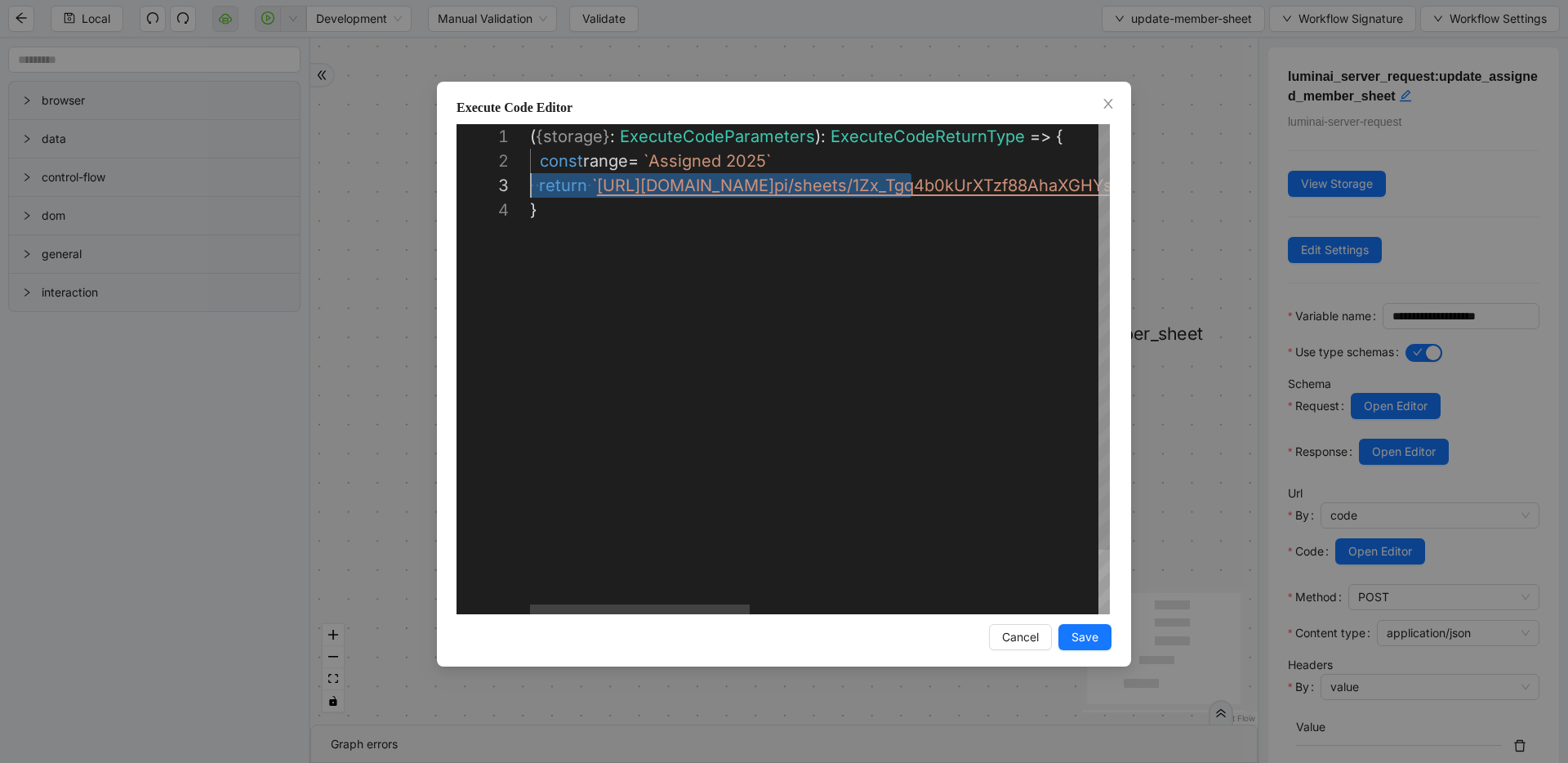
drag, startPoint x: 915, startPoint y: 195, endPoint x: 478, endPoint y: 180, distance: 437.3
click at [1139, 272] on div "**********" at bounding box center [784, 381] width 1568 height 763
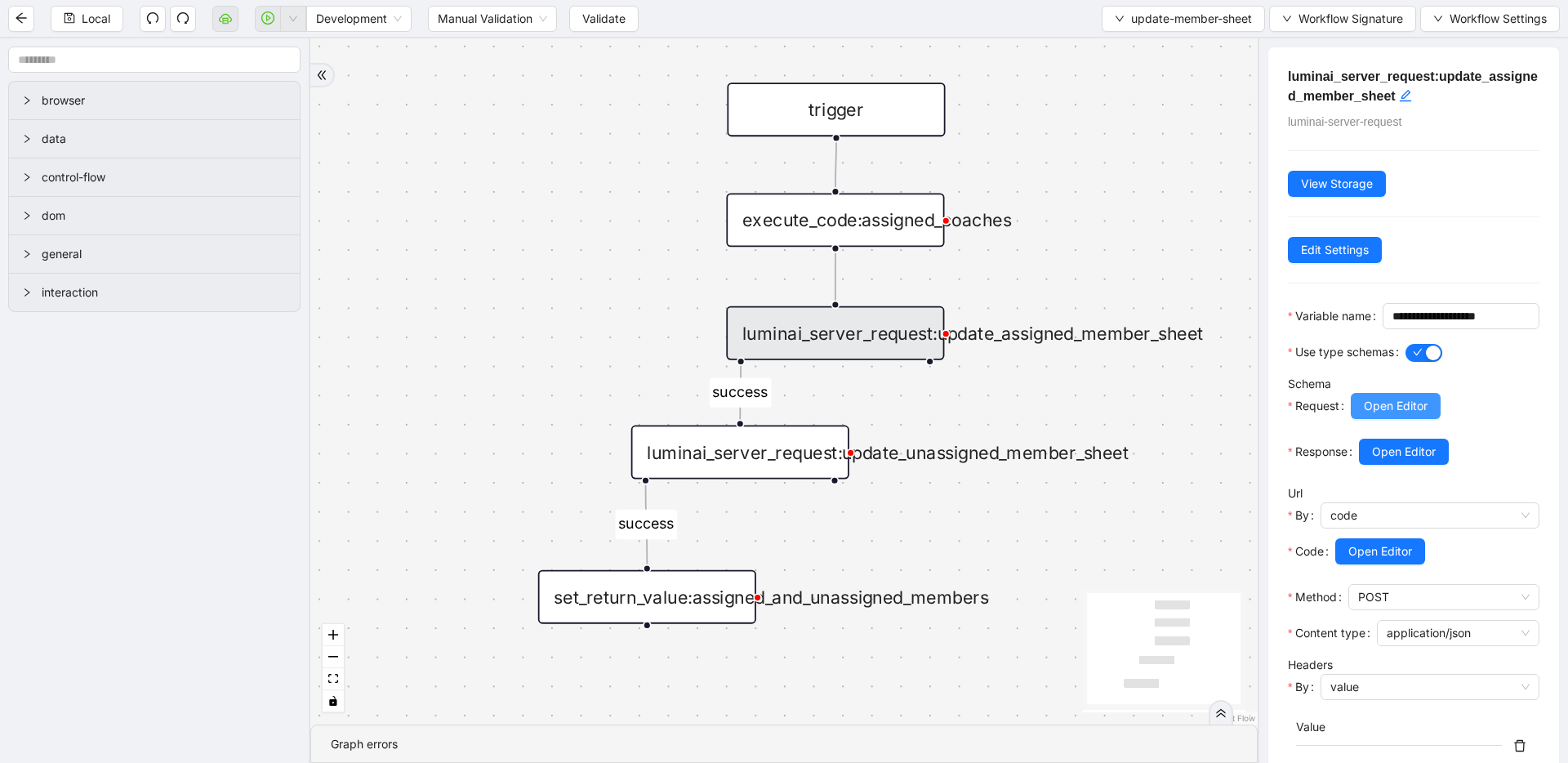
click at [1423, 415] on span "Open Editor" at bounding box center [1396, 405] width 64 height 18
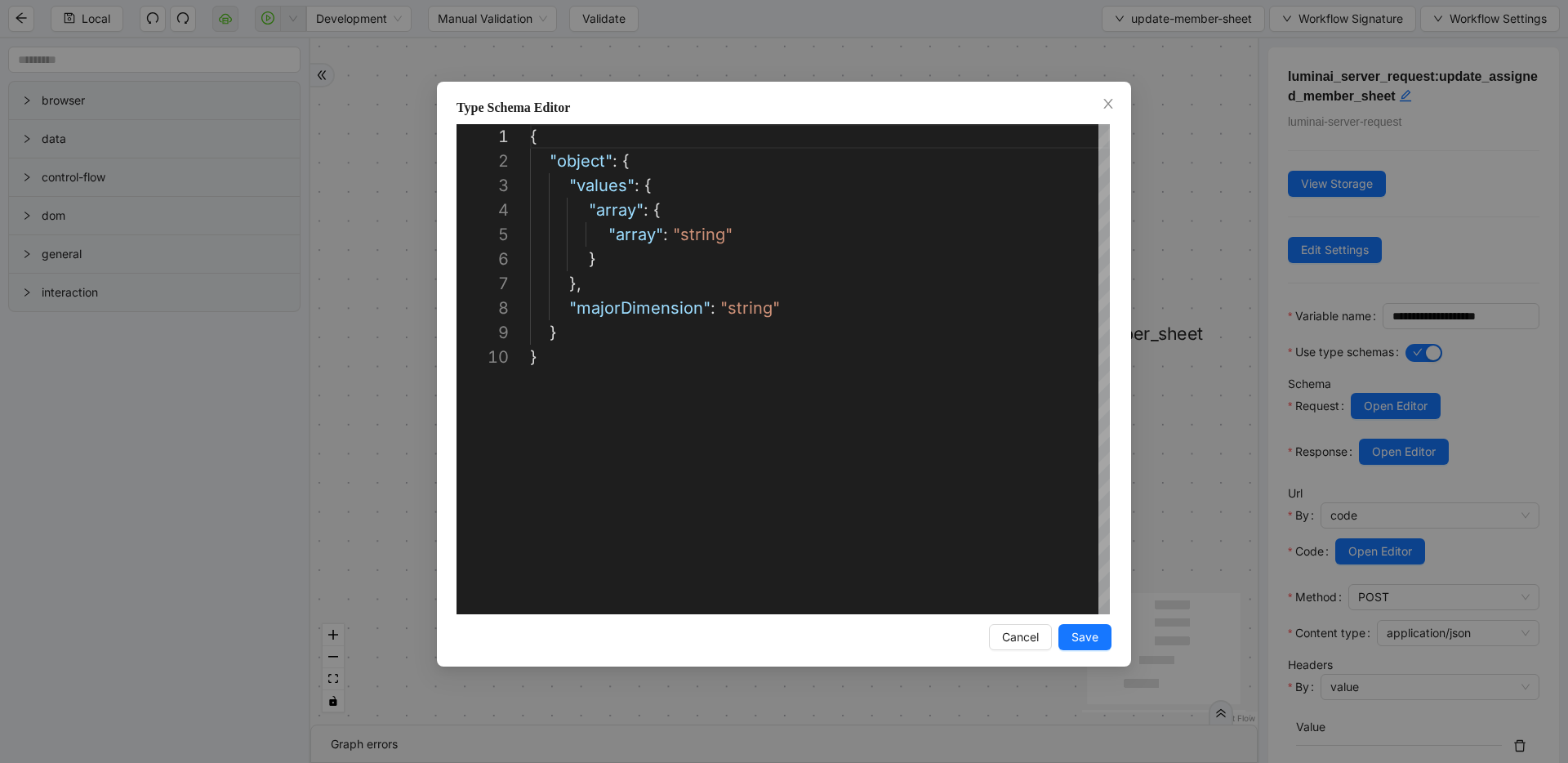
scroll to position [221, 0]
drag, startPoint x: 1209, startPoint y: 310, endPoint x: 1301, endPoint y: 416, distance: 140.4
click at [1209, 310] on div "**********" at bounding box center [784, 381] width 1568 height 763
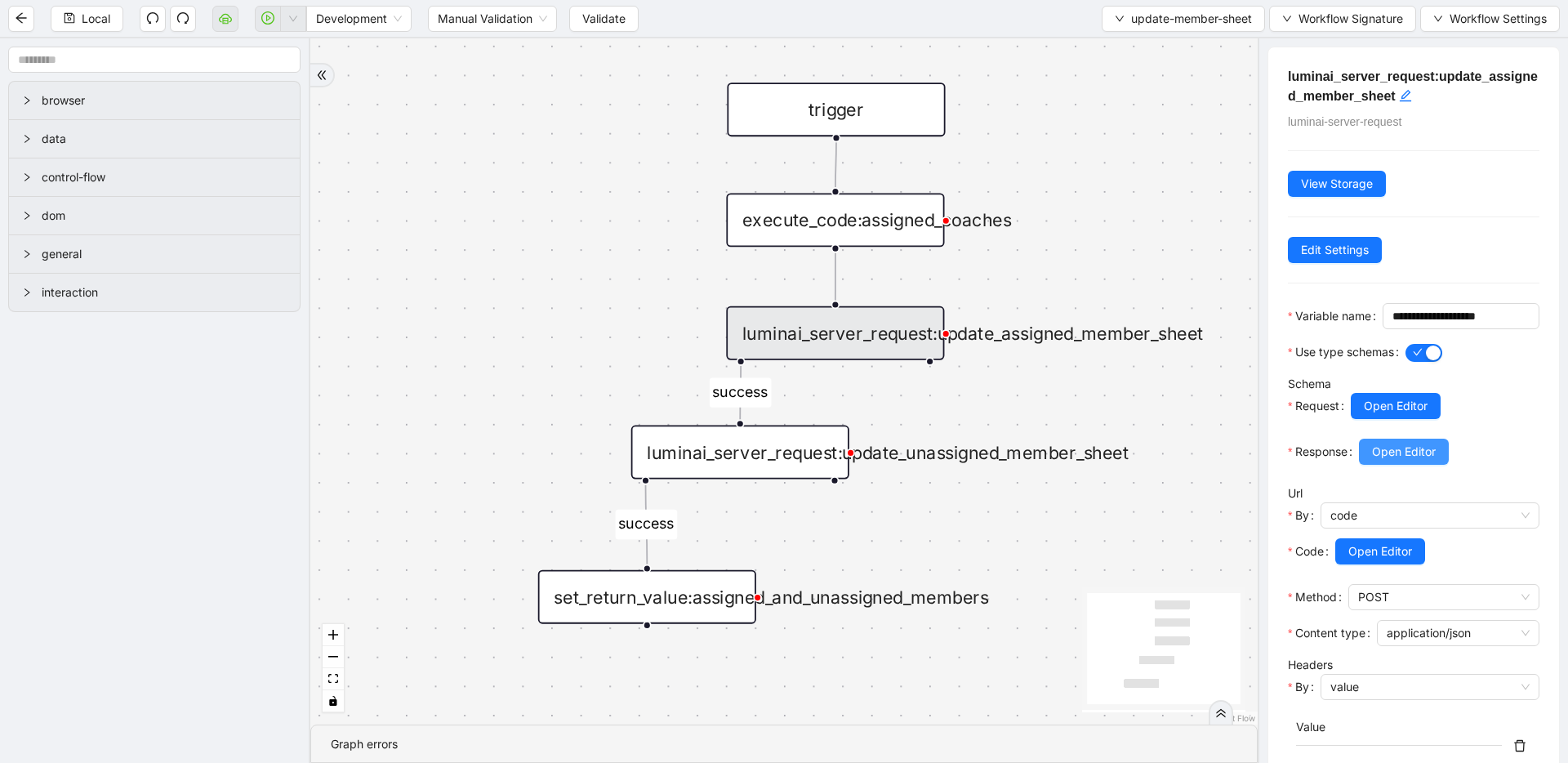
click at [1435, 461] on span "Open Editor" at bounding box center [1403, 451] width 64 height 18
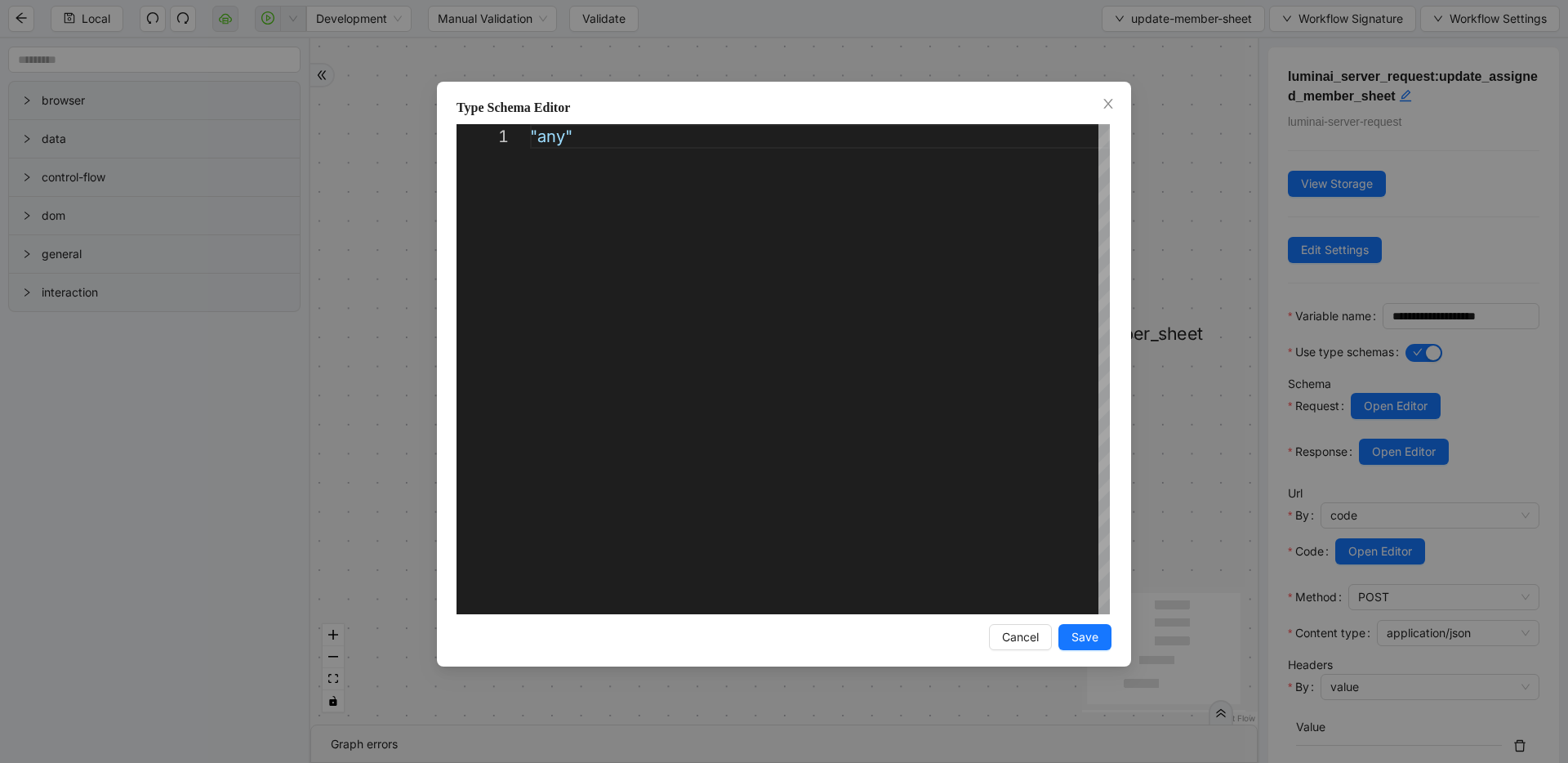
click at [1154, 385] on div "Type Schema Editor 1 "any" ***** Enter to Rename, ⇧Enter to Preview Cancel Save" at bounding box center [784, 381] width 1568 height 763
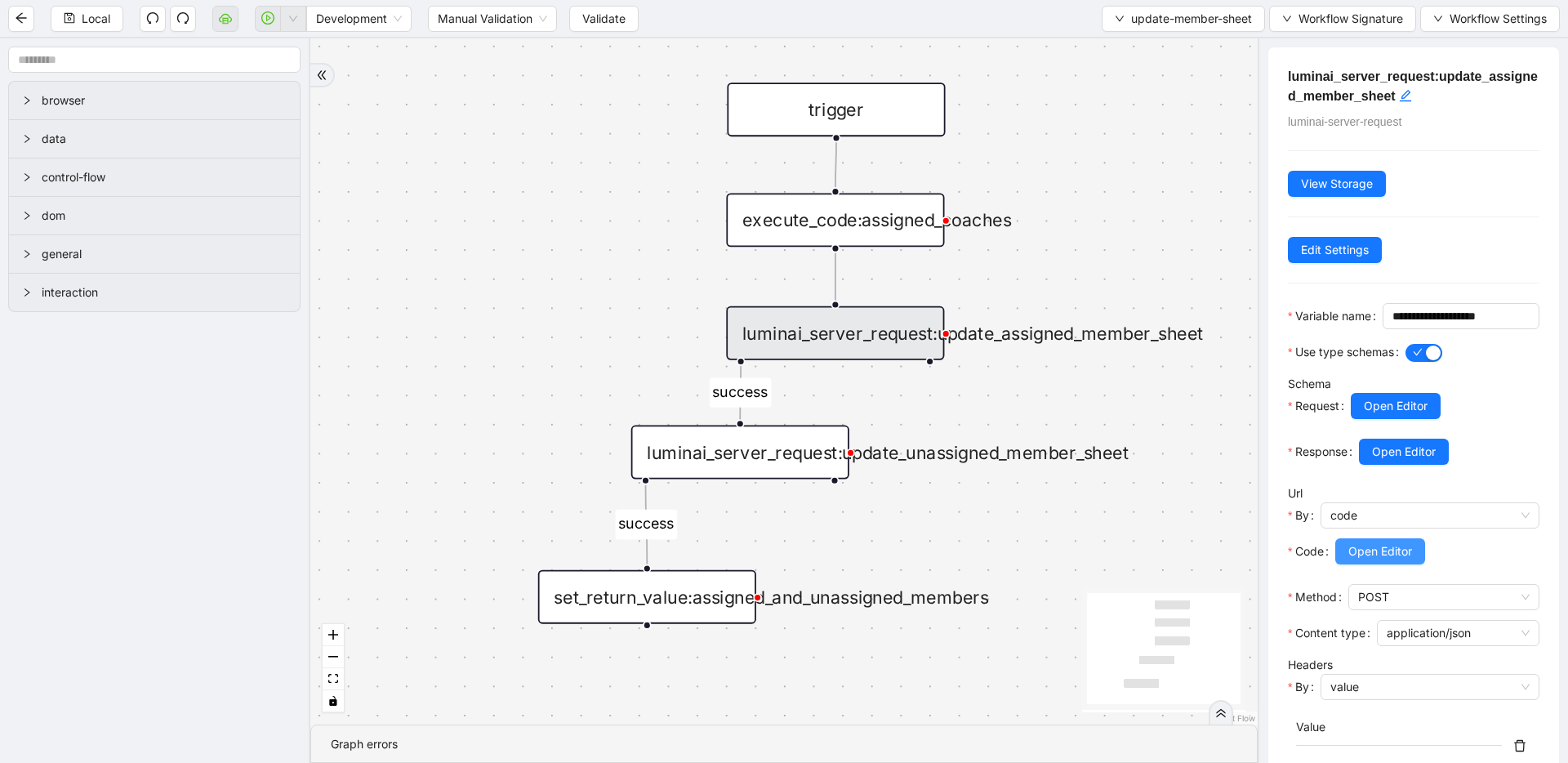
click at [1386, 560] on span "Open Editor" at bounding box center [1380, 550] width 64 height 18
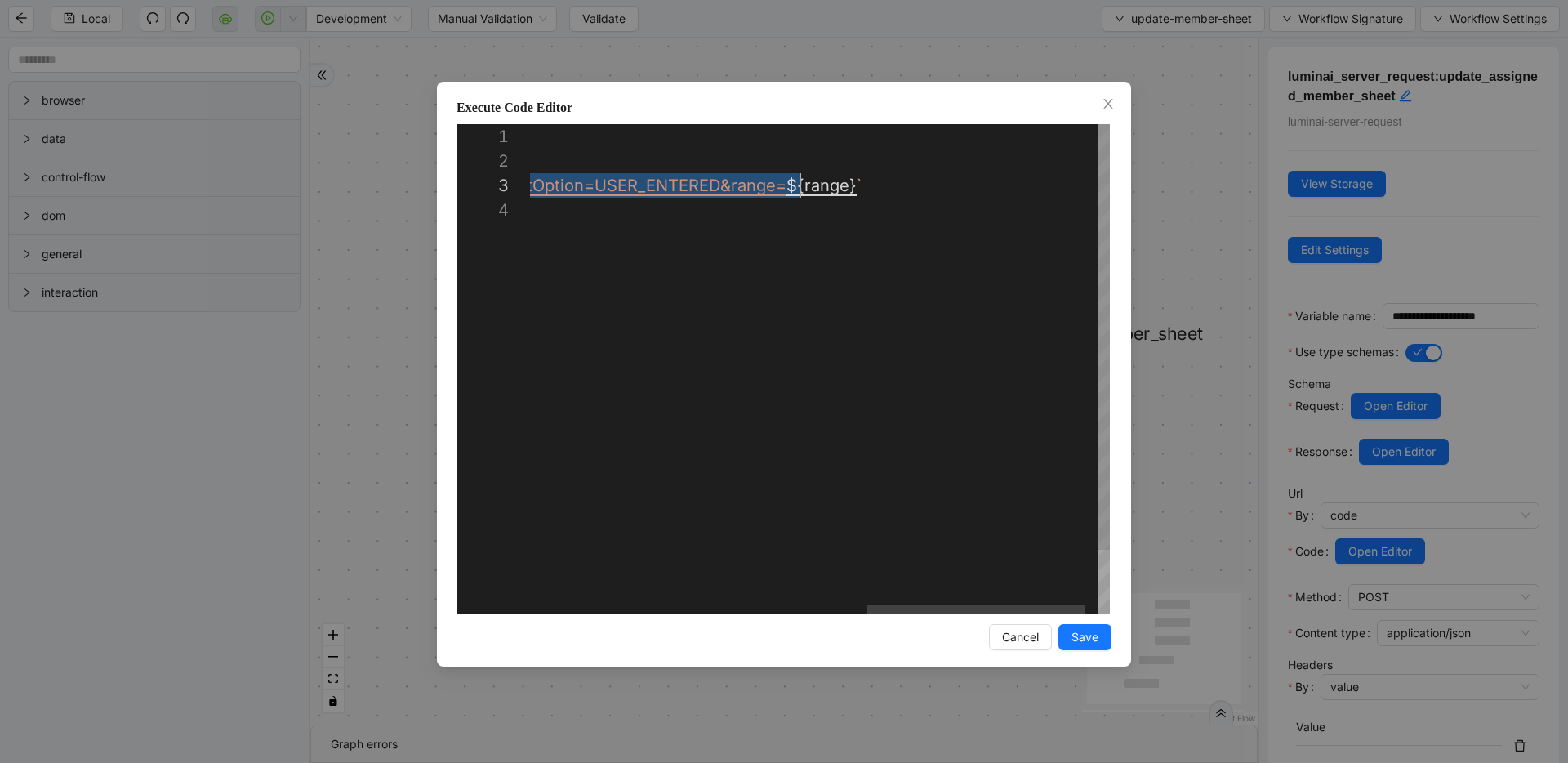
scroll to position [49, 1166]
drag, startPoint x: 790, startPoint y: 194, endPoint x: 802, endPoint y: 190, distance: 12.6
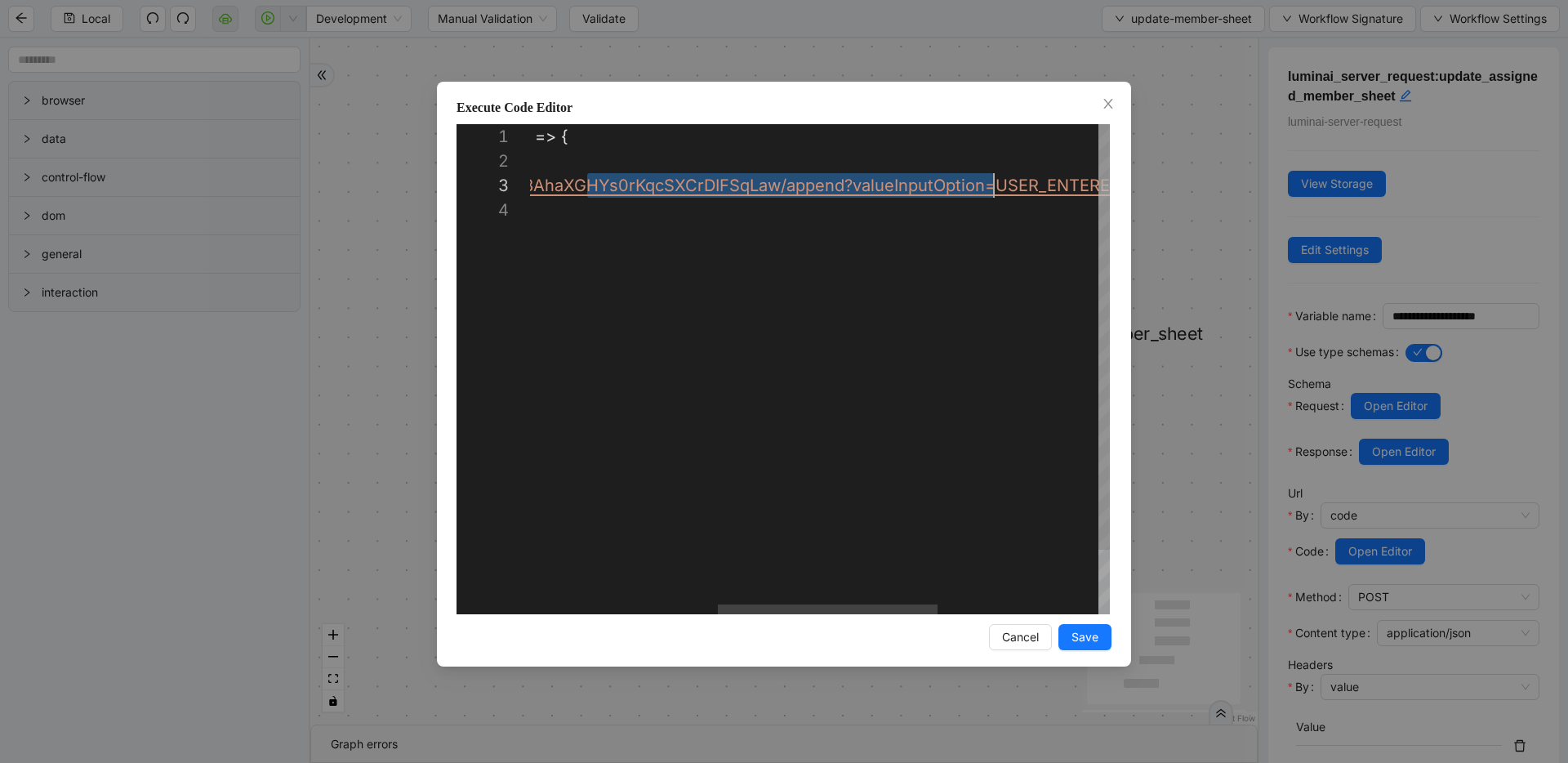
scroll to position [49, 972]
drag, startPoint x: 586, startPoint y: 186, endPoint x: 1004, endPoint y: 185, distance: 418.0
click at [418, 168] on div "**********" at bounding box center [784, 381] width 1568 height 763
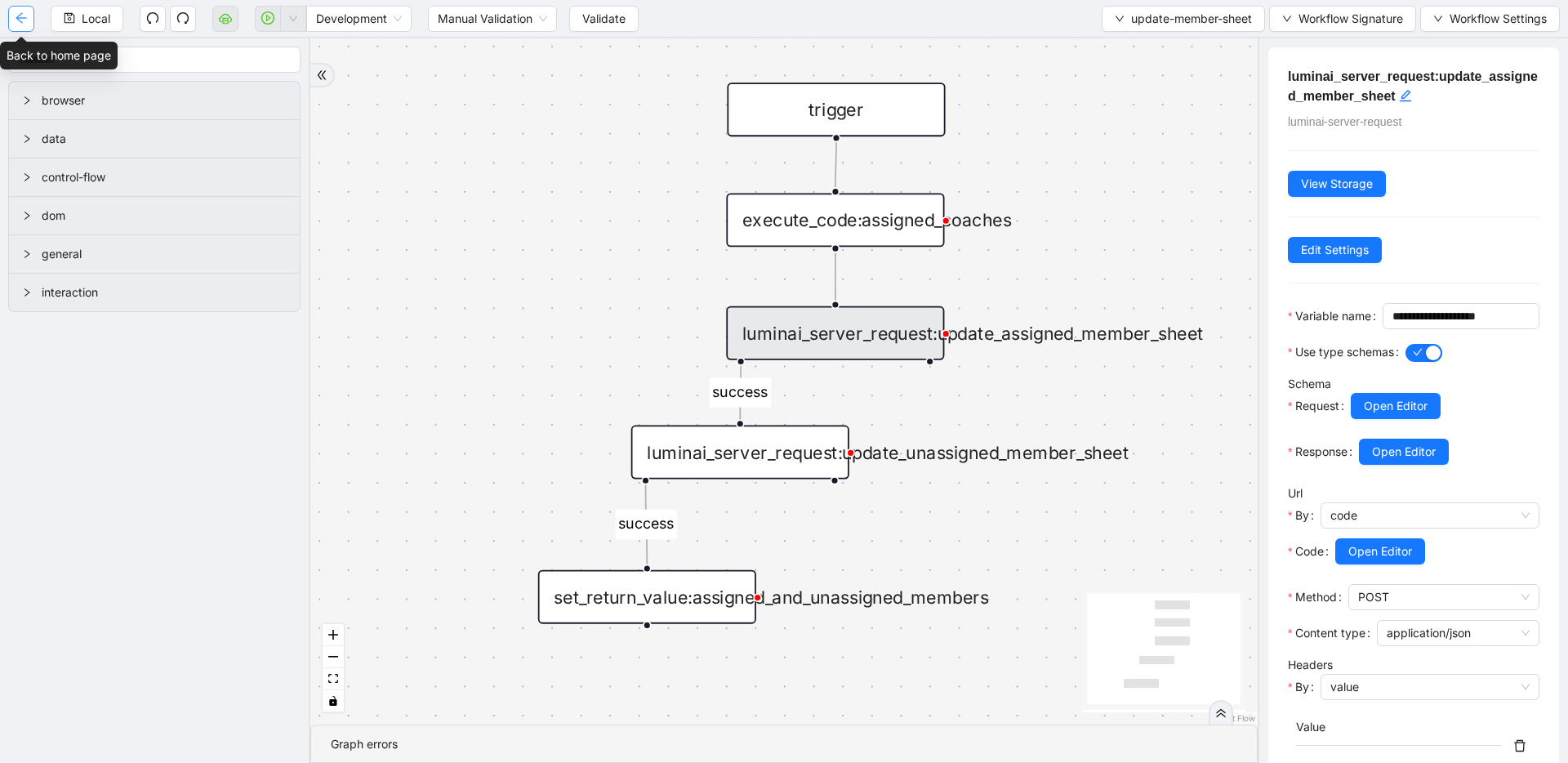
click at [28, 20] on button "button" at bounding box center [22, 19] width 26 height 26
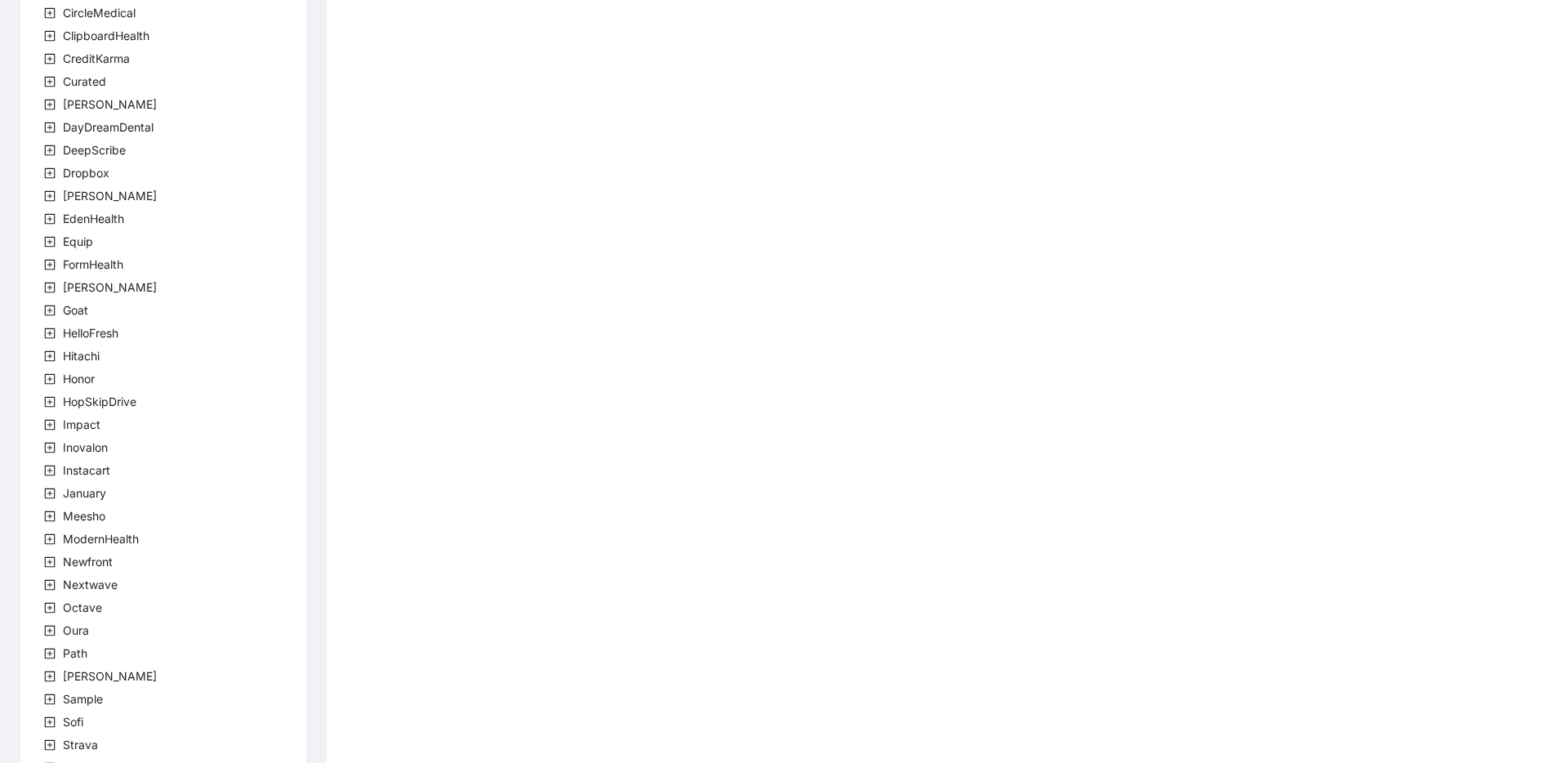
scroll to position [296, 0]
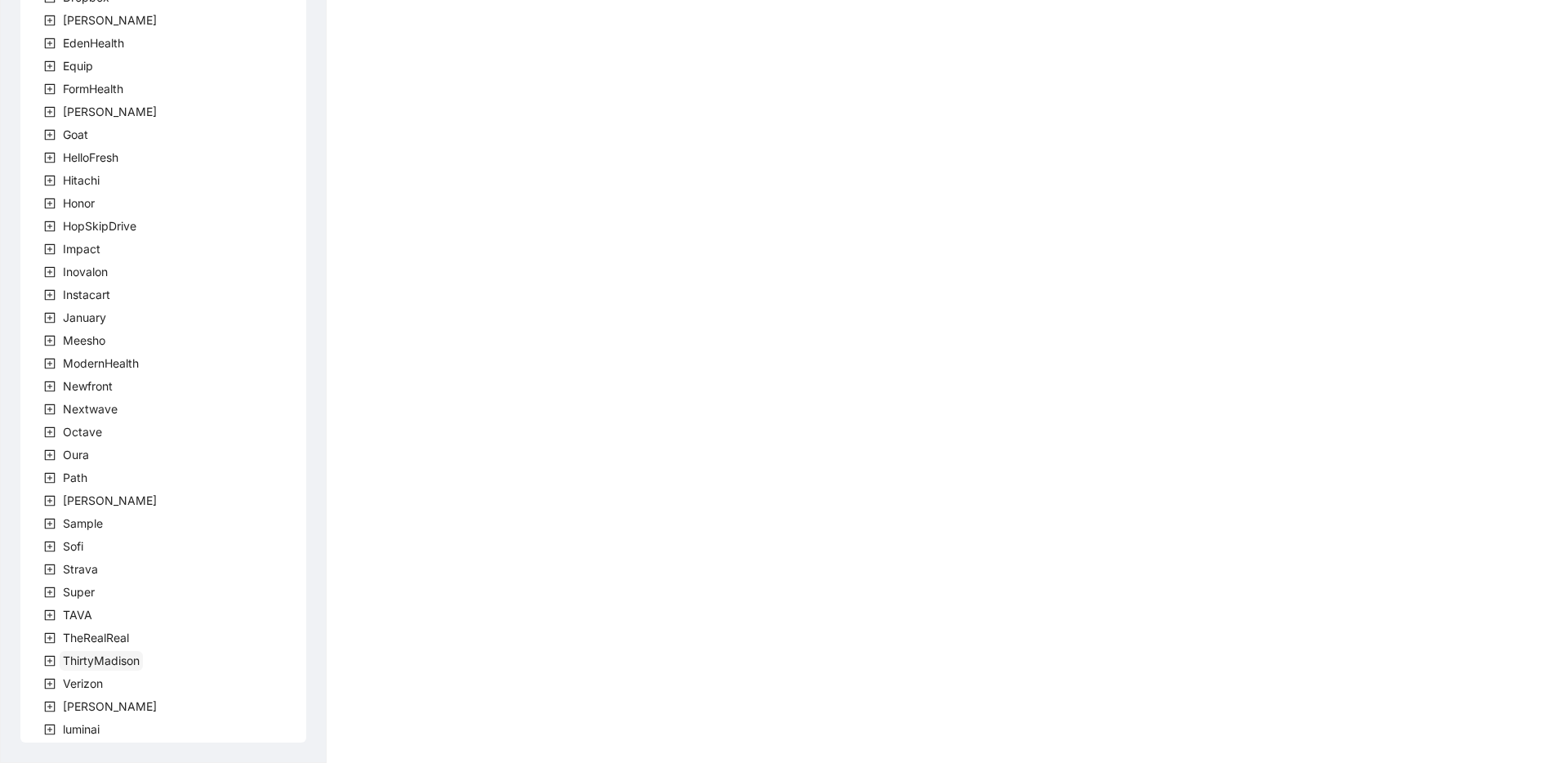
drag, startPoint x: 50, startPoint y: 704, endPoint x: 62, endPoint y: 657, distance: 48.5
click at [50, 704] on icon "plus-square" at bounding box center [50, 706] width 11 height 11
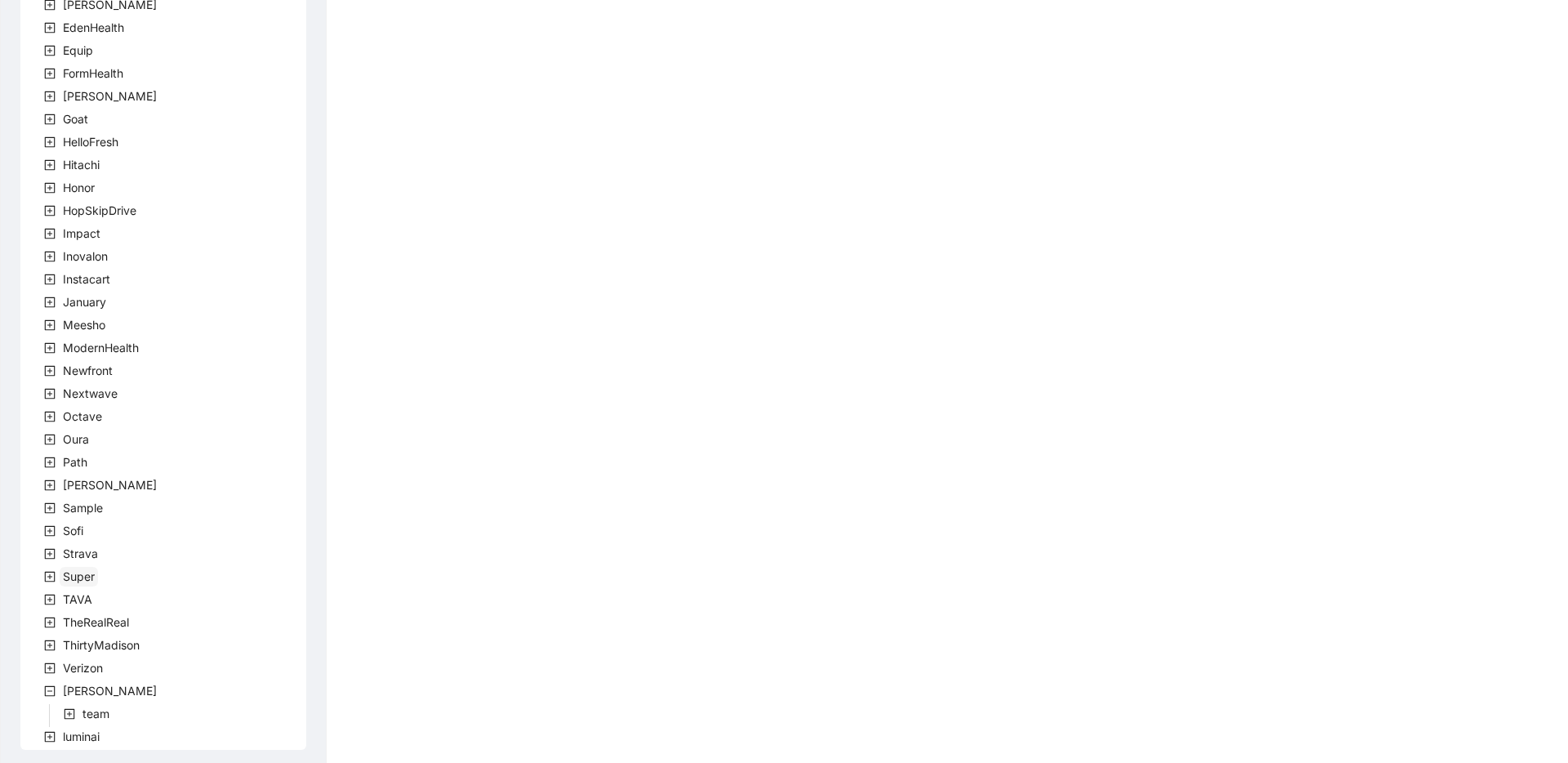
scroll to position [318, 0]
click at [73, 707] on icon "plus-square" at bounding box center [69, 706] width 11 height 11
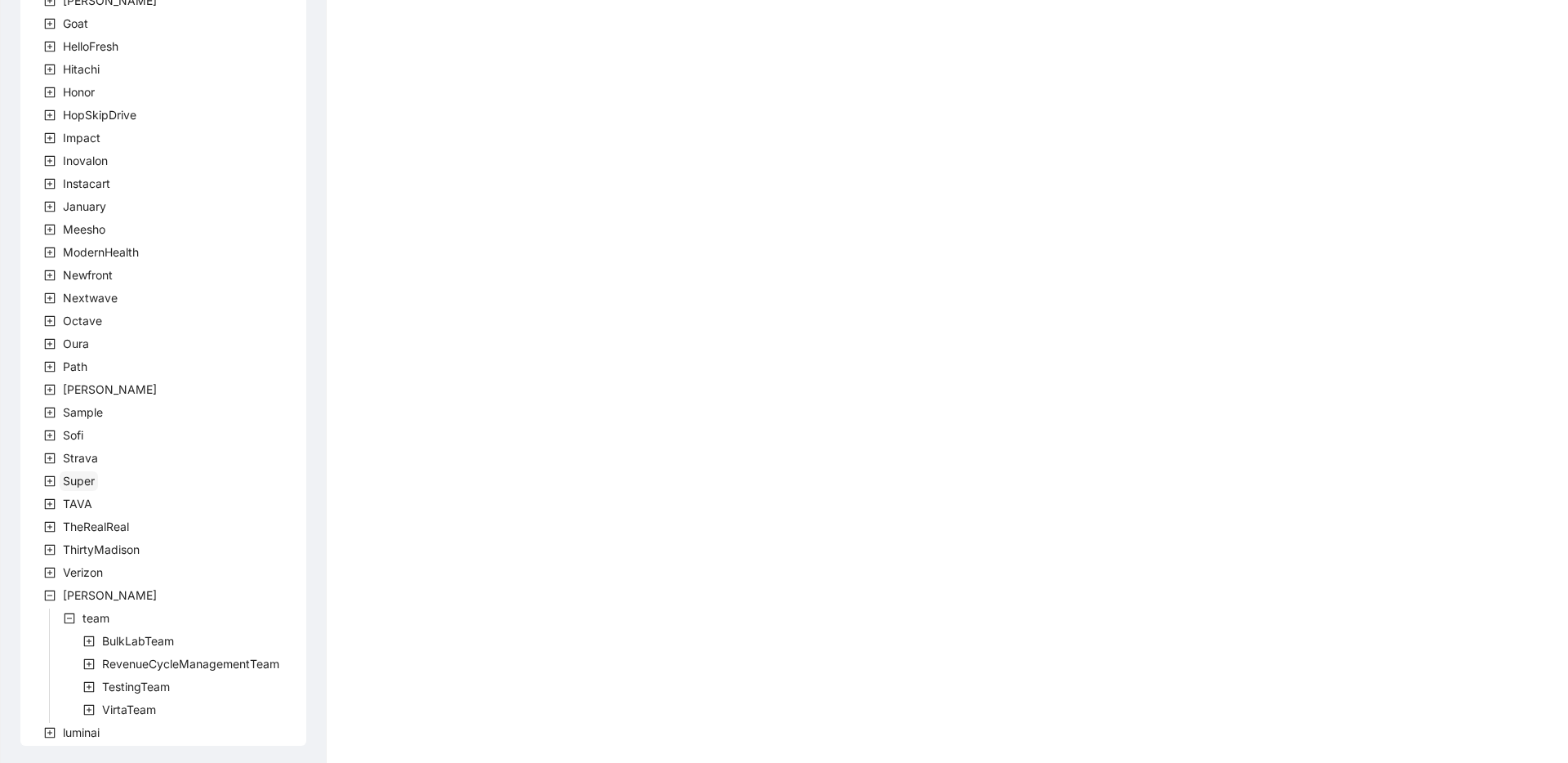
scroll to position [410, 0]
click at [90, 703] on icon "plus-square" at bounding box center [89, 706] width 11 height 11
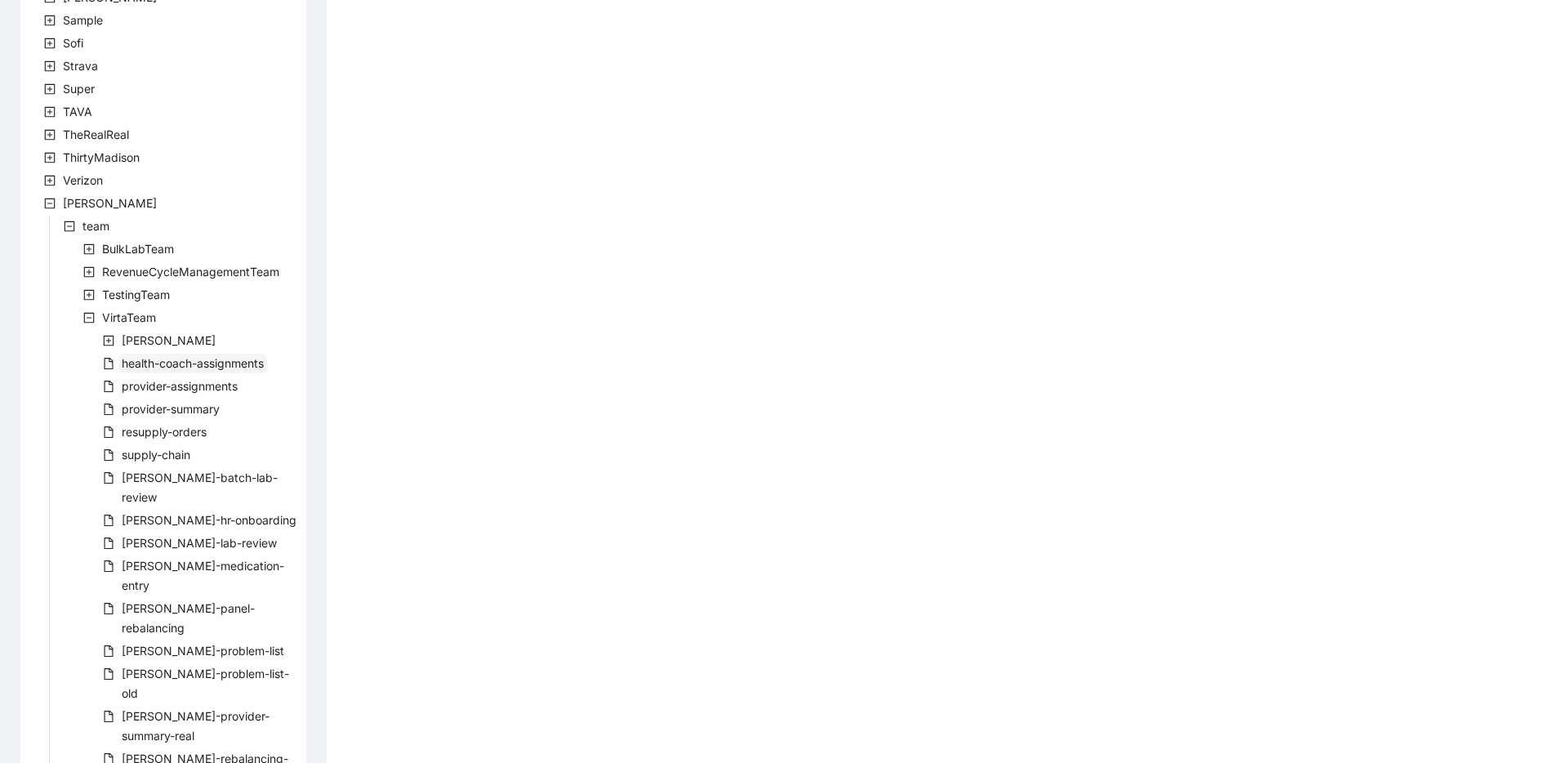
click at [159, 359] on span "health-coach-assignments" at bounding box center [193, 362] width 142 height 14
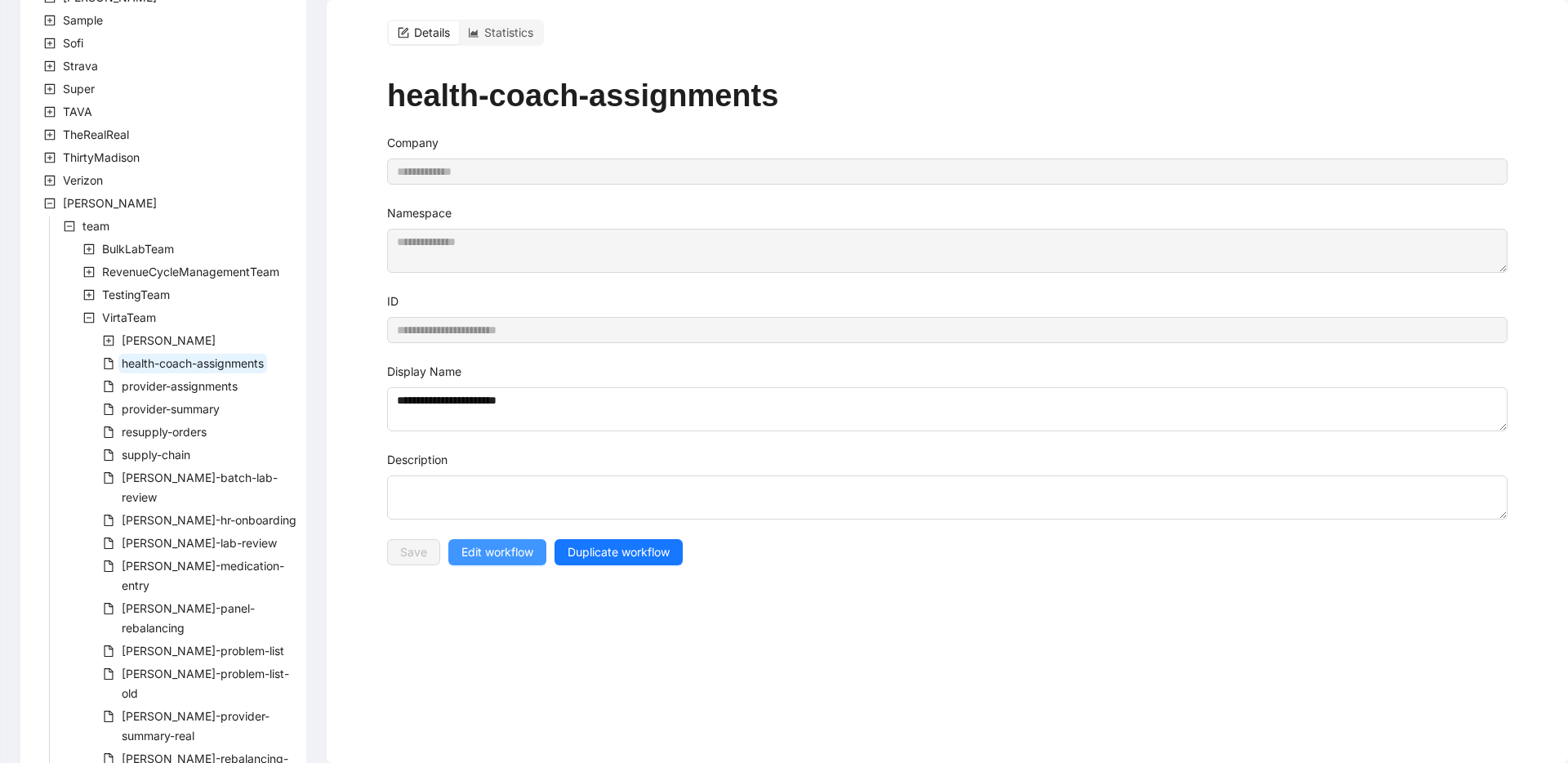
click at [490, 552] on span "Edit workflow" at bounding box center [497, 551] width 72 height 18
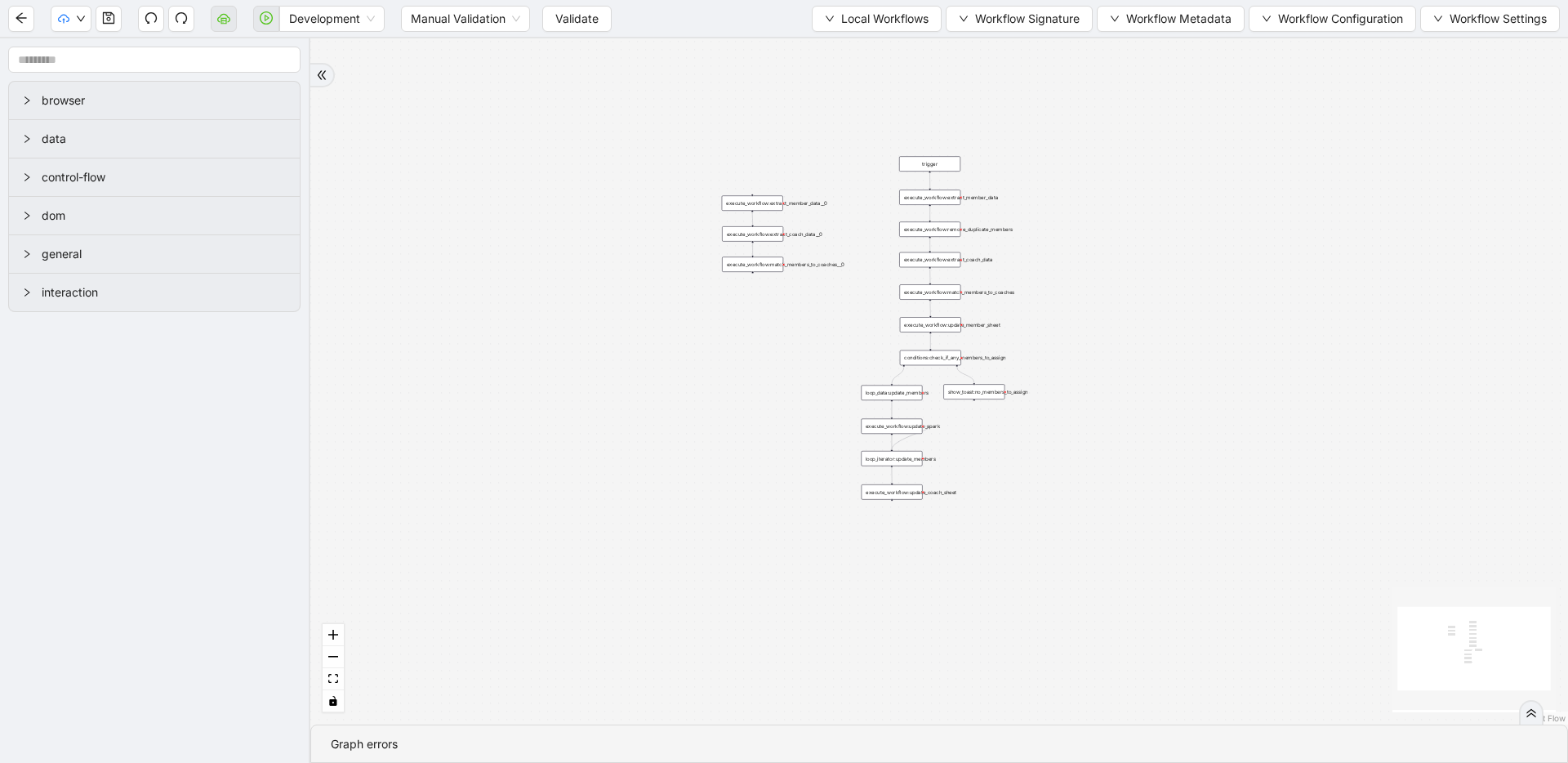
drag, startPoint x: 744, startPoint y: 310, endPoint x: 512, endPoint y: 425, distance: 258.9
click at [512, 425] on div "trigger execute_workflow:extract_member_data execute_workflow:extract_coach_dat…" at bounding box center [938, 381] width 1257 height 686
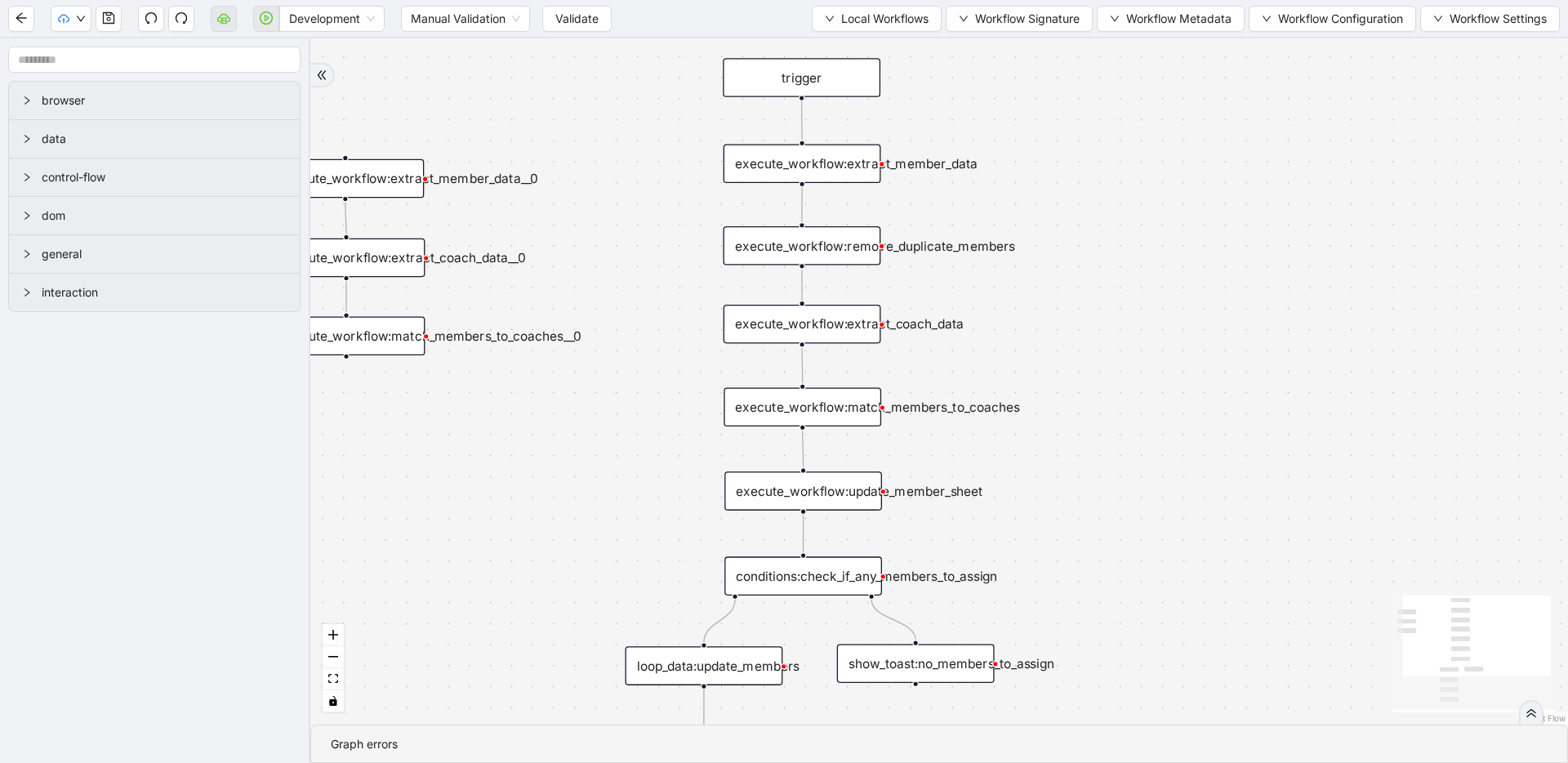
drag, startPoint x: 856, startPoint y: 257, endPoint x: 655, endPoint y: 221, distance: 204.2
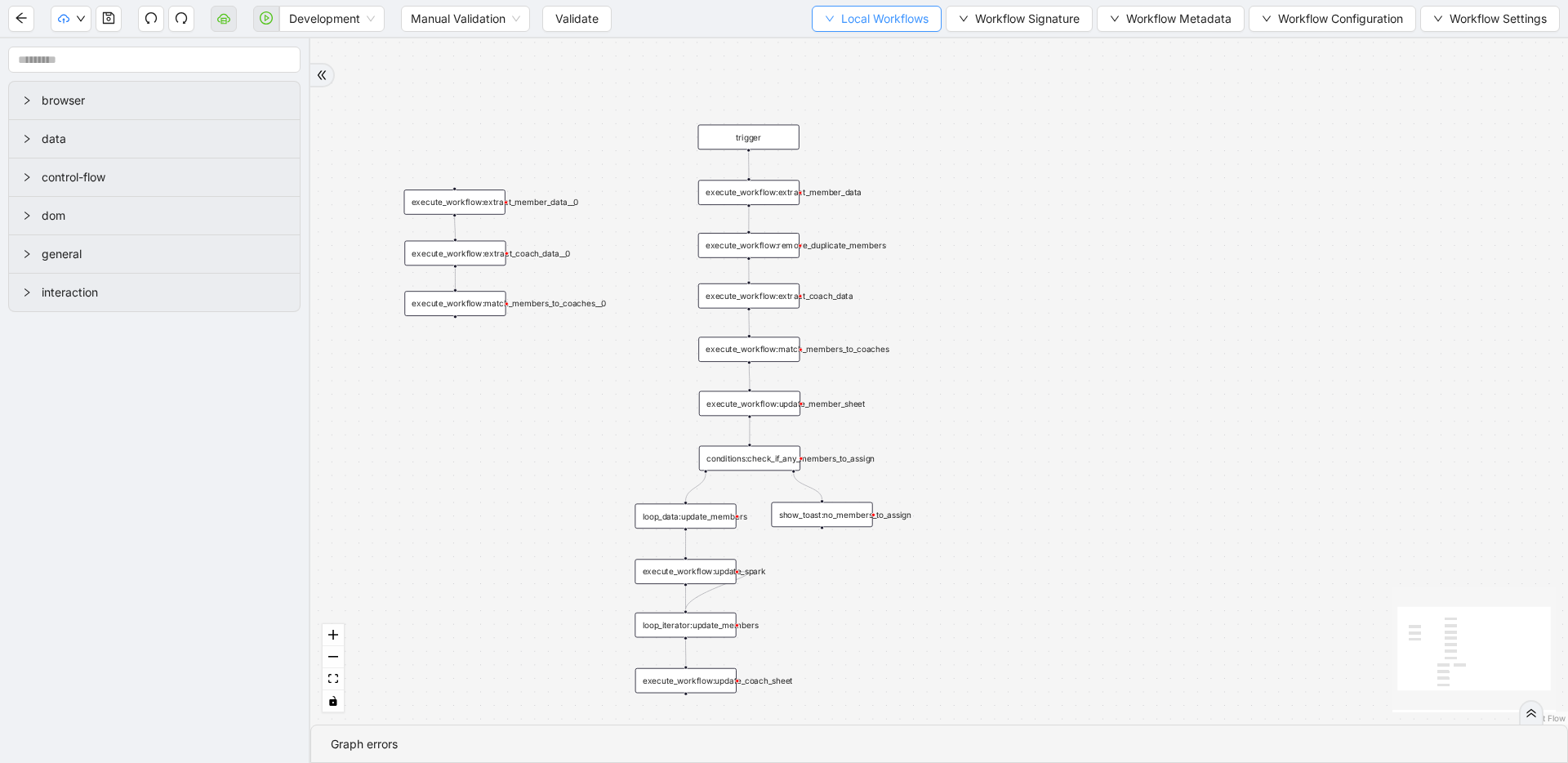
click at [873, 17] on span "Local Workflows" at bounding box center [884, 18] width 87 height 18
click at [872, 46] on span "Select" at bounding box center [872, 50] width 105 height 18
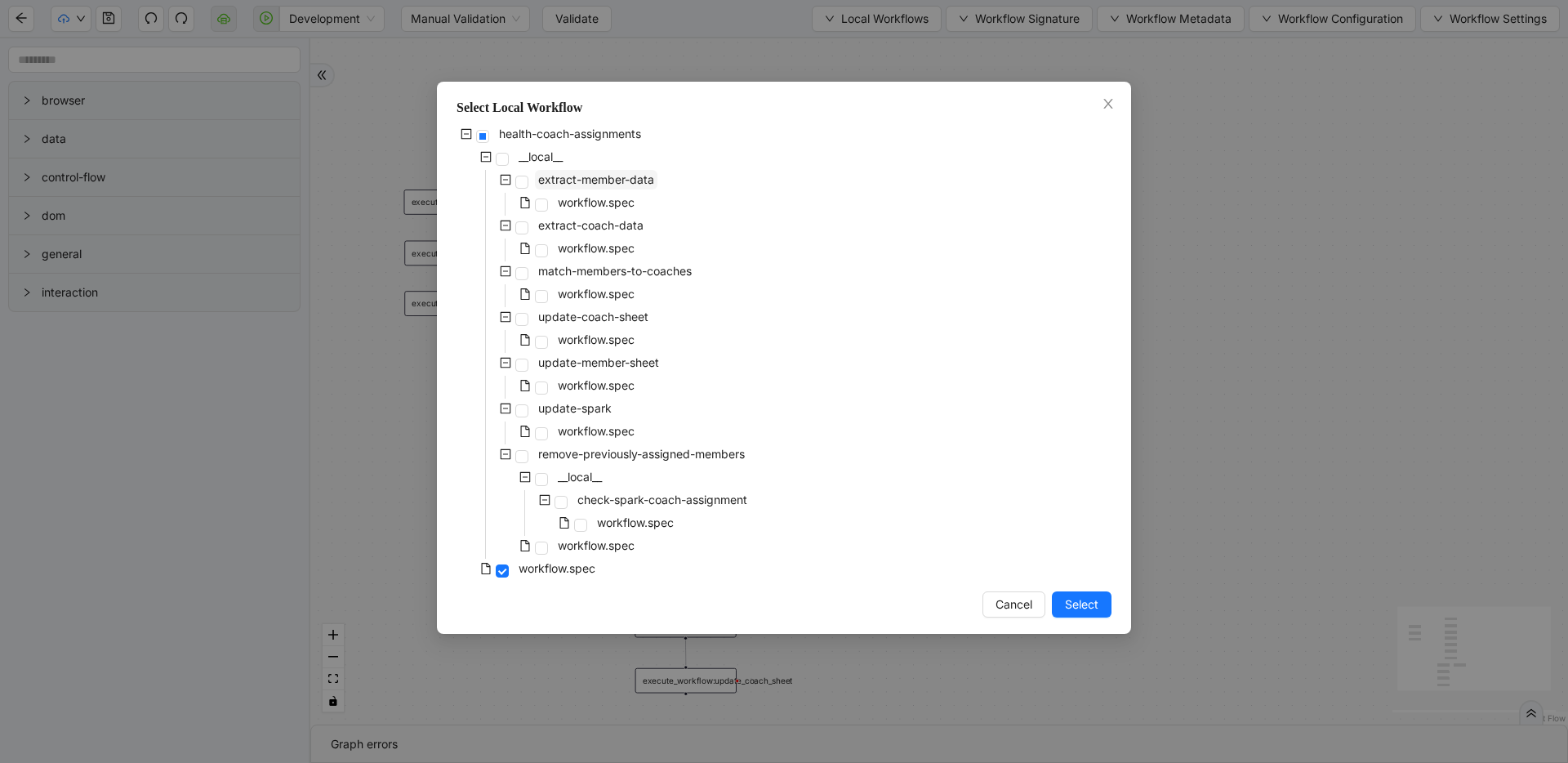
click at [566, 183] on span "extract-member-data" at bounding box center [596, 179] width 116 height 14
click at [1077, 603] on span "Select" at bounding box center [1081, 604] width 34 height 18
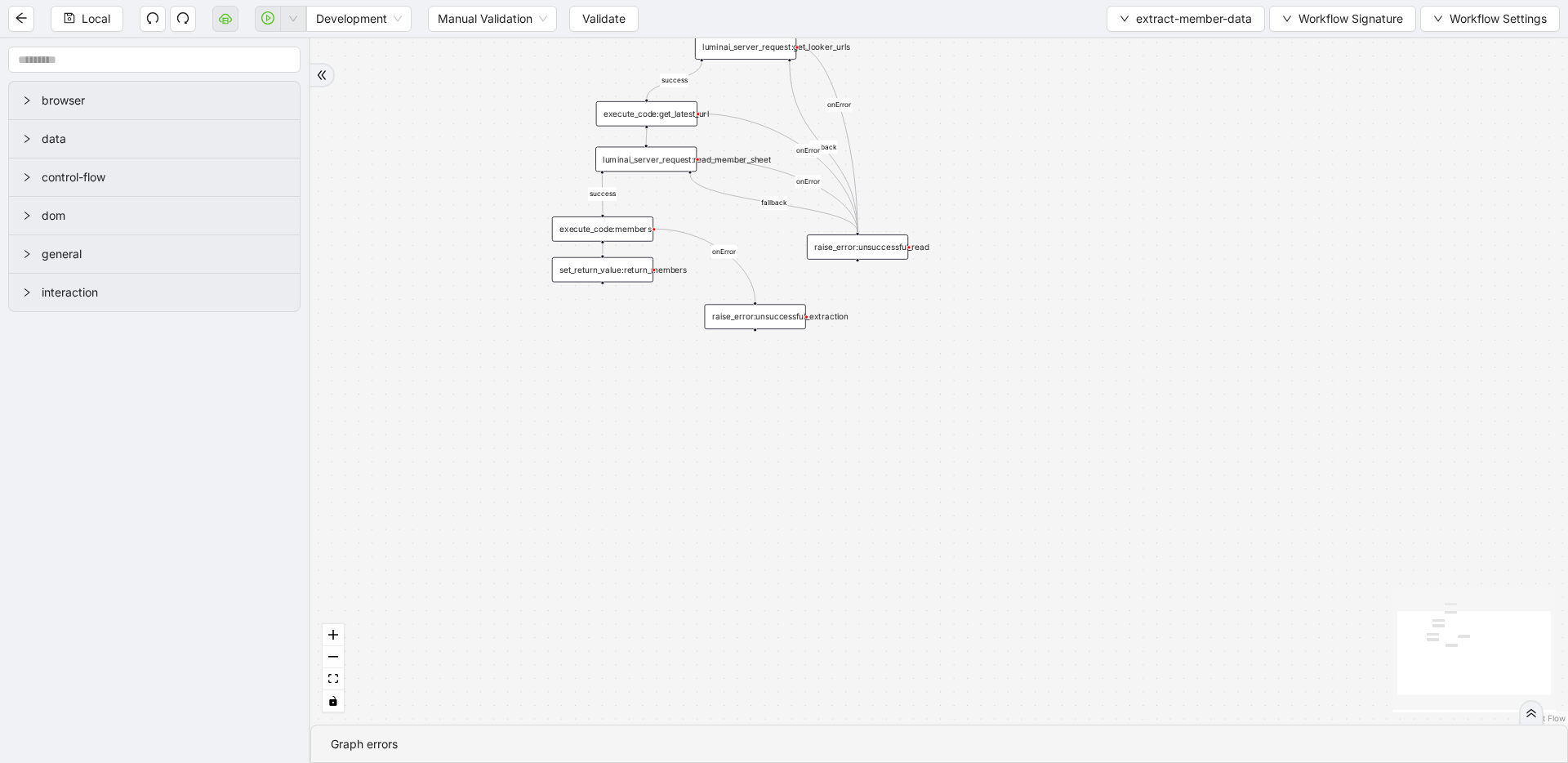
drag, startPoint x: 732, startPoint y: 259, endPoint x: 804, endPoint y: 565, distance: 314.4
click at [804, 565] on div "success fallback success fallback onError onError onError onError trigger lumin…" at bounding box center [938, 381] width 1257 height 686
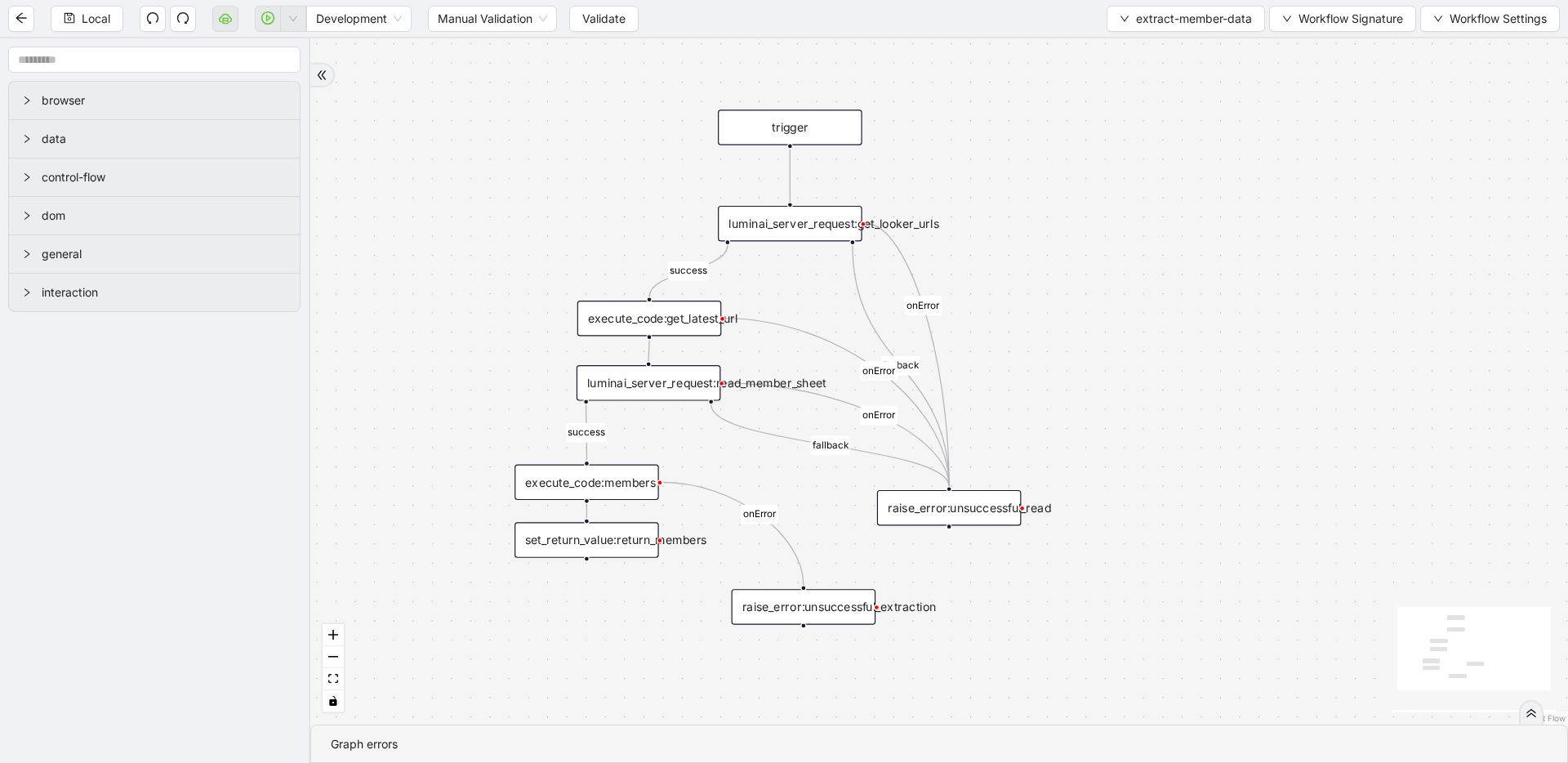
click at [806, 229] on div "luminai_server_request:get_looker_urls" at bounding box center [790, 224] width 144 height 36
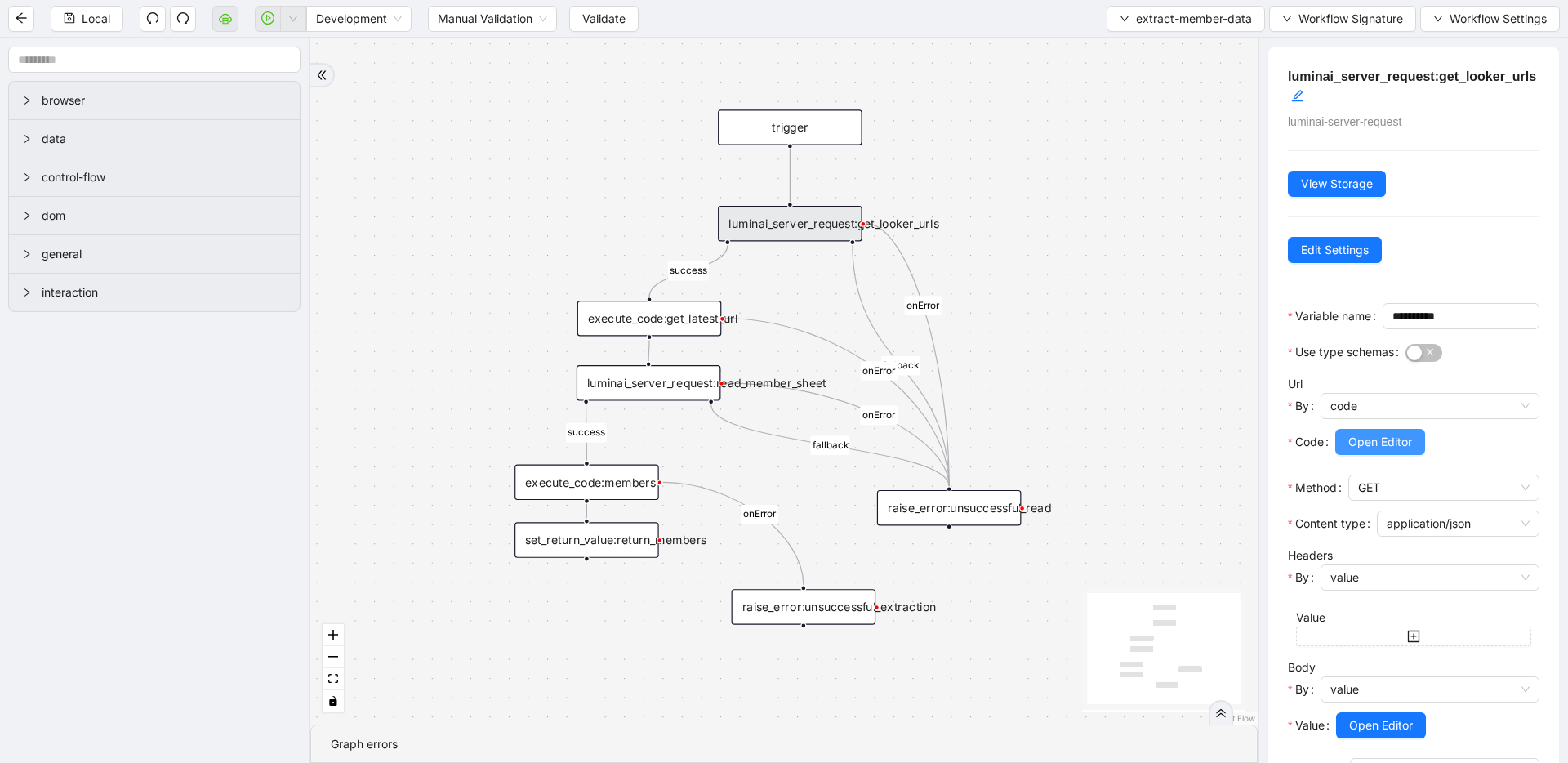
click at [1417, 455] on button "Open Editor" at bounding box center [1380, 442] width 90 height 26
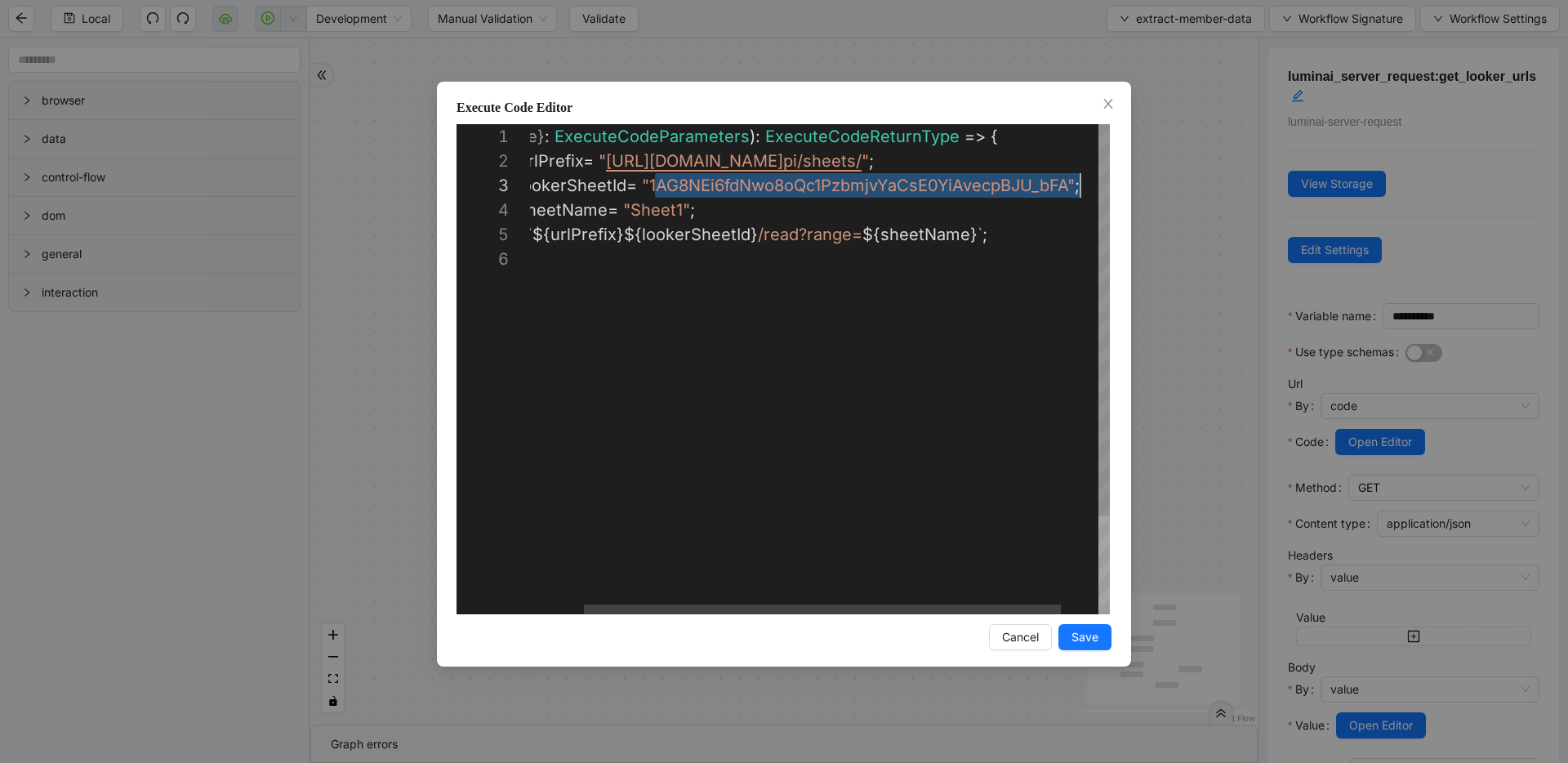
scroll to position [49, 609]
drag, startPoint x: 719, startPoint y: 184, endPoint x: 1075, endPoint y: 186, distance: 356.0
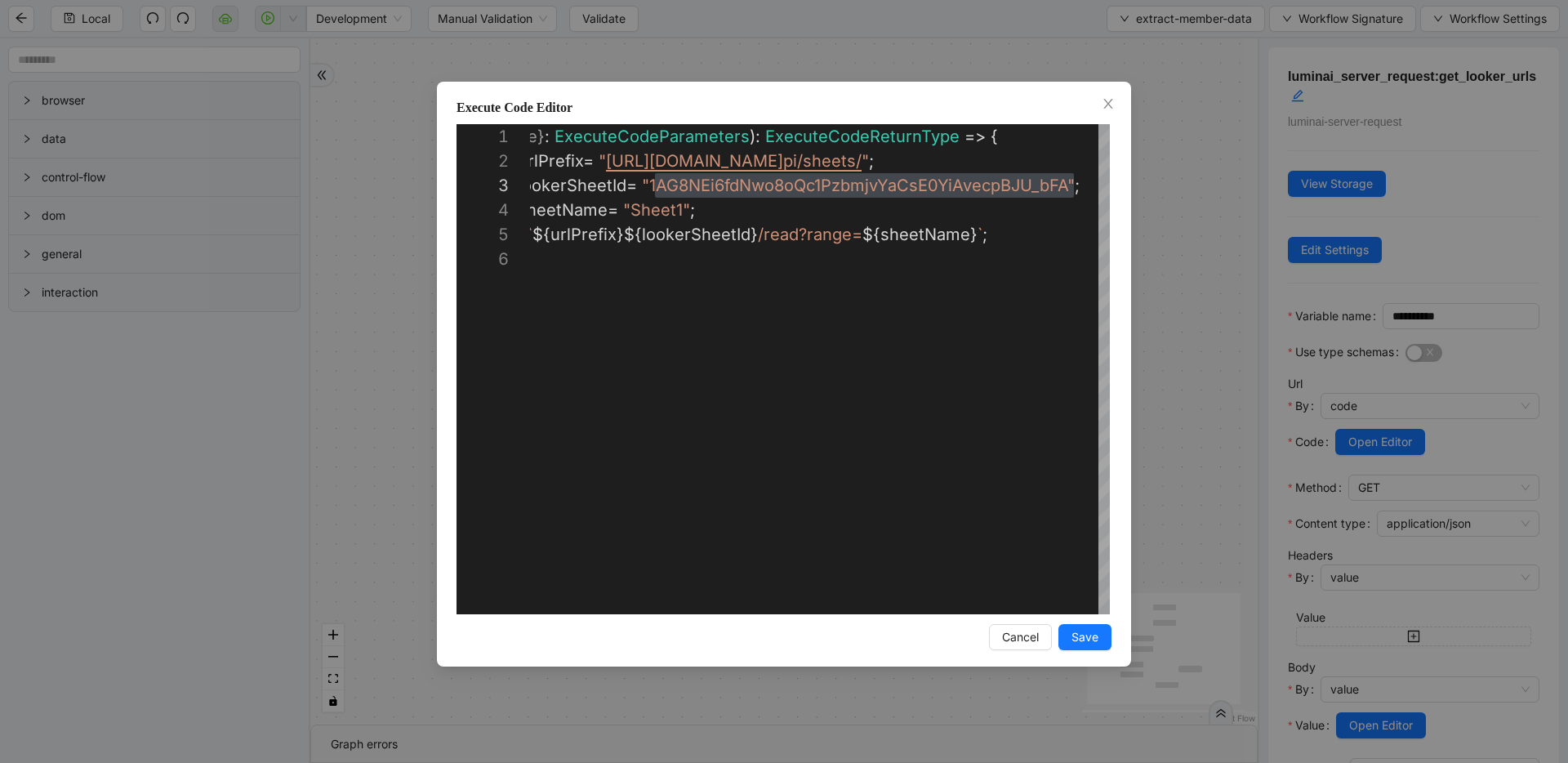
click at [368, 230] on div "**********" at bounding box center [784, 381] width 1568 height 763
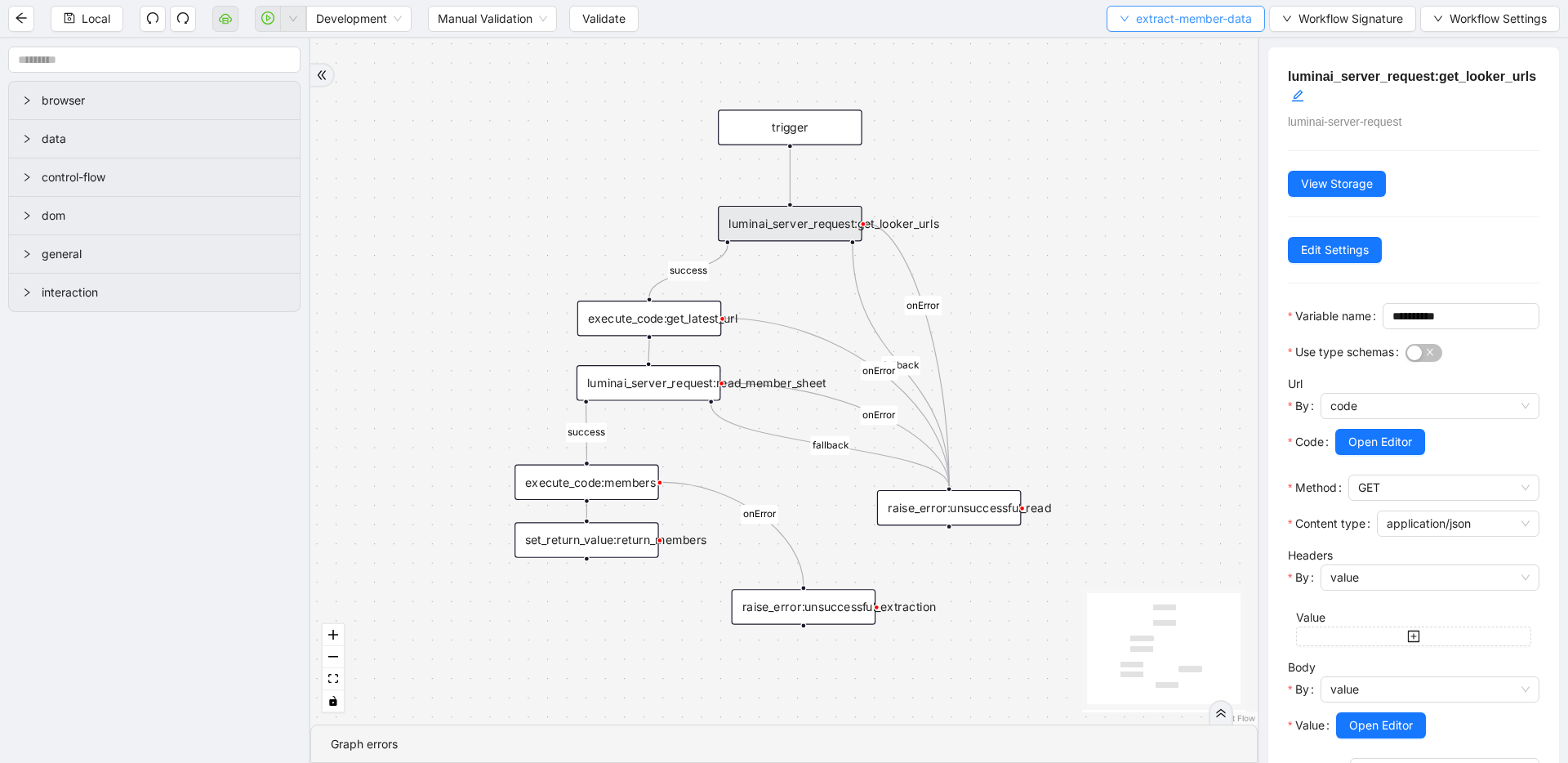
click at [1151, 25] on span "extract-member-data" at bounding box center [1194, 18] width 116 height 18
click at [1150, 41] on span "Select" at bounding box center [1183, 50] width 133 height 18
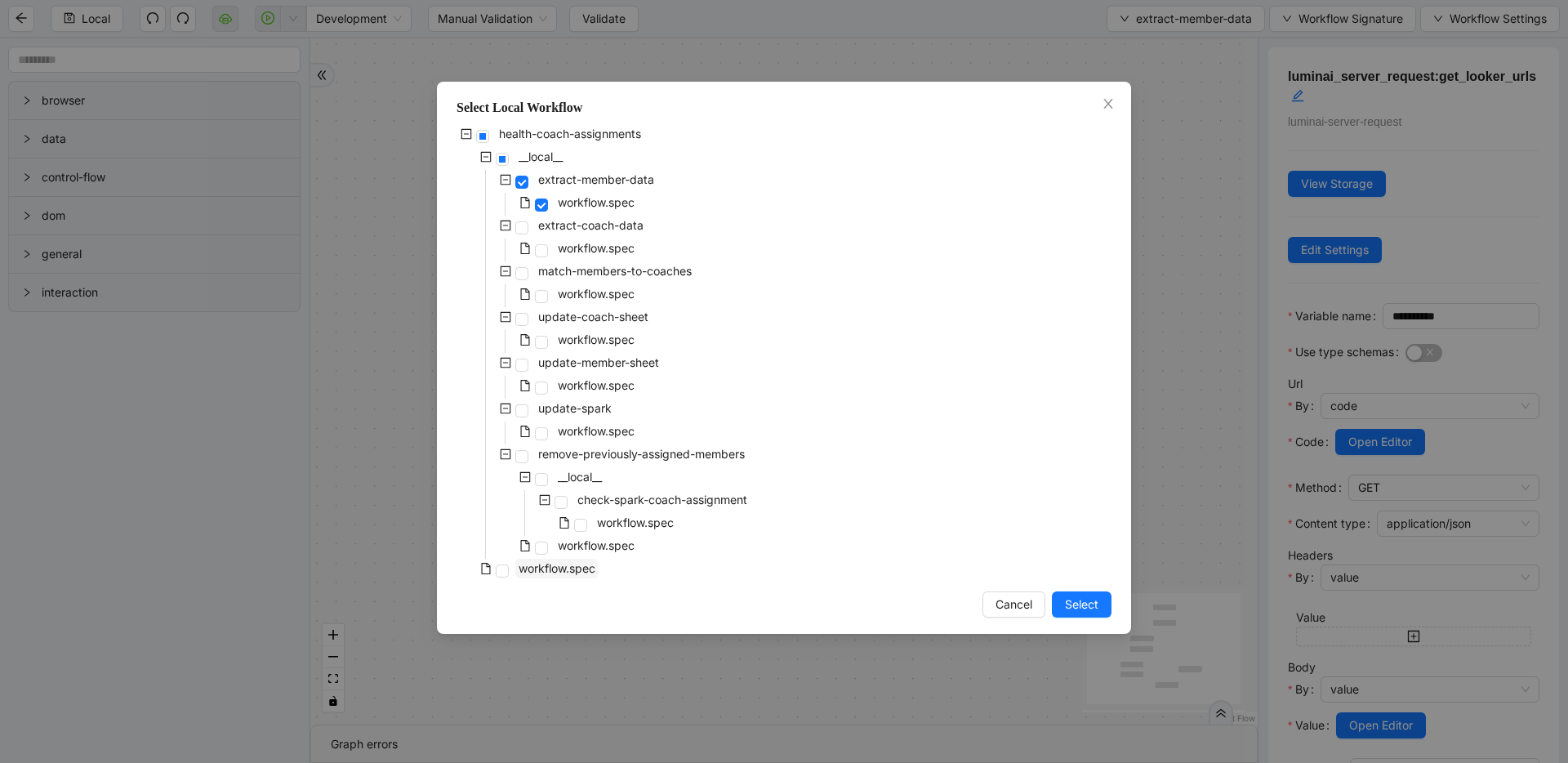
click at [542, 572] on span "workflow.spec" at bounding box center [557, 567] width 77 height 14
drag, startPoint x: 1109, startPoint y: 605, endPoint x: 1014, endPoint y: 412, distance: 215.1
click at [1108, 605] on button "Select" at bounding box center [1082, 605] width 60 height 26
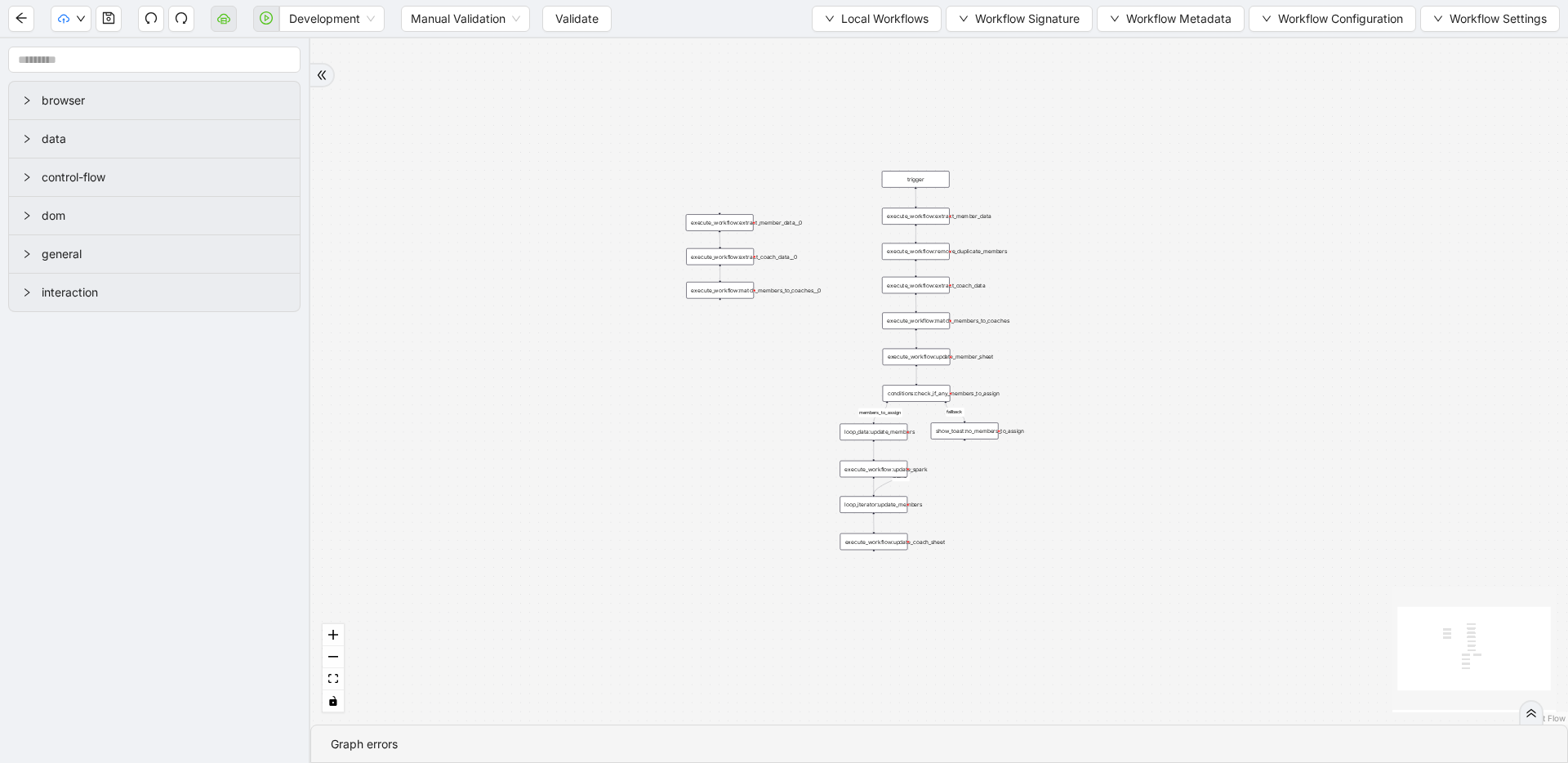
drag, startPoint x: 990, startPoint y: 454, endPoint x: 990, endPoint y: 145, distance: 309.0
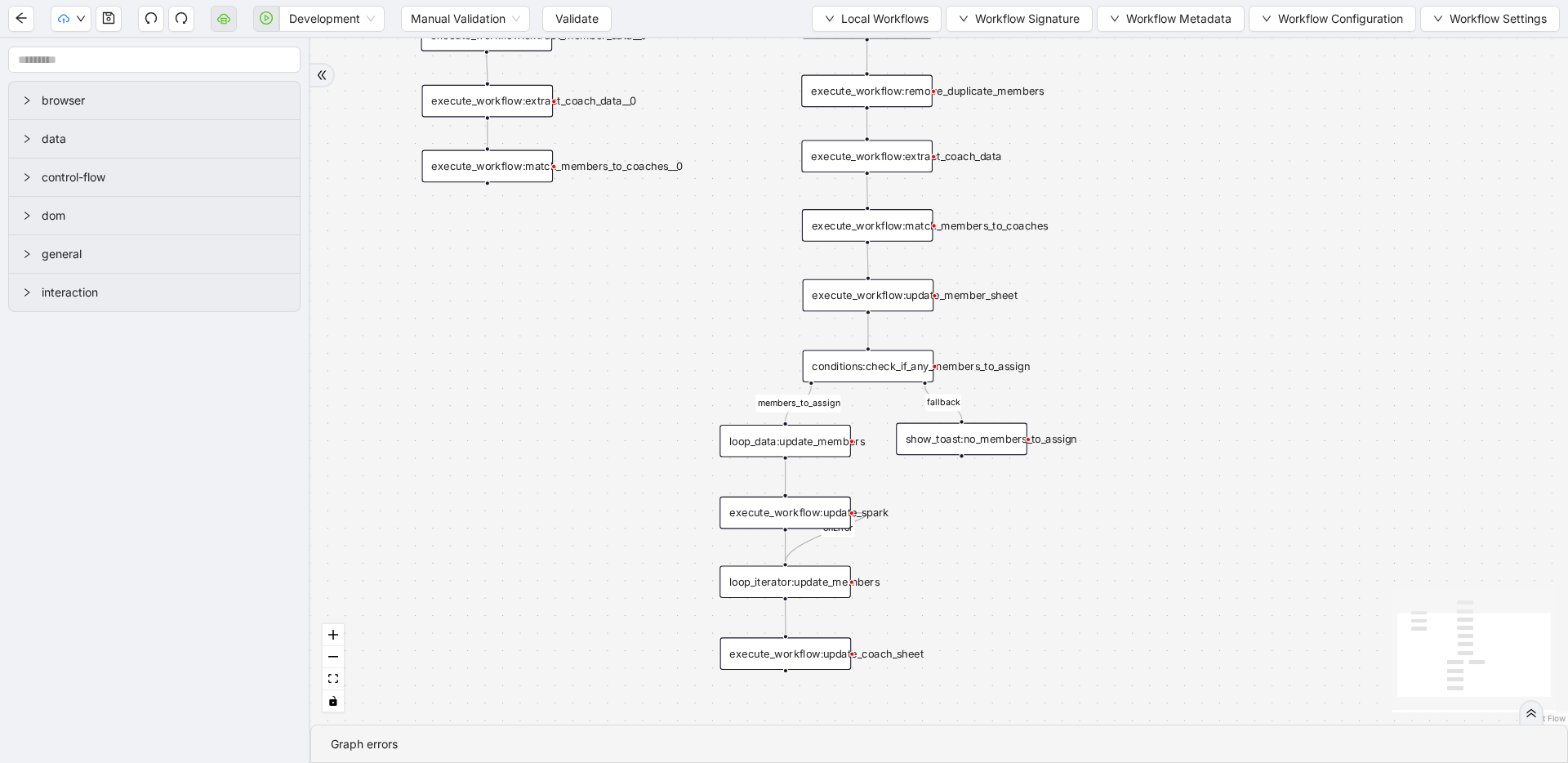
drag, startPoint x: 1101, startPoint y: 364, endPoint x: 1098, endPoint y: 295, distance: 69.1
click at [1098, 295] on div "members_to_assign fallback onError trigger execute_workflow:extract_member_data…" at bounding box center [938, 381] width 1257 height 686
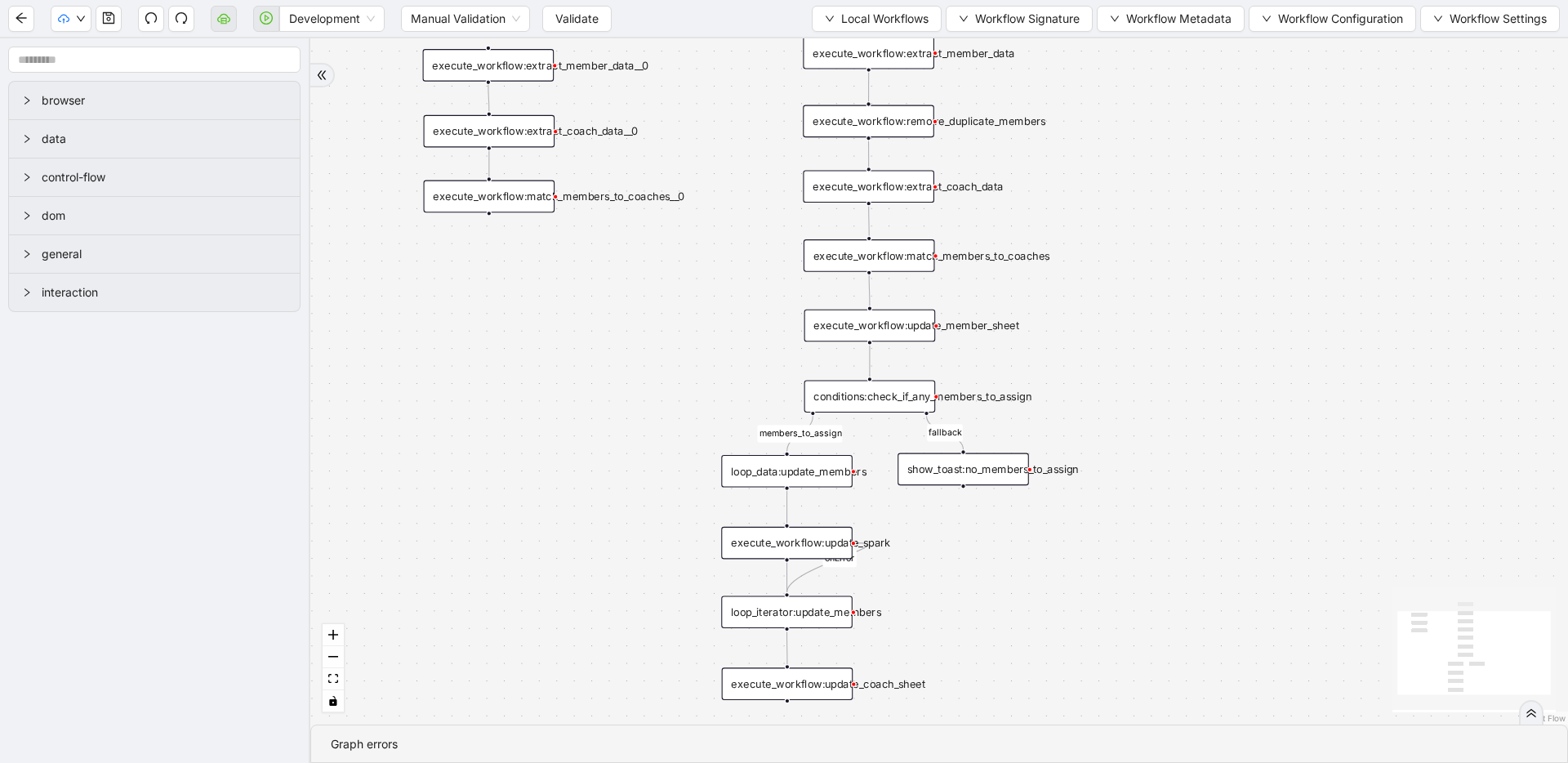
drag, startPoint x: 934, startPoint y: 557, endPoint x: 935, endPoint y: 581, distance: 24.0
click at [935, 581] on div "members_to_assign fallback onError trigger execute_workflow:extract_member_data…" at bounding box center [938, 381] width 1257 height 686
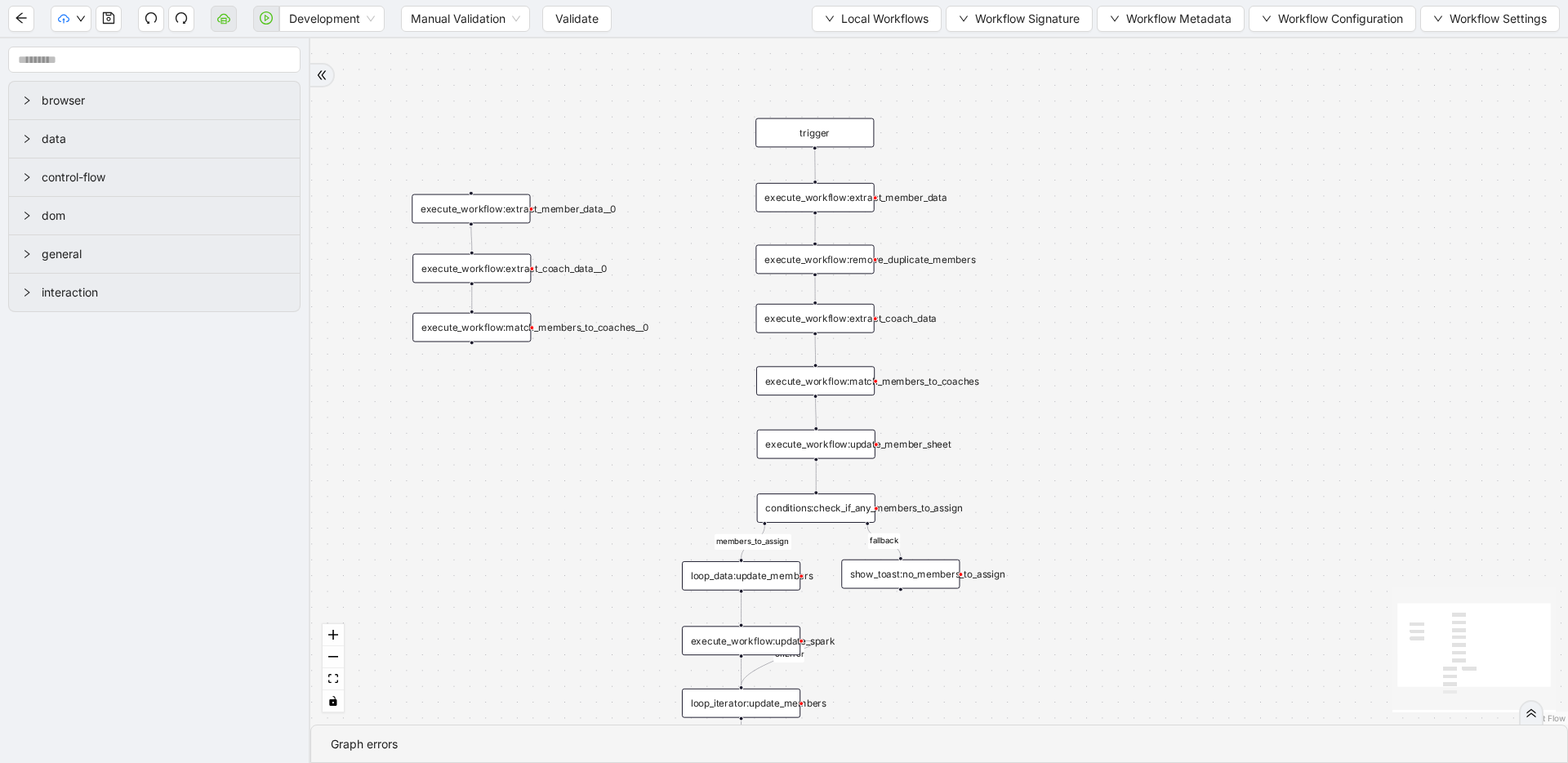
drag, startPoint x: 1136, startPoint y: 369, endPoint x: 1053, endPoint y: 493, distance: 149.2
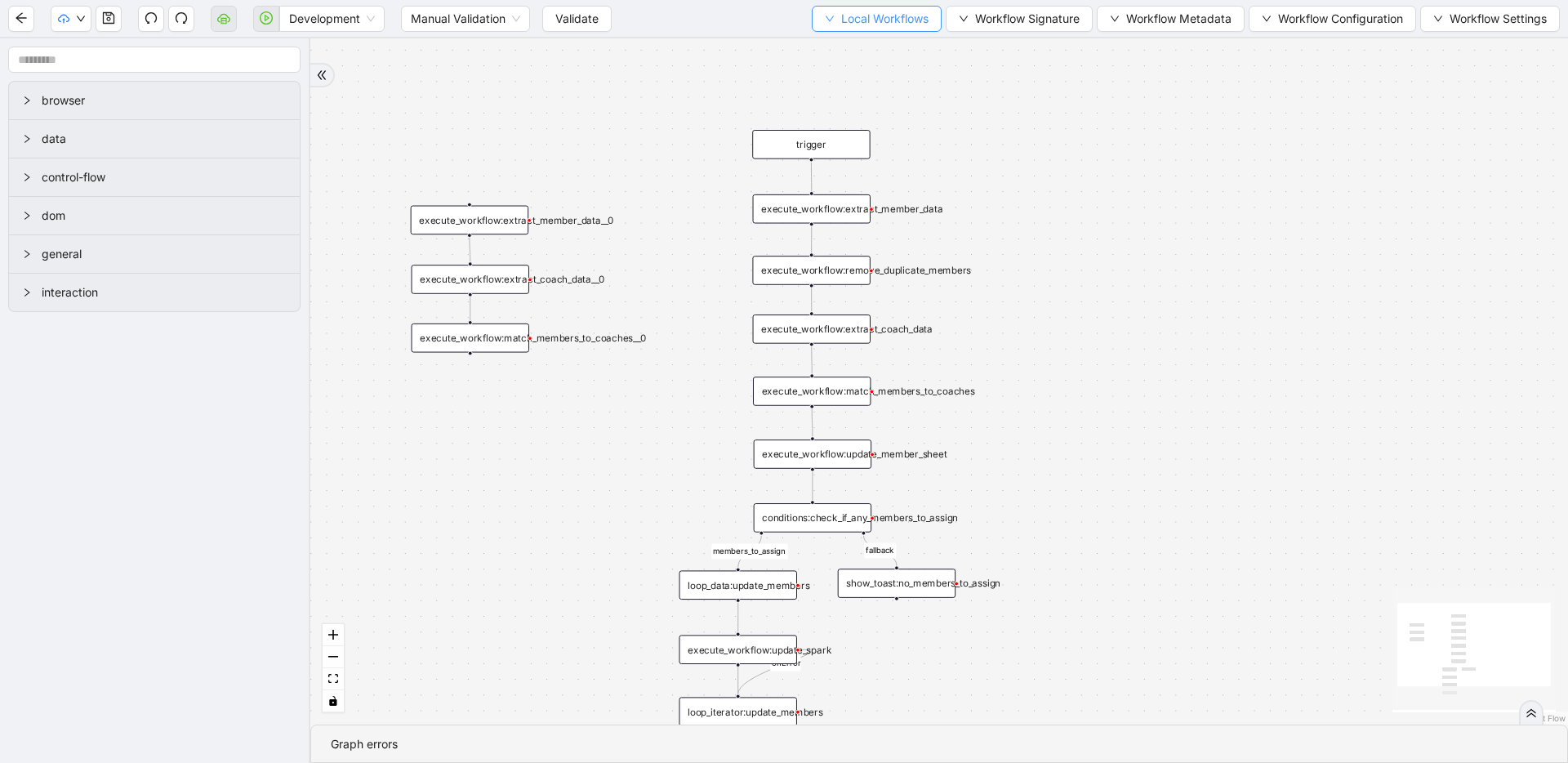
click at [929, 22] on button "Local Workflows" at bounding box center [876, 19] width 130 height 26
click at [923, 43] on span "Select" at bounding box center [872, 50] width 105 height 18
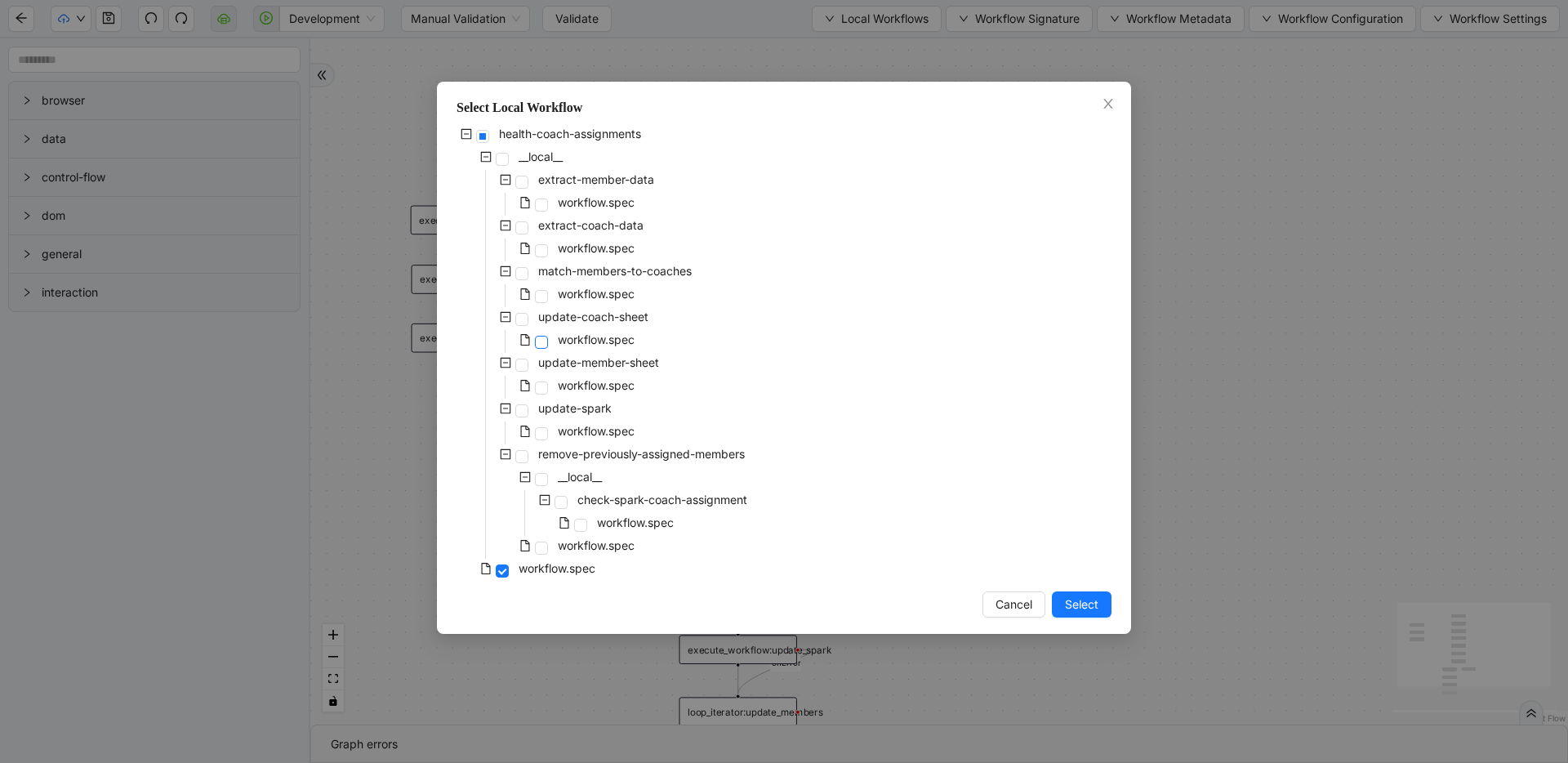
click at [536, 339] on span at bounding box center [541, 343] width 13 height 13
click at [1097, 605] on span "Select" at bounding box center [1081, 604] width 34 height 18
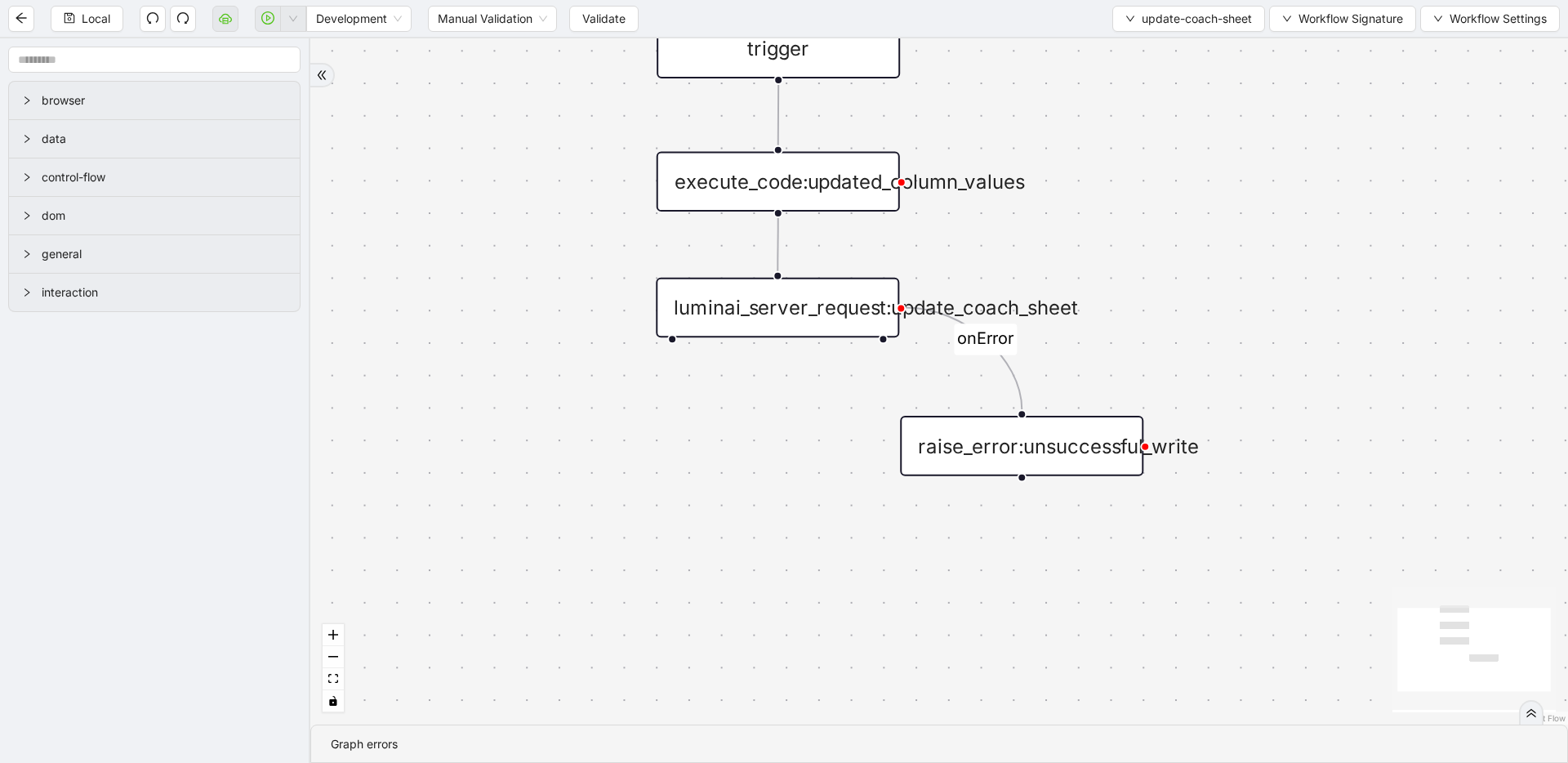
drag, startPoint x: 833, startPoint y: 413, endPoint x: 828, endPoint y: 481, distance: 68.2
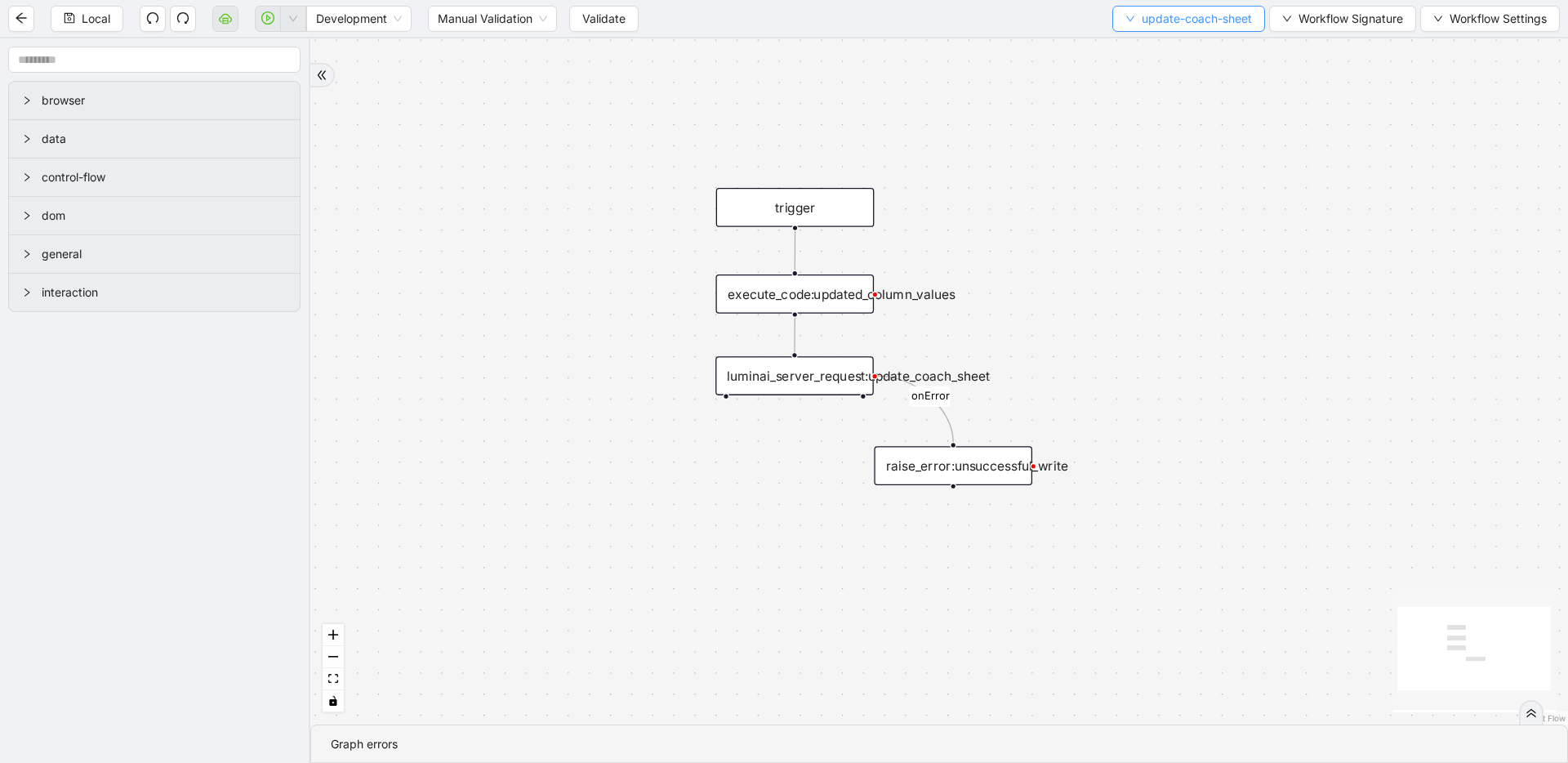
click at [1131, 29] on button "update-coach-sheet" at bounding box center [1188, 19] width 153 height 26
click at [1130, 54] on span "Select" at bounding box center [1186, 50] width 127 height 18
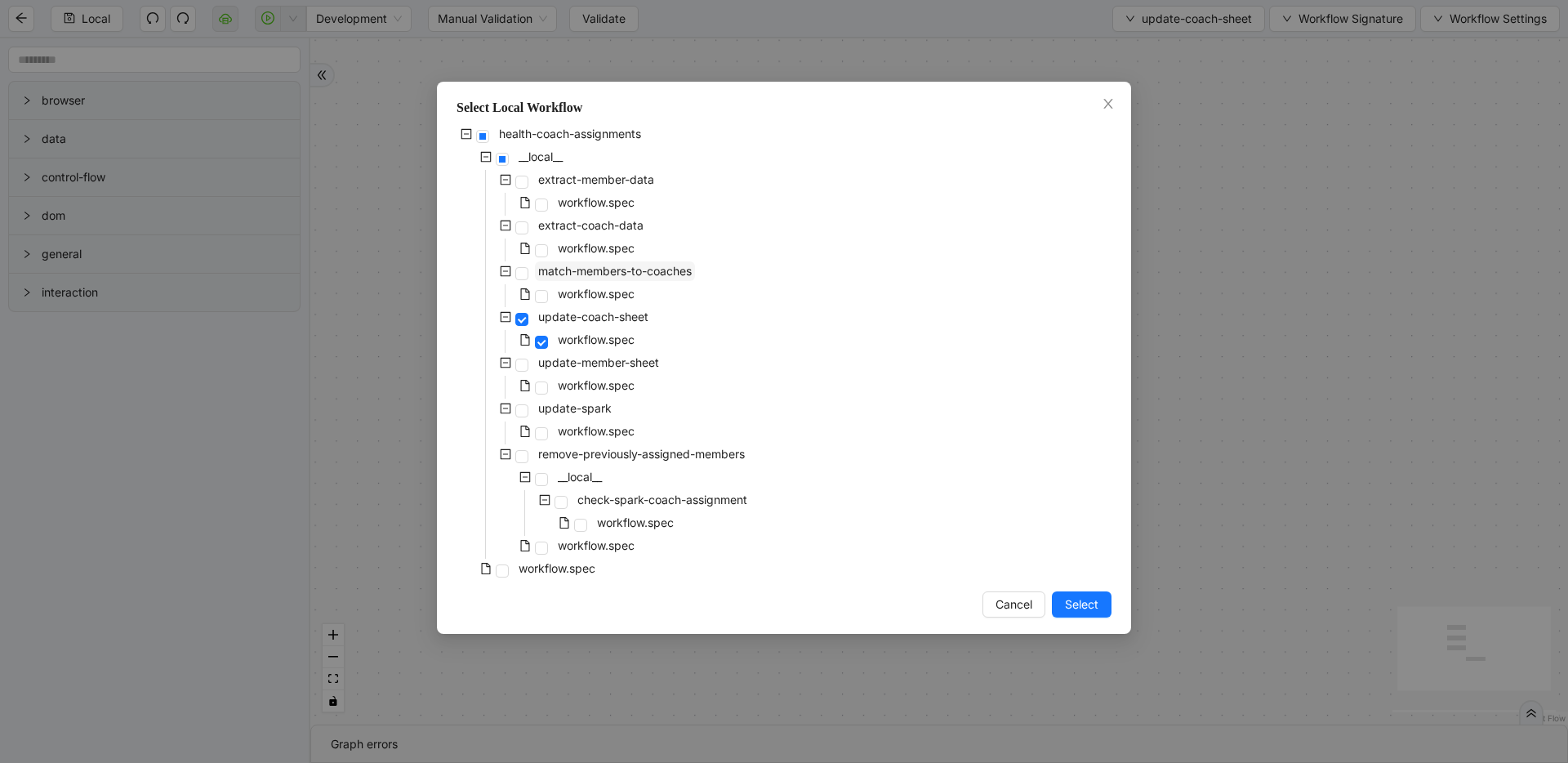
click at [630, 276] on span "match-members-to-coaches" at bounding box center [615, 271] width 154 height 14
click at [1062, 595] on button "Select" at bounding box center [1082, 605] width 60 height 26
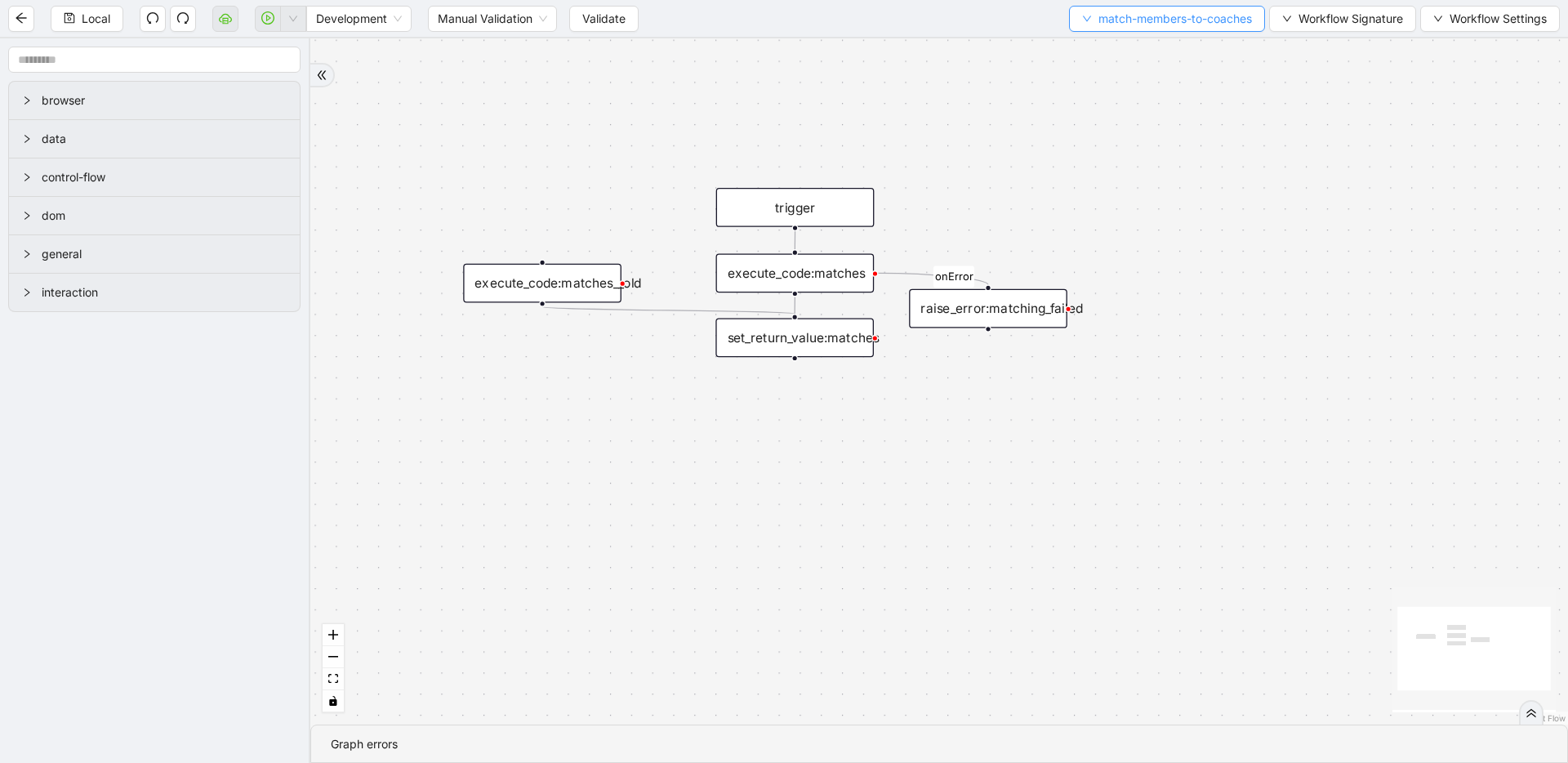
click at [1178, 16] on span "match-members-to-coaches" at bounding box center [1175, 18] width 154 height 18
click at [1168, 37] on li "Select" at bounding box center [1163, 51] width 192 height 26
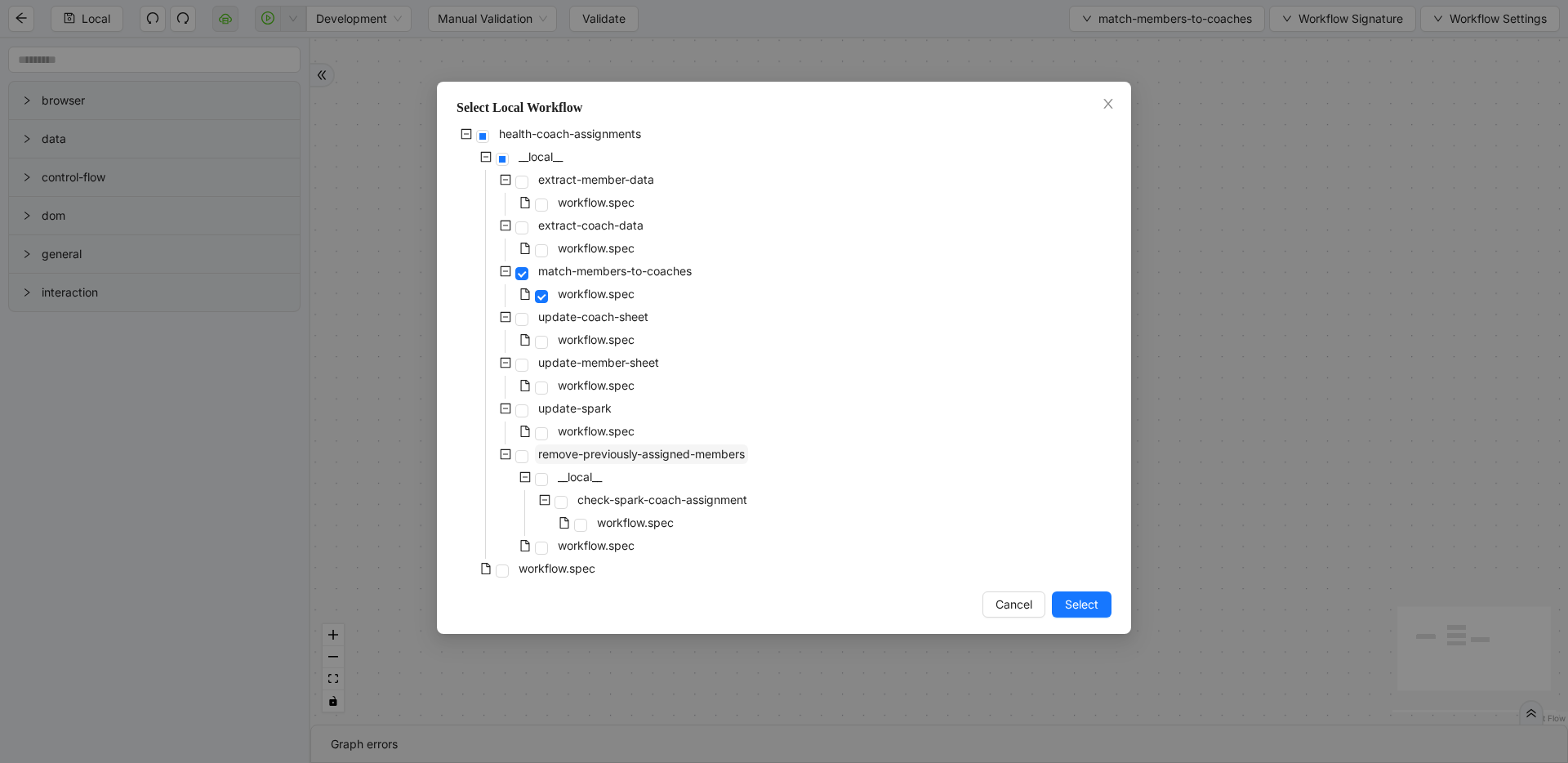
click at [585, 449] on span "remove-previously-assigned-members" at bounding box center [641, 453] width 207 height 14
click at [538, 563] on span "workflow.spec" at bounding box center [557, 567] width 77 height 14
click at [1071, 617] on button "Select" at bounding box center [1082, 605] width 60 height 26
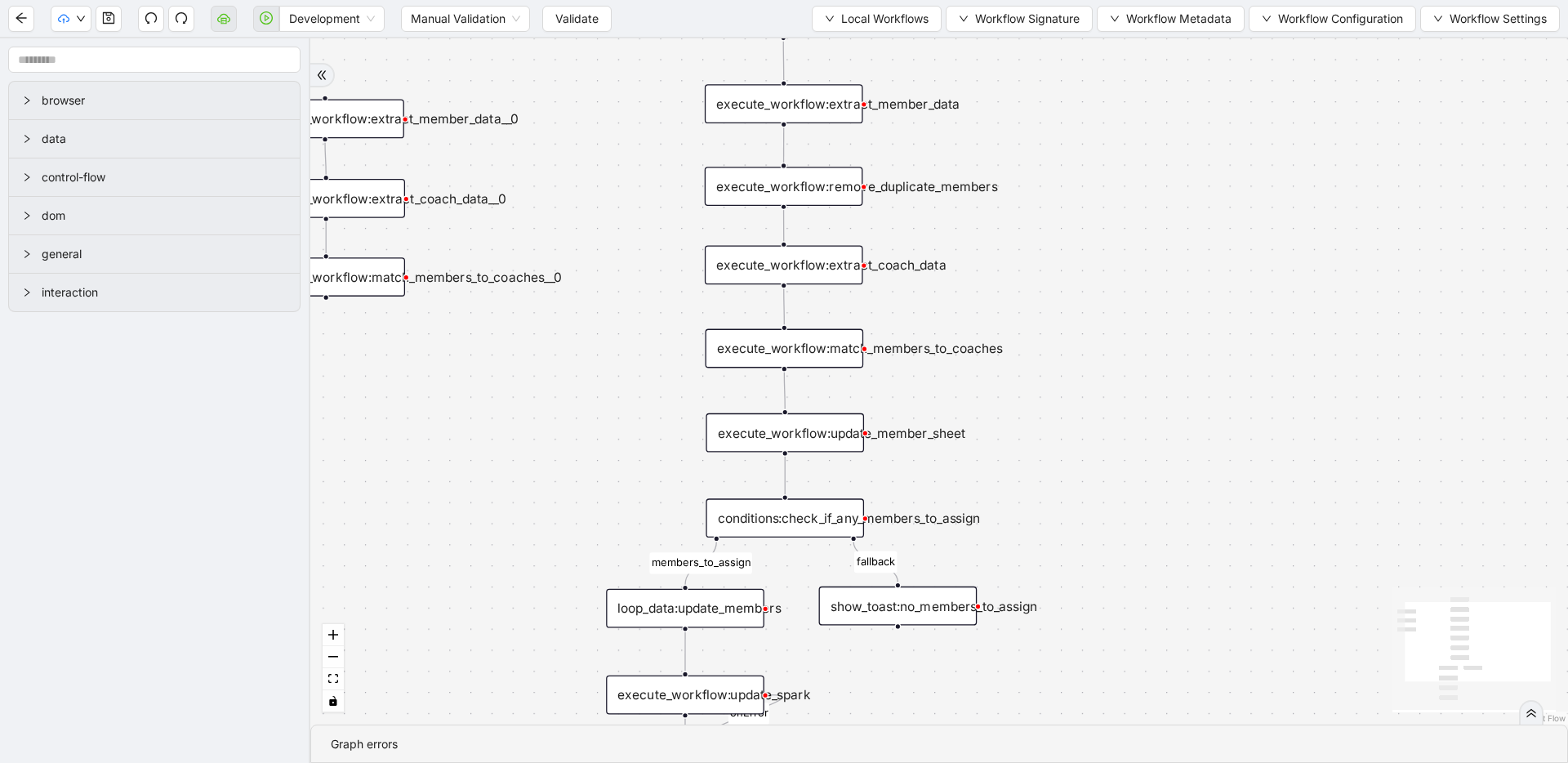
drag, startPoint x: 1059, startPoint y: 598, endPoint x: 1046, endPoint y: 470, distance: 128.7
click at [1046, 470] on div "members_to_assign fallback onError trigger execute_workflow:extract_member_data…" at bounding box center [938, 381] width 1257 height 686
click at [841, 22] on span "Local Workflows" at bounding box center [884, 18] width 87 height 18
click at [849, 52] on span "Select" at bounding box center [872, 50] width 105 height 18
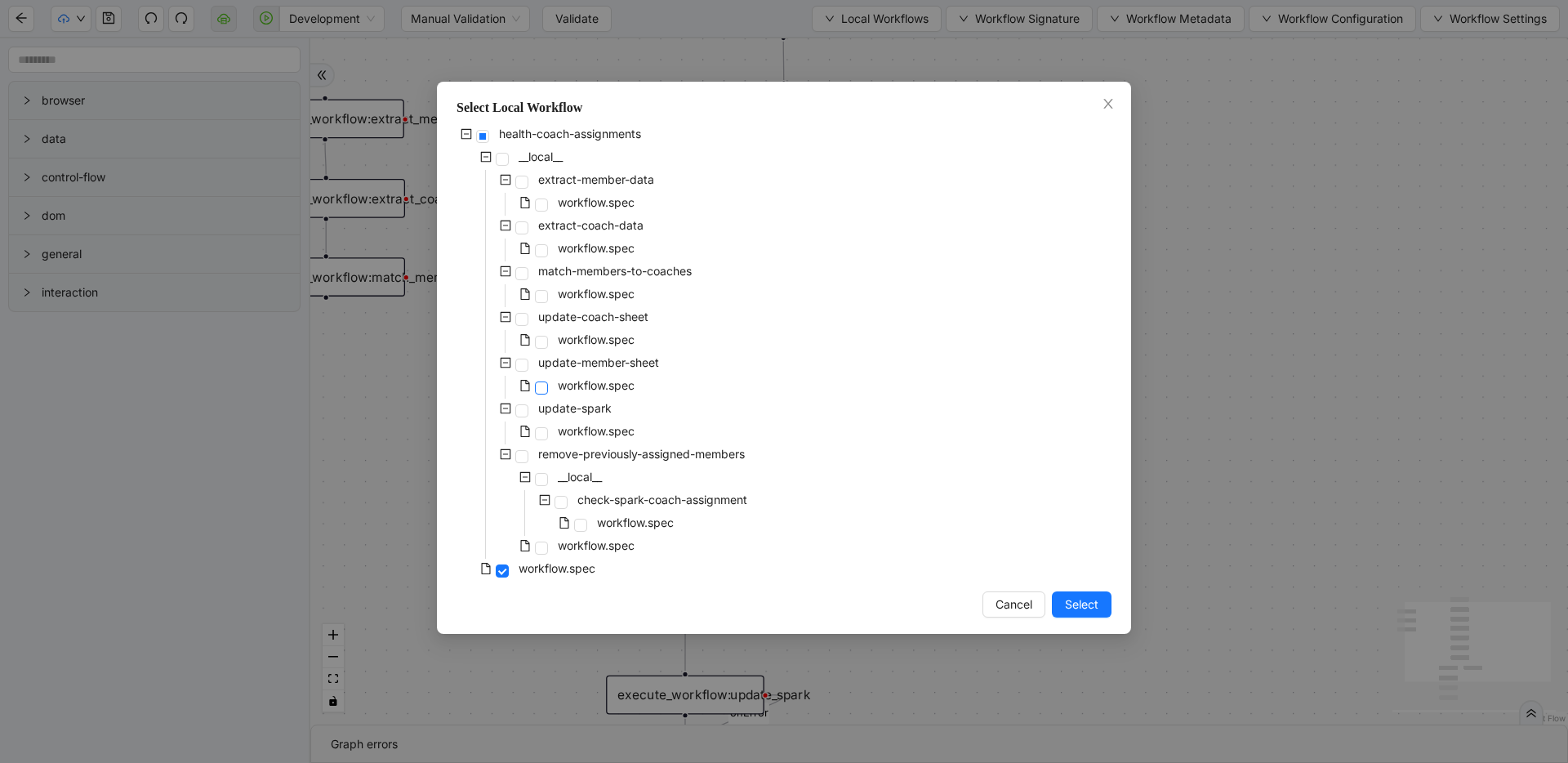
click at [547, 382] on span at bounding box center [541, 388] width 13 height 13
click at [1079, 602] on span "Select" at bounding box center [1081, 604] width 34 height 18
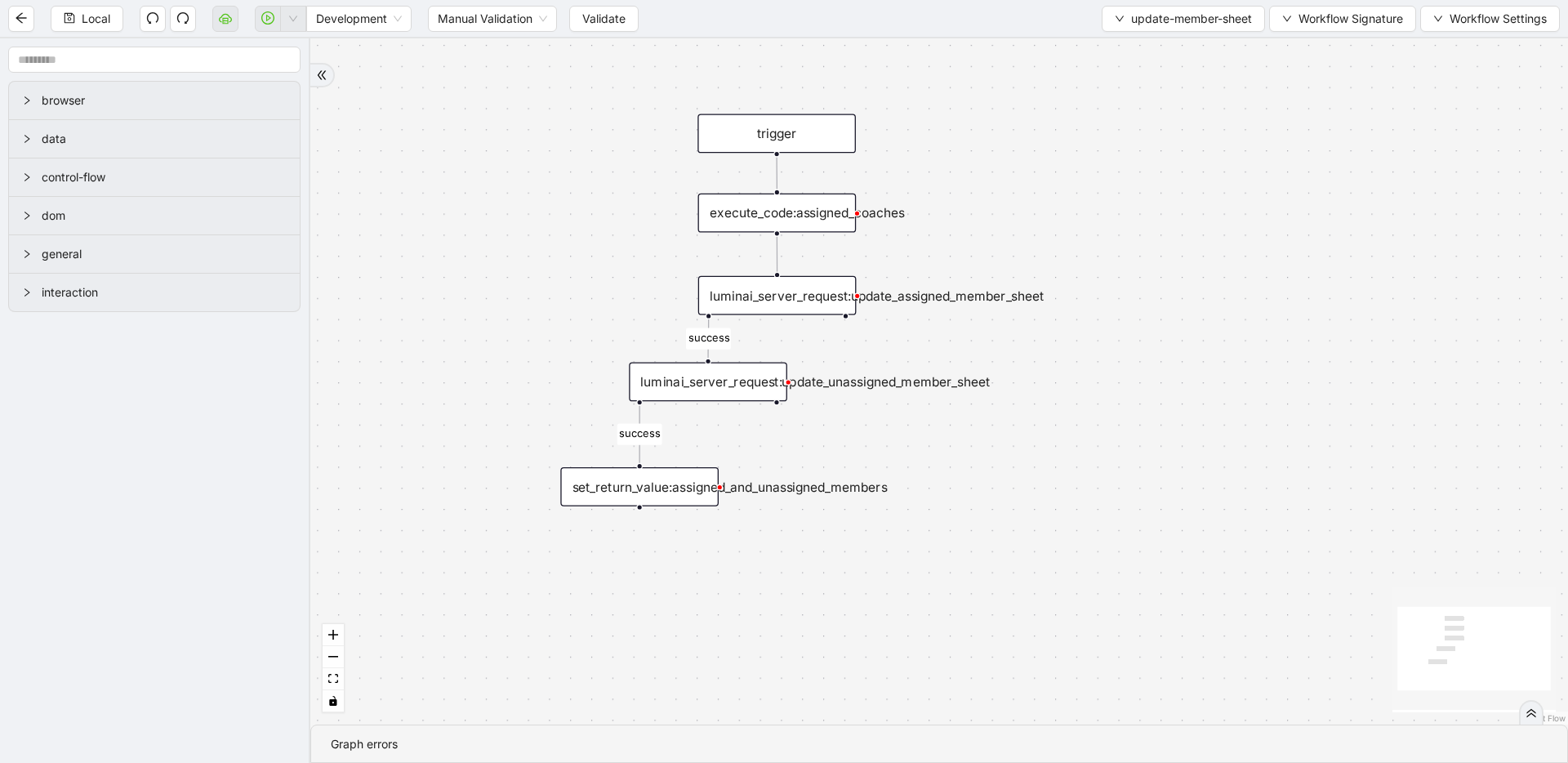
drag, startPoint x: 934, startPoint y: 406, endPoint x: 929, endPoint y: 455, distance: 49.3
click at [929, 455] on div "success success trigger execute_code:assigned_coaches luminai_server_request:up…" at bounding box center [938, 381] width 1257 height 686
click at [672, 490] on div "set_return_value:assigned_and_unassigned_members" at bounding box center [638, 487] width 158 height 39
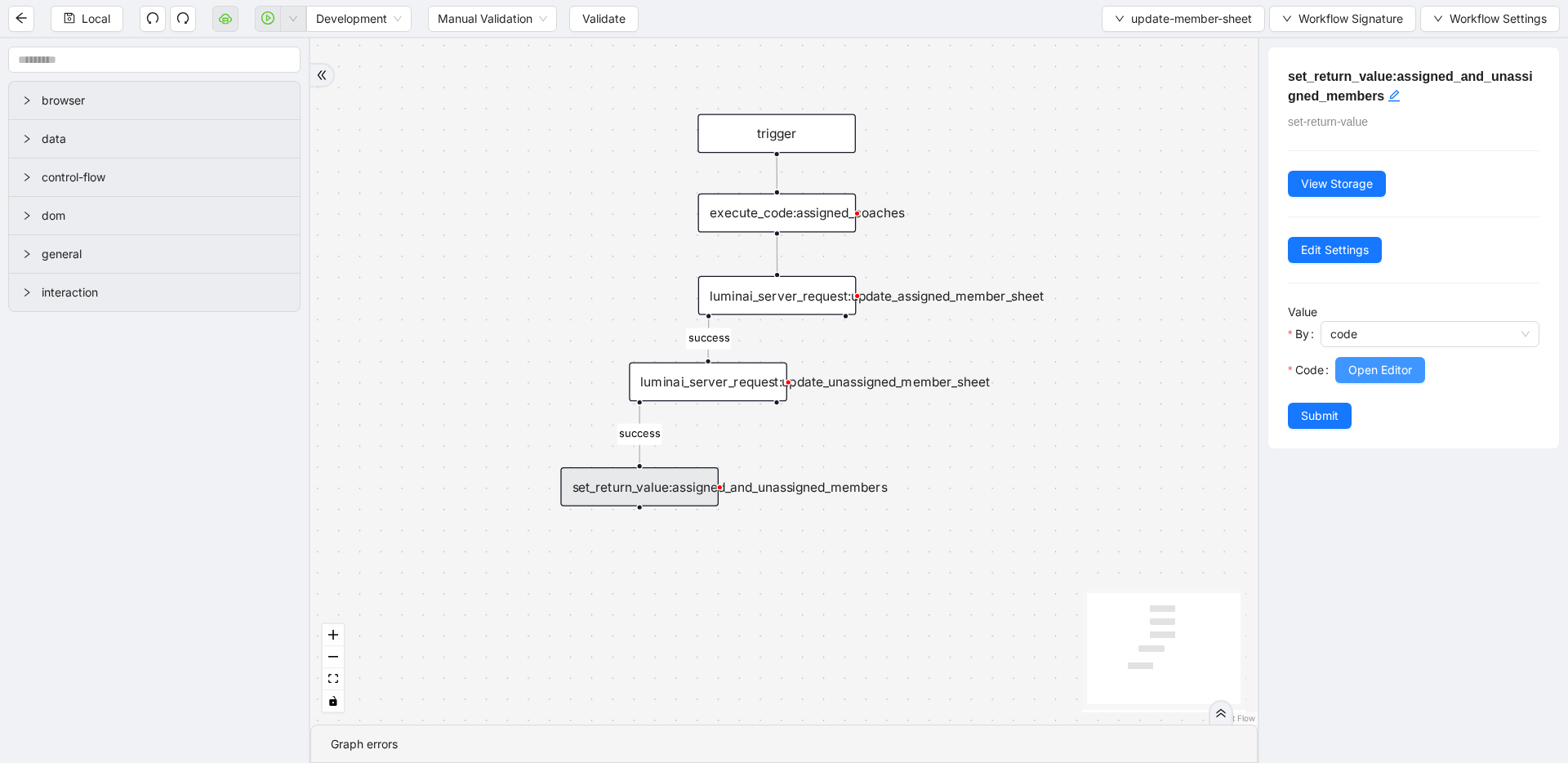
click at [1395, 365] on span "Open Editor" at bounding box center [1380, 370] width 64 height 18
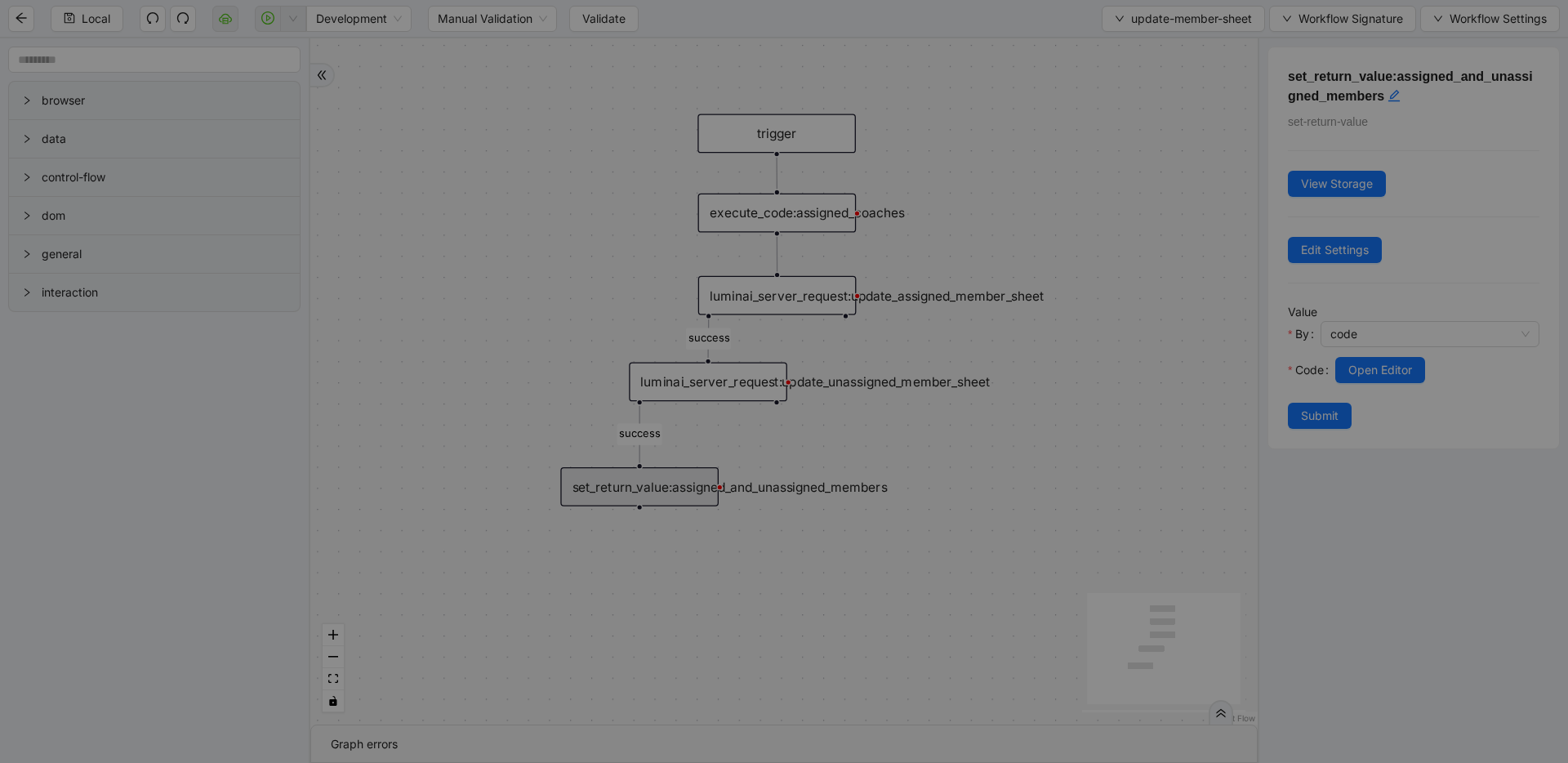
scroll to position [98, 0]
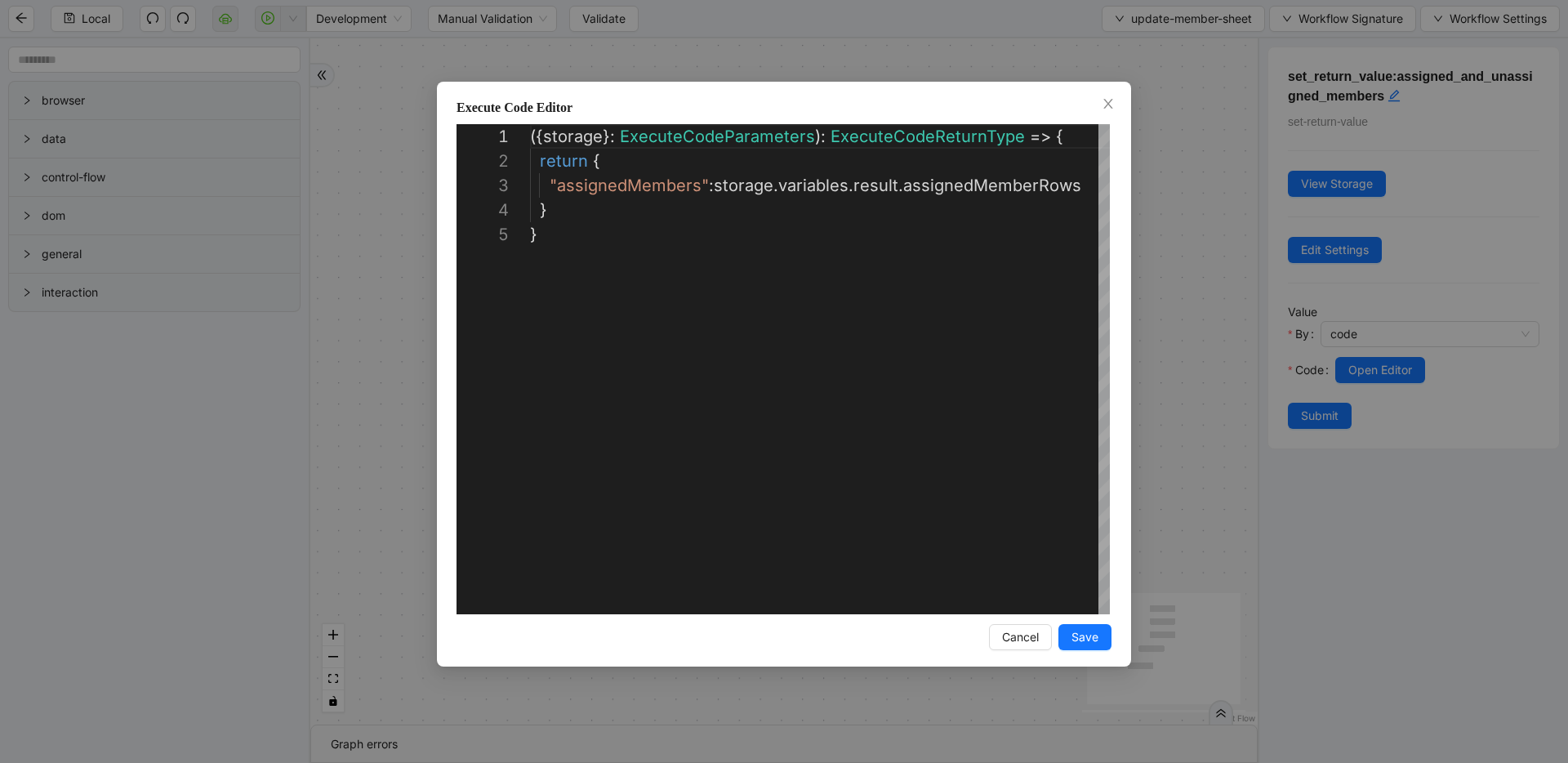
click at [1143, 194] on div "**********" at bounding box center [784, 381] width 1568 height 763
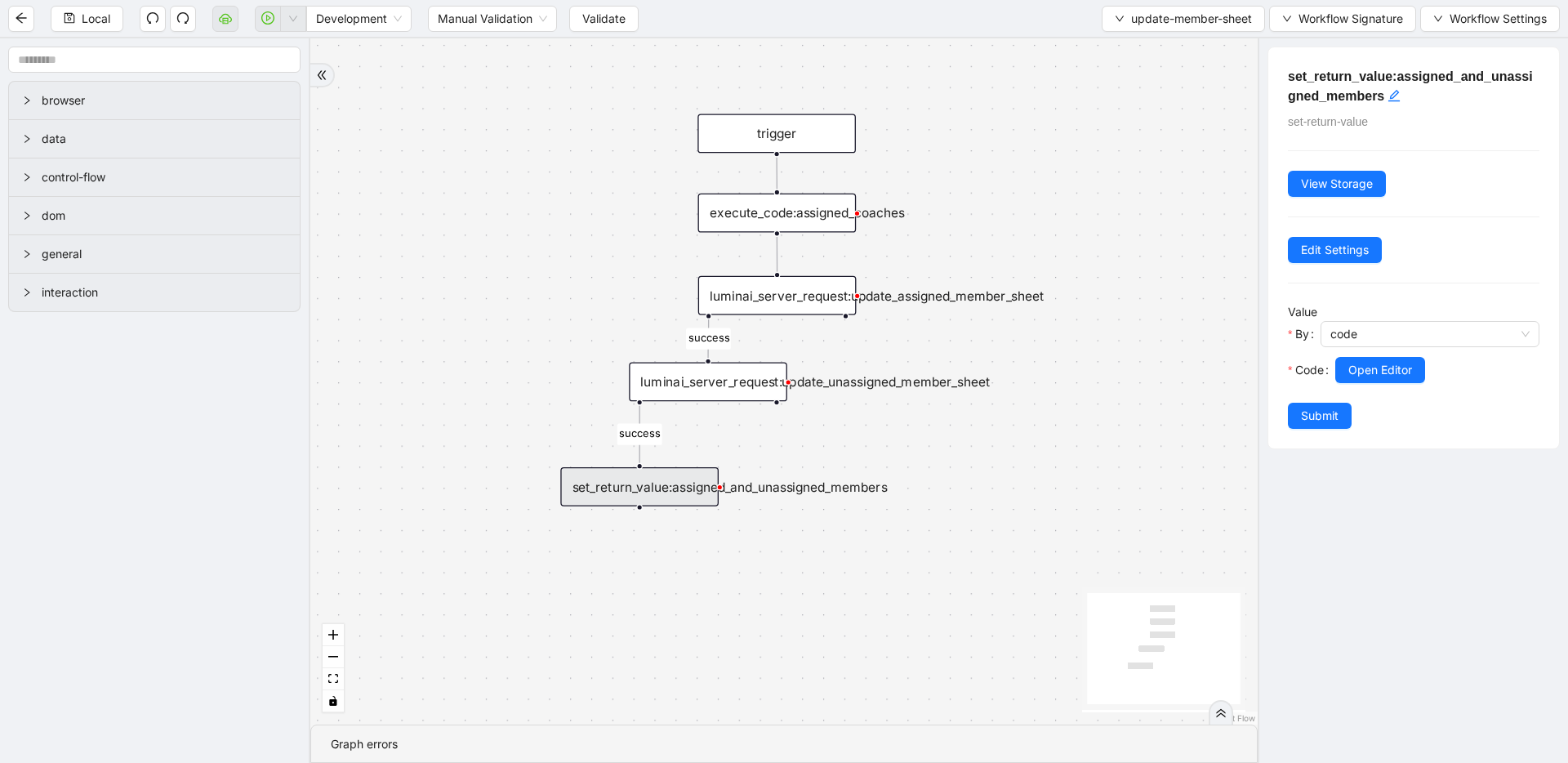
click at [988, 439] on div "success success trigger execute_code:assigned_coaches luminai_server_request:up…" at bounding box center [784, 381] width 947 height 686
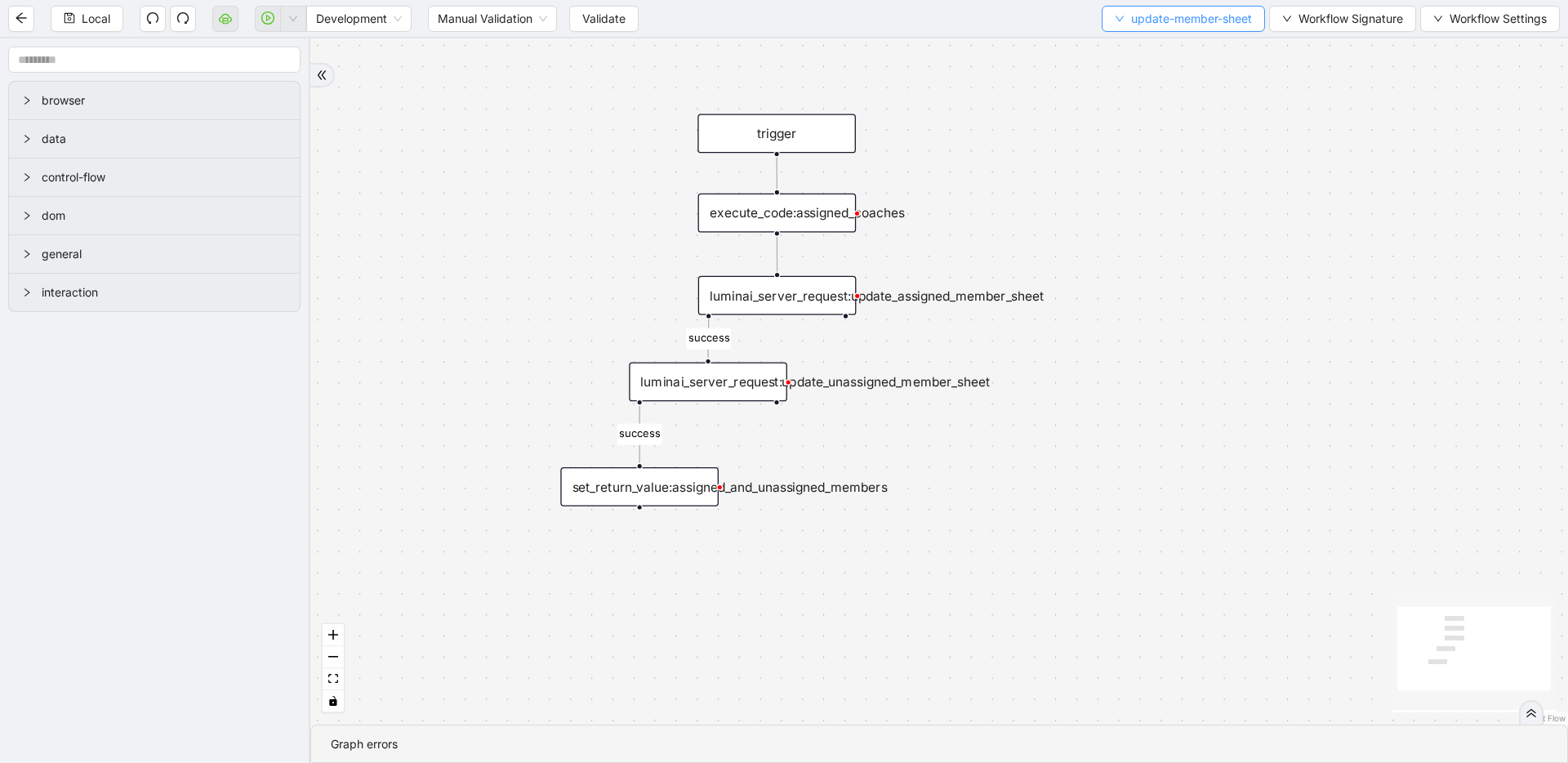
click at [1141, 24] on span "update-member-sheet" at bounding box center [1191, 18] width 121 height 18
click at [1141, 42] on span "Select" at bounding box center [1180, 50] width 139 height 18
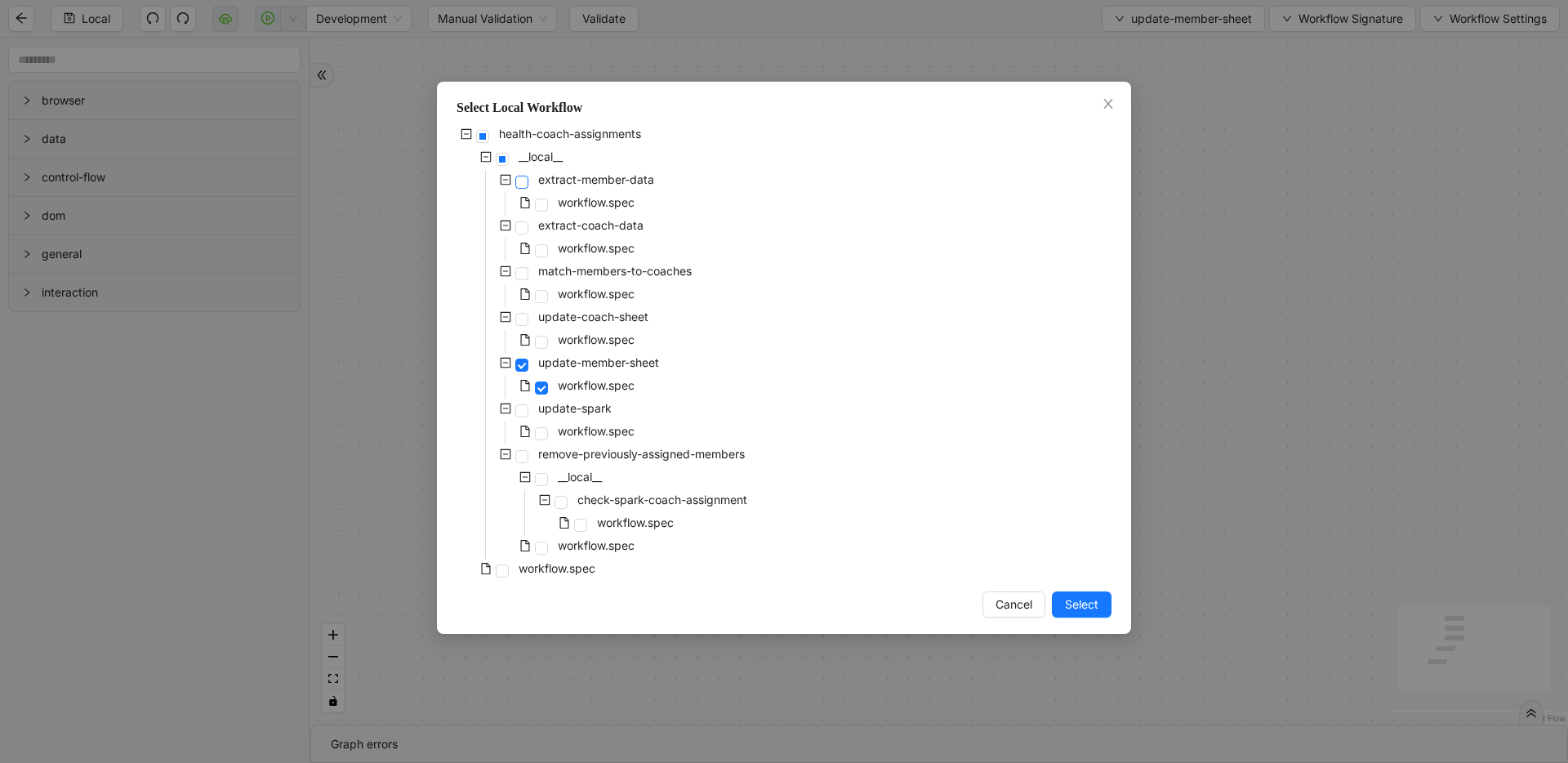
click at [523, 183] on span at bounding box center [521, 183] width 13 height 13
click at [1056, 605] on button "Select" at bounding box center [1082, 605] width 60 height 26
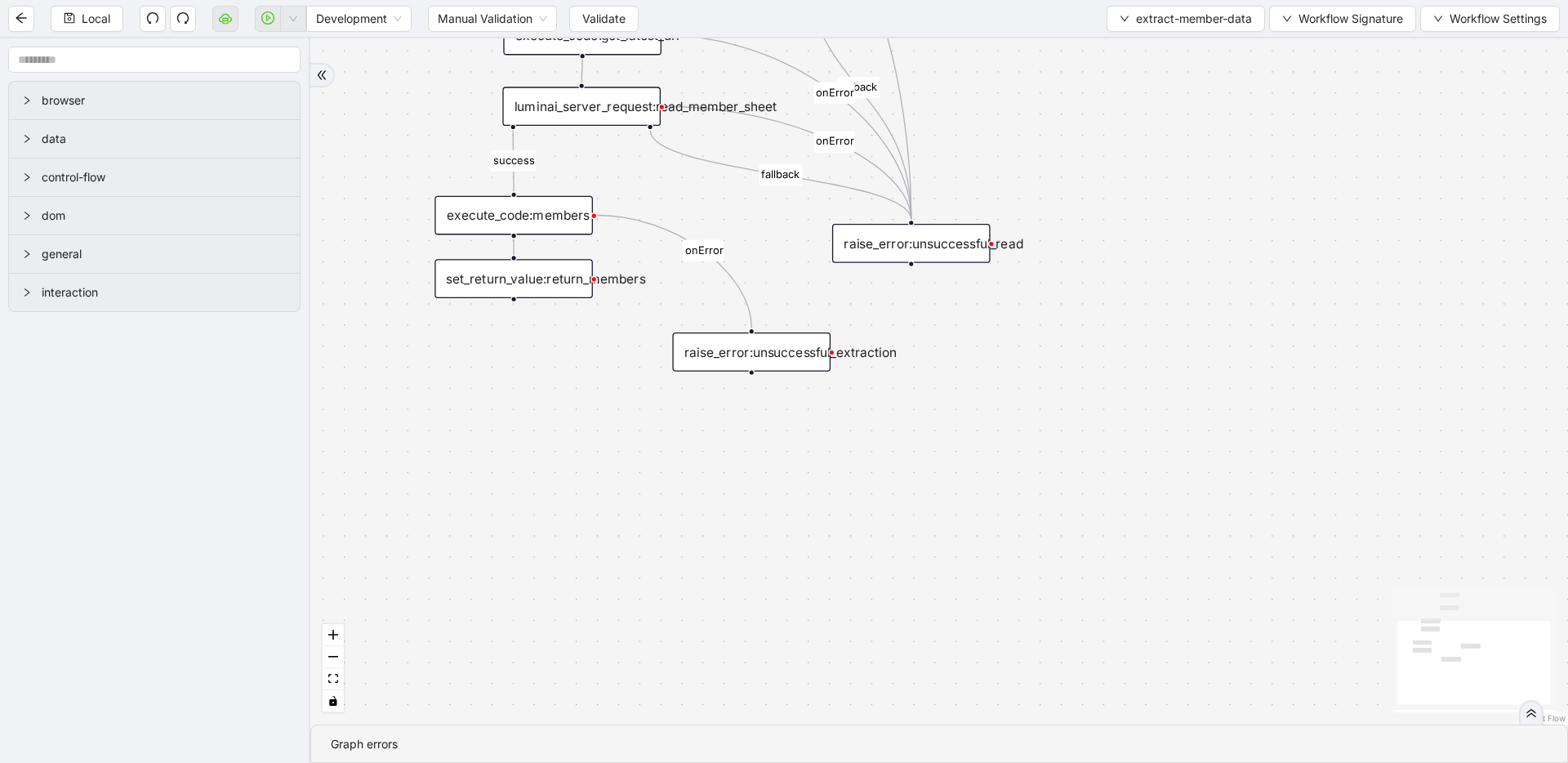
drag, startPoint x: 1045, startPoint y: 418, endPoint x: 1038, endPoint y: 572, distance: 154.2
click at [1038, 572] on div "success fallback success fallback onError onError onError onError trigger lumin…" at bounding box center [938, 381] width 1257 height 686
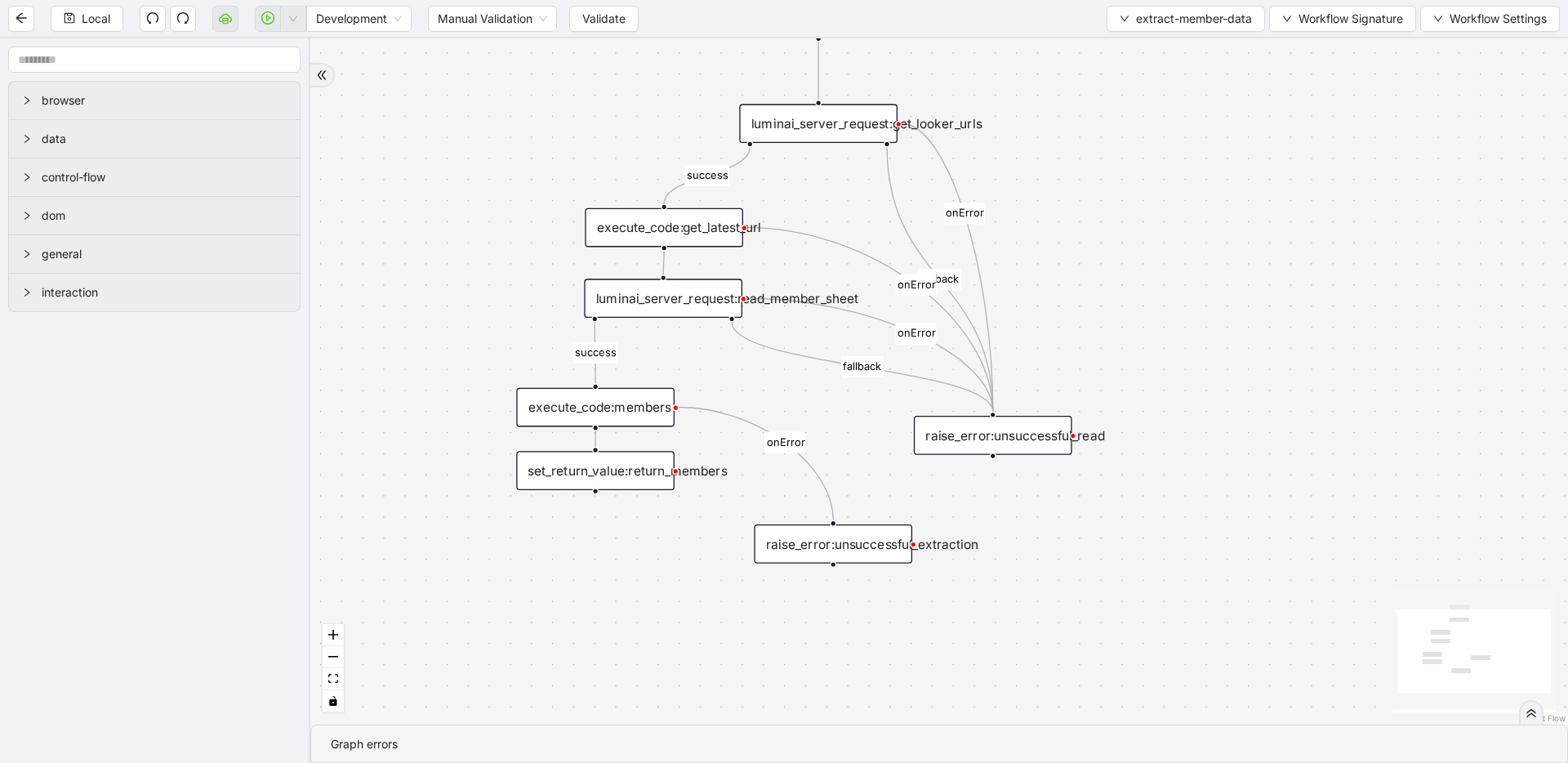
drag, startPoint x: 1073, startPoint y: 474, endPoint x: 1139, endPoint y: 597, distance: 139.6
click at [1139, 597] on div "success fallback success fallback onError onError onError onError trigger lumin…" at bounding box center [938, 381] width 1257 height 686
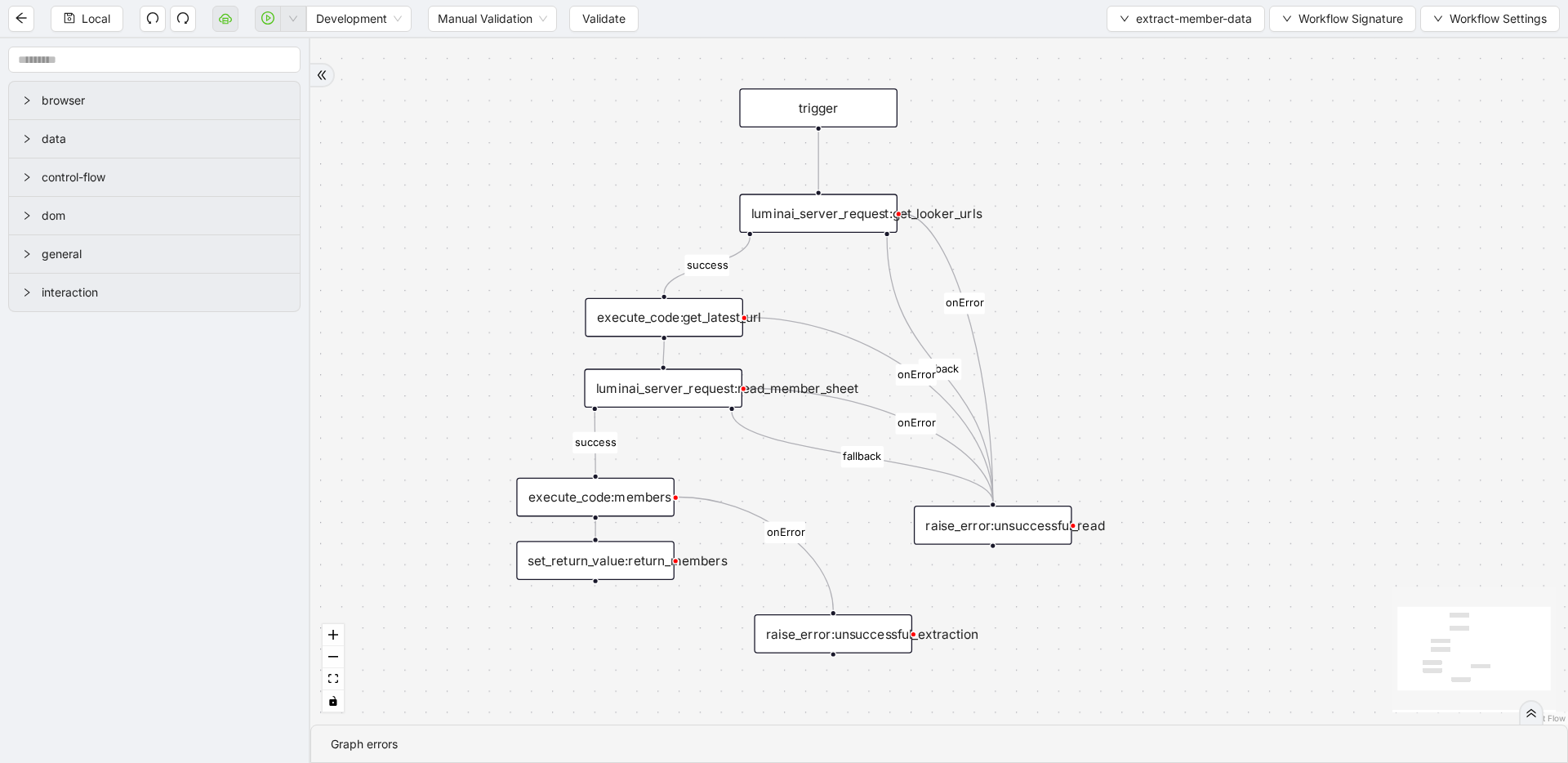
drag, startPoint x: 1211, startPoint y: 372, endPoint x: 1213, endPoint y: 463, distance: 91.0
click at [1211, 476] on div "success fallback success fallback onError onError onError onError trigger lumin…" at bounding box center [938, 381] width 1257 height 686
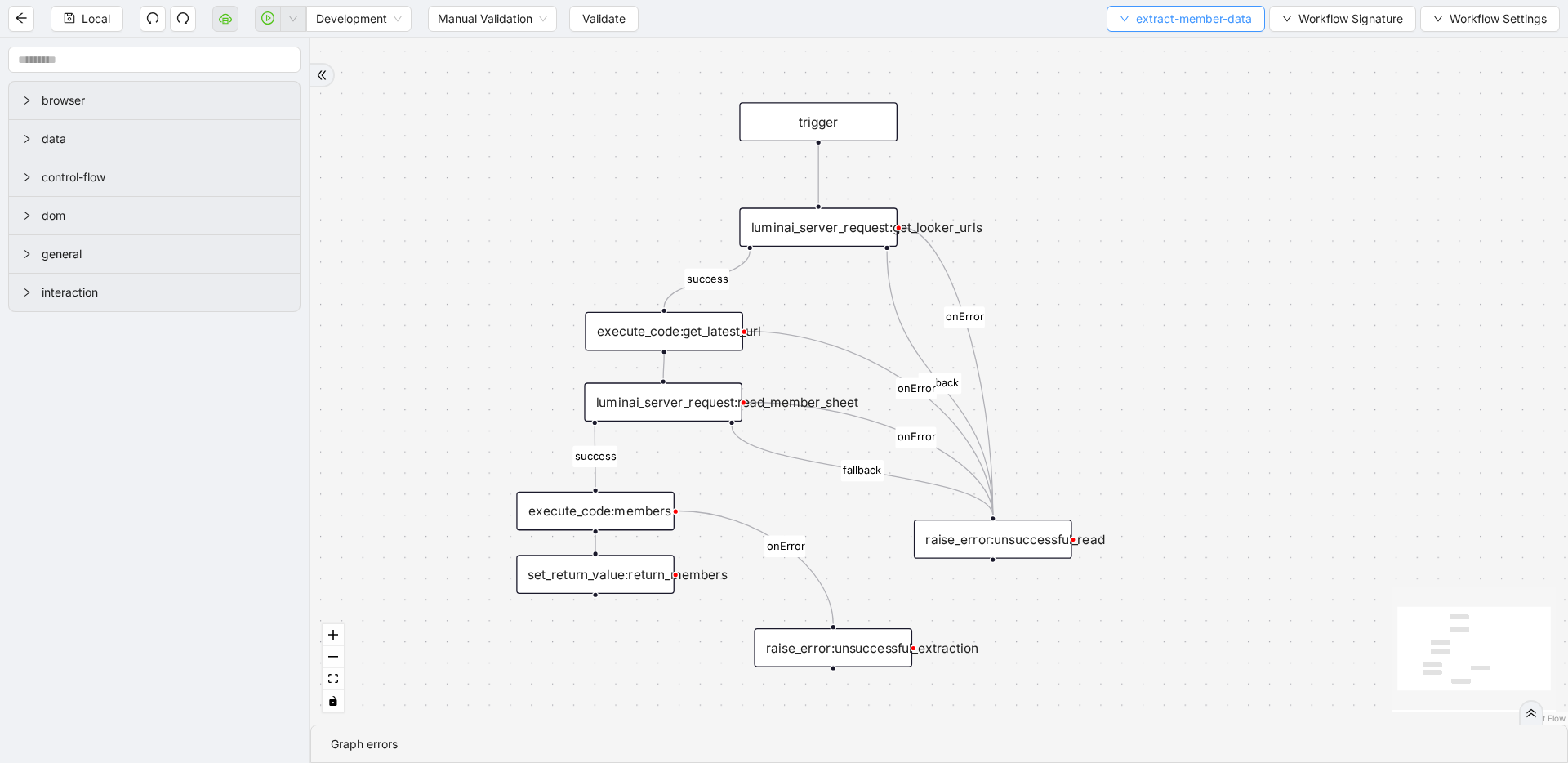
click at [1179, 23] on span "extract-member-data" at bounding box center [1194, 18] width 116 height 18
click at [1178, 41] on span "Select" at bounding box center [1183, 50] width 133 height 18
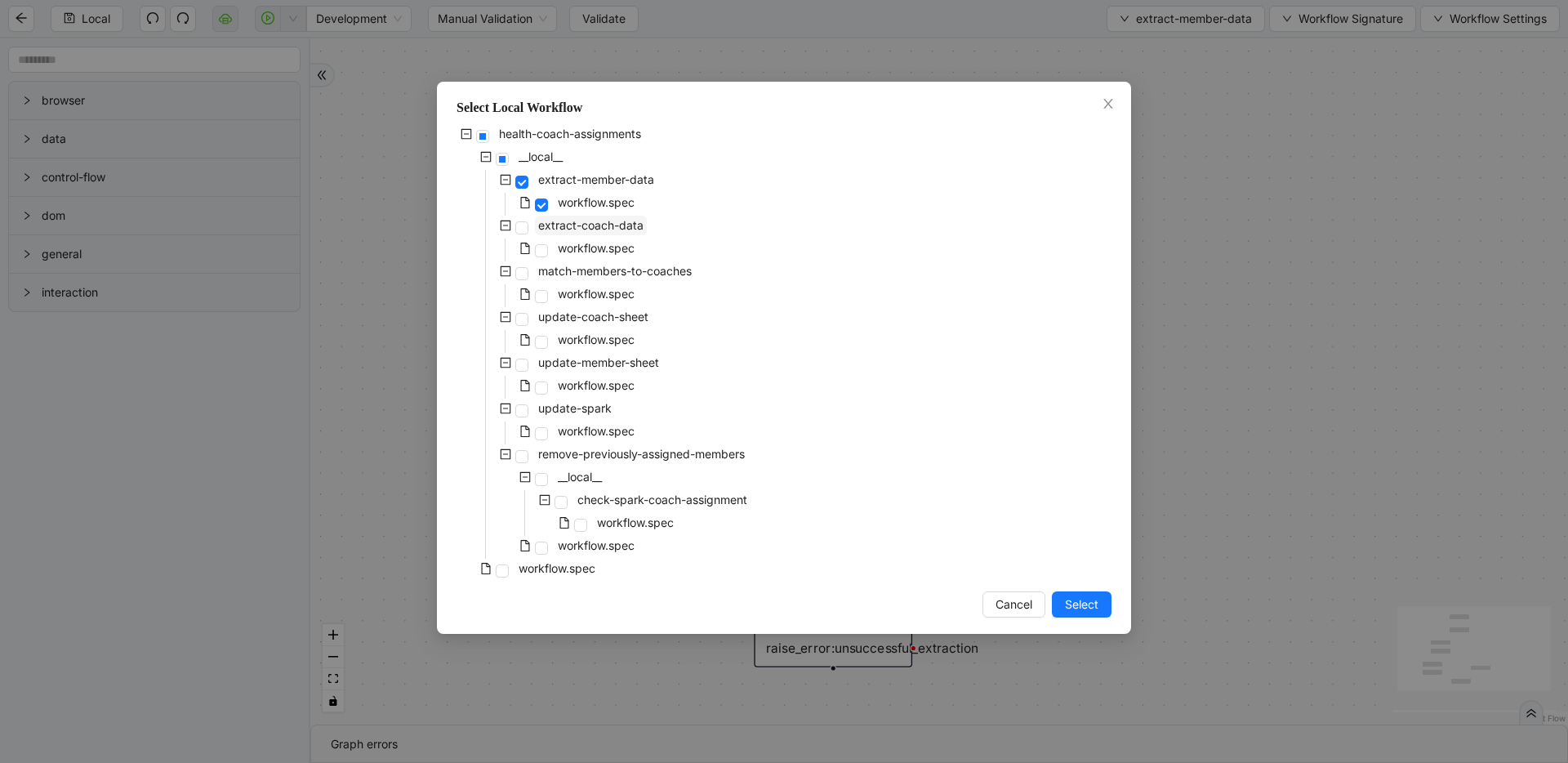
click at [545, 219] on span "extract-coach-data" at bounding box center [591, 225] width 106 height 14
click at [1099, 608] on button "Select" at bounding box center [1082, 605] width 60 height 26
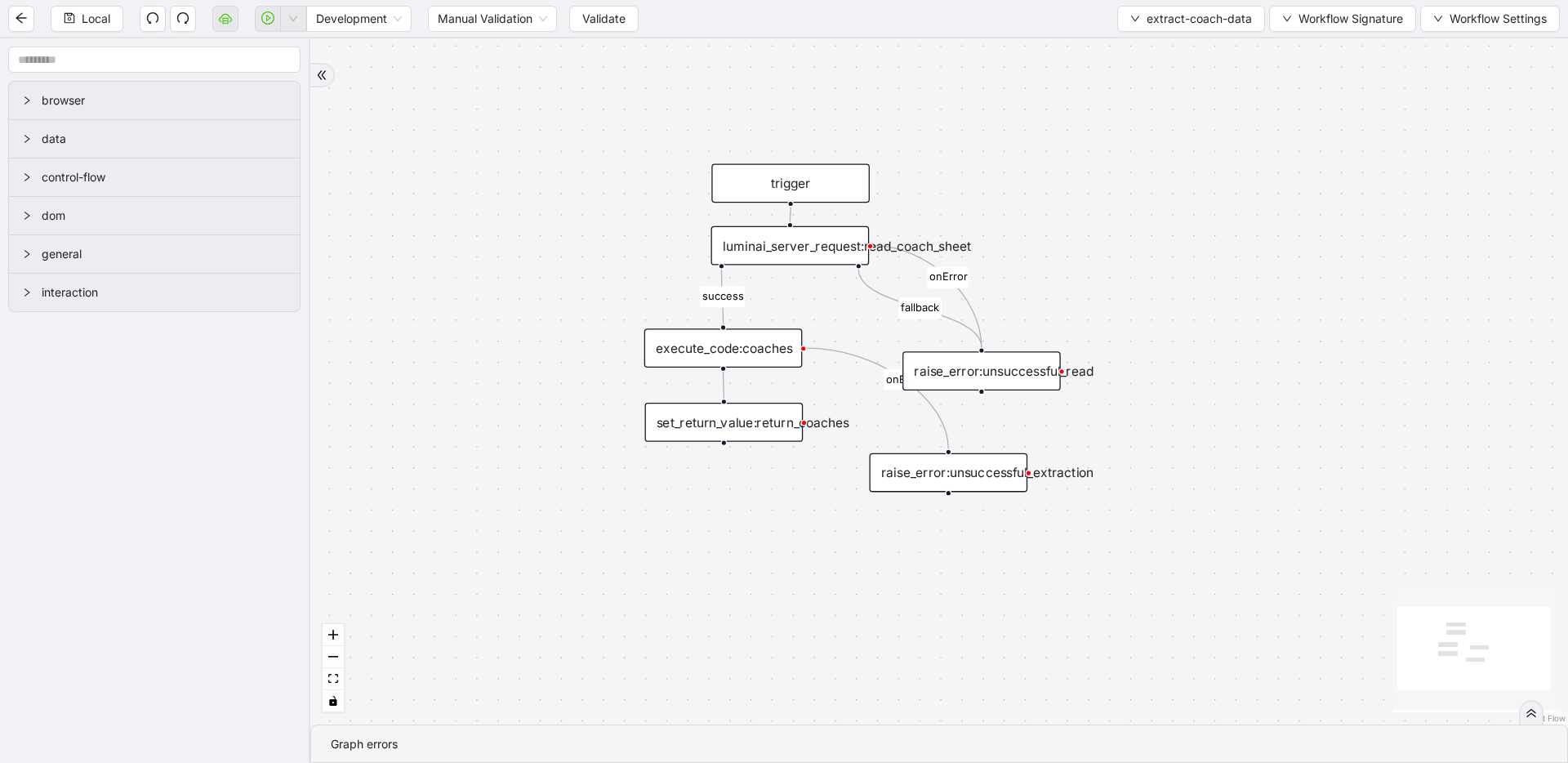
drag, startPoint x: 1066, startPoint y: 572, endPoint x: 1063, endPoint y: 587, distance: 15.3
click at [1063, 587] on div "success fallback onError onError trigger luminai_server_request:read_coach_shee…" at bounding box center [938, 381] width 1257 height 686
click at [1166, 20] on span "extract-coach-data" at bounding box center [1199, 18] width 106 height 18
click at [1171, 55] on span "Select" at bounding box center [1190, 50] width 122 height 18
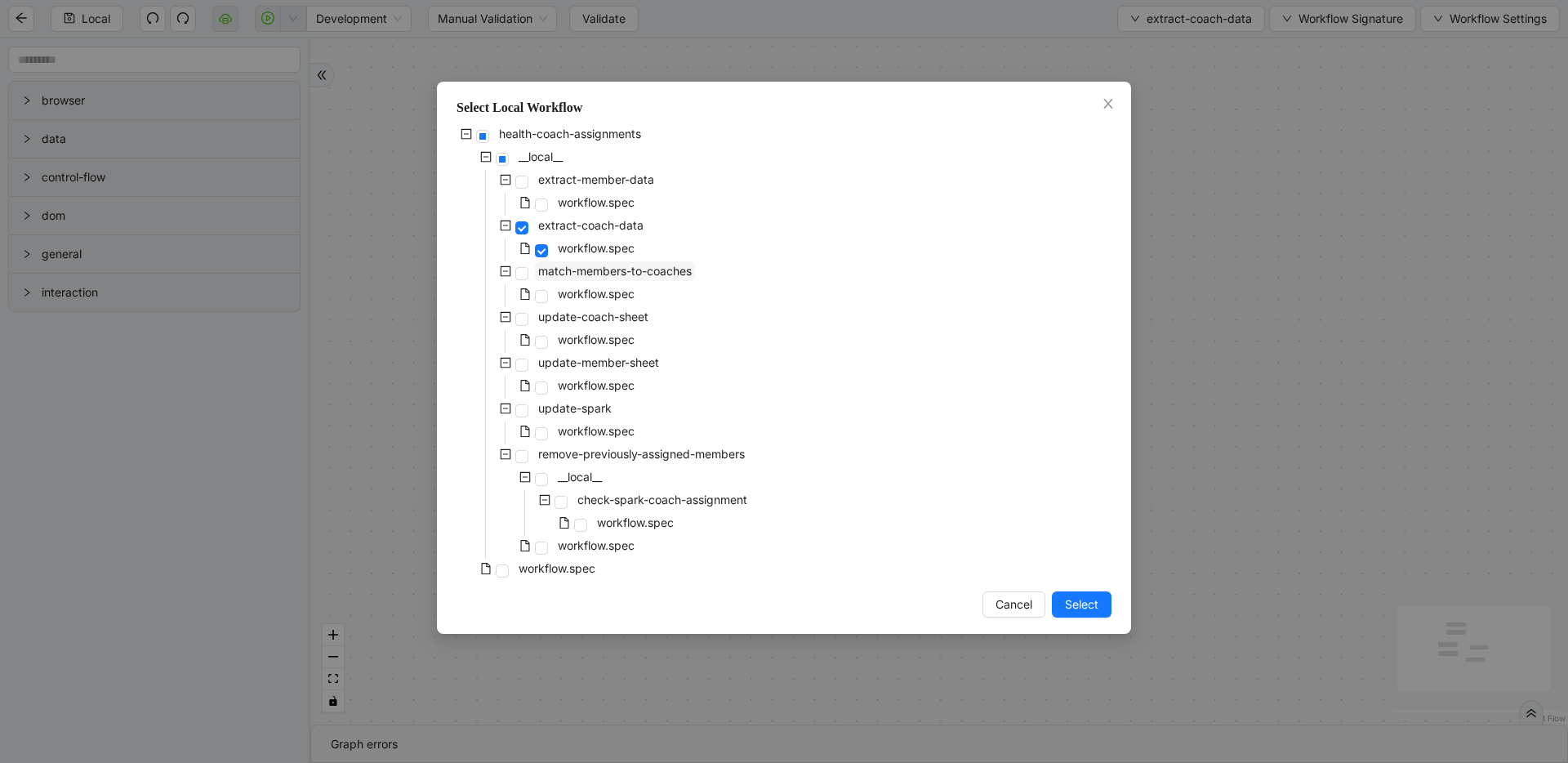
click at [636, 275] on span "match-members-to-coaches" at bounding box center [615, 271] width 154 height 14
click at [1073, 596] on span "Select" at bounding box center [1081, 604] width 34 height 18
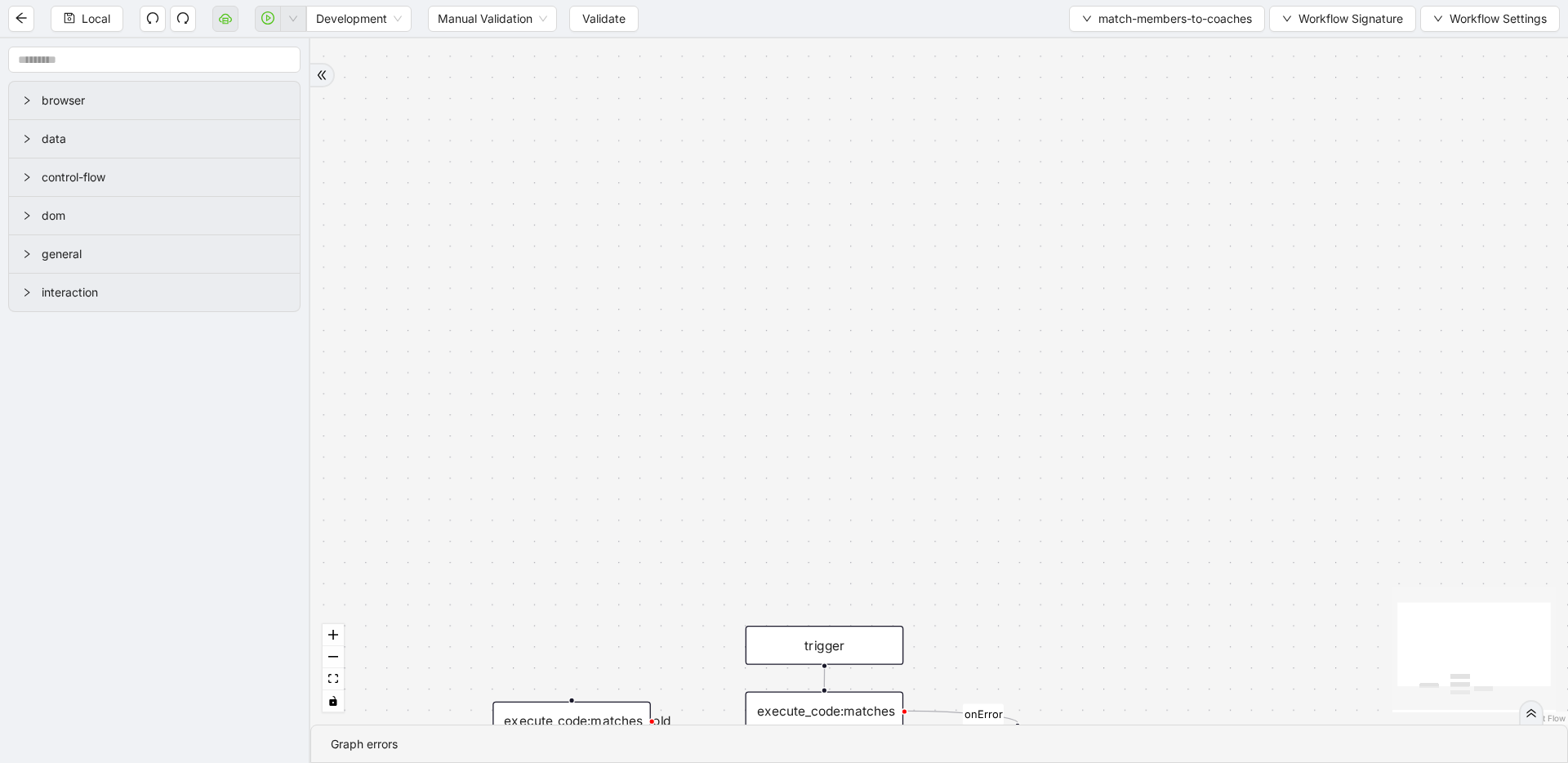
drag, startPoint x: 1033, startPoint y: 534, endPoint x: 977, endPoint y: 201, distance: 337.7
click at [977, 201] on div "onError trigger execute_code:matches set_return_value:matches raise_error:match…" at bounding box center [938, 381] width 1257 height 686
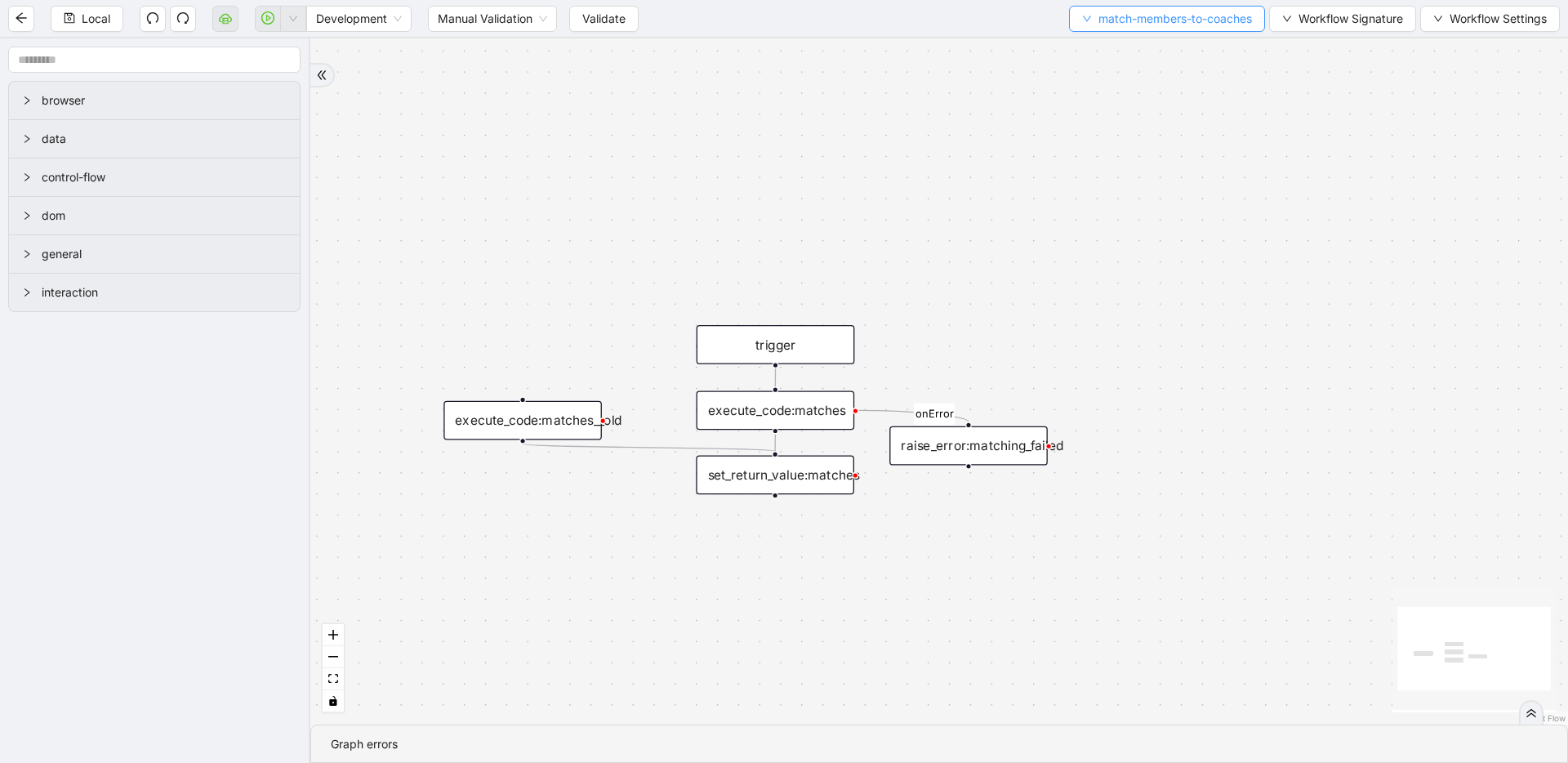
click at [1150, 21] on span "match-members-to-coaches" at bounding box center [1175, 18] width 154 height 18
click at [1145, 53] on span "Select" at bounding box center [1164, 50] width 172 height 18
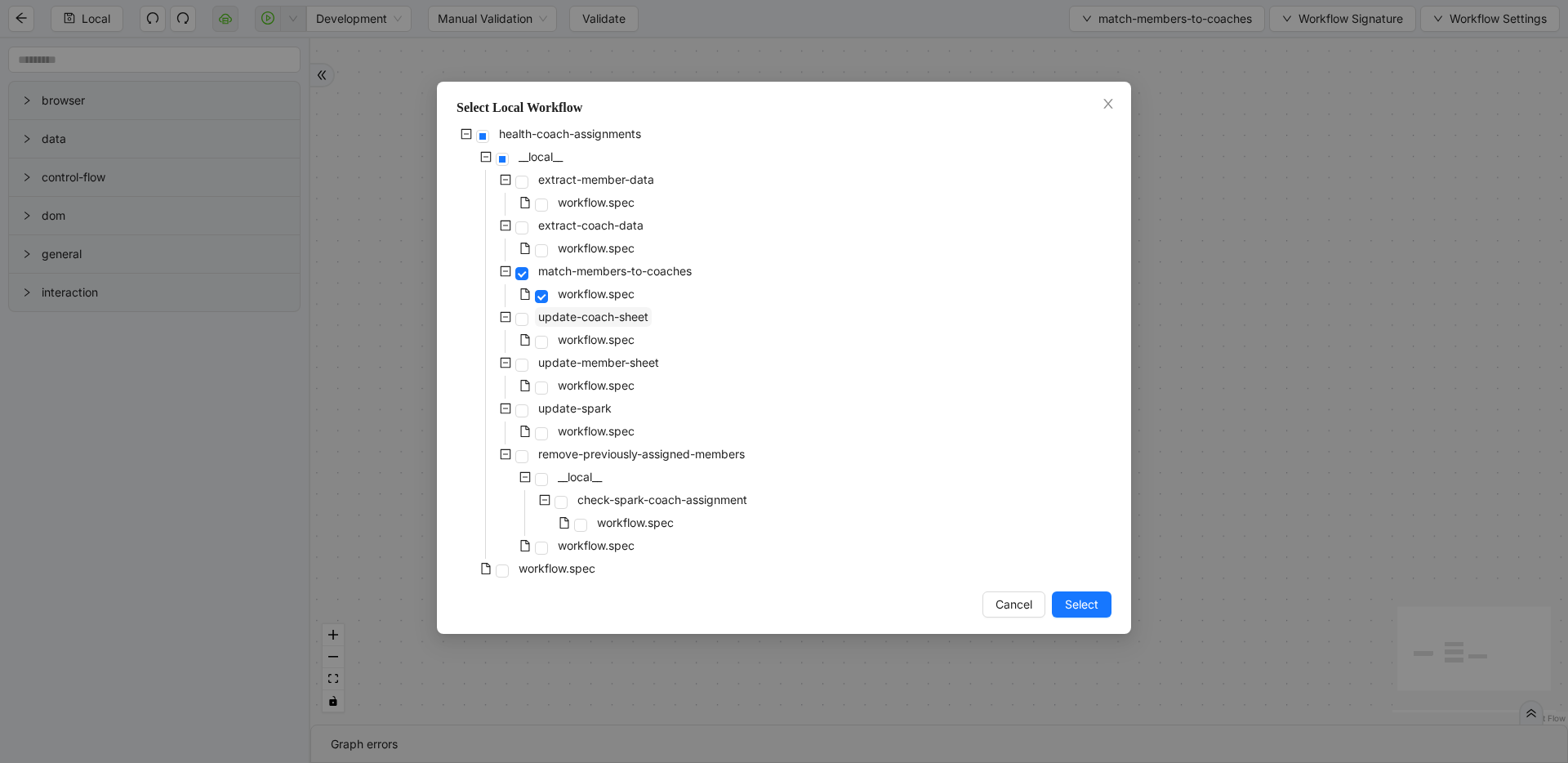
click at [643, 324] on span "update-coach-sheet" at bounding box center [593, 316] width 117 height 20
click at [1063, 600] on button "Select" at bounding box center [1082, 605] width 60 height 26
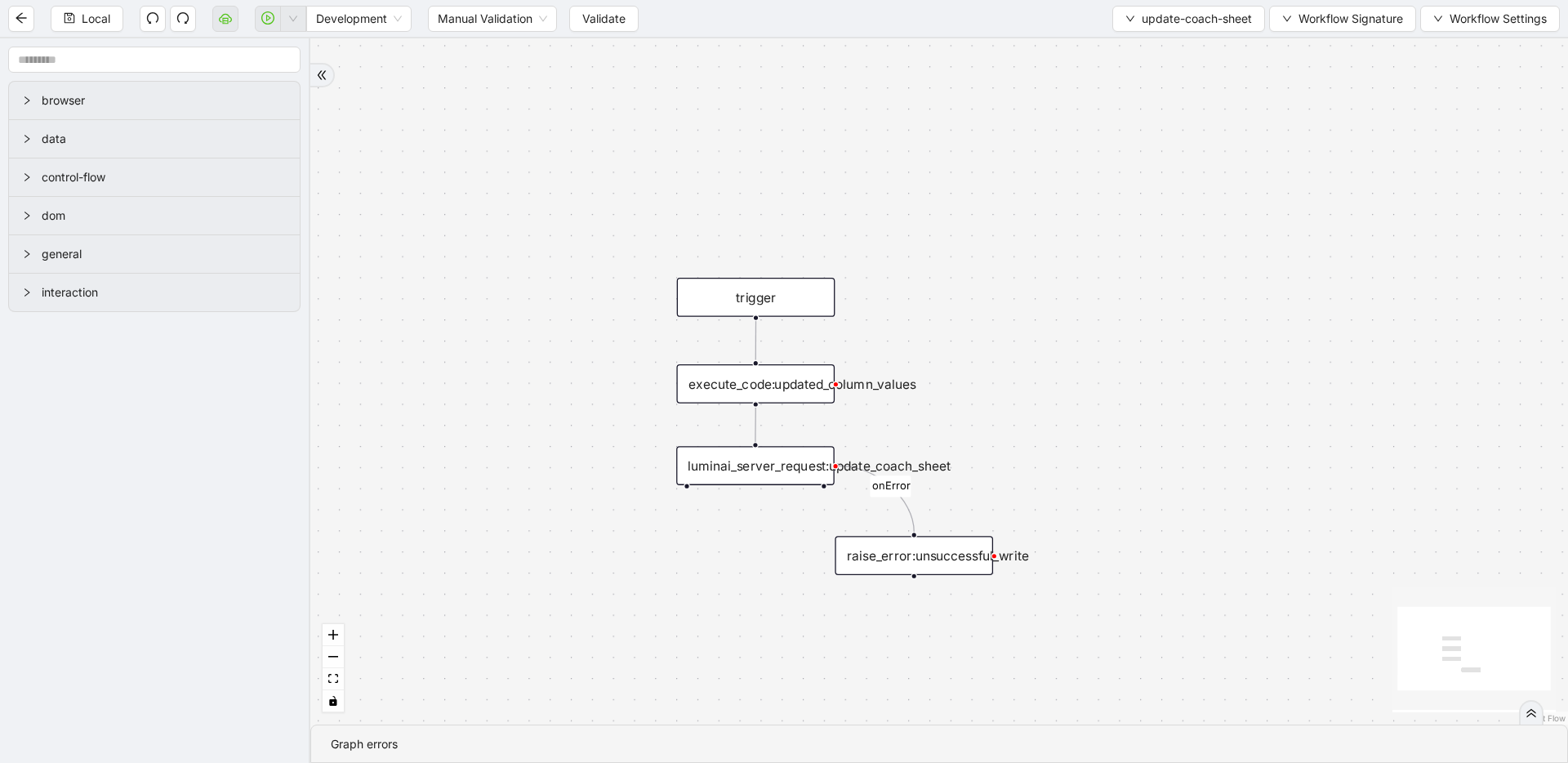
drag, startPoint x: 1047, startPoint y: 534, endPoint x: 1026, endPoint y: 488, distance: 50.6
click at [1026, 488] on div "onError trigger luminai_server_request:update_coach_sheet execute_code:updated_…" at bounding box center [938, 381] width 1257 height 686
click at [788, 466] on div "luminai_server_request:update_coach_sheet" at bounding box center [755, 465] width 158 height 39
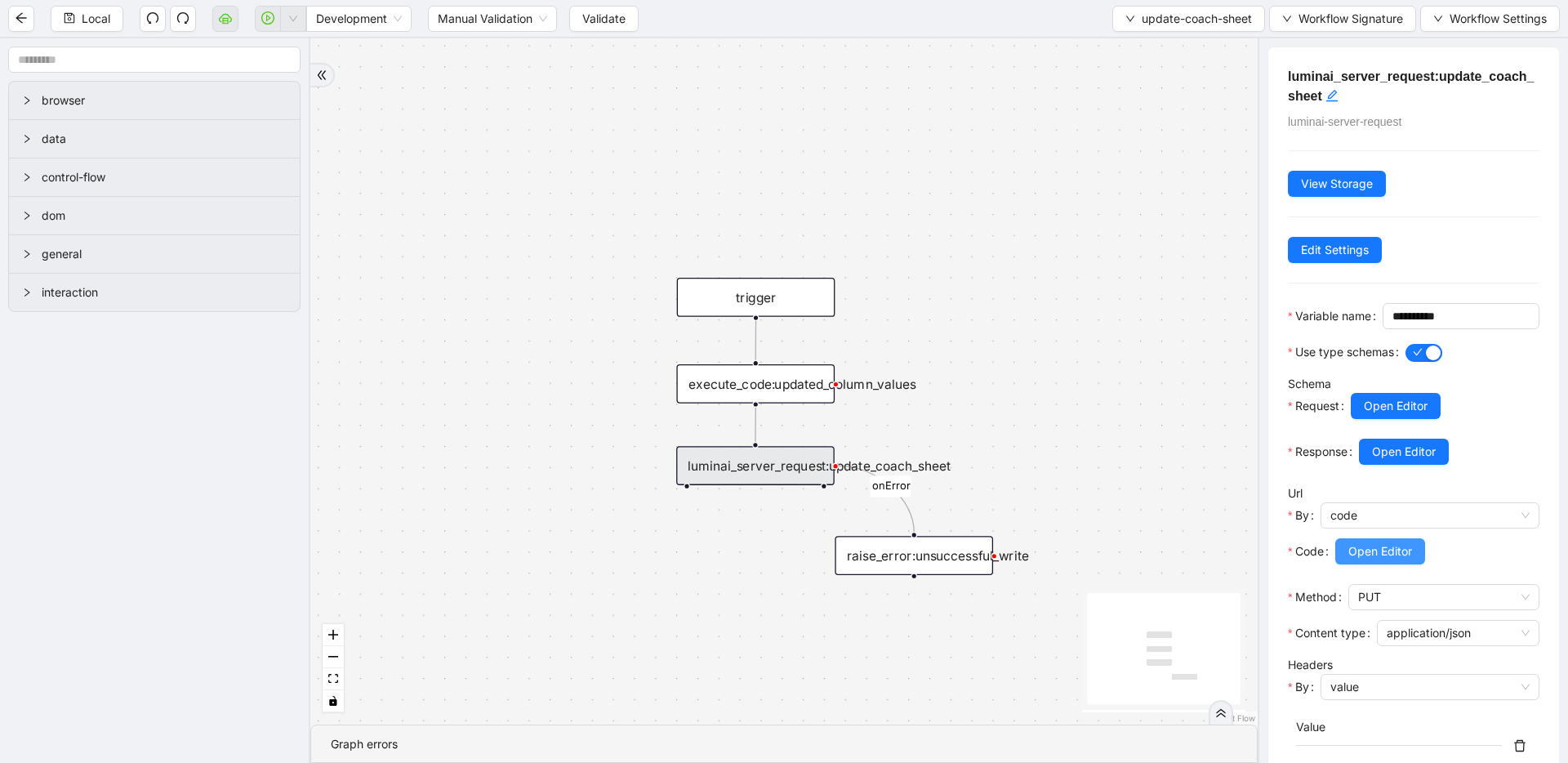
click at [1385, 560] on span "Open Editor" at bounding box center [1380, 550] width 64 height 18
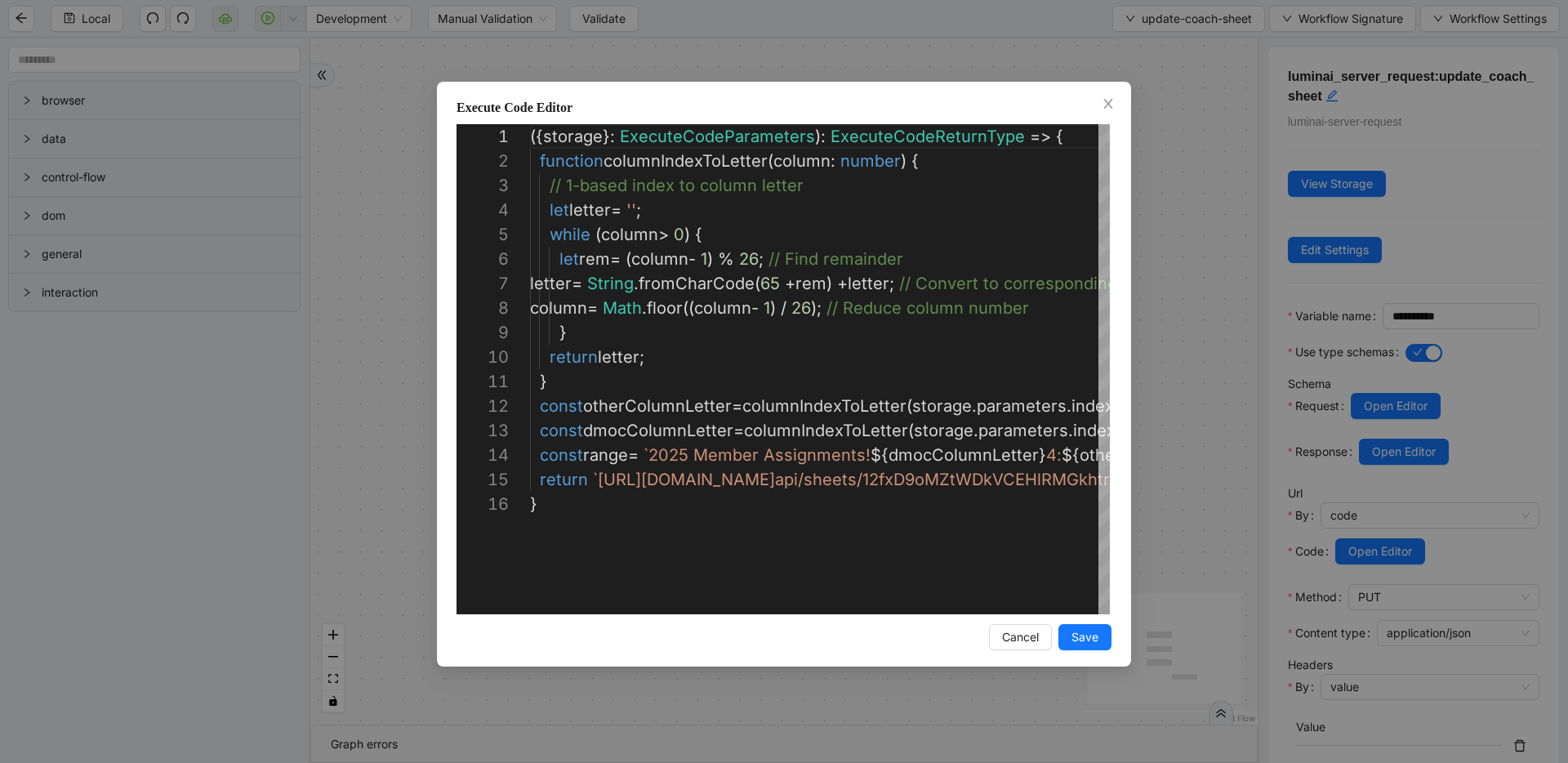
scroll to position [245, 0]
click at [1173, 320] on div "Execute Code Editor 1 2 3 4 5 6 7 8 9 10 11 12 13 14 15 16 ({ storage }: Execut…" at bounding box center [784, 381] width 1568 height 763
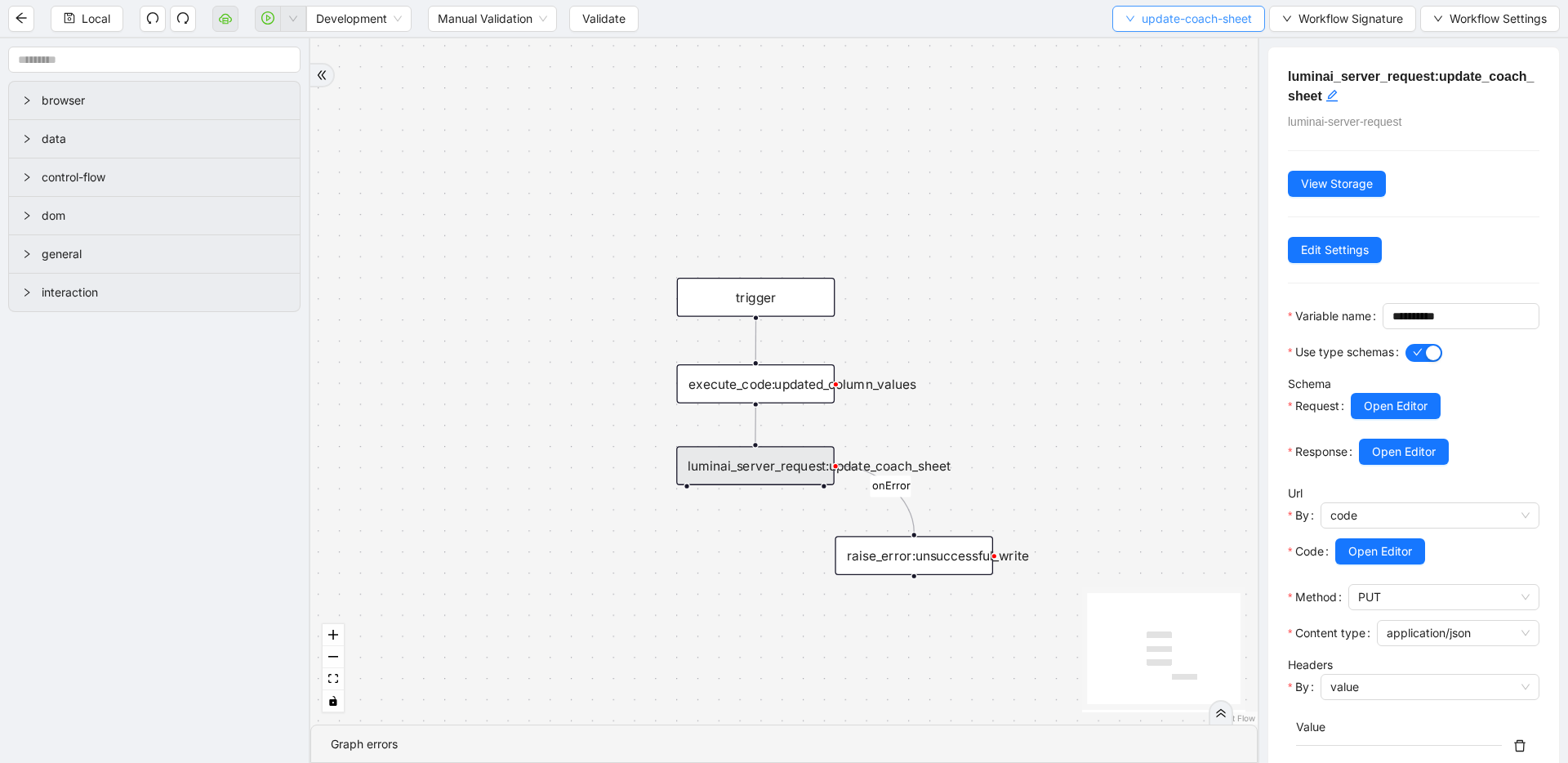
click at [1168, 21] on span "update-coach-sheet" at bounding box center [1196, 18] width 110 height 18
click at [1153, 61] on li "Select" at bounding box center [1185, 51] width 147 height 26
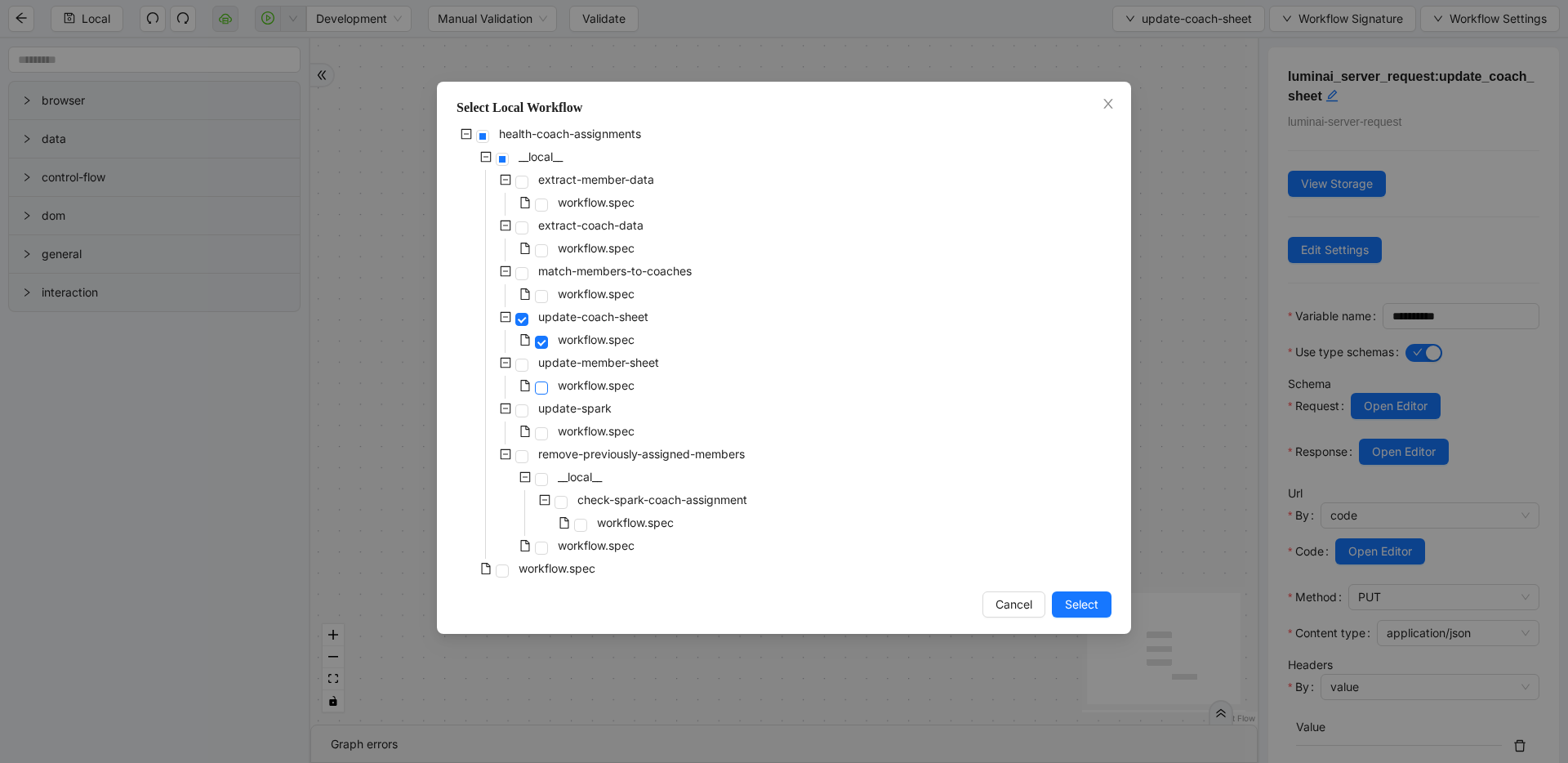
click at [540, 390] on span at bounding box center [541, 388] width 13 height 13
click at [1087, 599] on span "Select" at bounding box center [1081, 604] width 34 height 18
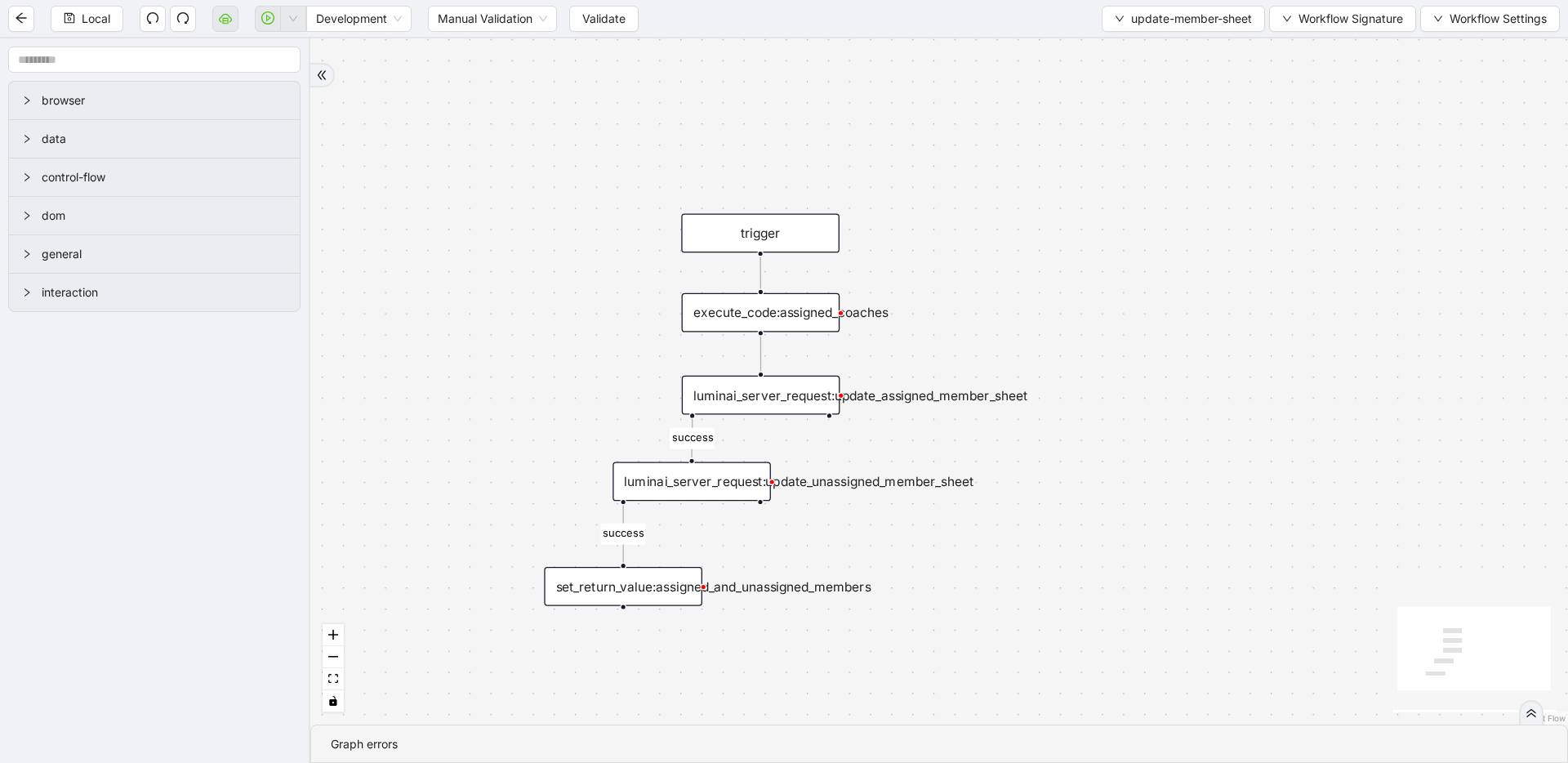
drag, startPoint x: 1043, startPoint y: 546, endPoint x: 1048, endPoint y: 477, distance: 69.2
click at [1048, 477] on div "success success trigger execute_code:assigned_coaches luminai_server_request:up…" at bounding box center [938, 381] width 1257 height 686
drag, startPoint x: 1175, startPoint y: 17, endPoint x: 1174, endPoint y: 37, distance: 20.0
click at [1175, 17] on span "update-member-sheet" at bounding box center [1191, 18] width 121 height 18
click at [1174, 39] on li "Select" at bounding box center [1180, 51] width 158 height 26
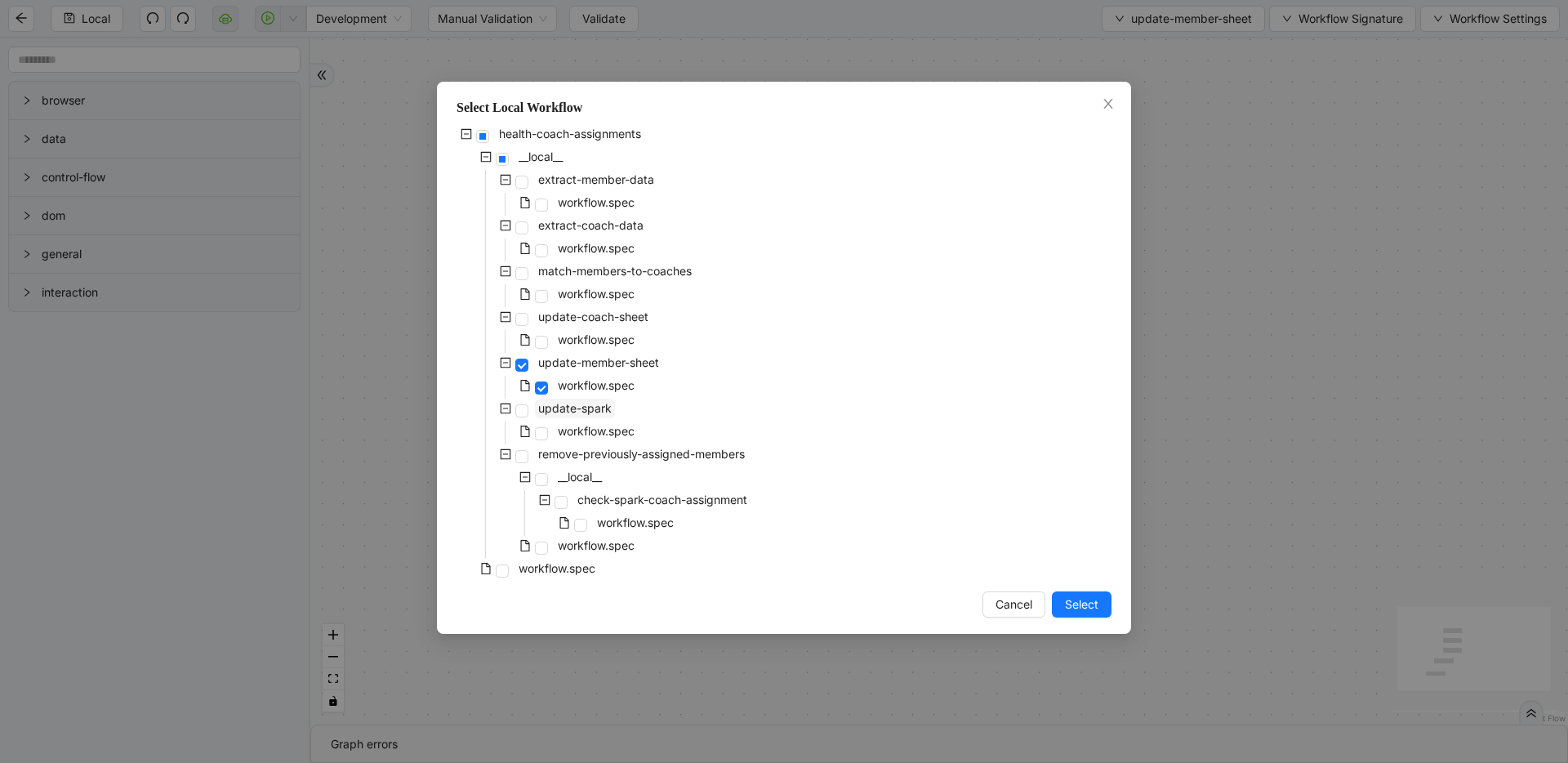
click at [589, 411] on span "update-spark" at bounding box center [575, 407] width 74 height 14
click at [1107, 601] on button "Select" at bounding box center [1082, 605] width 60 height 26
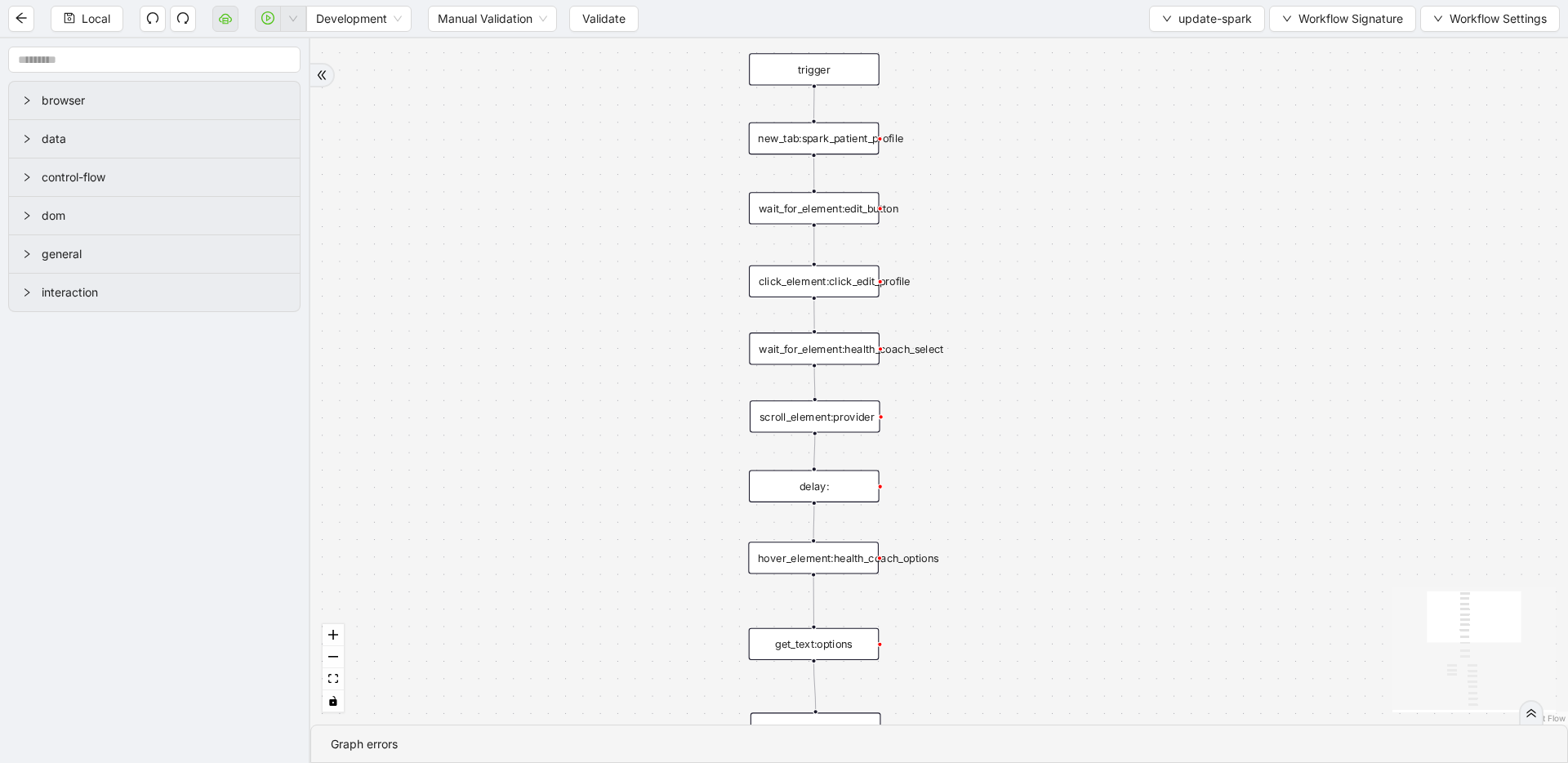
drag, startPoint x: 1091, startPoint y: 547, endPoint x: 1015, endPoint y: 259, distance: 297.9
click at [1015, 259] on div "loopFrom exitFrom trigger new_tab:spark_patient_profile click_element:click_edi…" at bounding box center [938, 381] width 1257 height 686
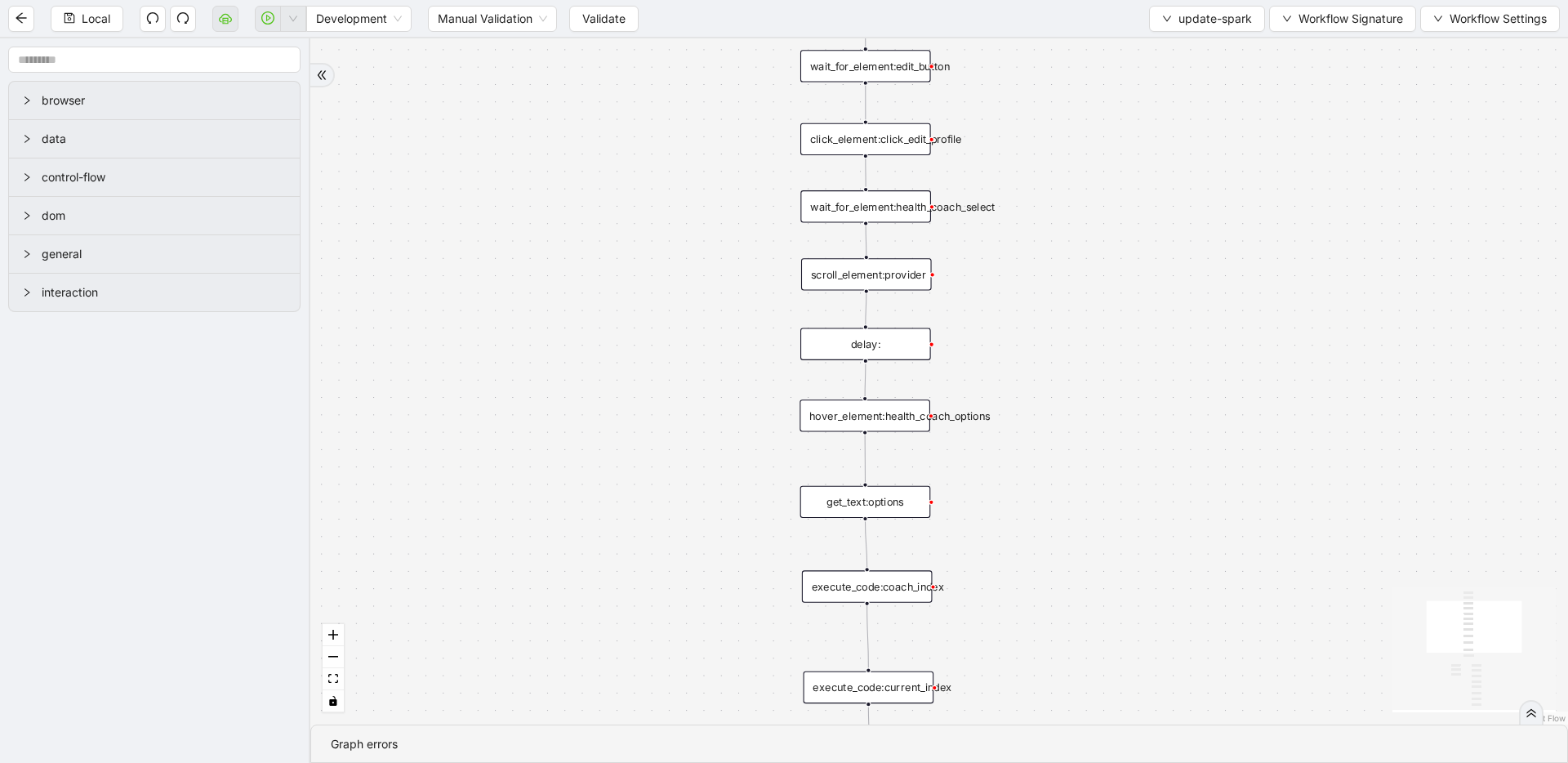
drag, startPoint x: 976, startPoint y: 501, endPoint x: 1083, endPoint y: 262, distance: 261.9
click at [1061, 297] on div "loopFrom exitFrom trigger new_tab:spark_patient_profile click_element:click_edi…" at bounding box center [938, 381] width 1257 height 686
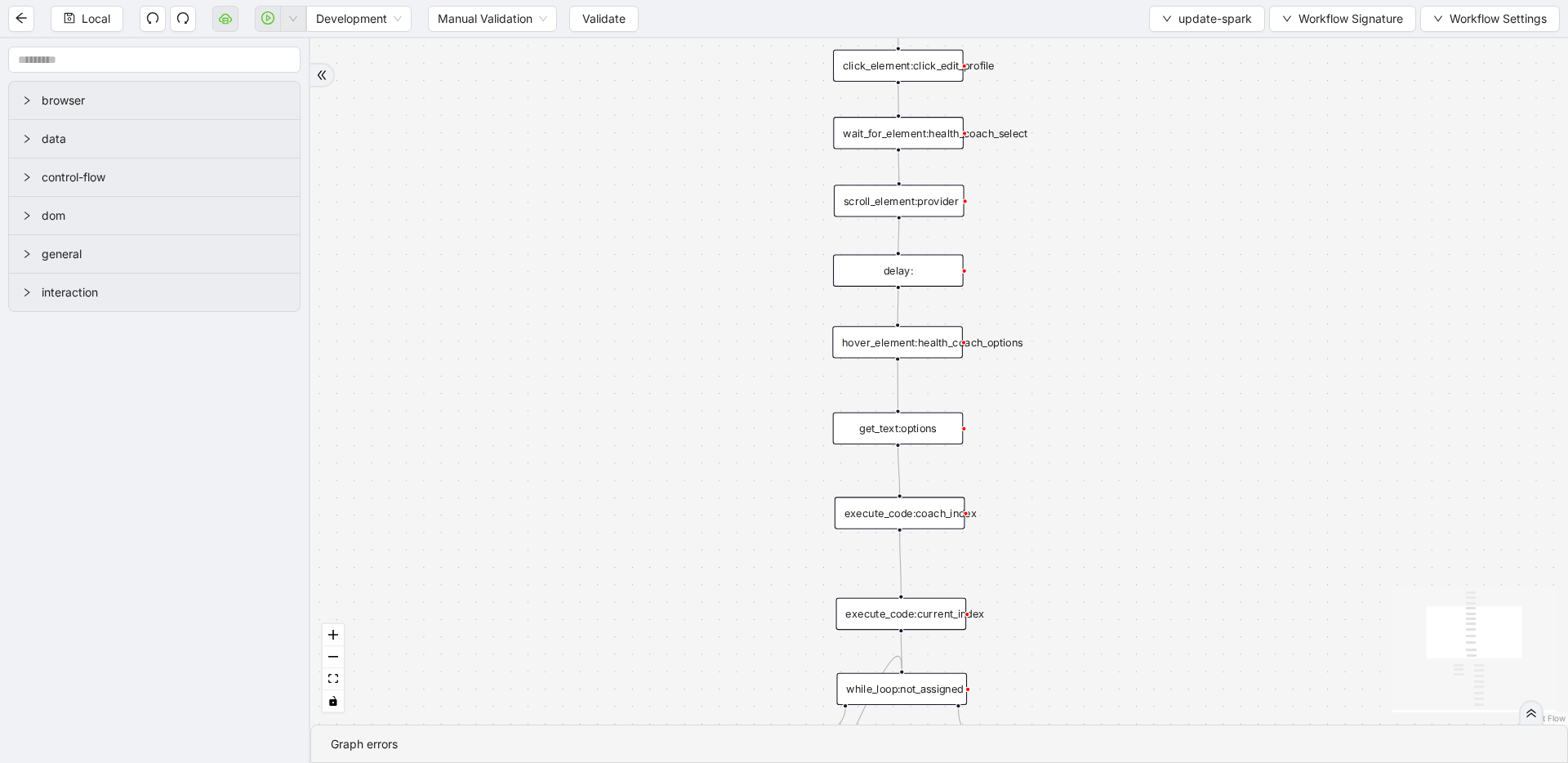
drag, startPoint x: 1102, startPoint y: 577, endPoint x: 1081, endPoint y: 309, distance: 268.8
click at [1081, 310] on div "loopFrom exitFrom trigger new_tab:spark_patient_profile click_element:click_edi…" at bounding box center [938, 381] width 1257 height 686
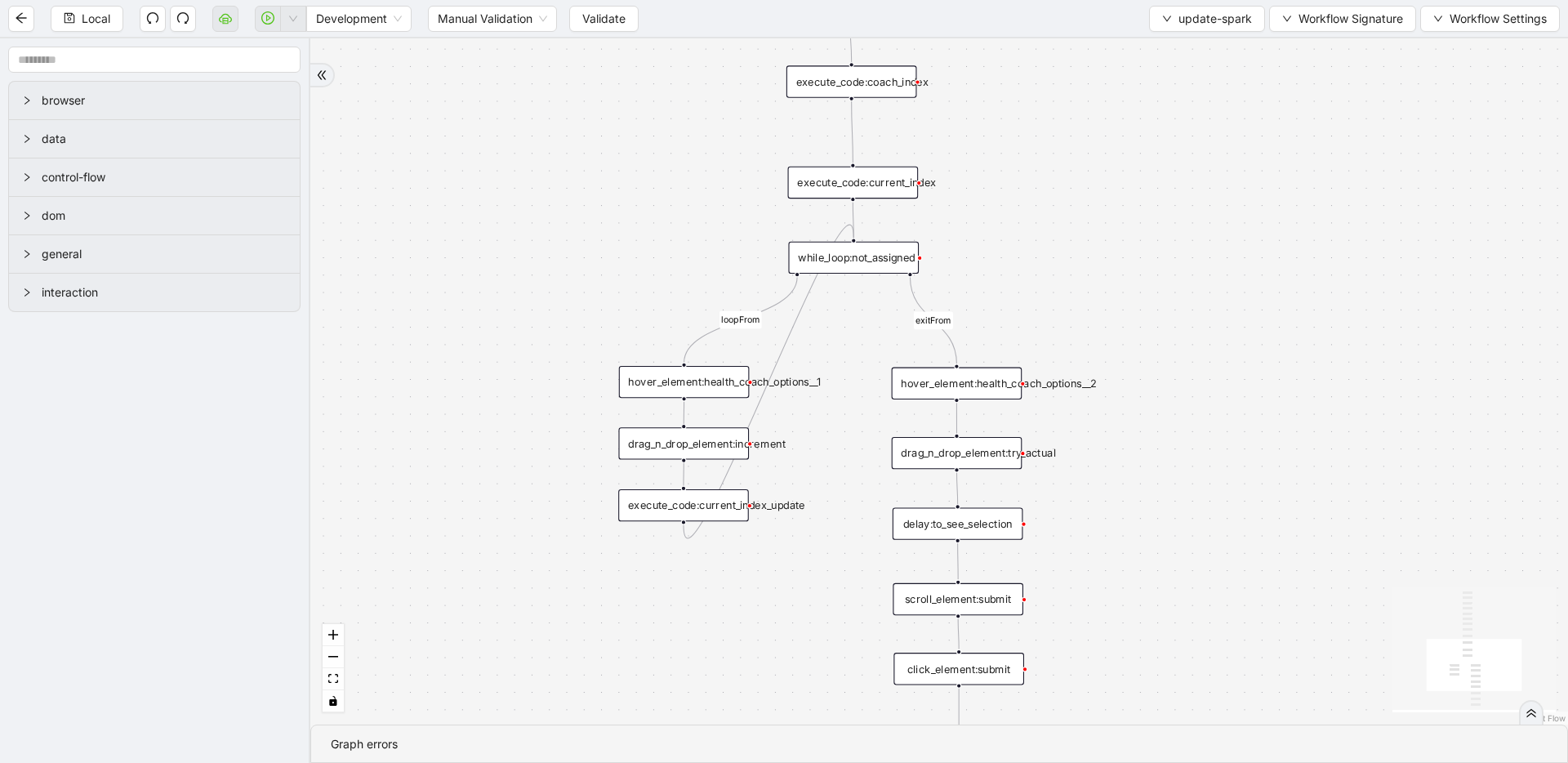
drag, startPoint x: 1100, startPoint y: 465, endPoint x: 1064, endPoint y: 251, distance: 217.0
click at [1064, 251] on div "loopFrom exitFrom trigger new_tab:spark_patient_profile click_element:click_edi…" at bounding box center [938, 381] width 1257 height 686
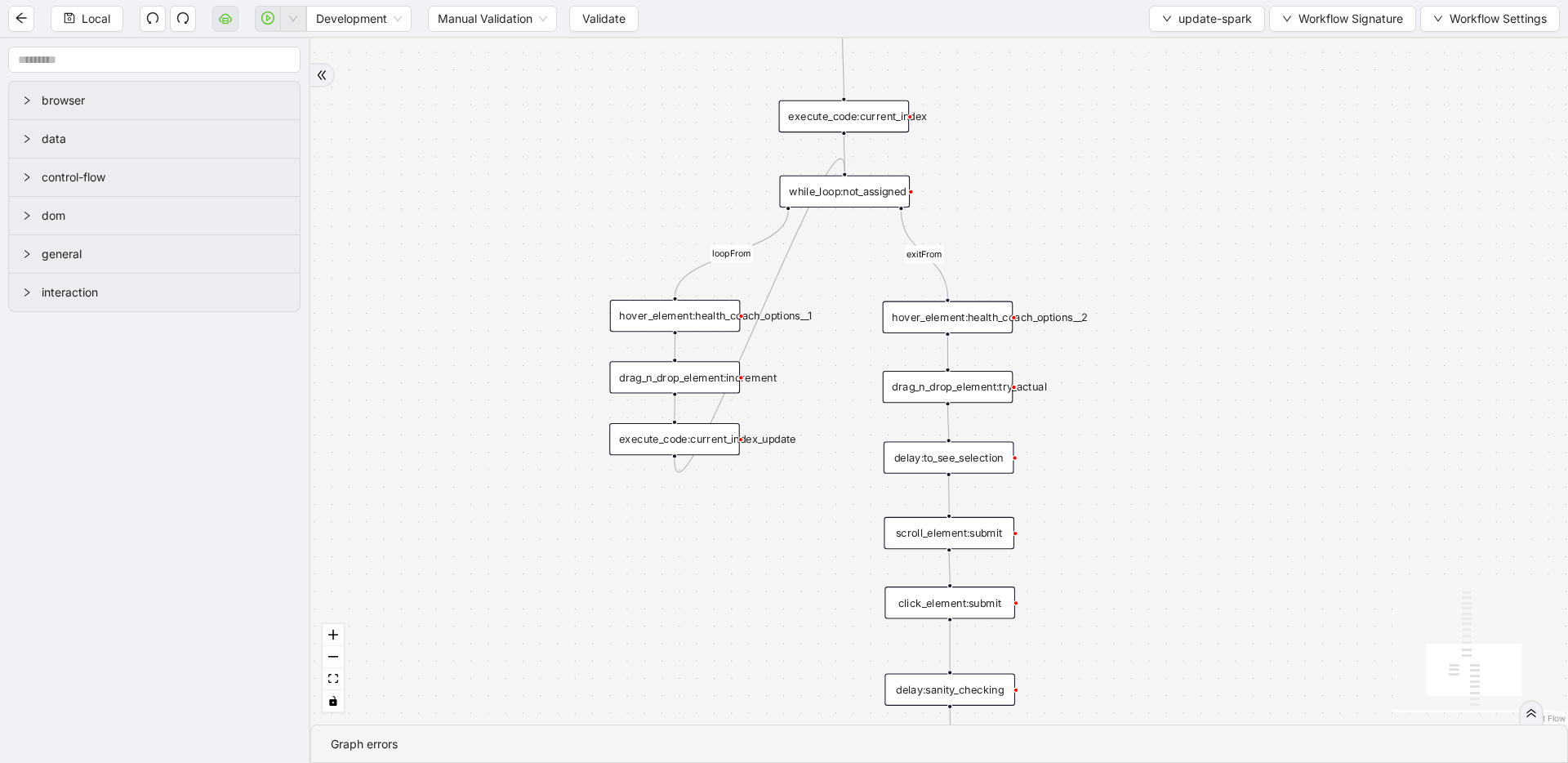
drag, startPoint x: 1174, startPoint y: 529, endPoint x: 1118, endPoint y: 298, distance: 237.7
click at [1118, 299] on div "loopFrom exitFrom trigger new_tab:spark_patient_profile click_element:click_edi…" at bounding box center [938, 381] width 1257 height 686
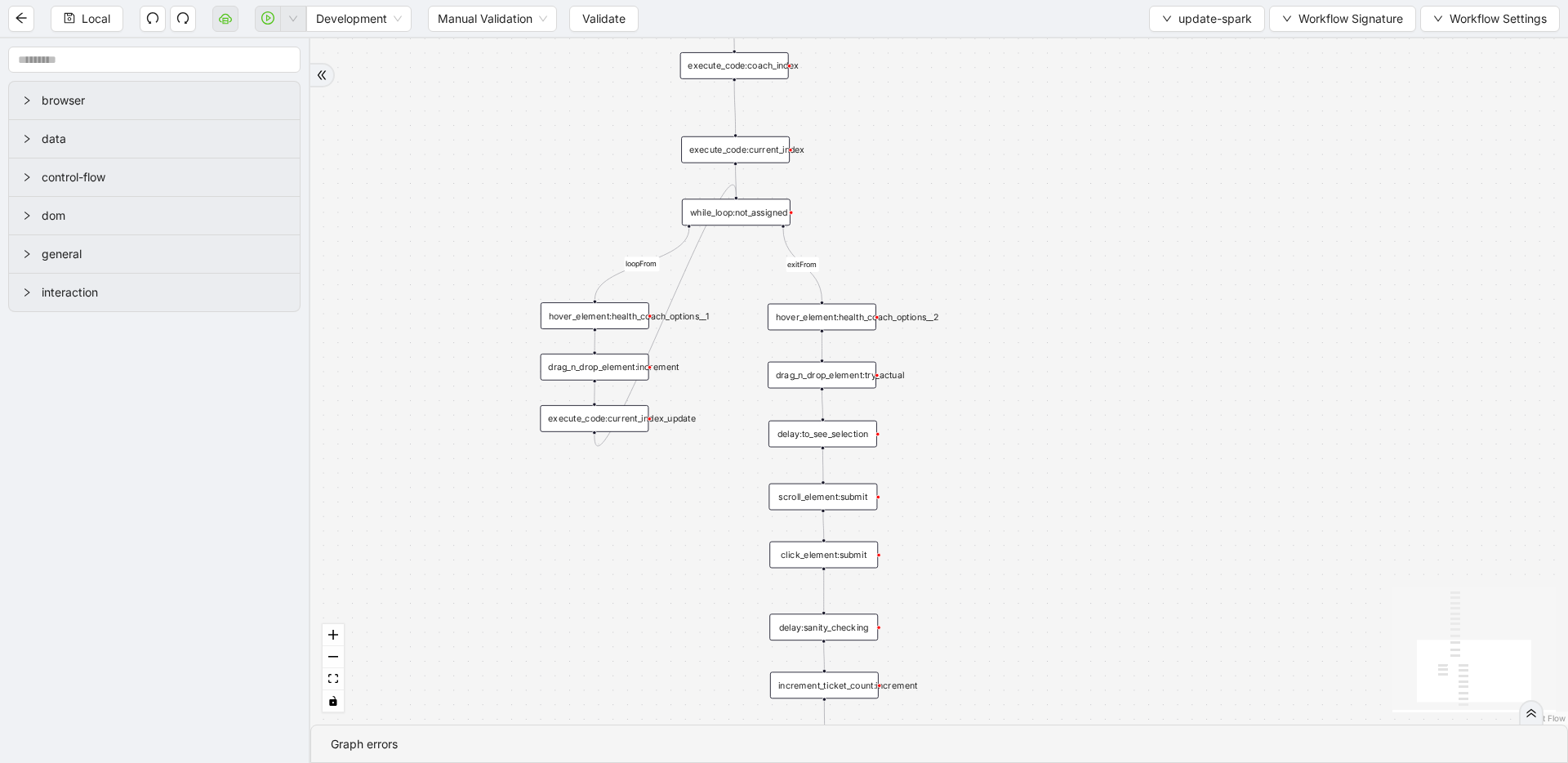
drag, startPoint x: 1060, startPoint y: 242, endPoint x: 1012, endPoint y: 371, distance: 137.6
drag, startPoint x: 1023, startPoint y: 182, endPoint x: 1026, endPoint y: 67, distance: 115.0
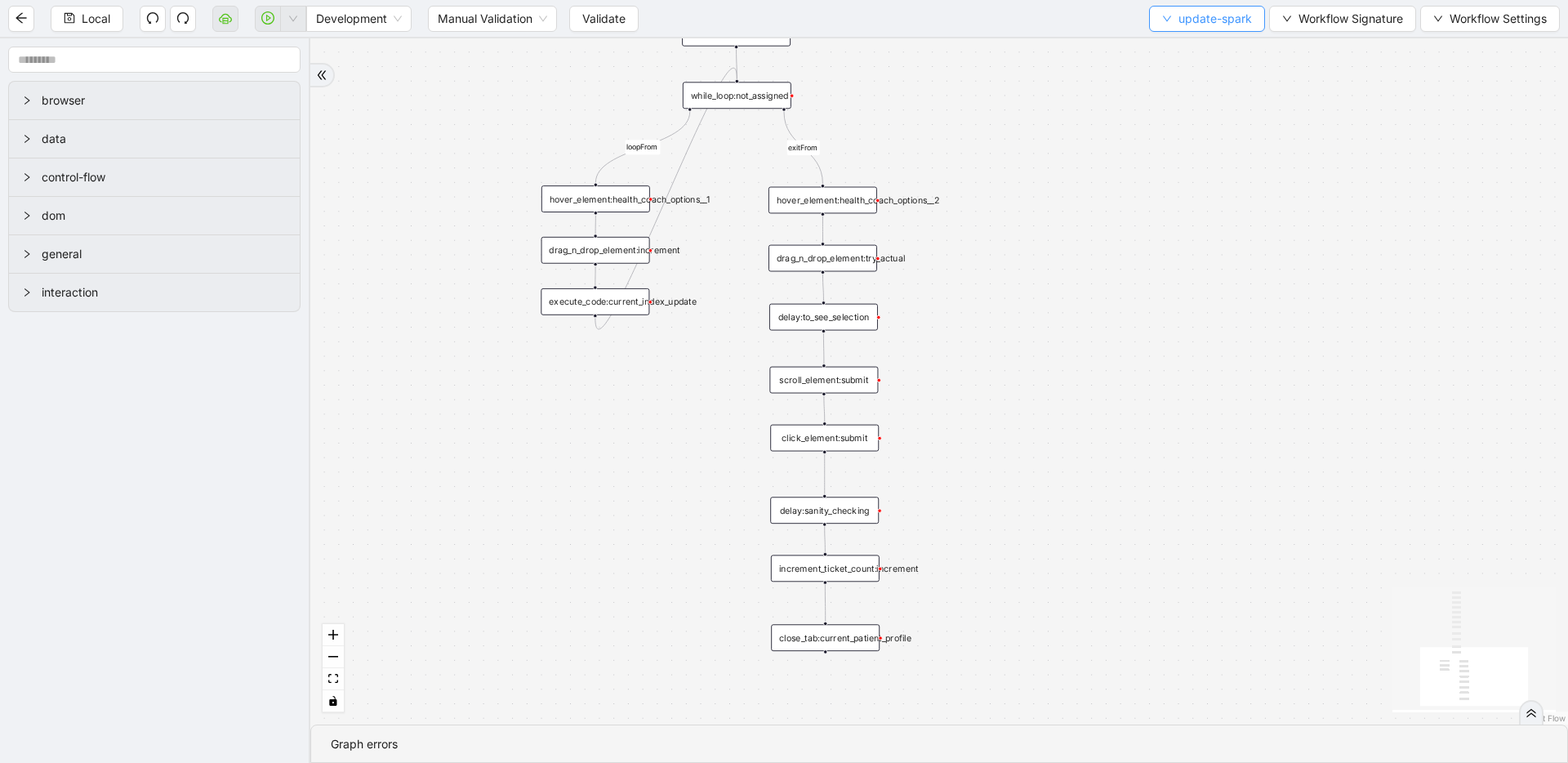
click at [1161, 11] on button "update-spark" at bounding box center [1207, 19] width 116 height 26
click at [1161, 37] on li "Select" at bounding box center [1205, 51] width 109 height 26
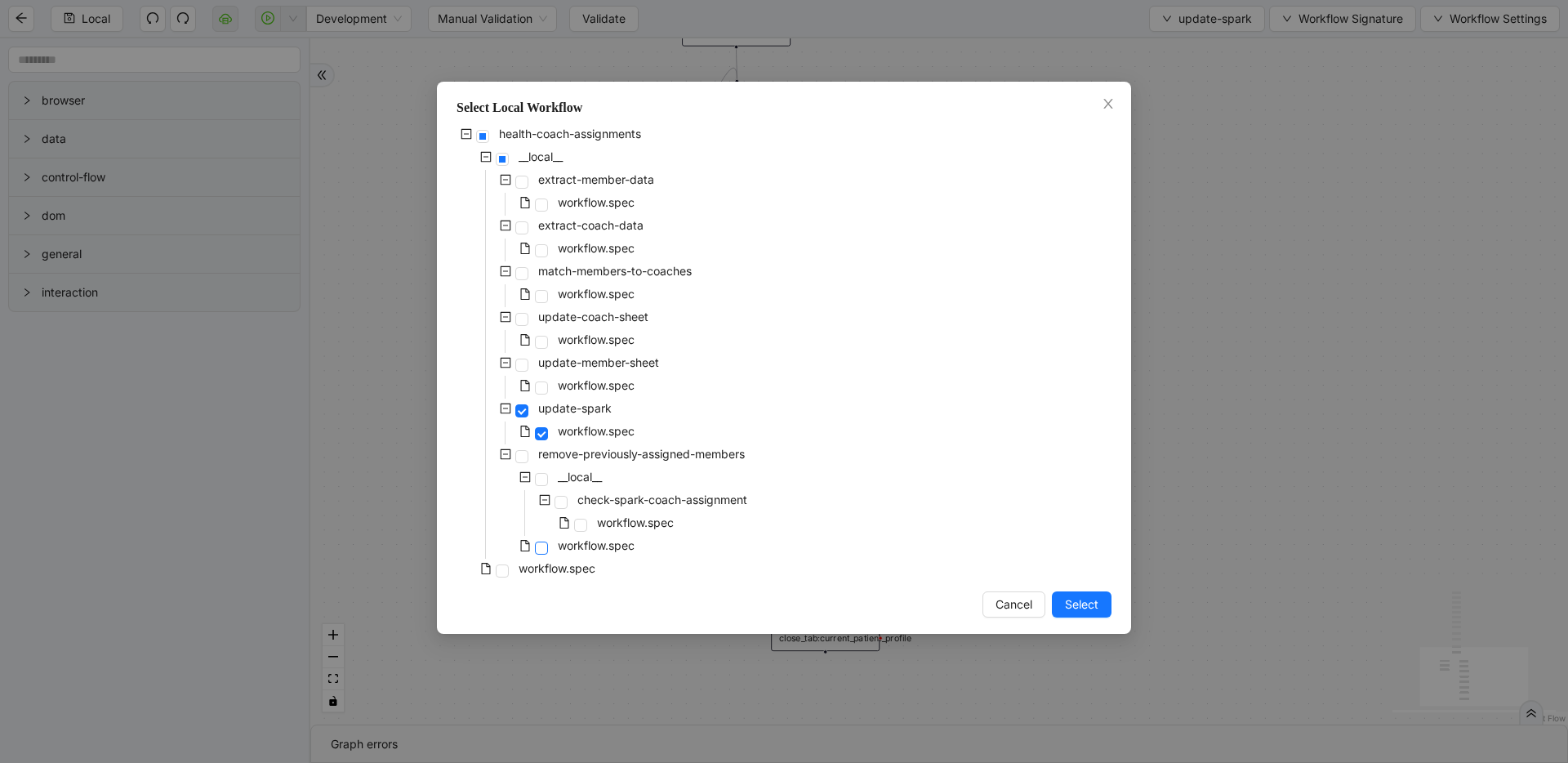
click at [547, 544] on span at bounding box center [541, 548] width 13 height 13
click at [1059, 601] on button "Select" at bounding box center [1082, 605] width 60 height 26
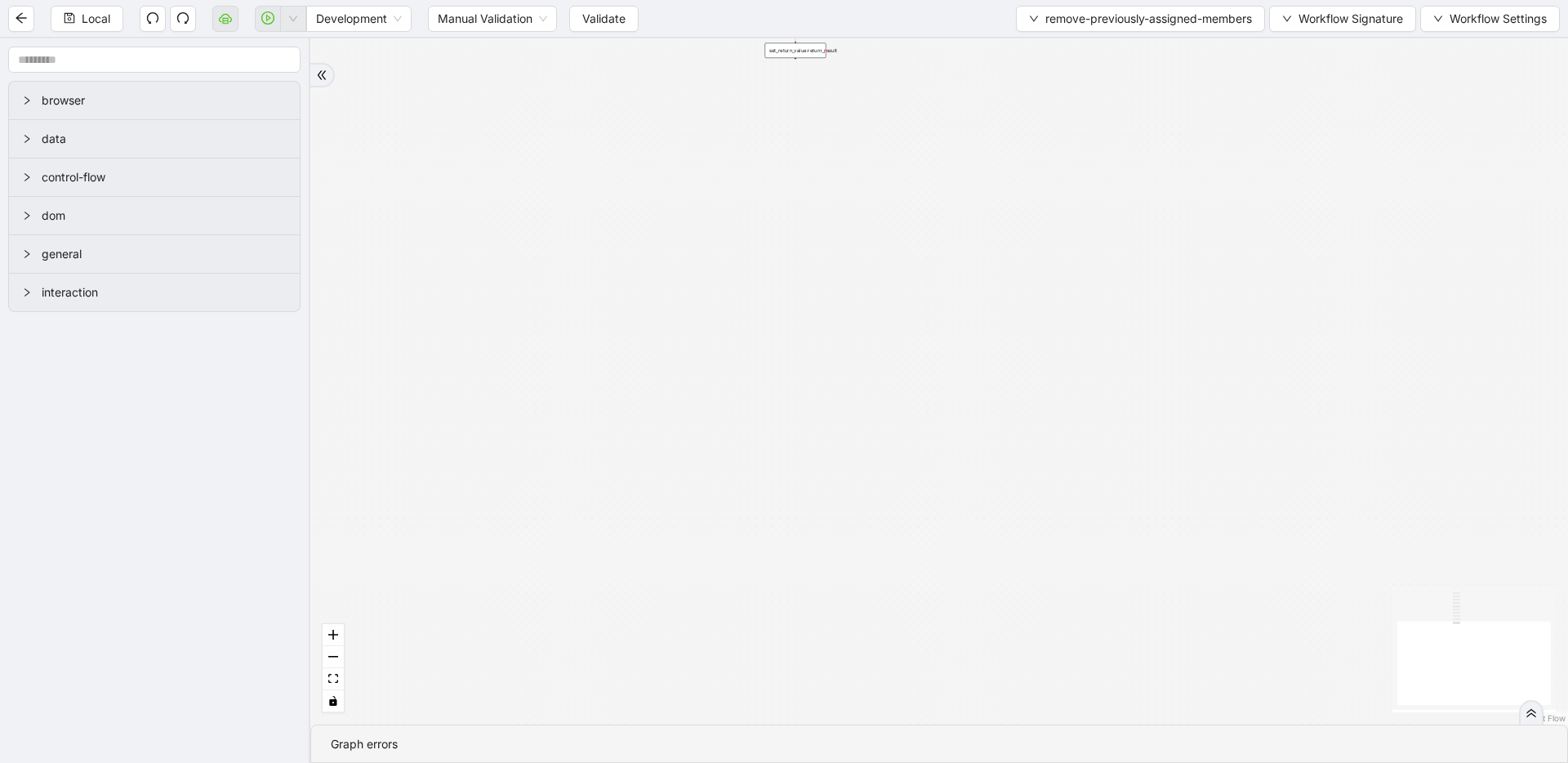
drag, startPoint x: 944, startPoint y: 346, endPoint x: 929, endPoint y: 636, distance: 290.4
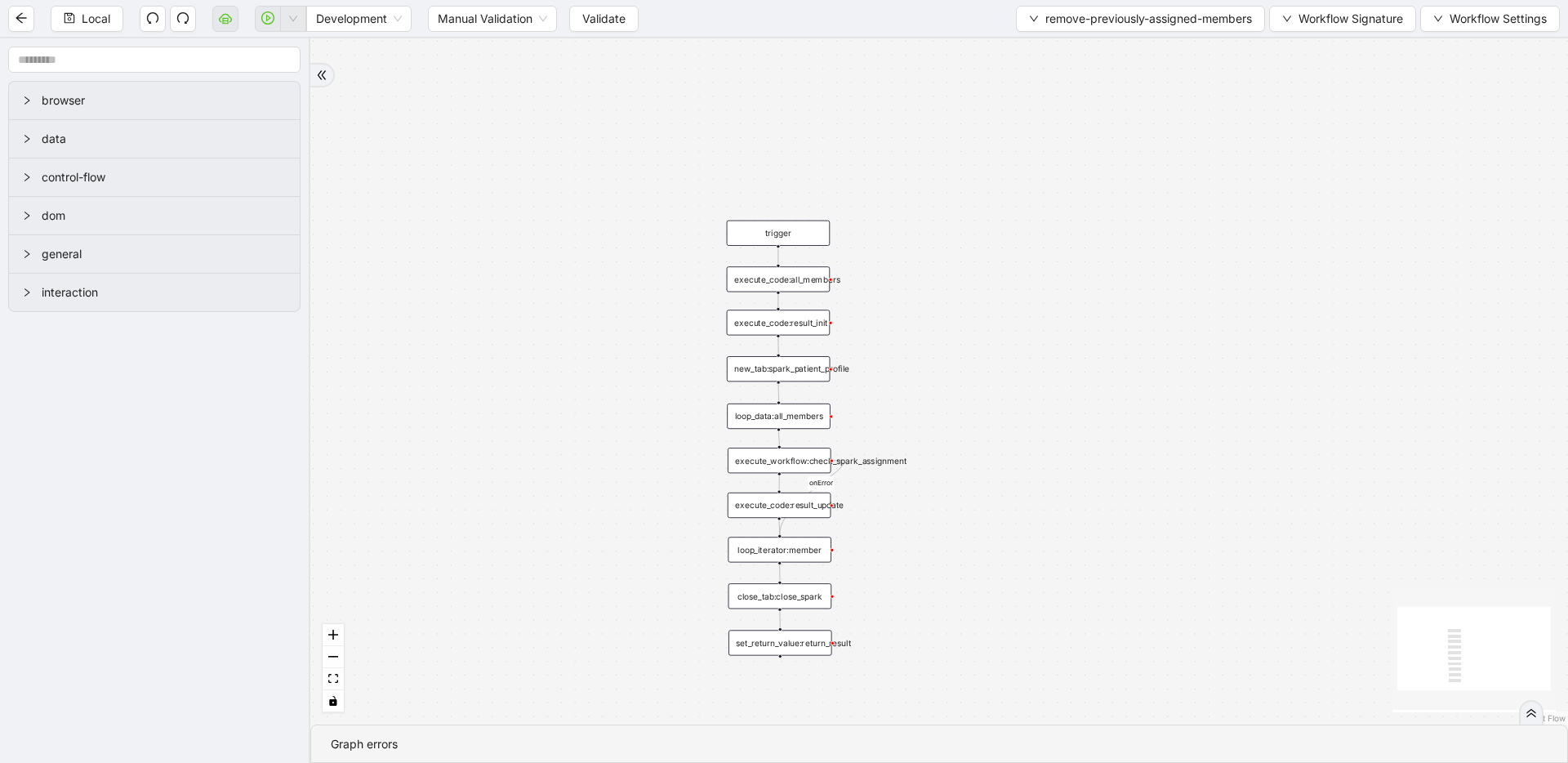
drag, startPoint x: 745, startPoint y: 271, endPoint x: 739, endPoint y: 463, distance: 192.1
click at [1161, 22] on span "remove-previously-assigned-members" at bounding box center [1149, 18] width 207 height 18
click at [1137, 48] on span "Select" at bounding box center [1136, 50] width 227 height 18
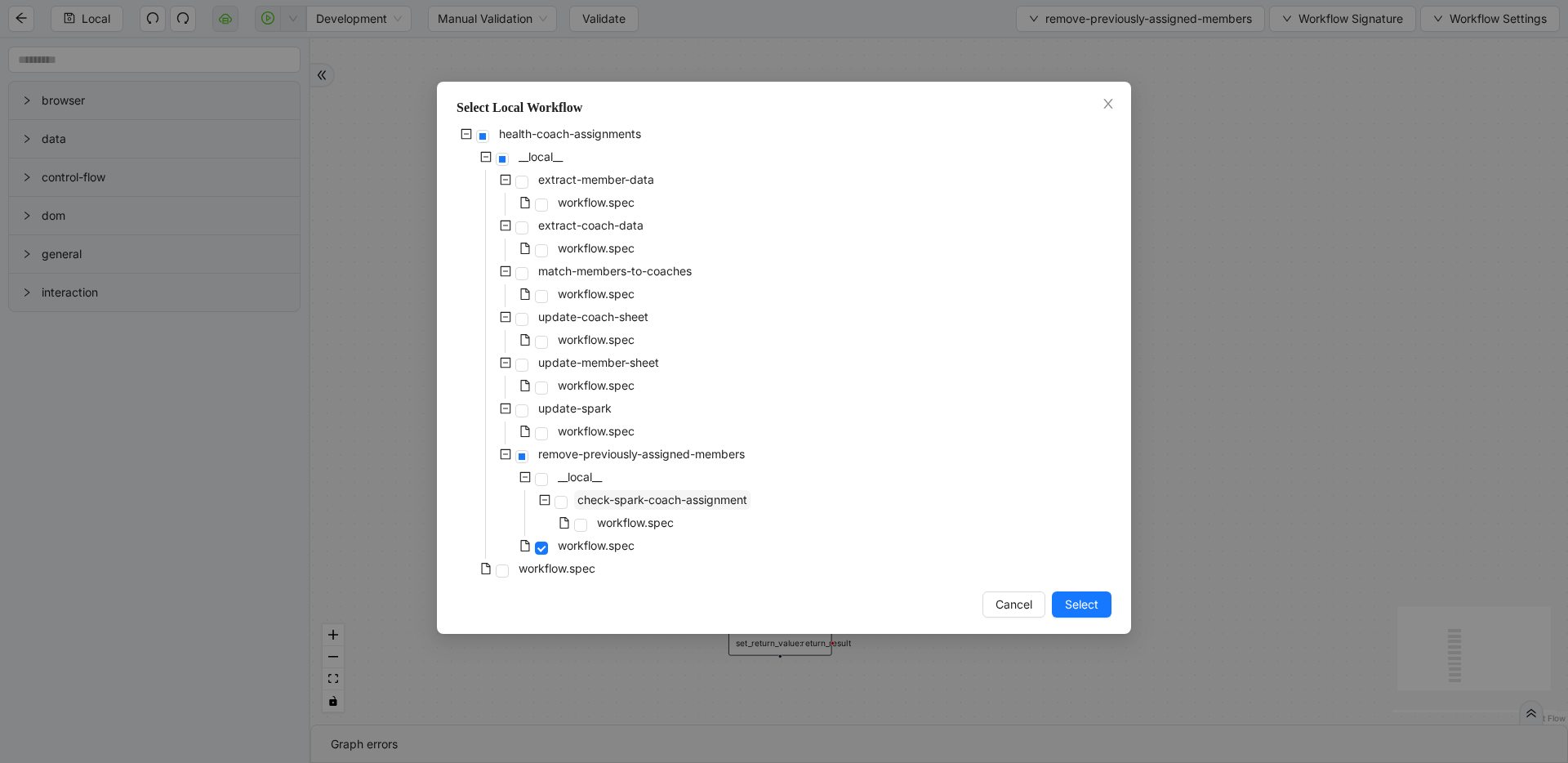
click at [609, 506] on span "check-spark-coach-assignment" at bounding box center [662, 499] width 169 height 14
click at [1066, 592] on button "Select" at bounding box center [1082, 605] width 60 height 26
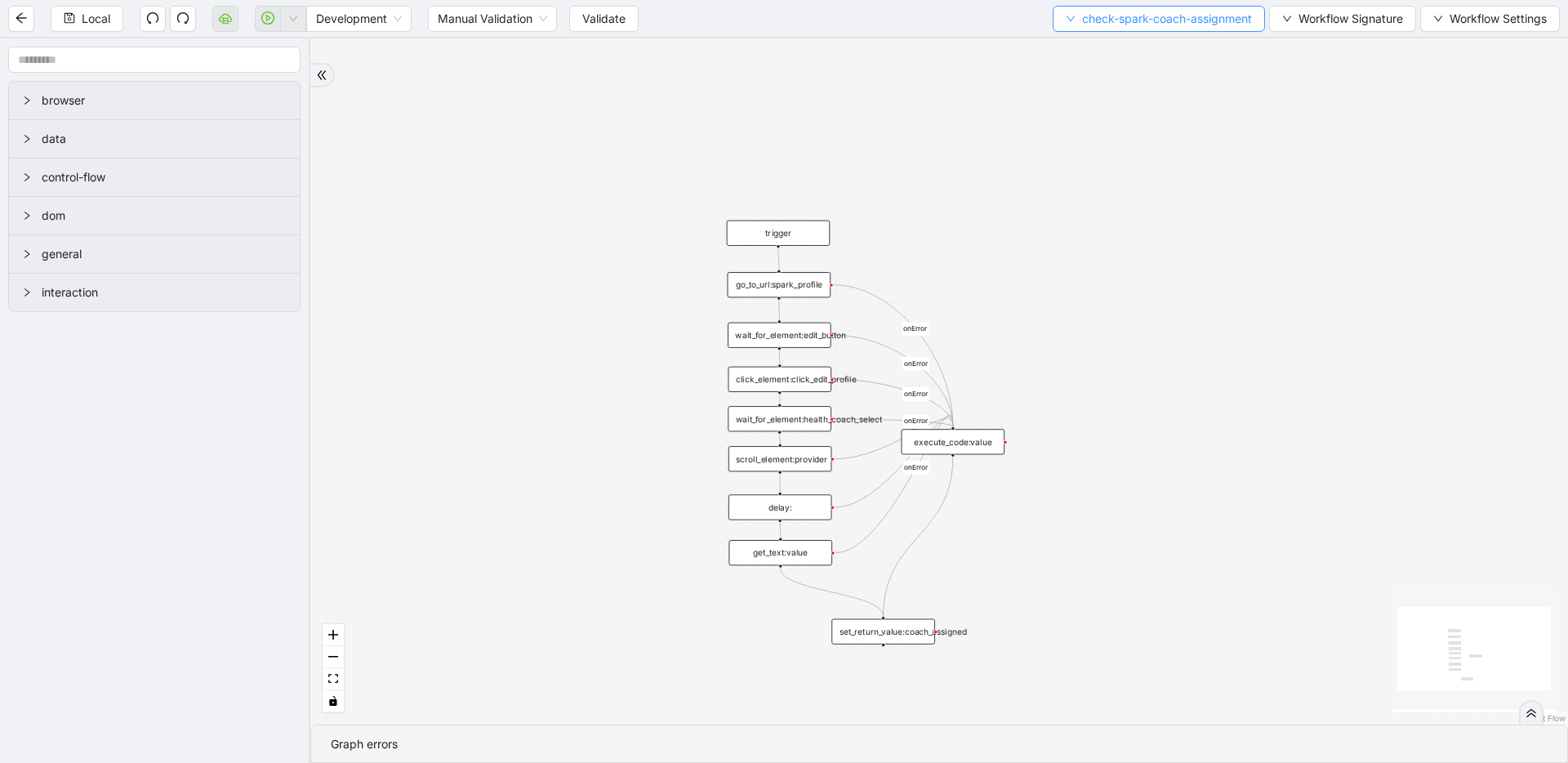
click at [1091, 27] on button "check-spark-coach-assignment" at bounding box center [1158, 19] width 212 height 26
click at [1091, 41] on span "Select" at bounding box center [1156, 50] width 189 height 18
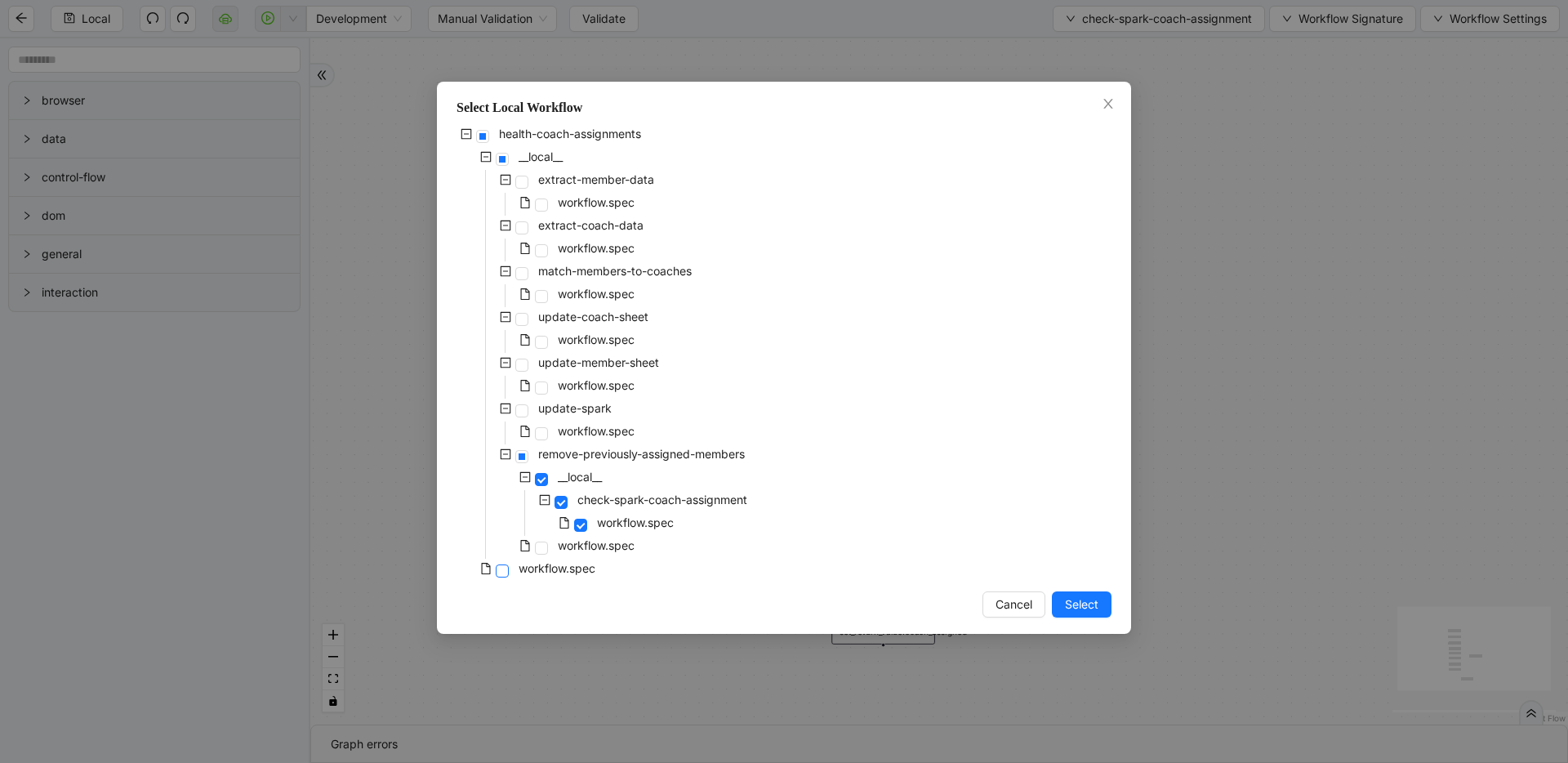
click at [506, 567] on span at bounding box center [502, 571] width 13 height 13
click at [1078, 610] on span "Select" at bounding box center [1081, 604] width 34 height 18
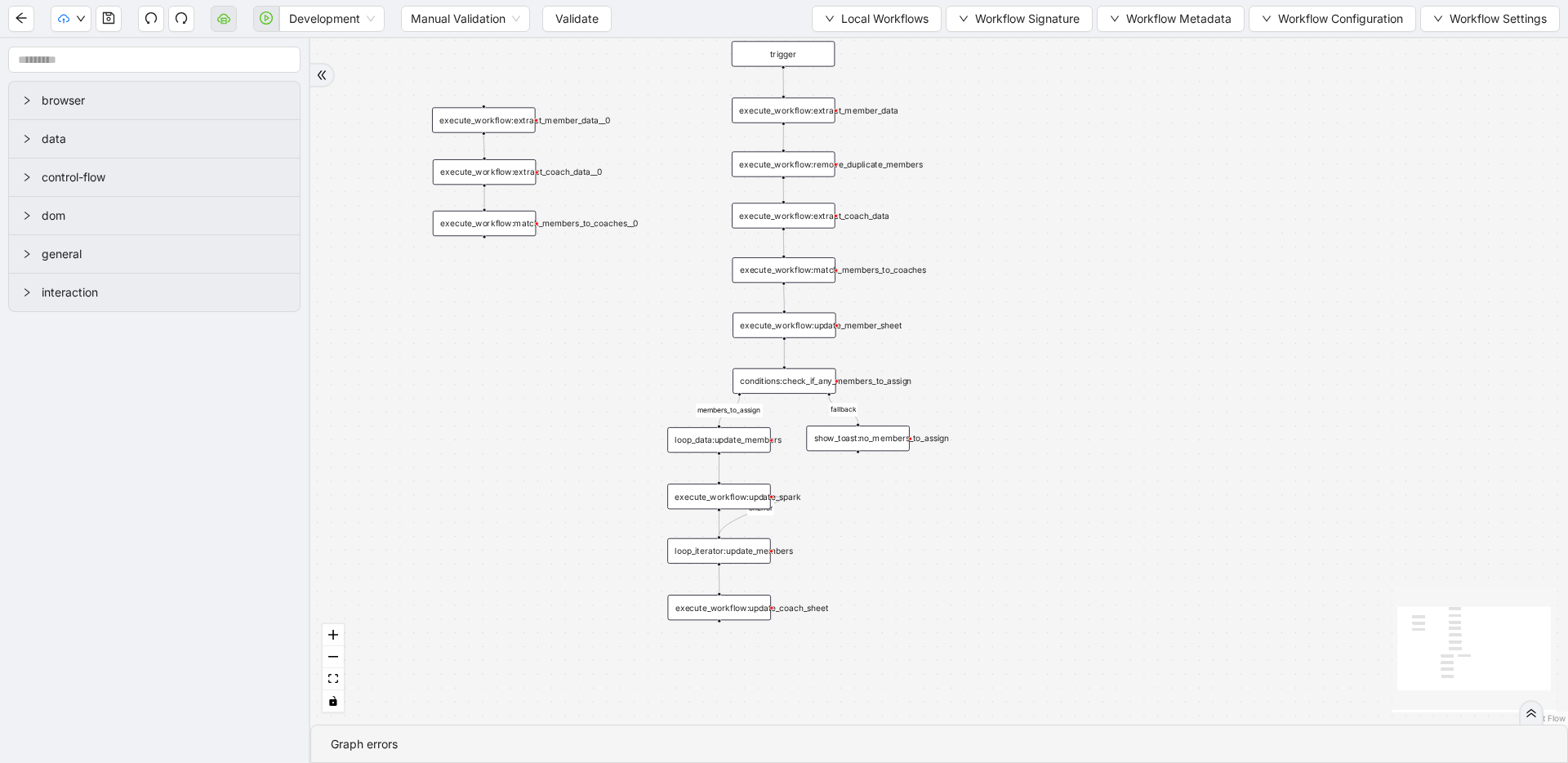
drag, startPoint x: 1080, startPoint y: 447, endPoint x: 1084, endPoint y: 325, distance: 122.1
click at [1084, 325] on div "members_to_assign fallback onError trigger execute_workflow:extract_member_data…" at bounding box center [938, 381] width 1257 height 686
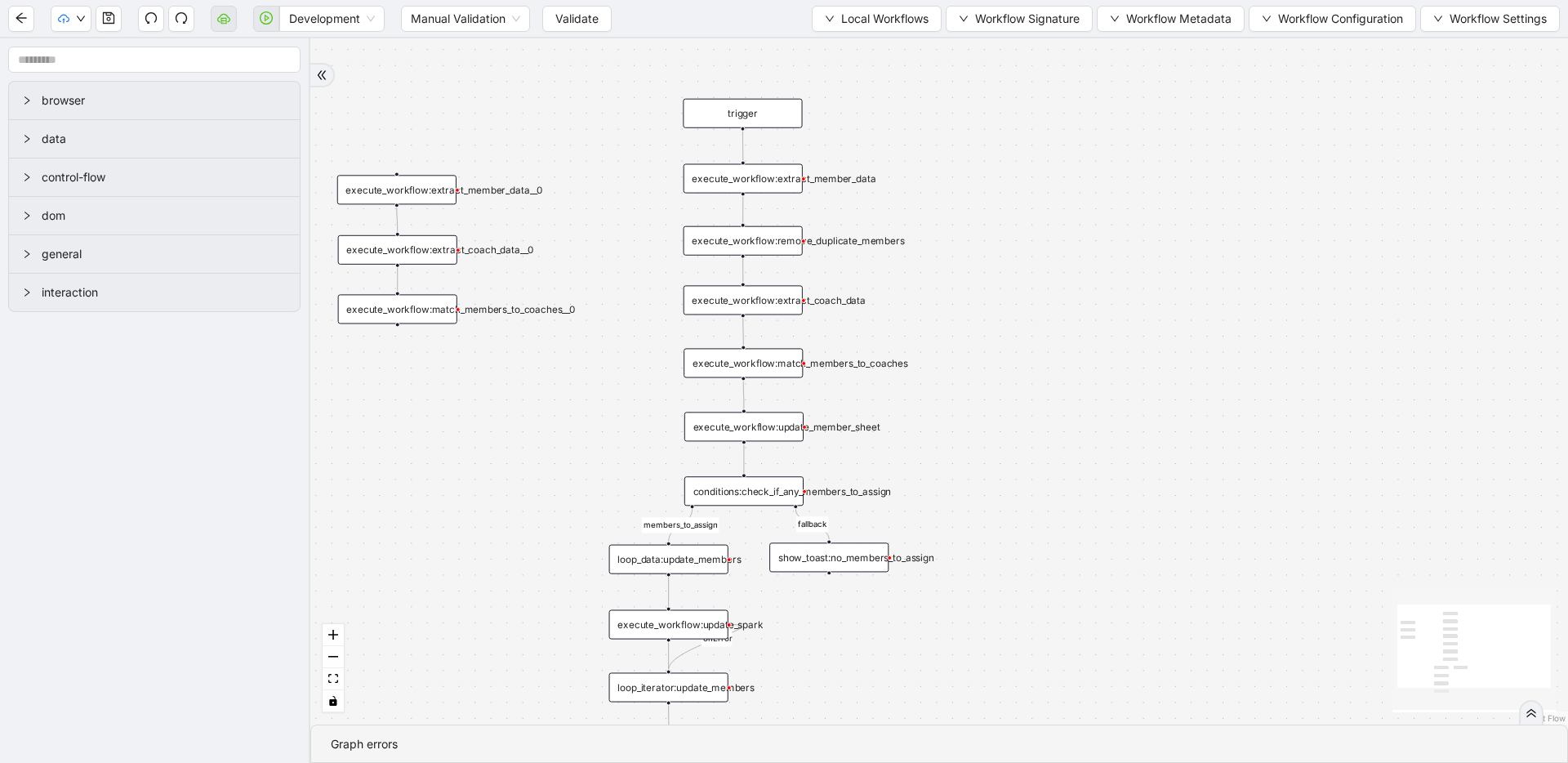
drag, startPoint x: 1020, startPoint y: 271, endPoint x: 1012, endPoint y: 376, distance: 105.3
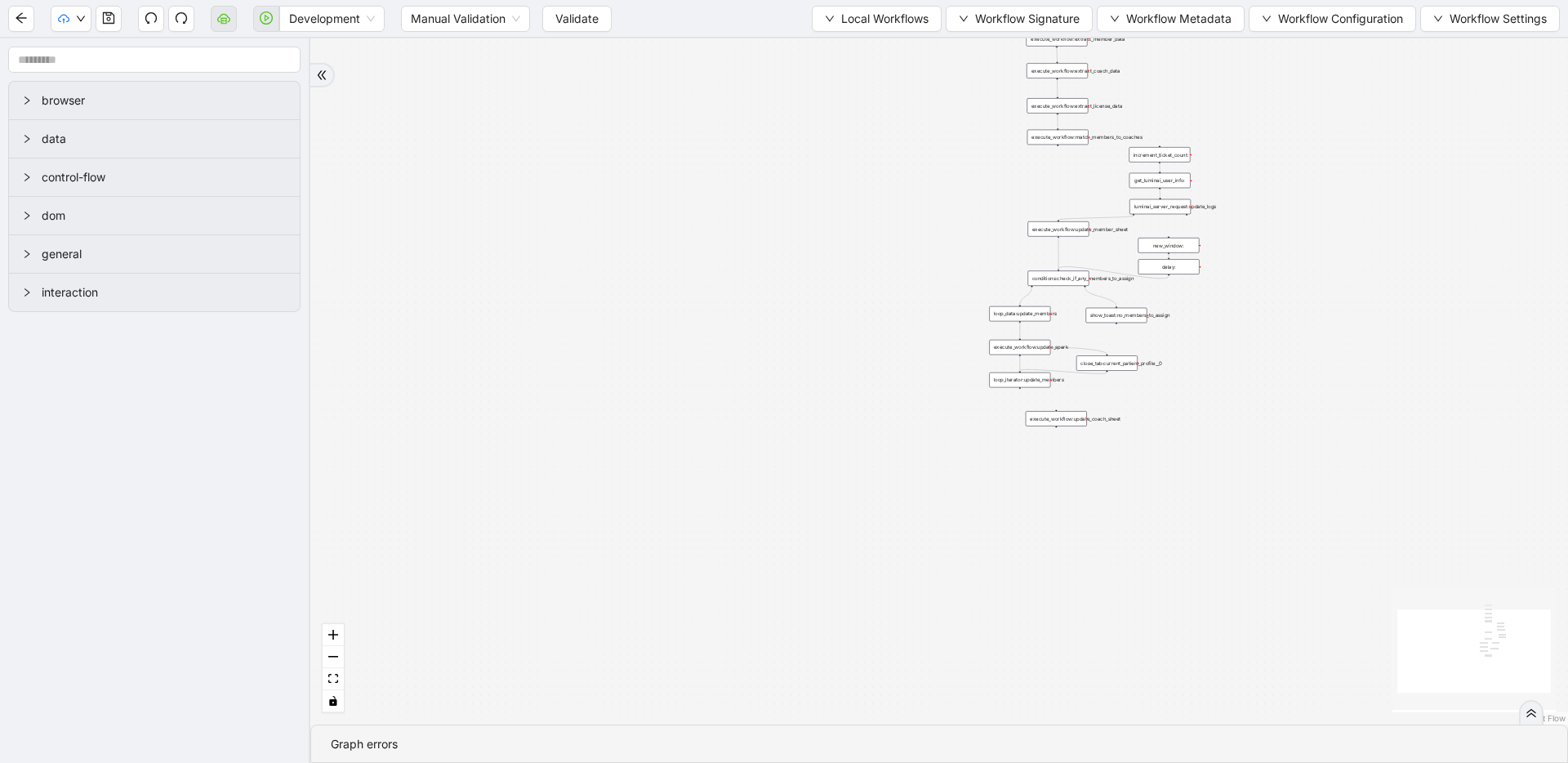
drag, startPoint x: 936, startPoint y: 276, endPoint x: 657, endPoint y: 413, distance: 310.8
click at [655, 418] on div "trigger execute_workflow:extract_member_data execute_workflow:extract_coach_dat…" at bounding box center [938, 381] width 1257 height 686
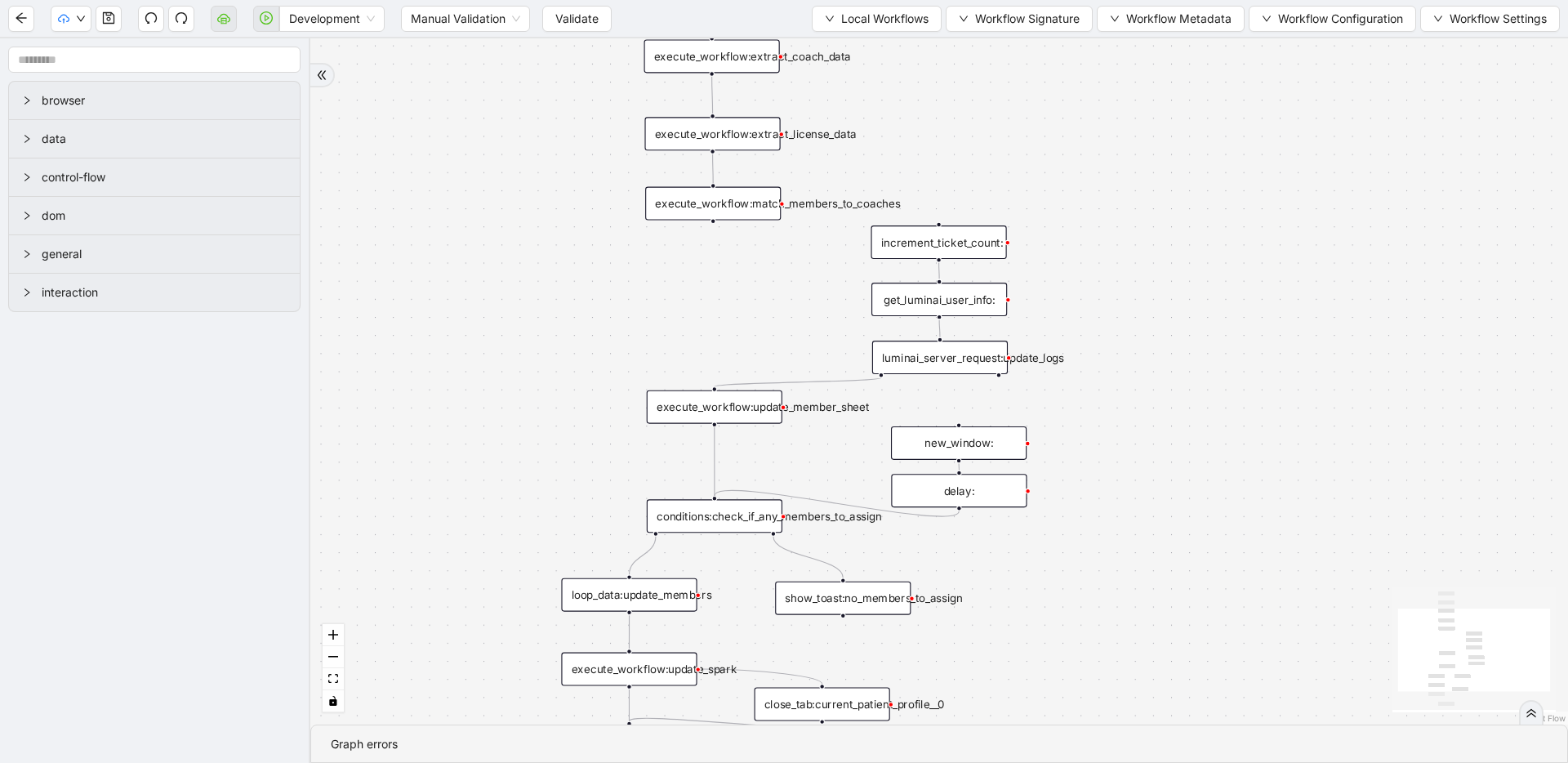
drag, startPoint x: 1033, startPoint y: 188, endPoint x: 910, endPoint y: 396, distance: 241.6
click at [910, 396] on div "trigger execute_workflow:extract_member_data execute_workflow:extract_coach_dat…" at bounding box center [938, 381] width 1257 height 686
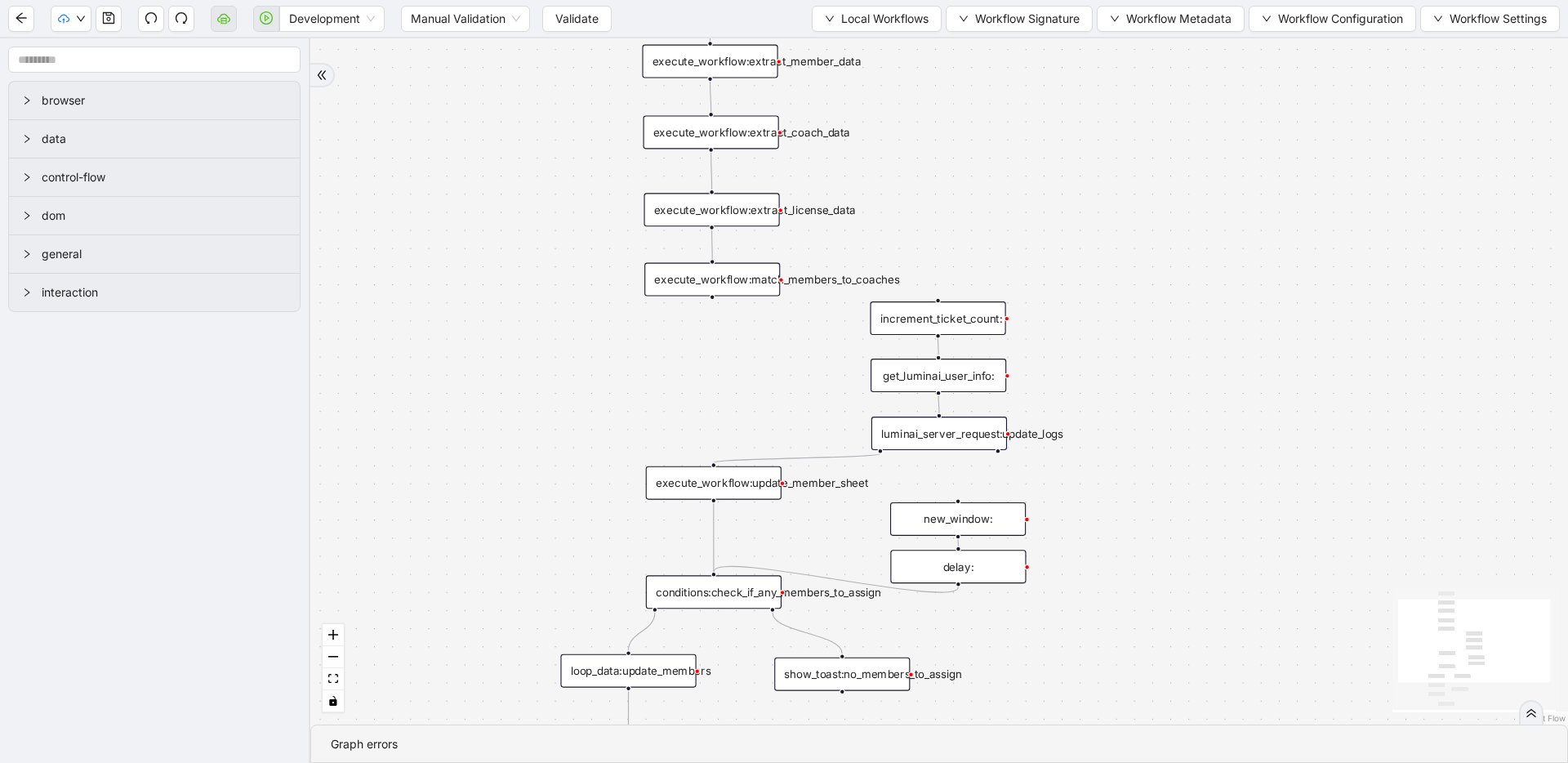
drag, startPoint x: 434, startPoint y: 243, endPoint x: 436, endPoint y: 339, distance: 96.0
click at [436, 339] on div "trigger execute_workflow:extract_member_data execute_workflow:extract_coach_dat…" at bounding box center [938, 381] width 1257 height 686
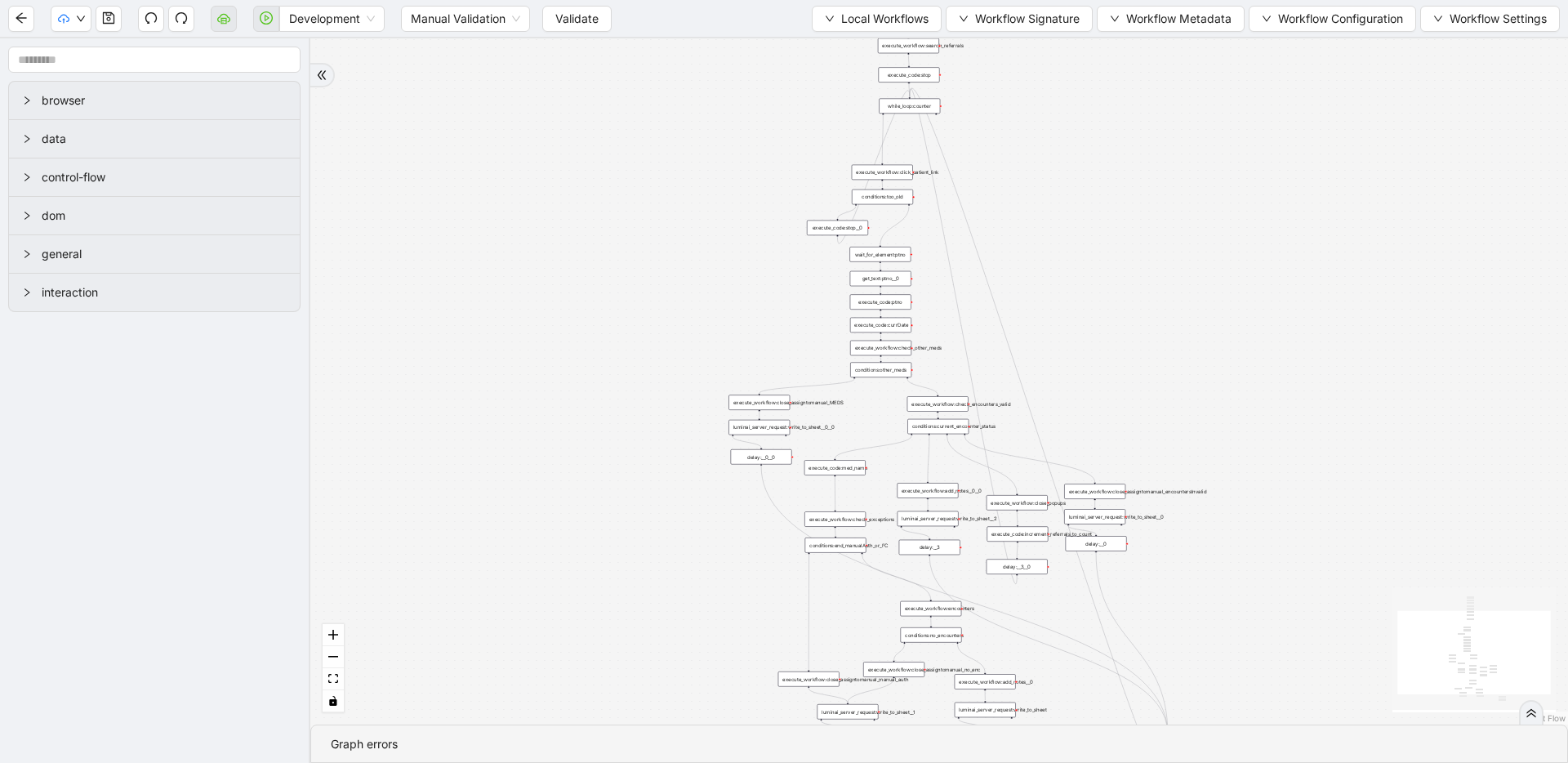
drag, startPoint x: 461, startPoint y: 284, endPoint x: 445, endPoint y: 305, distance: 26.4
click at [445, 305] on div "trigger execute_workflow:check_exceptions execute_workflow:encounters execute_w…" at bounding box center [938, 381] width 1257 height 686
click at [1278, 14] on span "Workflow Configuration" at bounding box center [1340, 18] width 125 height 18
click at [1283, 78] on span "Value" at bounding box center [1328, 76] width 144 height 18
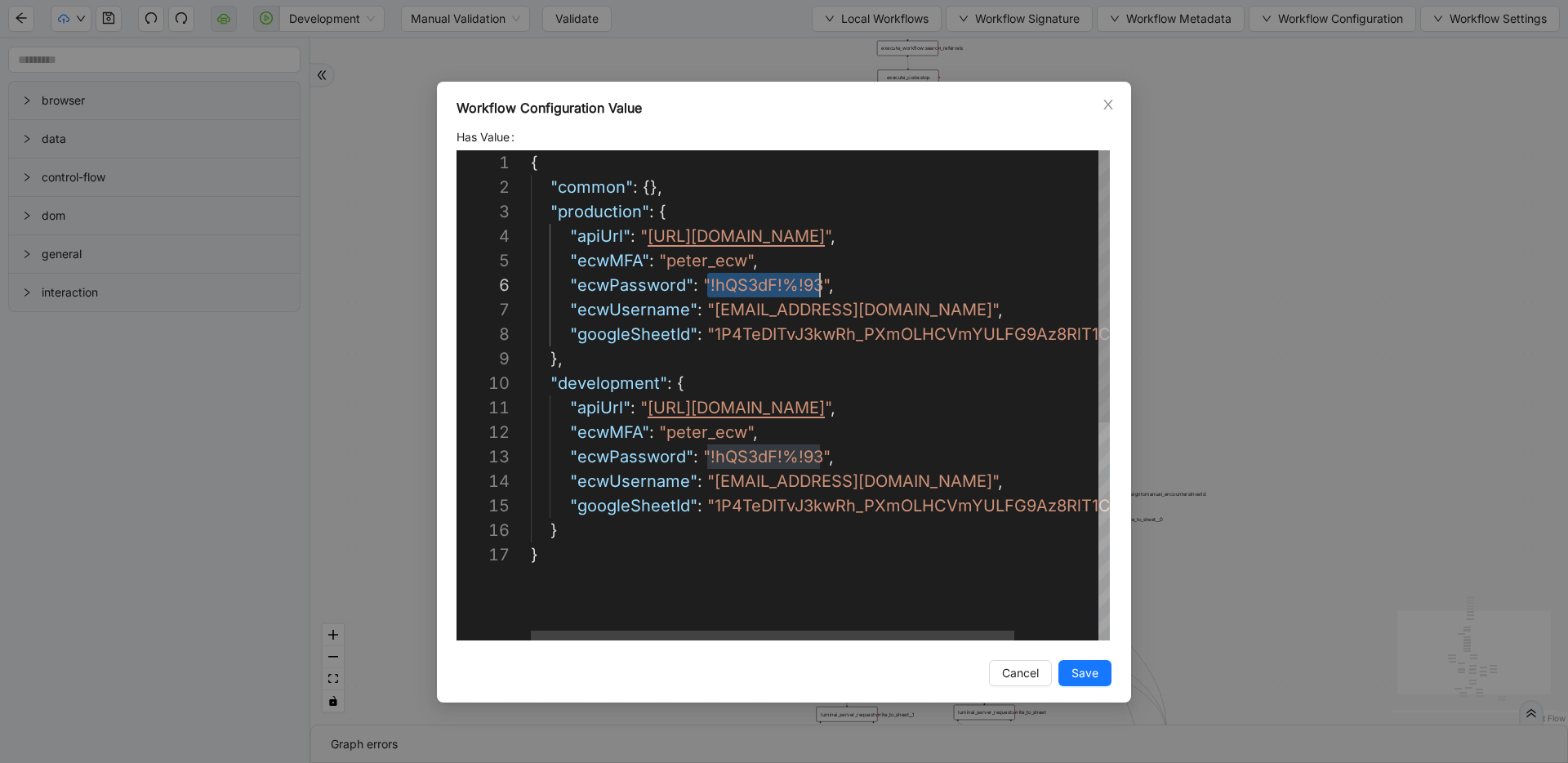
scroll to position [123, 289]
drag, startPoint x: 708, startPoint y: 285, endPoint x: 815, endPoint y: 282, distance: 107.0
paste textarea "*********"
type textarea "**********"
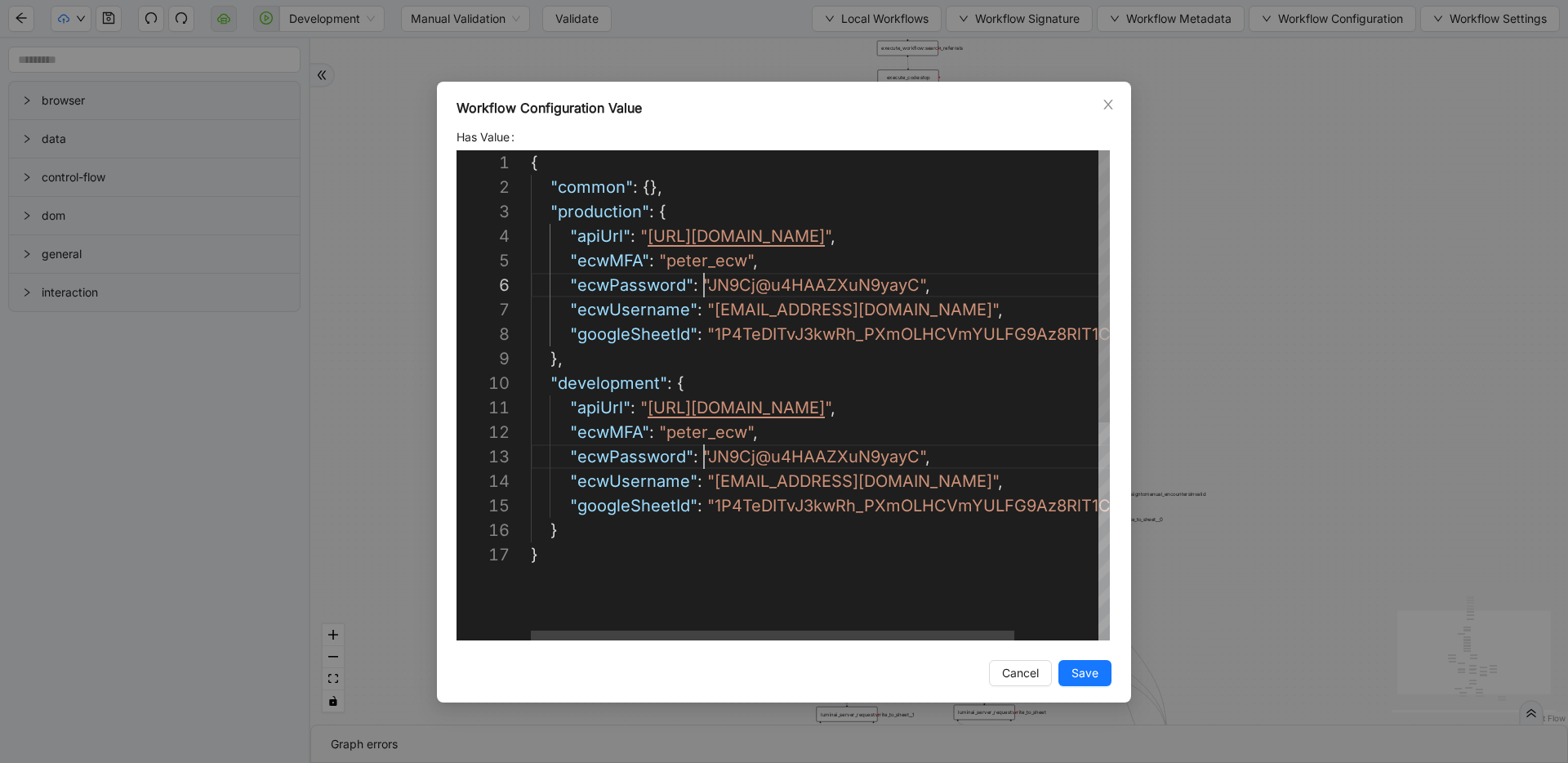
scroll to position [123, 173]
click at [1082, 669] on span "Save" at bounding box center [1084, 672] width 27 height 18
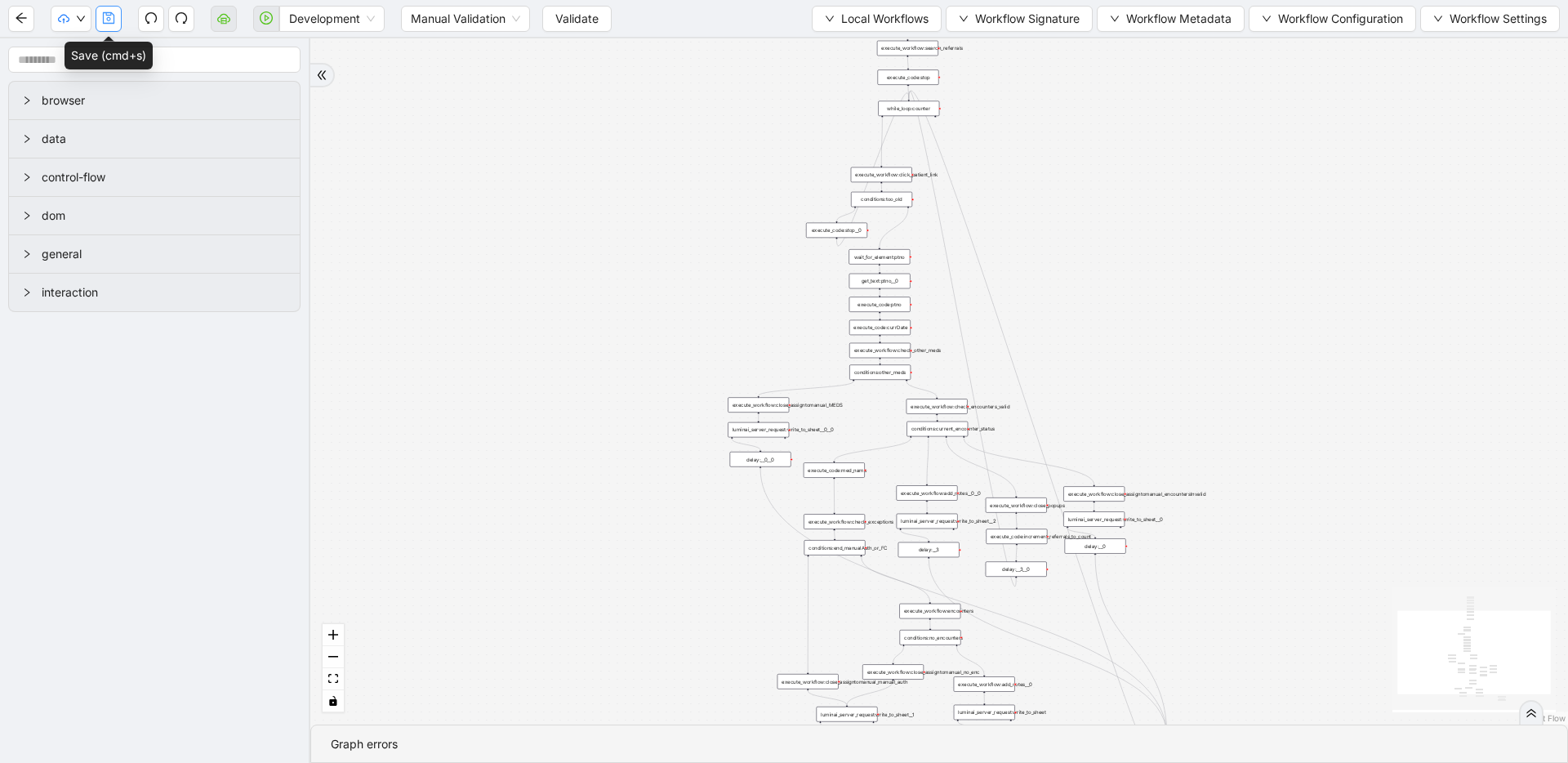
click at [105, 13] on icon "save" at bounding box center [109, 18] width 13 height 13
click at [566, 23] on span "Validate" at bounding box center [577, 18] width 43 height 18
click at [72, 78] on span "Prod: Update Needed" at bounding box center [123, 76] width 118 height 18
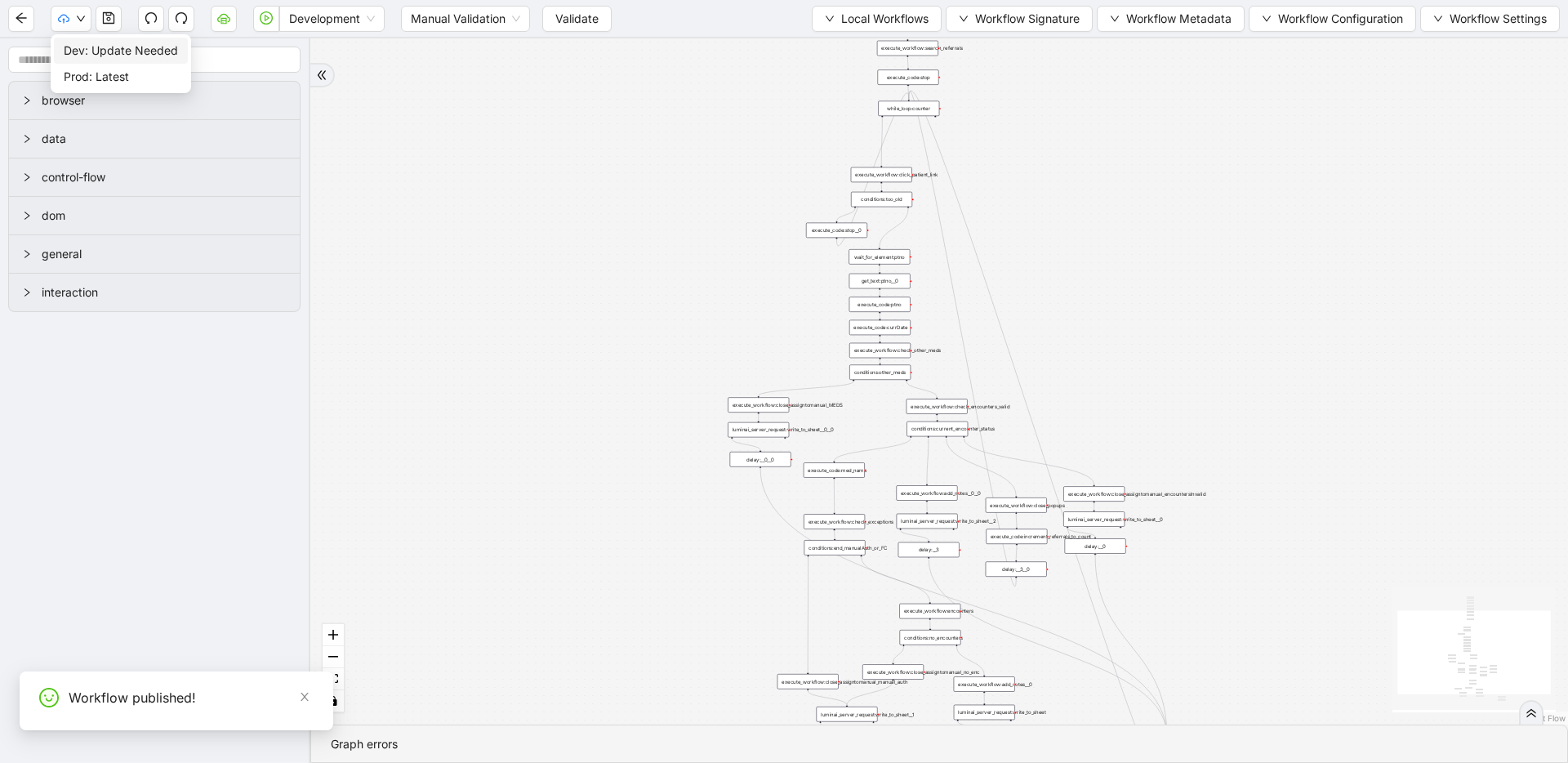
click at [72, 46] on span "Dev: Update Needed" at bounding box center [121, 50] width 114 height 18
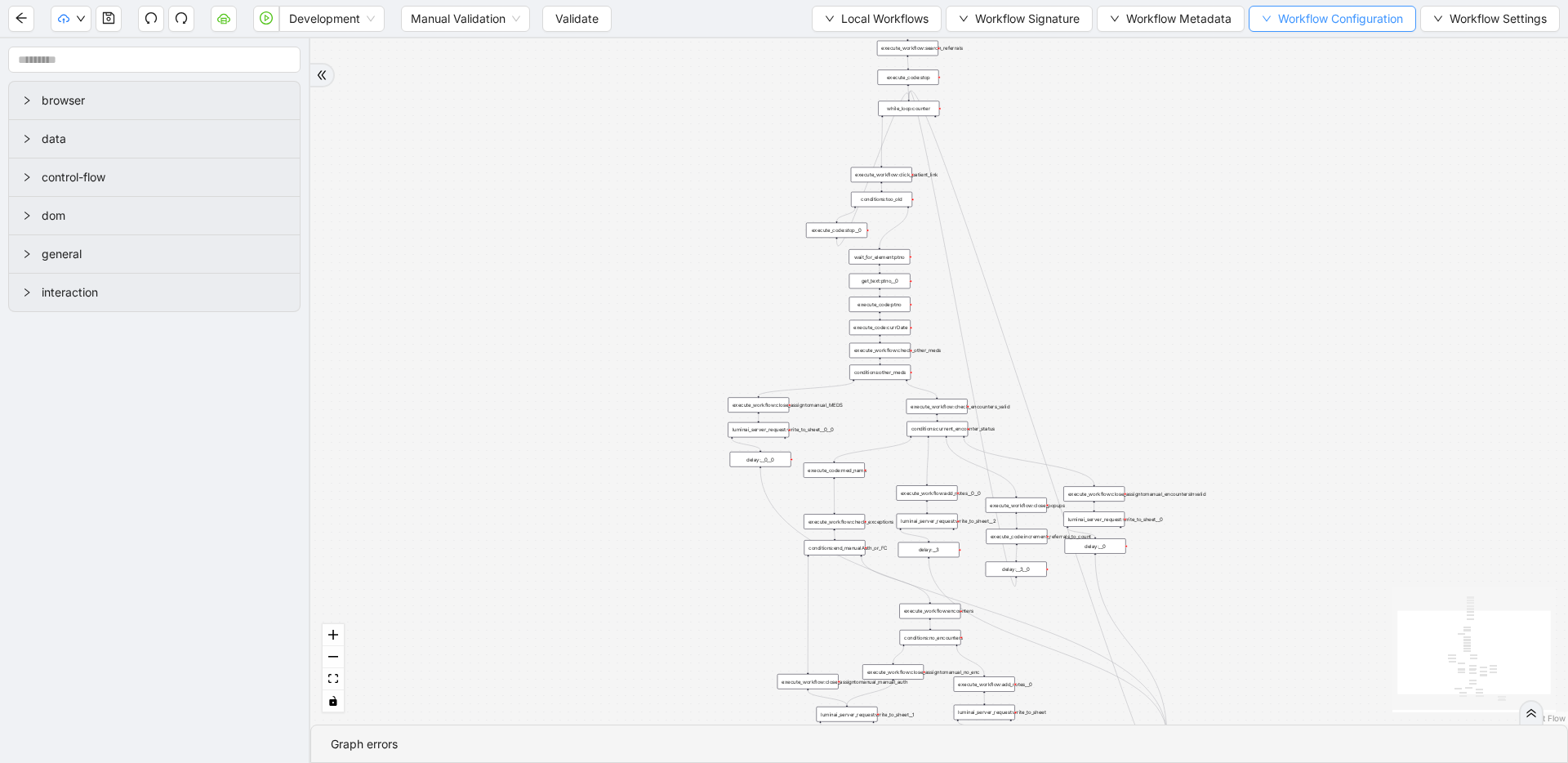
click at [1268, 16] on button "Workflow Configuration" at bounding box center [1332, 19] width 168 height 26
click at [1263, 78] on span "Value" at bounding box center [1328, 76] width 144 height 18
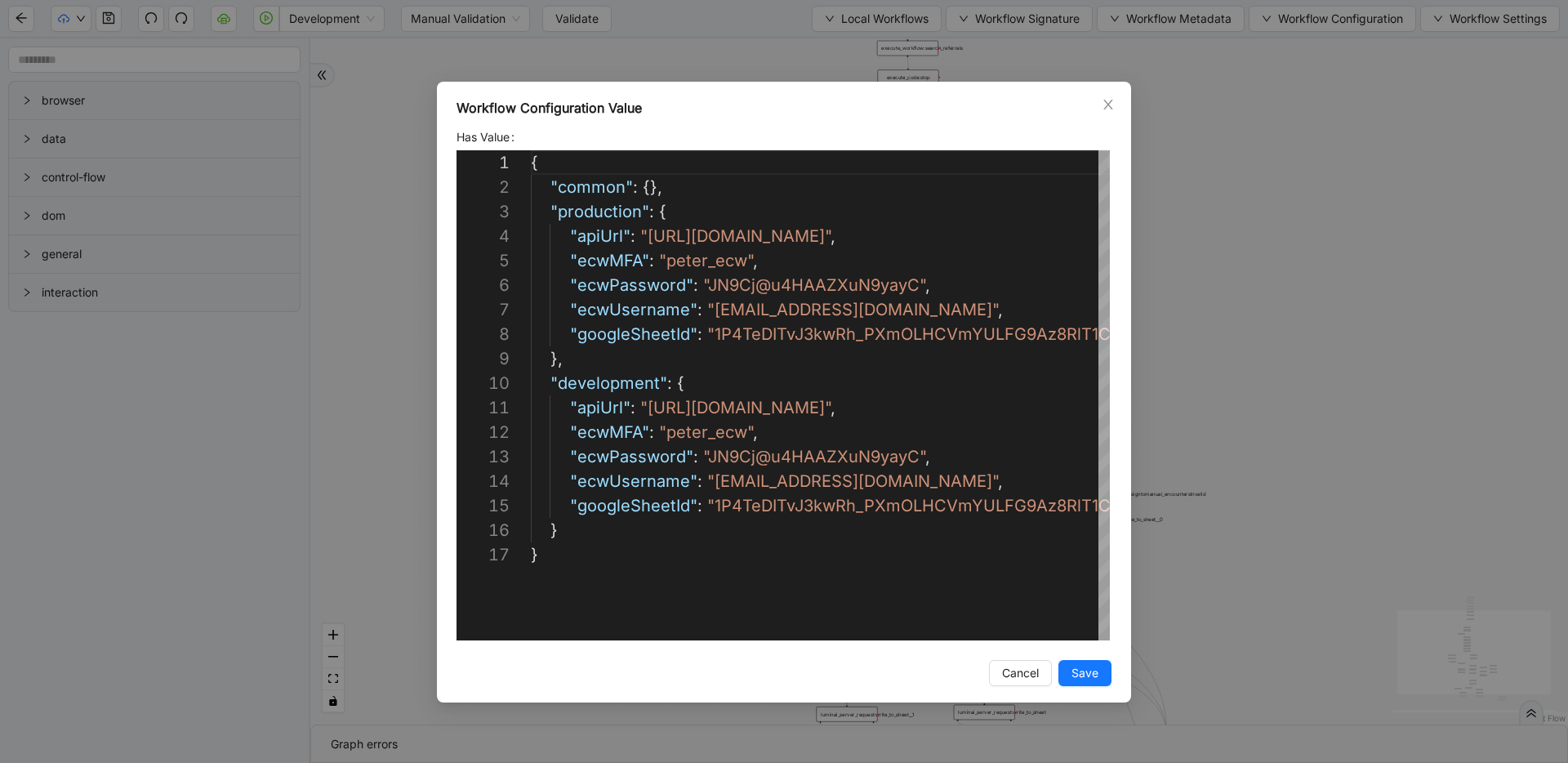
scroll to position [245, 0]
click at [1193, 236] on div "Workflow Configuration Value Has Value 1 2 3 4 5 6 7 8 9 10 11 12 13 14 15 16 1…" at bounding box center [784, 381] width 1568 height 763
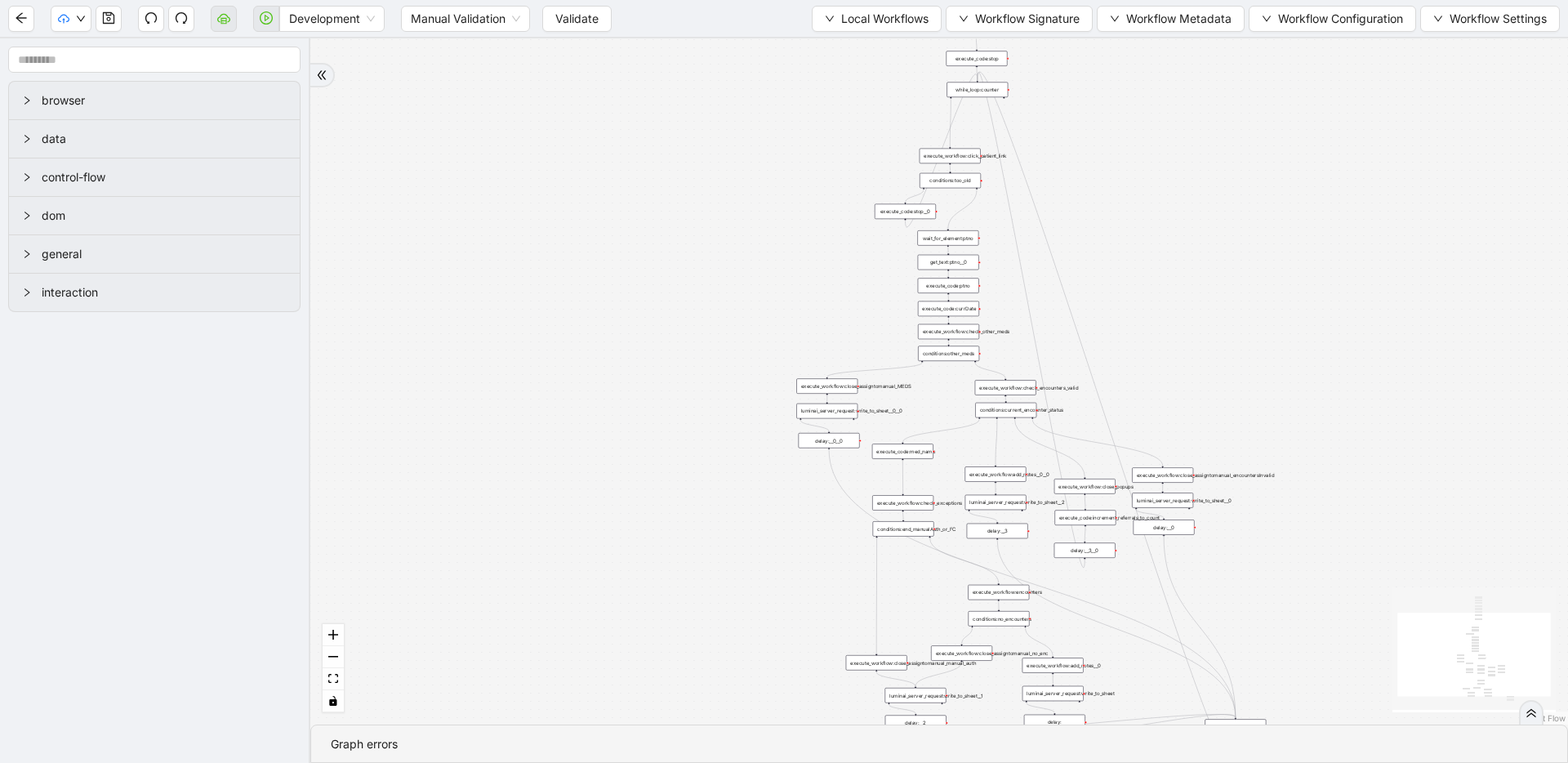
drag, startPoint x: 638, startPoint y: 368, endPoint x: 627, endPoint y: 397, distance: 31.0
click at [1329, 17] on span "Workflow Configuration" at bounding box center [1340, 18] width 125 height 18
click at [1309, 68] on span "Value" at bounding box center [1328, 76] width 144 height 18
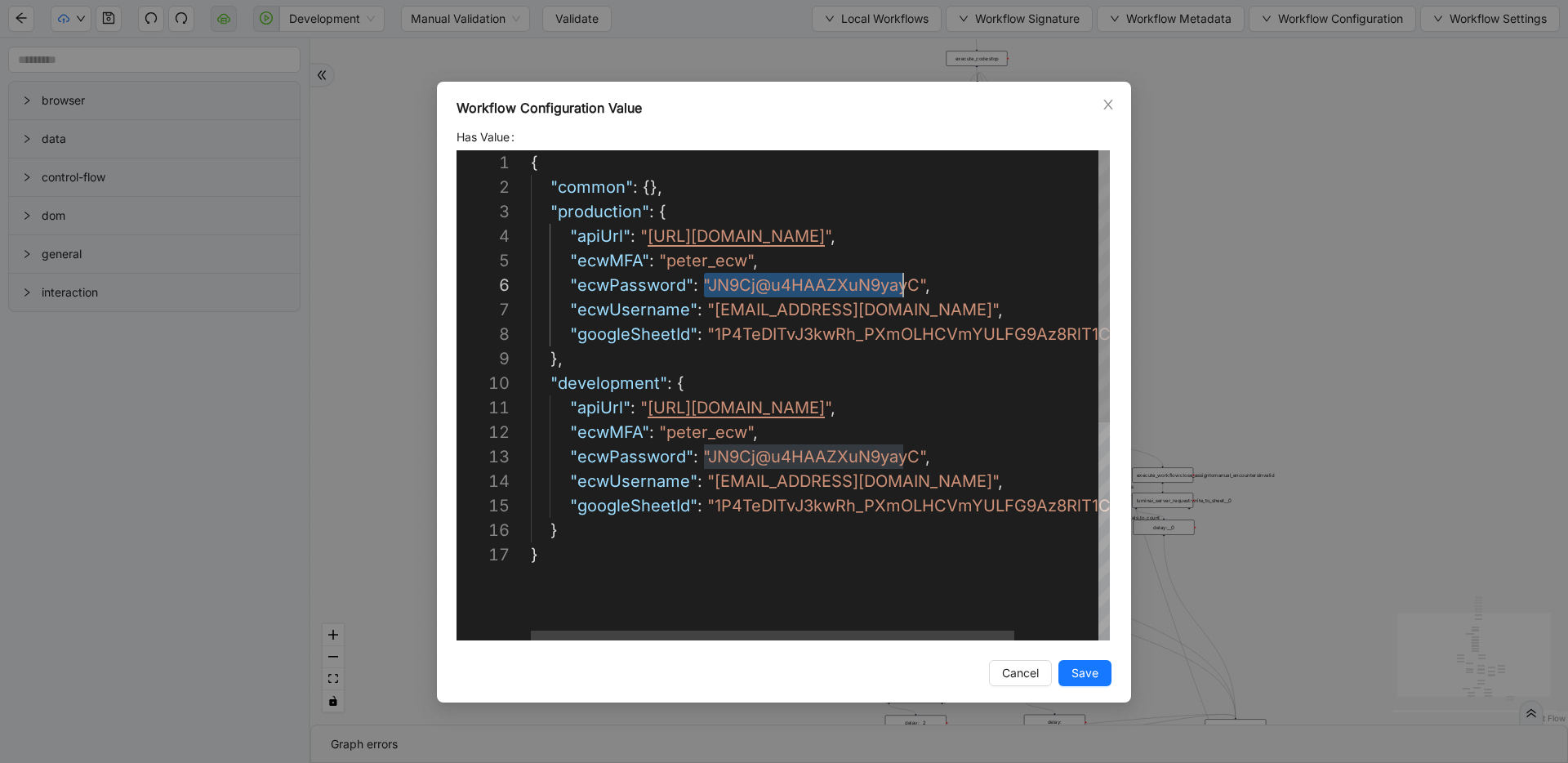
scroll to position [123, 385]
drag, startPoint x: 707, startPoint y: 286, endPoint x: 917, endPoint y: 282, distance: 210.0
click at [1107, 104] on icon "close" at bounding box center [1107, 104] width 9 height 9
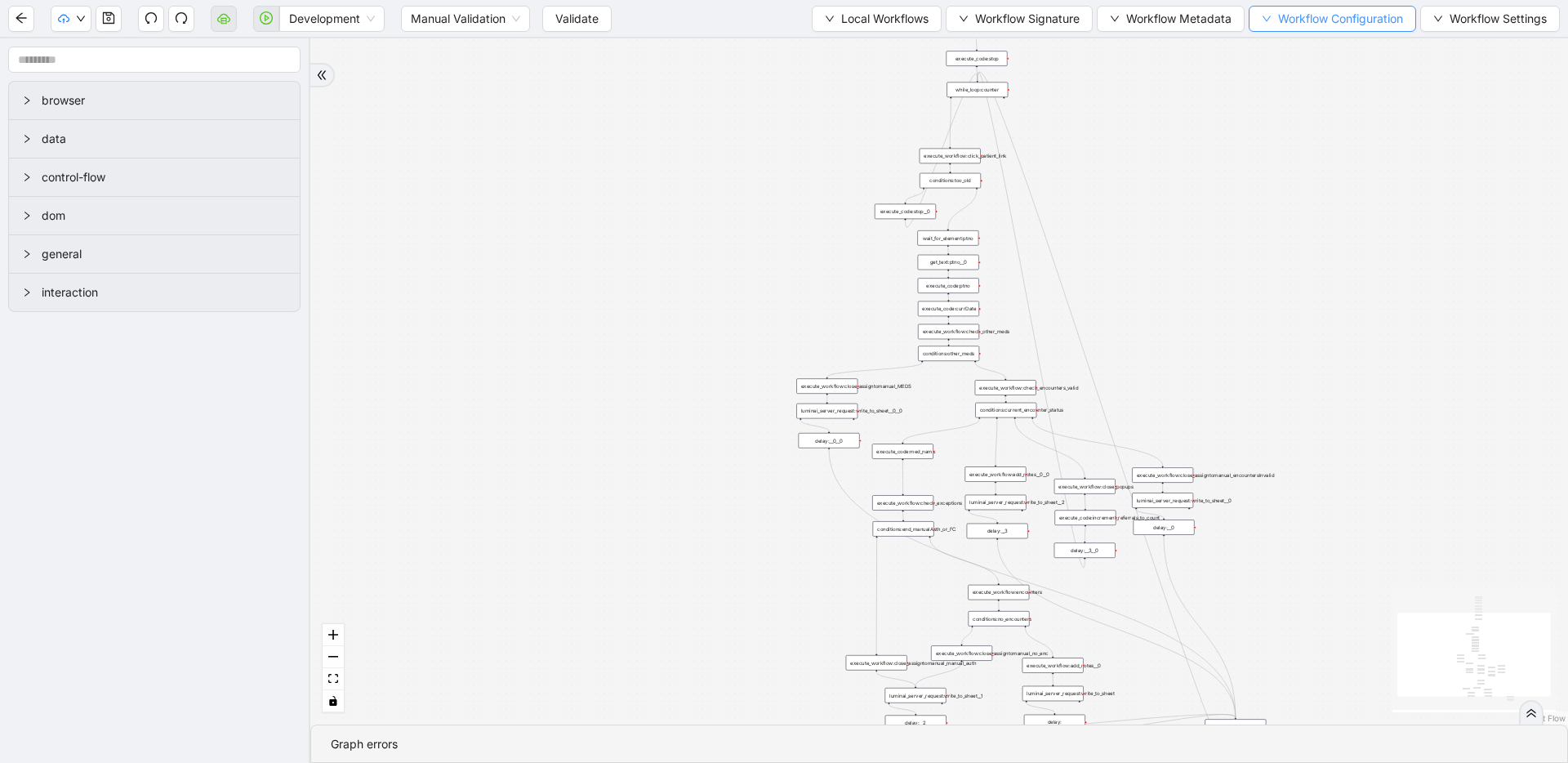
click at [1285, 22] on span "Workflow Configuration" at bounding box center [1340, 18] width 125 height 18
click at [1106, 169] on div "trigger execute_workflow:check_exceptions execute_workflow:encounters execute_w…" at bounding box center [938, 381] width 1257 height 686
click at [687, 204] on div "trigger execute_workflow:check_exceptions execute_workflow:encounters execute_w…" at bounding box center [938, 381] width 1257 height 686
click at [745, 183] on div "trigger execute_workflow:check_exceptions execute_workflow:encounters execute_w…" at bounding box center [938, 381] width 1257 height 686
click at [1278, 17] on span "Workflow Configuration" at bounding box center [1340, 18] width 125 height 18
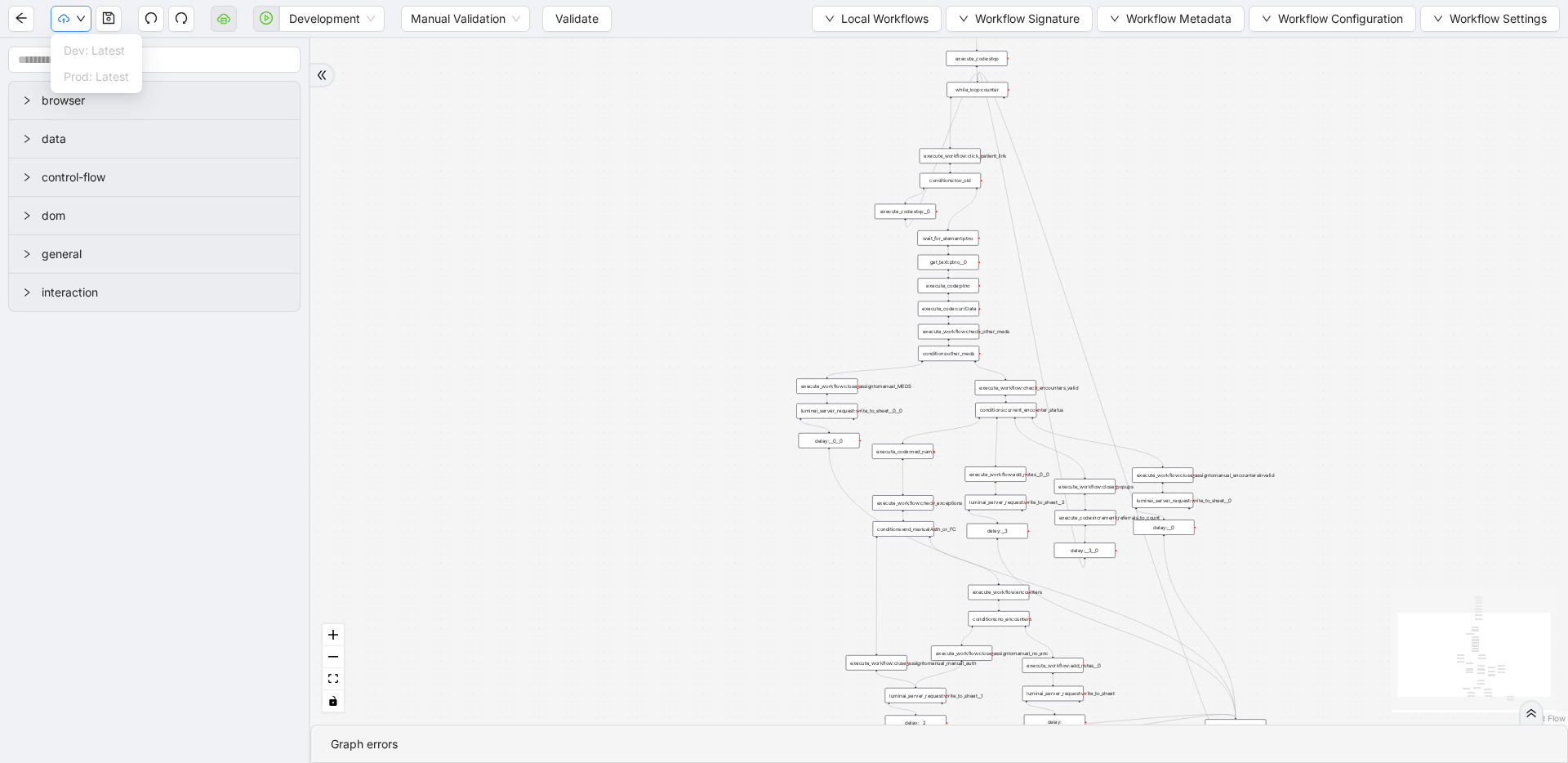
click at [65, 9] on button "button" at bounding box center [71, 19] width 41 height 26
click at [1299, 22] on span "Workflow Configuration" at bounding box center [1340, 18] width 125 height 18
click at [1297, 50] on span "Type" at bounding box center [1328, 50] width 144 height 18
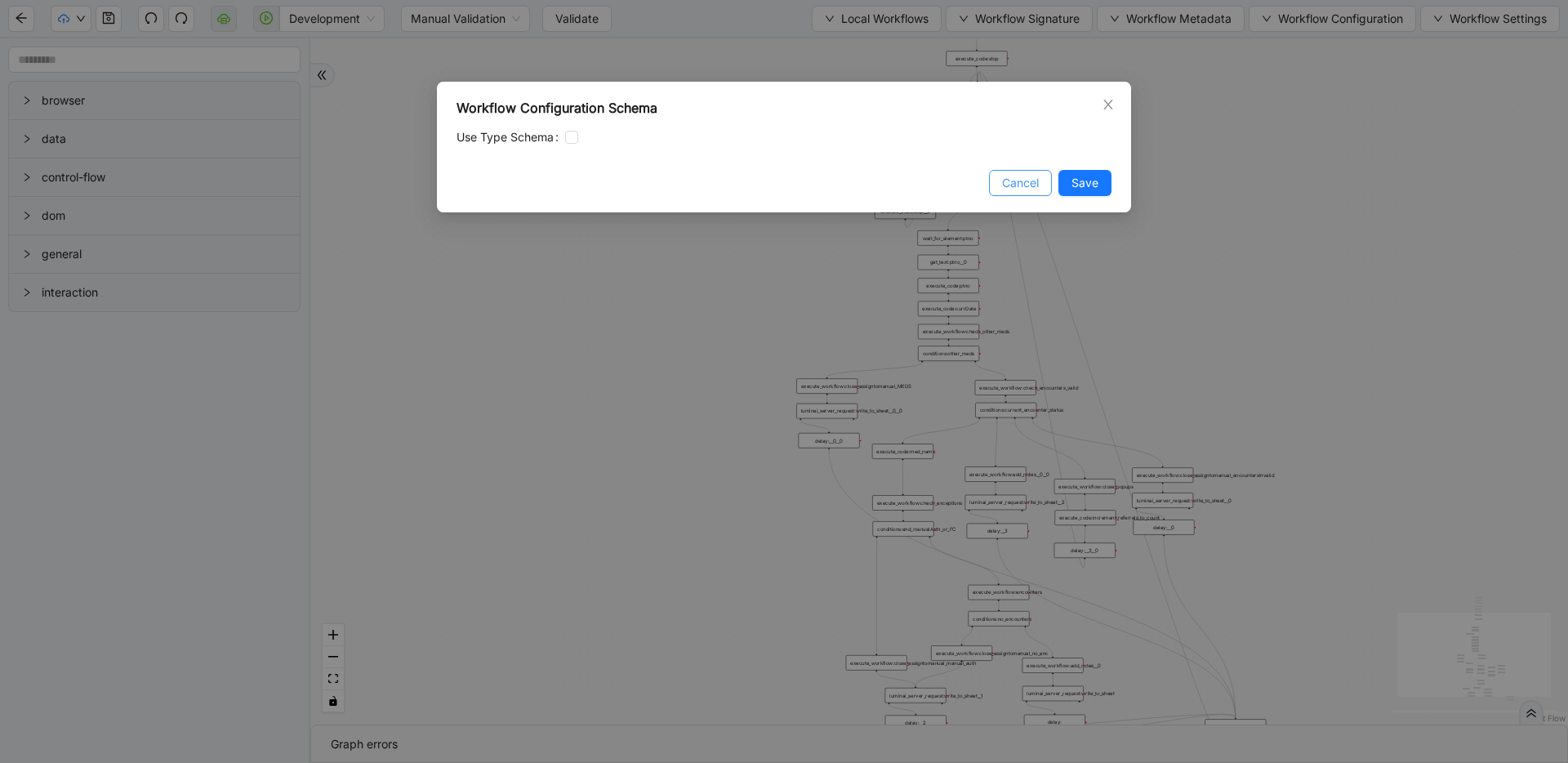
click at [1023, 191] on span "Cancel" at bounding box center [1019, 183] width 37 height 18
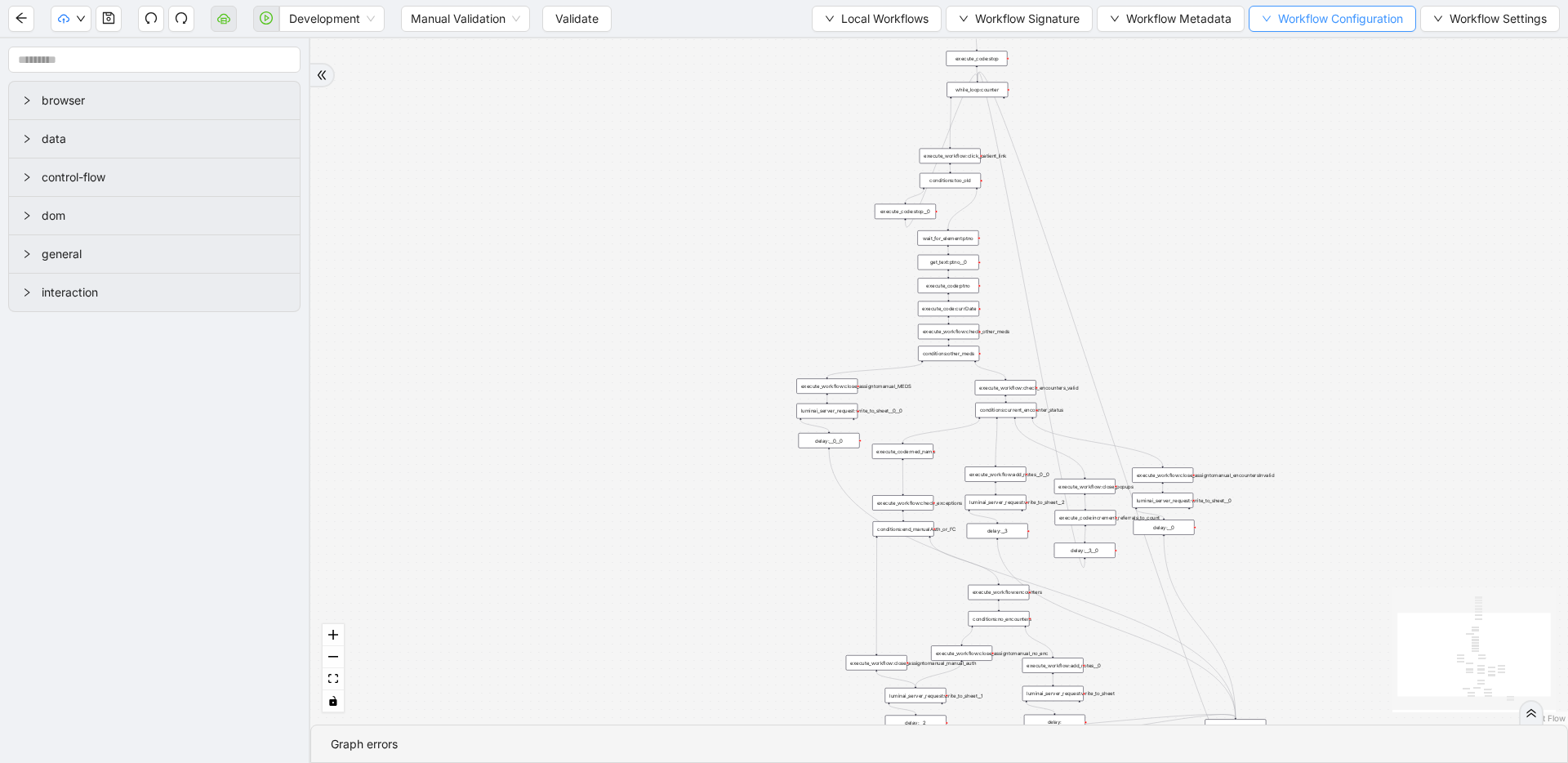
click at [1351, 29] on button "Workflow Configuration" at bounding box center [1332, 19] width 168 height 26
click at [1319, 81] on span "Value" at bounding box center [1328, 76] width 144 height 18
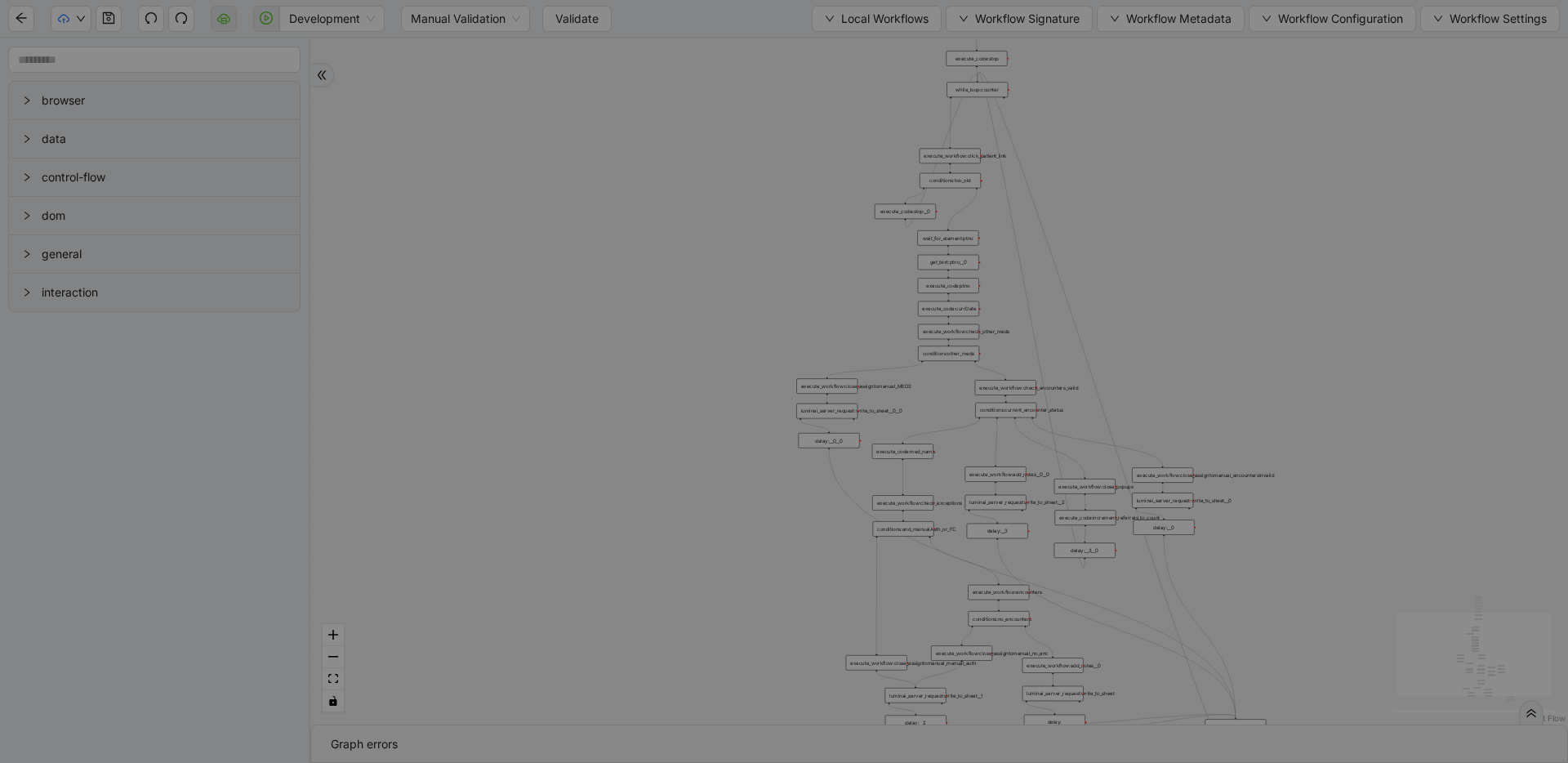
scroll to position [245, 0]
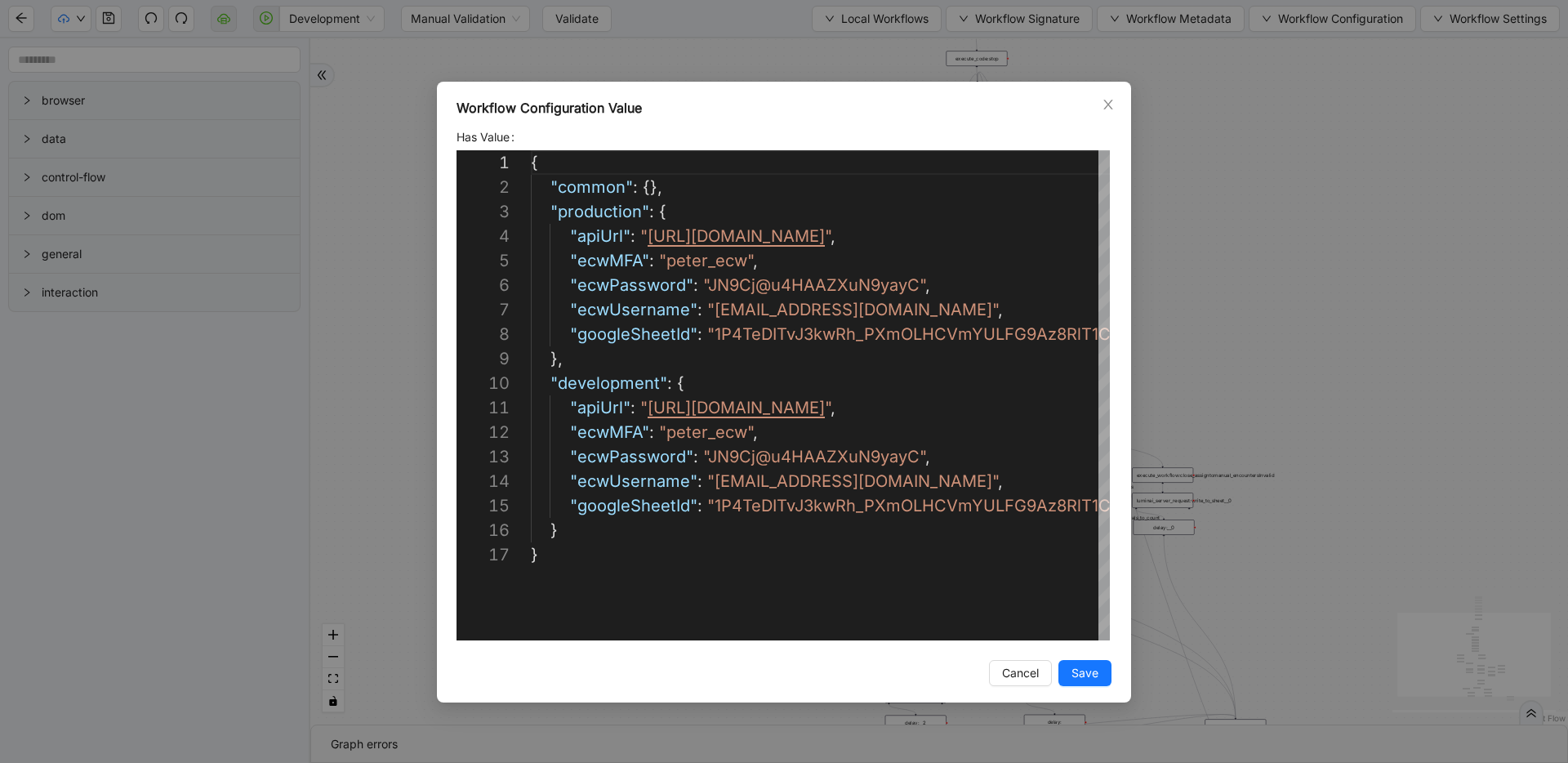
click at [1291, 113] on div "Workflow Configuration Value Has Value 1 2 3 4 5 6 7 8 9 10 11 12 13 14 15 16 1…" at bounding box center [784, 381] width 1568 height 763
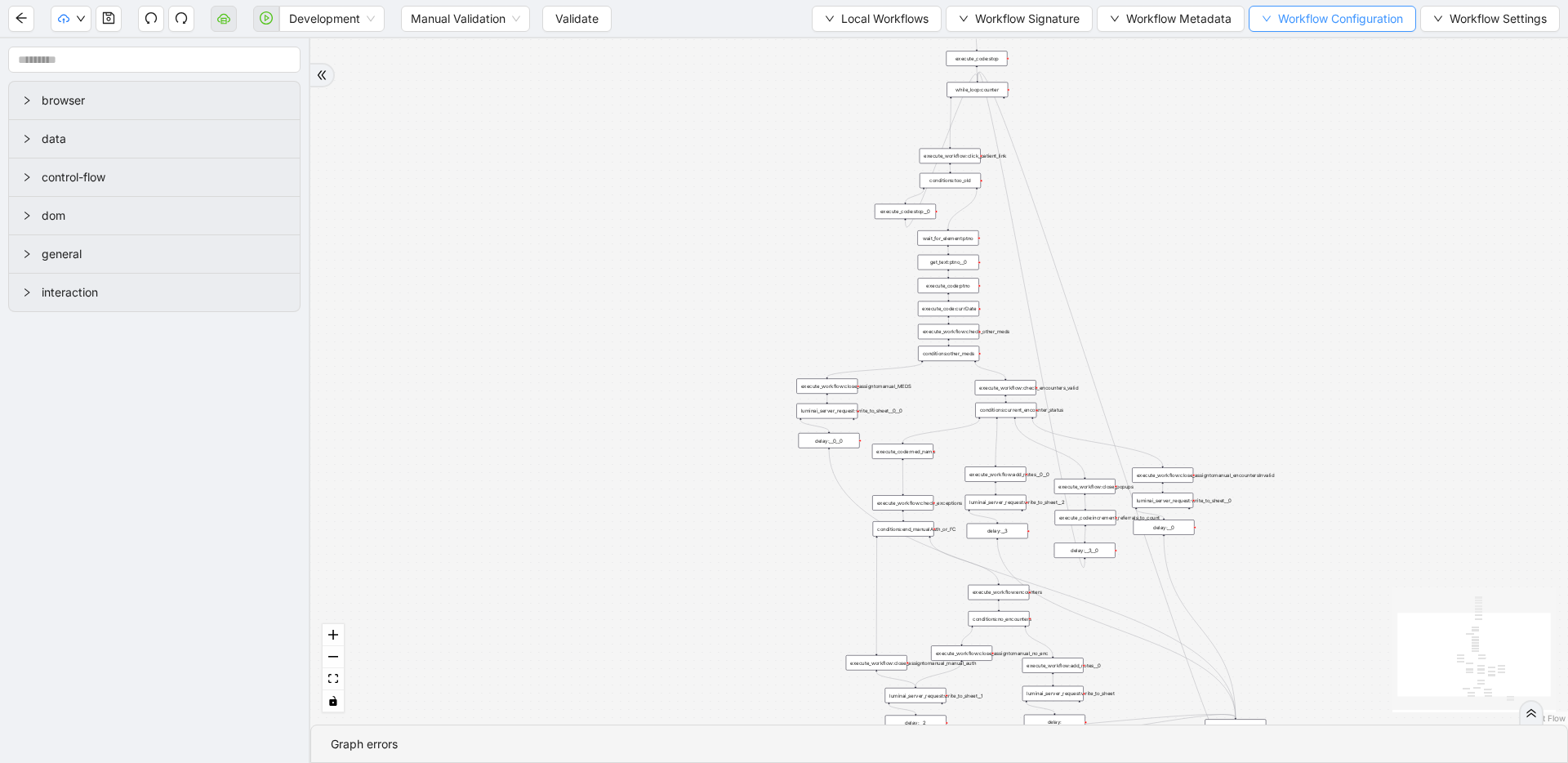
click at [1316, 15] on span "Workflow Configuration" at bounding box center [1340, 18] width 125 height 18
click at [1301, 72] on span "Value" at bounding box center [1328, 76] width 144 height 18
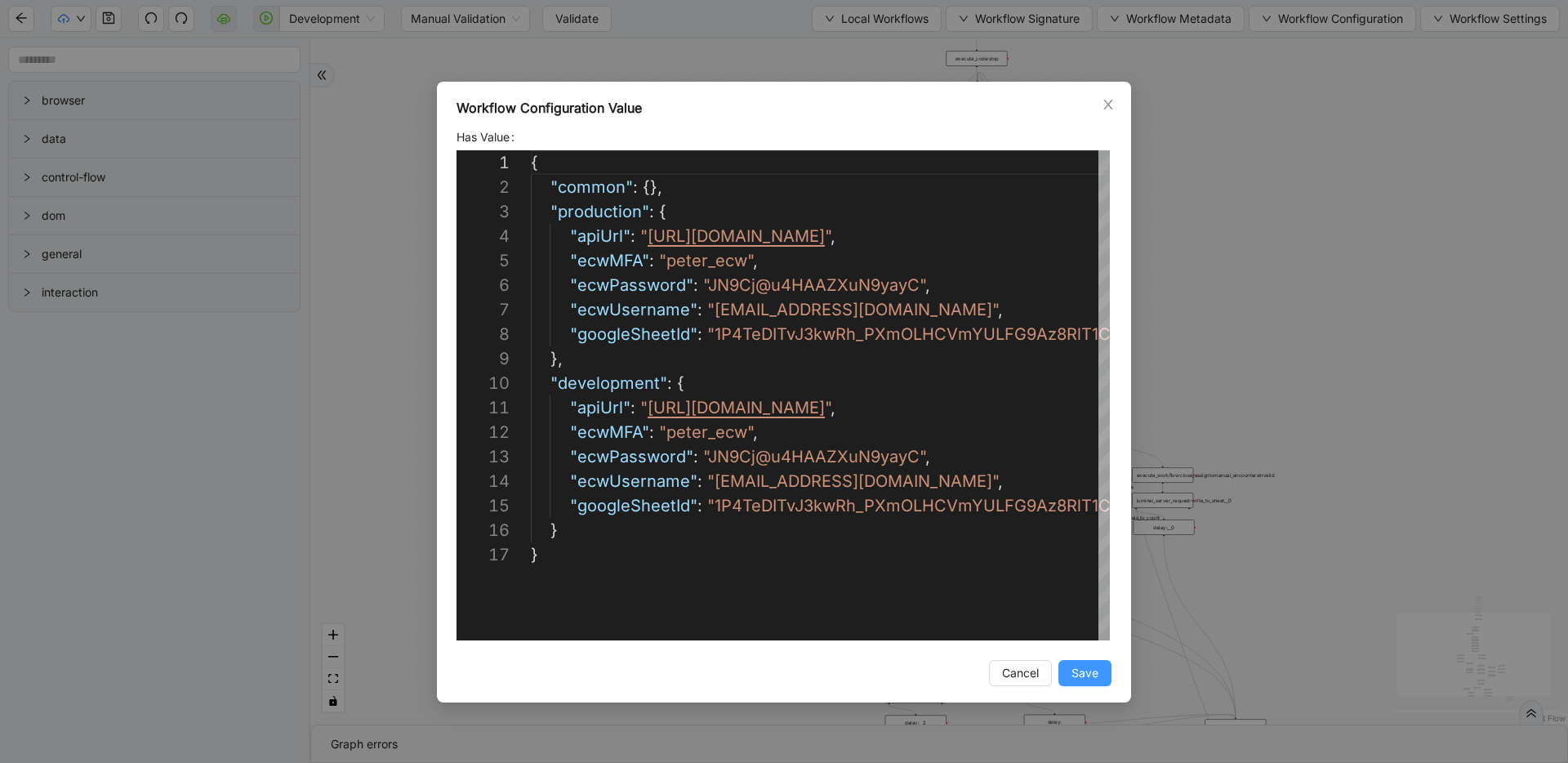
click at [1065, 663] on button "Save" at bounding box center [1085, 673] width 53 height 26
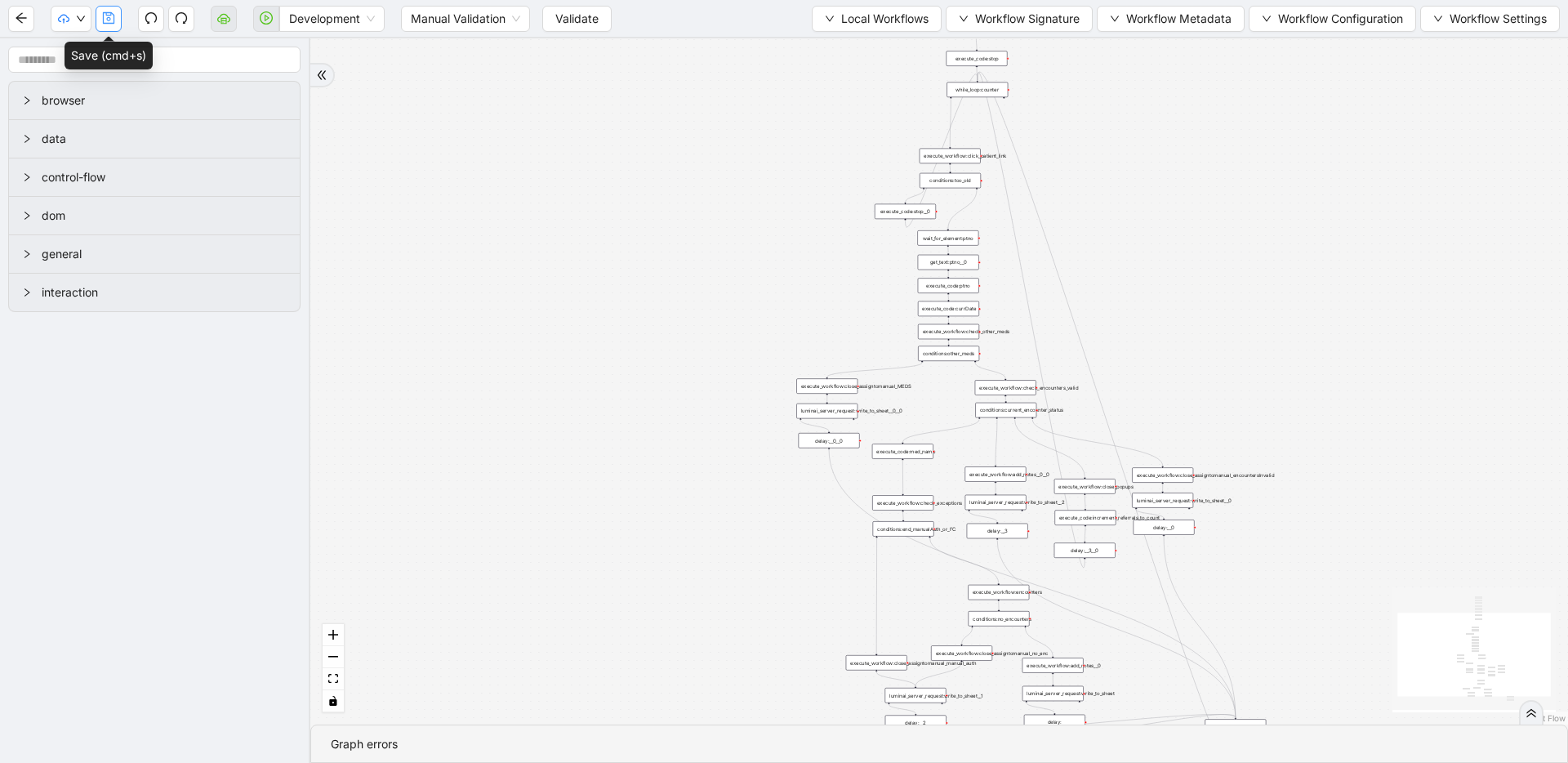
click at [110, 23] on icon "save" at bounding box center [109, 18] width 11 height 11
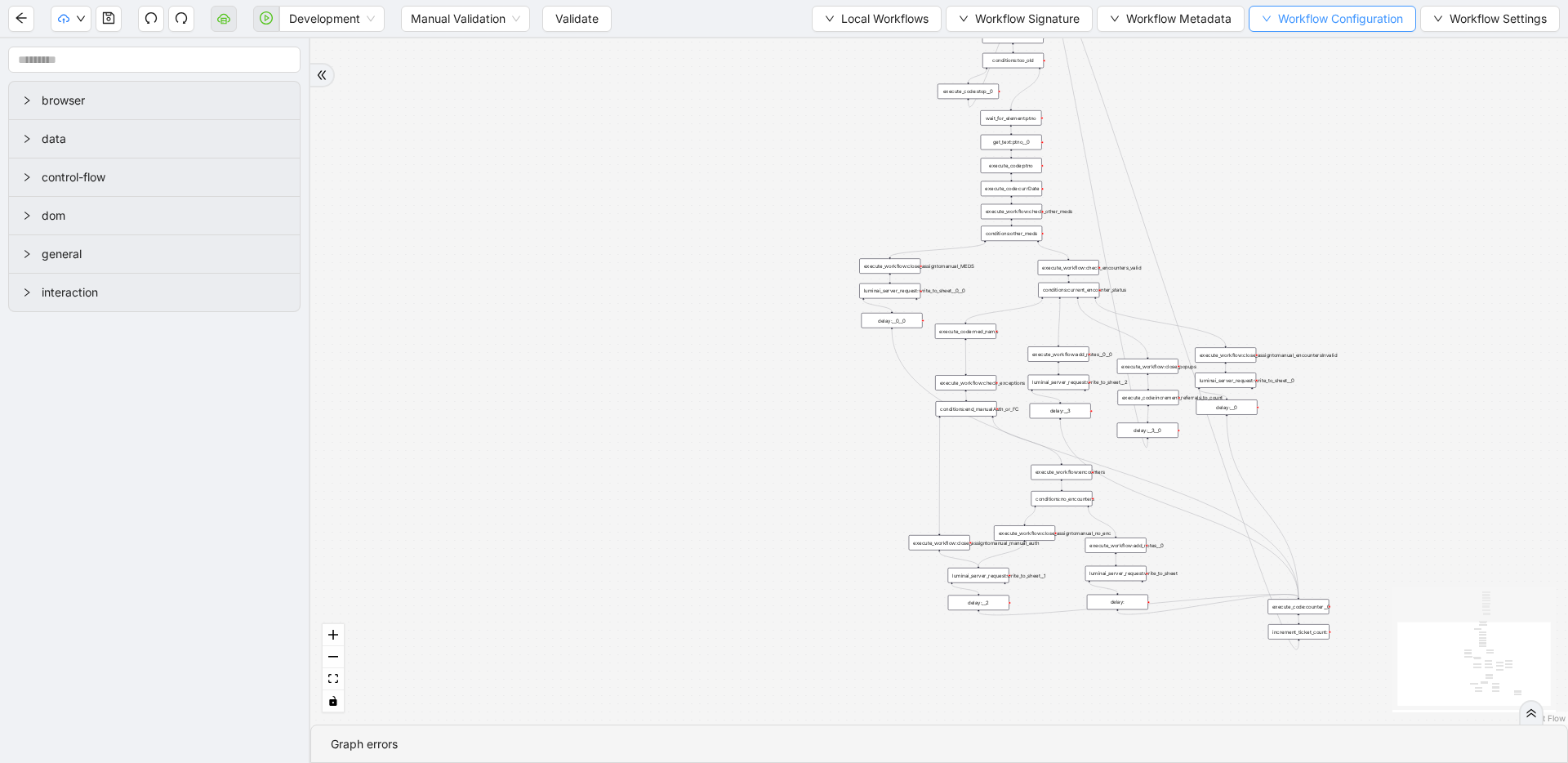
click at [1365, 16] on span "Workflow Configuration" at bounding box center [1340, 18] width 125 height 18
click at [1341, 67] on span "Value" at bounding box center [1328, 76] width 144 height 18
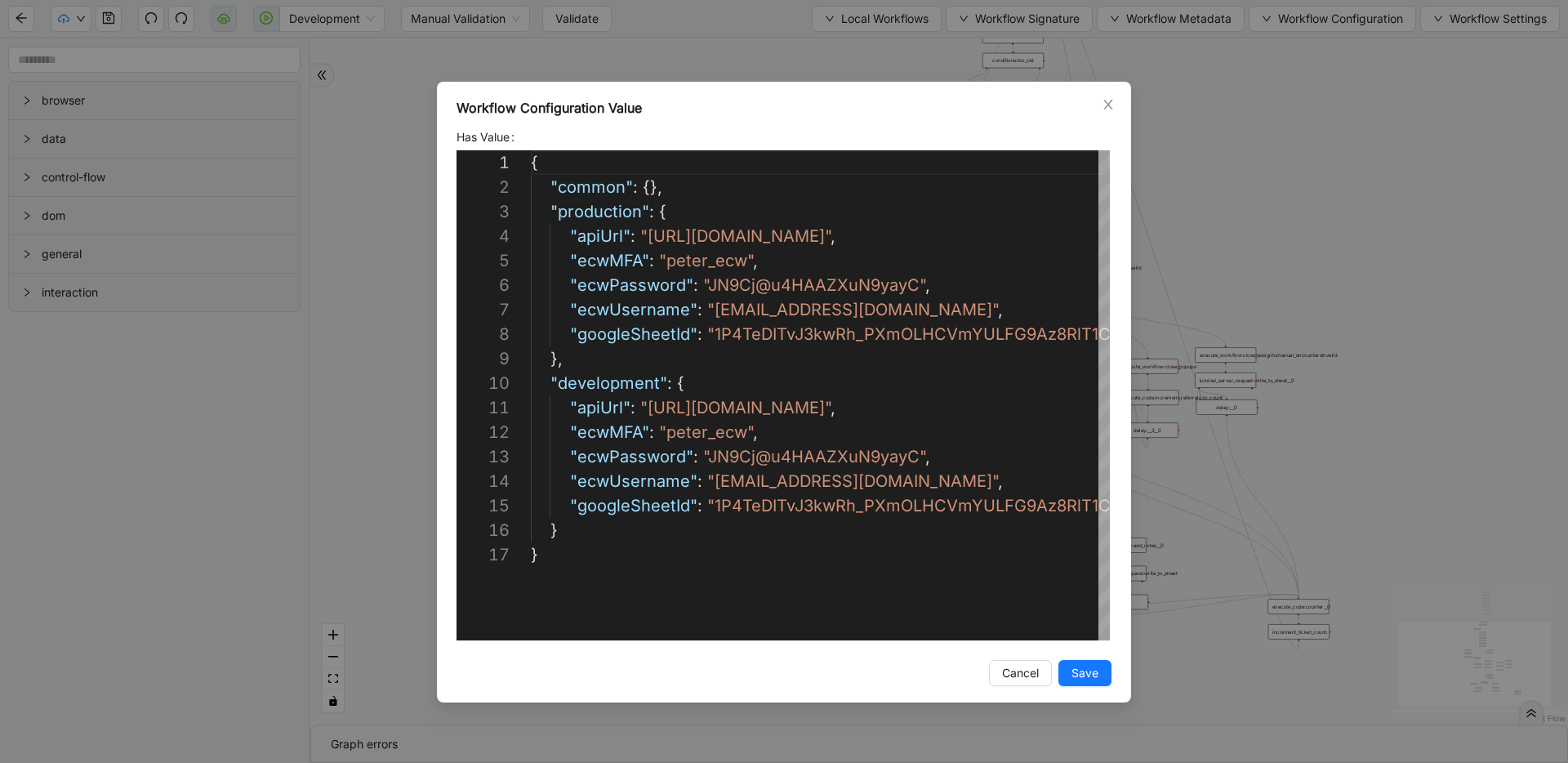
scroll to position [245, 0]
click at [1097, 668] on span "Save" at bounding box center [1084, 672] width 27 height 18
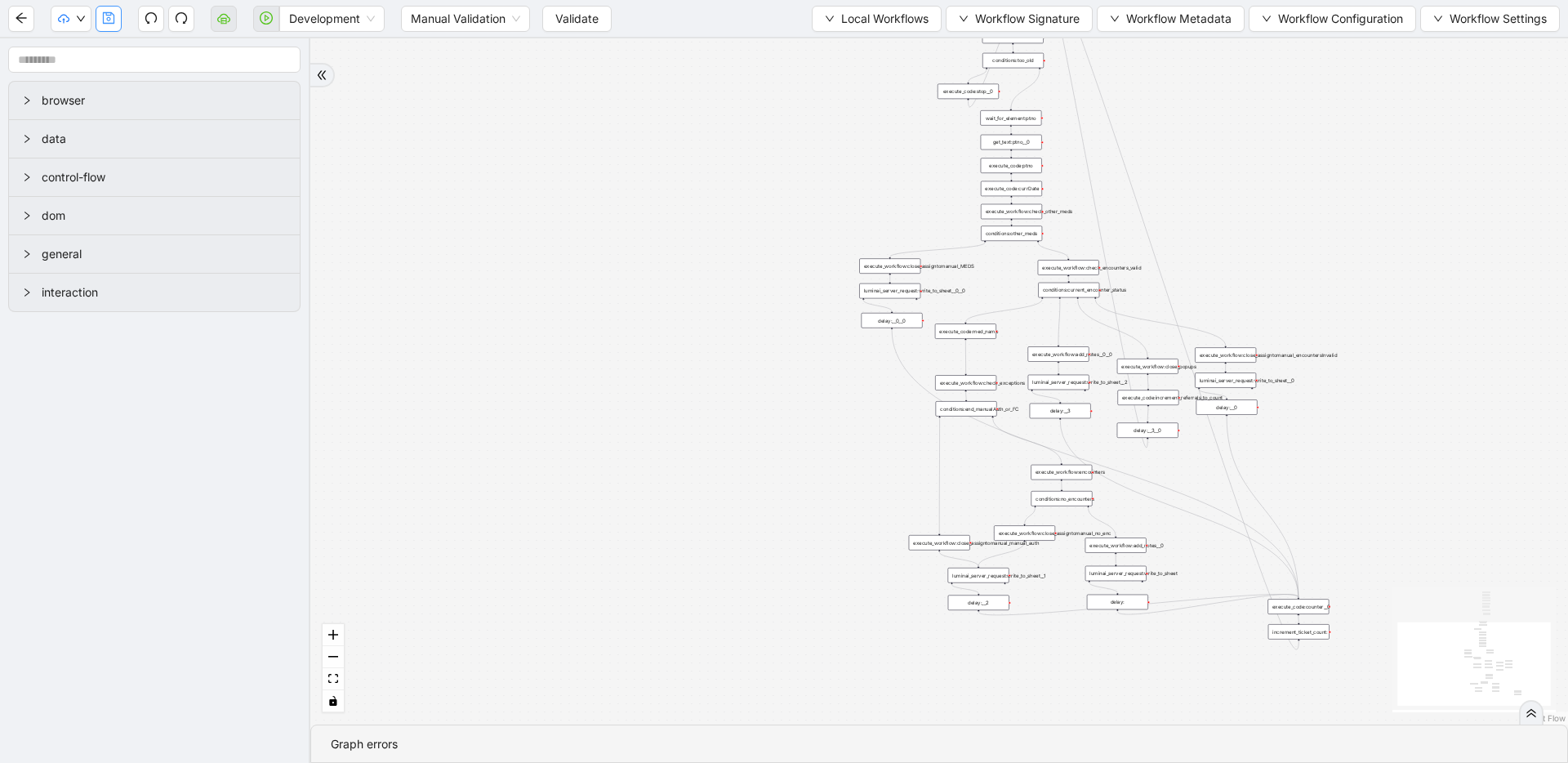
click at [115, 23] on button "button" at bounding box center [109, 19] width 26 height 26
click at [606, 18] on button "Validate" at bounding box center [577, 19] width 69 height 26
click at [84, 67] on span "Prod: Update Needed" at bounding box center [123, 76] width 118 height 18
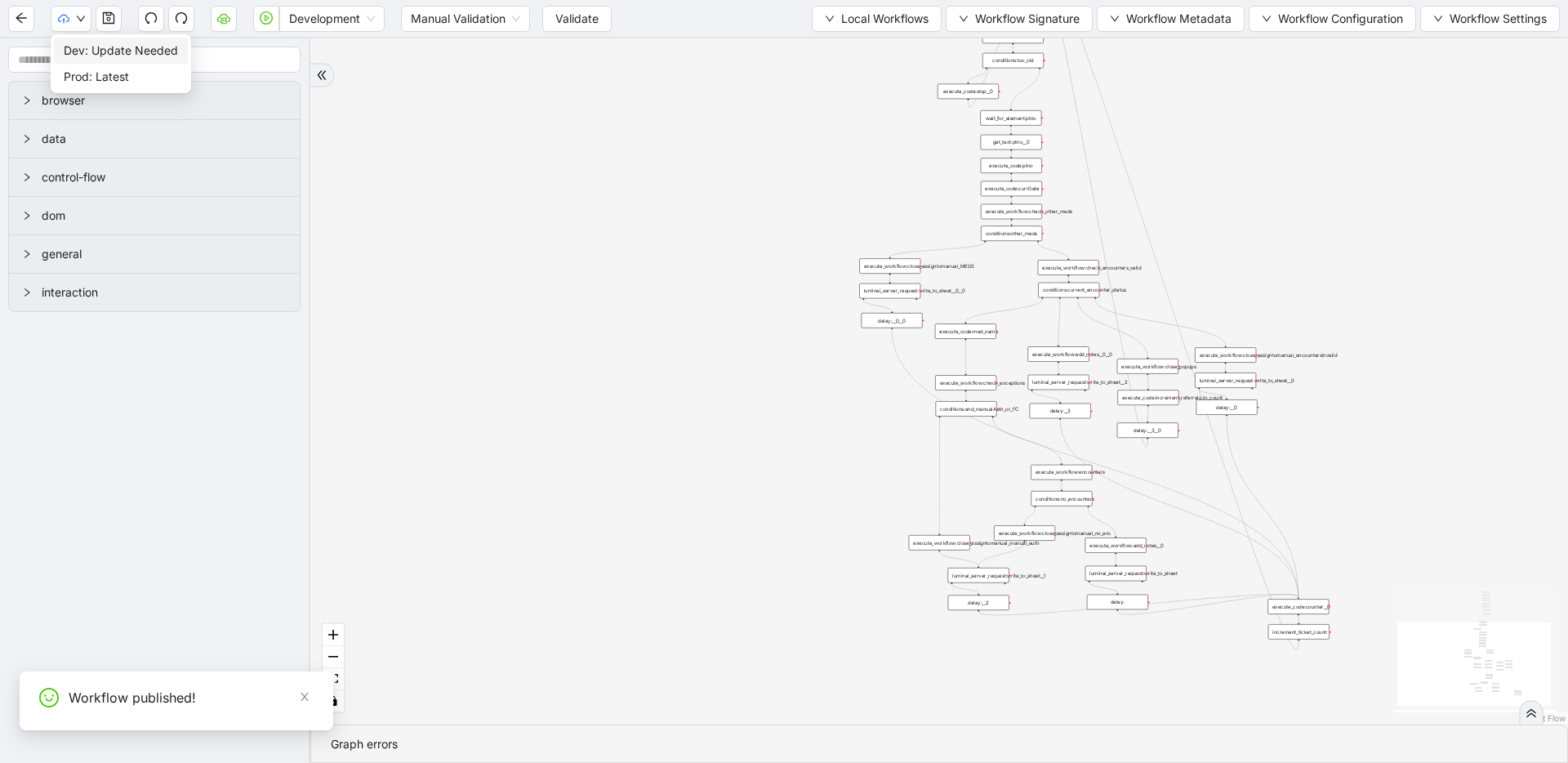
click at [82, 44] on span "Dev: Update Needed" at bounding box center [121, 50] width 114 height 18
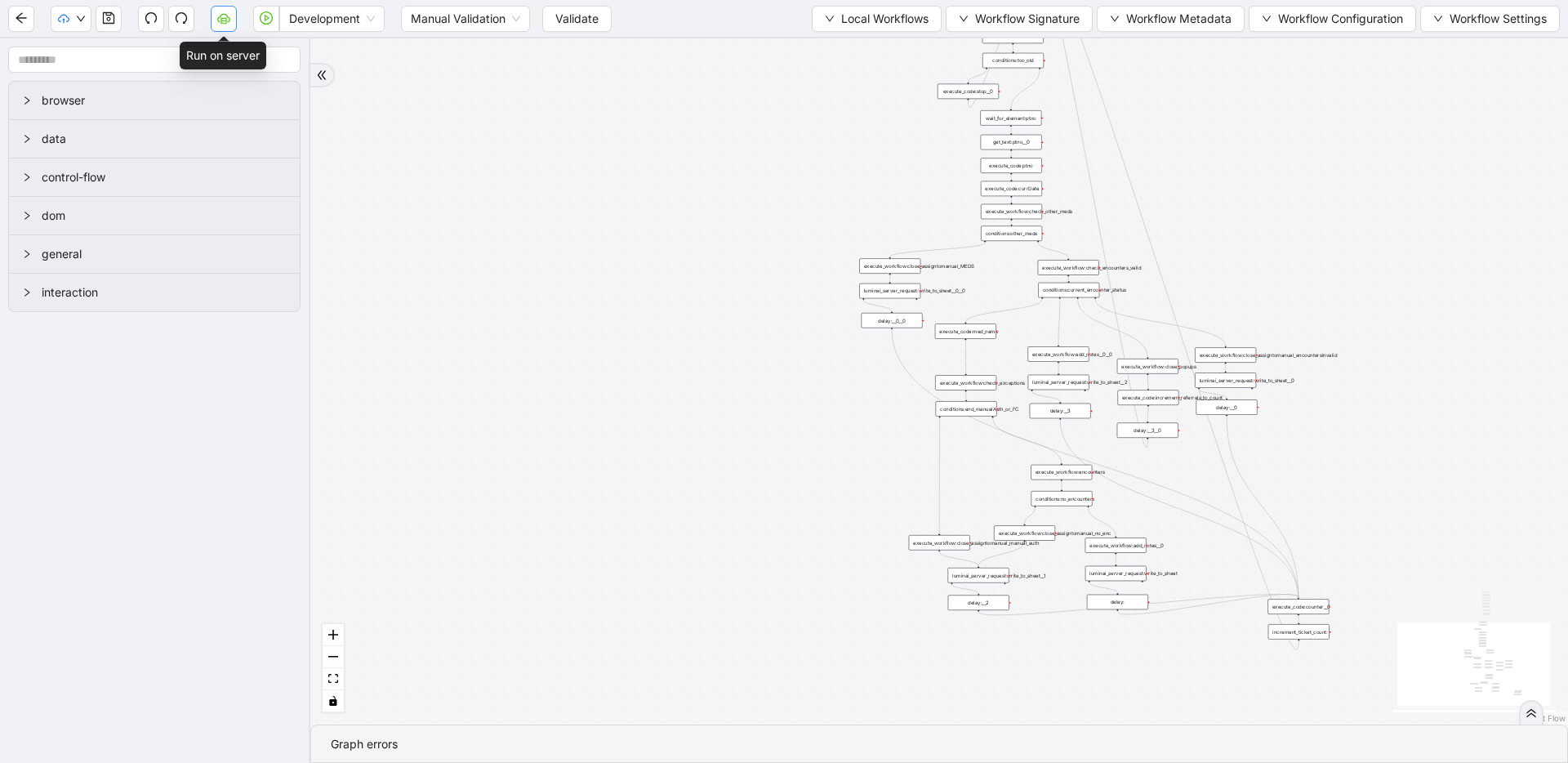
click at [218, 21] on icon "cloud-server" at bounding box center [224, 18] width 13 height 9
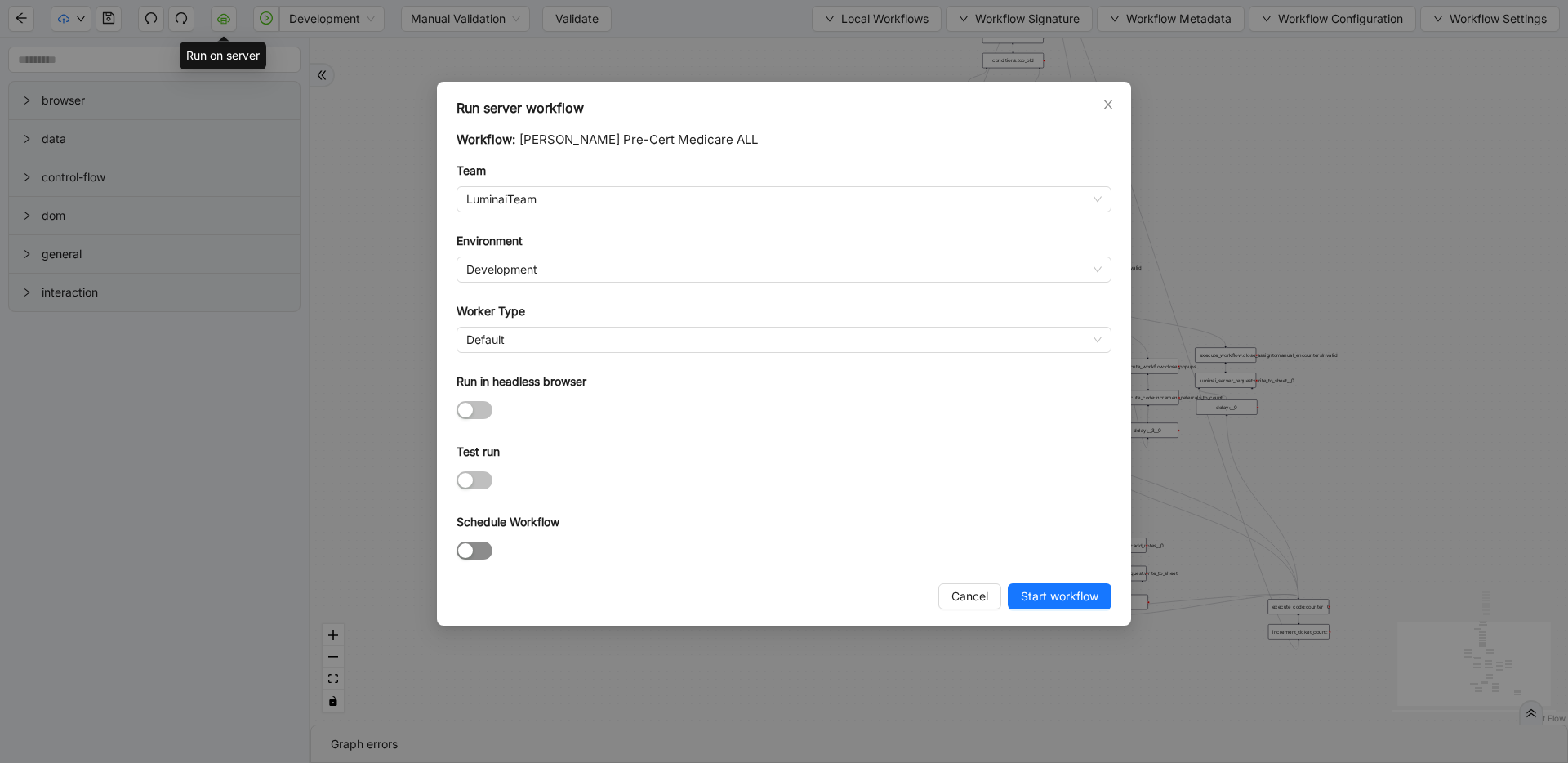
click at [467, 539] on div at bounding box center [784, 550] width 655 height 26
click at [470, 547] on div "button" at bounding box center [465, 550] width 15 height 15
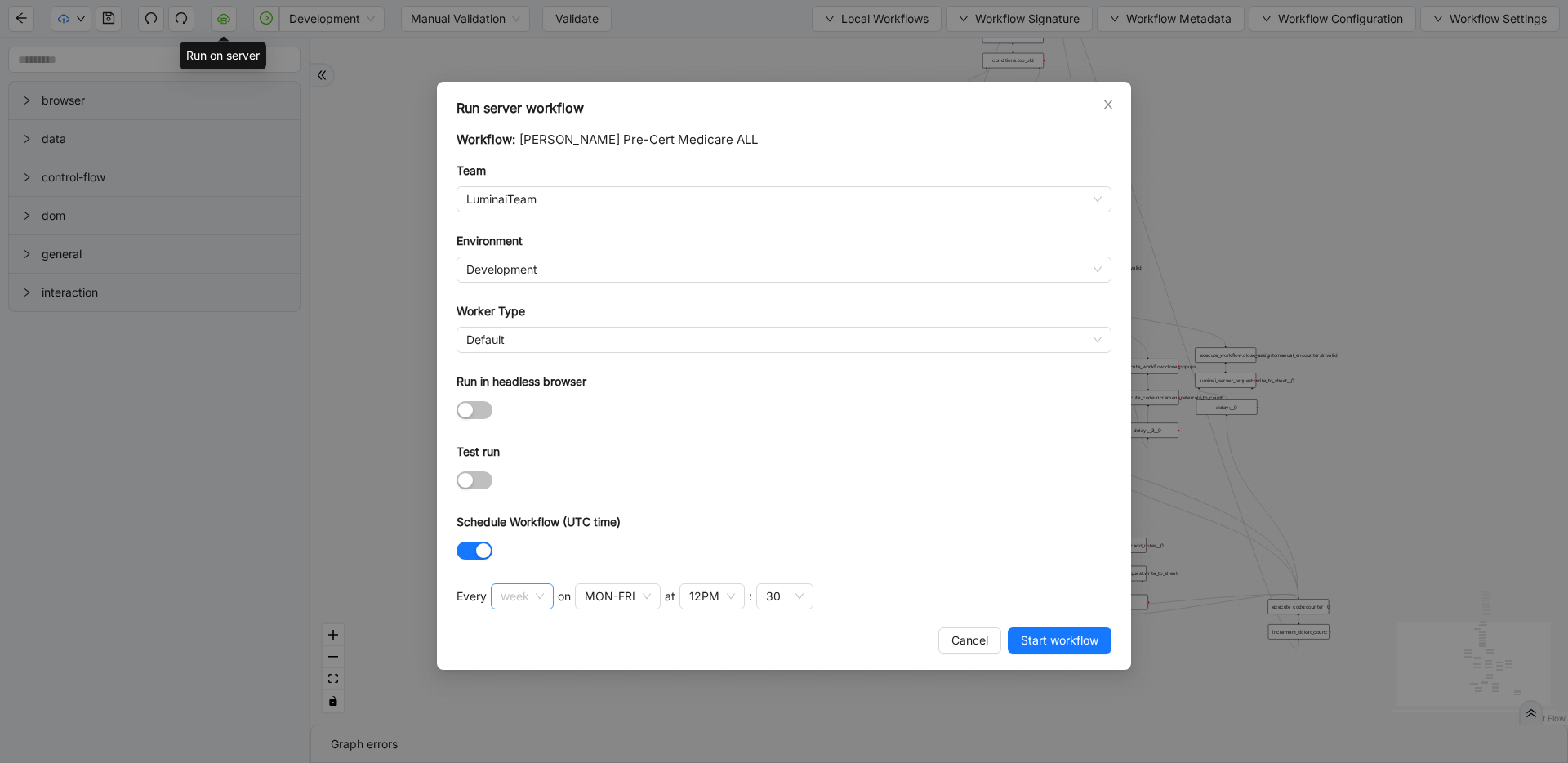
click at [539, 602] on span "week" at bounding box center [522, 596] width 43 height 24
click at [521, 702] on div "hour" at bounding box center [521, 707] width 34 height 18
click at [566, 265] on span "Development" at bounding box center [784, 270] width 636 height 24
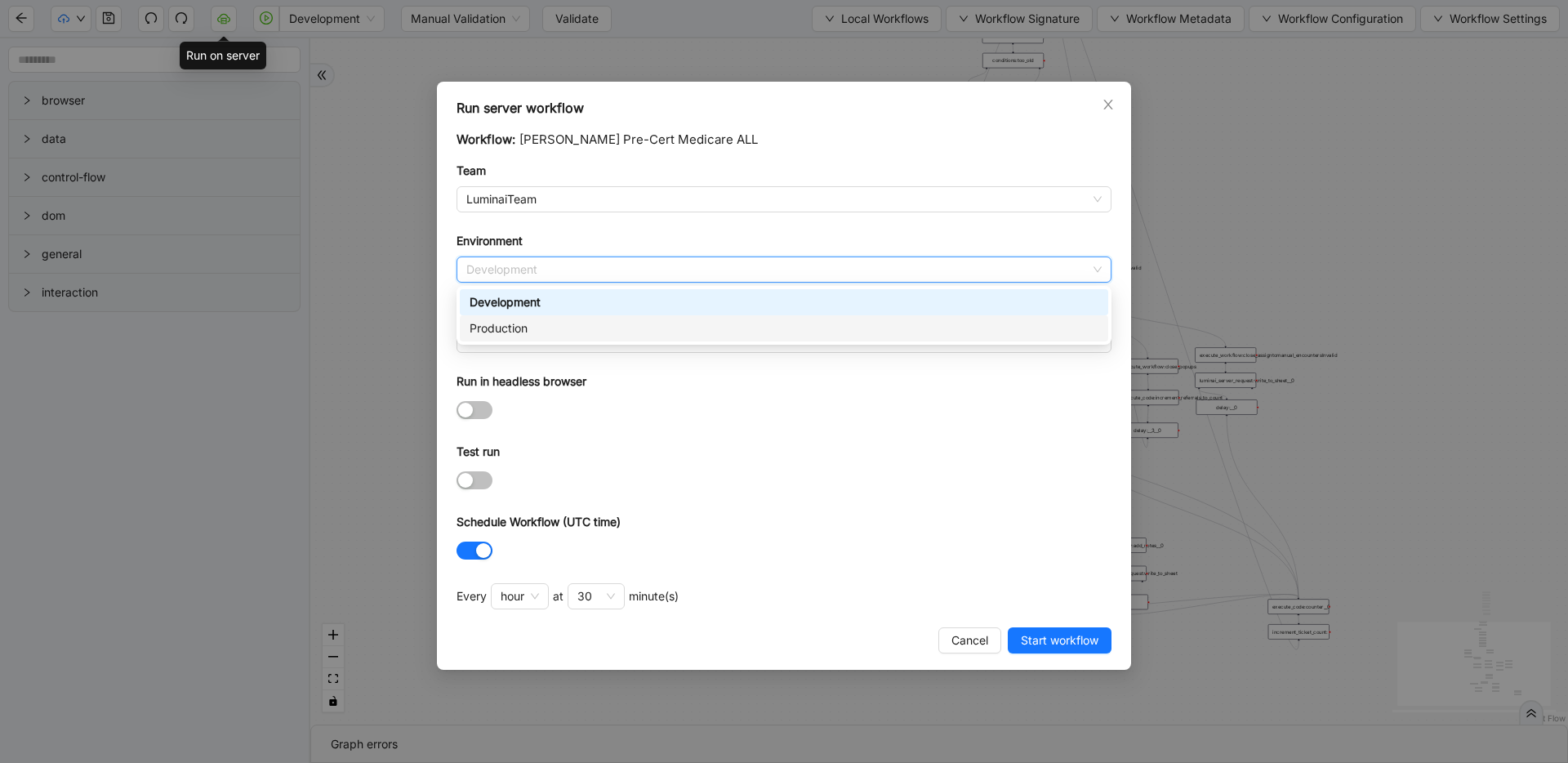
click at [540, 329] on div "Production" at bounding box center [784, 328] width 629 height 18
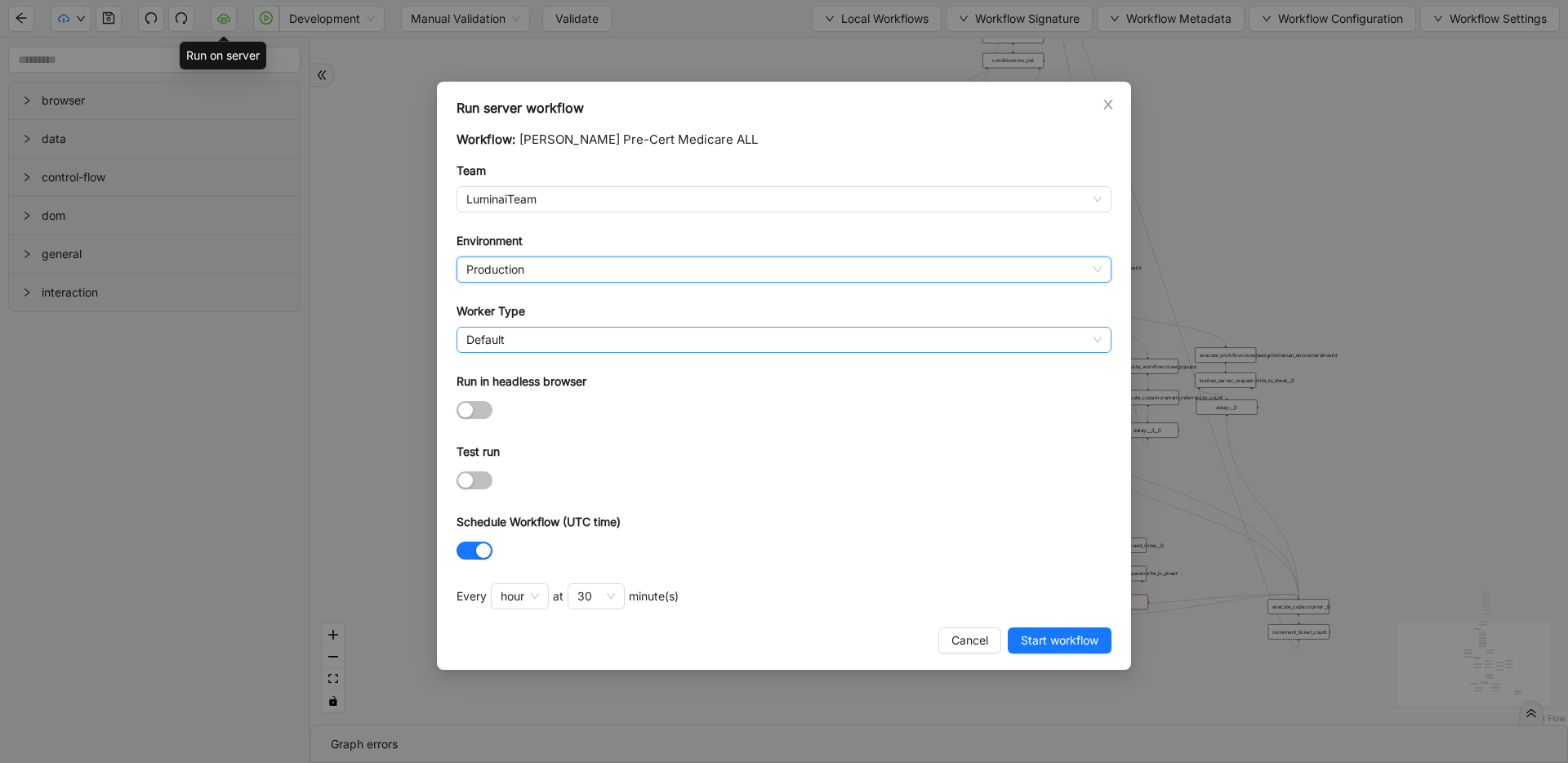
click at [569, 340] on span "Default" at bounding box center [784, 340] width 636 height 24
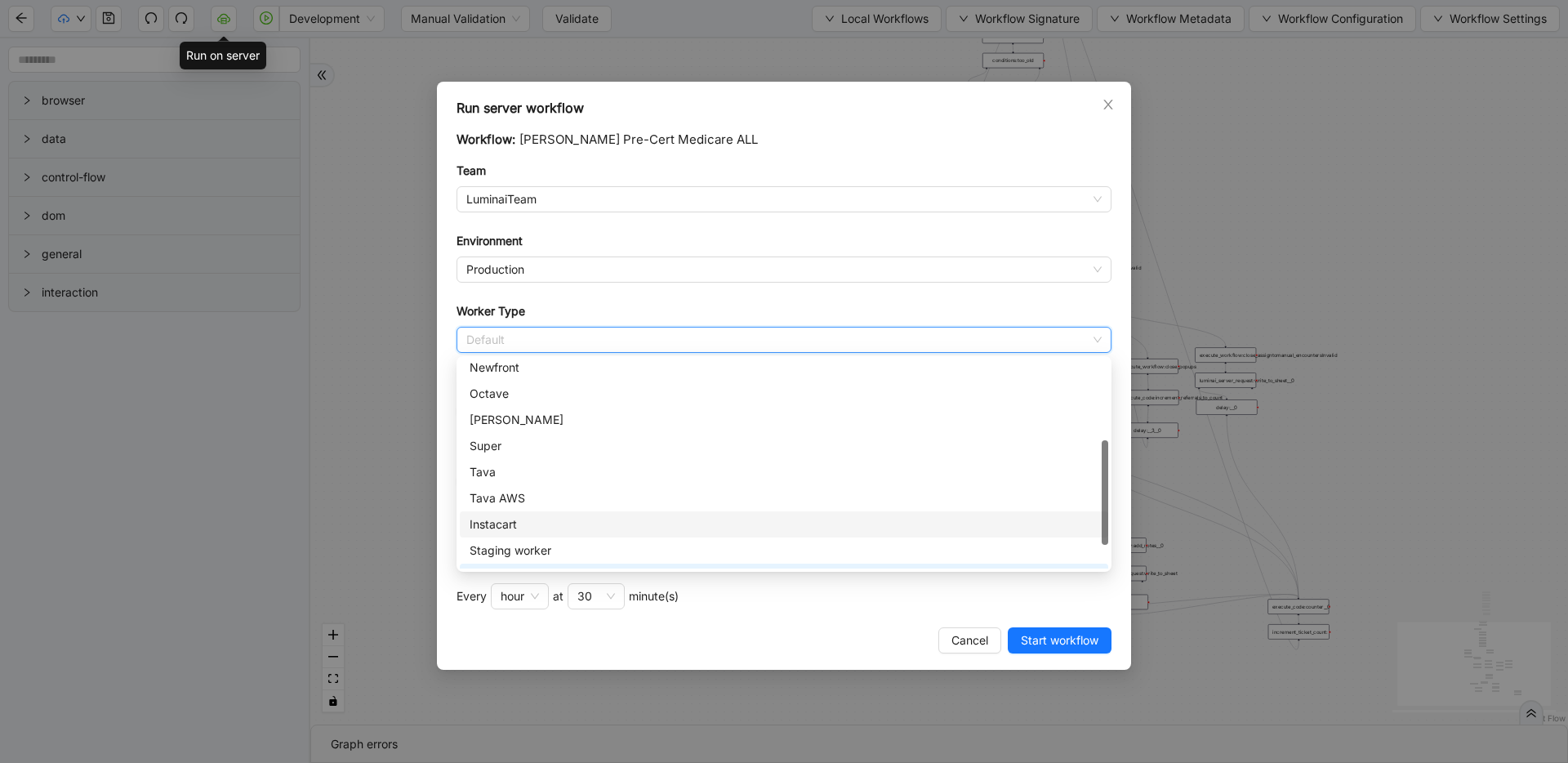
scroll to position [183, 0]
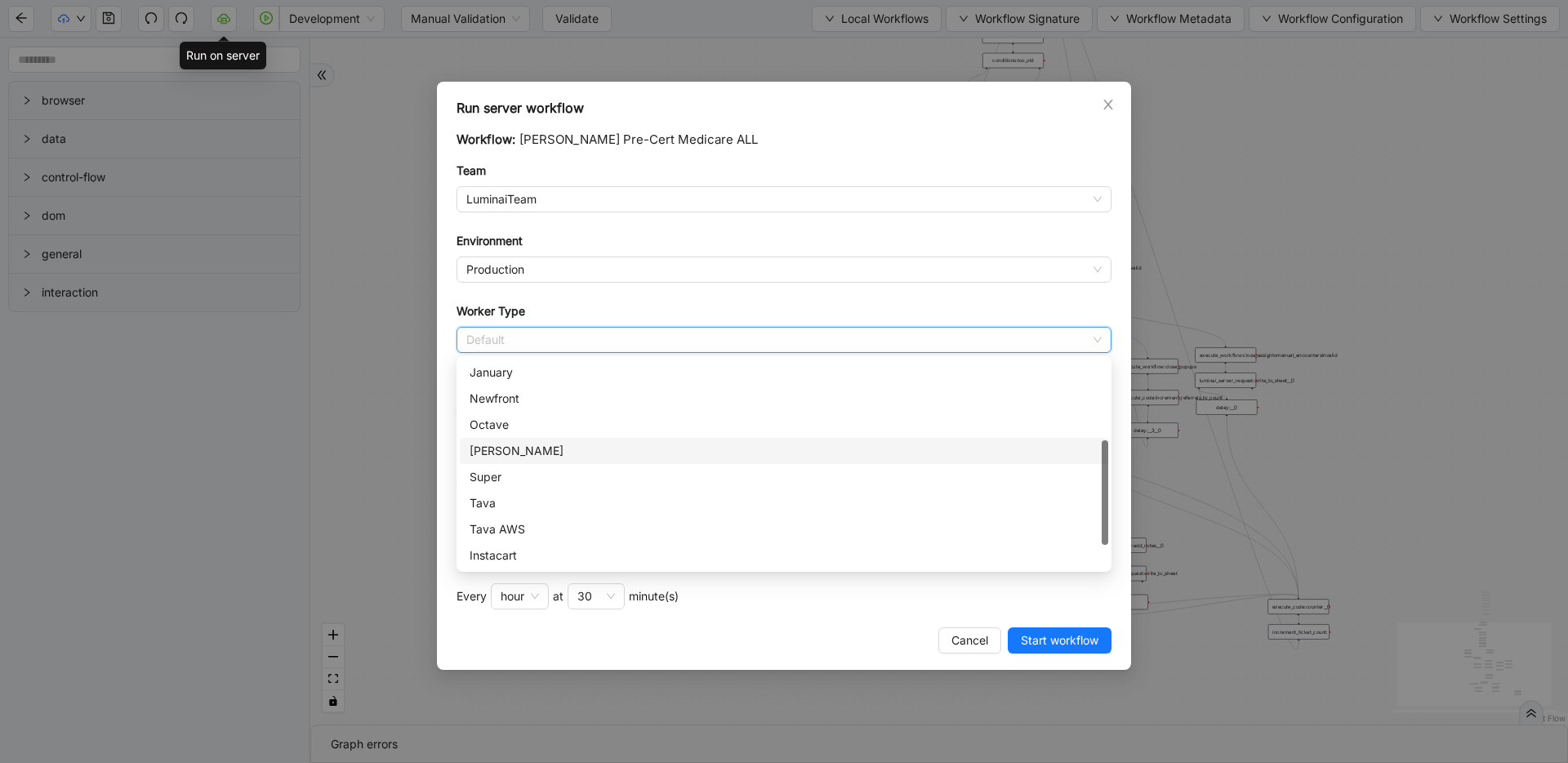
click at [578, 456] on div "[PERSON_NAME]" at bounding box center [784, 450] width 629 height 18
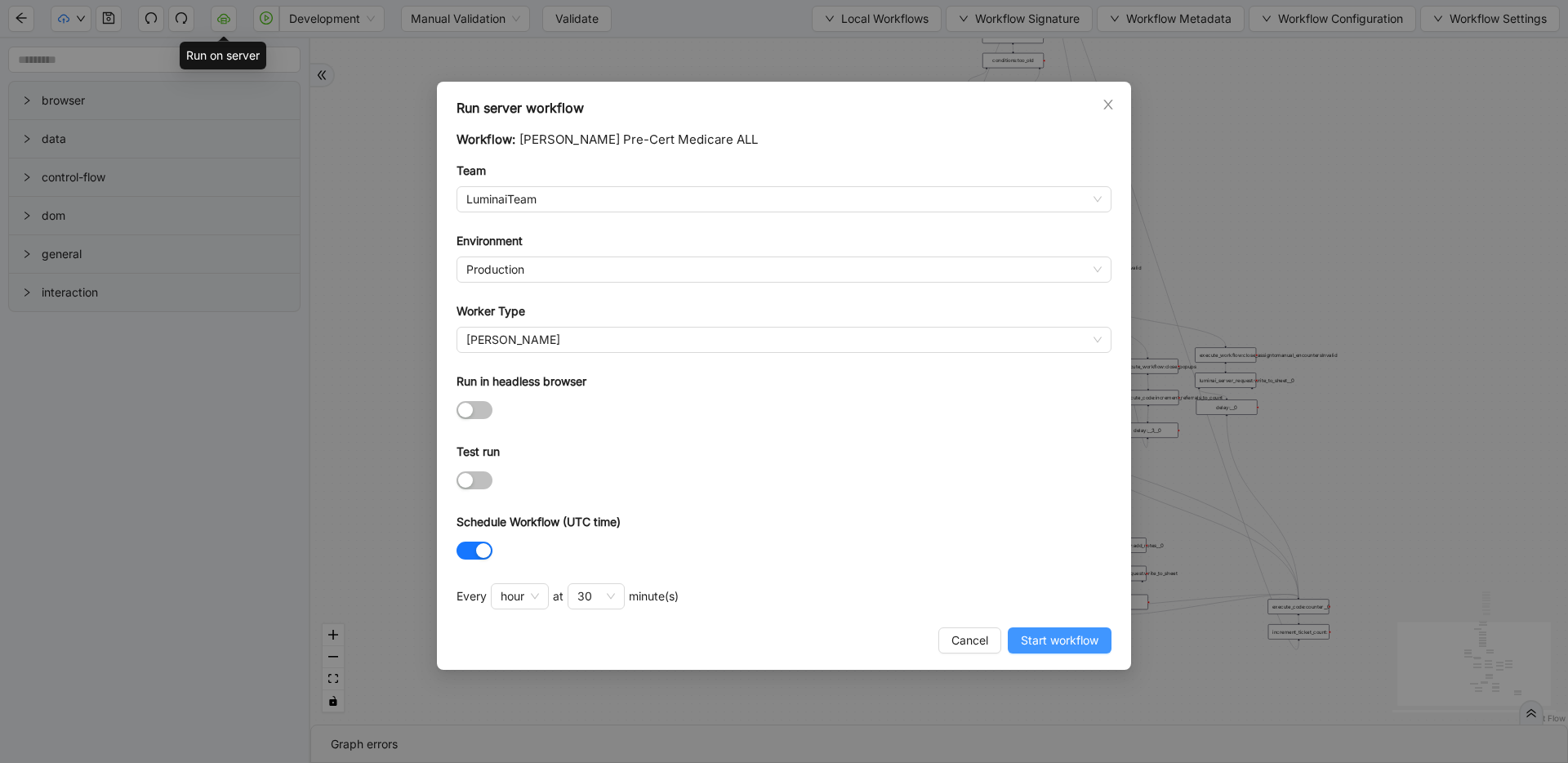
click at [1033, 632] on span "Start workflow" at bounding box center [1059, 639] width 78 height 18
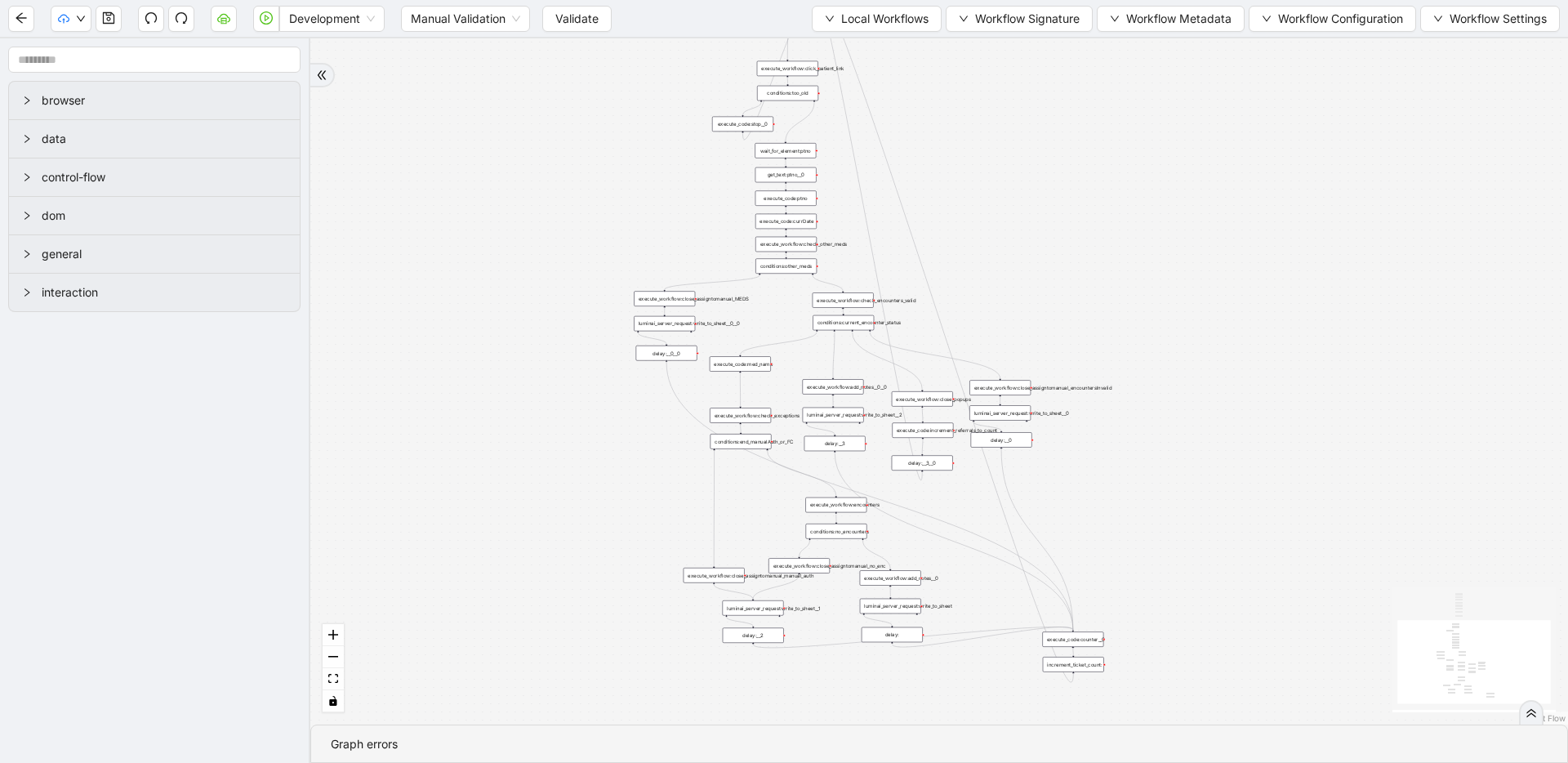
drag, startPoint x: 895, startPoint y: 108, endPoint x: 669, endPoint y: 140, distance: 228.3
click at [669, 140] on div "trigger execute_workflow:check_exceptions execute_workflow:encounters execute_w…" at bounding box center [938, 381] width 1257 height 686
click at [222, 18] on icon "cloud-server" at bounding box center [224, 20] width 6 height 6
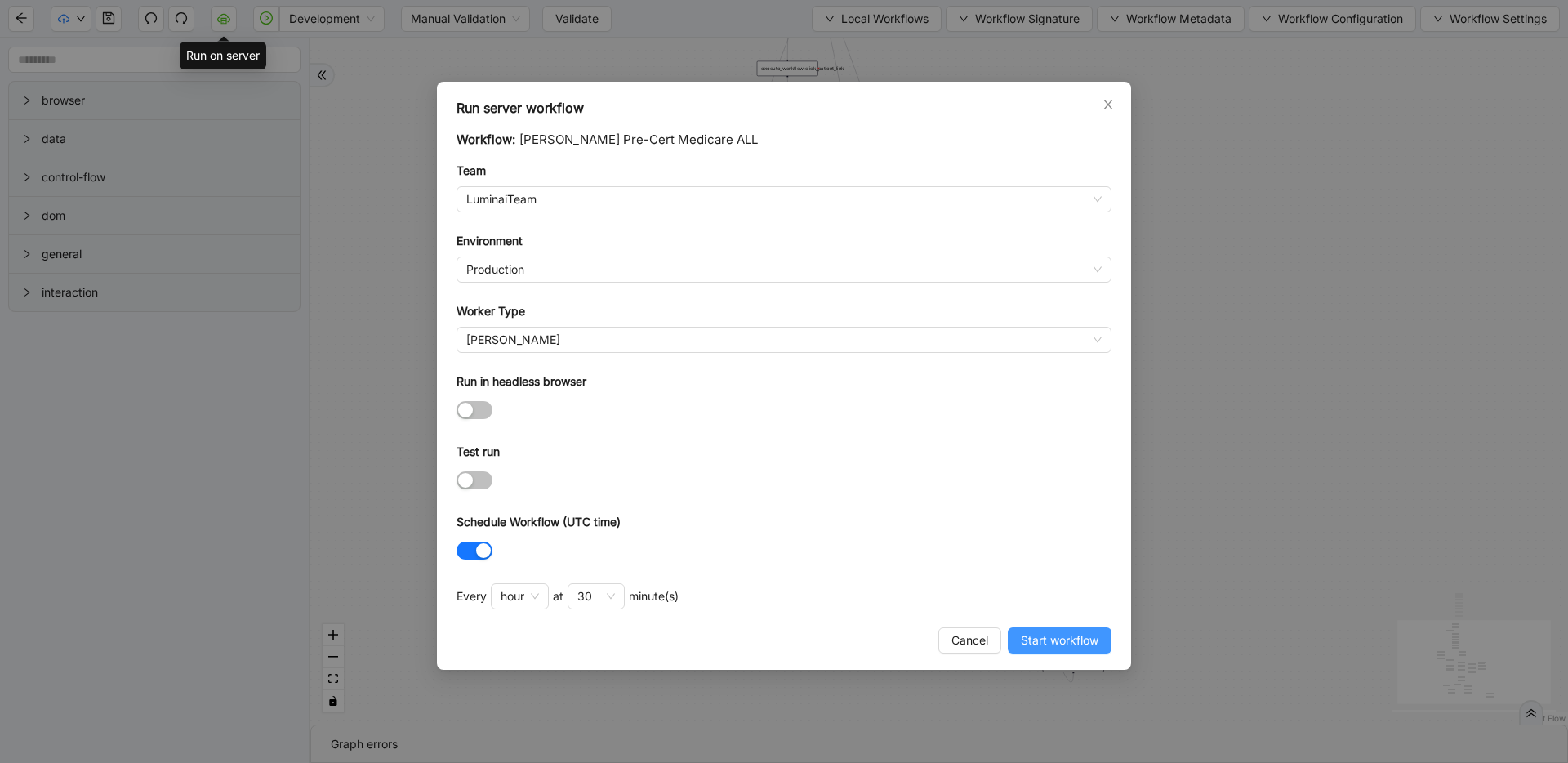
click at [1046, 637] on span "Start workflow" at bounding box center [1059, 639] width 78 height 18
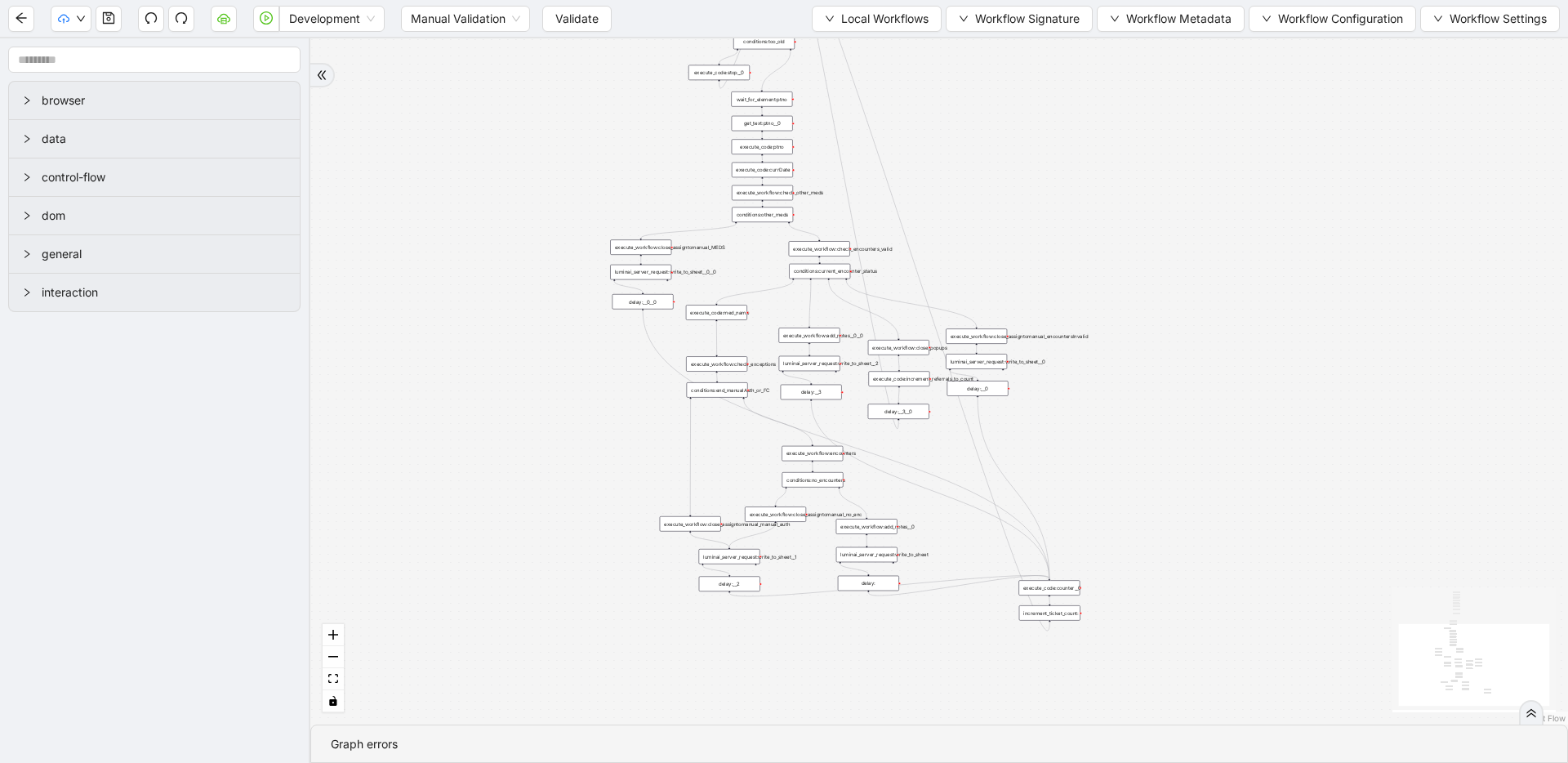
drag, startPoint x: 814, startPoint y: 358, endPoint x: 790, endPoint y: 306, distance: 57.3
click at [790, 306] on div "trigger execute_workflow:check_exceptions execute_workflow:encounters execute_w…" at bounding box center [938, 381] width 1257 height 686
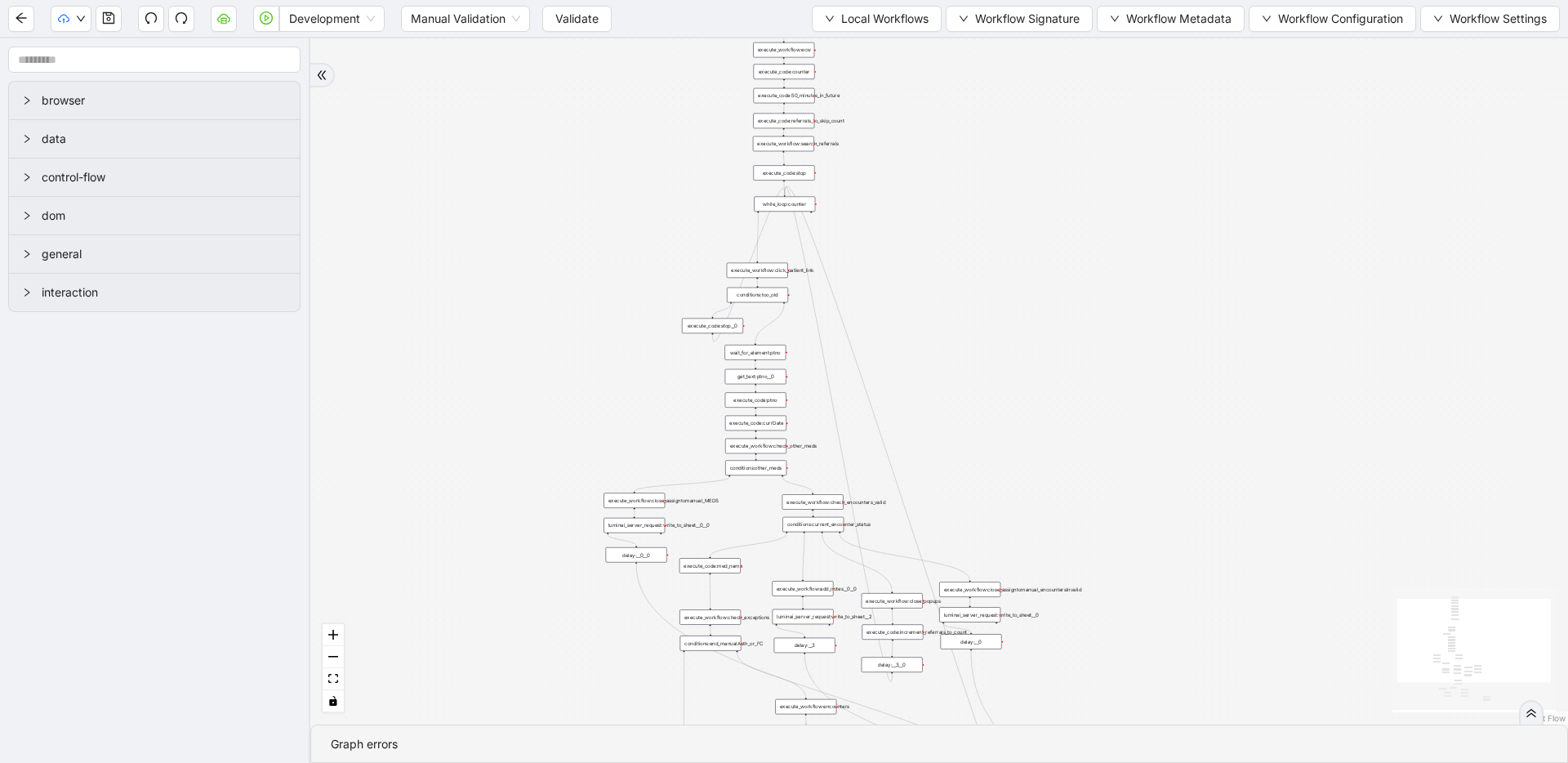
drag, startPoint x: 699, startPoint y: 143, endPoint x: 694, endPoint y: 396, distance: 253.0
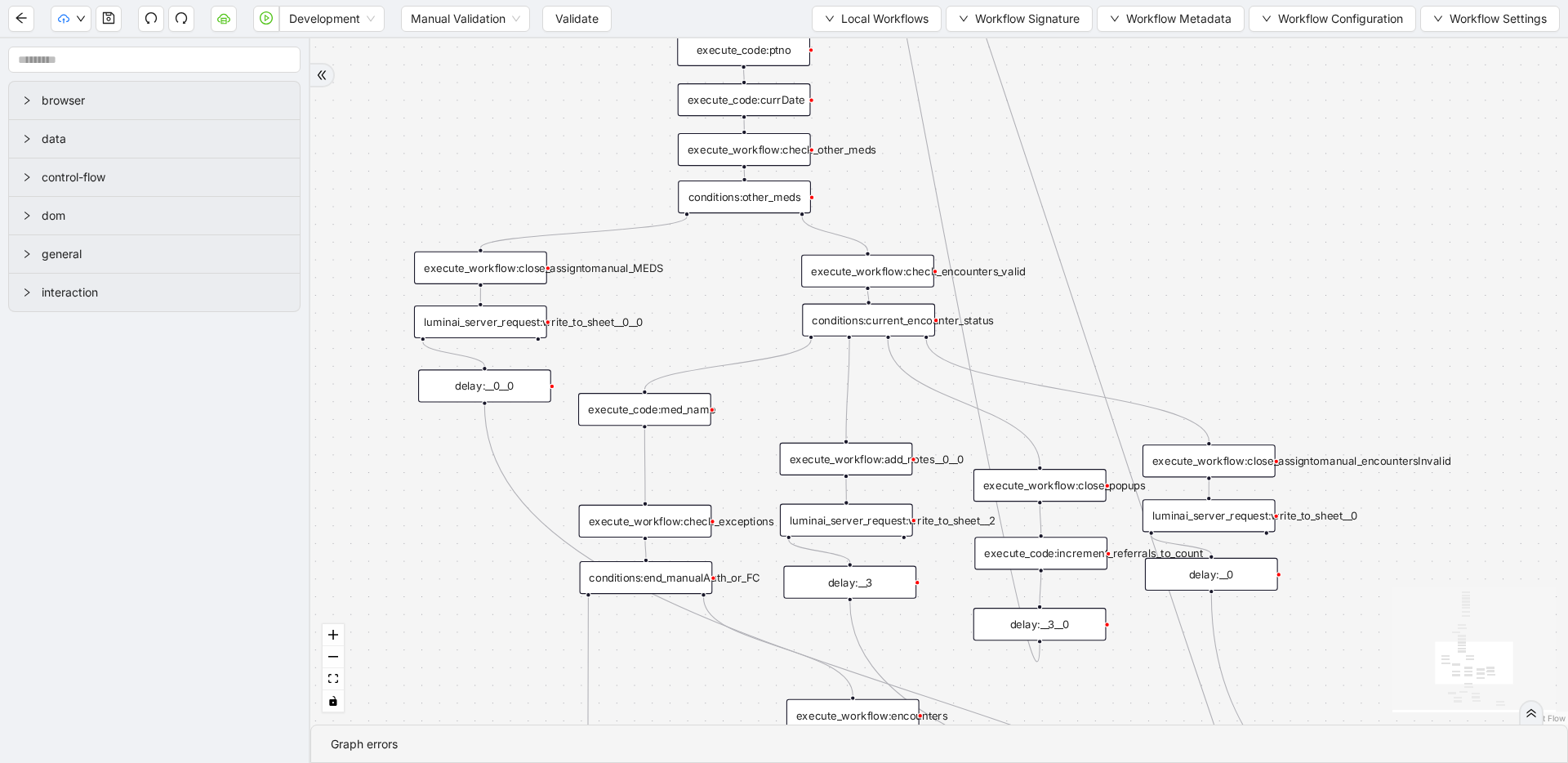
drag, startPoint x: 763, startPoint y: 500, endPoint x: 755, endPoint y: 298, distance: 202.2
click at [755, 298] on div "trigger execute_workflow:check_exceptions execute_workflow:encounters execute_w…" at bounding box center [938, 381] width 1257 height 686
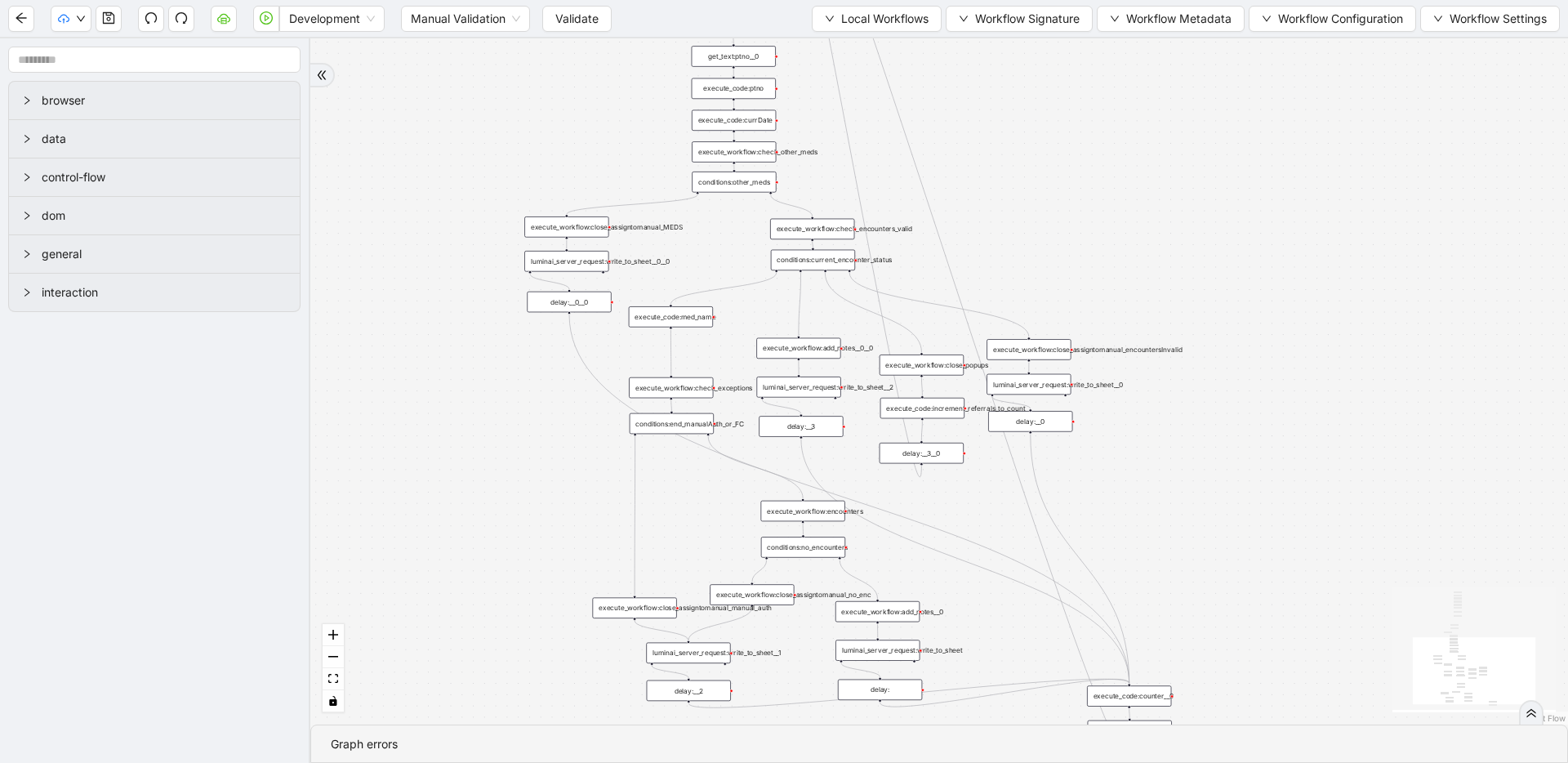
click at [813, 260] on div "conditions:current_encounter_status" at bounding box center [813, 260] width 84 height 21
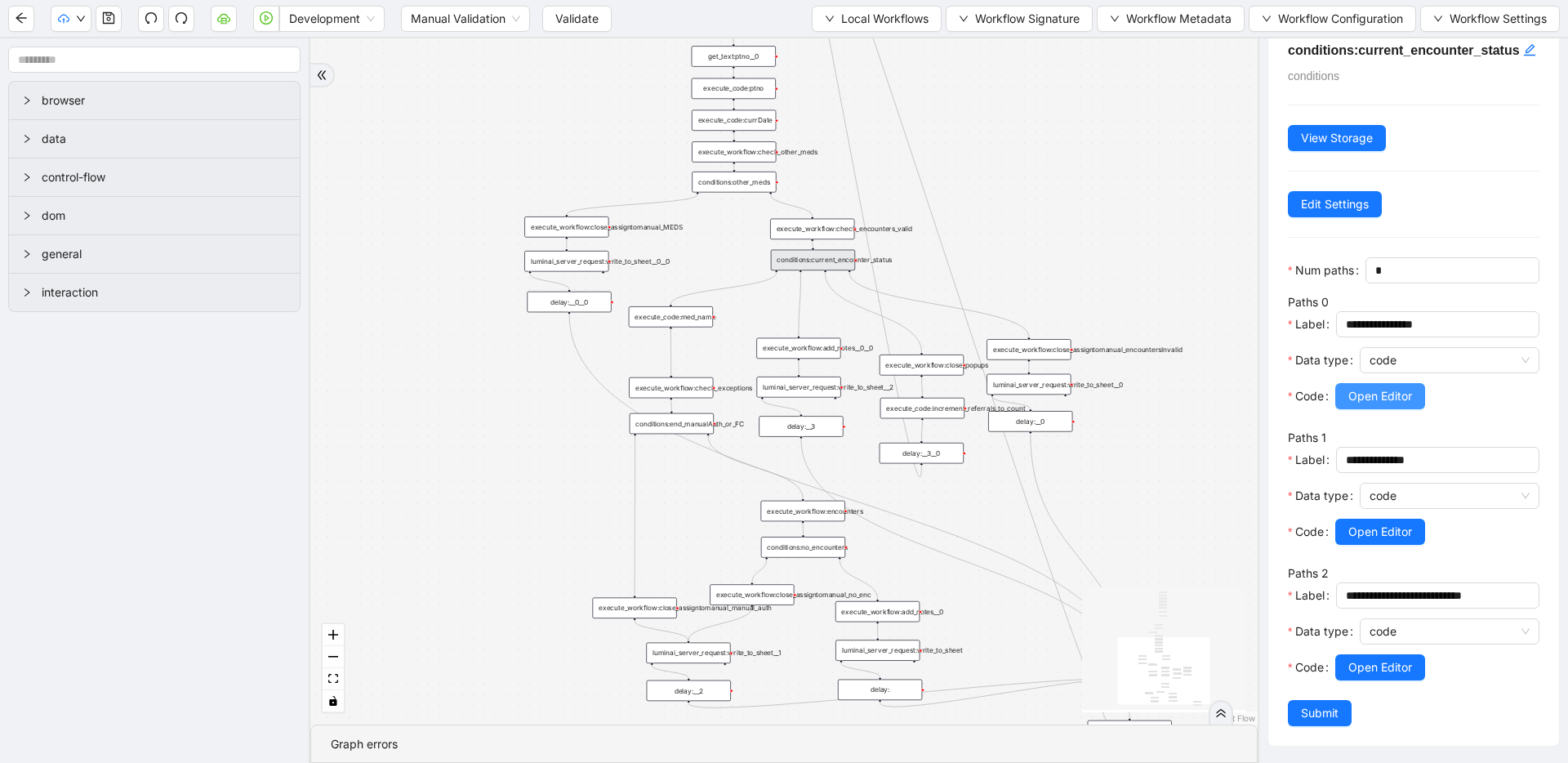
scroll to position [46, 0]
click at [1087, 221] on div "trigger execute_workflow:check_exceptions execute_workflow:encounters execute_w…" at bounding box center [784, 381] width 947 height 686
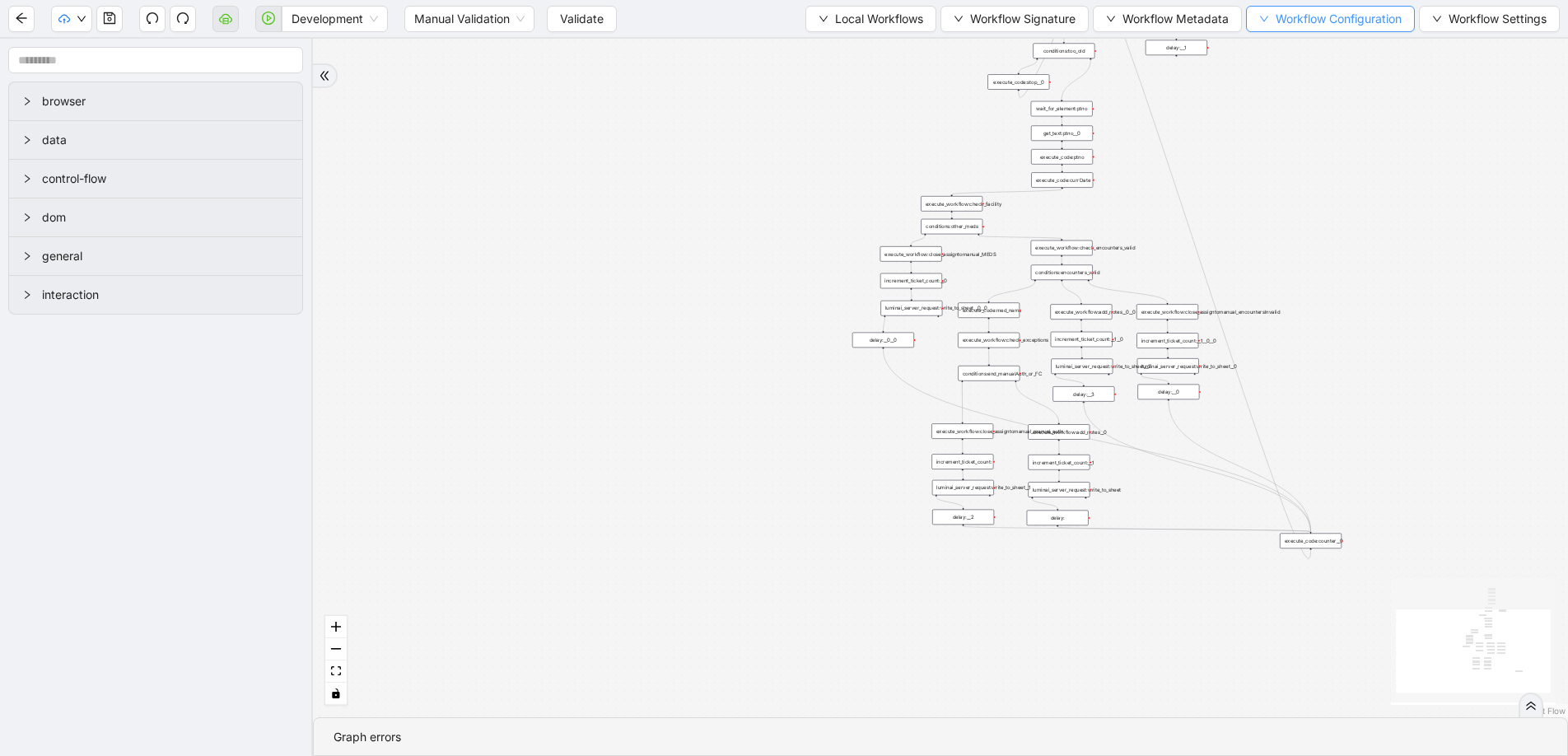
click at [1299, 19] on span "Workflow Configuration" at bounding box center [1338, 18] width 126 height 18
click at [1293, 81] on span "Value" at bounding box center [1327, 76] width 145 height 18
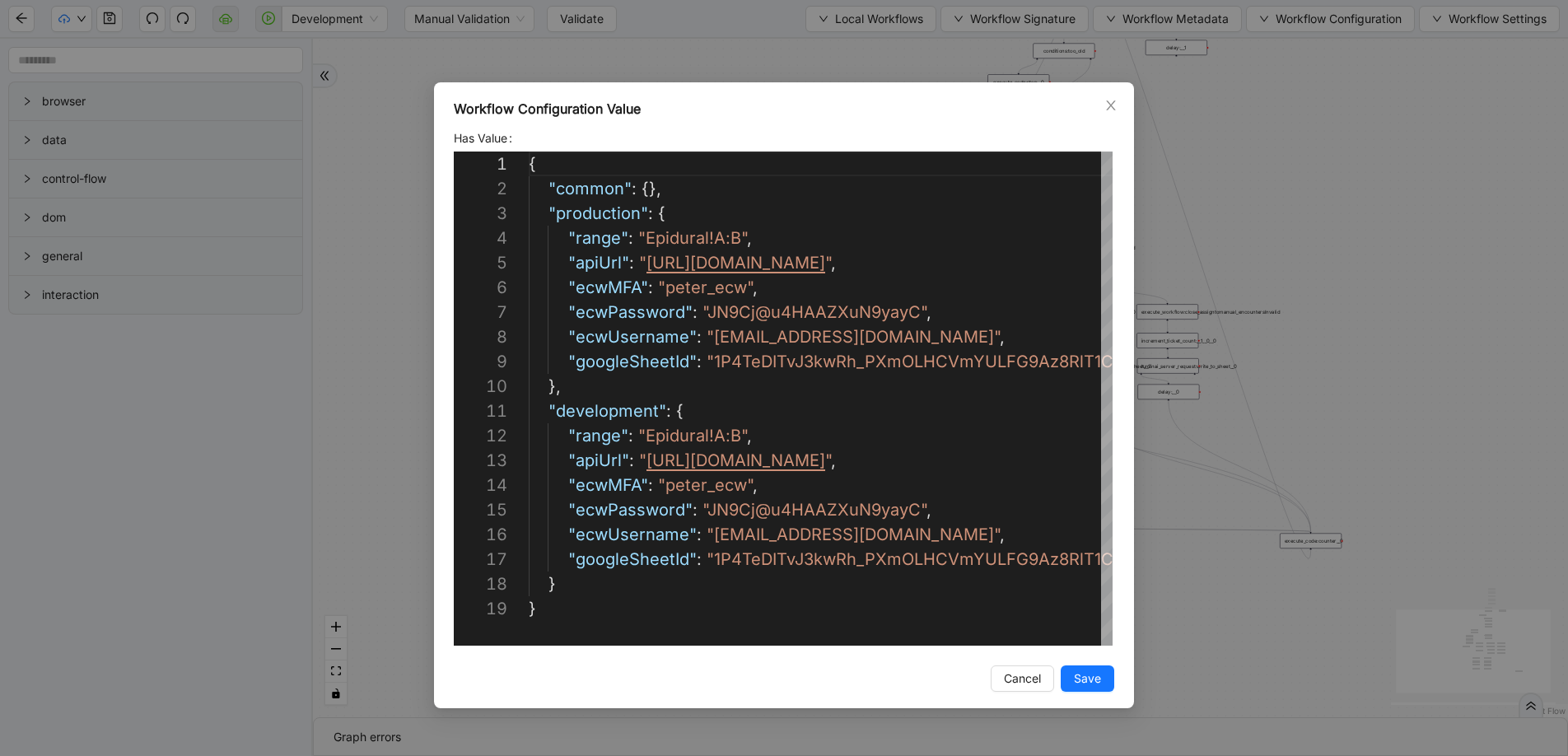
click at [1353, 297] on div "Workflow Configuration Value Has Value 1 2 3 4 5 6 7 8 9 10 11 12 13 14 15 16 1…" at bounding box center [784, 378] width 1568 height 756
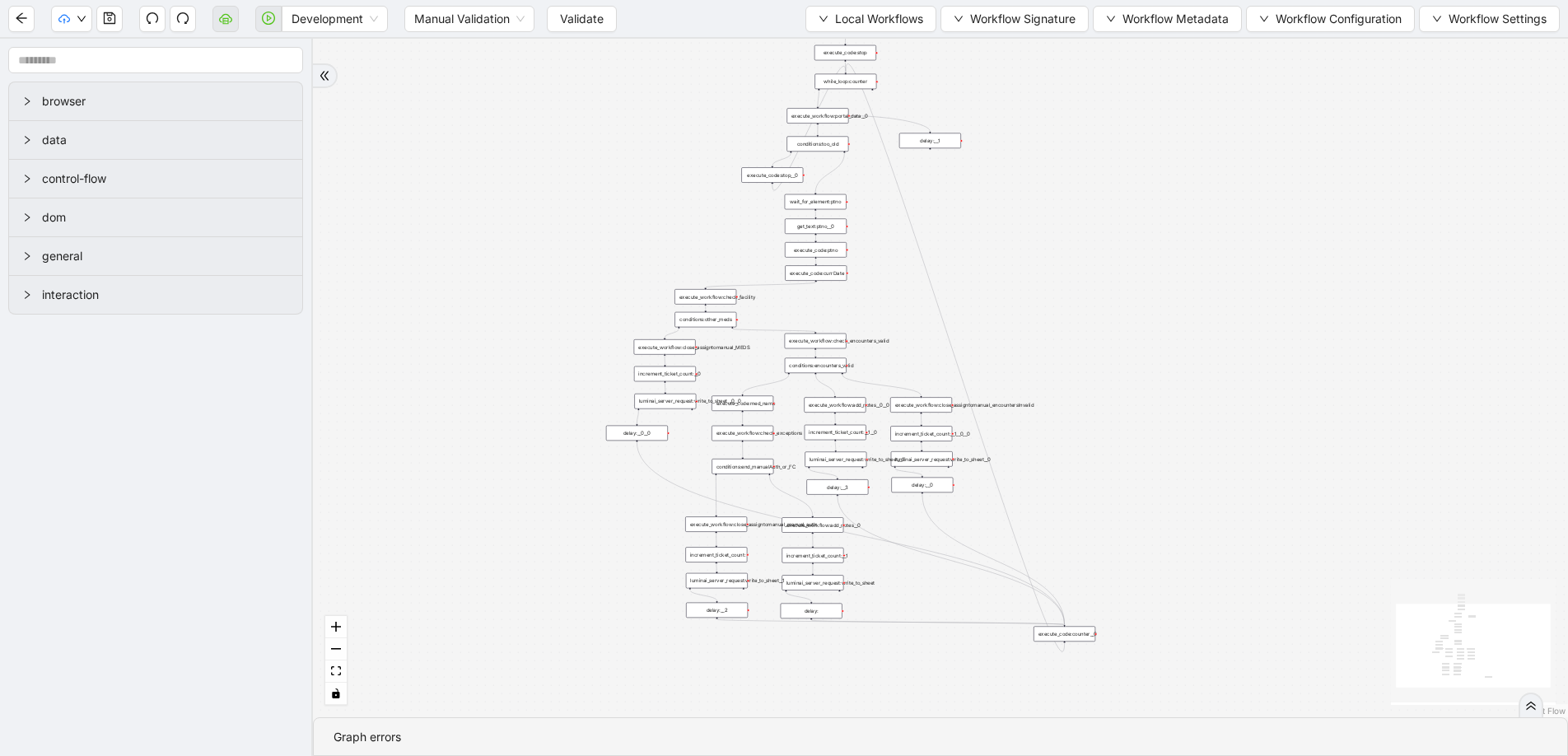
drag, startPoint x: 912, startPoint y: 109, endPoint x: 666, endPoint y: 202, distance: 263.0
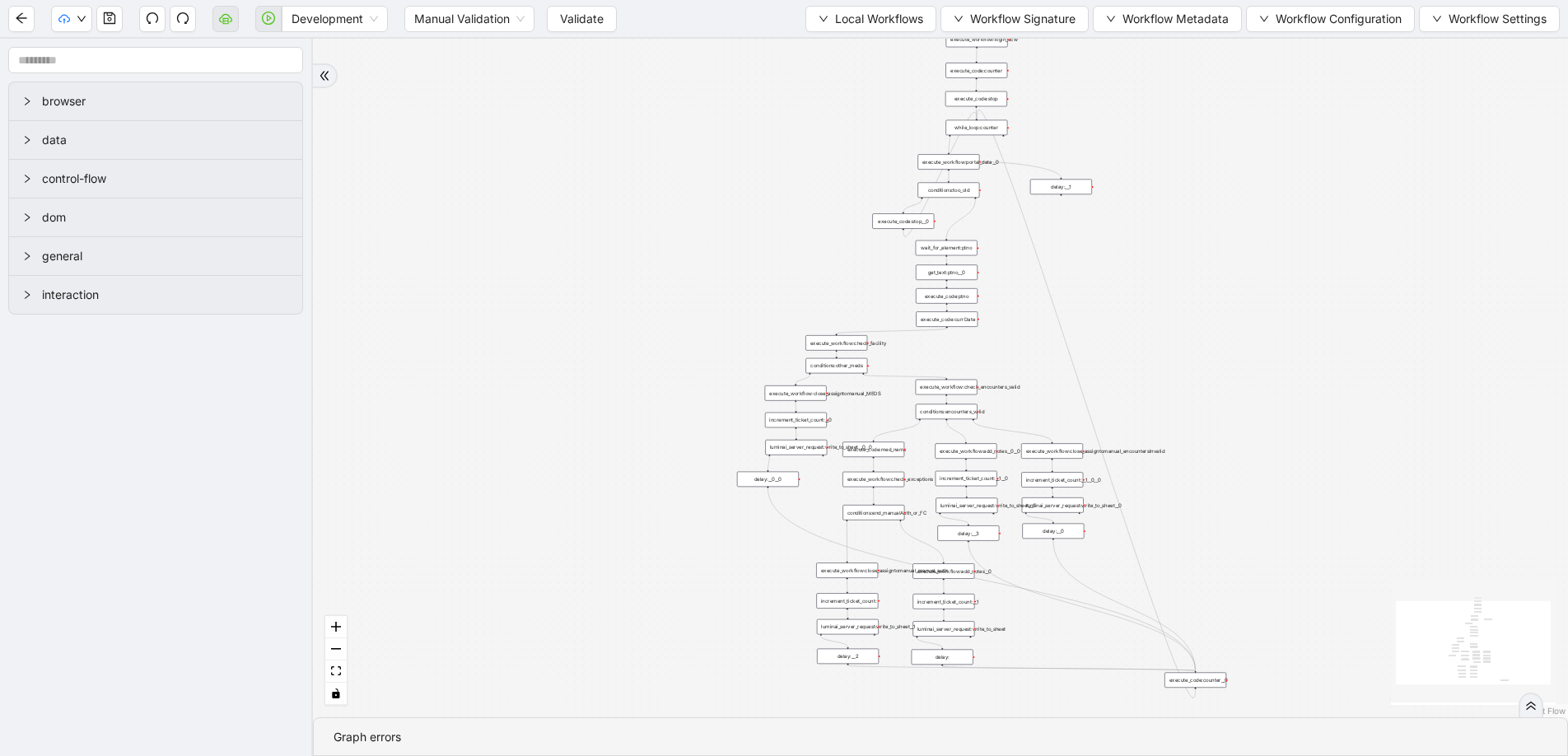
drag, startPoint x: 972, startPoint y: 256, endPoint x: 1104, endPoint y: 302, distance: 139.8
click at [1104, 302] on div "trigger execute_workflow:check_exceptions execute_workflow:add_notes__0 luminai…" at bounding box center [939, 378] width 1255 height 679
click at [103, 15] on icon "save" at bounding box center [110, 18] width 13 height 13
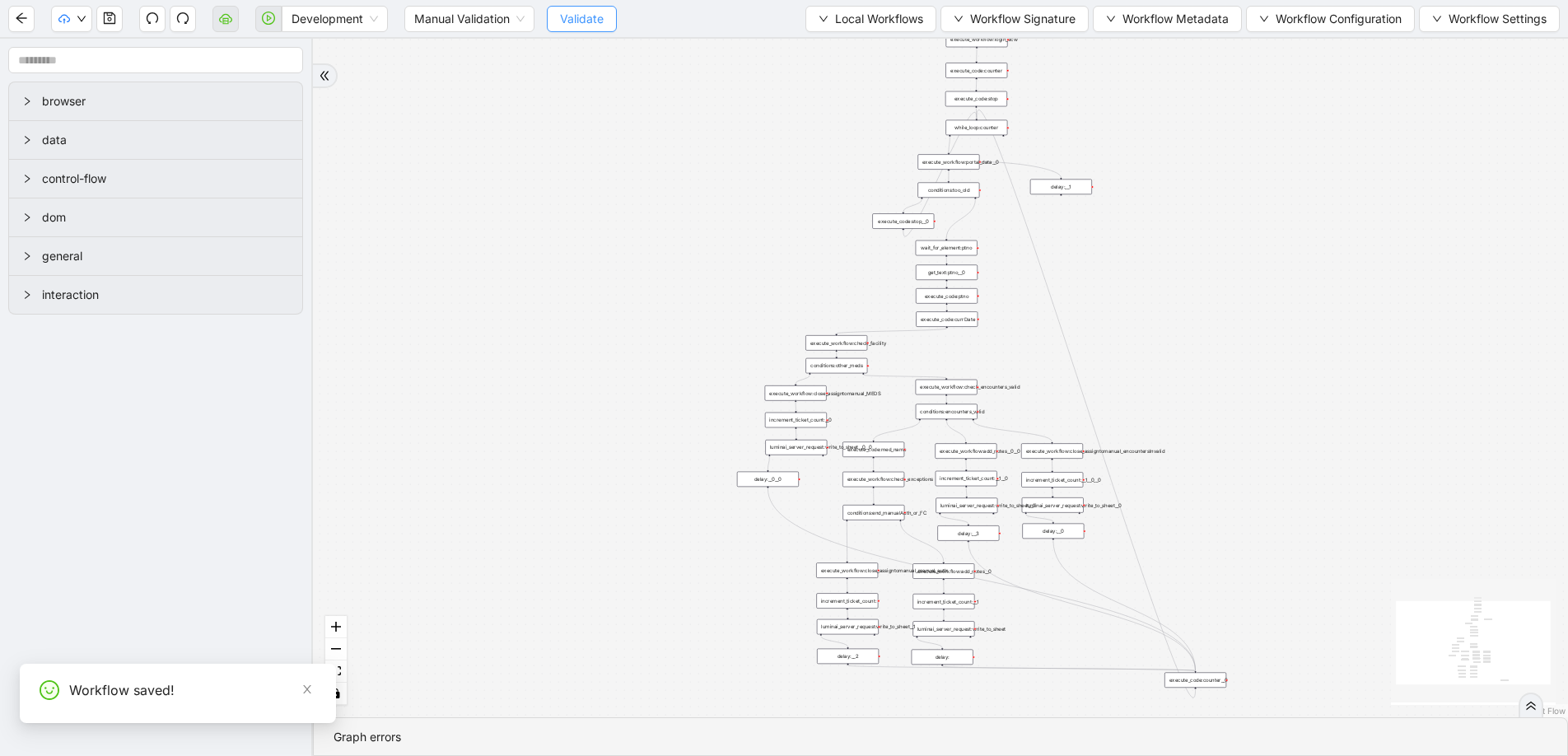
click at [558, 17] on button "Validate" at bounding box center [582, 19] width 70 height 26
click at [223, 16] on icon "cloud-server" at bounding box center [226, 18] width 13 height 13
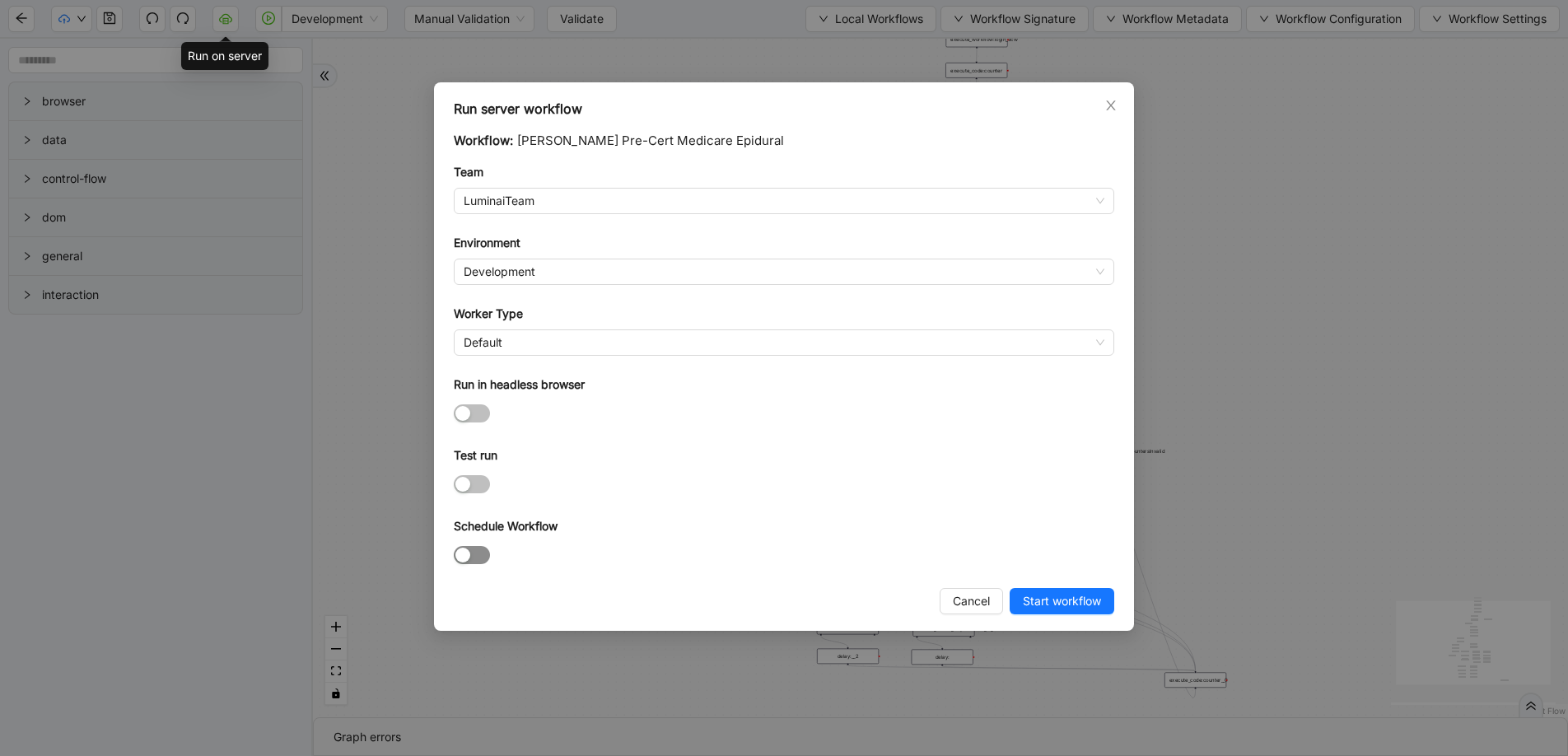
click at [456, 555] on div "button" at bounding box center [463, 555] width 15 height 15
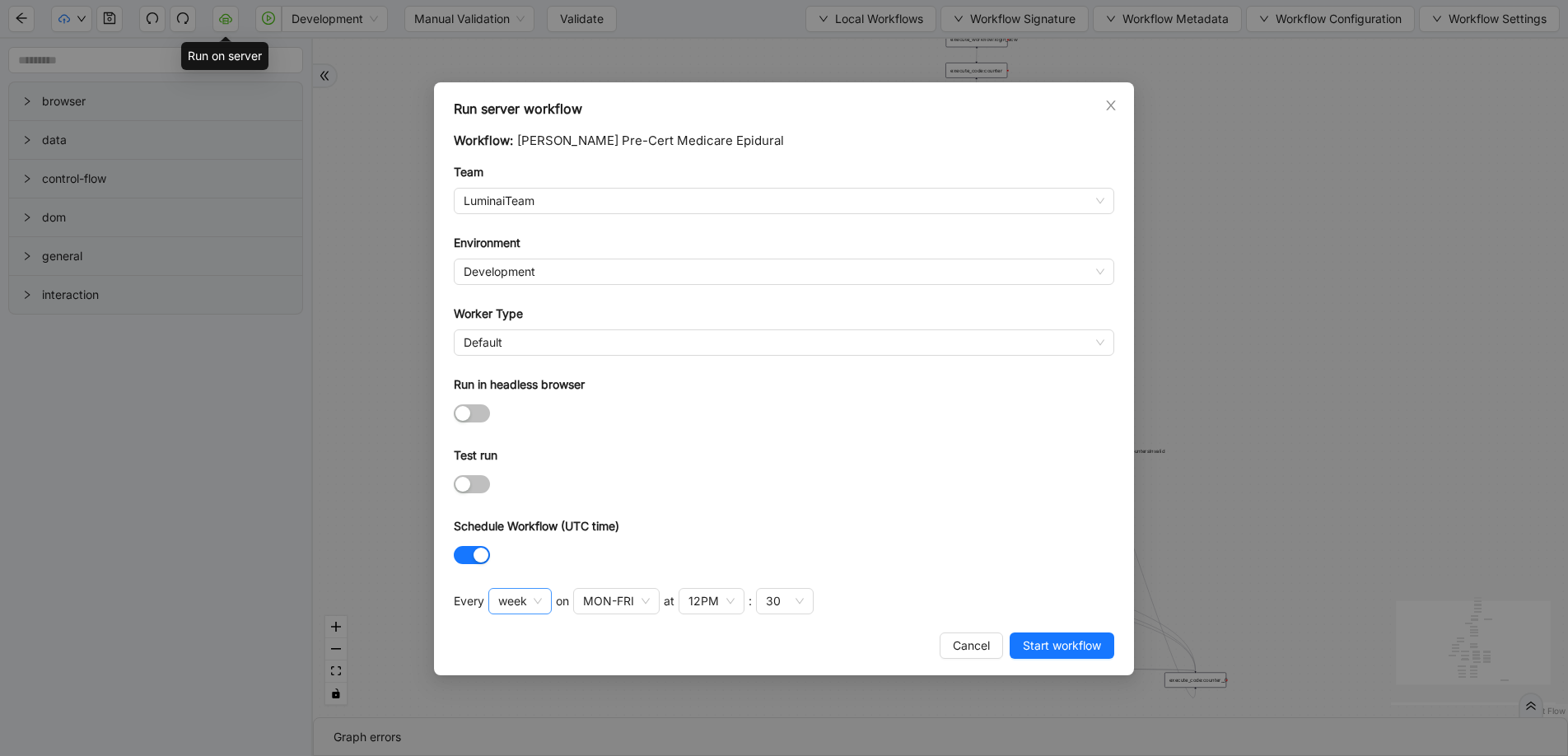
click at [535, 606] on span "week" at bounding box center [520, 601] width 43 height 25
click at [517, 712] on div "hour" at bounding box center [519, 713] width 34 height 18
click at [546, 202] on span "LuminaiTeam" at bounding box center [784, 201] width 641 height 25
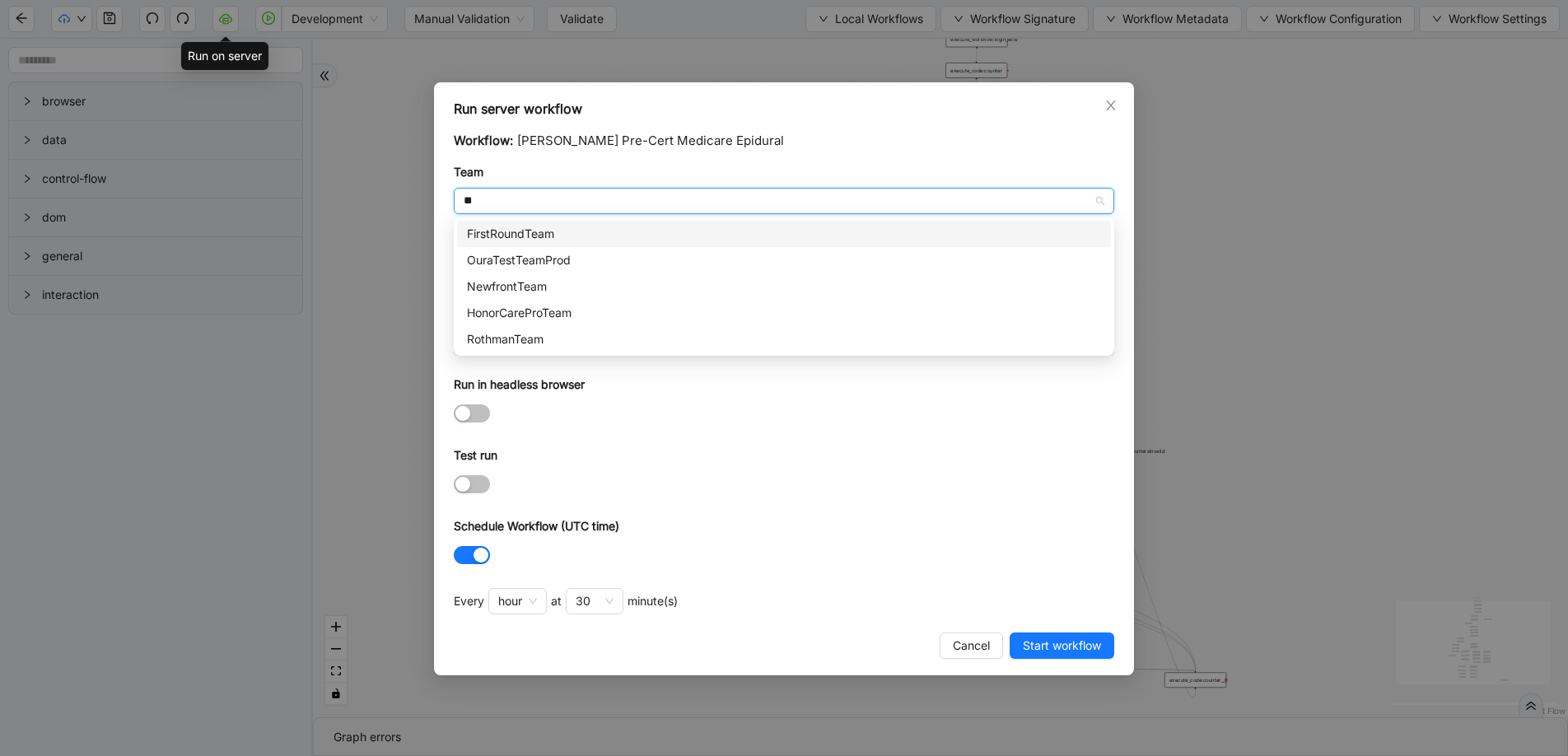
scroll to position [0, 0]
type input "****"
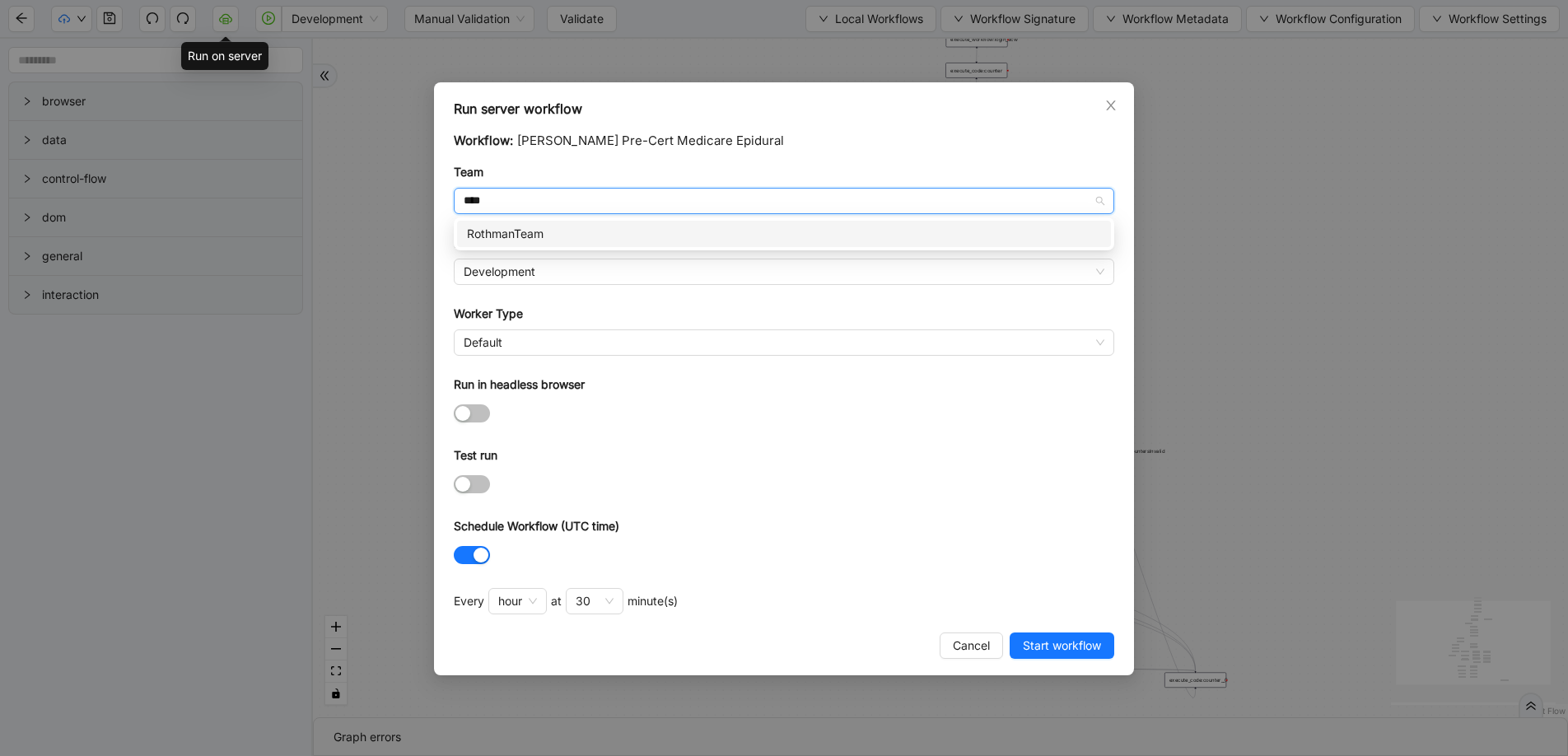
click at [586, 228] on div "RothmanTeam" at bounding box center [784, 233] width 634 height 18
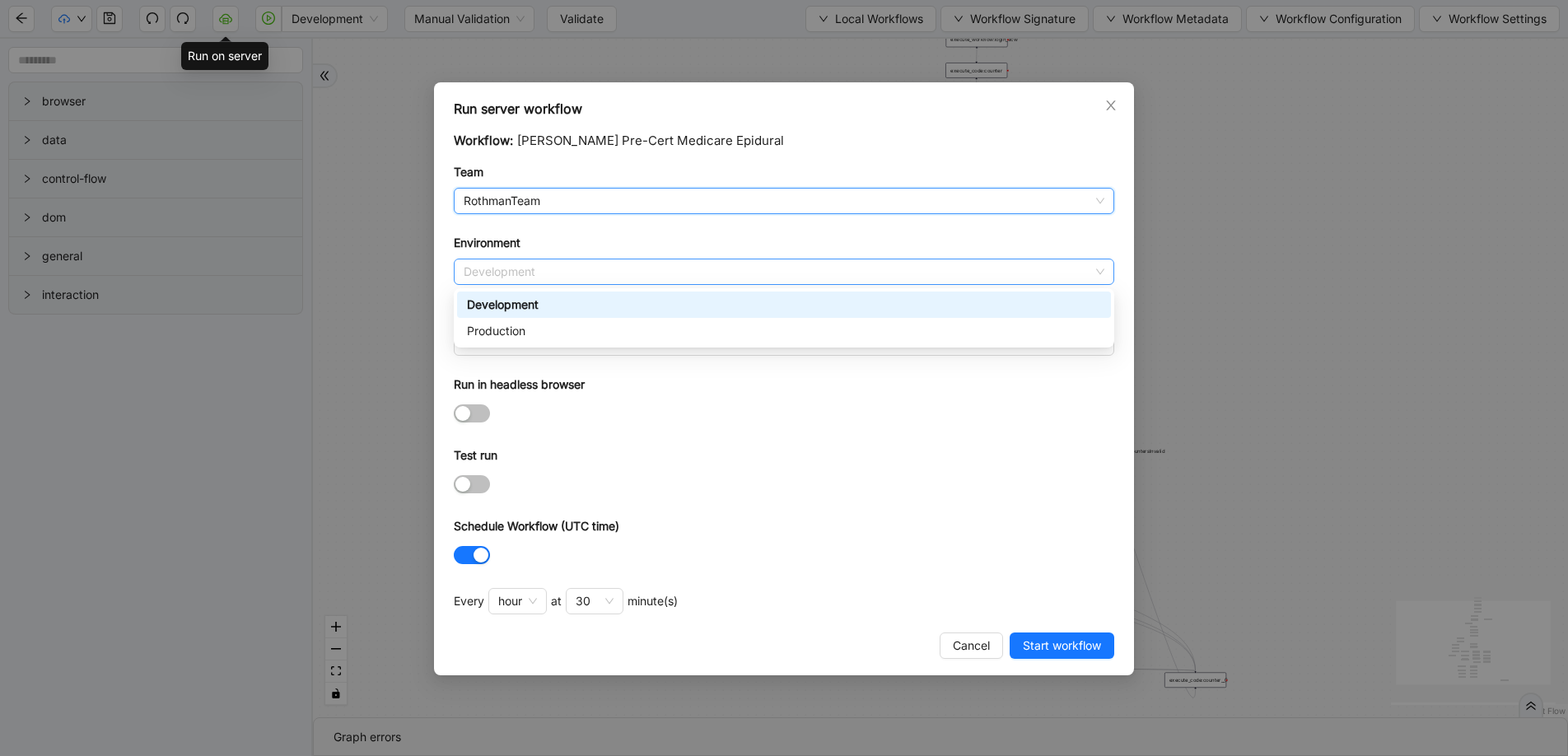
click at [545, 270] on span "Development" at bounding box center [784, 272] width 641 height 25
click at [535, 327] on div "Production" at bounding box center [784, 330] width 634 height 18
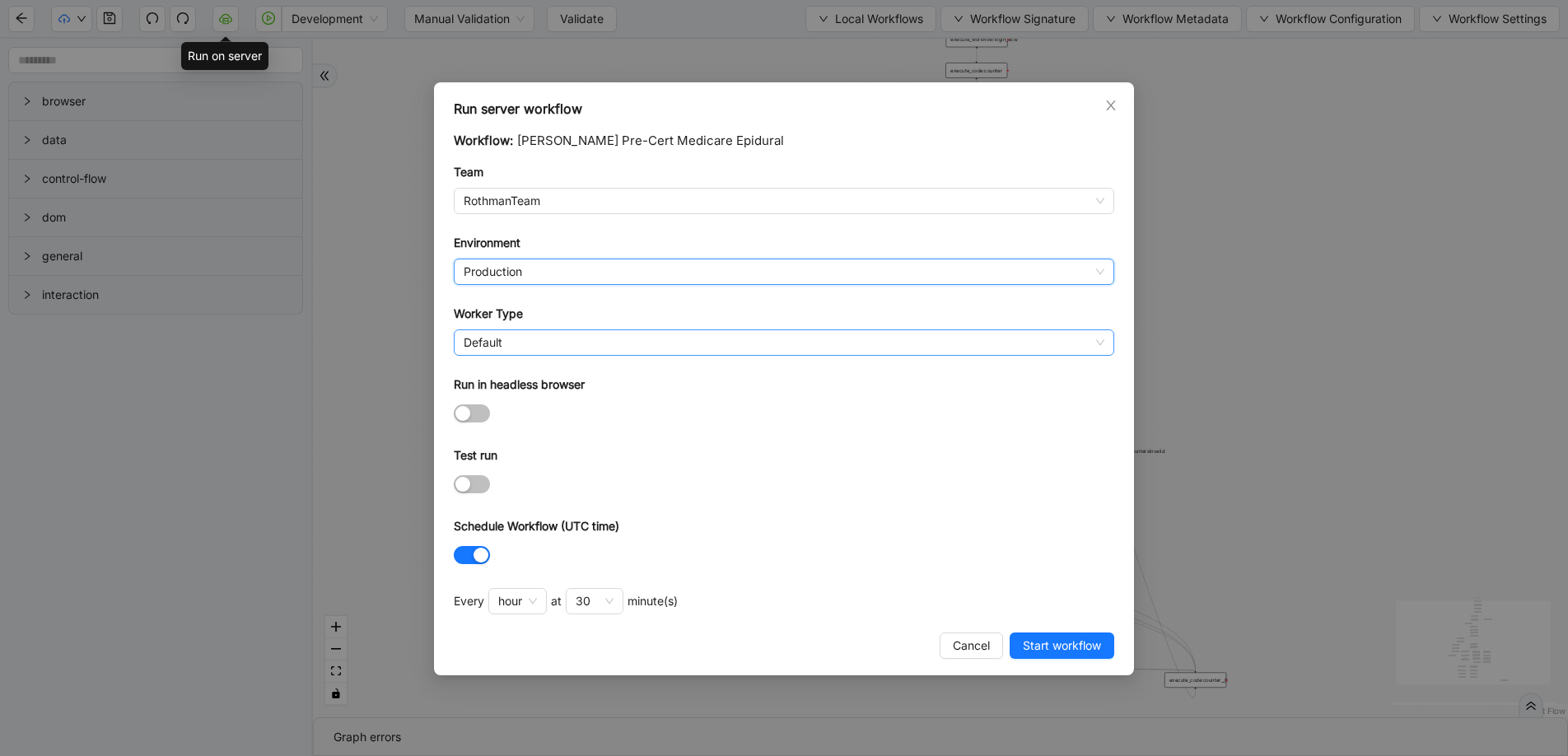
click at [528, 338] on span "Default" at bounding box center [784, 343] width 641 height 25
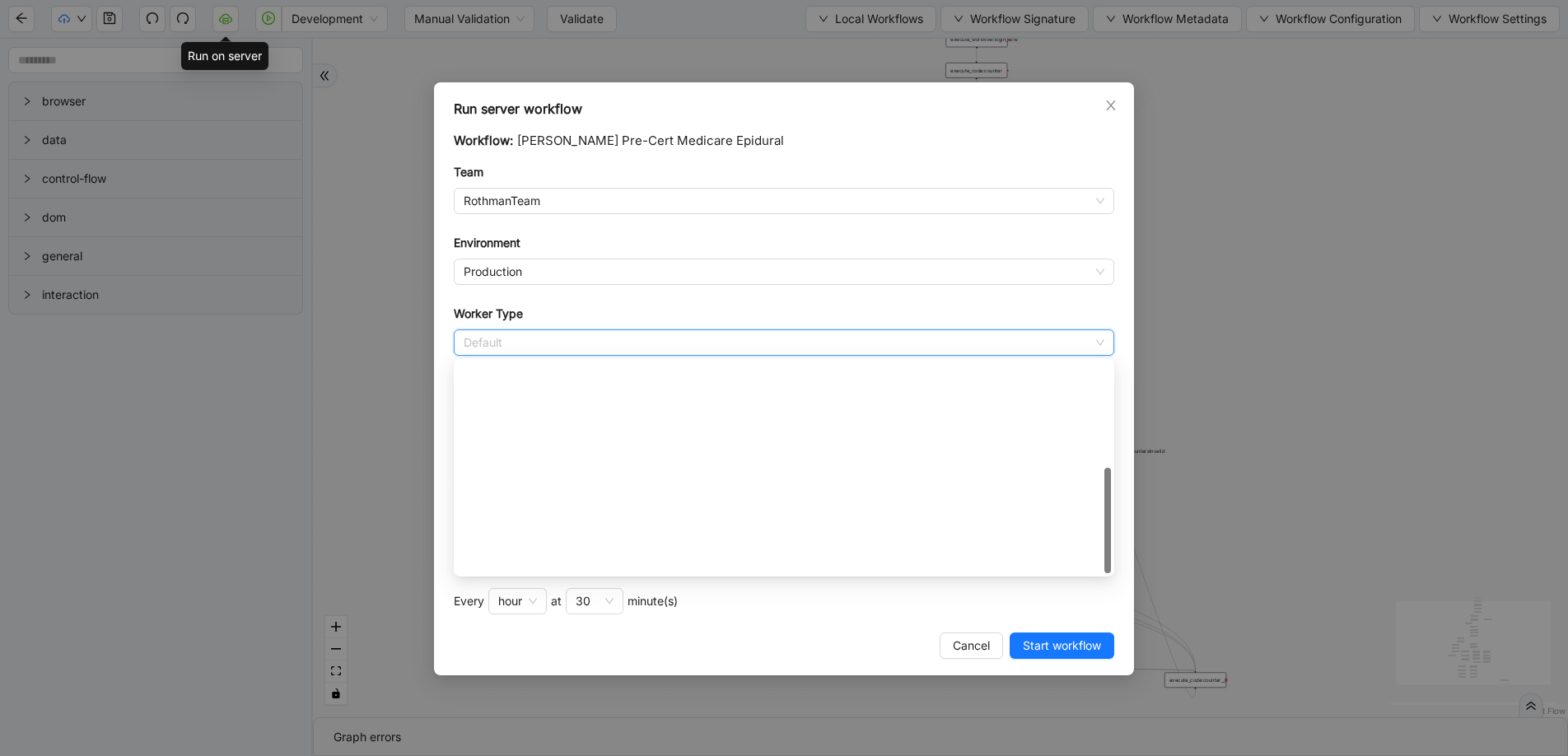
scroll to position [237, 0]
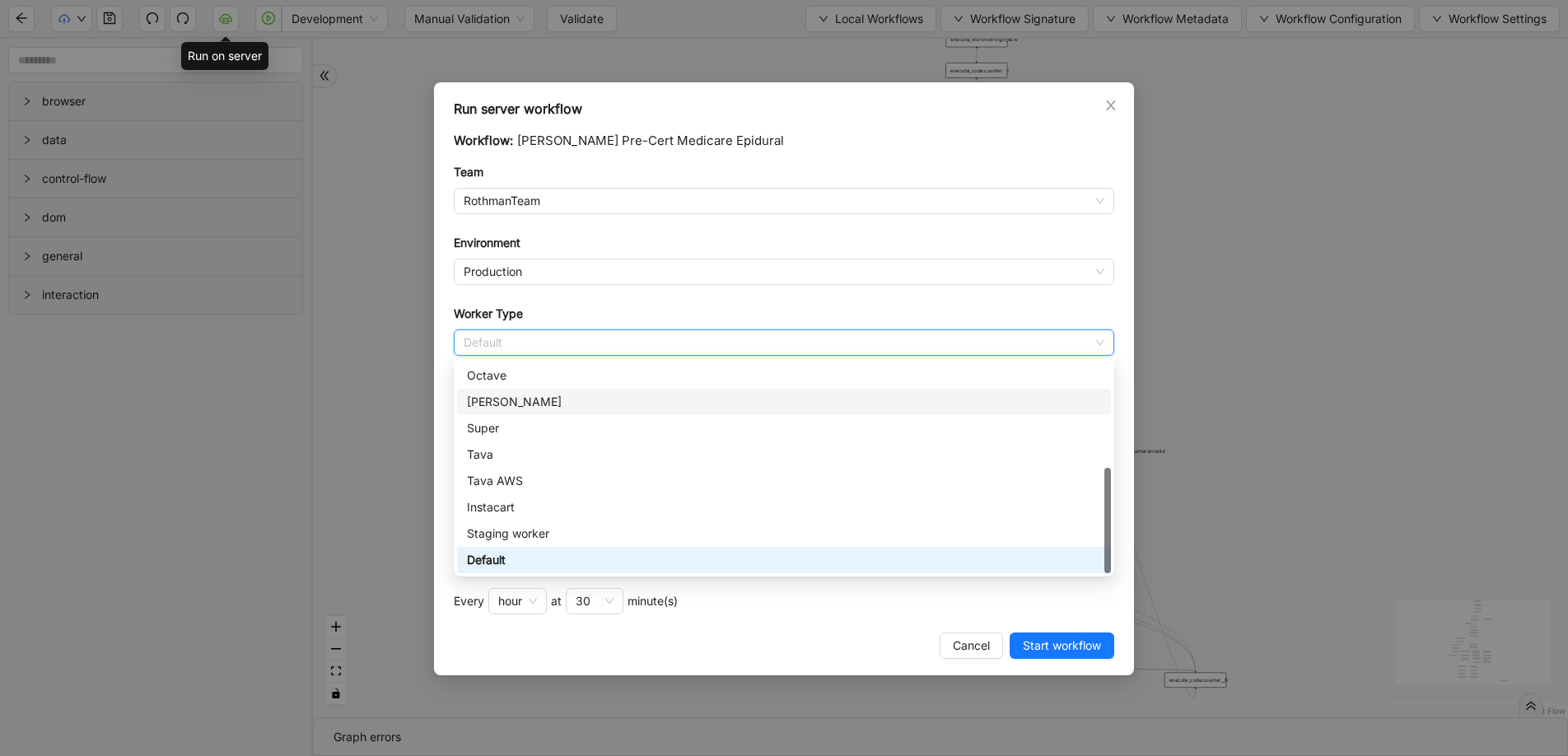
click at [522, 395] on div "[PERSON_NAME]" at bounding box center [784, 401] width 634 height 18
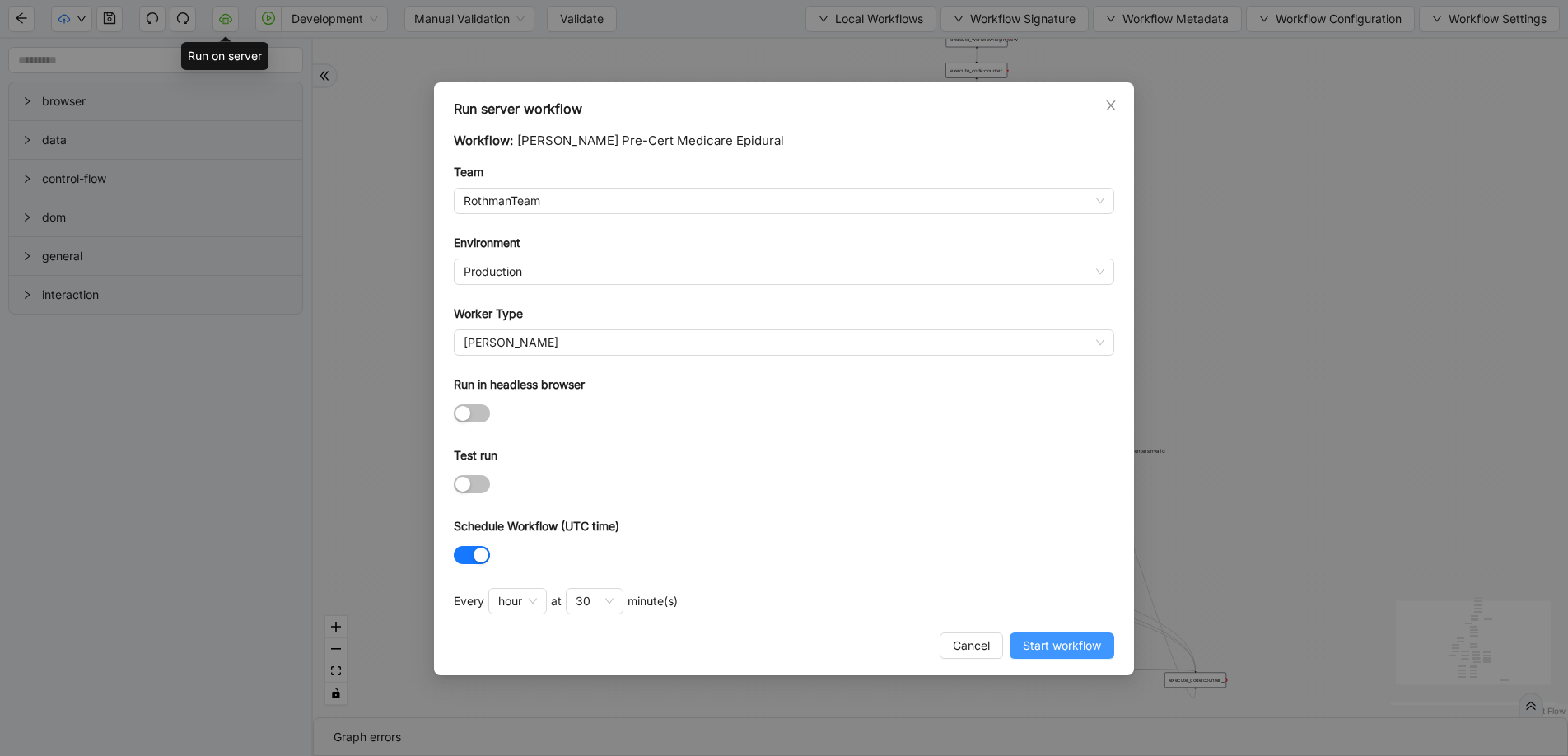
click at [1037, 647] on span "Start workflow" at bounding box center [1061, 645] width 78 height 18
